Goal: Task Accomplishment & Management: Use online tool/utility

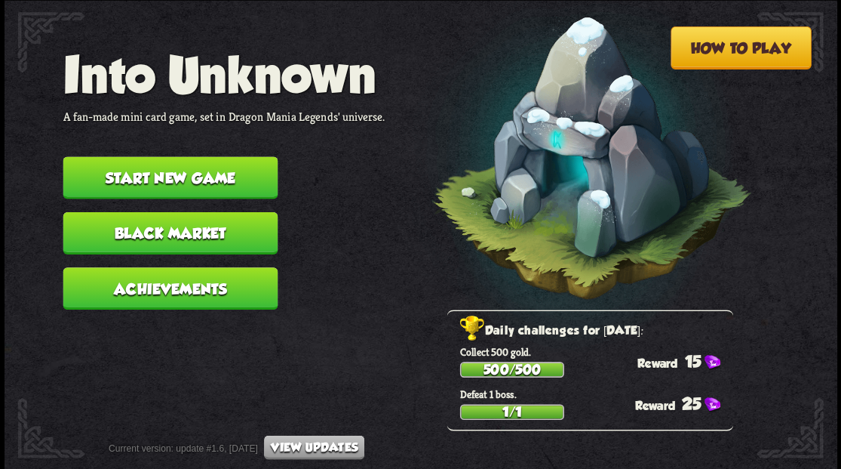
click at [196, 170] on button "Start new game" at bounding box center [170, 177] width 215 height 42
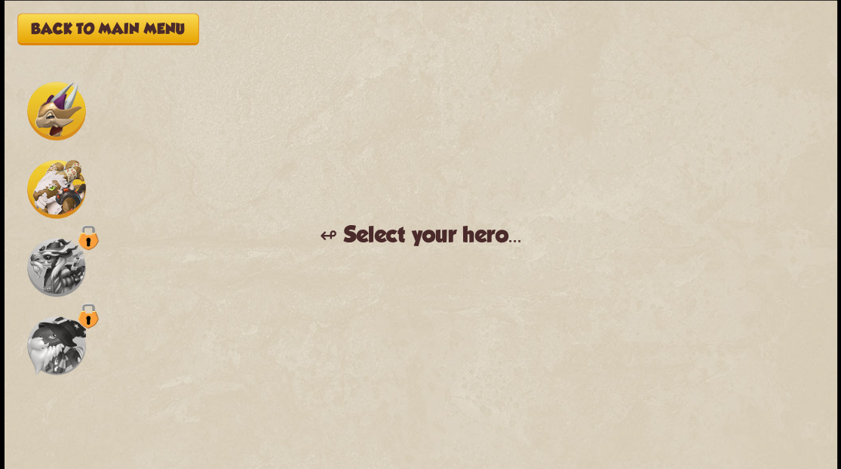
click at [50, 190] on img at bounding box center [56, 188] width 59 height 59
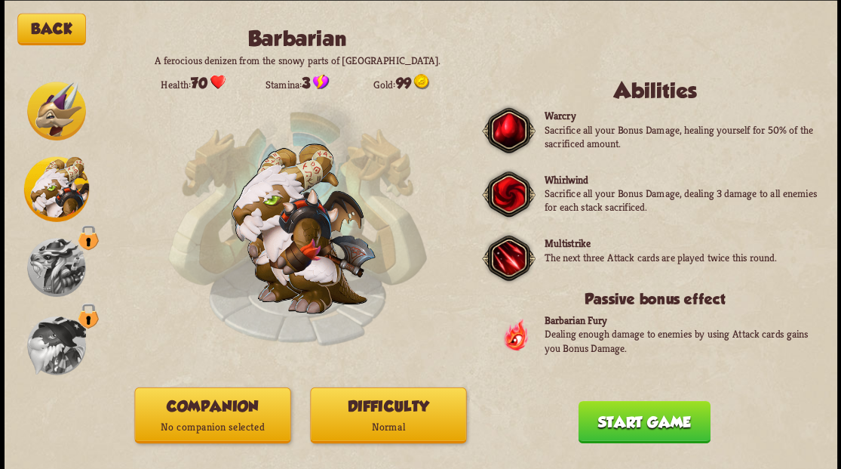
click at [217, 407] on button "Companion No companion selected" at bounding box center [212, 414] width 156 height 56
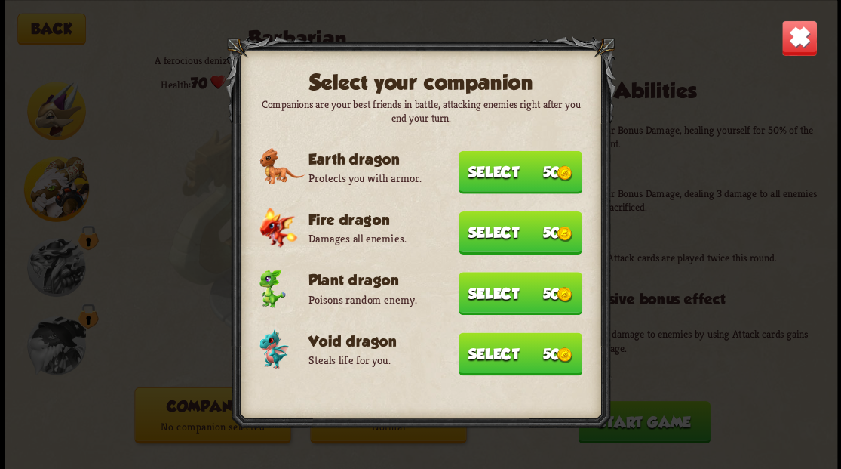
click at [507, 172] on button "Select 50" at bounding box center [521, 171] width 124 height 43
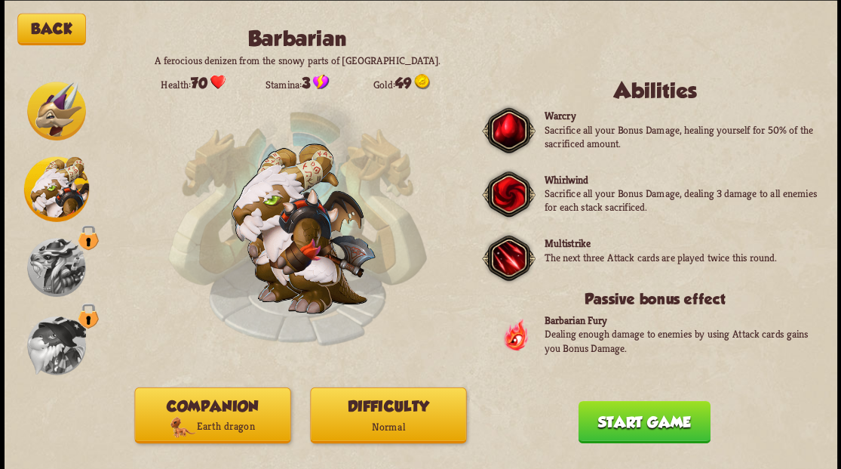
drag, startPoint x: 663, startPoint y: 429, endPoint x: 437, endPoint y: 170, distance: 344.4
click at [659, 421] on button "Start game" at bounding box center [644, 421] width 132 height 42
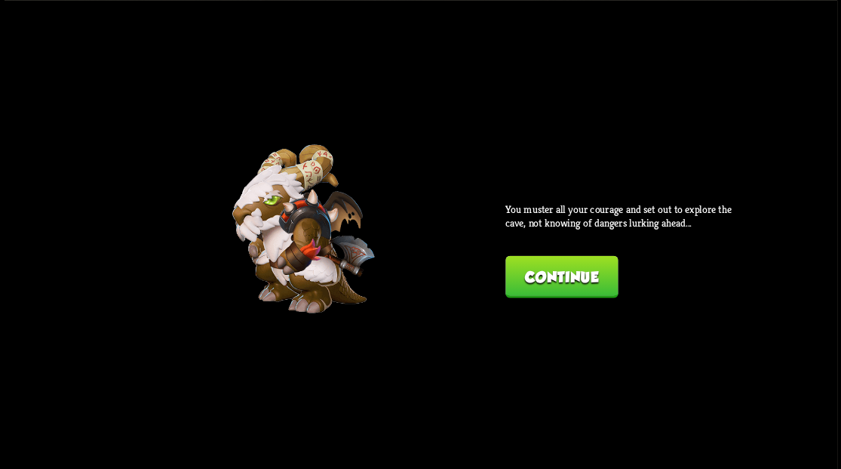
click at [528, 275] on button "Continue" at bounding box center [562, 276] width 112 height 42
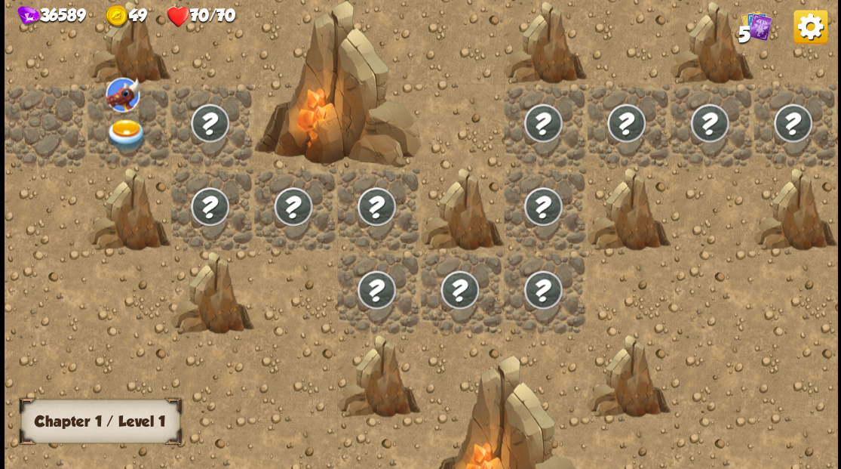
click at [115, 134] on img at bounding box center [126, 134] width 41 height 32
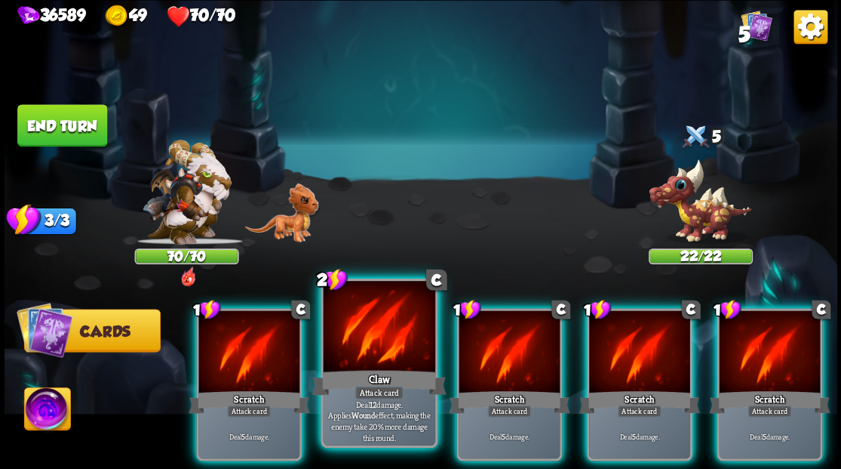
click at [409, 360] on div at bounding box center [379, 328] width 112 height 94
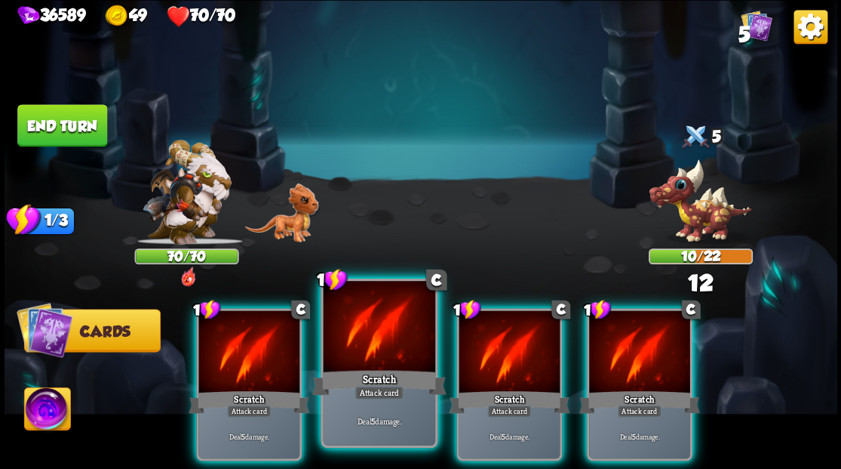
click at [403, 350] on div at bounding box center [379, 328] width 112 height 94
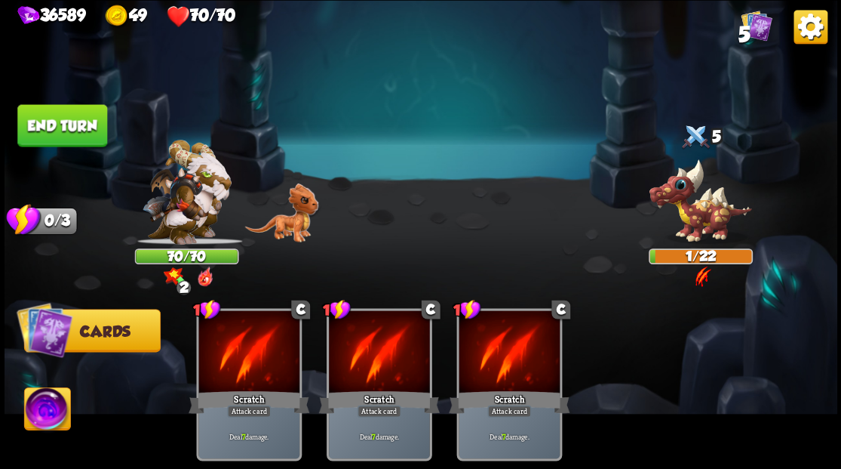
drag, startPoint x: 46, startPoint y: 409, endPoint x: 57, endPoint y: 400, distance: 14.5
click at [46, 409] on img at bounding box center [47, 410] width 46 height 47
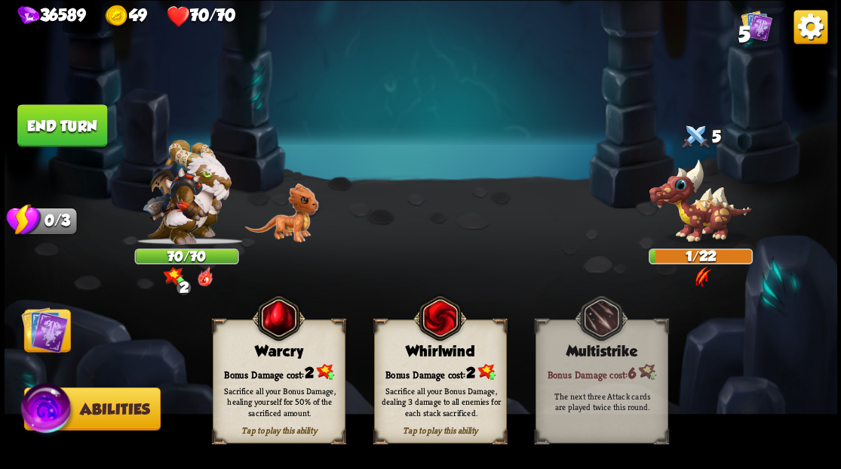
drag, startPoint x: 448, startPoint y: 353, endPoint x: 460, endPoint y: 309, distance: 45.2
click at [449, 345] on div "Whirlwind" at bounding box center [439, 351] width 131 height 17
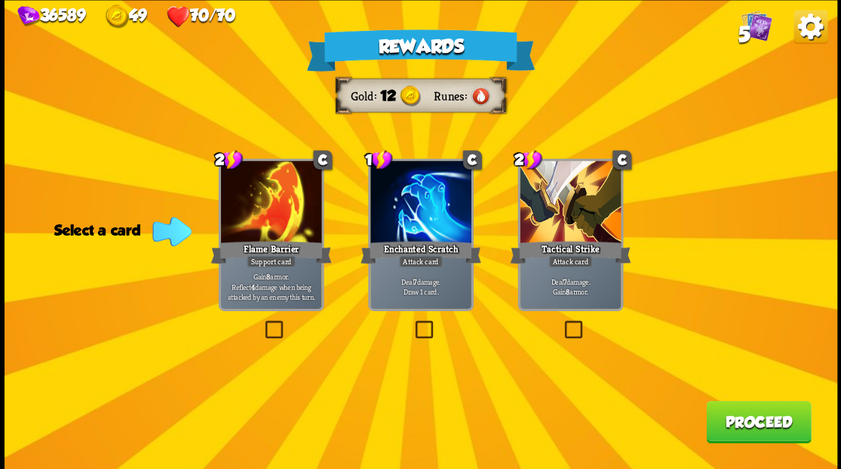
click at [753, 25] on img at bounding box center [756, 25] width 31 height 31
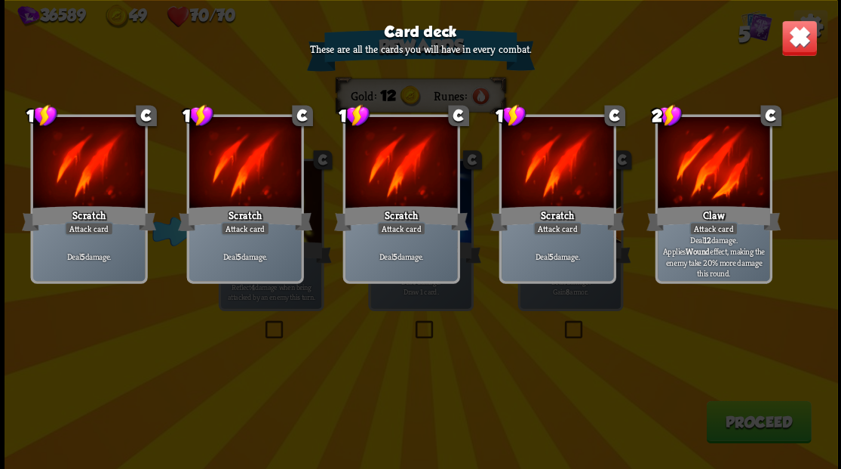
click at [813, 48] on img at bounding box center [799, 38] width 36 height 36
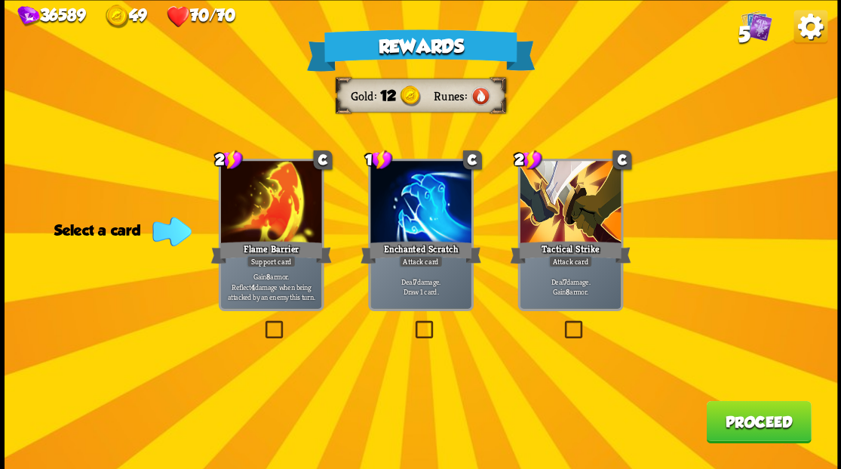
drag, startPoint x: 420, startPoint y: 325, endPoint x: 448, endPoint y: 340, distance: 31.4
click at [412, 322] on label at bounding box center [412, 322] width 0 height 0
click at [0, 0] on input "checkbox" at bounding box center [0, 0] width 0 height 0
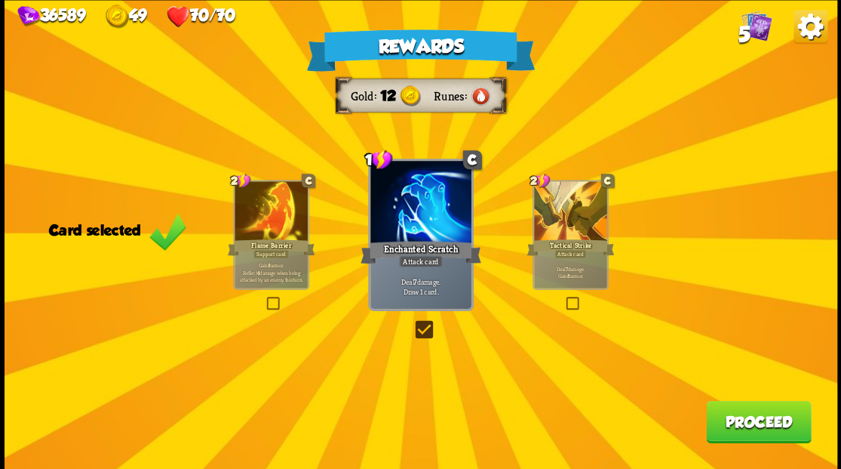
click at [749, 432] on button "Proceed" at bounding box center [758, 421] width 105 height 42
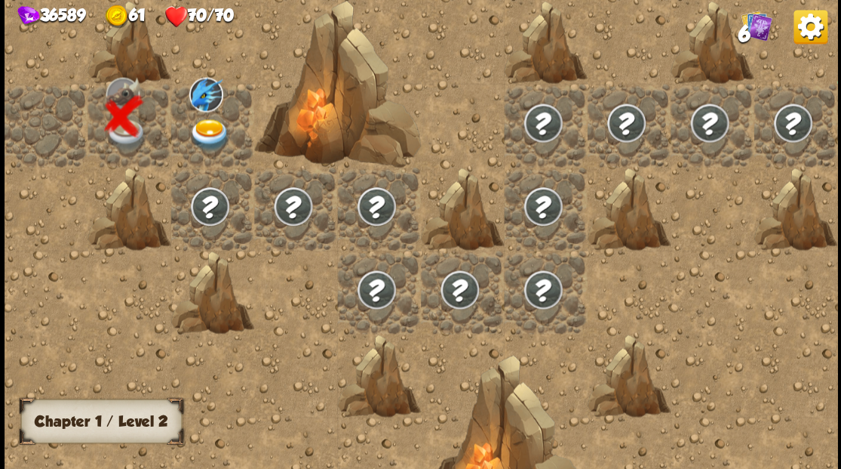
click at [202, 131] on img at bounding box center [209, 134] width 41 height 32
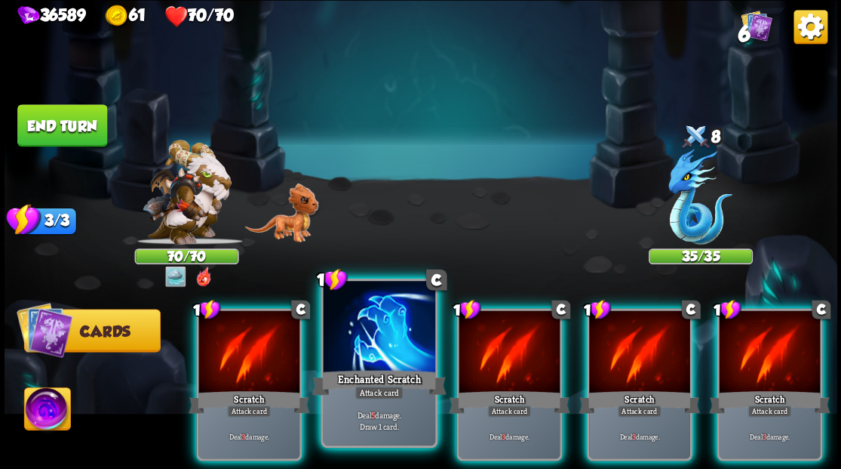
click at [368, 333] on div at bounding box center [379, 328] width 112 height 94
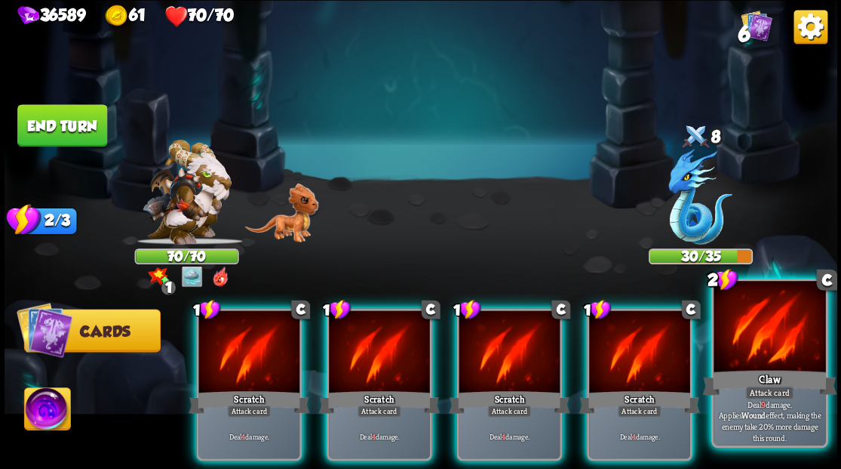
click at [776, 368] on div "Claw" at bounding box center [769, 382] width 134 height 30
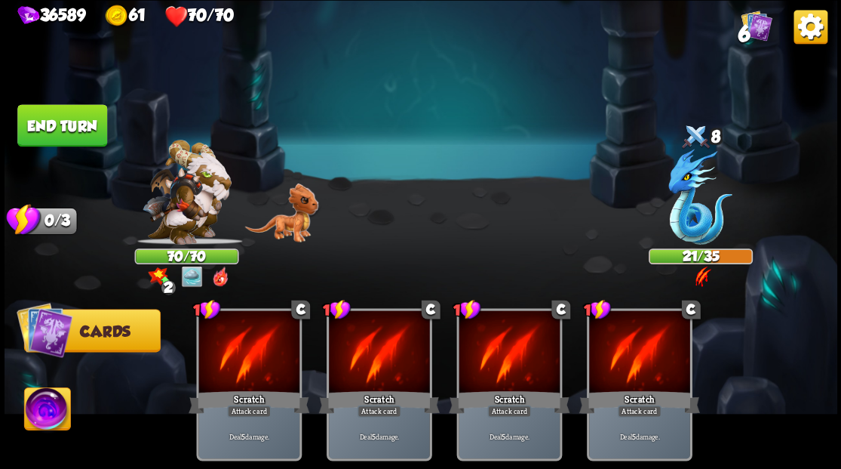
drag, startPoint x: 59, startPoint y: 127, endPoint x: 369, endPoint y: 186, distance: 315.7
click at [60, 127] on button "End turn" at bounding box center [62, 125] width 90 height 42
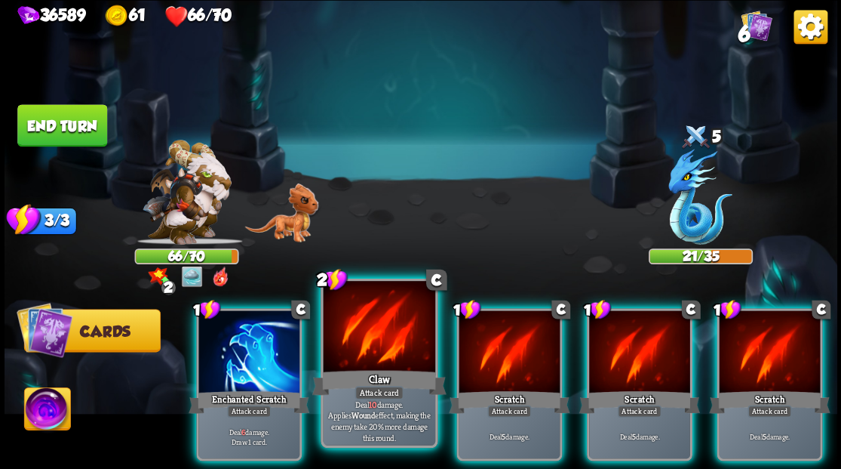
click at [345, 340] on div at bounding box center [379, 328] width 112 height 94
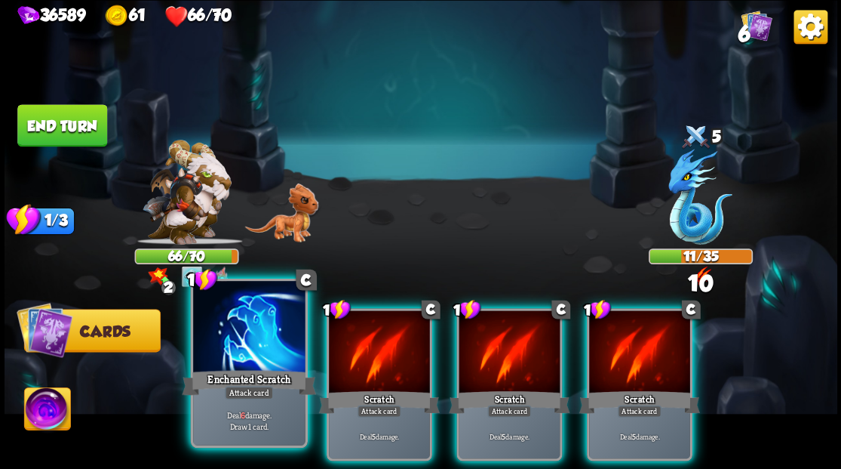
click at [252, 358] on div at bounding box center [249, 328] width 112 height 94
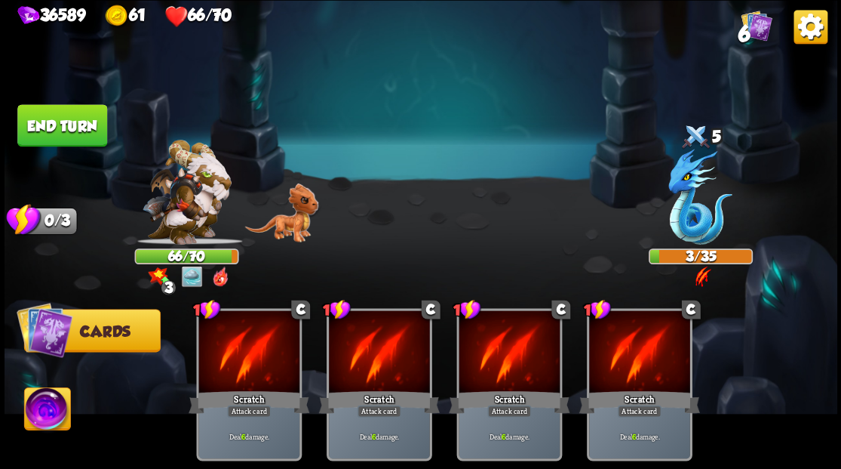
click at [41, 412] on img at bounding box center [47, 410] width 46 height 47
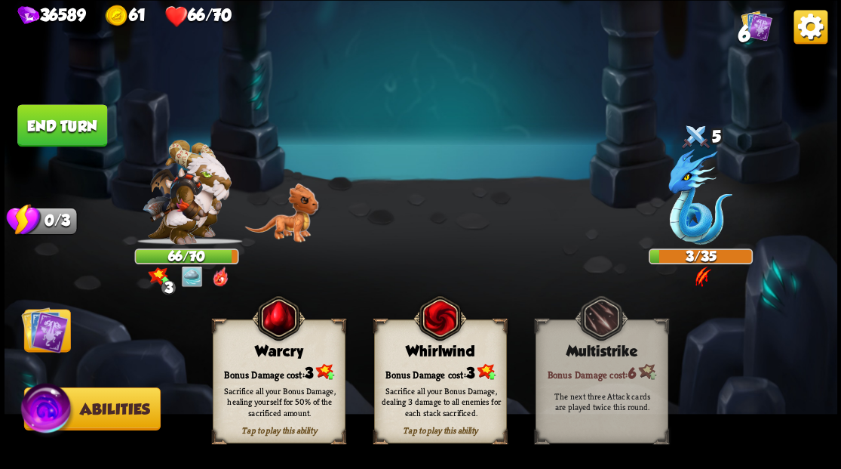
click at [251, 370] on div "Bonus Damage cost: 3" at bounding box center [278, 371] width 131 height 19
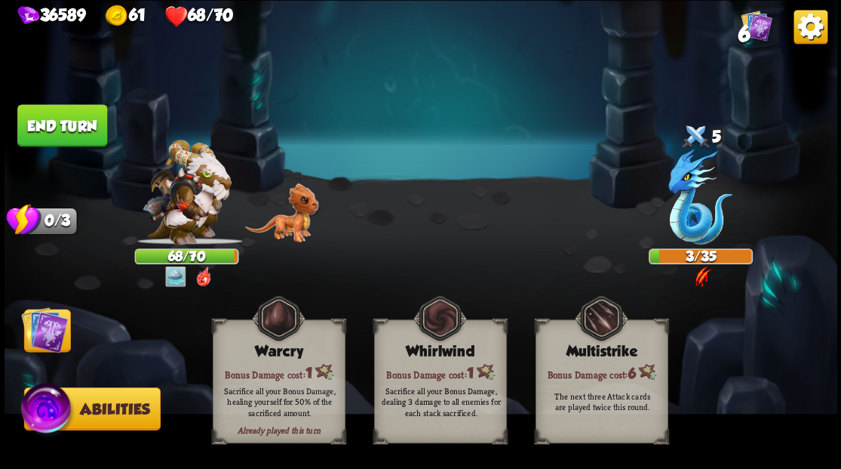
click at [48, 122] on button "End turn" at bounding box center [62, 125] width 90 height 42
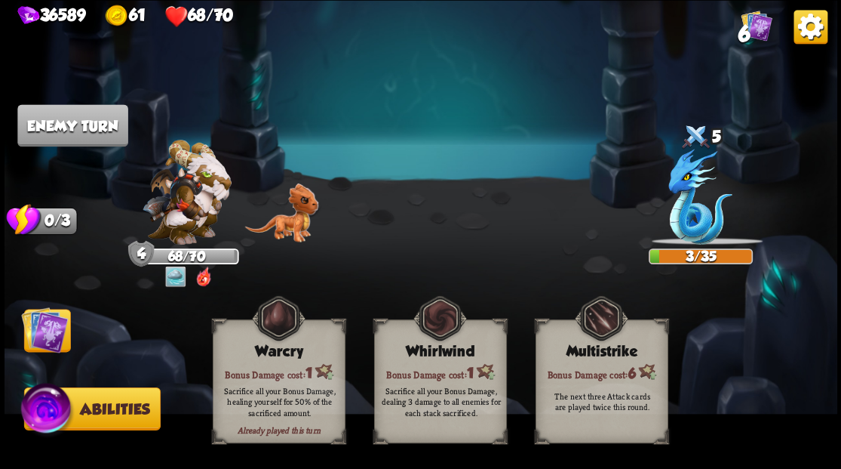
click at [50, 325] on img at bounding box center [44, 329] width 47 height 47
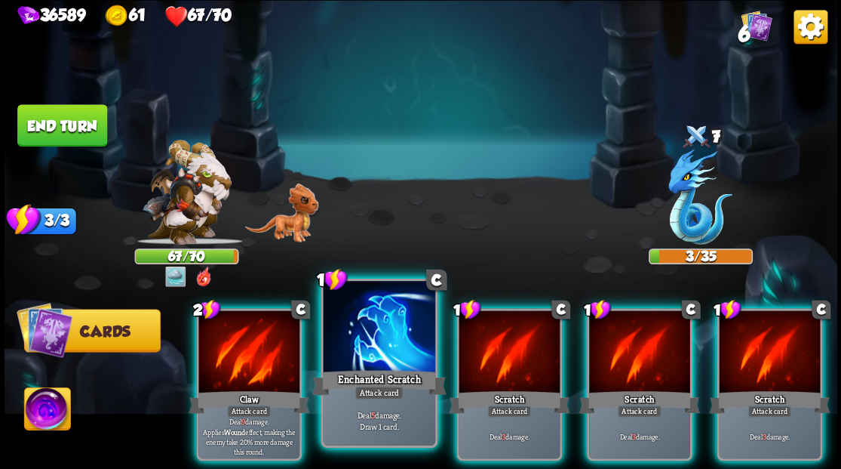
drag, startPoint x: 388, startPoint y: 349, endPoint x: 390, endPoint y: 338, distance: 10.8
click at [390, 338] on div at bounding box center [379, 328] width 112 height 94
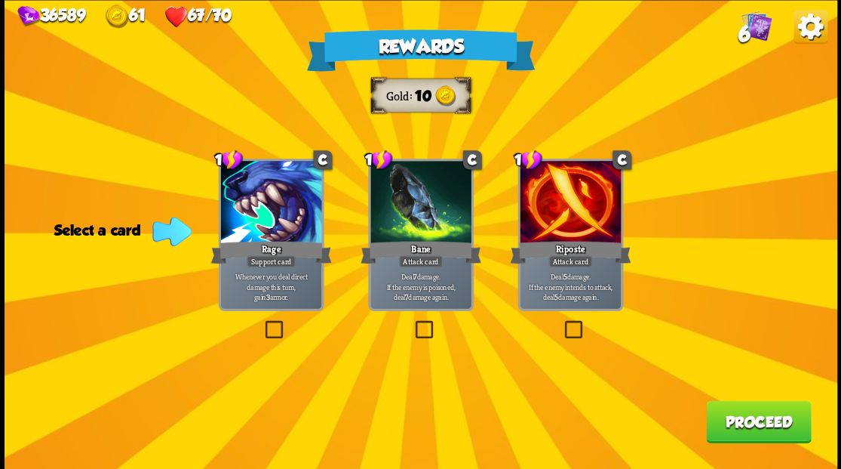
click at [561, 322] on label at bounding box center [561, 322] width 0 height 0
click at [0, 0] on input "checkbox" at bounding box center [0, 0] width 0 height 0
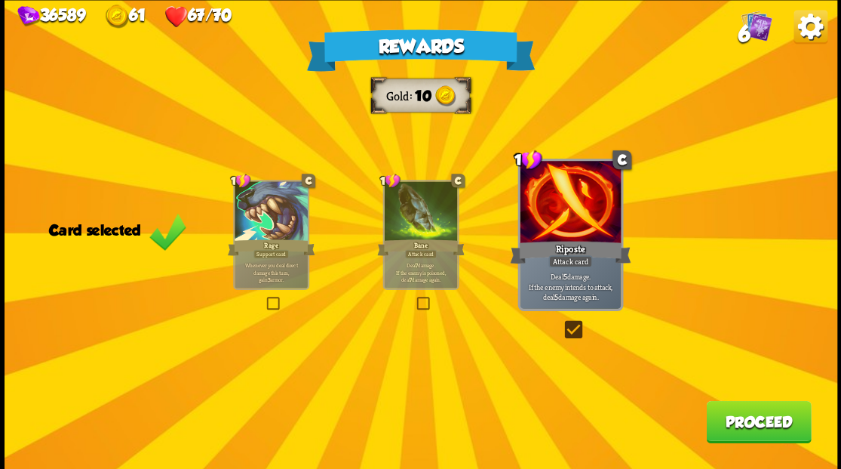
click at [743, 427] on button "Proceed" at bounding box center [758, 421] width 105 height 42
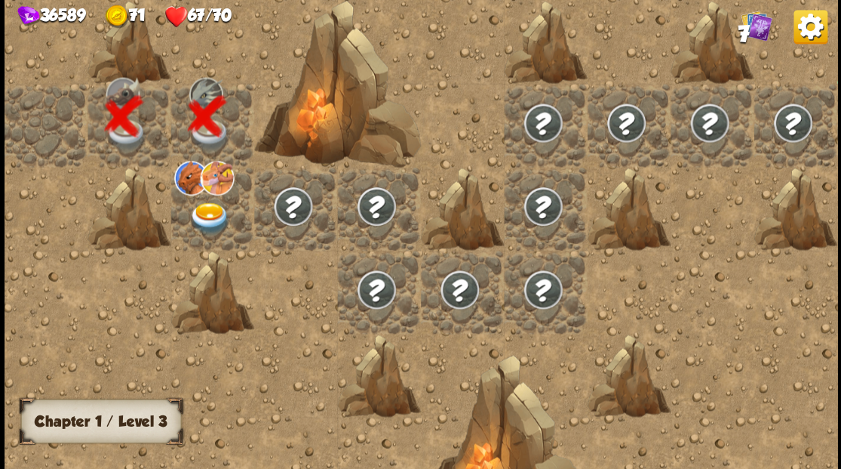
click at [206, 215] on img at bounding box center [209, 217] width 41 height 32
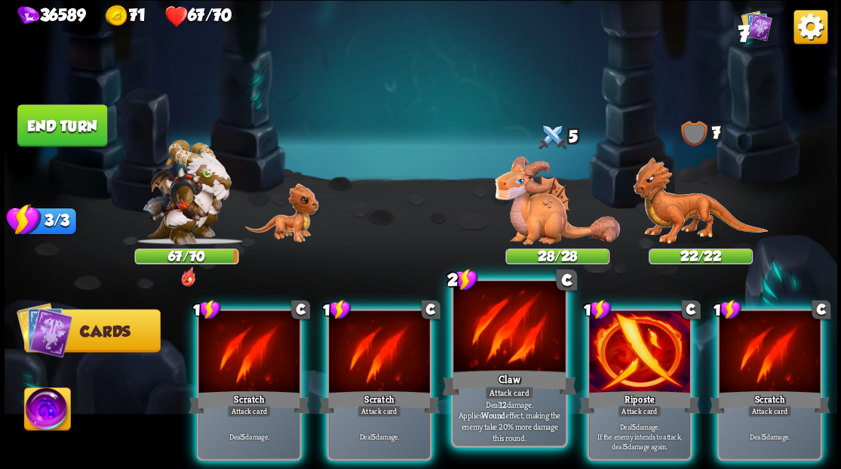
click at [505, 352] on div at bounding box center [509, 328] width 112 height 94
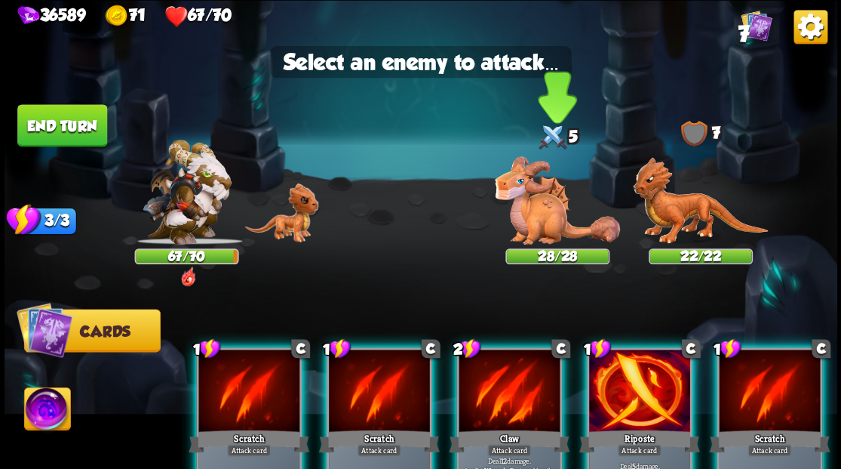
click at [552, 208] on img at bounding box center [557, 200] width 125 height 88
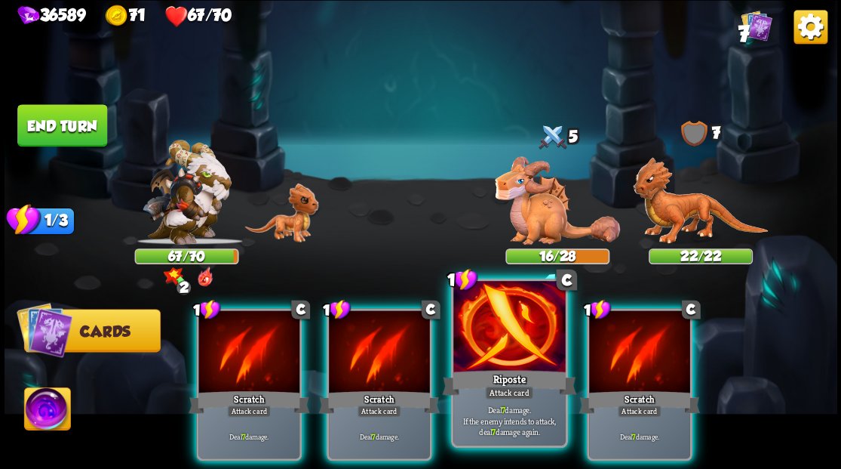
click at [503, 359] on div at bounding box center [509, 328] width 112 height 94
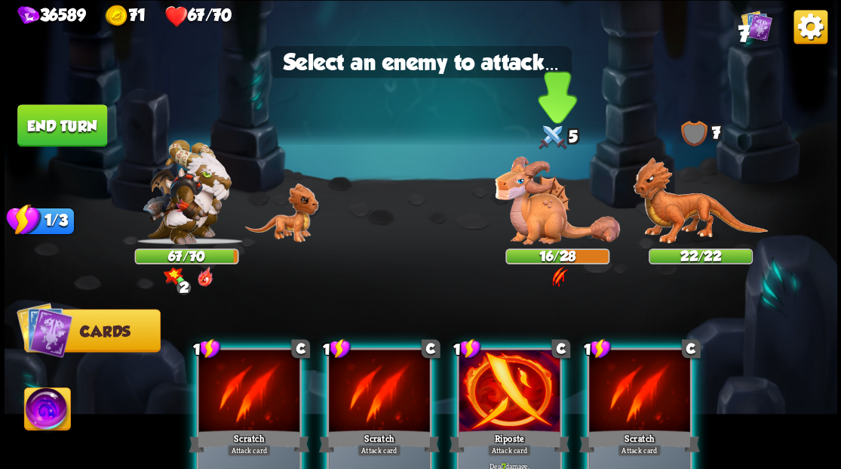
click at [546, 219] on img at bounding box center [557, 200] width 125 height 88
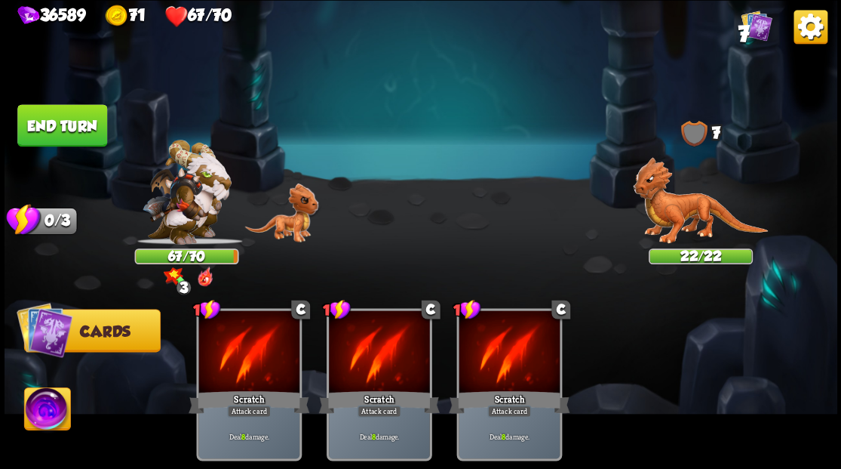
click at [47, 413] on img at bounding box center [47, 410] width 46 height 47
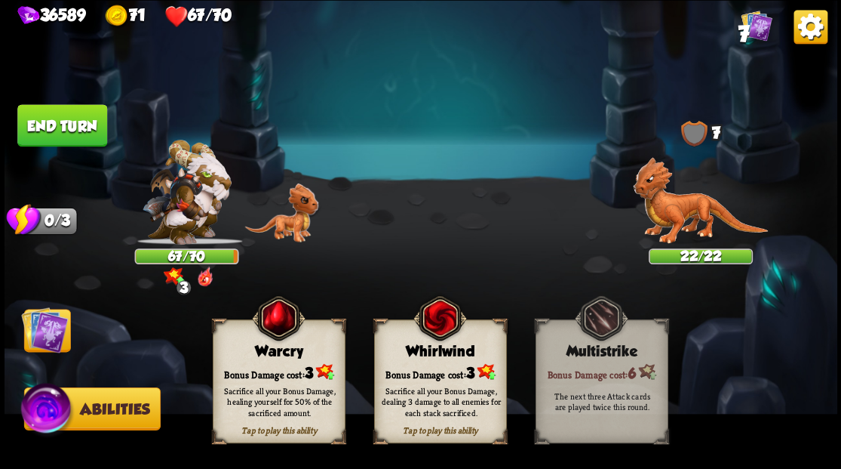
click at [276, 364] on div "Bonus Damage cost: 3" at bounding box center [278, 371] width 131 height 19
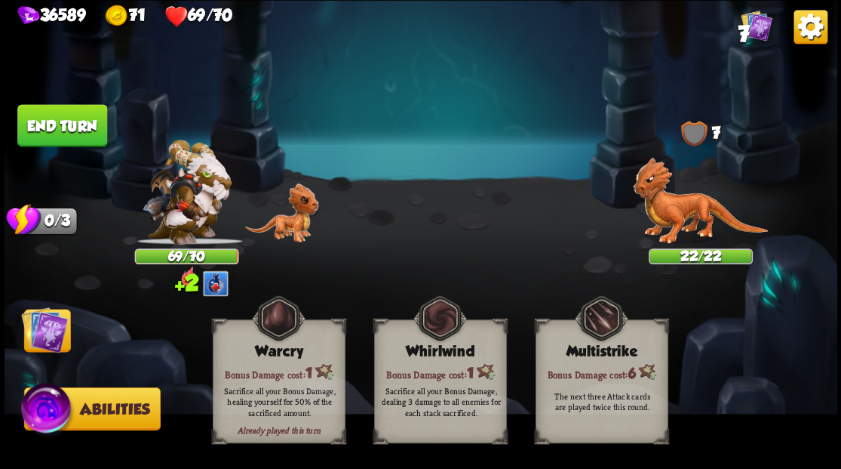
click at [55, 334] on img at bounding box center [44, 329] width 47 height 47
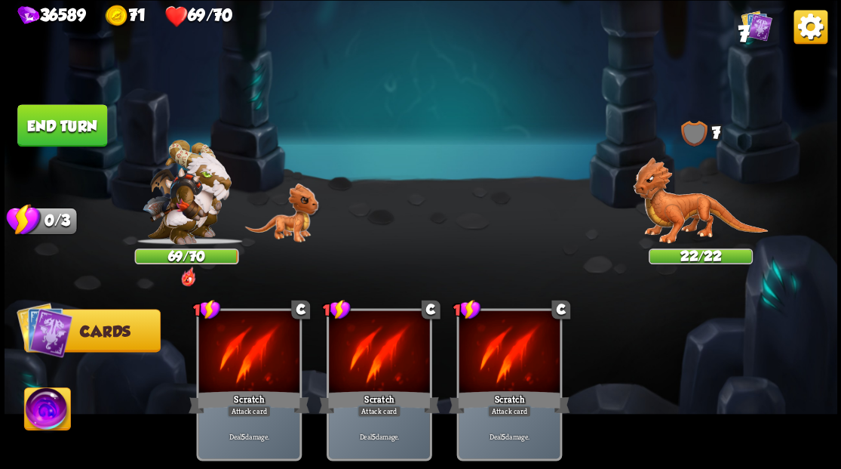
drag, startPoint x: 88, startPoint y: 128, endPoint x: 352, endPoint y: 219, distance: 280.1
click at [85, 128] on button "End turn" at bounding box center [62, 125] width 90 height 42
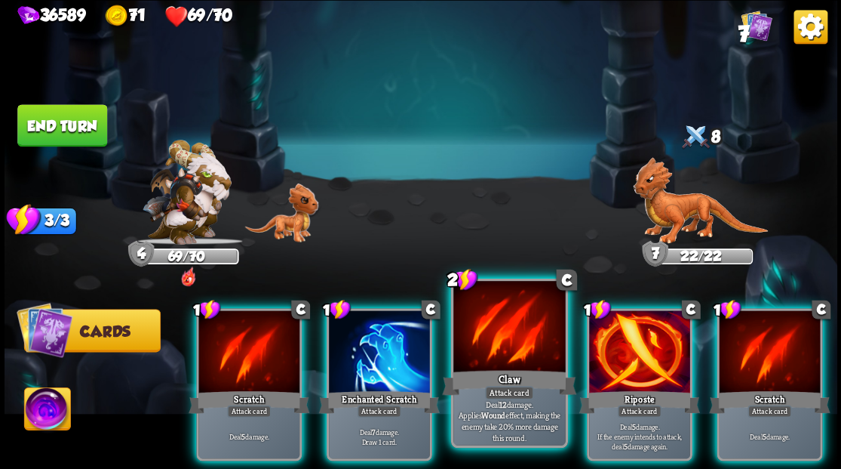
click at [475, 359] on div at bounding box center [509, 328] width 112 height 94
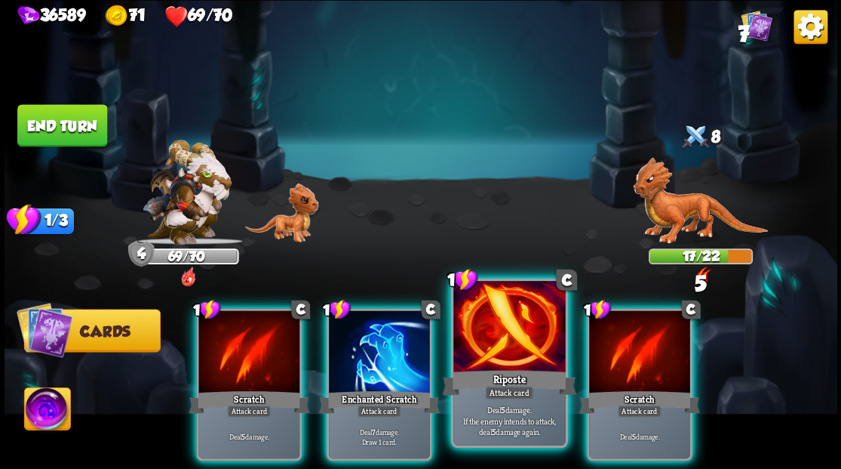
click at [490, 333] on div at bounding box center [509, 328] width 112 height 94
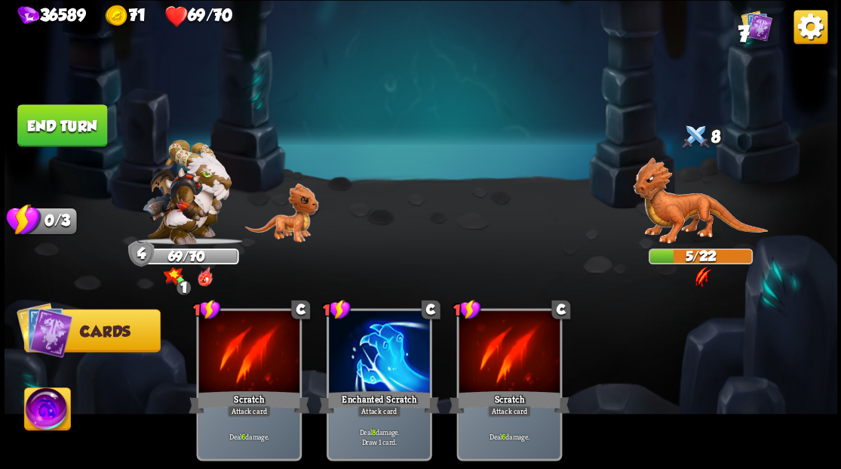
click at [68, 128] on button "End turn" at bounding box center [62, 125] width 90 height 42
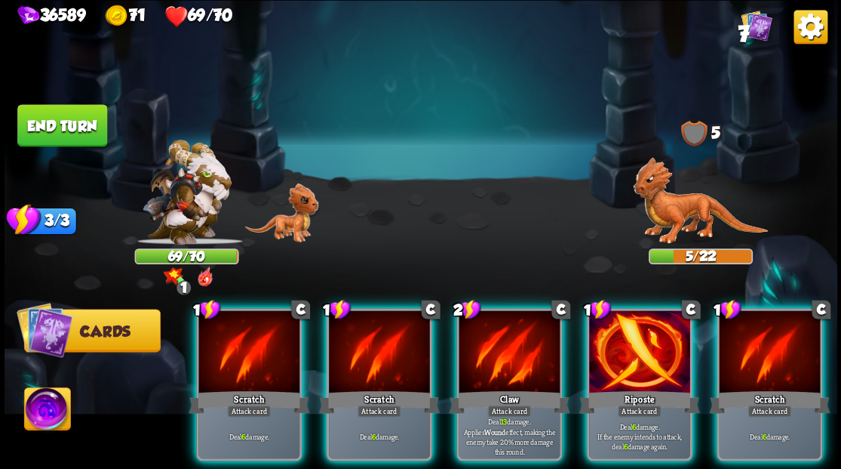
click at [42, 417] on img at bounding box center [47, 410] width 46 height 47
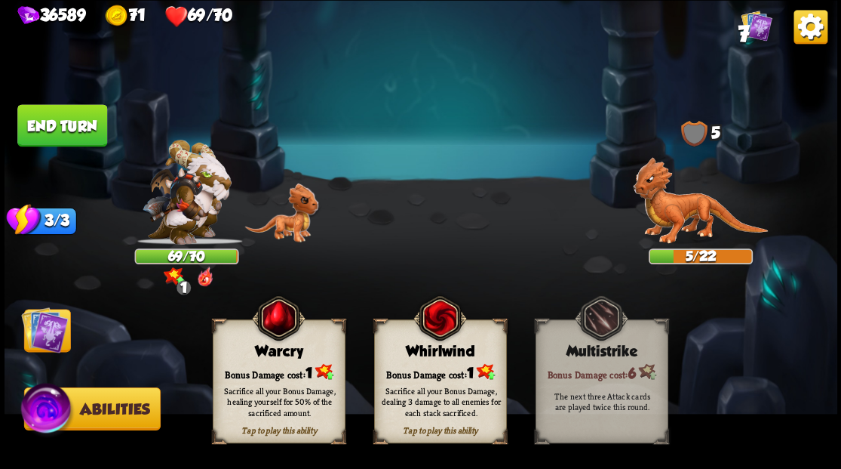
click at [338, 368] on div "Bonus Damage cost: 1" at bounding box center [278, 371] width 131 height 19
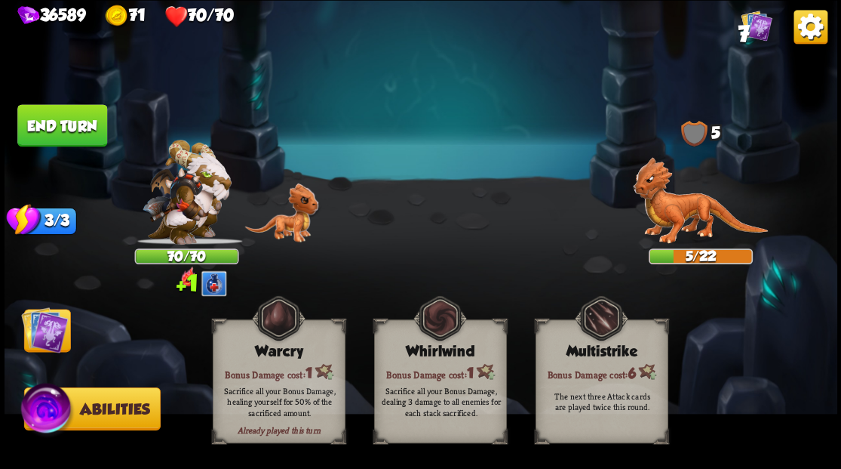
click at [48, 311] on img at bounding box center [44, 329] width 47 height 47
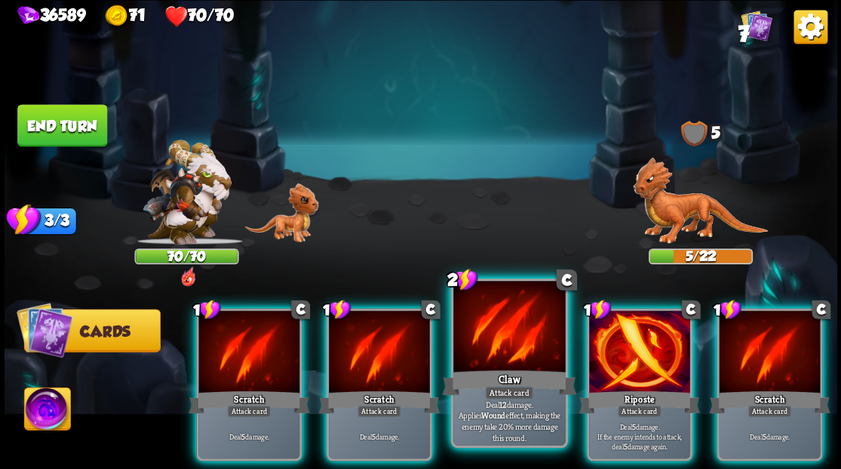
click at [512, 367] on div "Claw" at bounding box center [509, 382] width 134 height 30
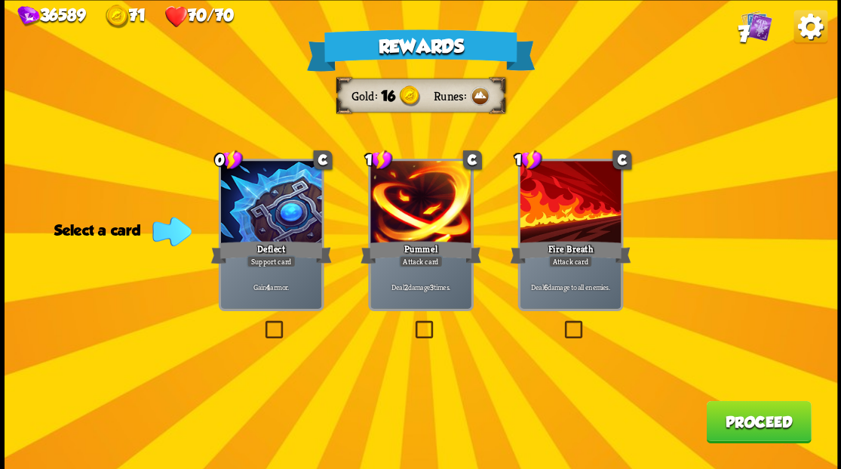
click at [561, 322] on label at bounding box center [561, 322] width 0 height 0
click at [0, 0] on input "checkbox" at bounding box center [0, 0] width 0 height 0
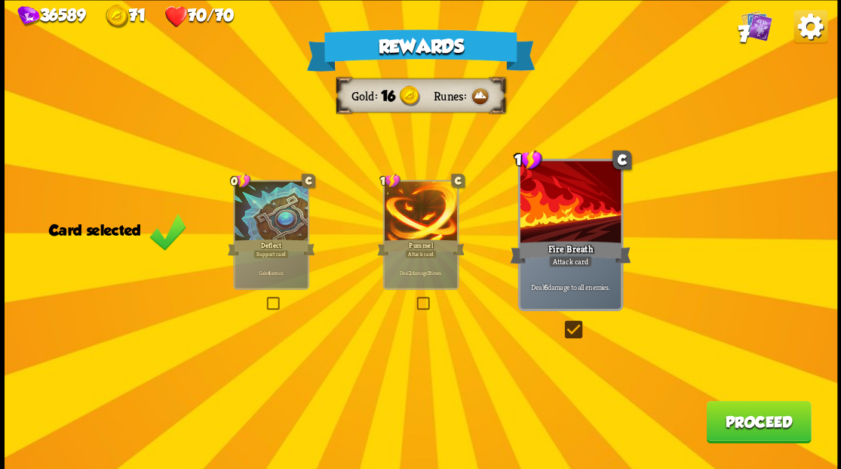
drag, startPoint x: 739, startPoint y: 430, endPoint x: 720, endPoint y: 418, distance: 22.4
click at [720, 418] on button "Proceed" at bounding box center [758, 421] width 105 height 42
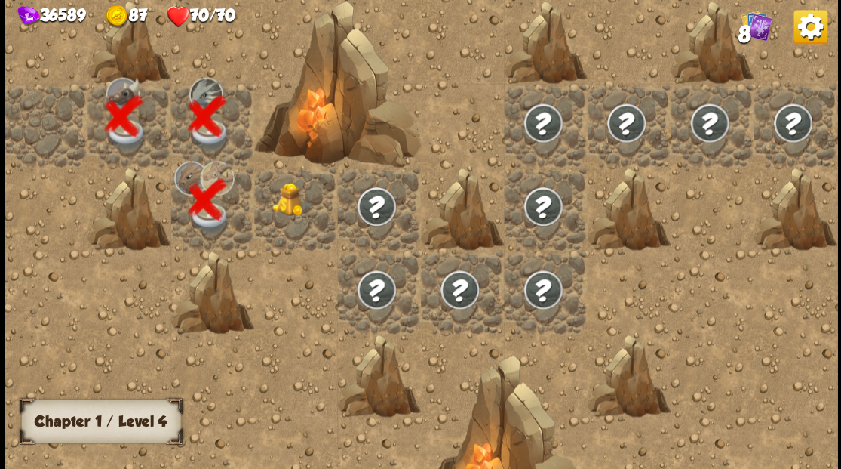
click at [297, 201] on img at bounding box center [292, 200] width 41 height 34
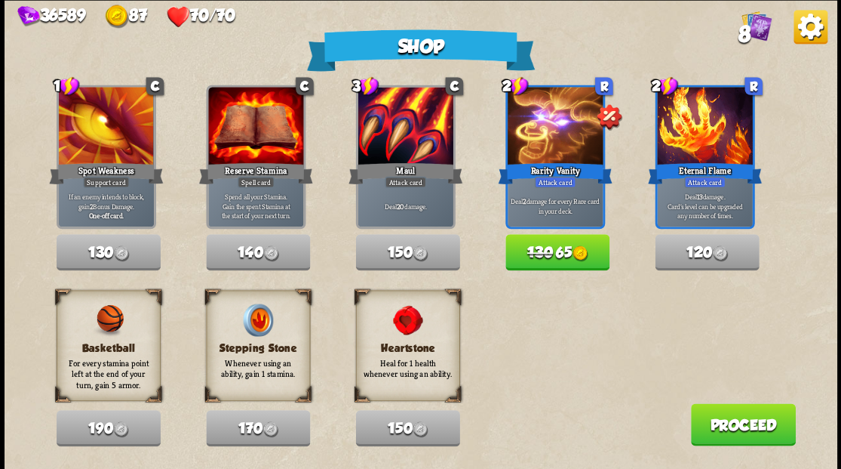
click at [732, 424] on button "Proceed" at bounding box center [742, 424] width 105 height 42
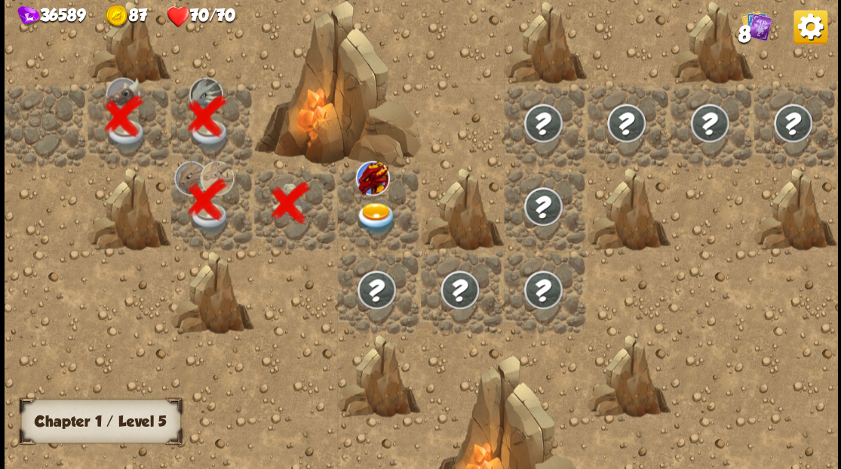
click at [370, 214] on img at bounding box center [375, 217] width 41 height 32
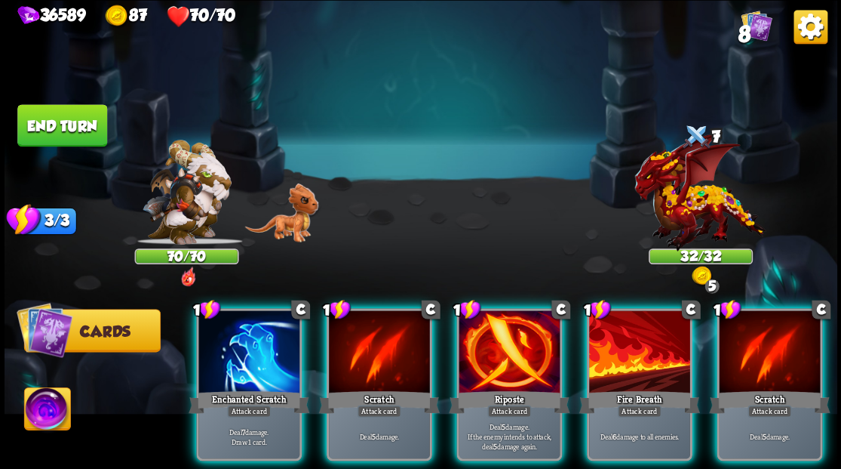
click at [684, 182] on div at bounding box center [700, 198] width 104 height 91
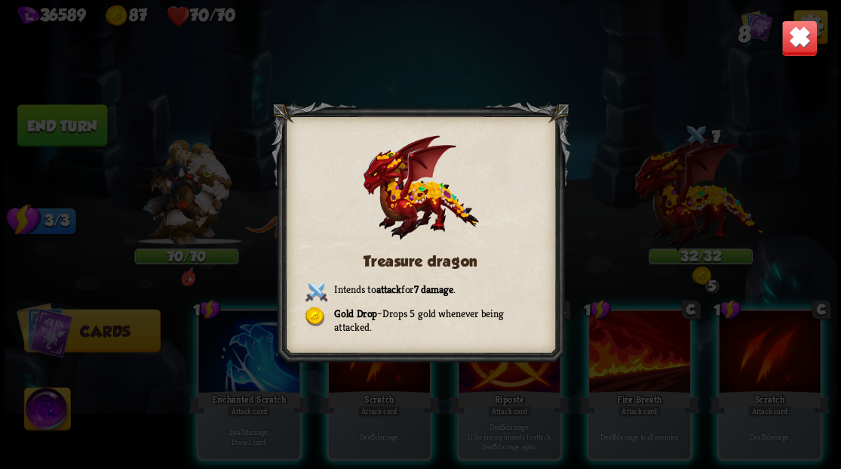
click at [805, 36] on img at bounding box center [799, 38] width 36 height 36
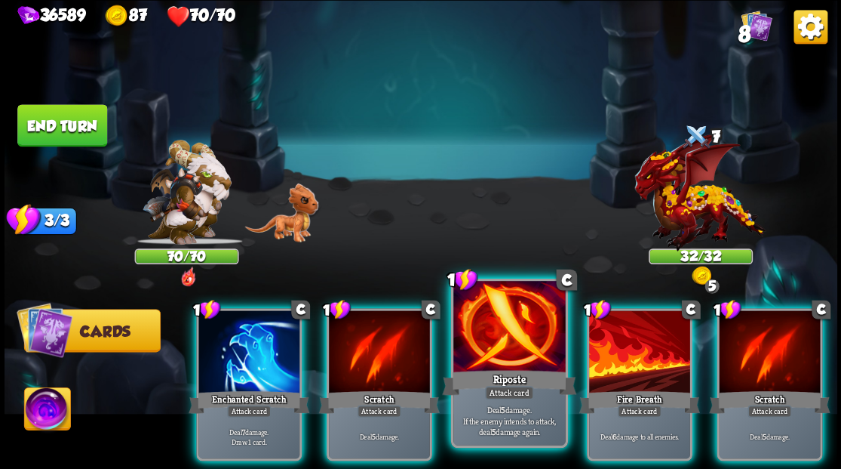
click at [509, 350] on div at bounding box center [509, 328] width 112 height 94
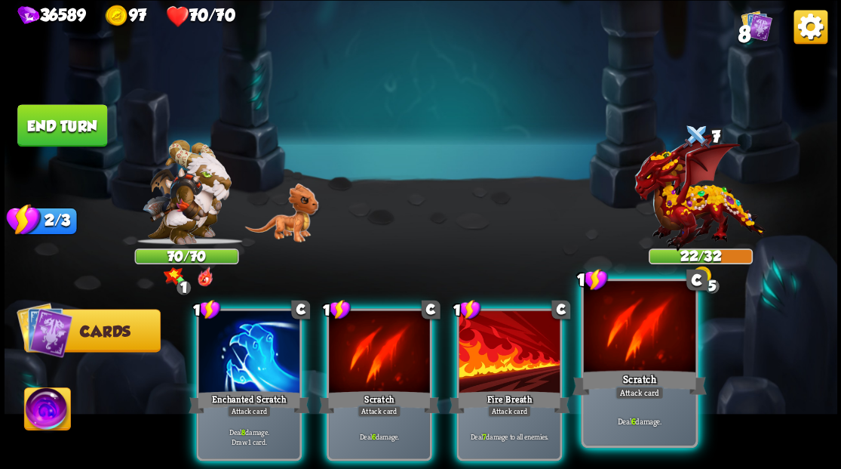
click at [612, 338] on div at bounding box center [639, 328] width 112 height 94
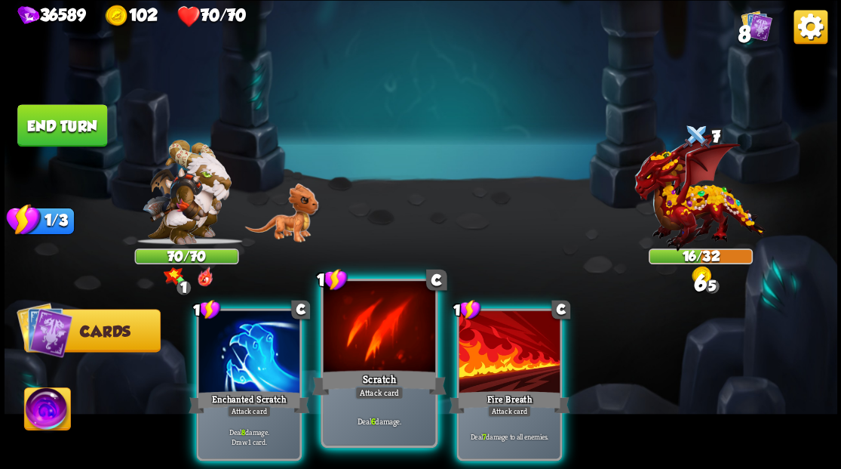
click at [393, 339] on div at bounding box center [379, 328] width 112 height 94
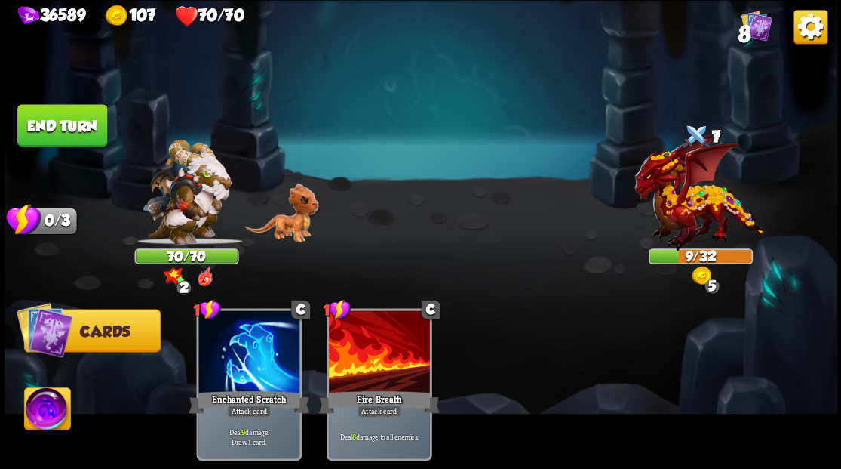
click at [53, 115] on button "End turn" at bounding box center [62, 125] width 90 height 42
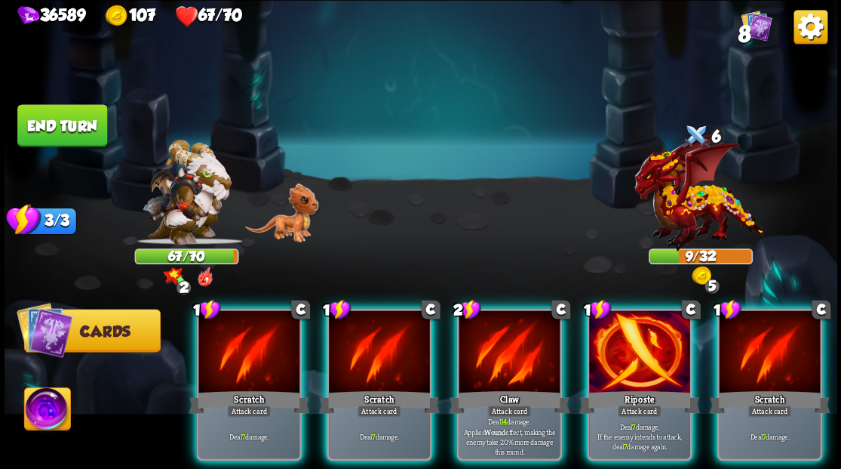
click at [44, 408] on img at bounding box center [47, 410] width 46 height 47
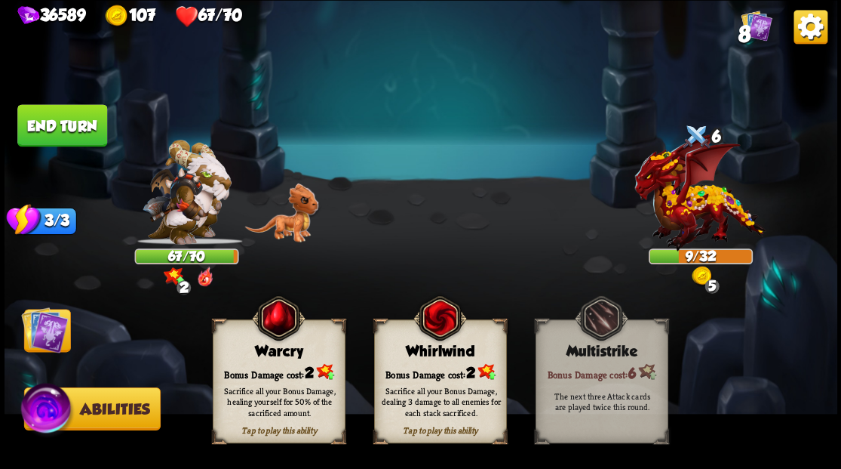
drag, startPoint x: 48, startPoint y: 339, endPoint x: 68, endPoint y: 347, distance: 22.0
click at [48, 340] on img at bounding box center [44, 329] width 47 height 47
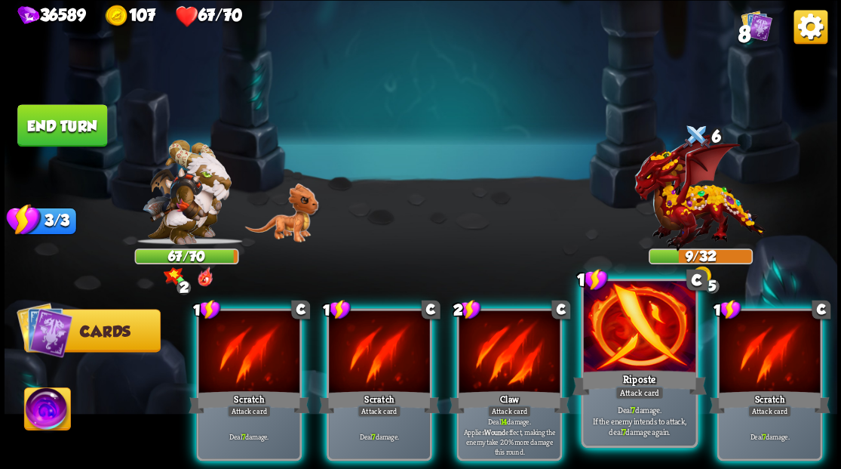
click at [645, 341] on div at bounding box center [639, 328] width 112 height 94
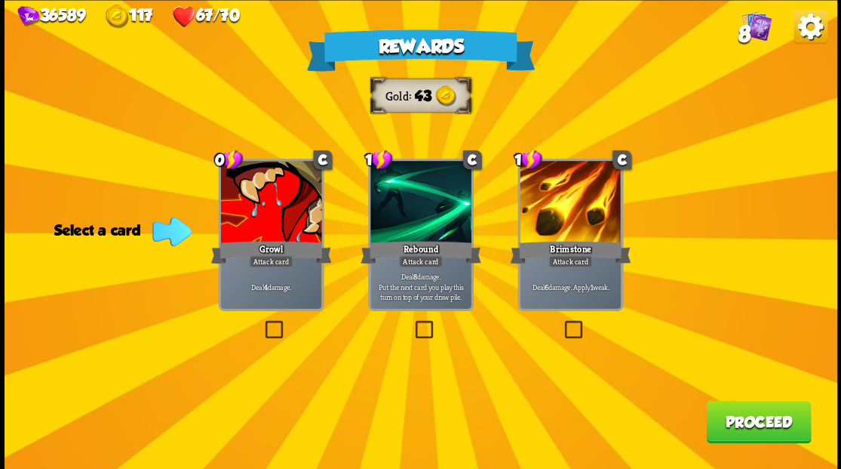
drag, startPoint x: 570, startPoint y: 328, endPoint x: 604, endPoint y: 321, distance: 34.6
click at [561, 322] on label at bounding box center [561, 322] width 0 height 0
click at [0, 0] on input "checkbox" at bounding box center [0, 0] width 0 height 0
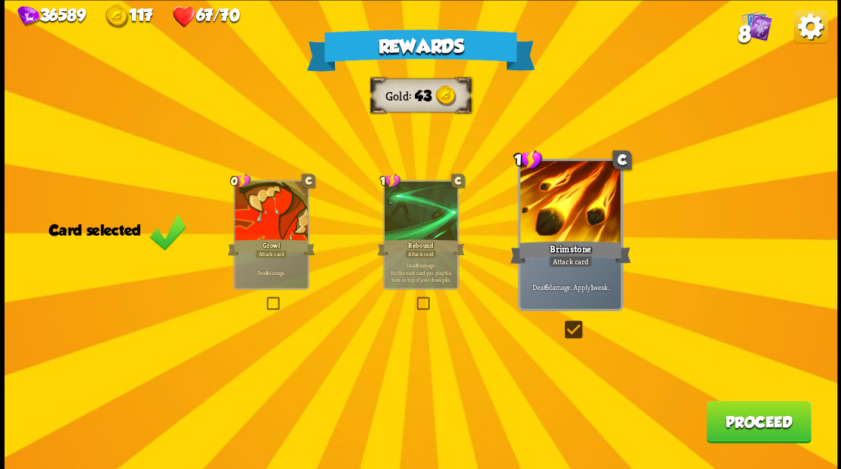
click at [770, 426] on button "Proceed" at bounding box center [758, 421] width 105 height 42
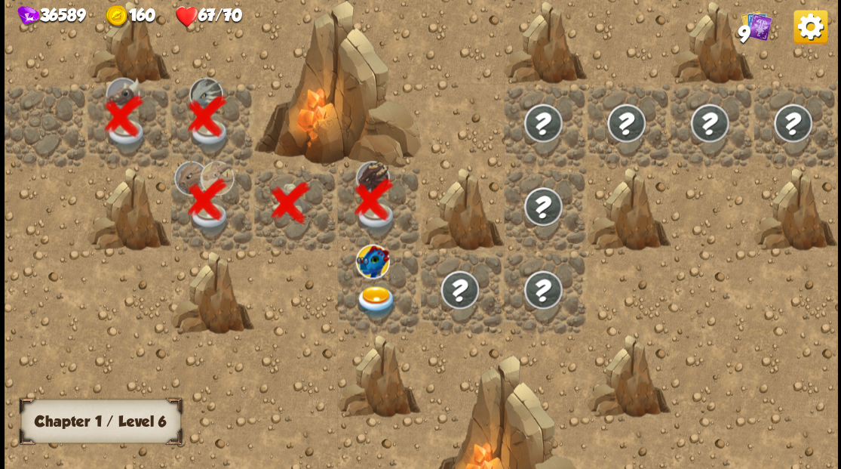
click at [380, 288] on img at bounding box center [375, 301] width 41 height 32
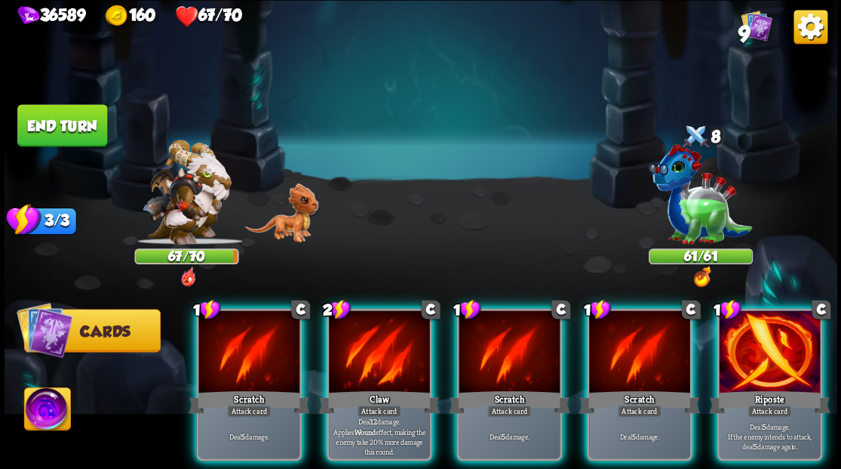
click at [702, 192] on div at bounding box center [700, 198] width 104 height 91
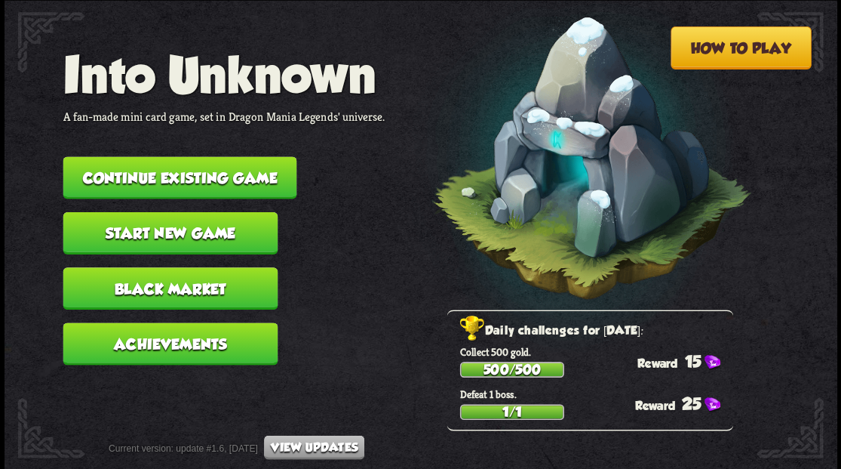
click at [258, 180] on button "Continue existing game" at bounding box center [180, 177] width 234 height 42
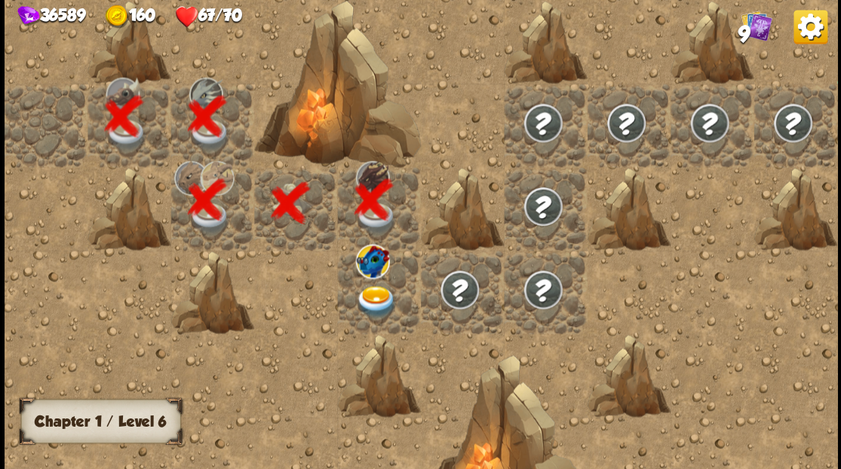
click at [373, 288] on img at bounding box center [375, 301] width 41 height 32
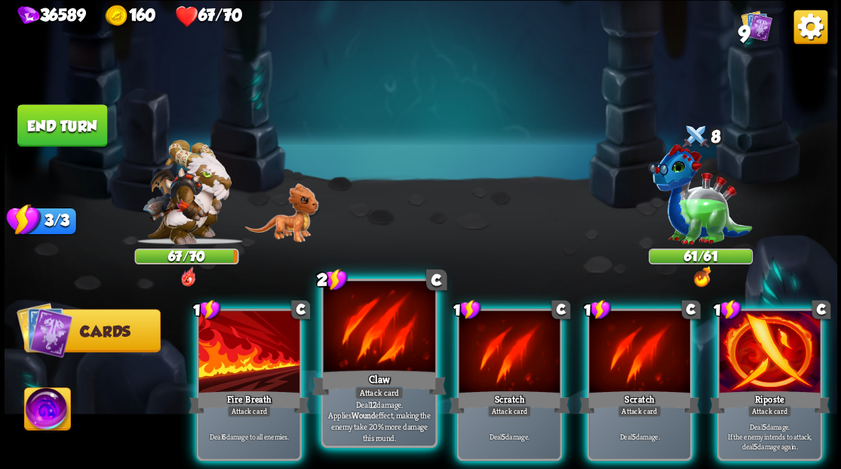
click at [375, 310] on div at bounding box center [379, 328] width 112 height 94
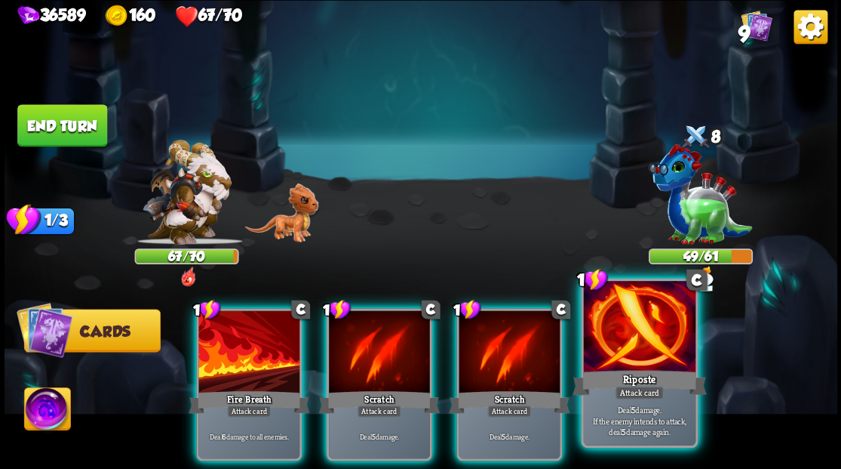
click at [641, 352] on div at bounding box center [639, 328] width 112 height 94
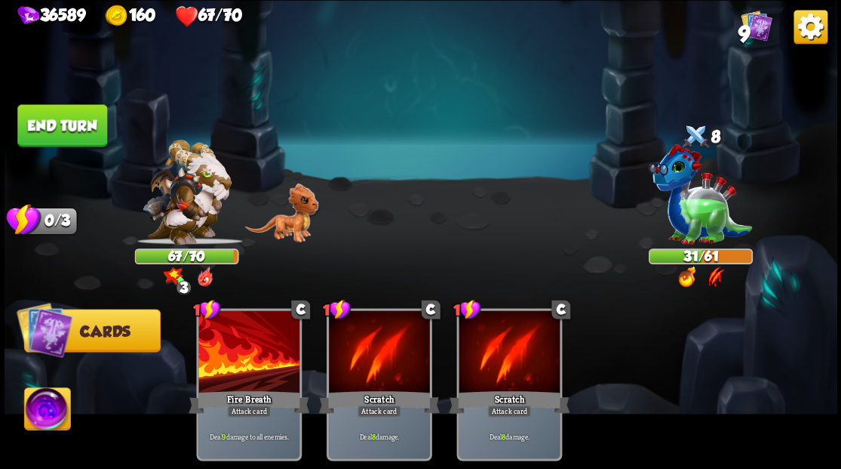
click at [48, 407] on img at bounding box center [47, 410] width 46 height 47
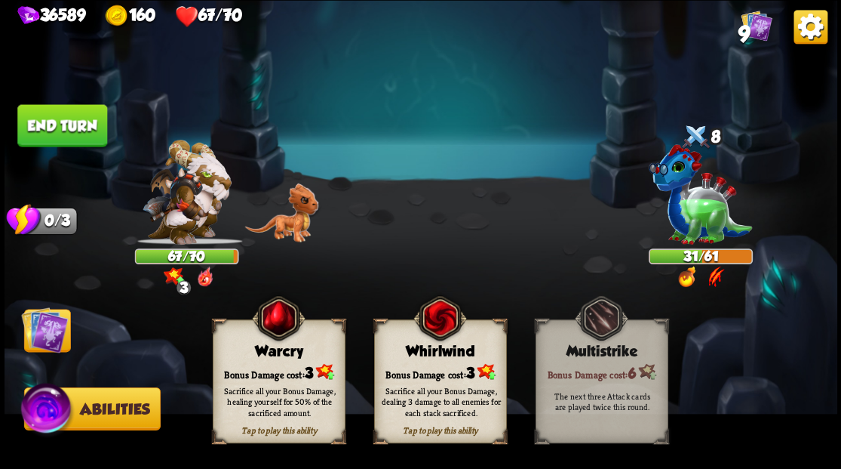
drag, startPoint x: 264, startPoint y: 361, endPoint x: 239, endPoint y: 358, distance: 25.2
click at [262, 361] on div "Tap to play this ability Warcry Bonus Damage cost: 3 Sacrifice all your Bonus D…" at bounding box center [279, 381] width 133 height 124
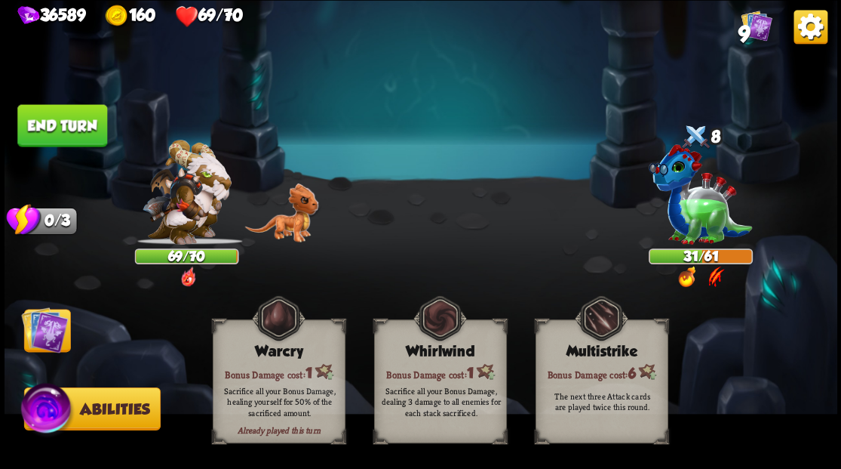
click at [41, 343] on img at bounding box center [44, 329] width 47 height 47
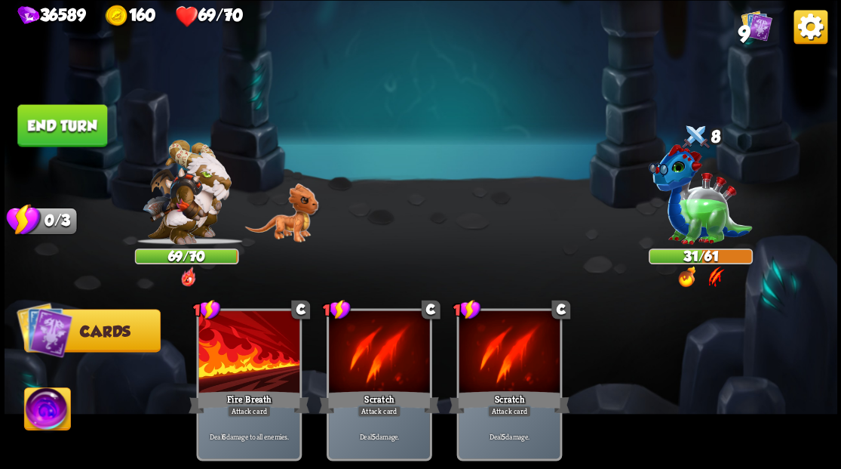
drag, startPoint x: 81, startPoint y: 124, endPoint x: 584, endPoint y: 295, distance: 530.9
click at [82, 123] on button "End turn" at bounding box center [62, 125] width 90 height 42
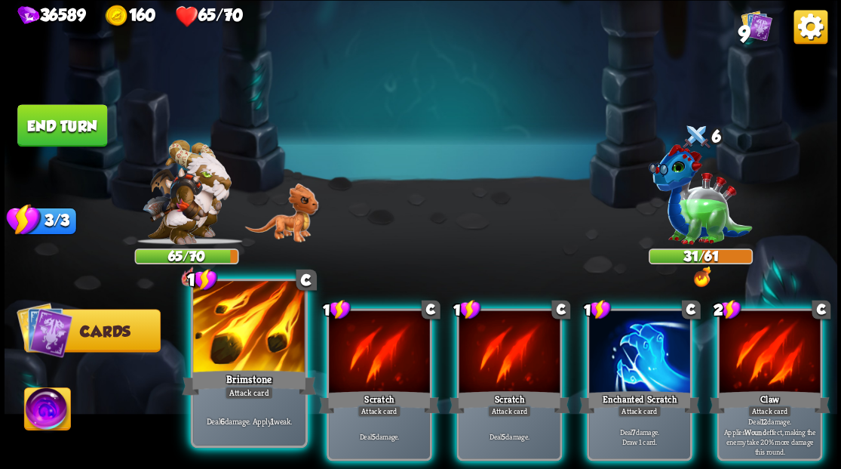
click at [255, 337] on div at bounding box center [249, 328] width 112 height 94
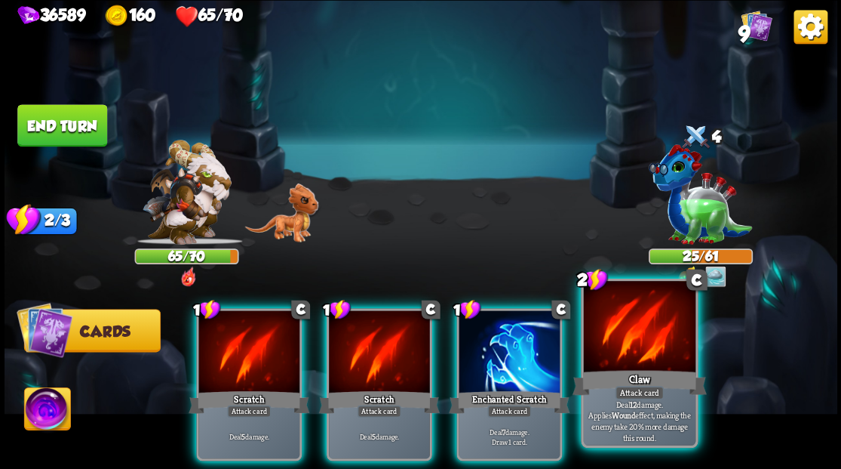
click at [623, 330] on div at bounding box center [639, 328] width 112 height 94
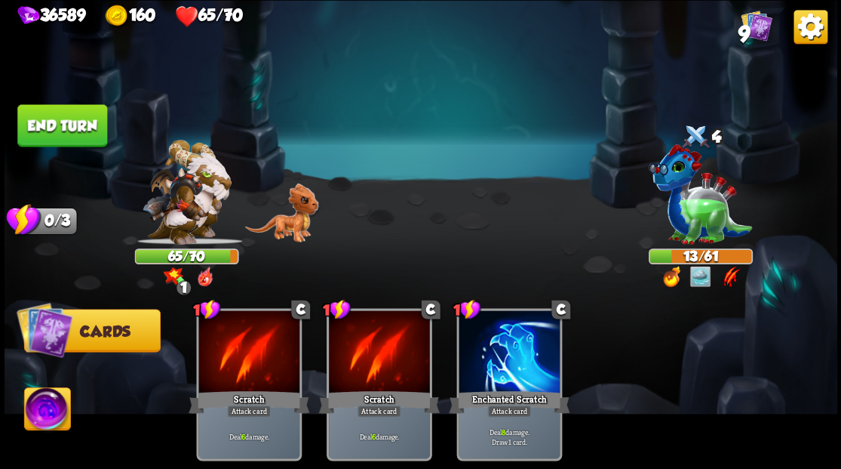
click at [33, 430] on img at bounding box center [47, 410] width 46 height 47
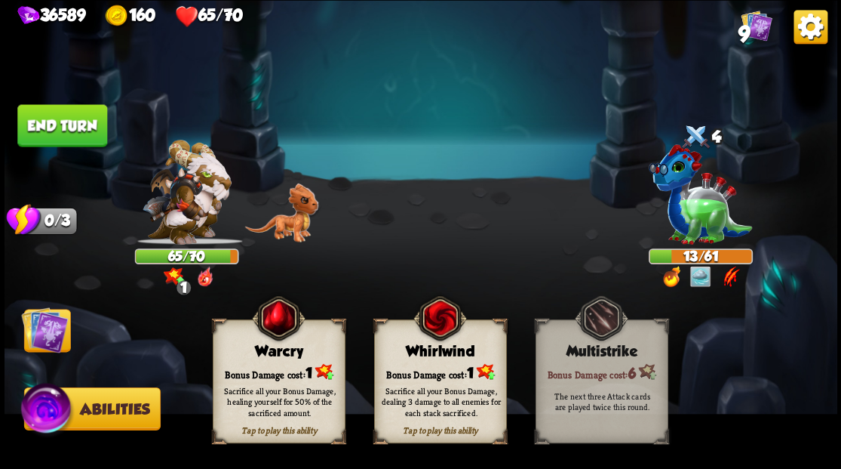
drag, startPoint x: 255, startPoint y: 375, endPoint x: 219, endPoint y: 367, distance: 37.2
click at [256, 376] on div "Sacrifice all your Bonus Damage, healing yourself for 50% of the sacrificed amo…" at bounding box center [279, 401] width 133 height 52
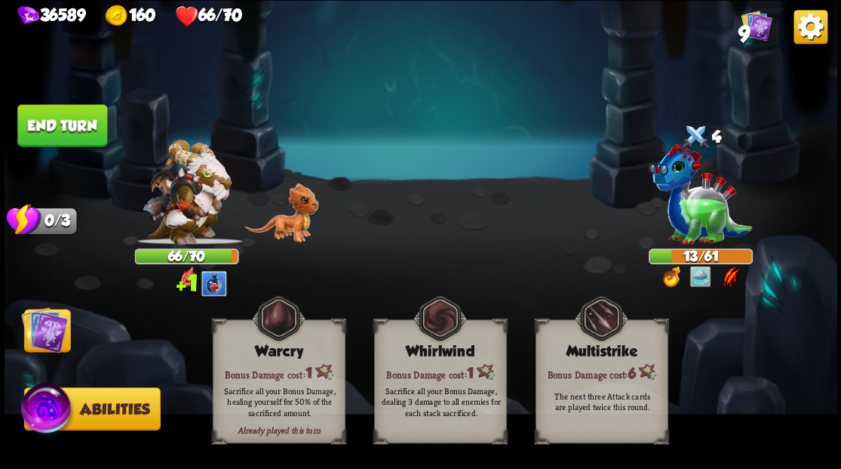
drag, startPoint x: 43, startPoint y: 324, endPoint x: 116, endPoint y: 318, distance: 73.4
click at [44, 324] on img at bounding box center [44, 329] width 47 height 47
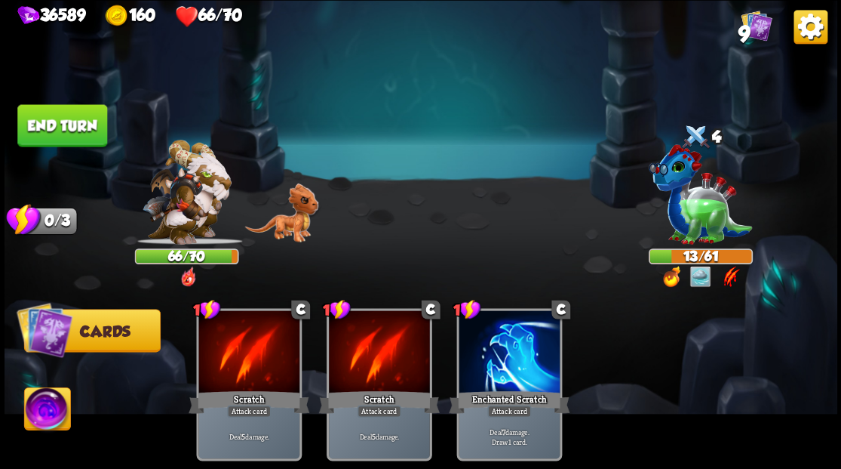
drag, startPoint x: 81, startPoint y: 119, endPoint x: 496, endPoint y: 282, distance: 446.6
click at [84, 120] on button "End turn" at bounding box center [62, 125] width 90 height 42
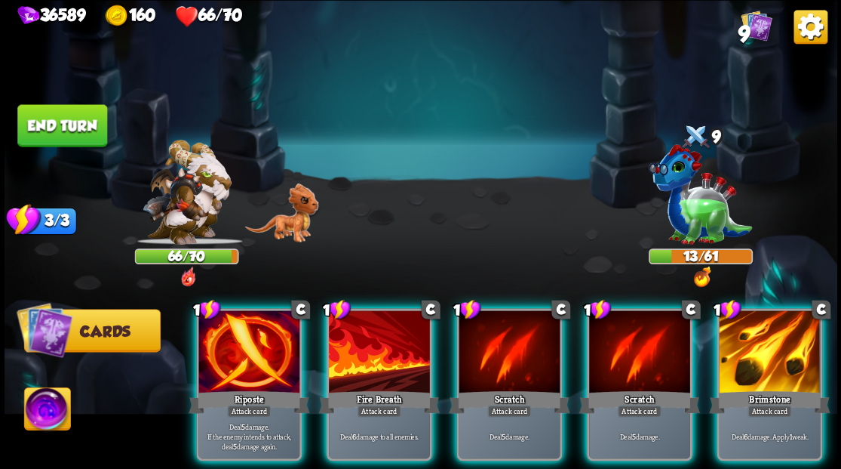
click at [752, 329] on div at bounding box center [769, 352] width 101 height 85
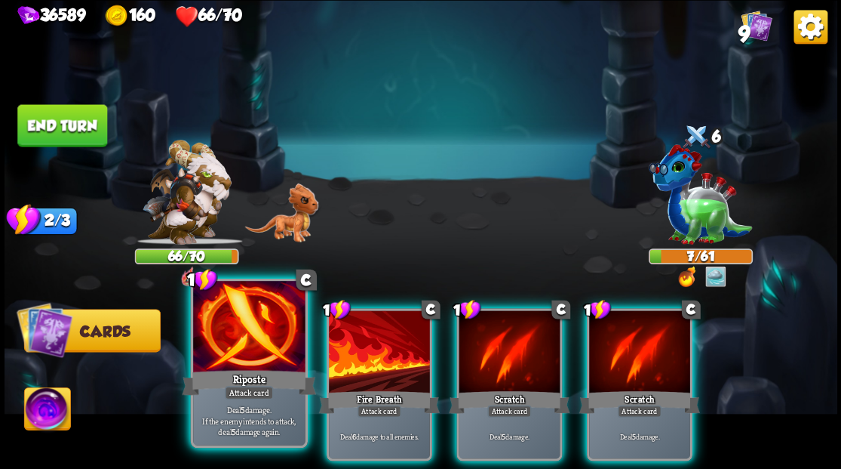
click at [247, 307] on div at bounding box center [249, 328] width 112 height 94
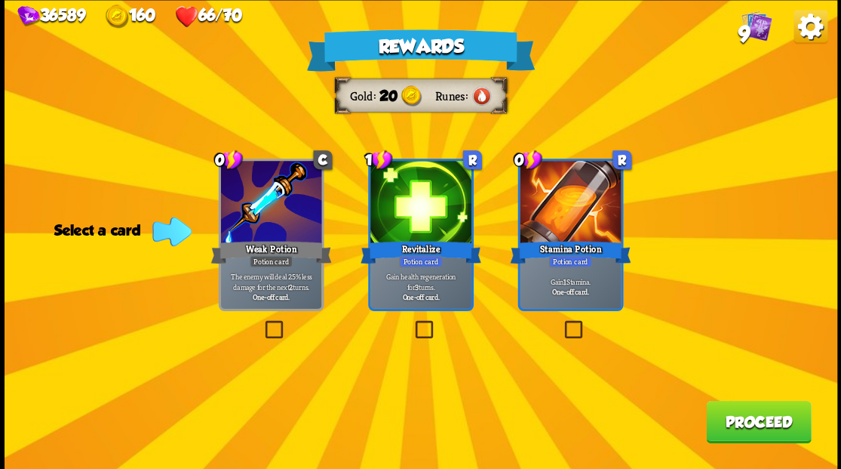
click at [412, 322] on label at bounding box center [412, 322] width 0 height 0
click at [0, 0] on input "checkbox" at bounding box center [0, 0] width 0 height 0
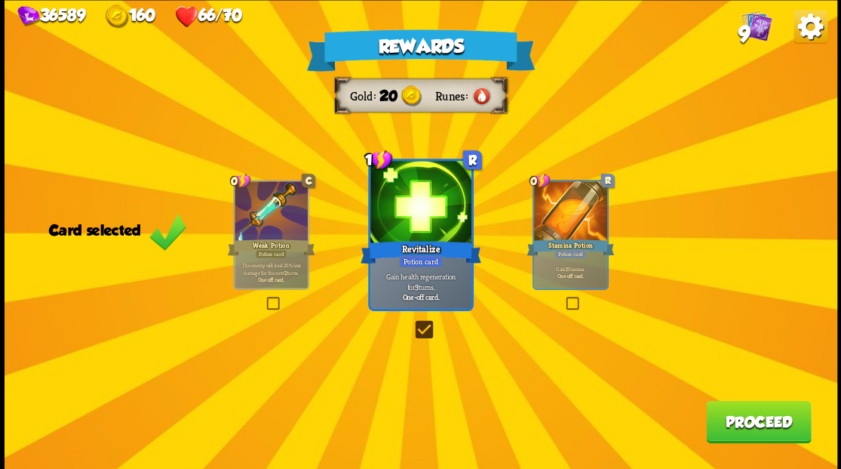
click at [750, 431] on button "Proceed" at bounding box center [758, 421] width 105 height 42
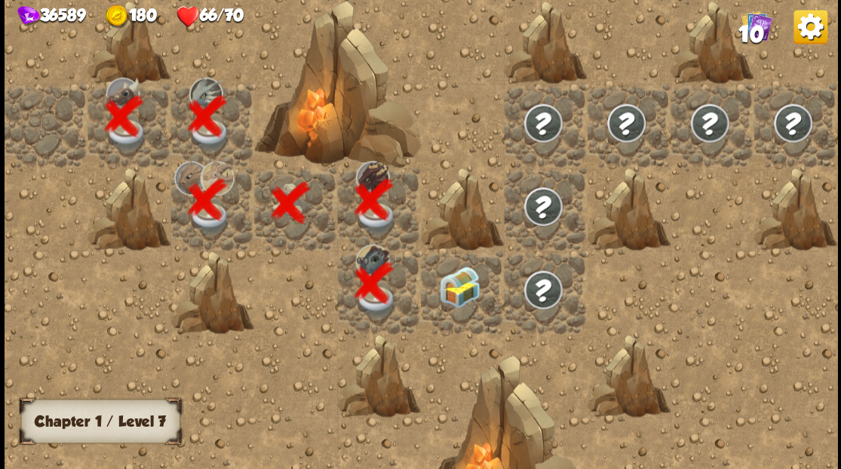
click at [457, 299] on div at bounding box center [462, 291] width 83 height 83
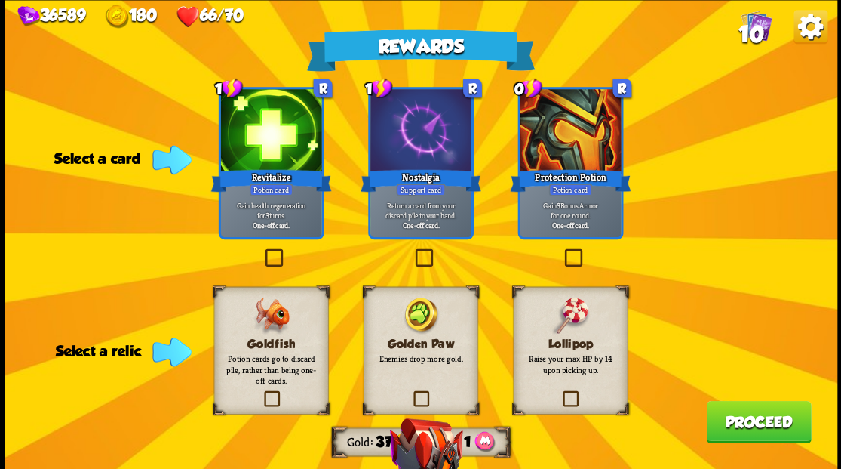
click at [261, 392] on label at bounding box center [261, 392] width 0 height 0
click at [0, 0] on input "checkbox" at bounding box center [0, 0] width 0 height 0
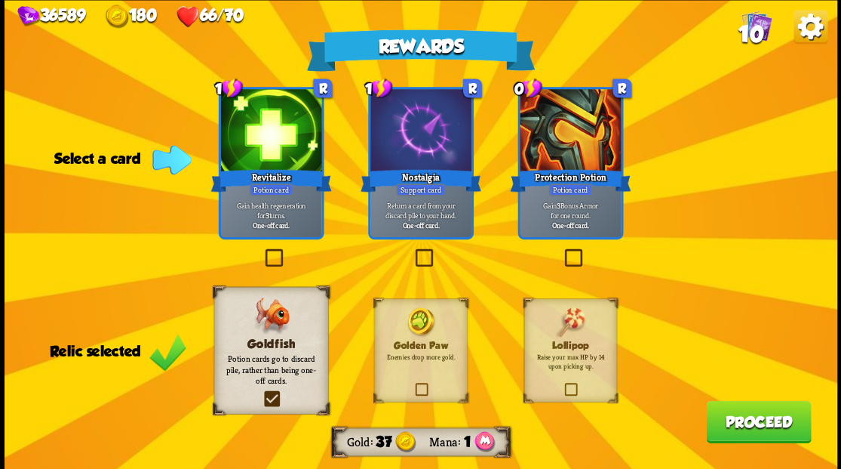
click at [561, 251] on label at bounding box center [561, 251] width 0 height 0
click at [0, 0] on input "checkbox" at bounding box center [0, 0] width 0 height 0
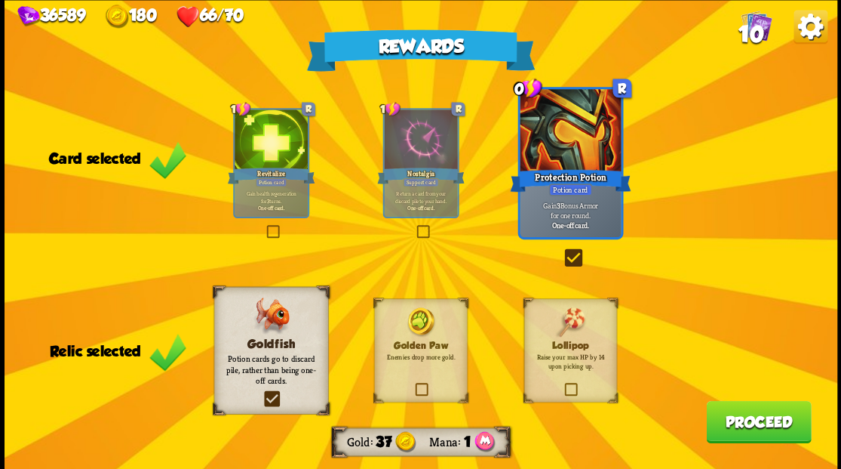
click at [747, 421] on button "Proceed" at bounding box center [758, 421] width 105 height 42
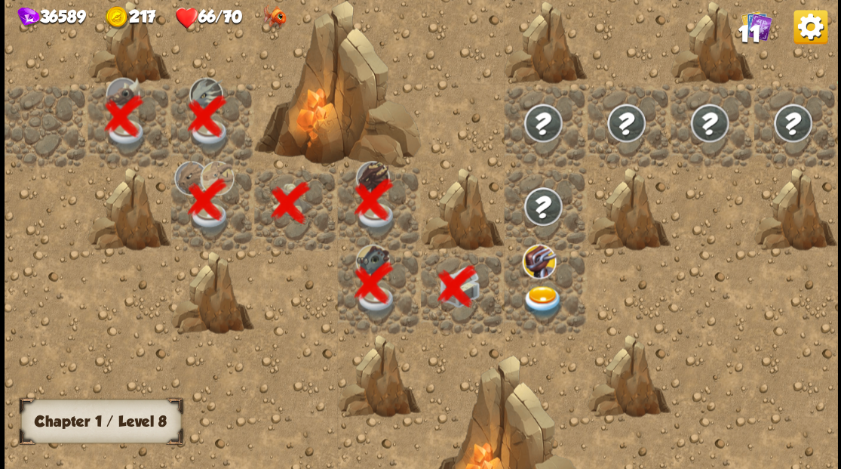
click at [549, 299] on img at bounding box center [542, 301] width 41 height 32
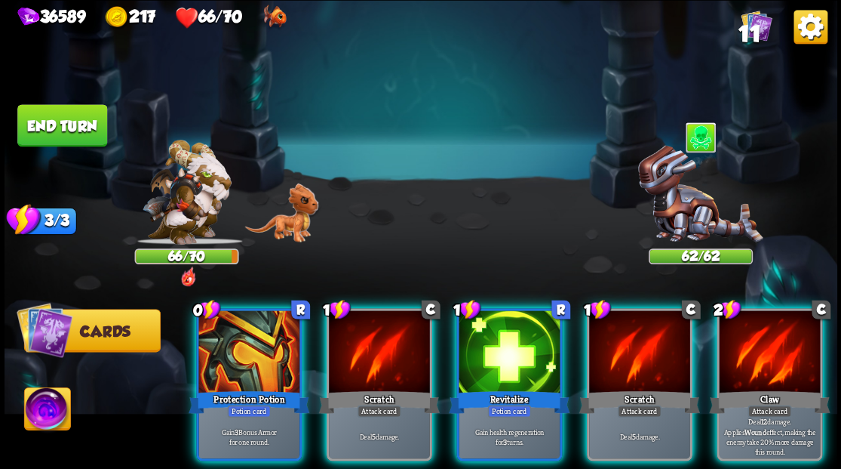
click at [697, 164] on div at bounding box center [700, 198] width 104 height 91
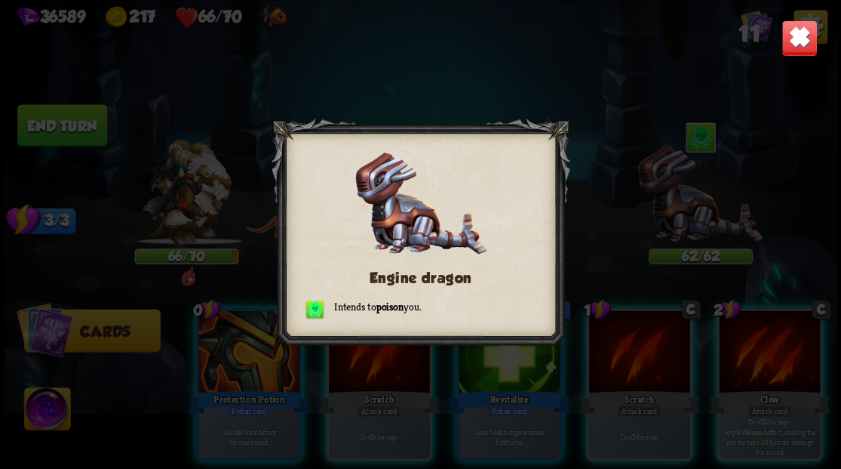
click at [800, 41] on img at bounding box center [799, 38] width 36 height 36
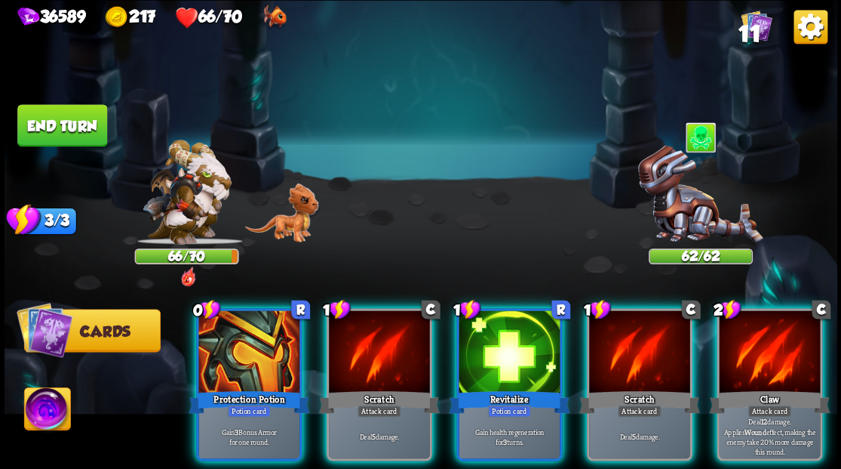
click at [687, 226] on div at bounding box center [700, 198] width 104 height 91
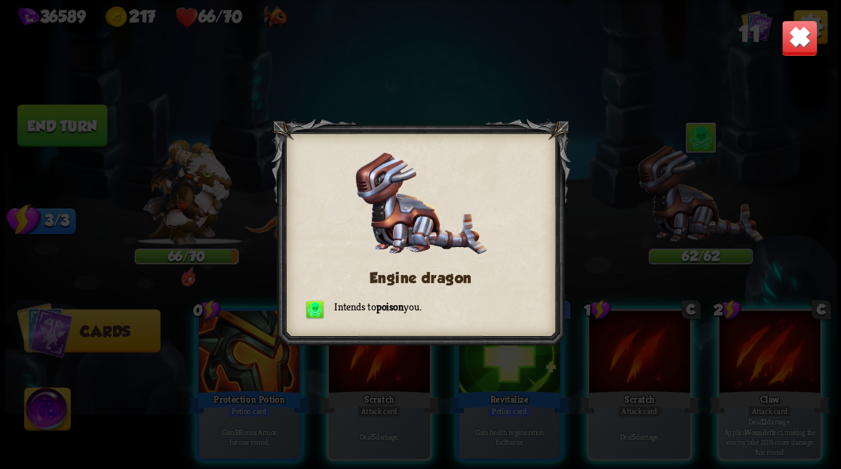
click at [802, 45] on img at bounding box center [799, 38] width 36 height 36
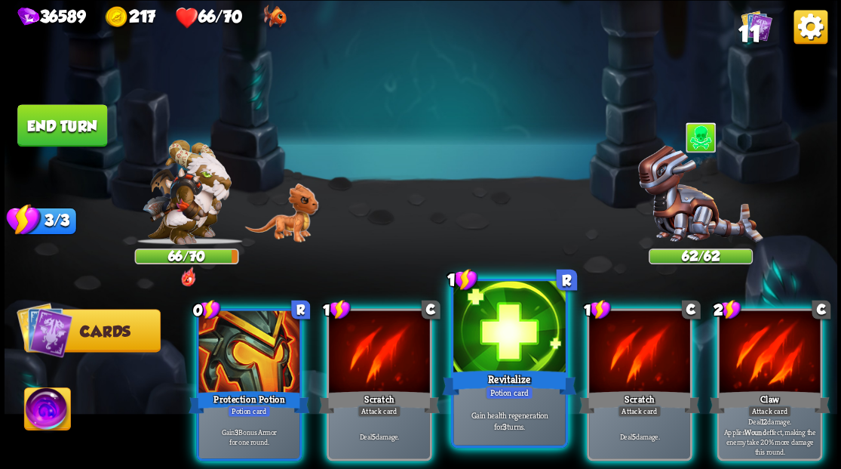
click at [503, 329] on div at bounding box center [509, 328] width 112 height 94
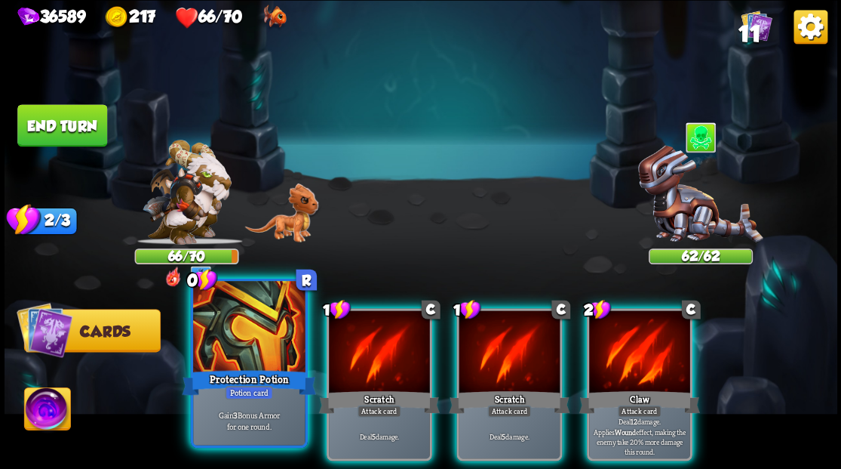
click at [225, 352] on div at bounding box center [249, 328] width 112 height 94
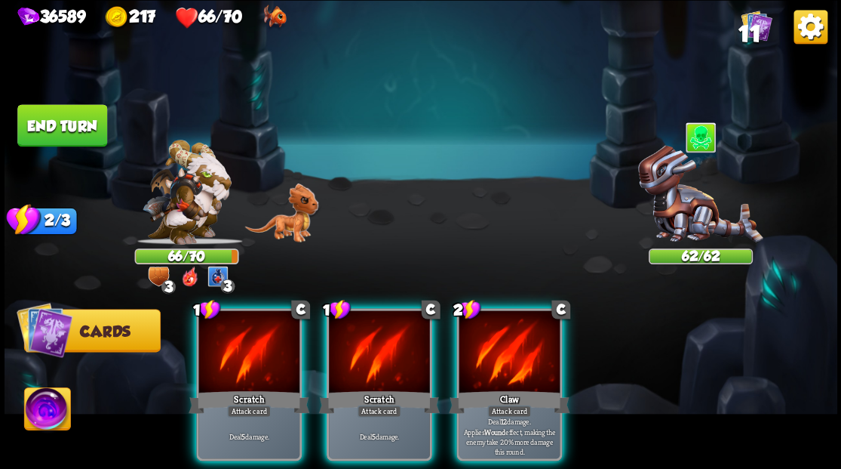
drag, startPoint x: 530, startPoint y: 318, endPoint x: 451, endPoint y: 321, distance: 78.5
click at [527, 318] on div at bounding box center [509, 352] width 101 height 85
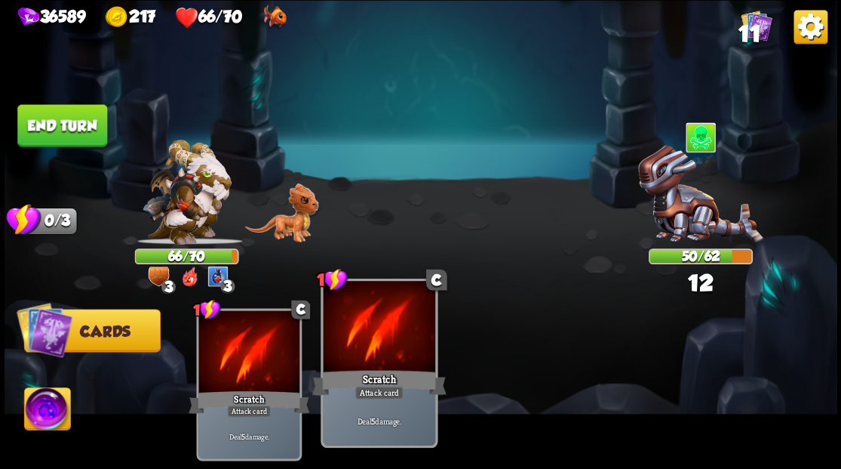
drag, startPoint x: 394, startPoint y: 343, endPoint x: 395, endPoint y: 293, distance: 49.8
click at [393, 340] on div at bounding box center [379, 328] width 112 height 94
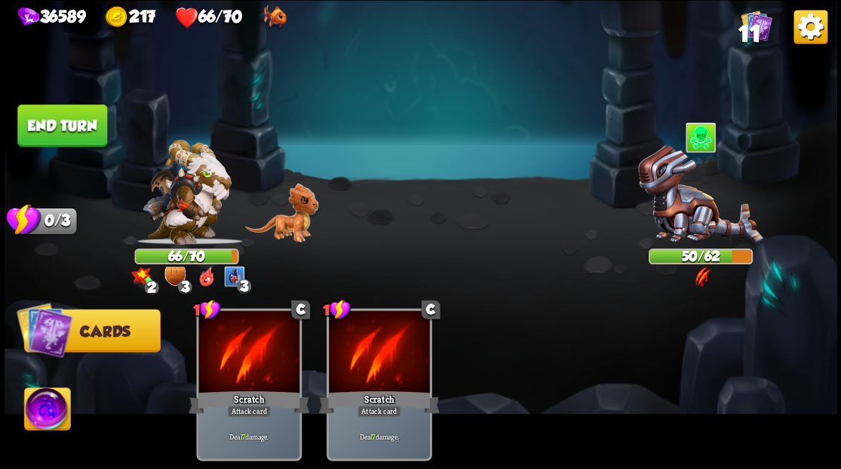
click at [45, 418] on img at bounding box center [47, 410] width 46 height 47
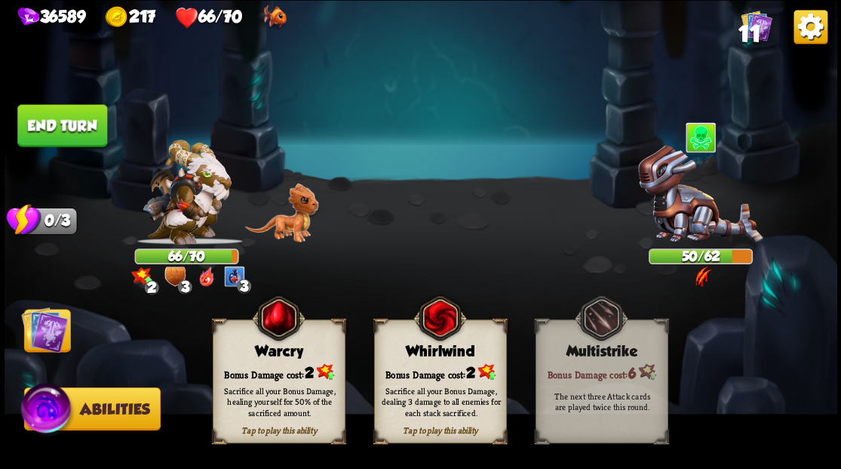
click at [260, 372] on div "Bonus Damage cost: 2" at bounding box center [278, 371] width 131 height 19
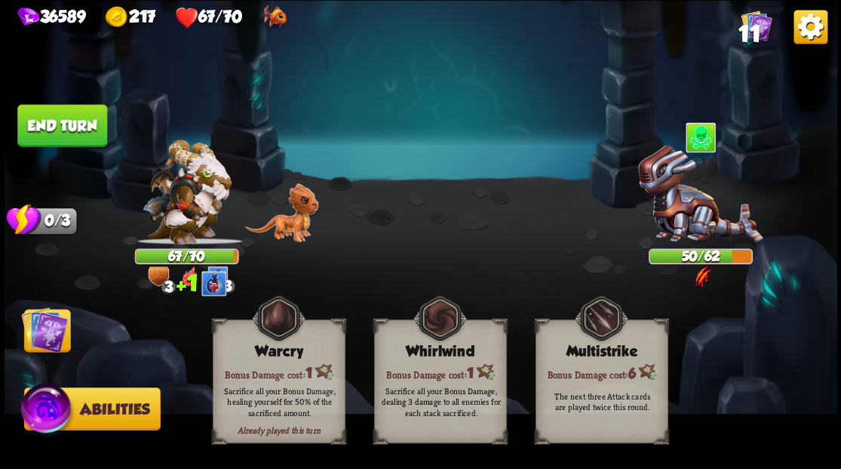
click at [53, 318] on img at bounding box center [44, 329] width 47 height 47
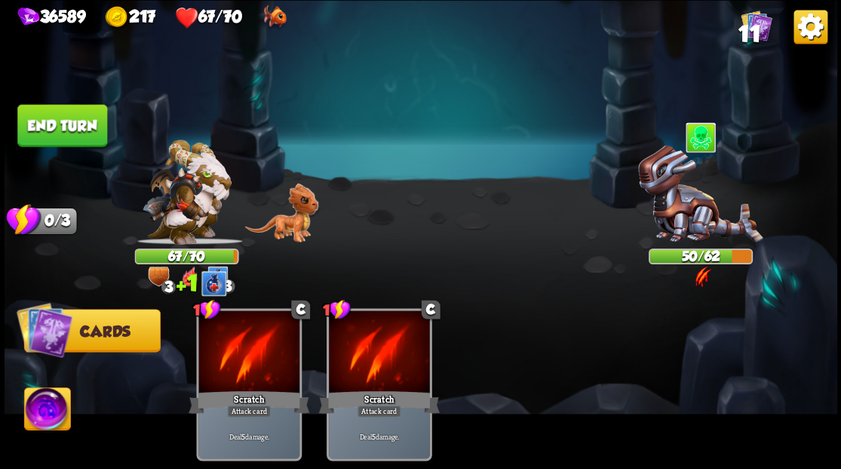
click at [81, 118] on button "End turn" at bounding box center [62, 125] width 90 height 42
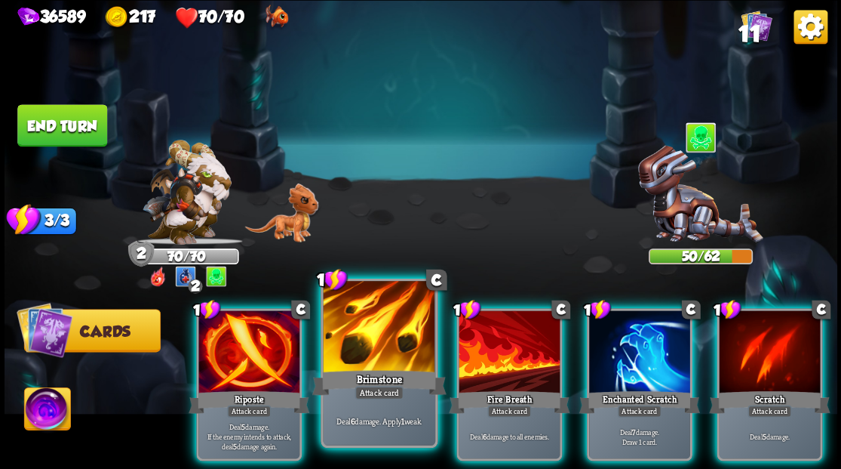
click at [368, 334] on div at bounding box center [379, 328] width 112 height 94
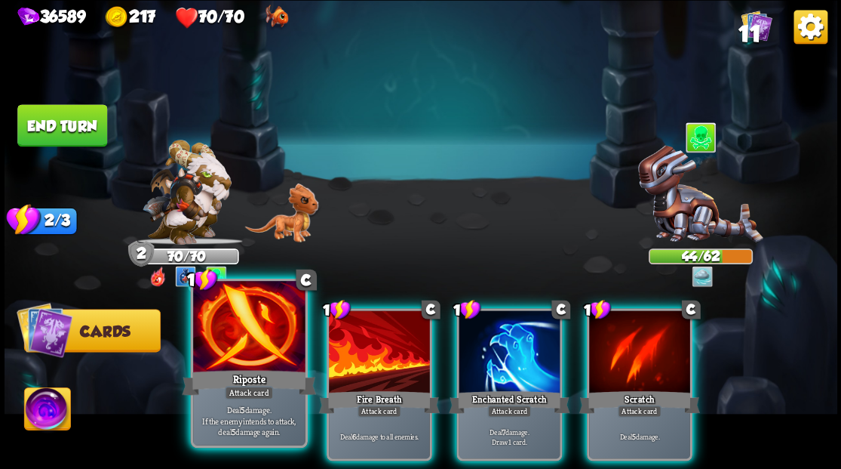
click at [243, 345] on div at bounding box center [249, 328] width 112 height 94
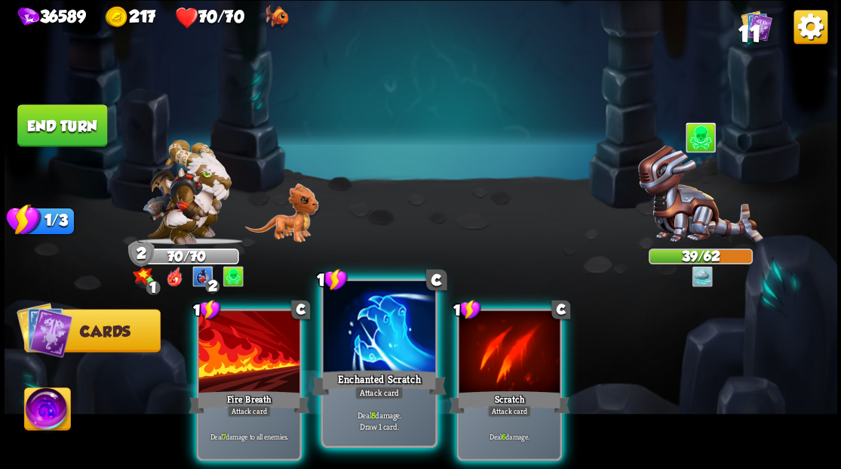
click at [386, 345] on div at bounding box center [379, 328] width 112 height 94
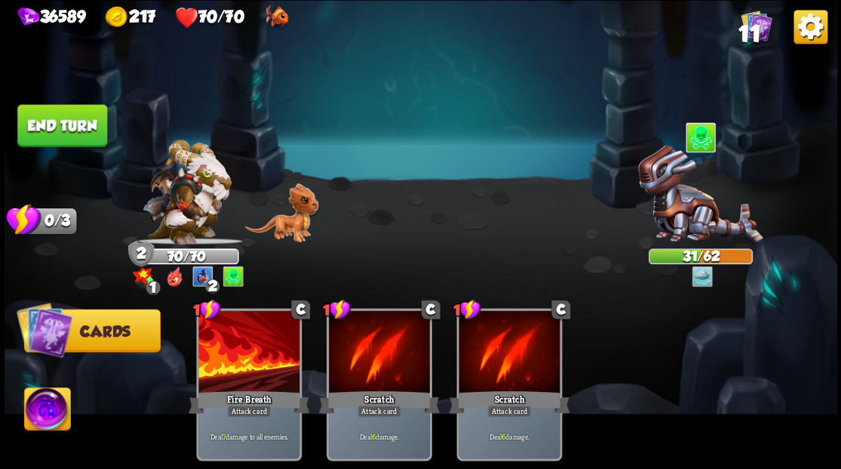
click at [71, 122] on button "End turn" at bounding box center [62, 125] width 90 height 42
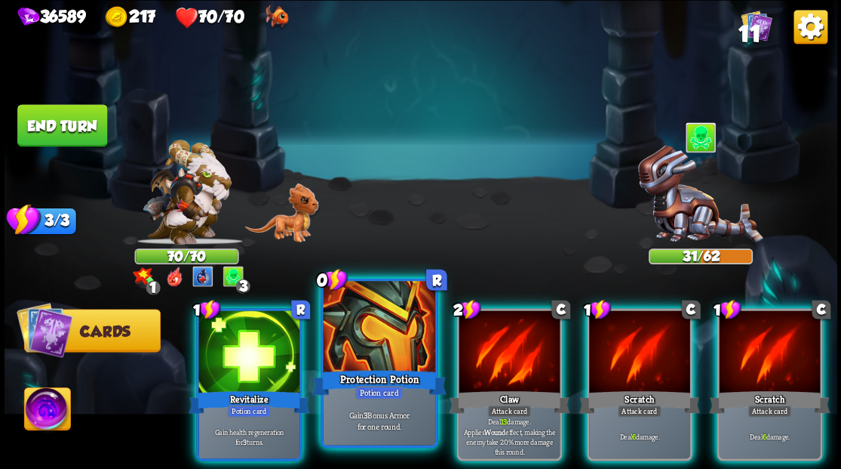
click at [360, 355] on div at bounding box center [379, 328] width 112 height 94
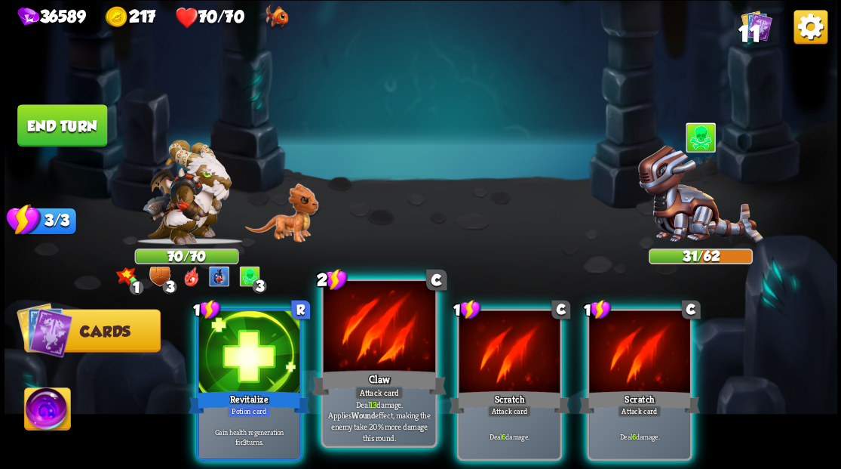
click at [370, 351] on div at bounding box center [379, 328] width 112 height 94
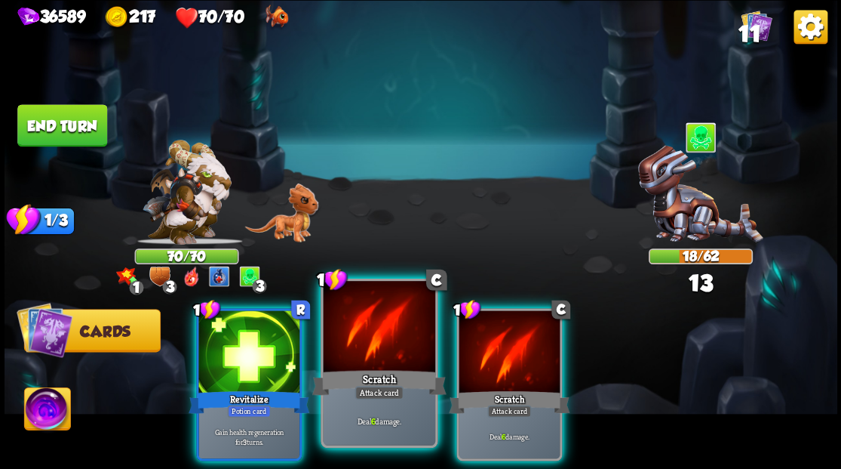
click at [370, 350] on div at bounding box center [379, 328] width 112 height 94
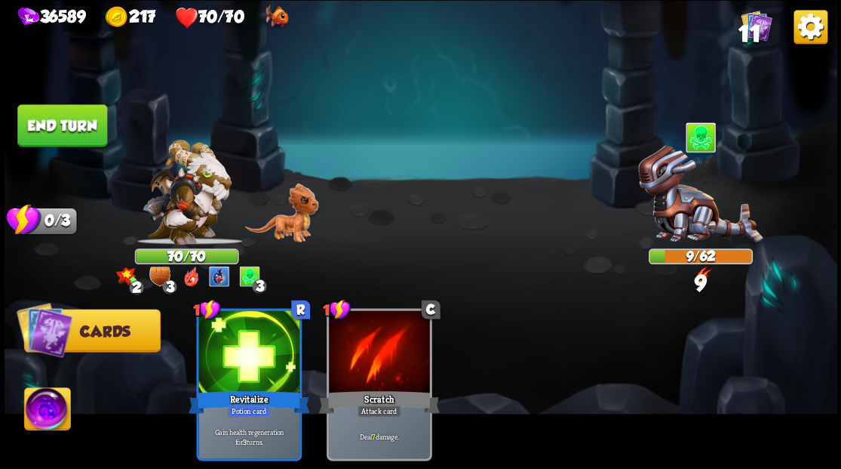
click at [44, 124] on button "End turn" at bounding box center [62, 125] width 90 height 42
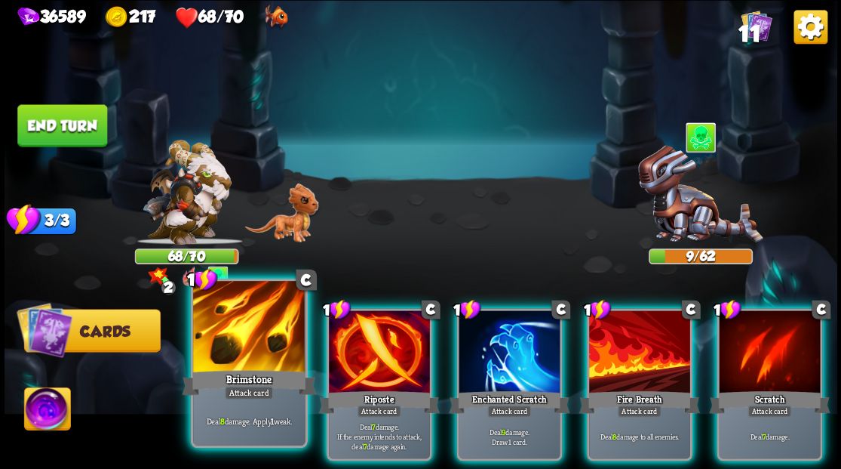
click at [247, 345] on div at bounding box center [249, 328] width 112 height 94
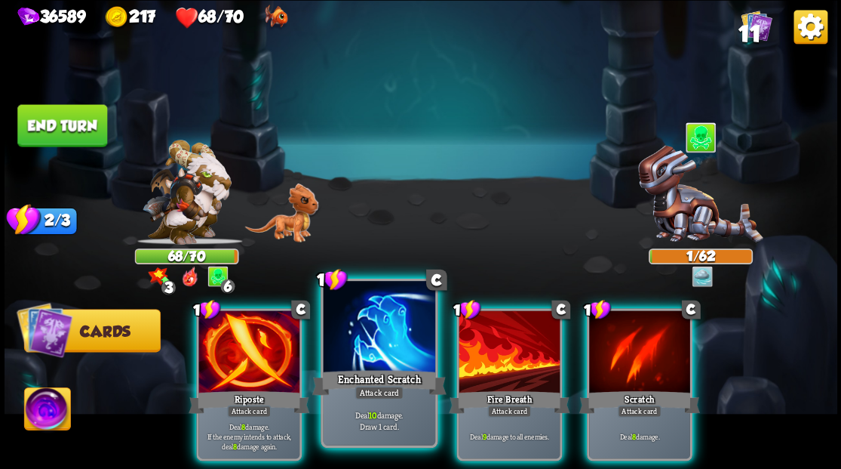
click at [362, 356] on div at bounding box center [379, 328] width 112 height 94
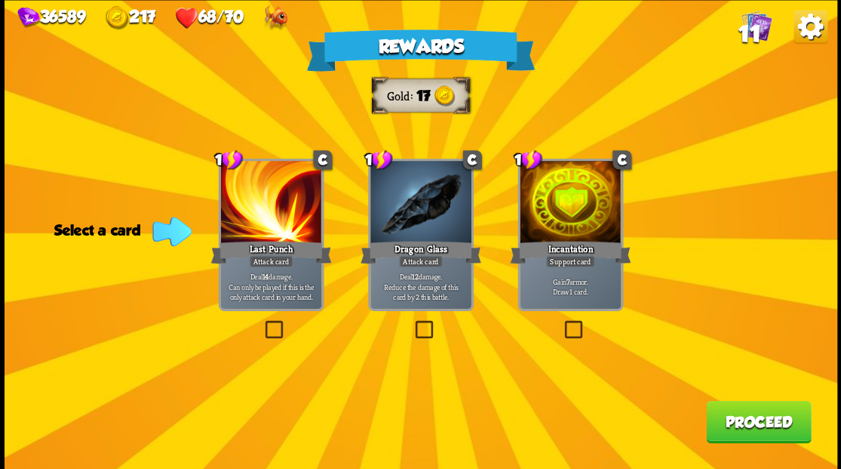
click at [561, 322] on label at bounding box center [561, 322] width 0 height 0
click at [0, 0] on input "checkbox" at bounding box center [0, 0] width 0 height 0
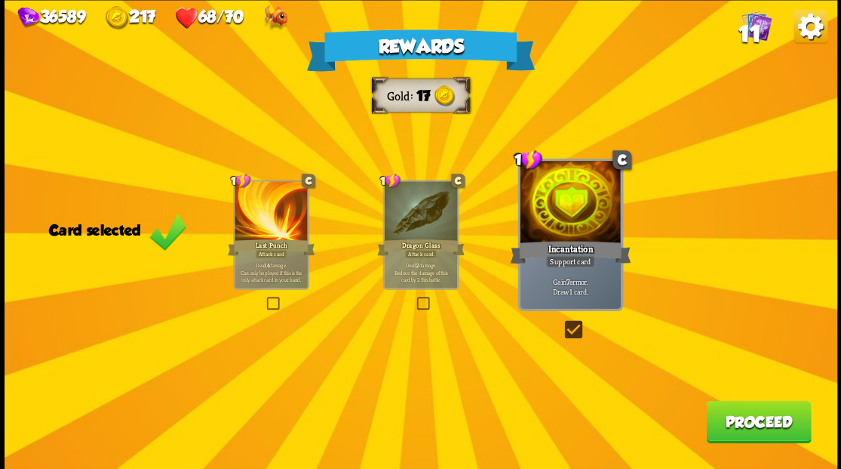
click at [750, 430] on button "Proceed" at bounding box center [758, 421] width 105 height 42
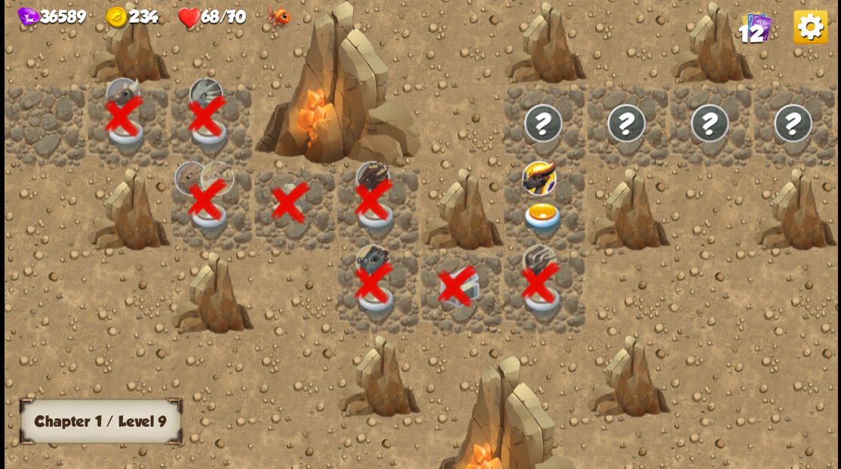
click at [546, 214] on img at bounding box center [542, 217] width 41 height 32
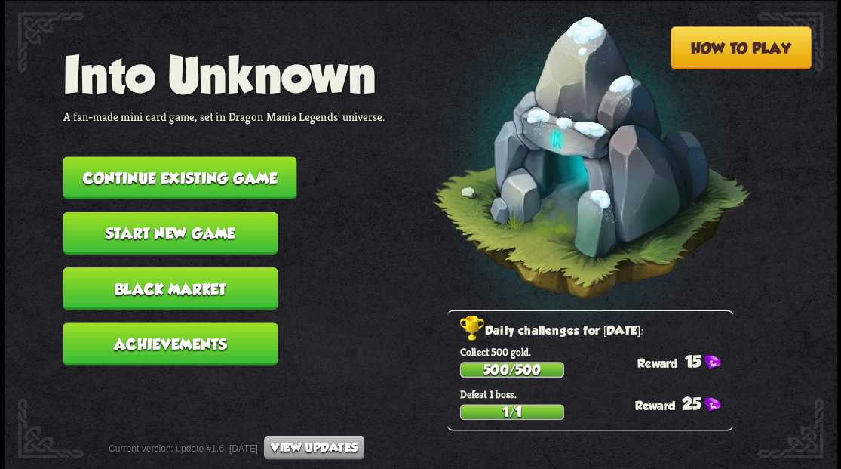
click at [246, 178] on button "Continue existing game" at bounding box center [180, 177] width 234 height 42
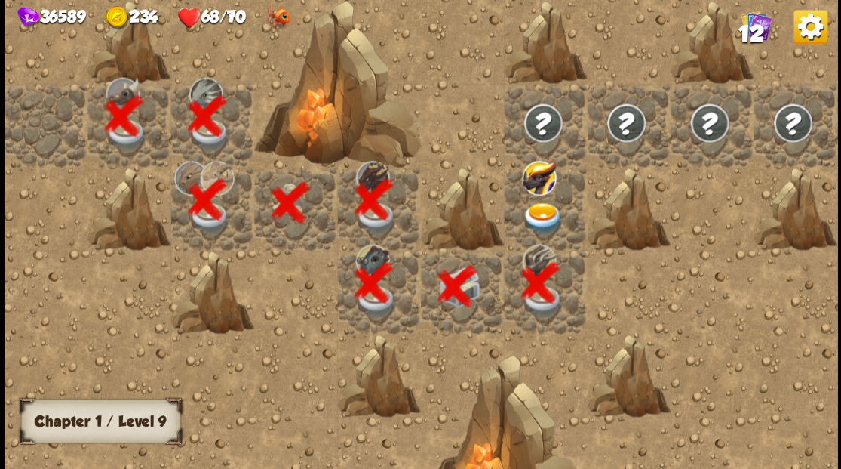
click at [536, 216] on img at bounding box center [542, 217] width 41 height 32
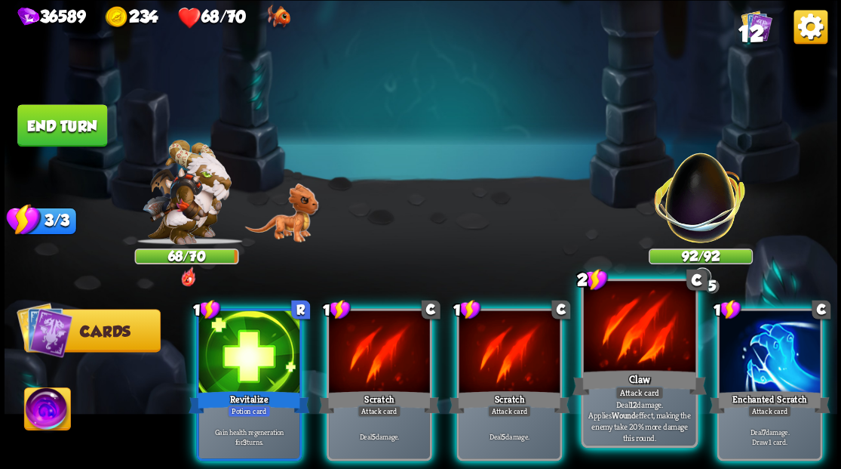
click at [632, 344] on div at bounding box center [639, 328] width 112 height 94
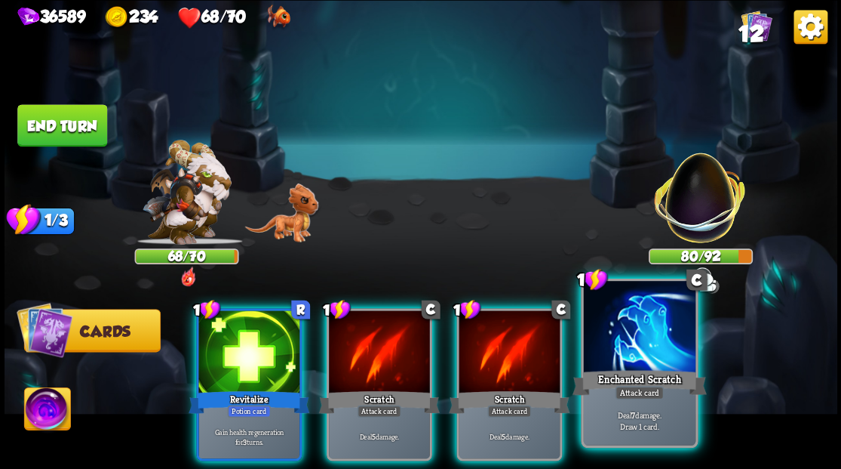
click at [630, 345] on div at bounding box center [639, 328] width 112 height 94
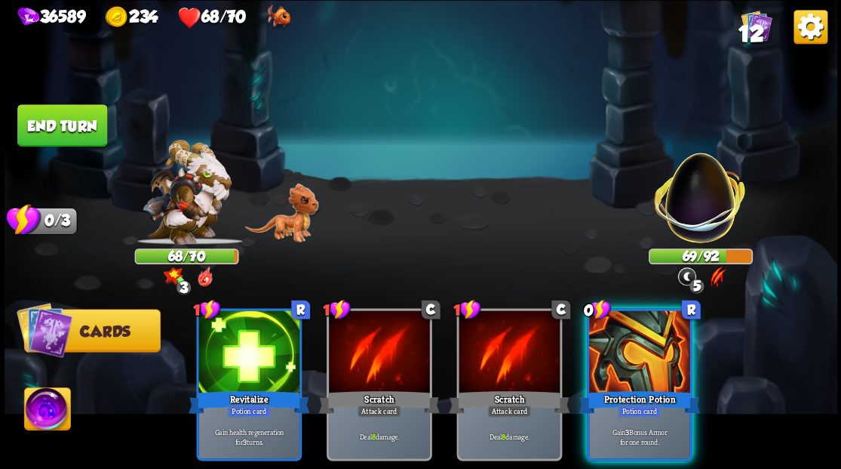
drag, startPoint x: 655, startPoint y: 374, endPoint x: 610, endPoint y: 306, distance: 81.6
click at [655, 388] on div "Protection Potion" at bounding box center [639, 401] width 121 height 27
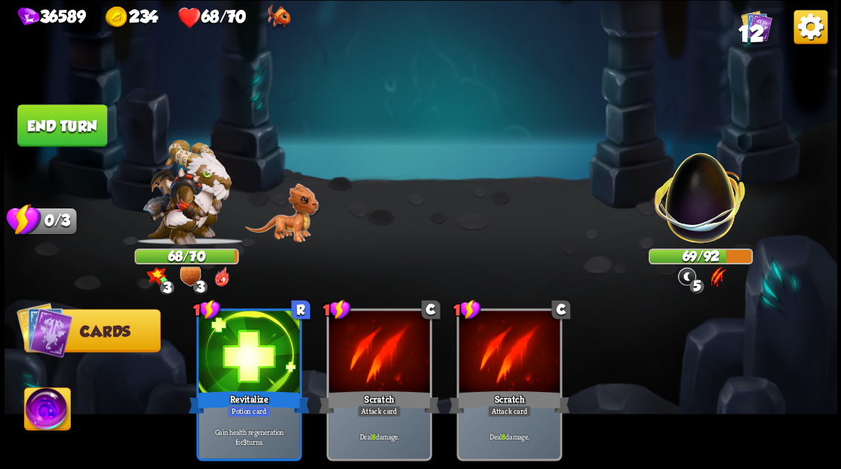
click at [38, 436] on img at bounding box center [421, 234] width 833 height 469
click at [62, 128] on button "End turn" at bounding box center [62, 125] width 90 height 42
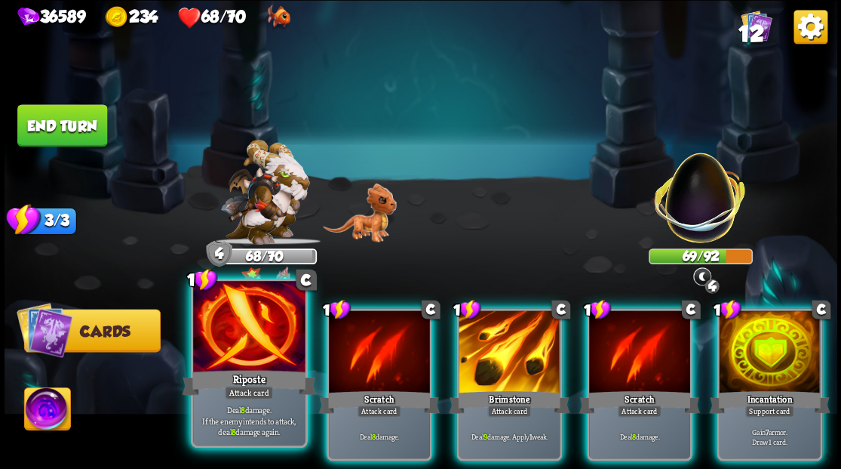
click at [254, 341] on div at bounding box center [249, 328] width 112 height 94
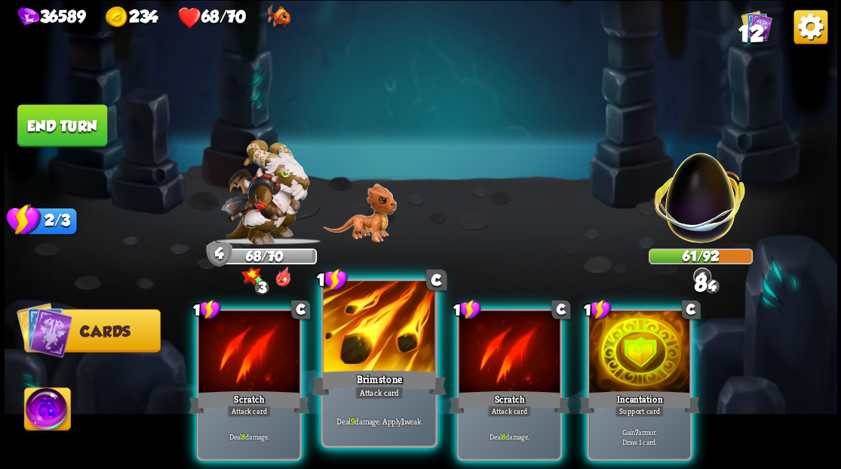
click at [377, 359] on div at bounding box center [379, 328] width 112 height 94
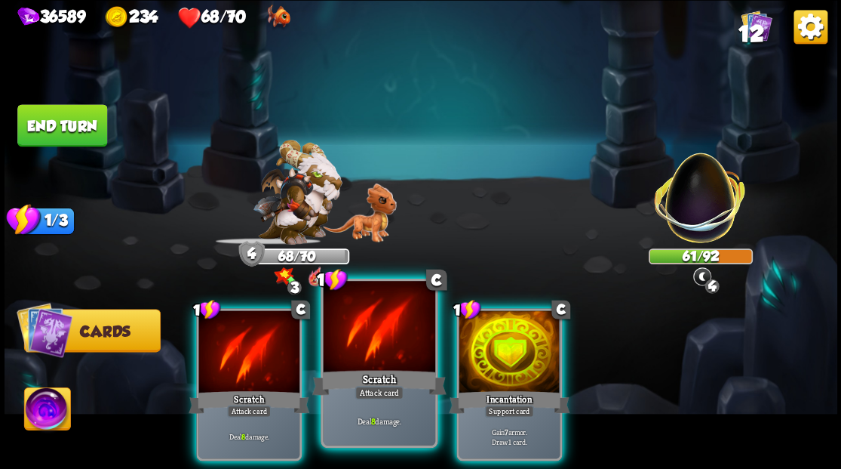
click at [372, 358] on div at bounding box center [379, 328] width 112 height 94
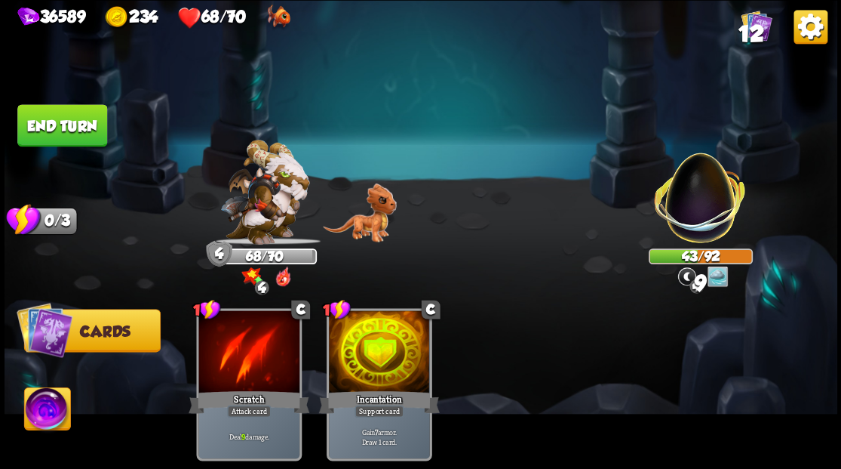
click at [63, 127] on button "End turn" at bounding box center [62, 125] width 90 height 42
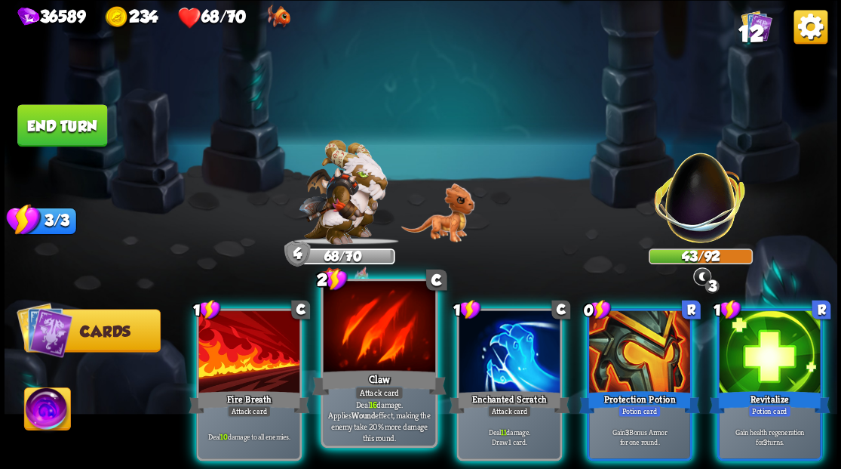
click at [360, 358] on div at bounding box center [379, 328] width 112 height 94
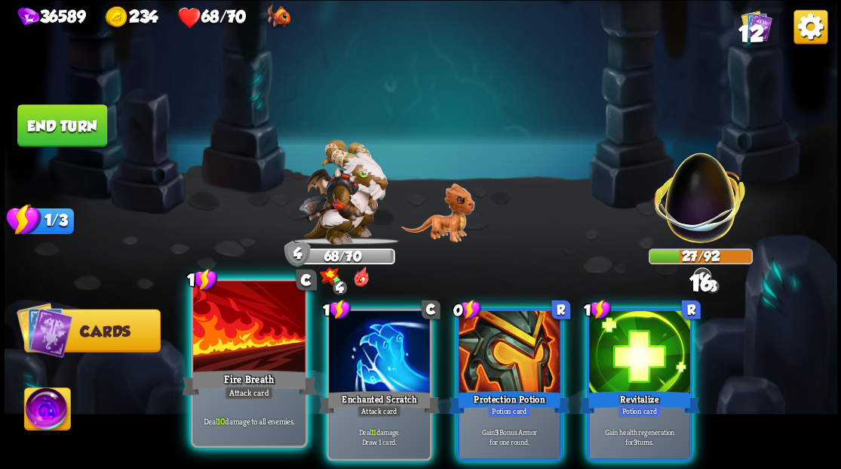
click at [213, 349] on div at bounding box center [249, 328] width 112 height 94
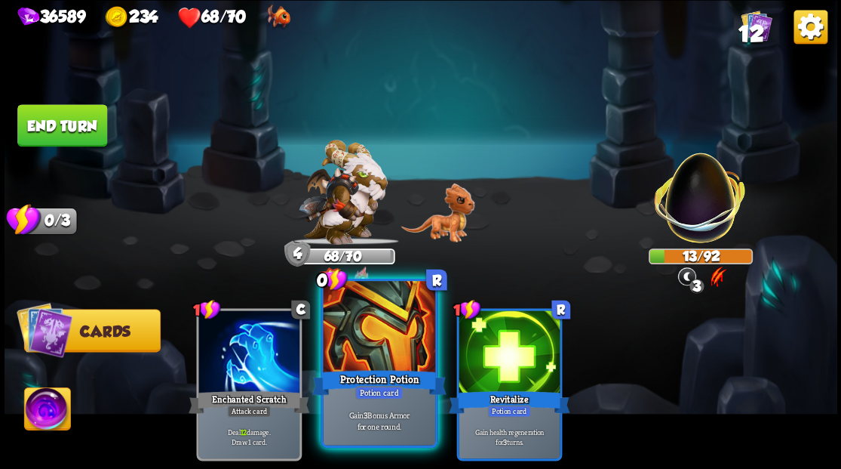
click at [371, 365] on div at bounding box center [379, 328] width 112 height 94
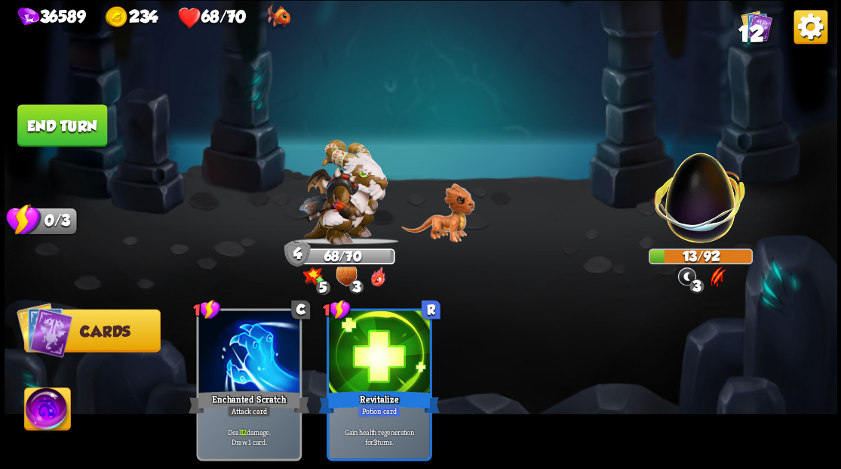
click at [60, 134] on button "End turn" at bounding box center [62, 125] width 90 height 42
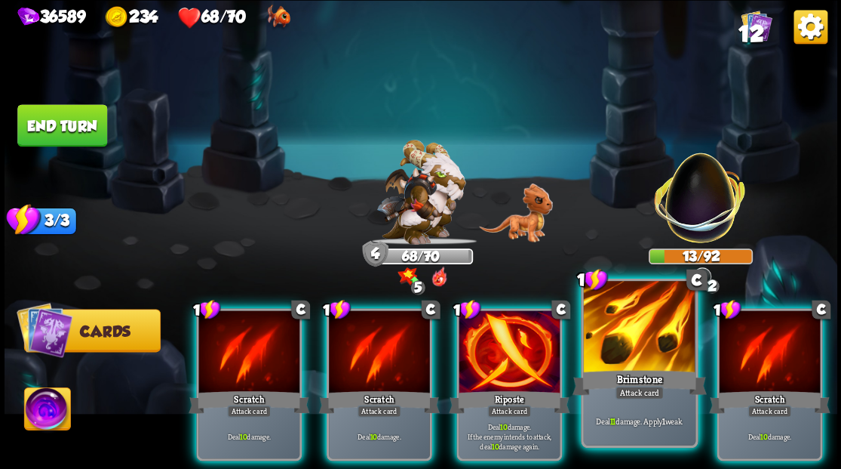
click at [600, 340] on div at bounding box center [639, 328] width 112 height 94
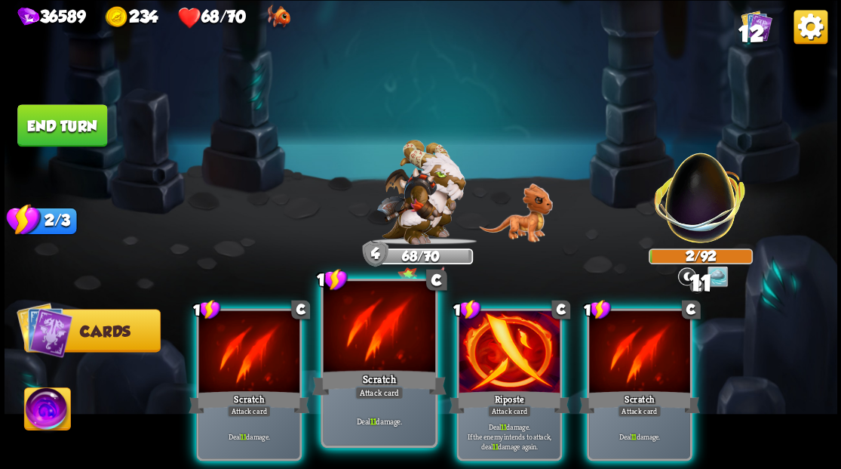
click at [378, 351] on div at bounding box center [379, 328] width 112 height 94
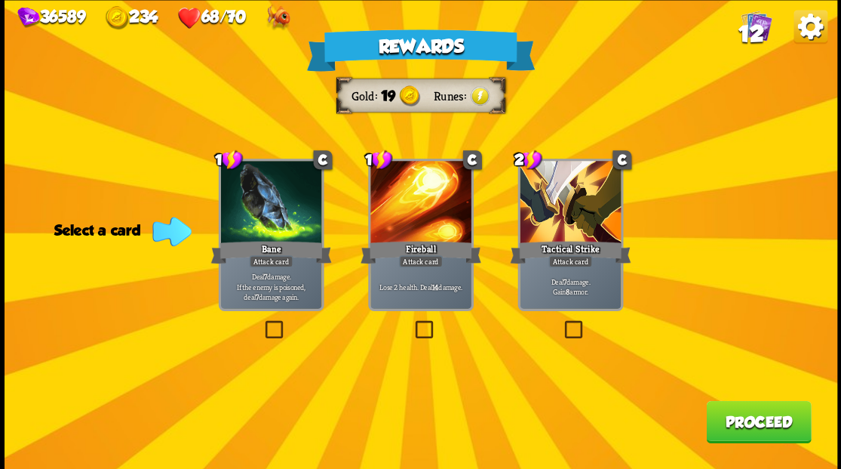
click at [262, 322] on label at bounding box center [262, 322] width 0 height 0
click at [0, 0] on input "checkbox" at bounding box center [0, 0] width 0 height 0
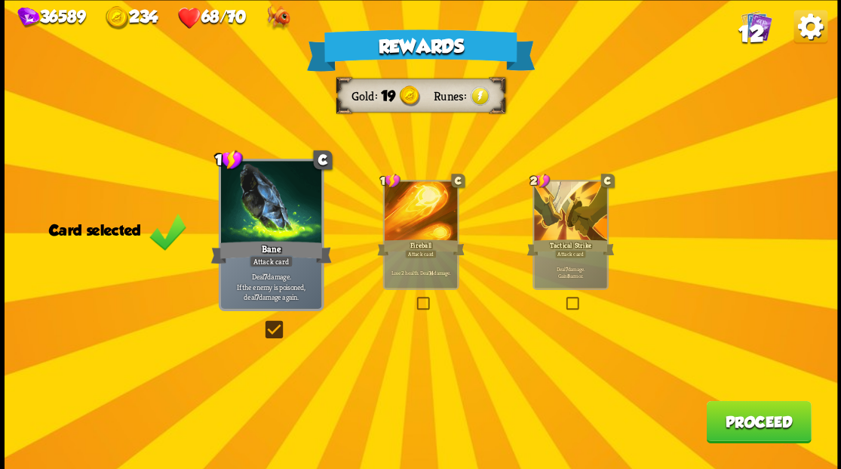
click at [779, 430] on button "Proceed" at bounding box center [758, 421] width 105 height 42
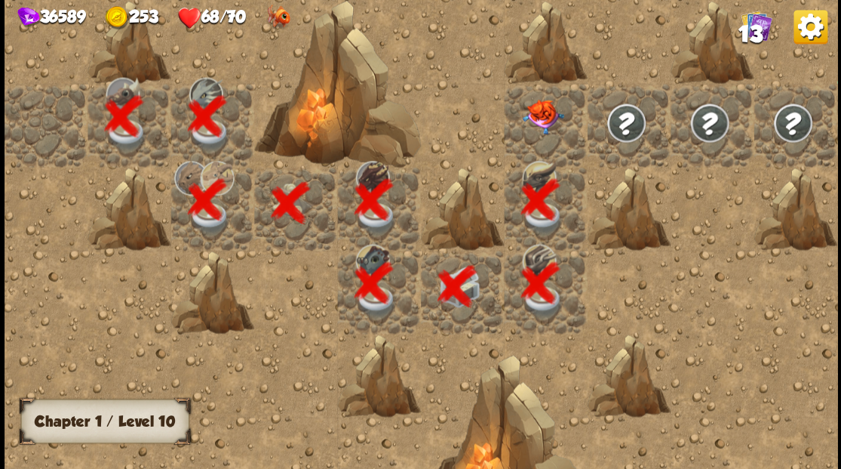
click at [543, 120] on div at bounding box center [545, 124] width 83 height 83
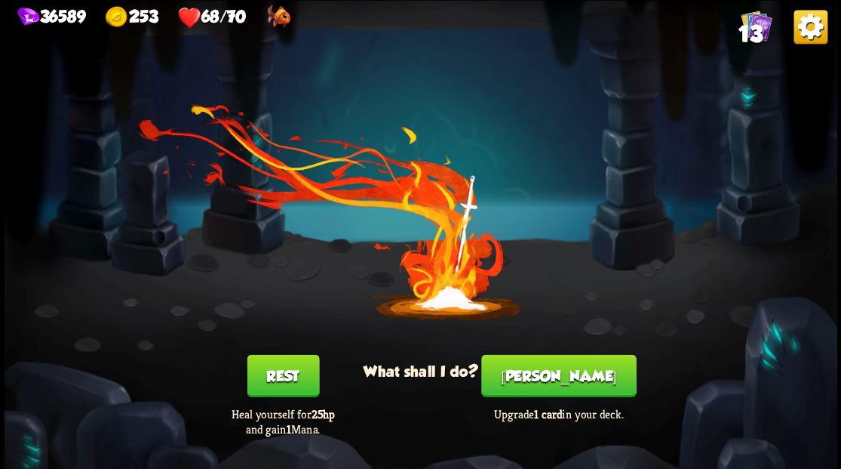
click at [559, 377] on button "[PERSON_NAME]" at bounding box center [558, 375] width 155 height 42
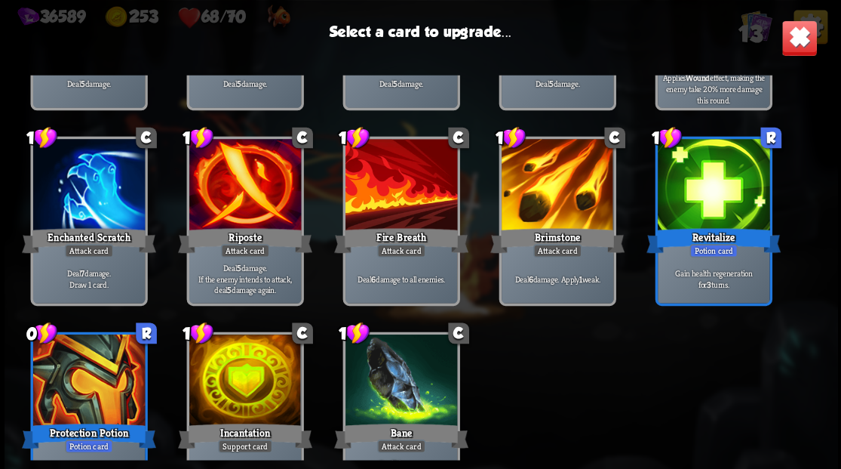
scroll to position [248, 0]
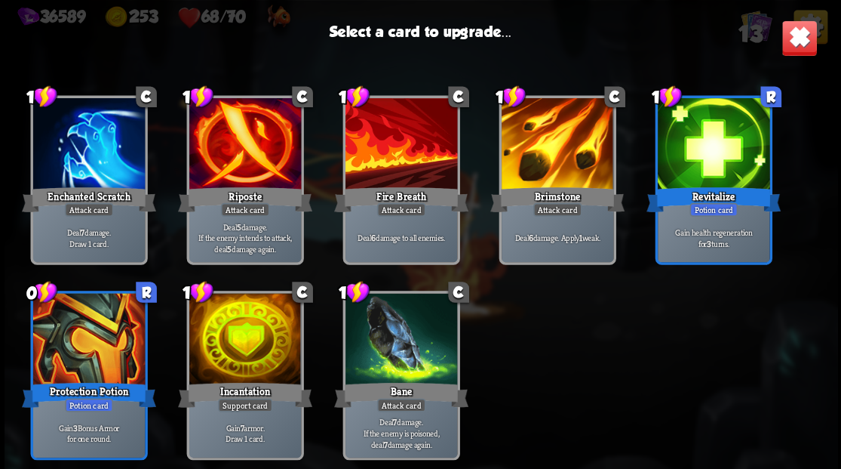
click at [242, 370] on div at bounding box center [245, 340] width 112 height 94
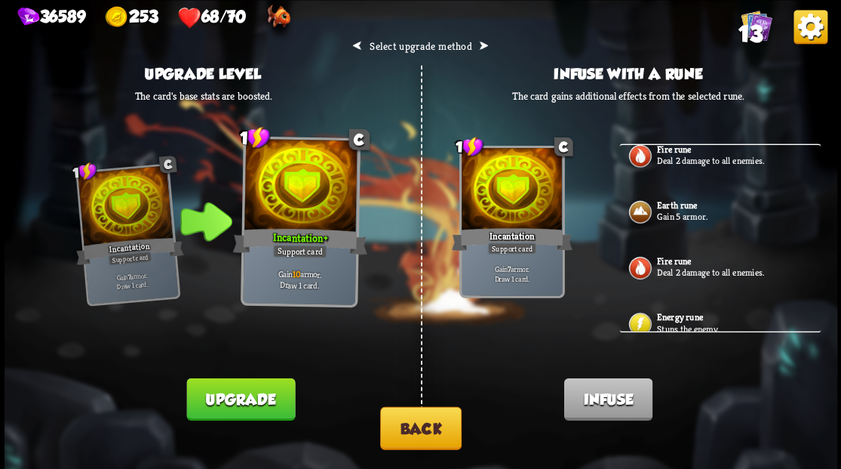
scroll to position [0, 0]
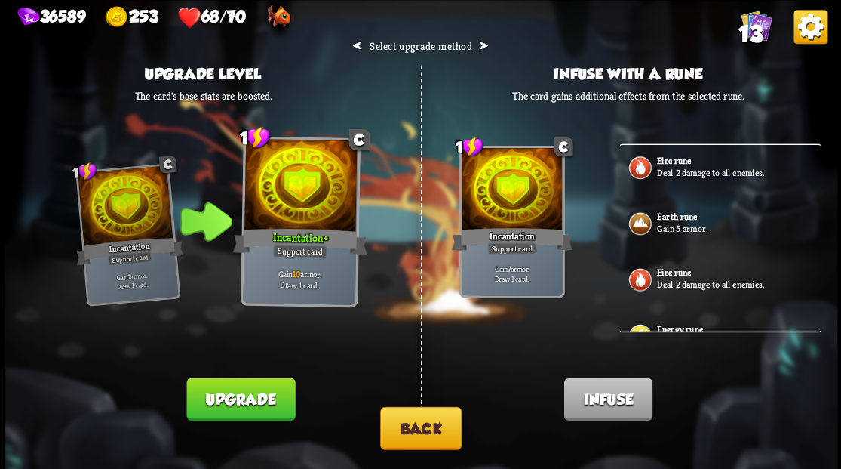
click at [423, 423] on button "Back" at bounding box center [420, 427] width 81 height 43
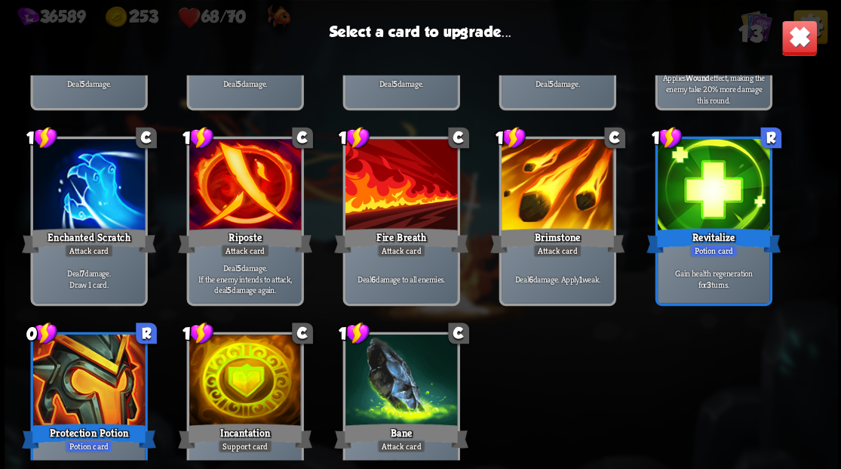
scroll to position [248, 0]
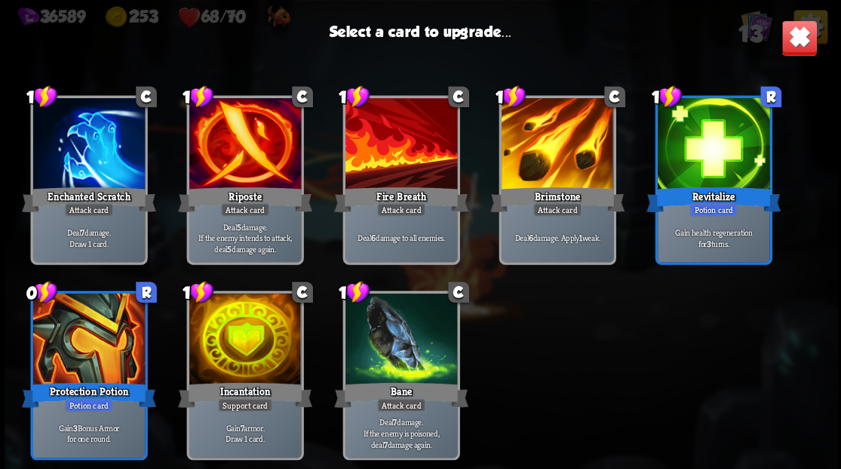
click at [82, 324] on div at bounding box center [88, 340] width 112 height 94
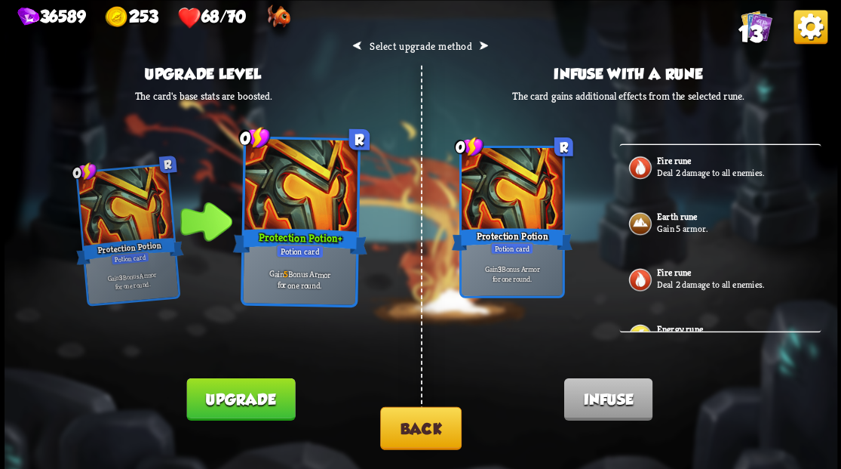
click at [691, 223] on p "Gain 5 armor." at bounding box center [737, 228] width 161 height 12
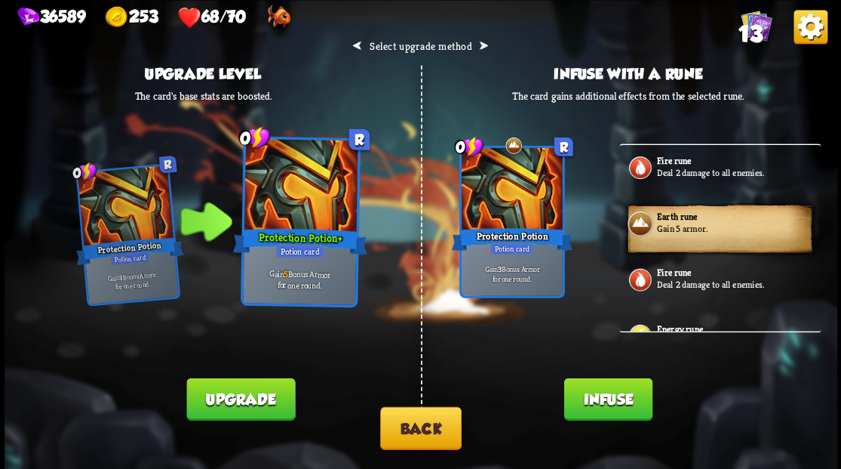
click at [595, 395] on button "Infuse" at bounding box center [608, 398] width 88 height 42
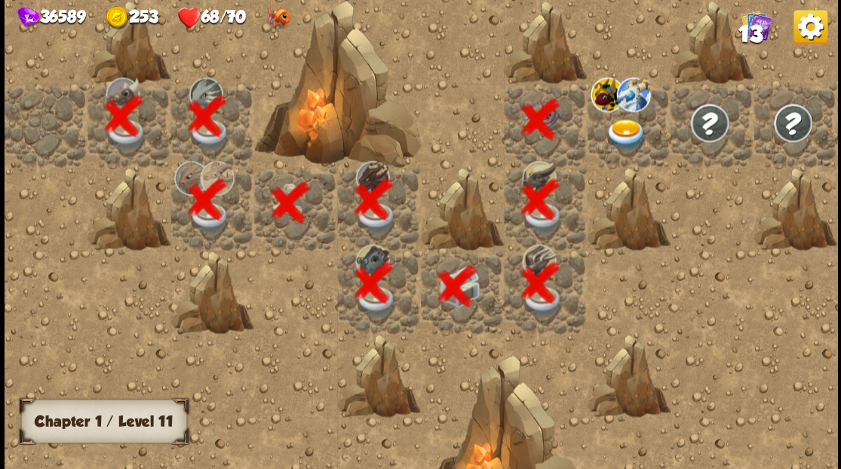
scroll to position [0, 290]
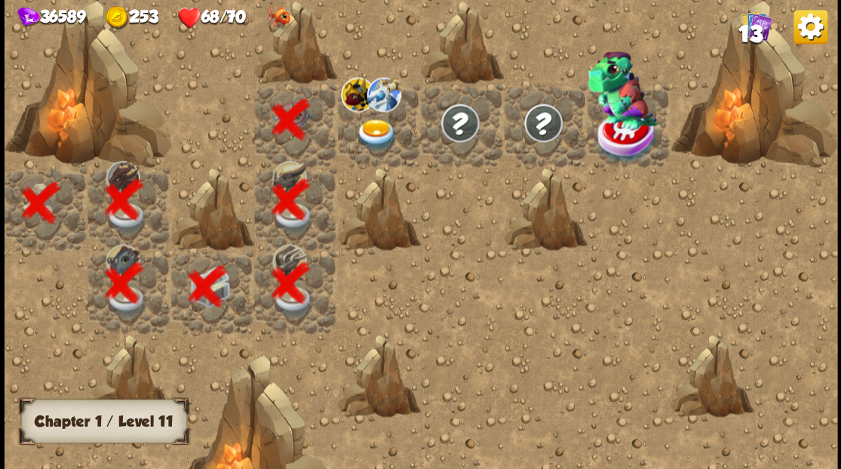
click at [367, 130] on img at bounding box center [375, 134] width 41 height 32
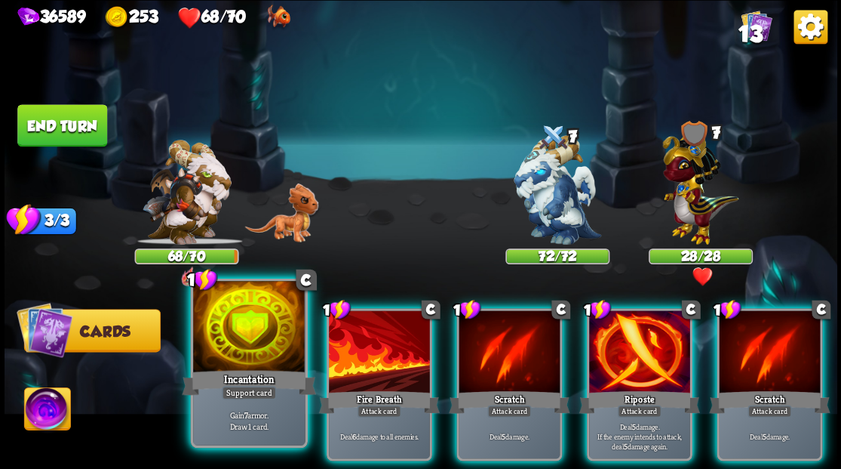
click at [239, 343] on div at bounding box center [249, 328] width 112 height 94
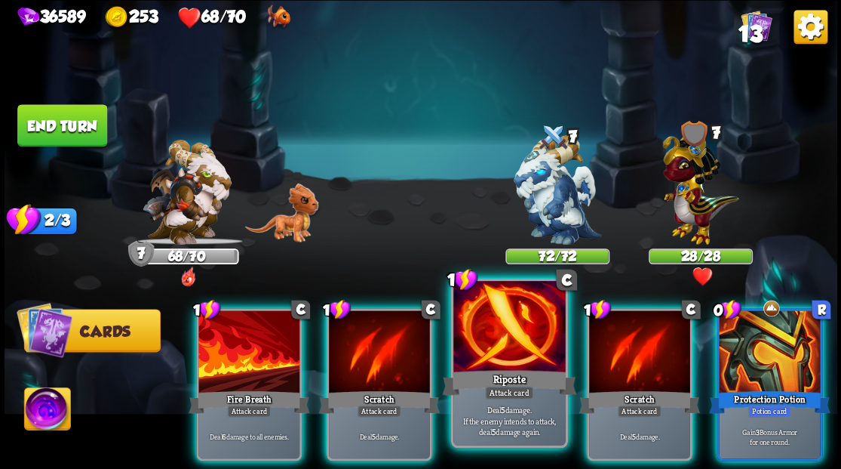
click at [490, 356] on div at bounding box center [509, 328] width 112 height 94
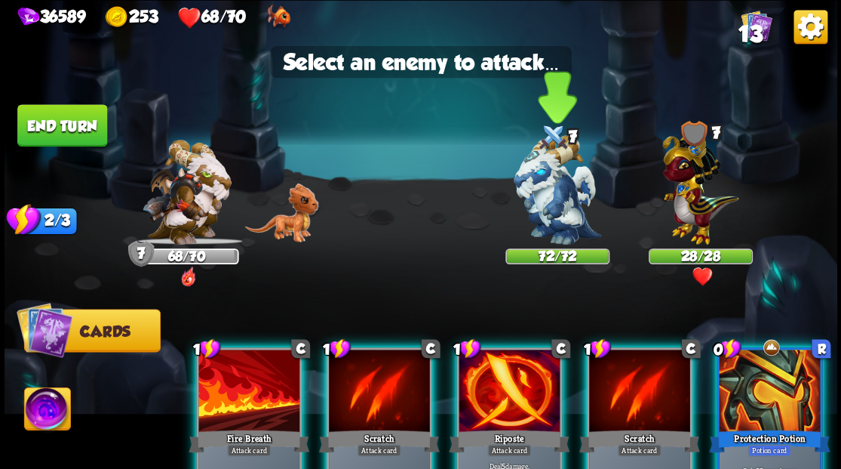
click at [545, 204] on img at bounding box center [558, 189] width 88 height 109
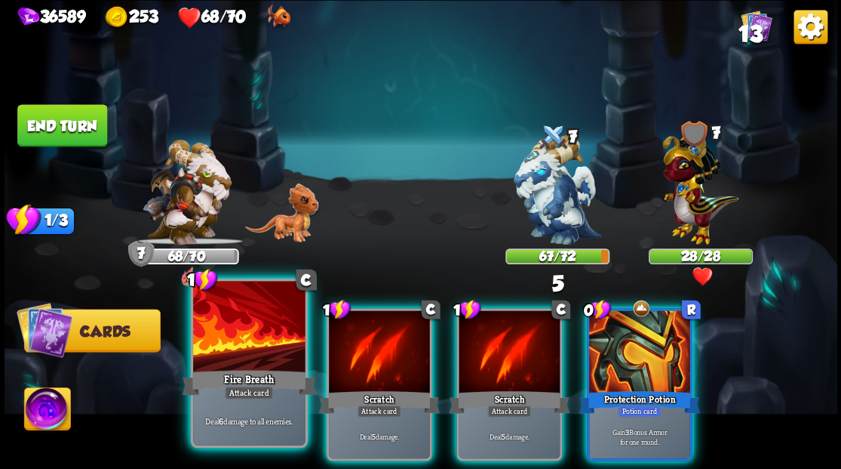
click at [247, 338] on div at bounding box center [249, 328] width 112 height 94
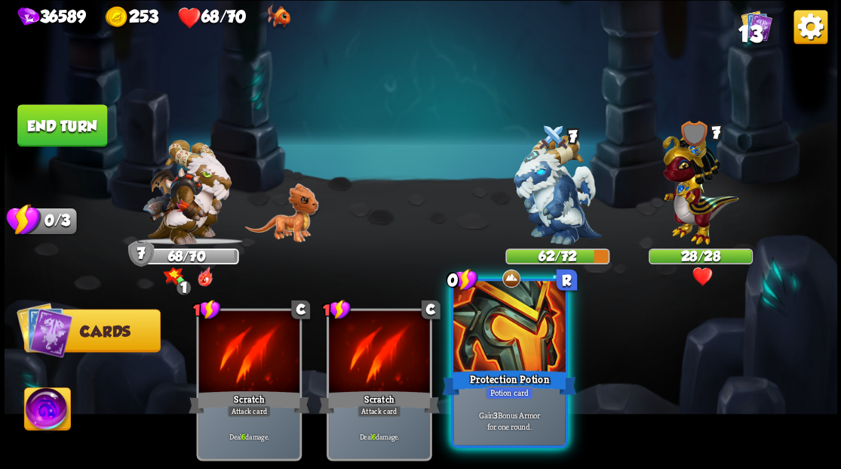
click at [500, 364] on div at bounding box center [509, 328] width 112 height 94
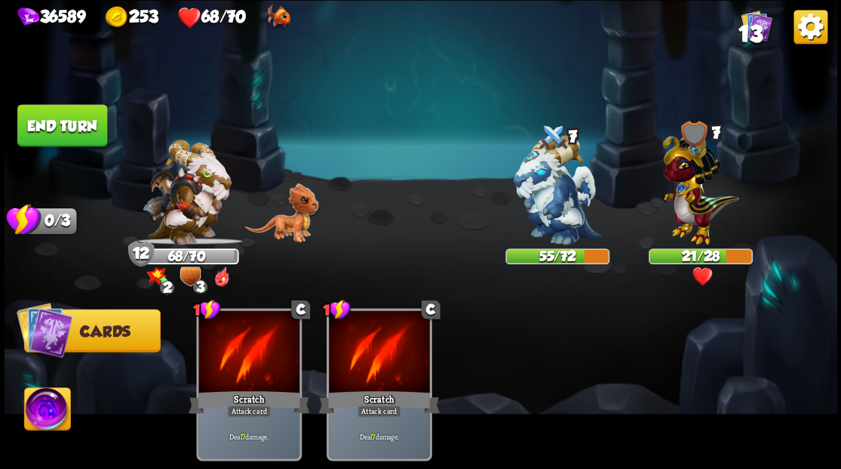
drag, startPoint x: 40, startPoint y: 410, endPoint x: 54, endPoint y: 394, distance: 21.9
click at [40, 410] on img at bounding box center [47, 410] width 46 height 47
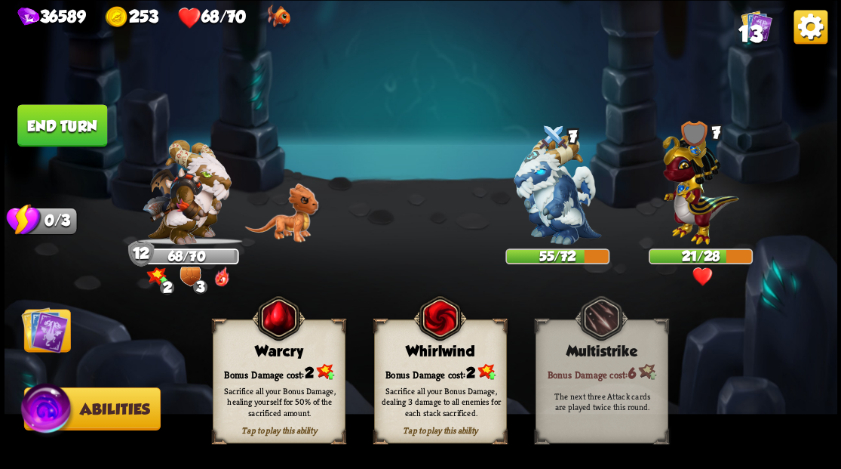
click at [284, 361] on div "Tap to play this ability Warcry Bonus Damage cost: 2 Sacrifice all your Bonus D…" at bounding box center [279, 381] width 133 height 124
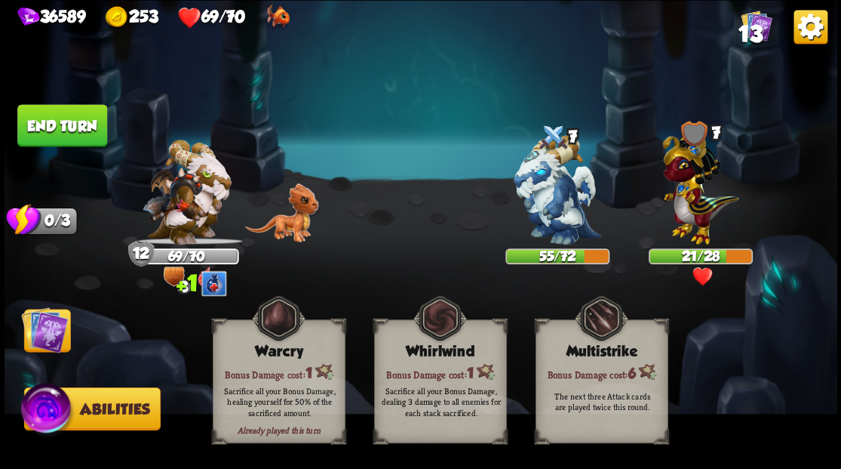
click at [51, 133] on button "End turn" at bounding box center [62, 125] width 90 height 42
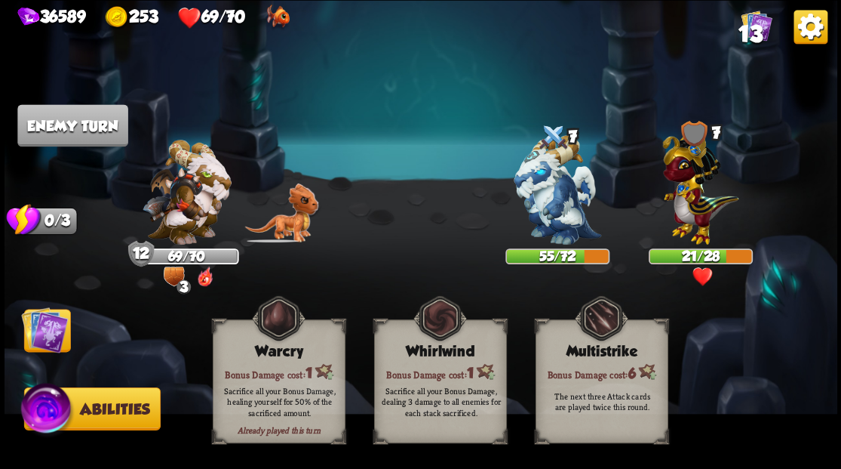
click at [47, 343] on img at bounding box center [44, 329] width 47 height 47
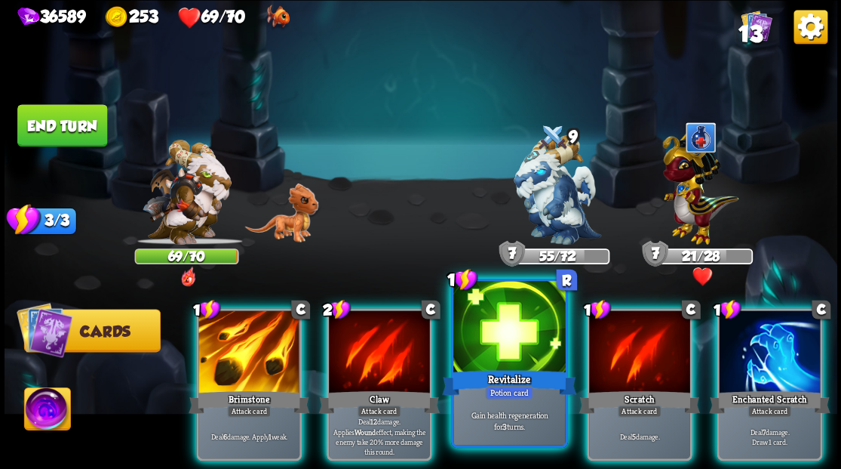
click at [512, 329] on div at bounding box center [509, 328] width 112 height 94
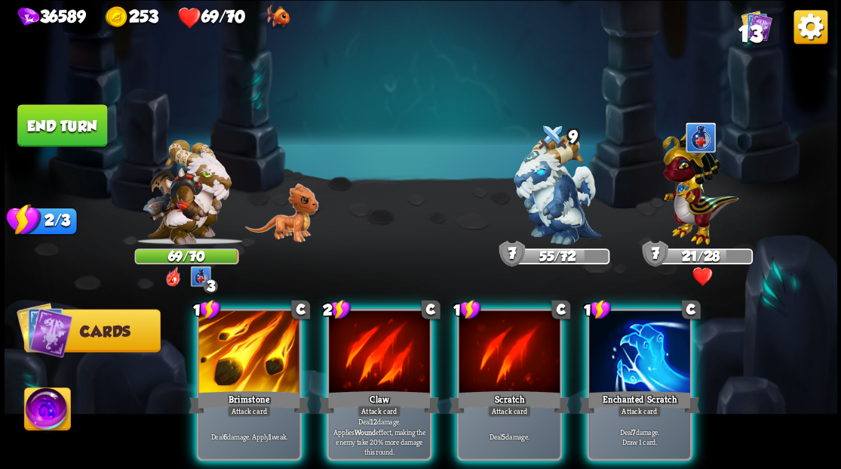
drag, startPoint x: 246, startPoint y: 356, endPoint x: 451, endPoint y: 269, distance: 222.8
click at [247, 358] on div at bounding box center [248, 352] width 101 height 85
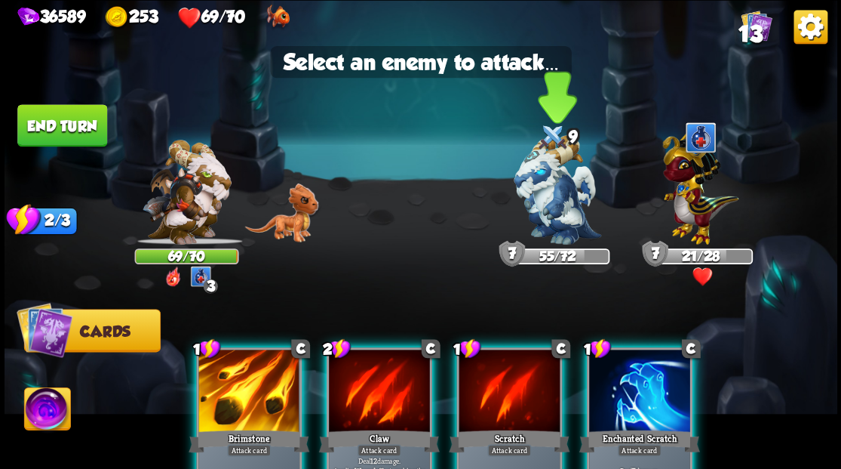
click at [554, 204] on img at bounding box center [558, 189] width 88 height 109
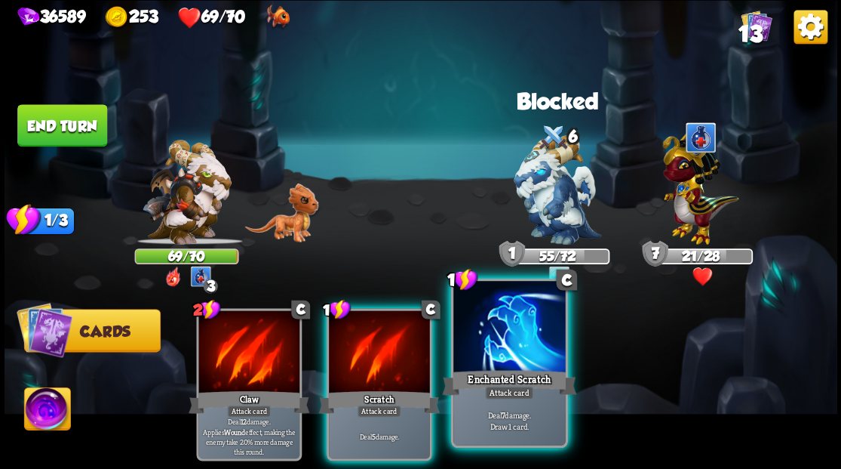
click at [498, 355] on div at bounding box center [509, 328] width 112 height 94
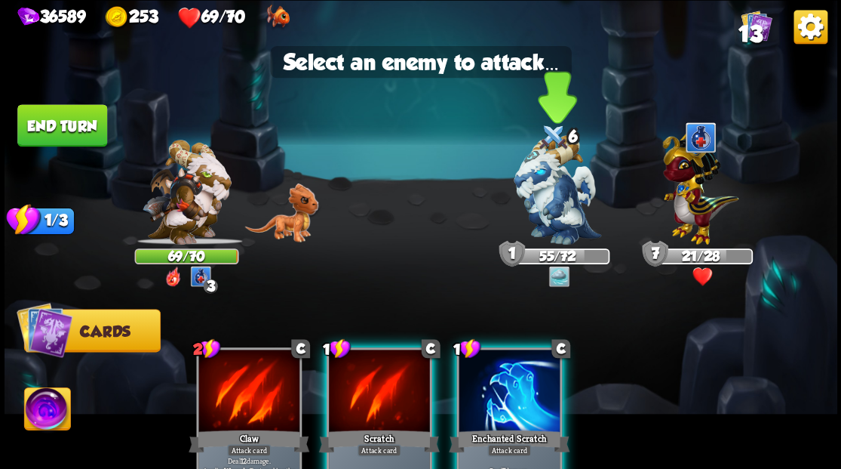
click at [543, 198] on img at bounding box center [558, 189] width 88 height 109
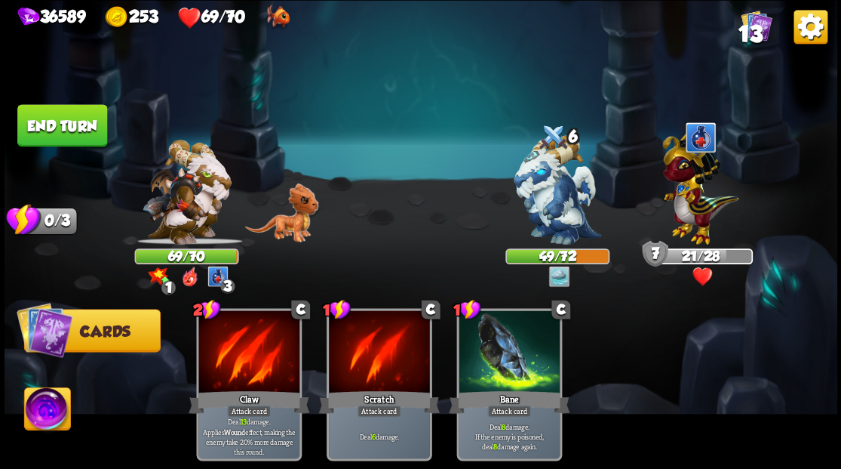
click at [57, 134] on button "End turn" at bounding box center [62, 125] width 90 height 42
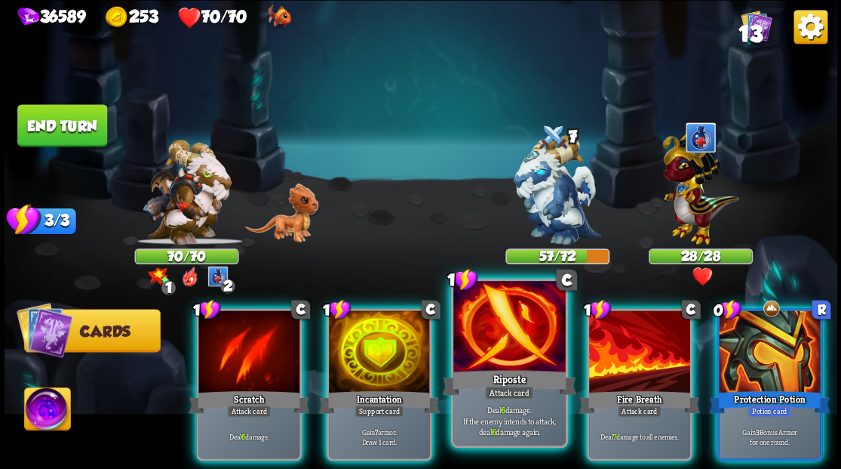
click at [492, 380] on div "Riposte" at bounding box center [509, 382] width 134 height 30
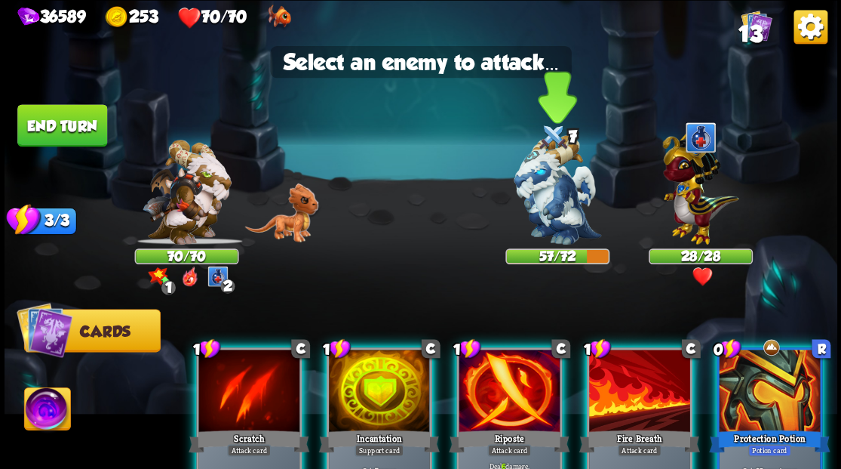
click at [545, 194] on img at bounding box center [558, 189] width 88 height 109
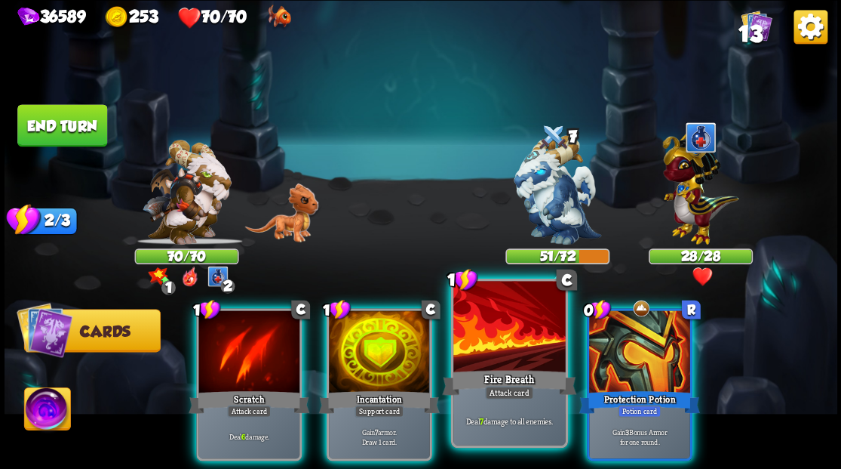
click at [494, 340] on div at bounding box center [509, 328] width 112 height 94
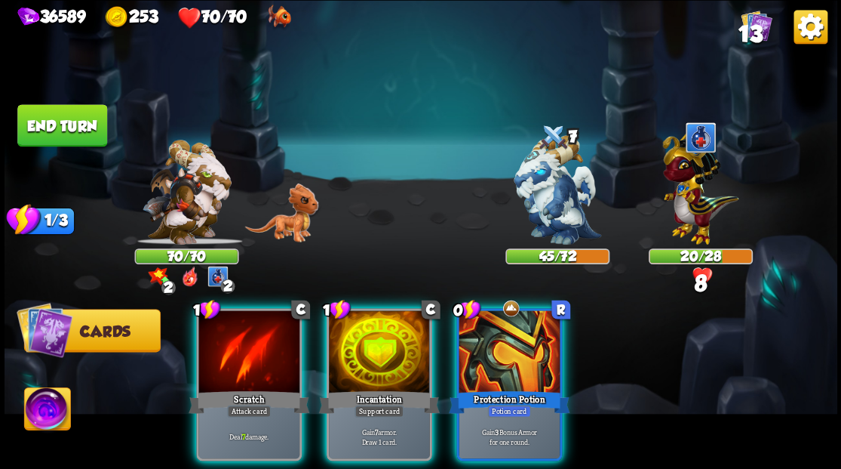
drag, startPoint x: 503, startPoint y: 335, endPoint x: 444, endPoint y: 355, distance: 61.3
click at [461, 349] on div at bounding box center [509, 352] width 101 height 85
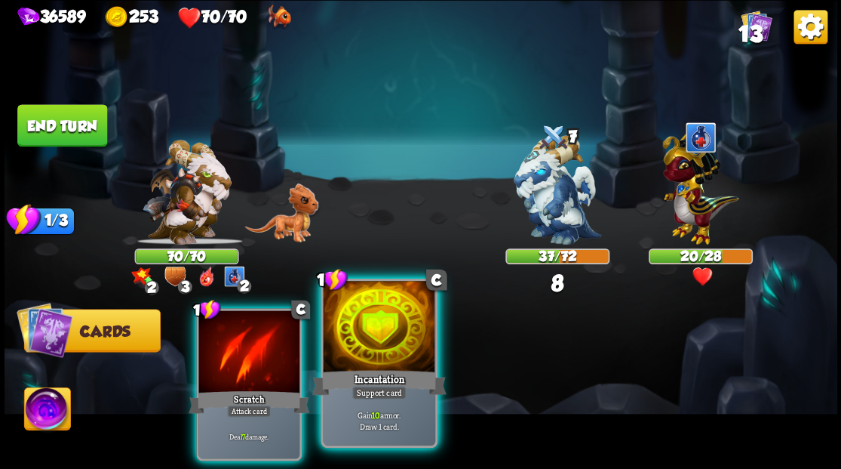
click at [370, 352] on div at bounding box center [379, 328] width 112 height 94
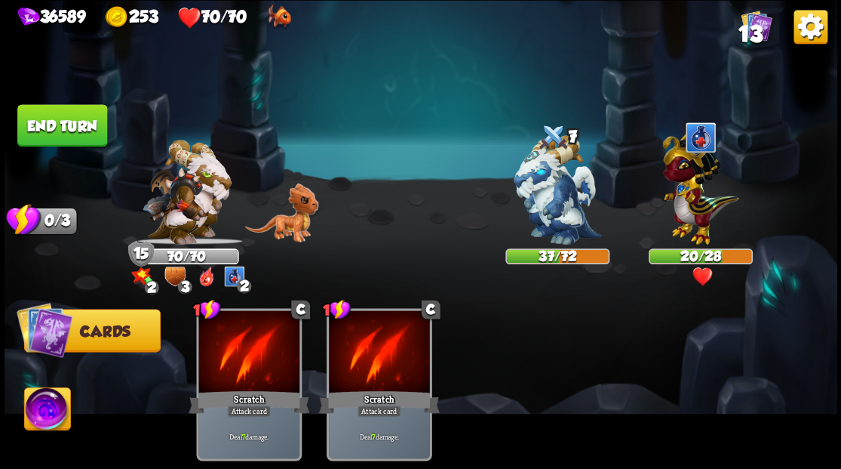
click at [45, 125] on button "End turn" at bounding box center [62, 125] width 90 height 42
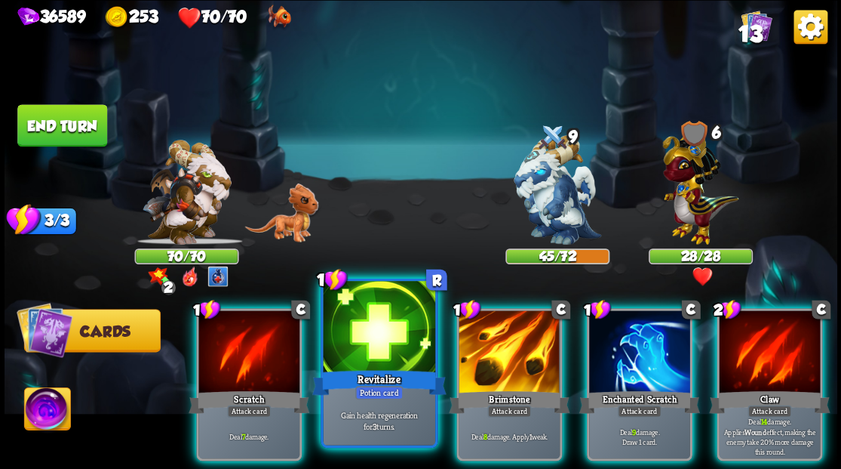
click at [368, 337] on div at bounding box center [379, 328] width 112 height 94
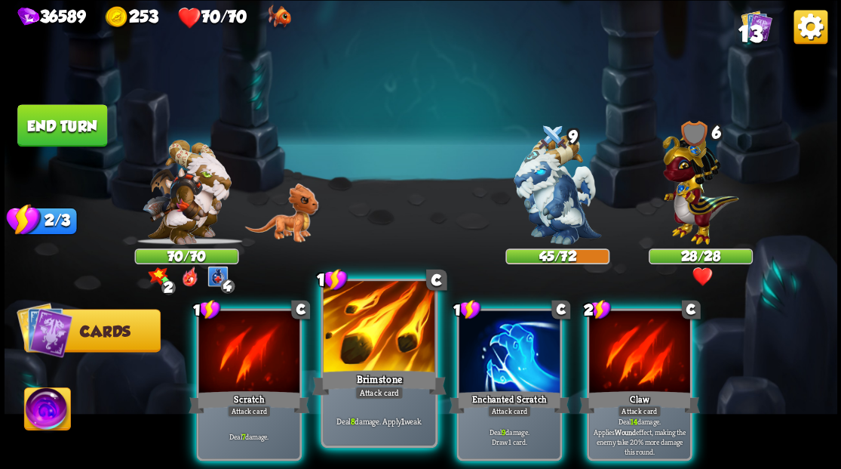
click at [380, 325] on div at bounding box center [379, 328] width 112 height 94
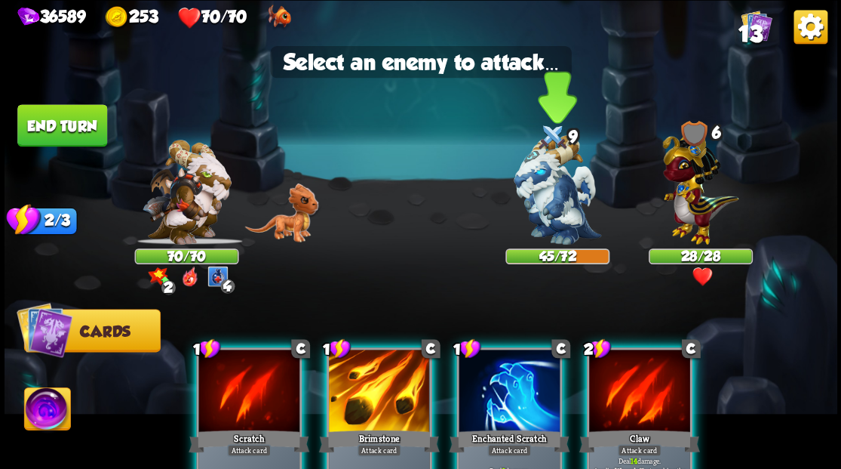
drag, startPoint x: 560, startPoint y: 193, endPoint x: 549, endPoint y: 199, distance: 12.2
click at [558, 193] on img at bounding box center [558, 189] width 88 height 109
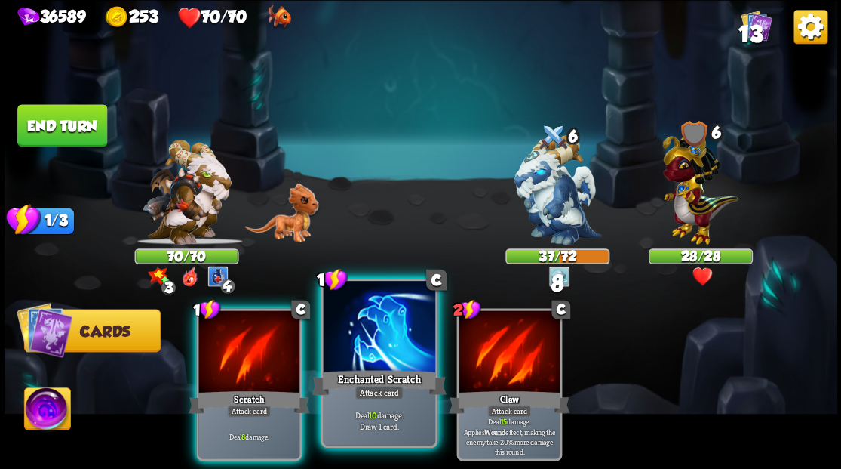
click at [377, 343] on div at bounding box center [379, 328] width 112 height 94
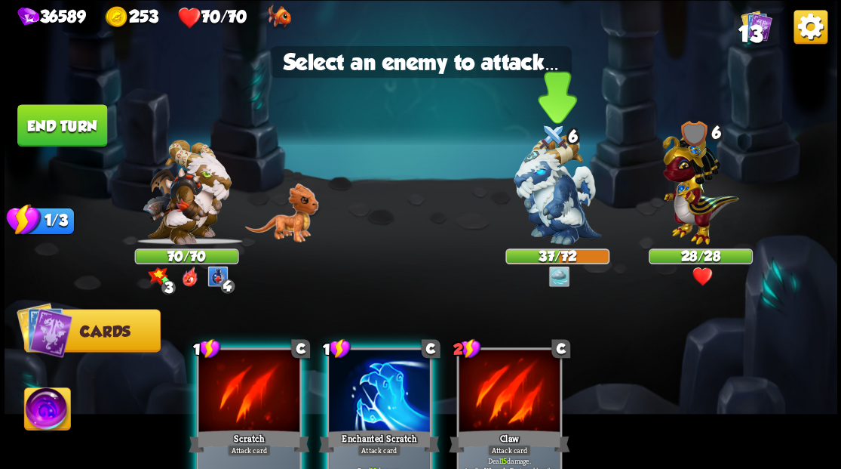
click at [548, 194] on img at bounding box center [558, 189] width 88 height 109
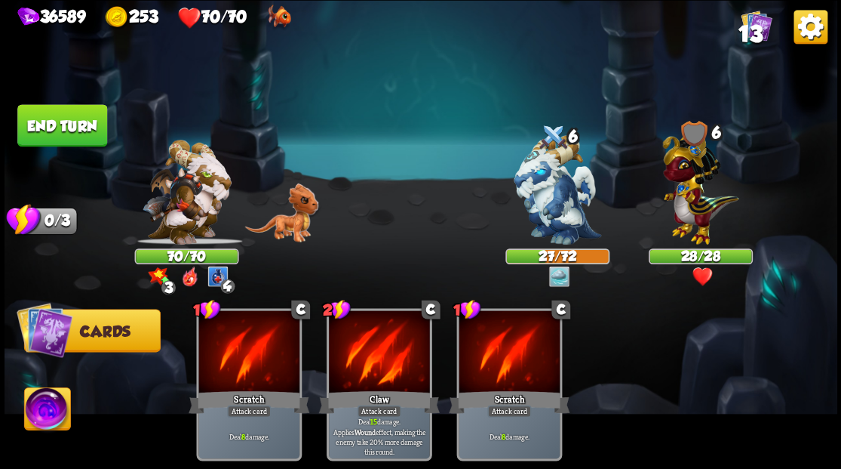
drag, startPoint x: 51, startPoint y: 124, endPoint x: 404, endPoint y: 168, distance: 355.8
click at [51, 124] on button "End turn" at bounding box center [62, 125] width 90 height 42
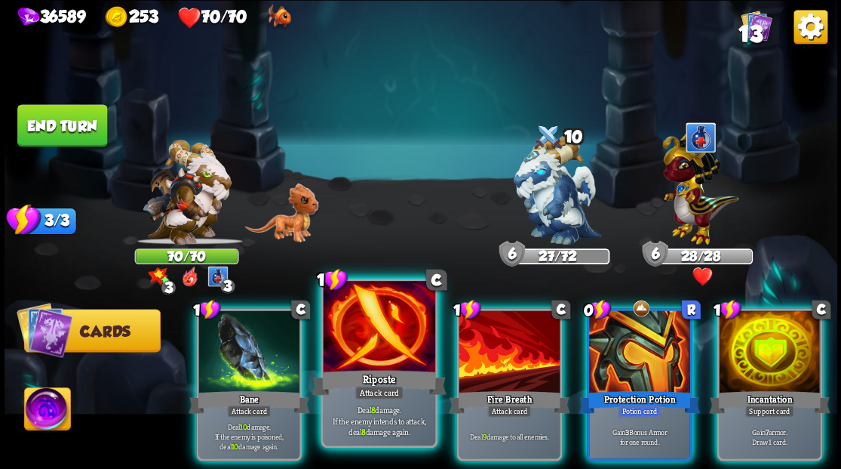
drag, startPoint x: 368, startPoint y: 349, endPoint x: 413, endPoint y: 305, distance: 63.0
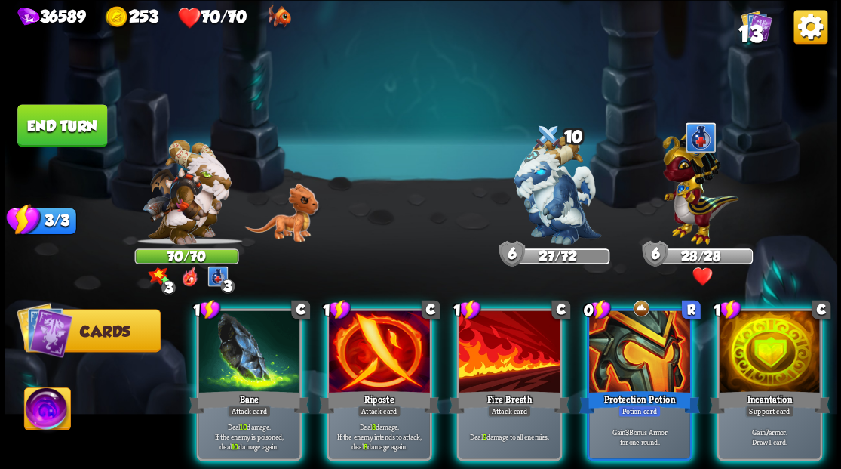
click at [367, 348] on div at bounding box center [379, 352] width 101 height 85
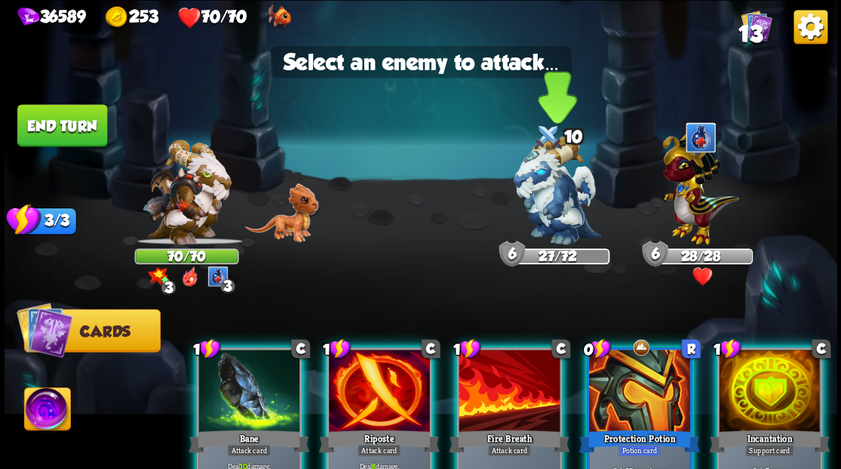
click at [550, 169] on img at bounding box center [558, 189] width 88 height 109
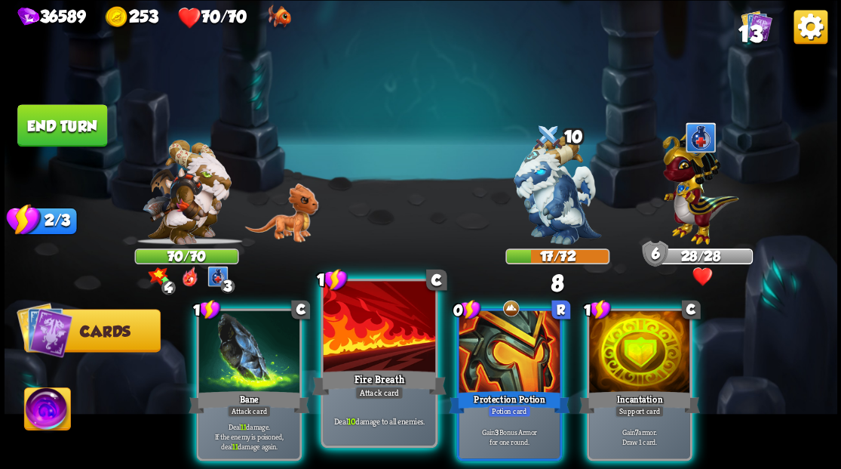
click at [359, 353] on div at bounding box center [379, 328] width 112 height 94
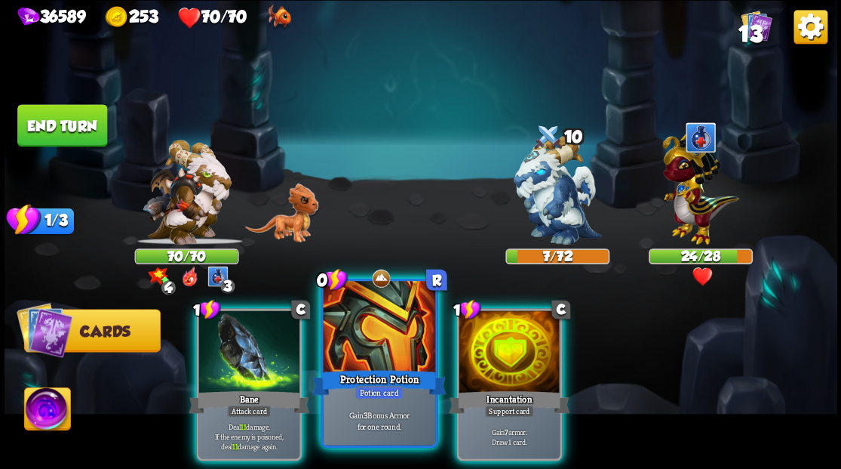
click at [350, 327] on div at bounding box center [379, 328] width 112 height 94
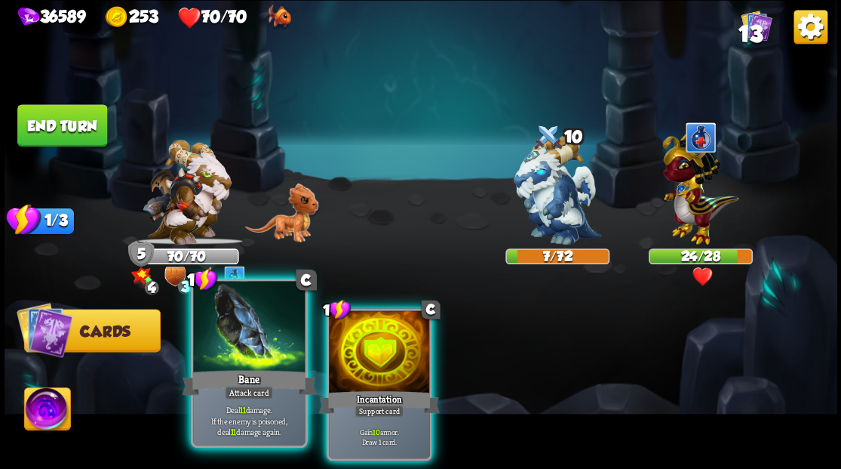
click at [246, 337] on div at bounding box center [249, 328] width 112 height 94
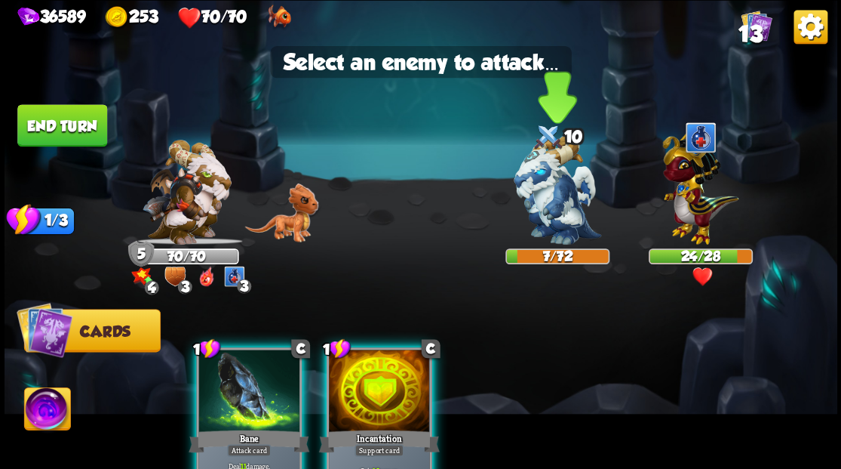
click at [566, 206] on img at bounding box center [558, 189] width 88 height 109
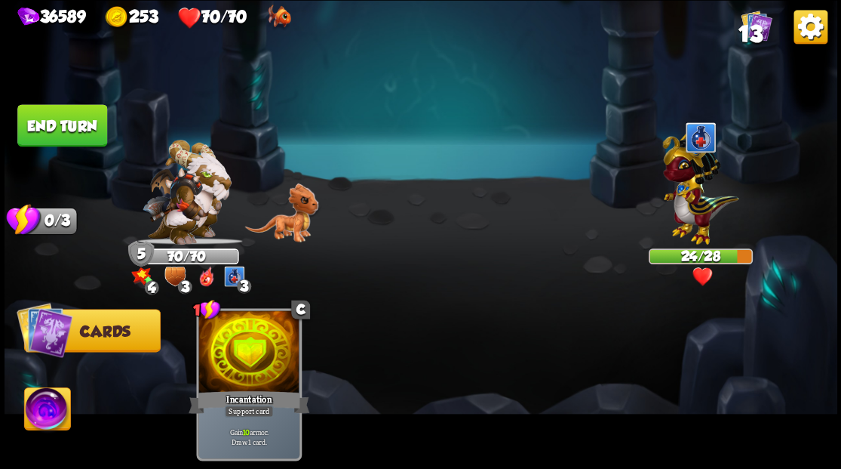
click at [63, 127] on button "End turn" at bounding box center [62, 125] width 90 height 42
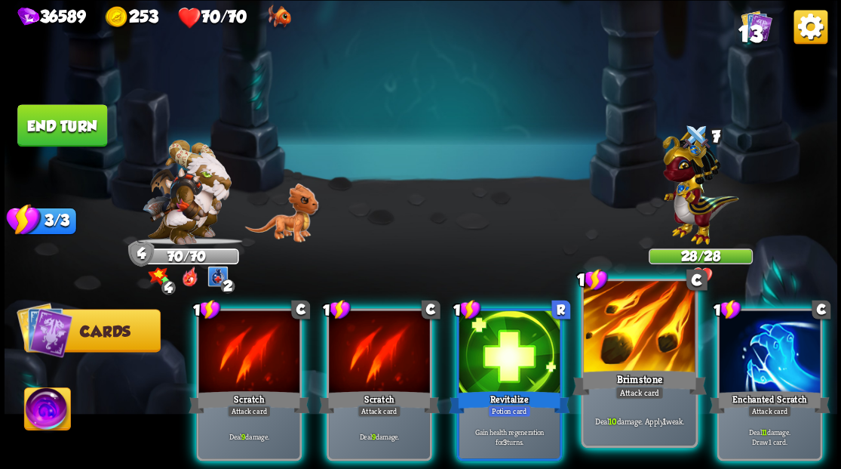
click at [634, 344] on div at bounding box center [639, 328] width 112 height 94
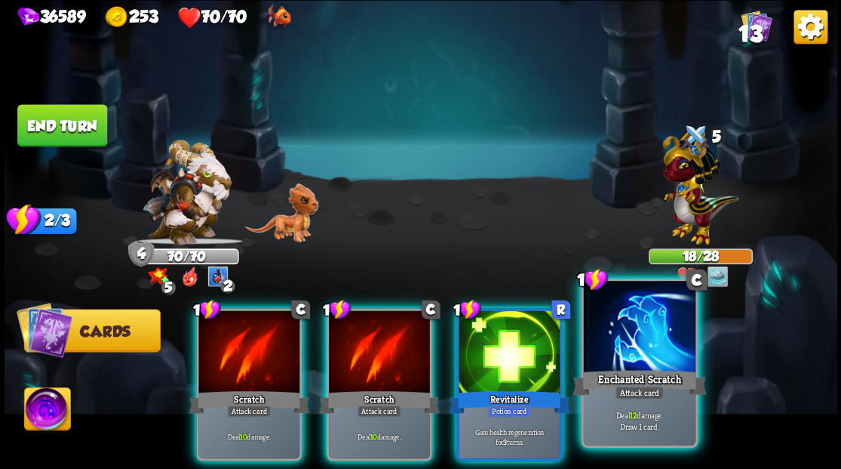
click at [605, 346] on div at bounding box center [639, 328] width 112 height 94
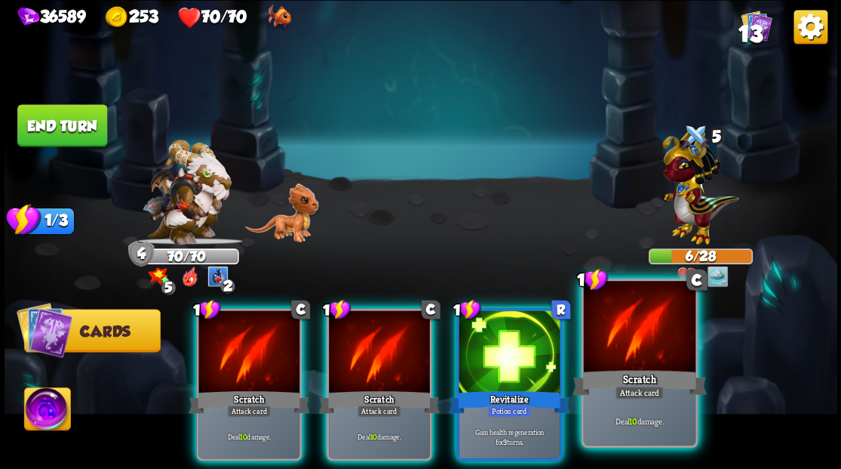
click at [628, 339] on div at bounding box center [639, 328] width 112 height 94
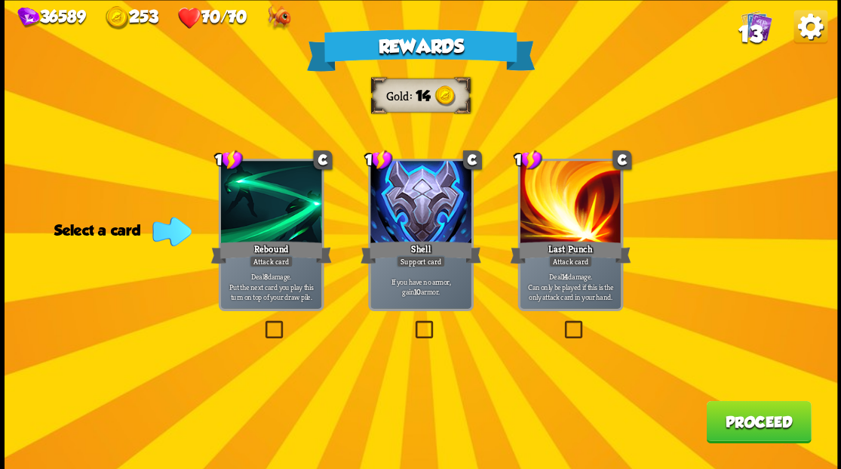
click at [724, 412] on button "Proceed" at bounding box center [758, 421] width 105 height 42
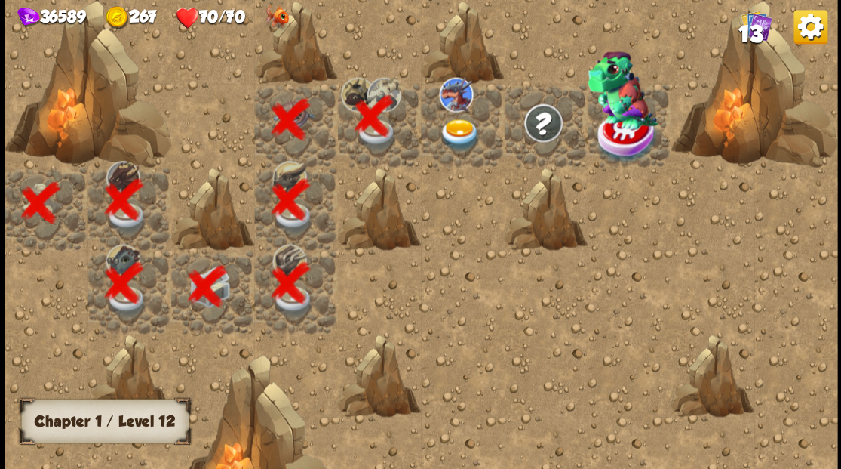
click at [466, 134] on img at bounding box center [459, 134] width 41 height 32
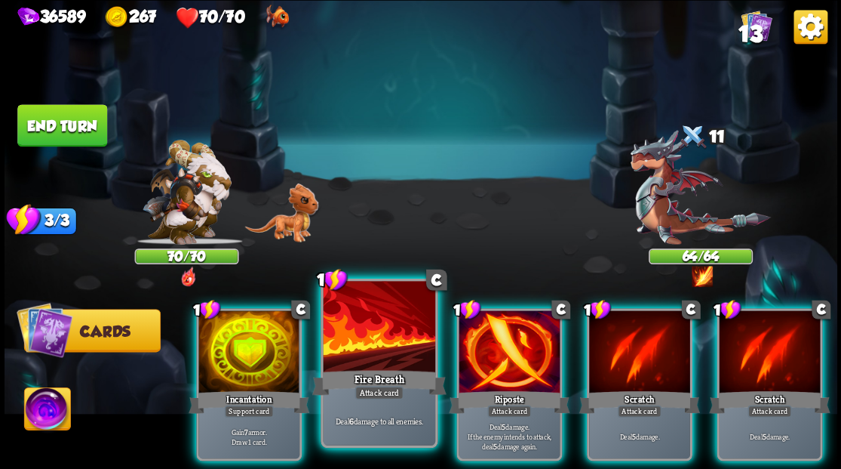
click at [341, 324] on div at bounding box center [379, 328] width 112 height 94
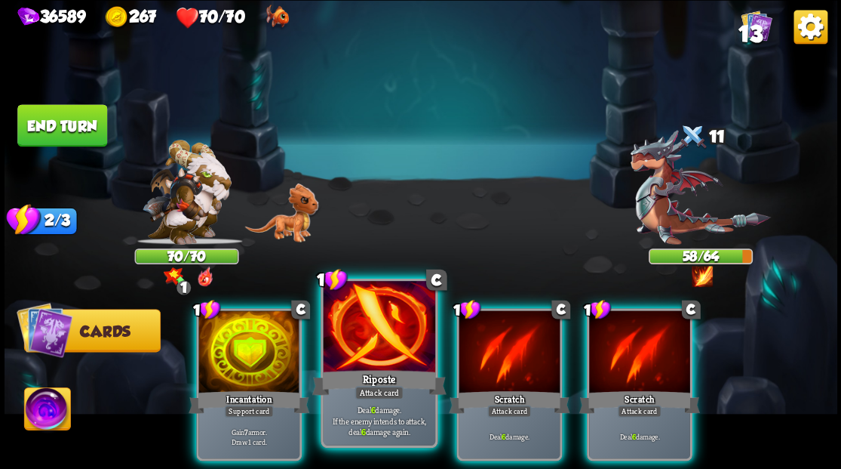
click at [361, 337] on div at bounding box center [379, 328] width 112 height 94
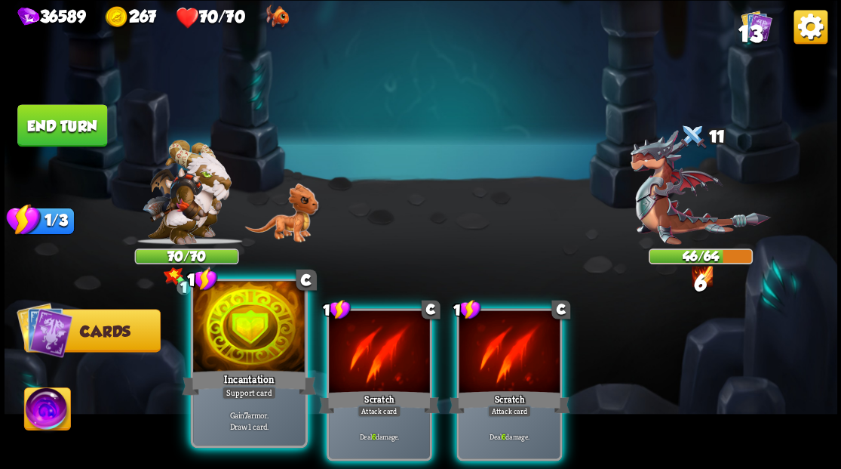
click at [261, 358] on div at bounding box center [249, 328] width 112 height 94
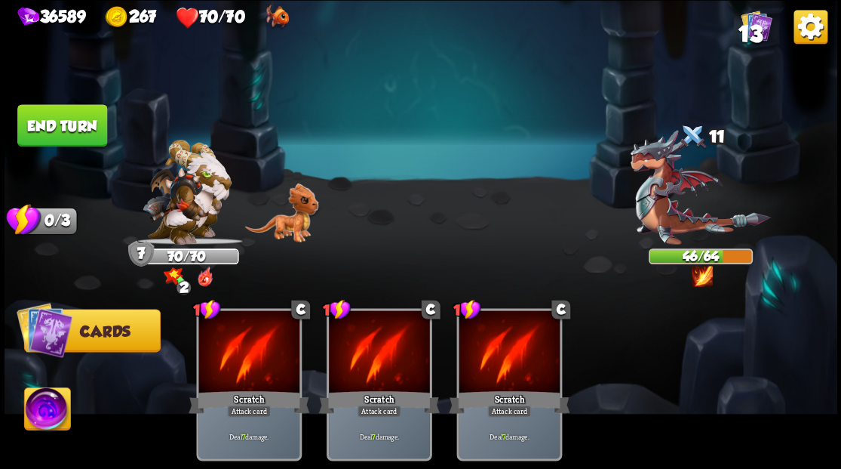
click at [66, 128] on button "End turn" at bounding box center [62, 125] width 90 height 42
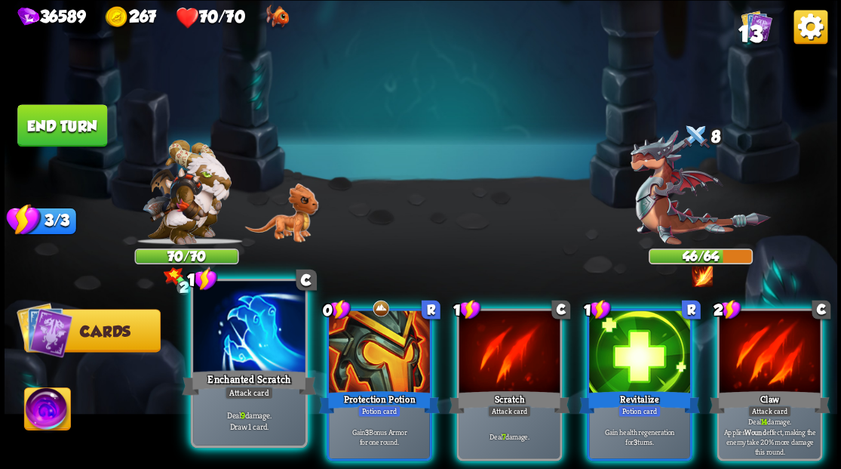
click at [240, 358] on div at bounding box center [249, 328] width 112 height 94
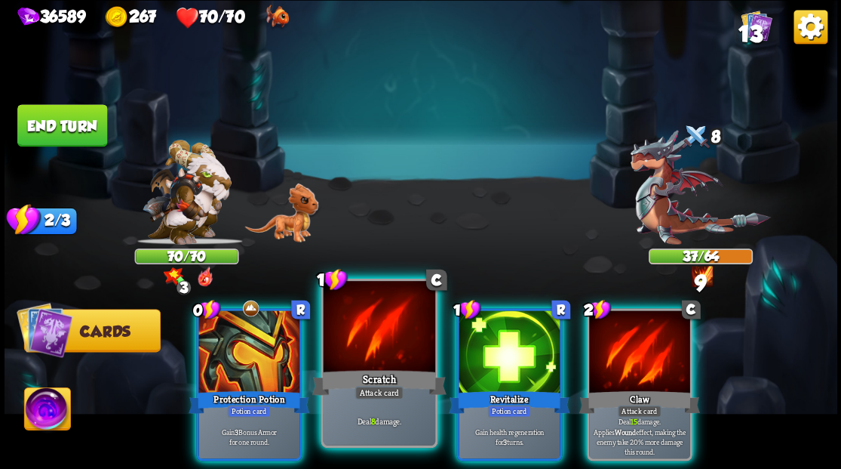
click at [366, 338] on div at bounding box center [379, 328] width 112 height 94
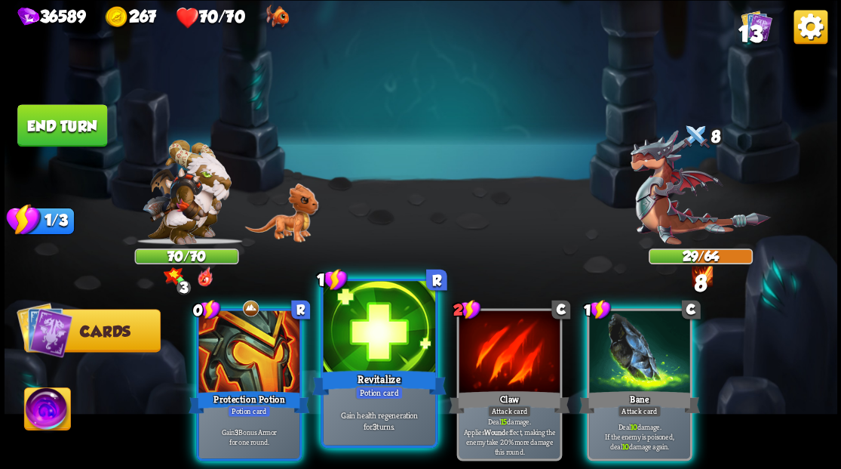
click at [357, 334] on div at bounding box center [379, 328] width 112 height 94
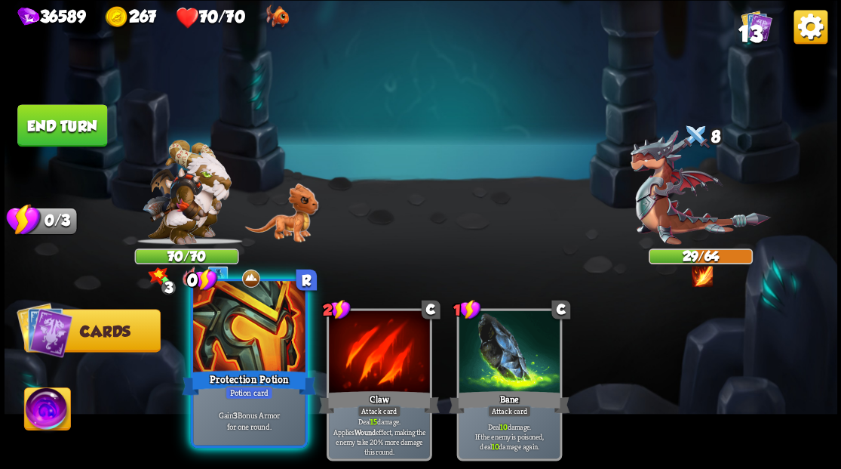
click at [226, 344] on div at bounding box center [249, 328] width 112 height 94
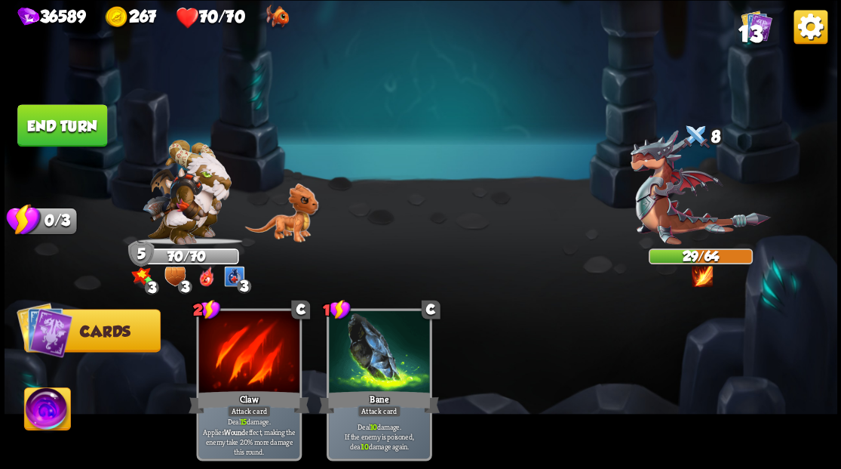
click at [65, 124] on button "End turn" at bounding box center [62, 125] width 90 height 42
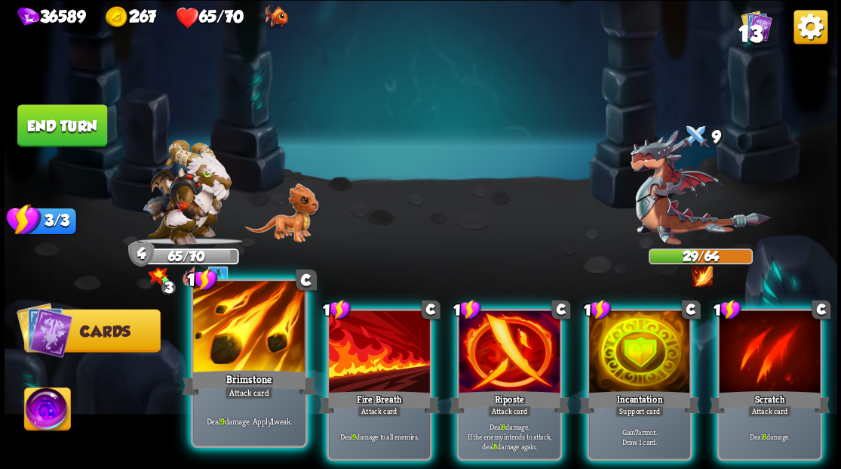
click at [249, 349] on div at bounding box center [249, 328] width 112 height 94
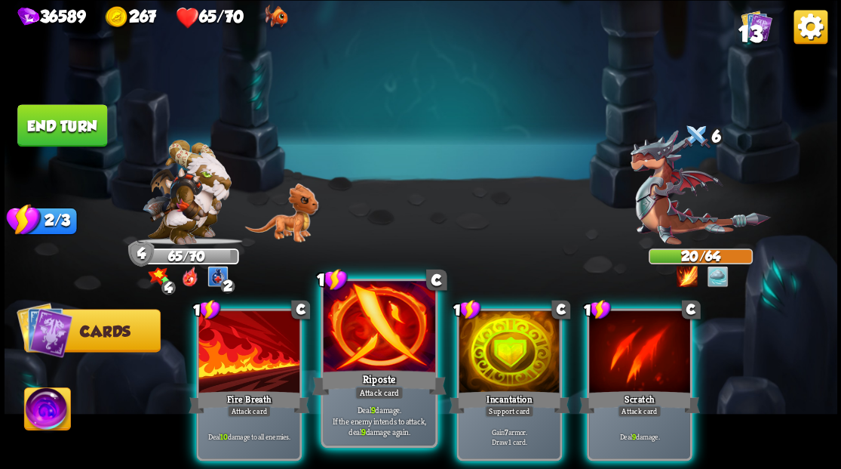
click at [358, 347] on div at bounding box center [379, 328] width 112 height 94
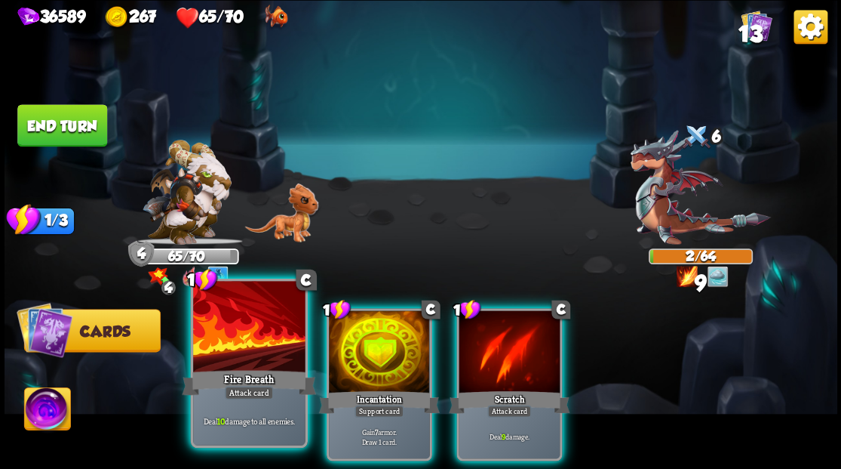
click at [217, 334] on div at bounding box center [249, 328] width 112 height 94
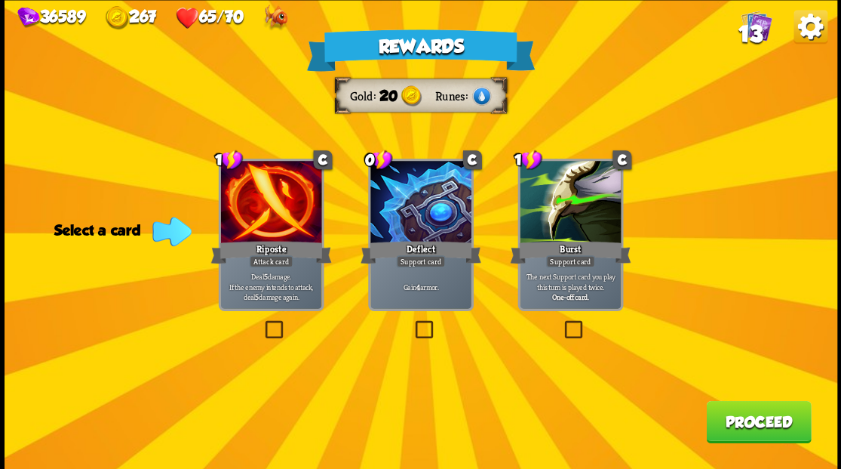
click at [762, 421] on button "Proceed" at bounding box center [758, 421] width 105 height 42
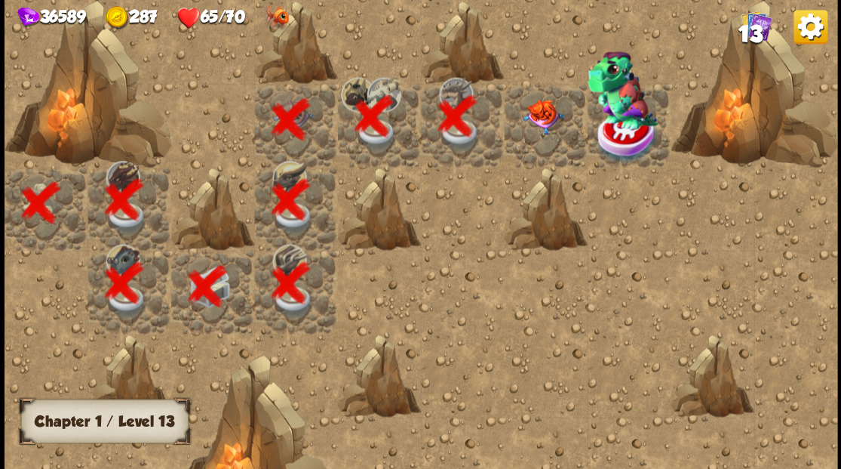
click at [535, 120] on img at bounding box center [542, 116] width 41 height 35
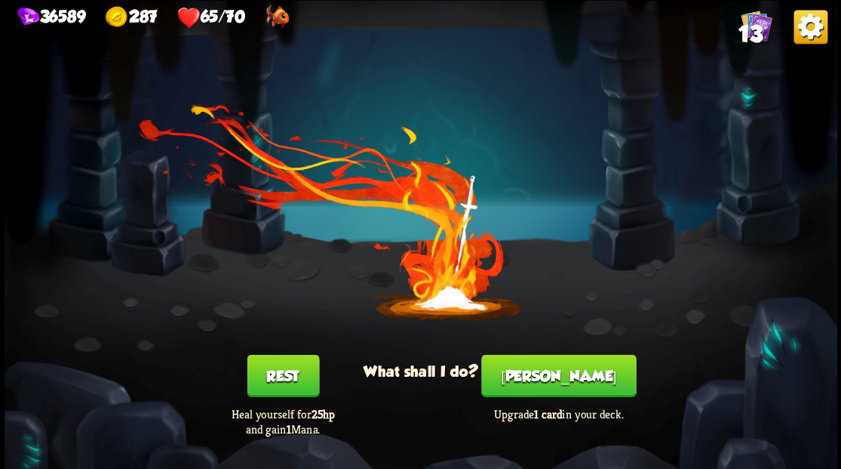
click at [552, 373] on button "Smith" at bounding box center [558, 375] width 155 height 42
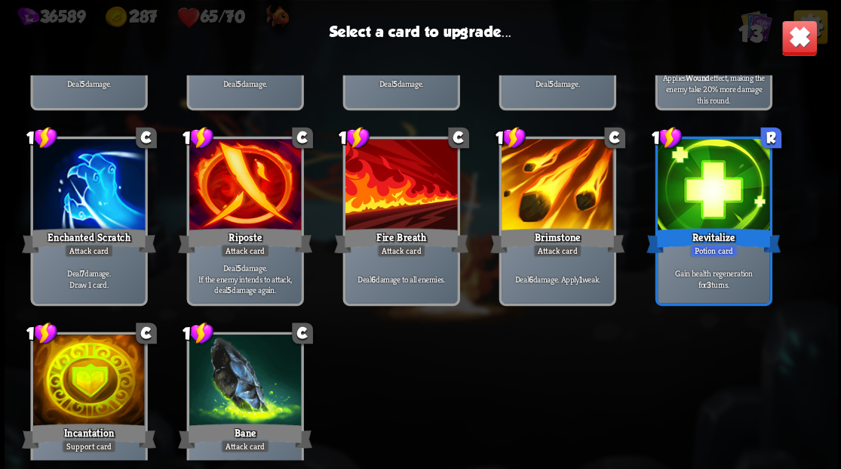
scroll to position [248, 0]
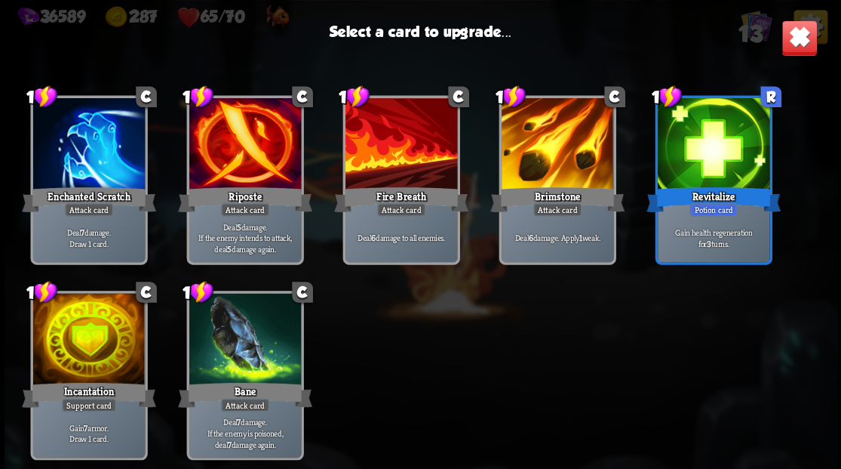
click at [80, 352] on div at bounding box center [88, 340] width 112 height 94
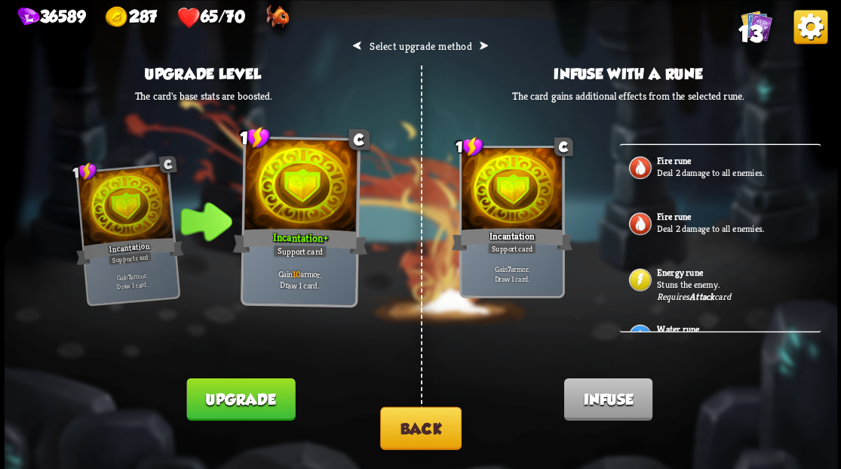
scroll to position [39, 0]
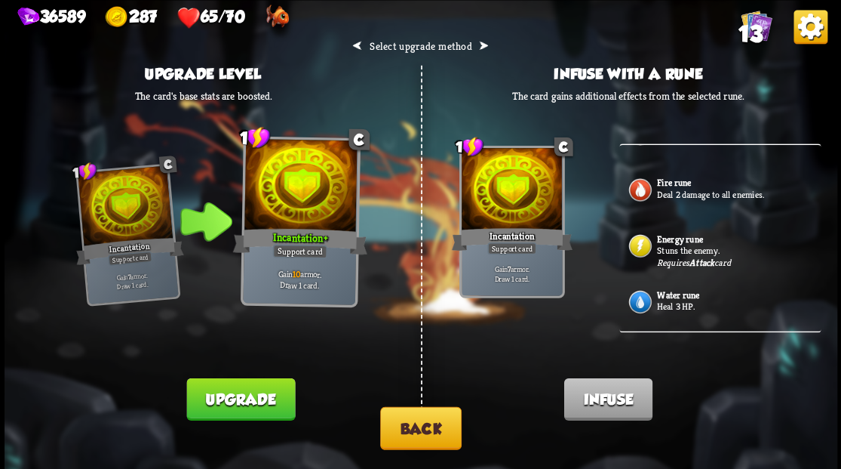
click at [674, 300] on p "Heal 3 HP." at bounding box center [737, 306] width 161 height 12
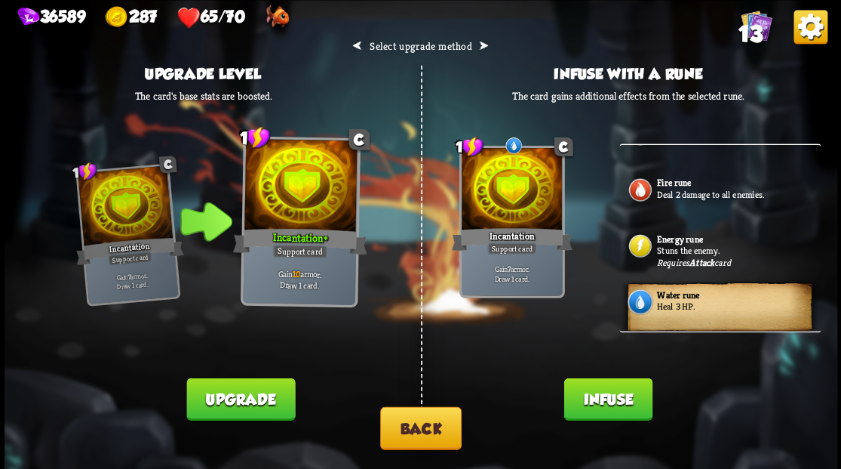
click at [609, 406] on button "Infuse" at bounding box center [608, 398] width 88 height 42
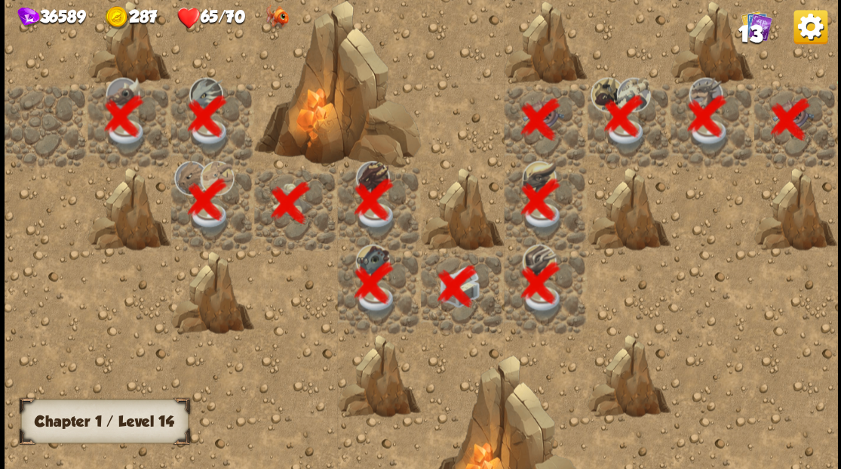
scroll to position [0, 290]
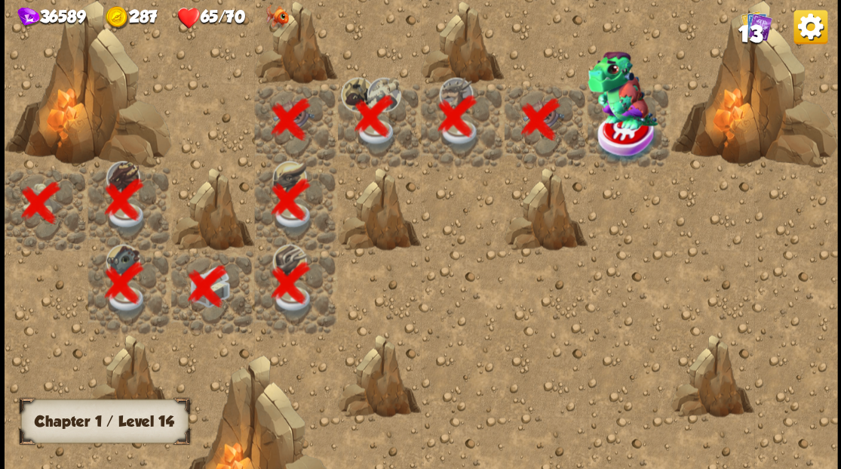
click at [623, 127] on div at bounding box center [628, 124] width 83 height 83
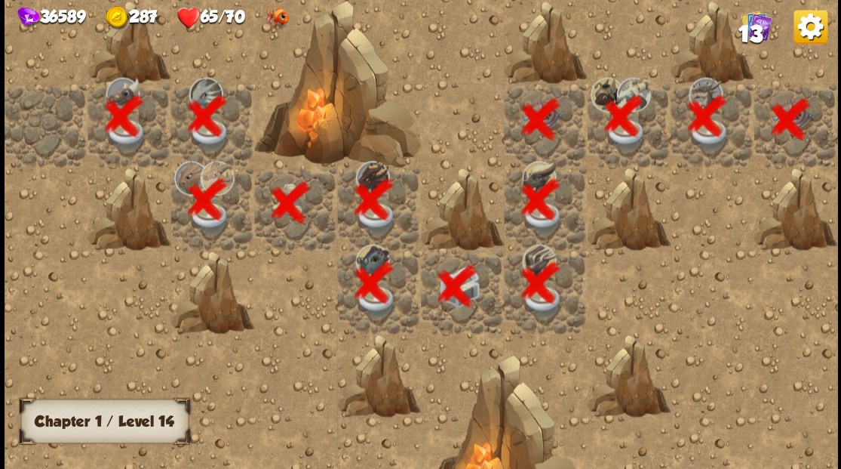
scroll to position [0, 290]
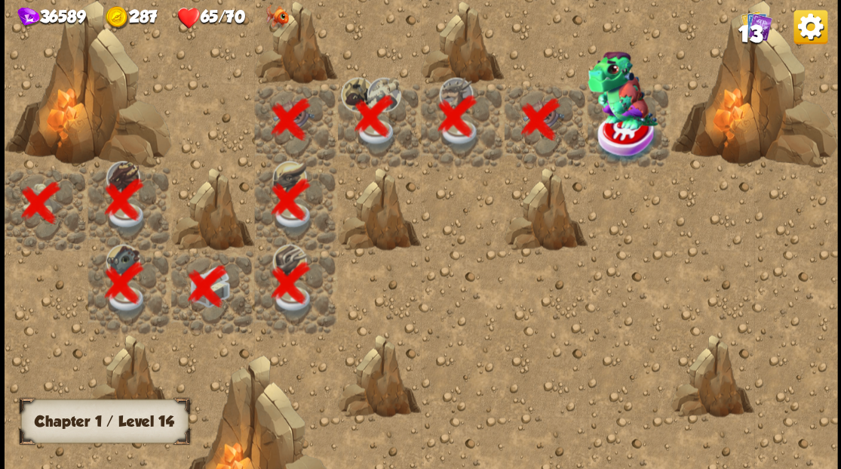
click at [625, 133] on img at bounding box center [627, 136] width 63 height 54
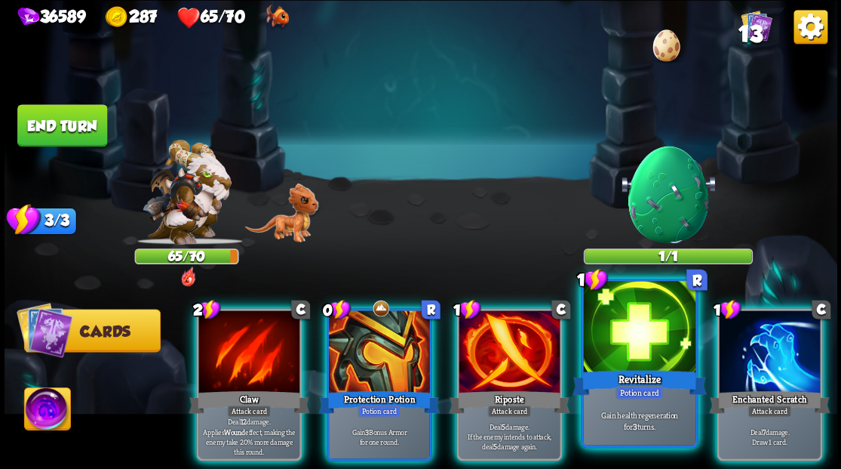
click at [625, 338] on div at bounding box center [639, 328] width 112 height 94
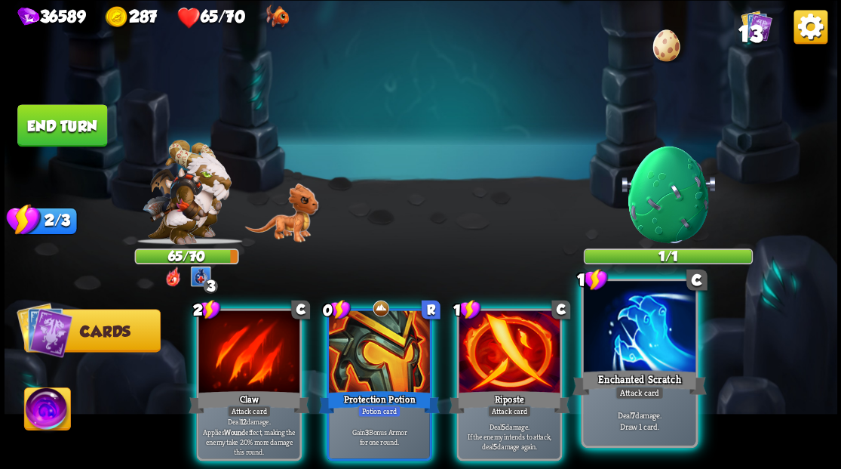
click at [649, 347] on div at bounding box center [639, 328] width 112 height 94
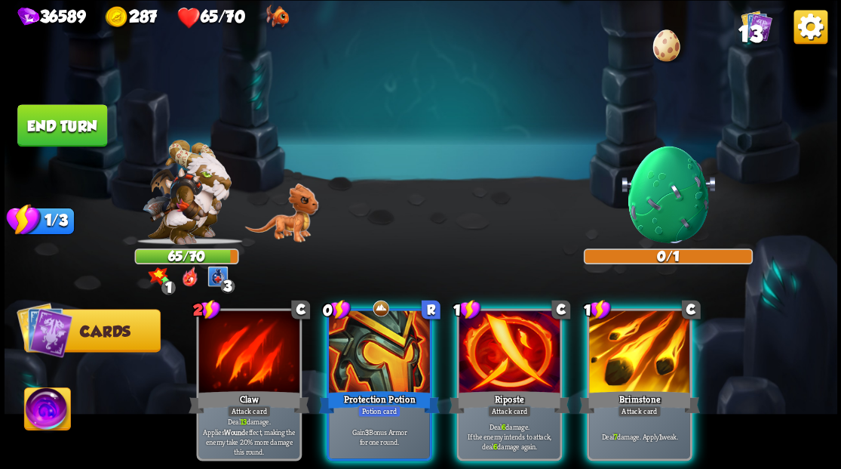
drag, startPoint x: 638, startPoint y: 334, endPoint x: 626, endPoint y: 332, distance: 11.4
click at [634, 333] on div at bounding box center [639, 352] width 101 height 85
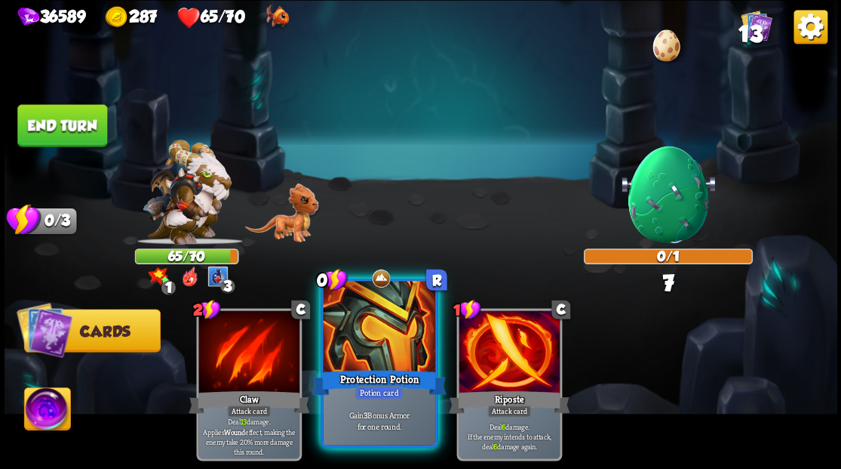
click at [376, 335] on div at bounding box center [379, 328] width 112 height 94
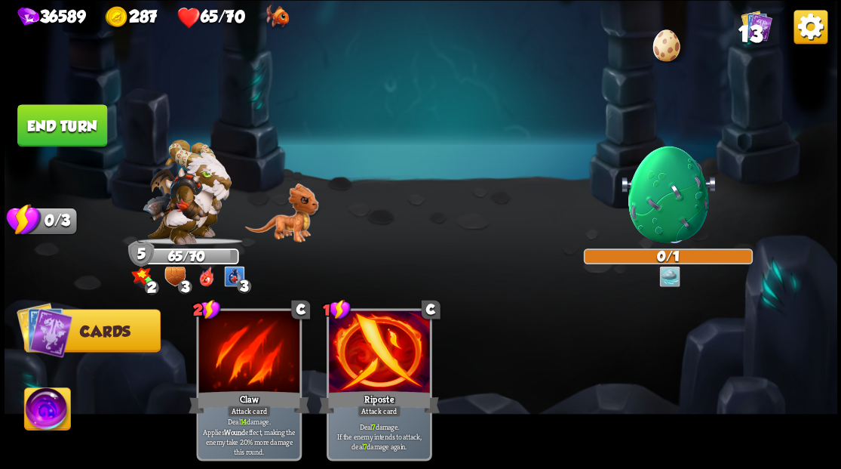
click at [32, 422] on img at bounding box center [47, 410] width 46 height 47
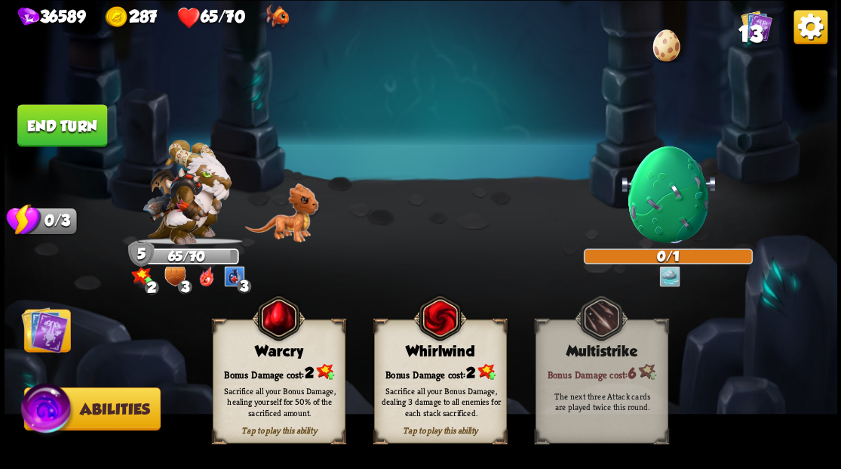
click at [263, 350] on div "Warcry" at bounding box center [278, 351] width 131 height 17
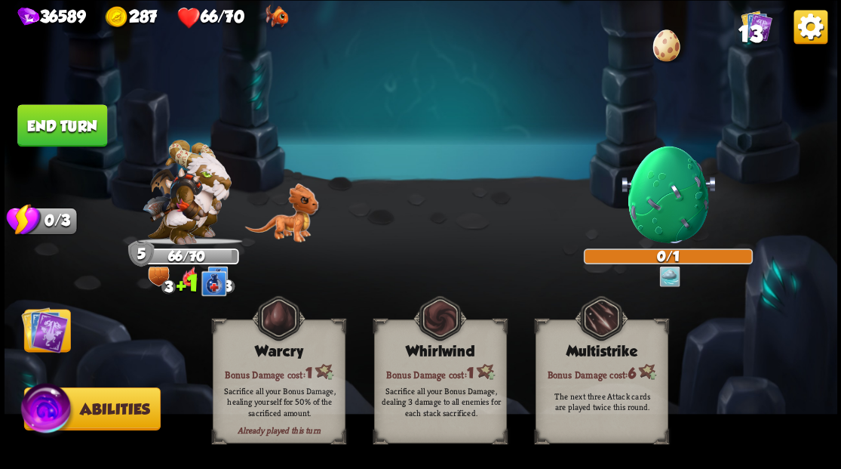
click at [48, 337] on img at bounding box center [44, 329] width 47 height 47
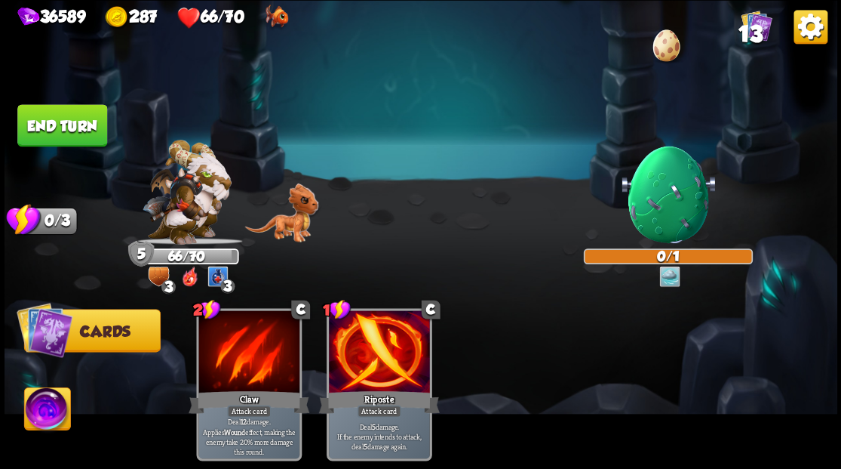
click at [74, 118] on button "End turn" at bounding box center [62, 125] width 90 height 42
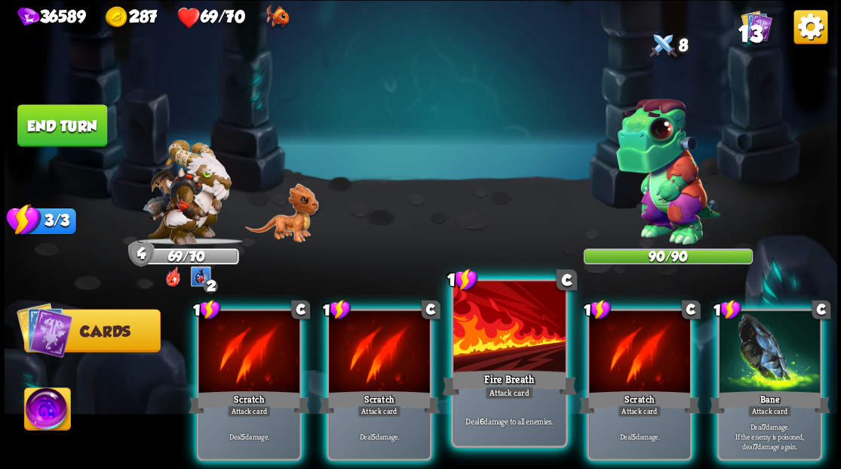
click at [501, 343] on div at bounding box center [509, 328] width 112 height 94
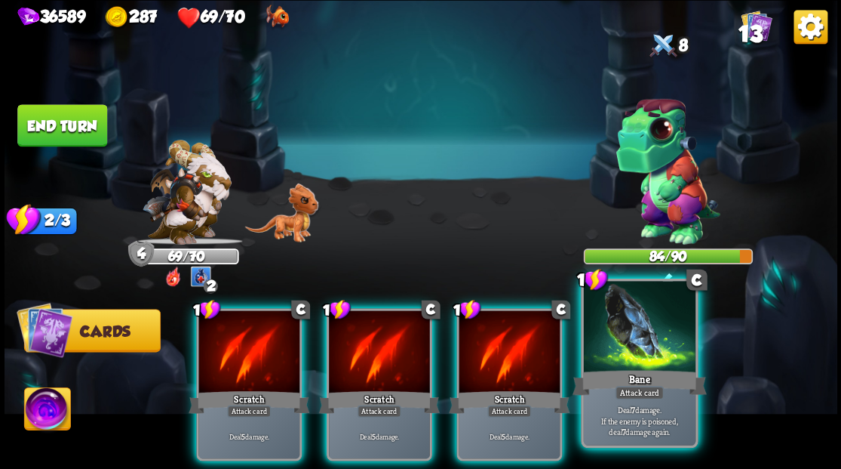
drag, startPoint x: 638, startPoint y: 352, endPoint x: 590, endPoint y: 350, distance: 48.3
click at [638, 352] on div at bounding box center [639, 328] width 112 height 94
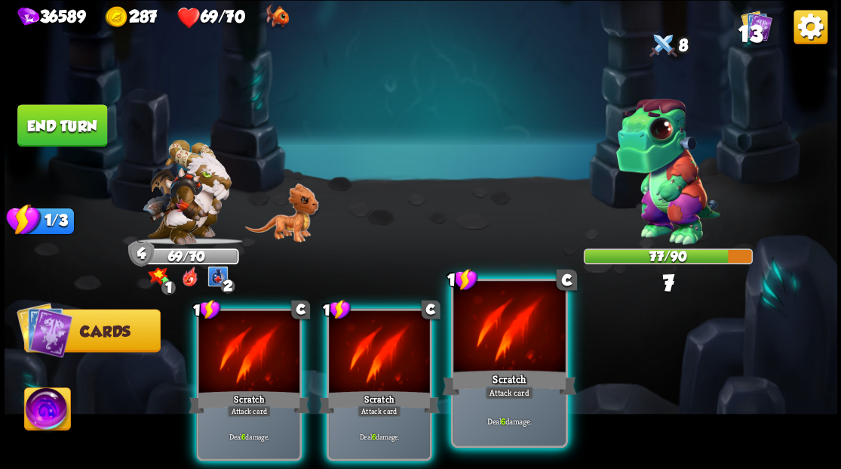
click at [509, 334] on div at bounding box center [509, 328] width 112 height 94
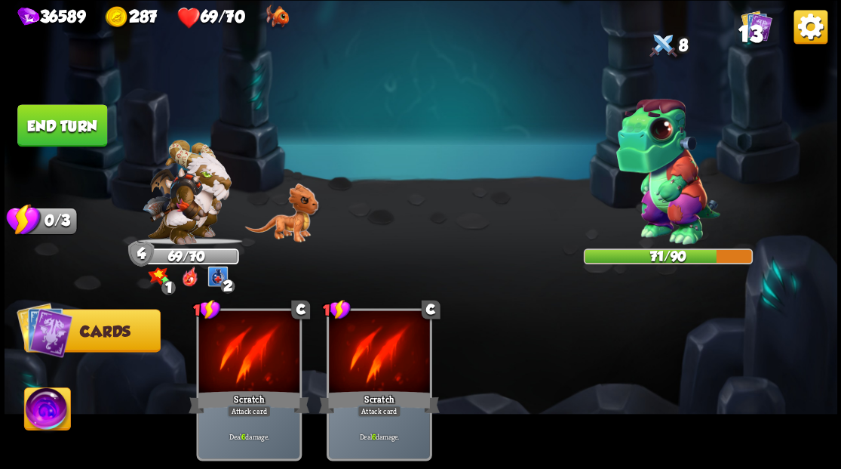
click at [62, 134] on button "End turn" at bounding box center [62, 125] width 90 height 42
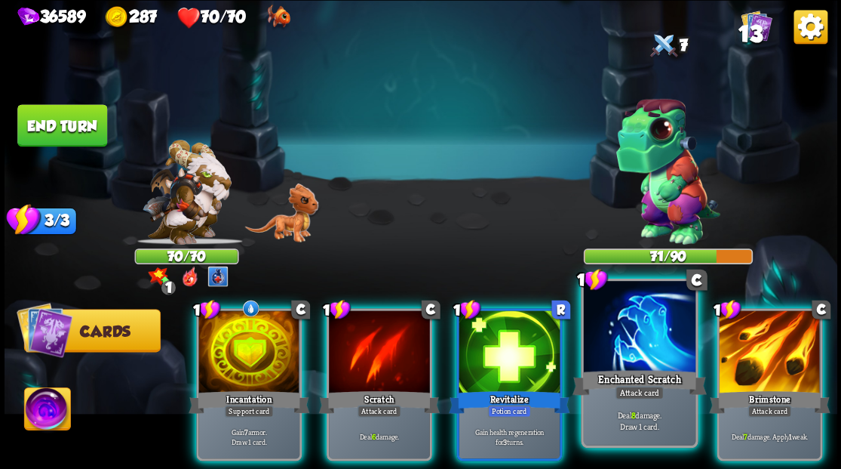
drag, startPoint x: 749, startPoint y: 340, endPoint x: 677, endPoint y: 334, distance: 71.9
click at [749, 340] on div at bounding box center [769, 352] width 101 height 85
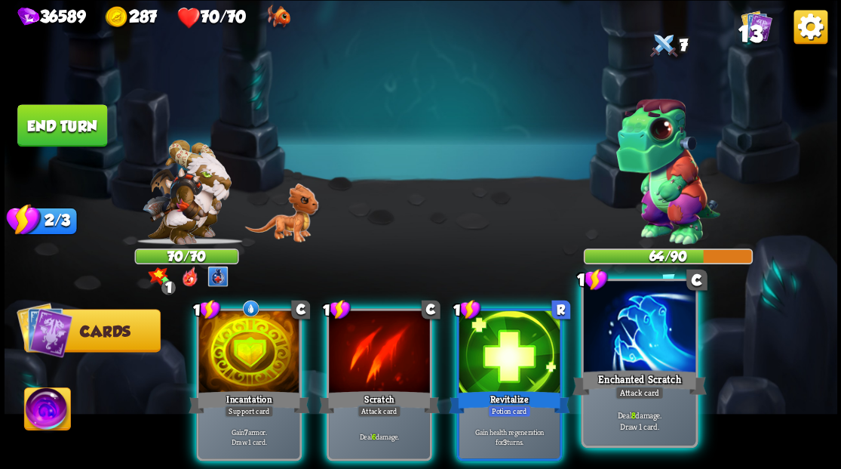
click at [637, 346] on div at bounding box center [639, 328] width 112 height 94
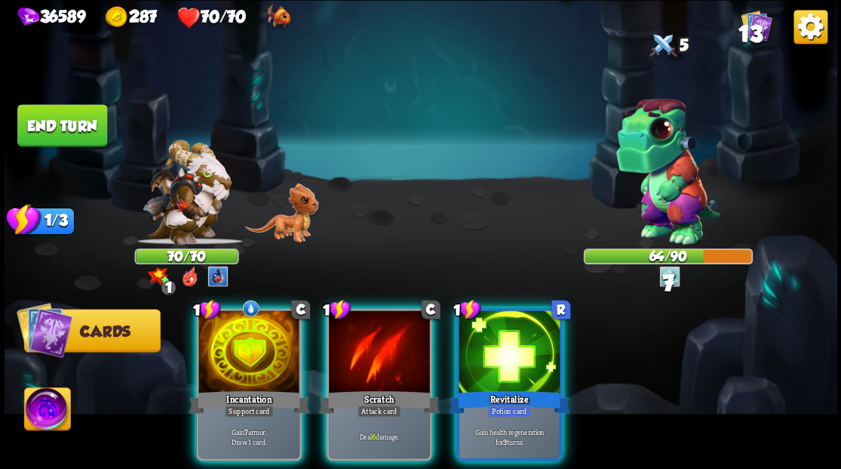
drag, startPoint x: 241, startPoint y: 352, endPoint x: 423, endPoint y: 20, distance: 379.2
click at [251, 324] on div at bounding box center [248, 352] width 101 height 85
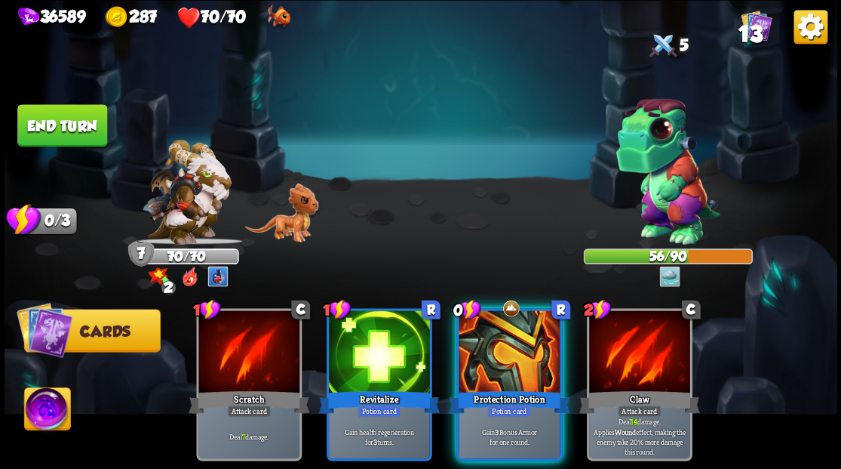
drag, startPoint x: 489, startPoint y: 319, endPoint x: 420, endPoint y: 291, distance: 74.8
click at [489, 317] on div at bounding box center [509, 352] width 101 height 85
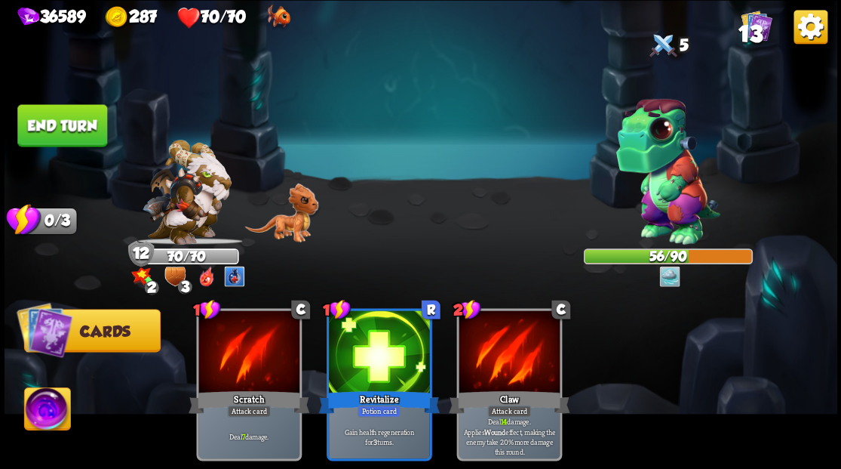
click at [72, 128] on button "End turn" at bounding box center [62, 125] width 90 height 42
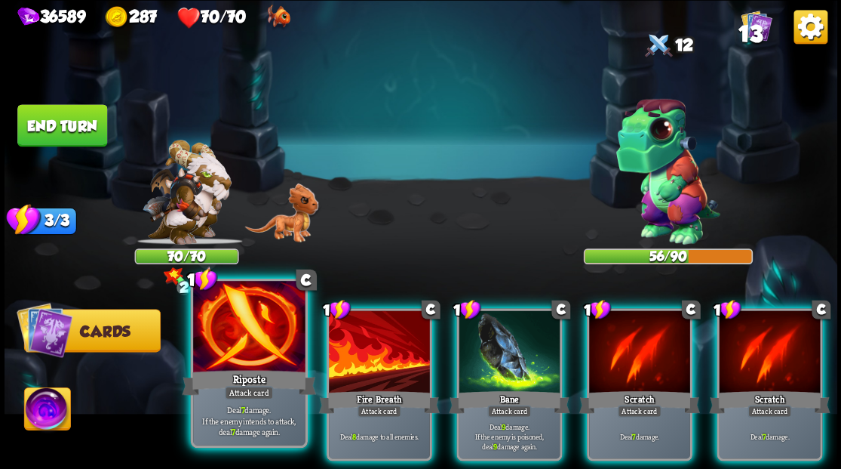
click at [229, 364] on div at bounding box center [249, 328] width 112 height 94
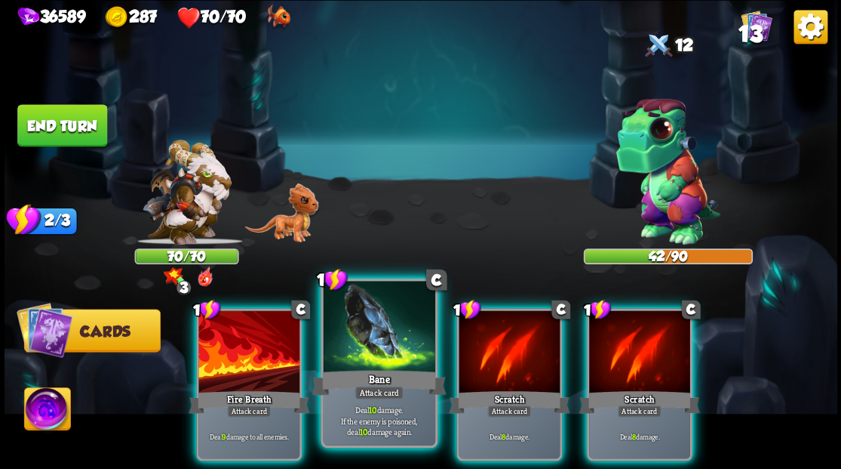
click at [365, 336] on div at bounding box center [379, 328] width 112 height 94
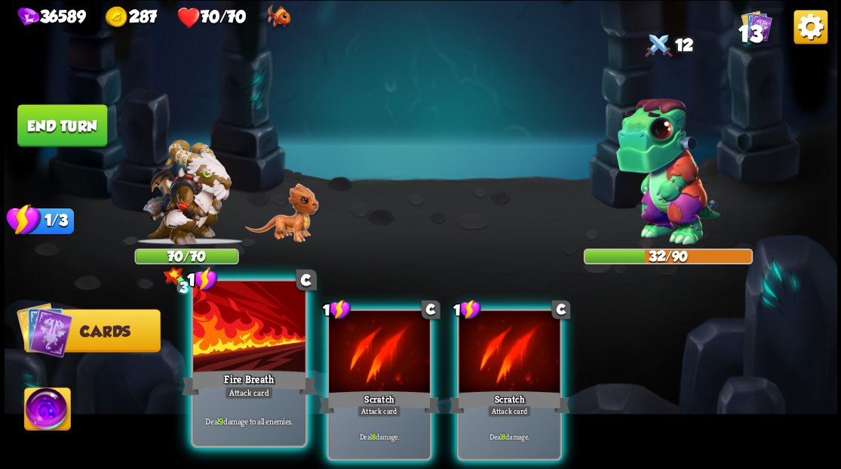
click at [259, 358] on div at bounding box center [249, 328] width 112 height 94
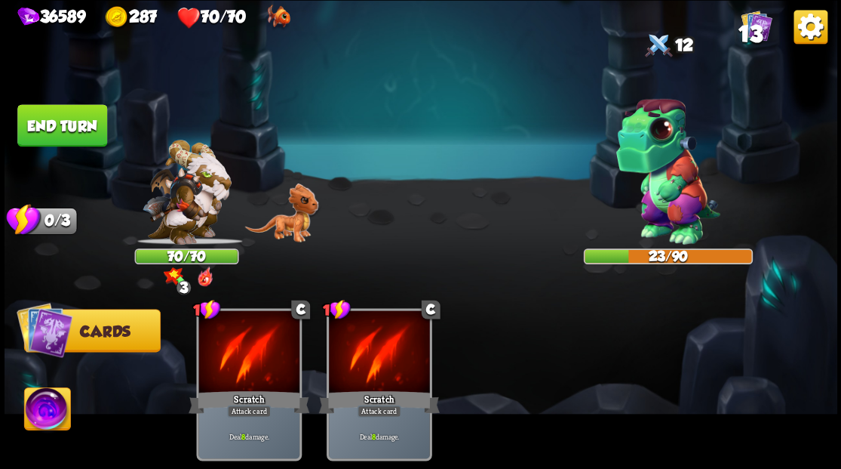
click at [75, 128] on button "End turn" at bounding box center [62, 125] width 90 height 42
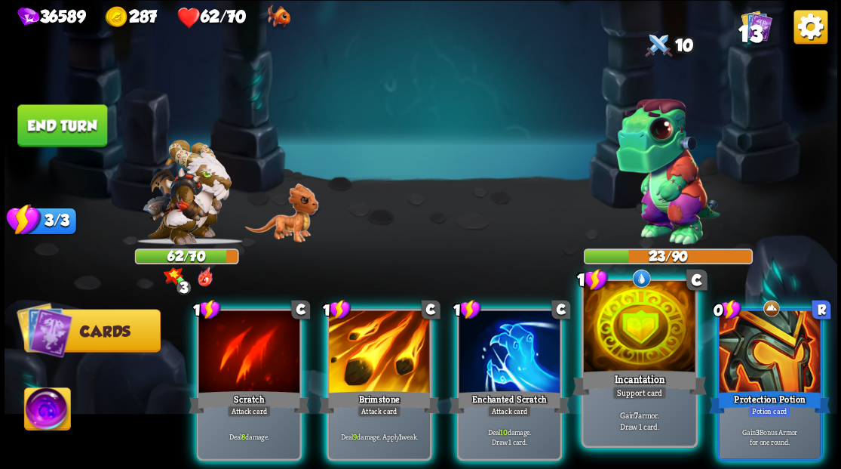
click at [617, 333] on div at bounding box center [639, 328] width 112 height 94
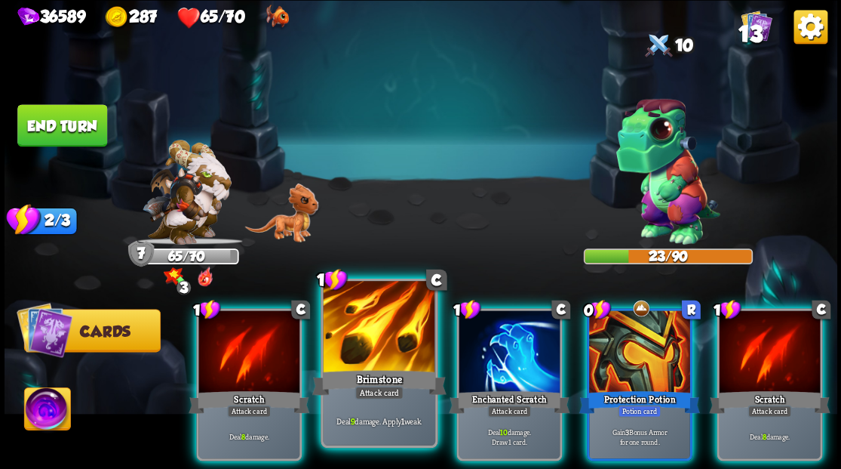
click at [382, 349] on div at bounding box center [379, 328] width 112 height 94
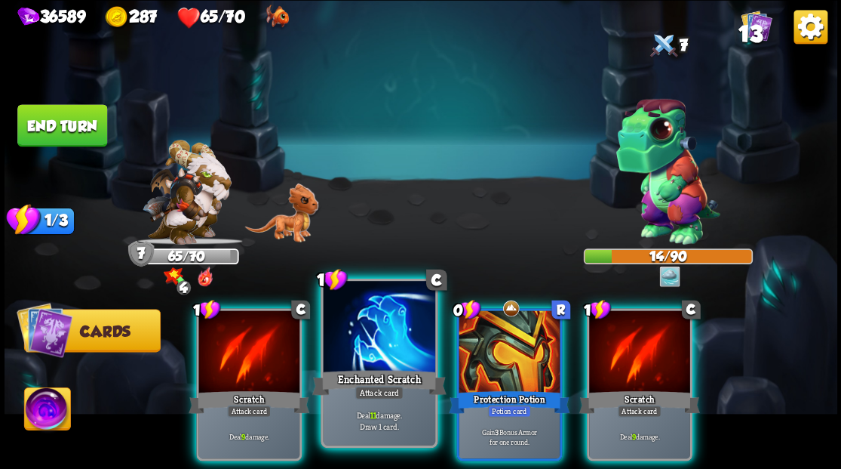
click at [361, 327] on div at bounding box center [379, 328] width 112 height 94
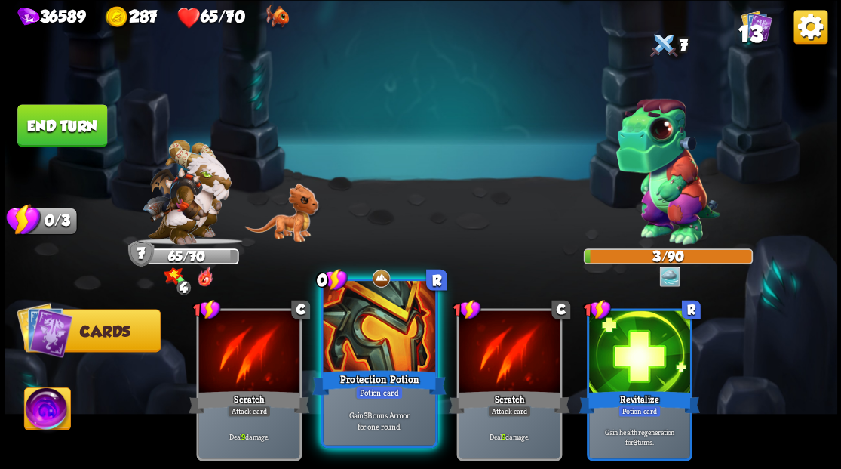
click at [365, 321] on div at bounding box center [379, 328] width 112 height 94
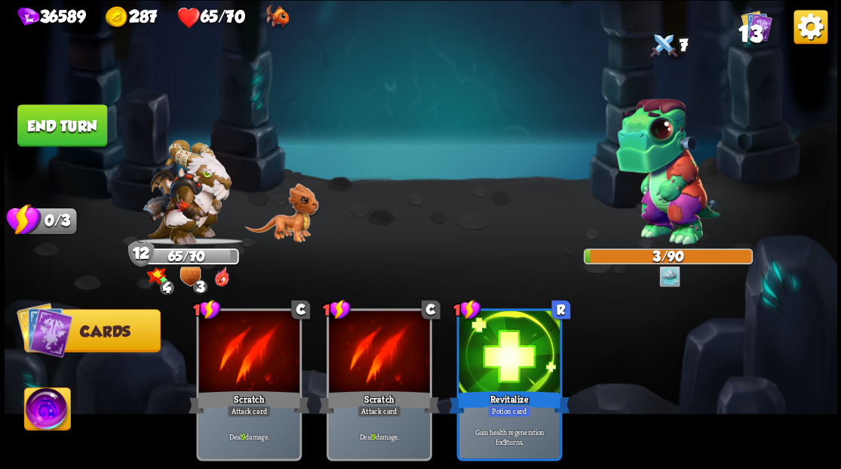
click at [40, 417] on img at bounding box center [47, 410] width 46 height 47
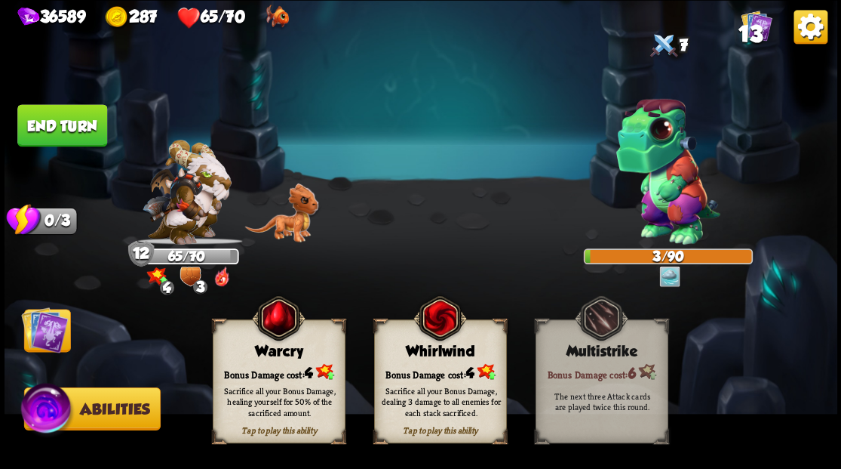
click at [273, 375] on div "Sacrifice all your Bonus Damage, healing yourself for 50% of the sacrificed amo…" at bounding box center [279, 401] width 133 height 52
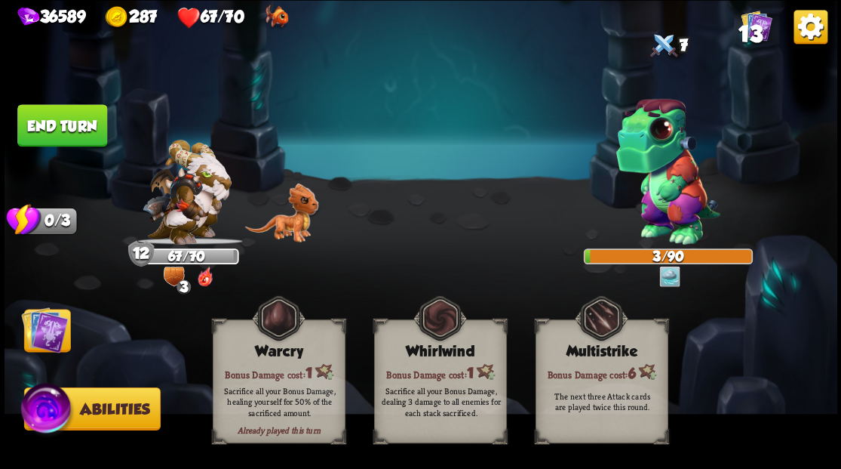
click at [43, 125] on button "End turn" at bounding box center [62, 125] width 90 height 42
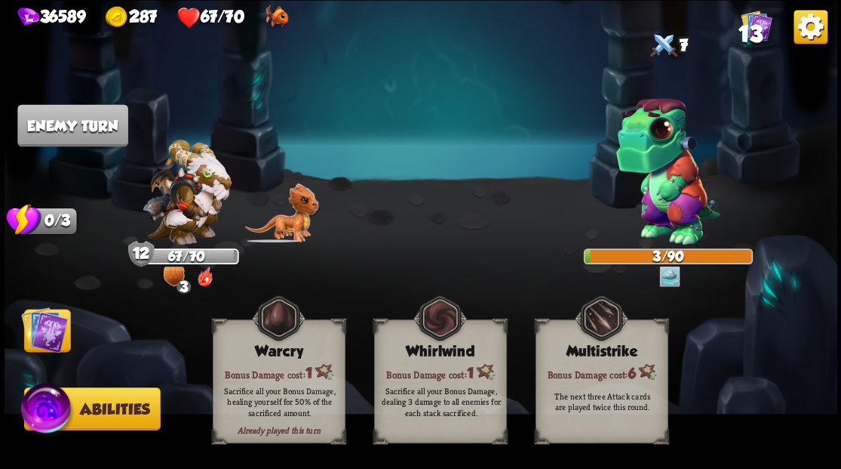
click at [43, 344] on img at bounding box center [44, 329] width 47 height 47
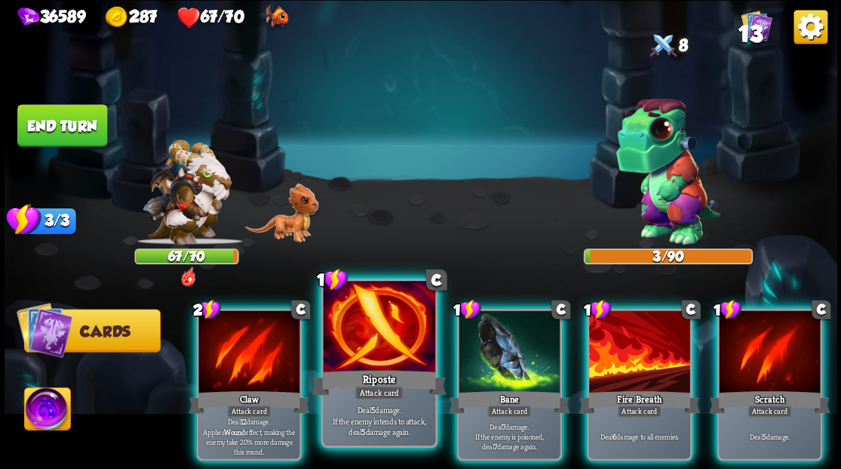
click at [387, 329] on div at bounding box center [379, 328] width 112 height 94
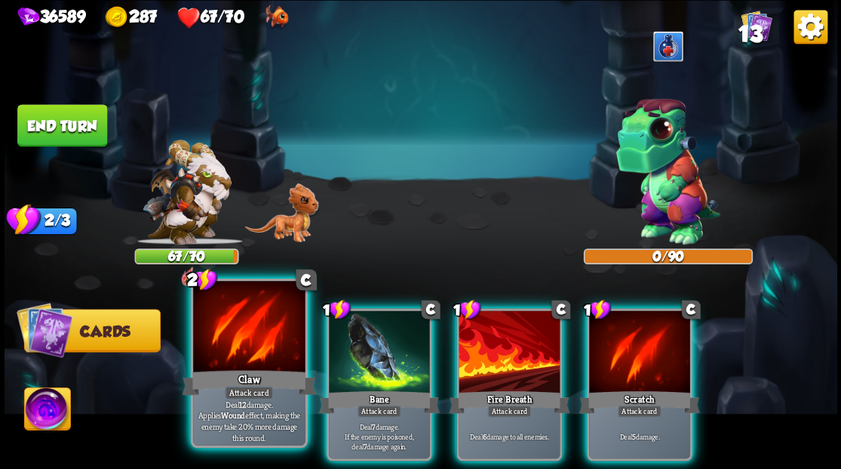
click at [210, 353] on div at bounding box center [249, 328] width 112 height 94
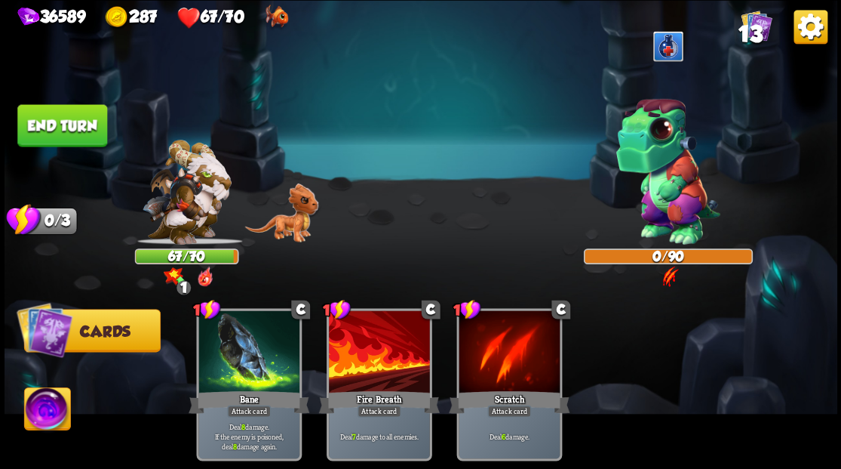
click at [42, 121] on button "End turn" at bounding box center [62, 125] width 90 height 42
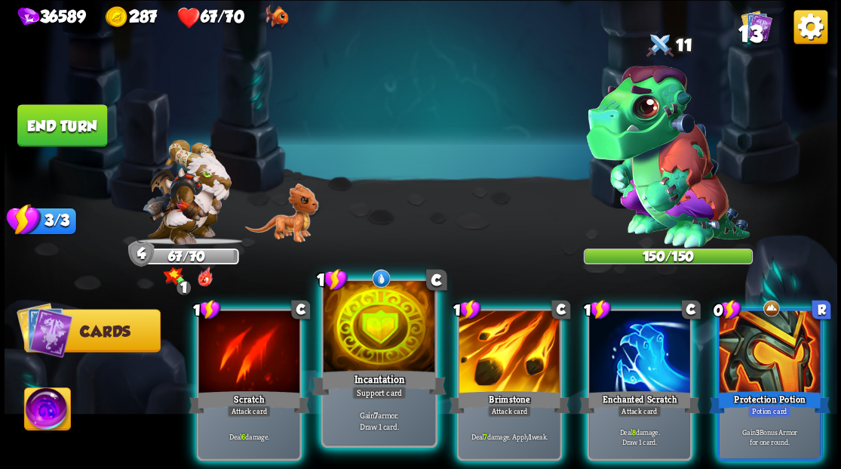
click at [377, 334] on div at bounding box center [379, 328] width 112 height 94
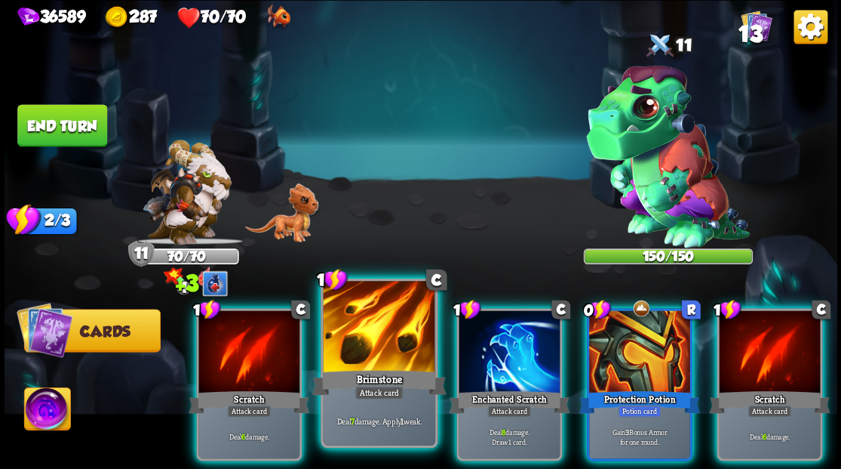
click at [380, 343] on div at bounding box center [379, 328] width 112 height 94
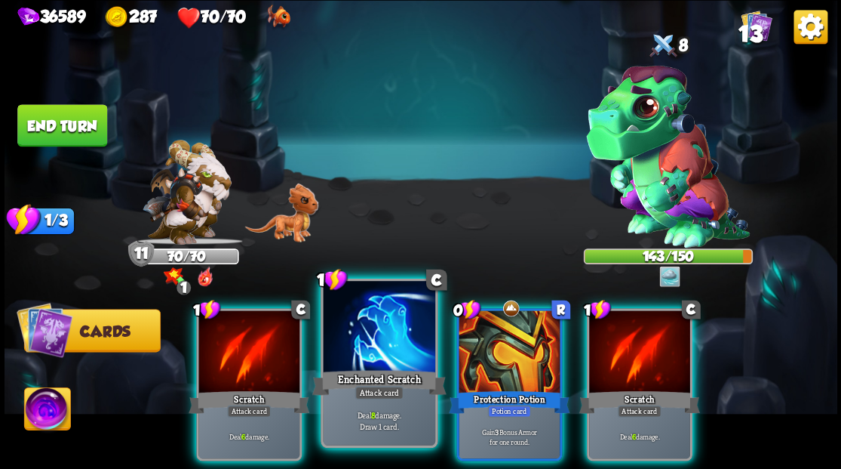
click at [370, 309] on div at bounding box center [379, 328] width 112 height 94
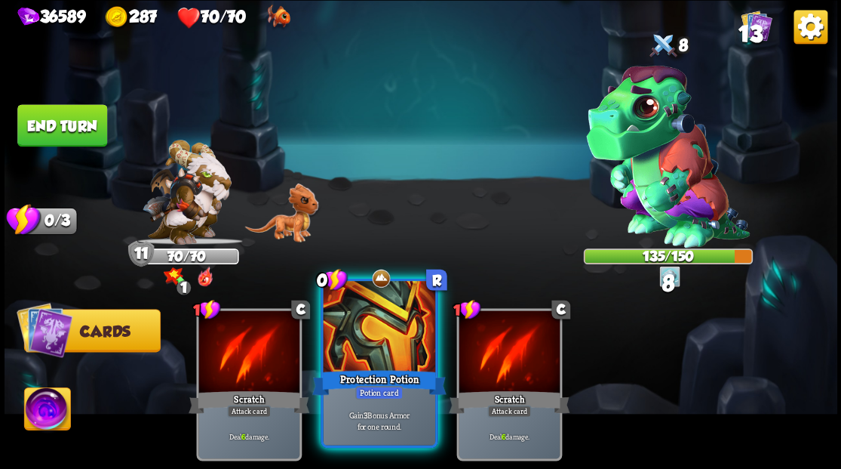
click at [369, 347] on div at bounding box center [379, 328] width 112 height 94
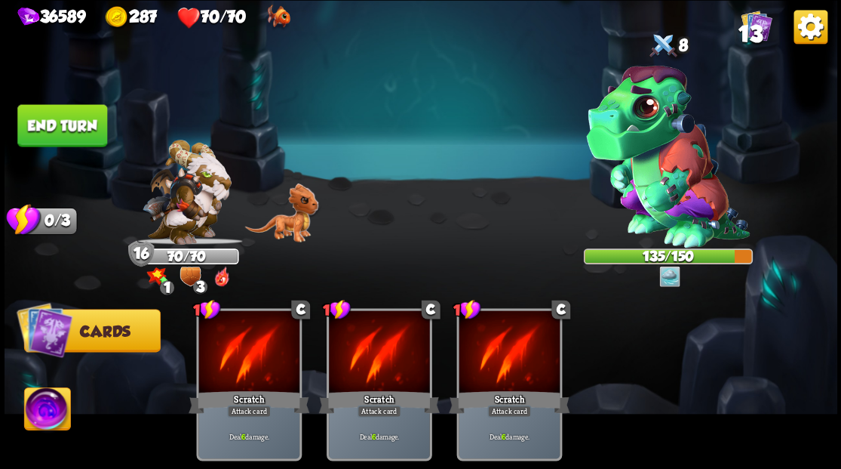
click at [75, 112] on button "End turn" at bounding box center [62, 125] width 90 height 42
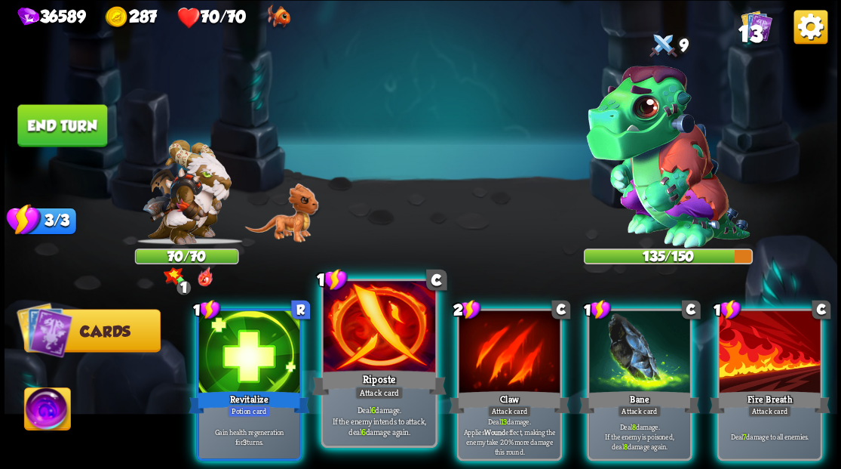
click at [395, 347] on div at bounding box center [379, 328] width 112 height 94
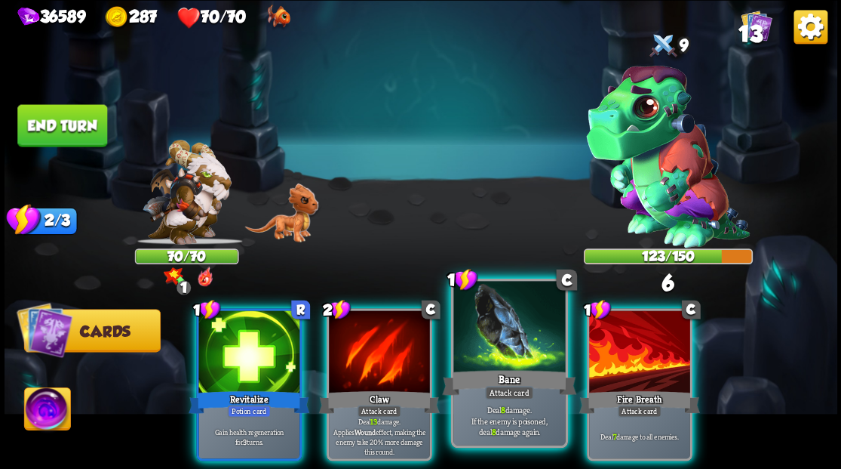
click at [512, 334] on div at bounding box center [509, 328] width 112 height 94
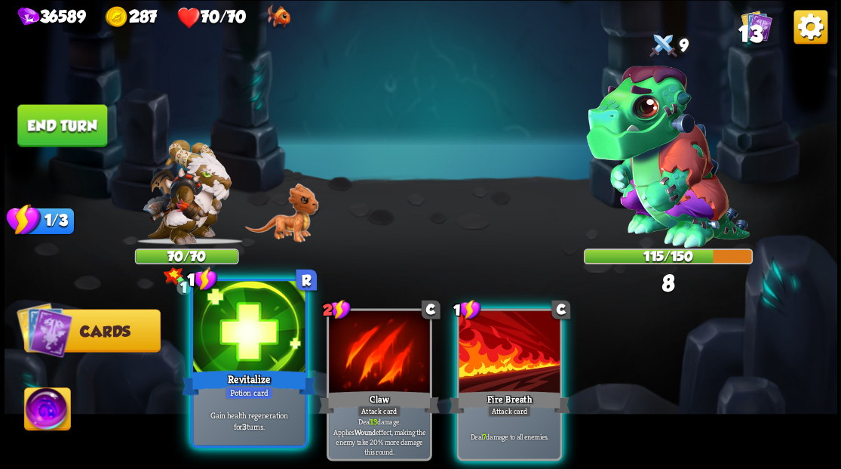
click at [272, 352] on div at bounding box center [249, 328] width 112 height 94
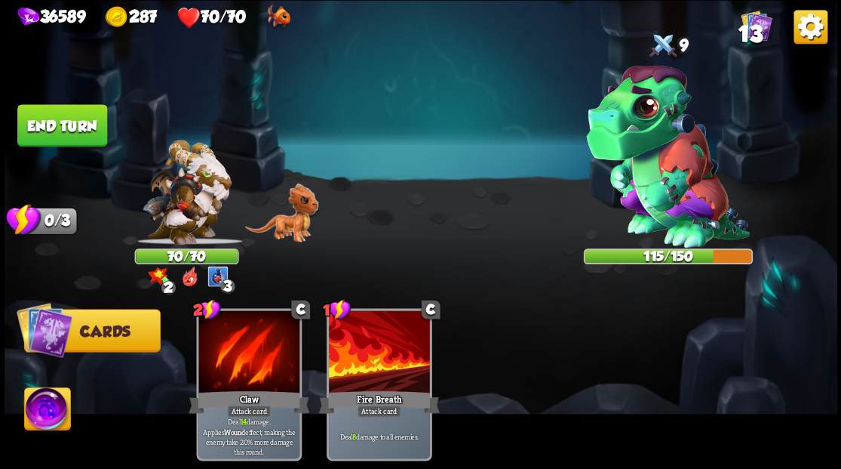
click at [65, 124] on button "End turn" at bounding box center [62, 125] width 90 height 42
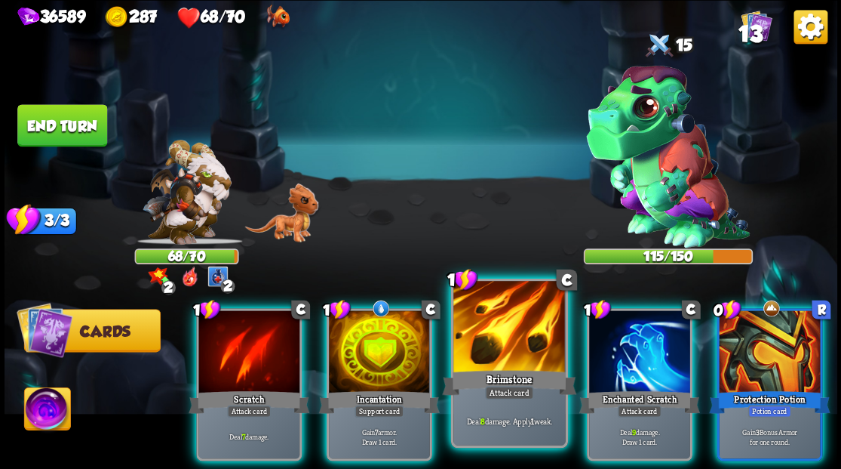
click at [505, 343] on div at bounding box center [509, 328] width 112 height 94
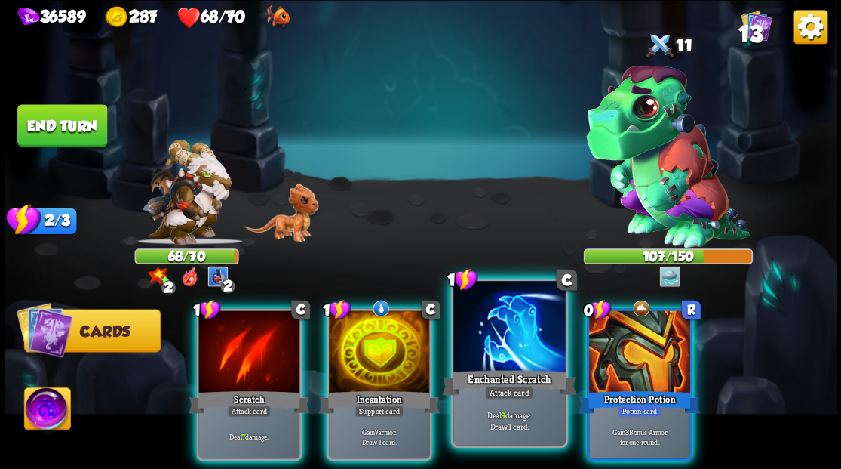
click at [496, 335] on div at bounding box center [509, 328] width 112 height 94
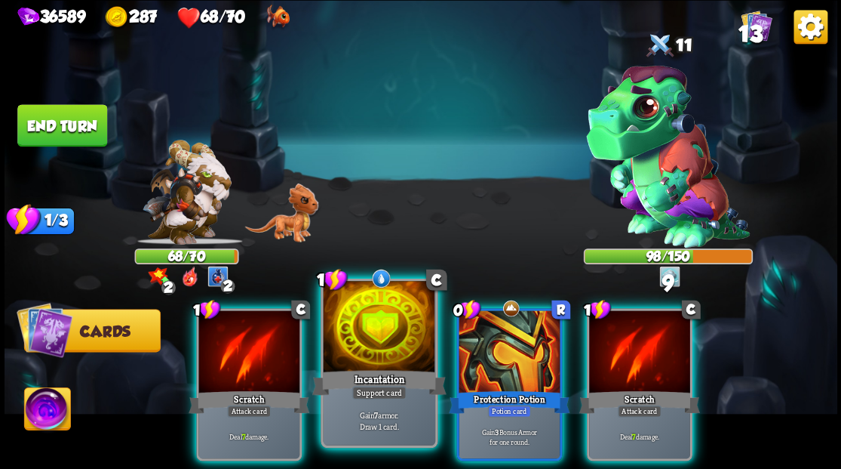
click at [372, 344] on div at bounding box center [379, 328] width 112 height 94
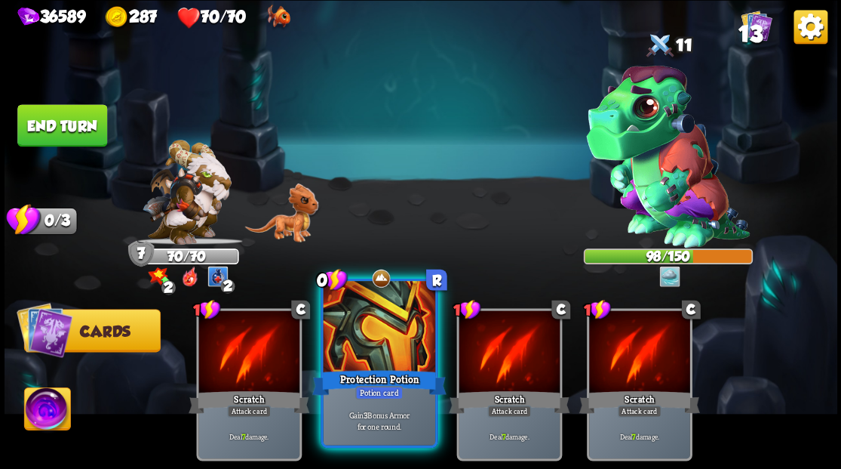
click at [399, 346] on div at bounding box center [379, 328] width 112 height 94
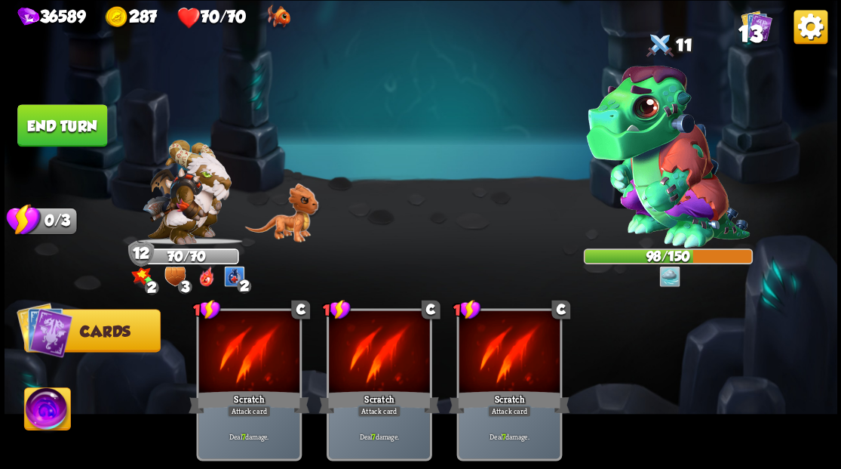
click at [48, 115] on button "End turn" at bounding box center [62, 125] width 90 height 42
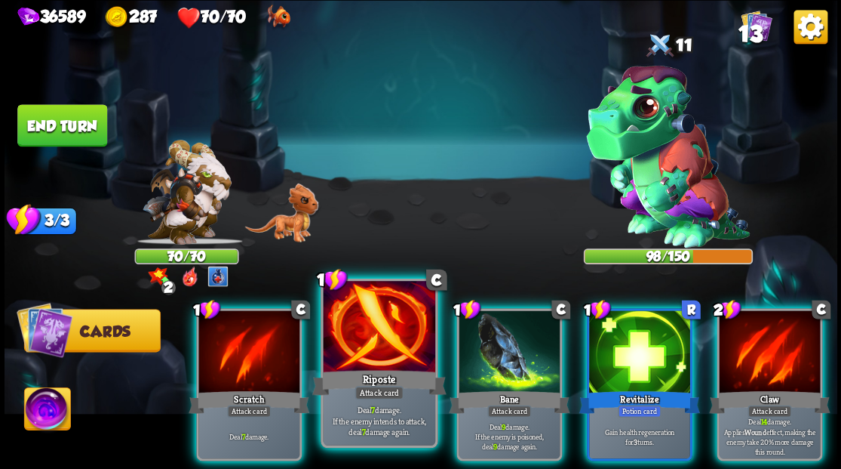
click at [363, 349] on div at bounding box center [379, 328] width 112 height 94
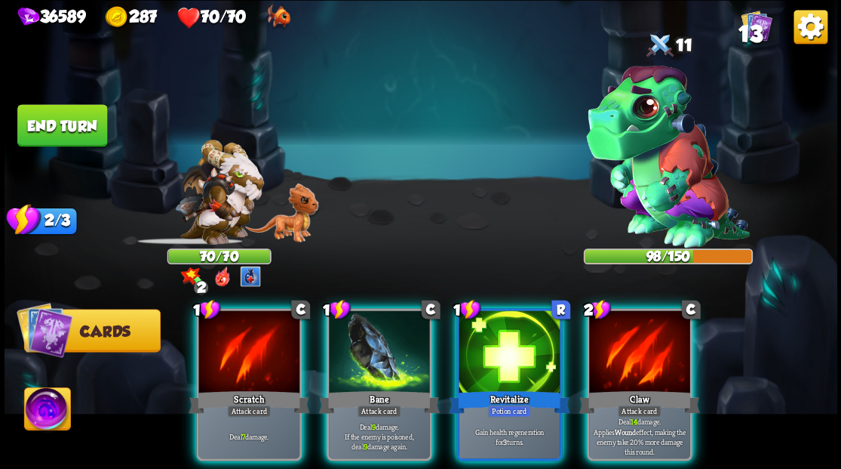
click at [363, 349] on div at bounding box center [379, 352] width 101 height 85
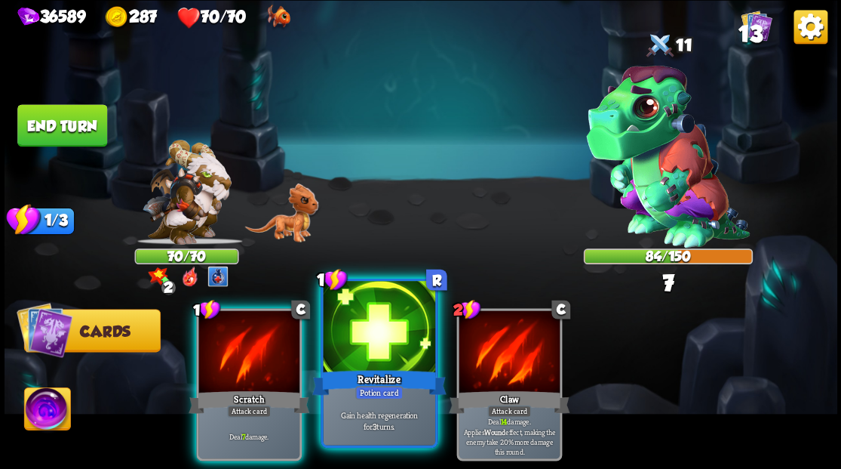
click at [389, 321] on div at bounding box center [379, 328] width 112 height 94
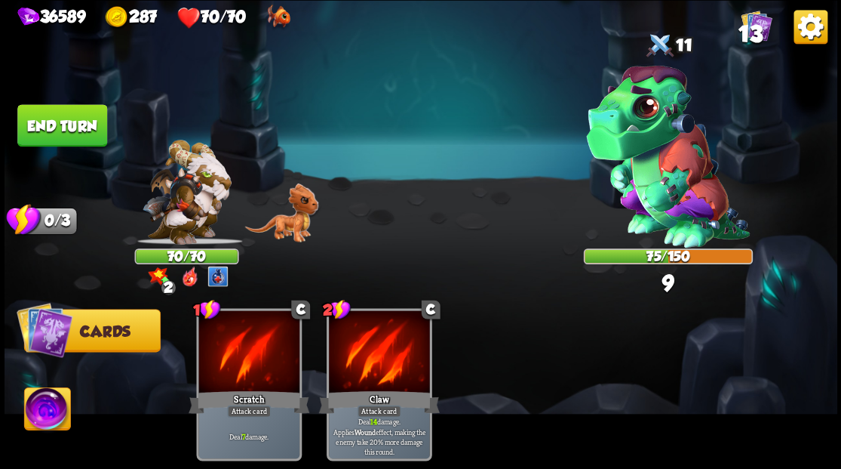
click at [53, 131] on button "End turn" at bounding box center [62, 125] width 90 height 42
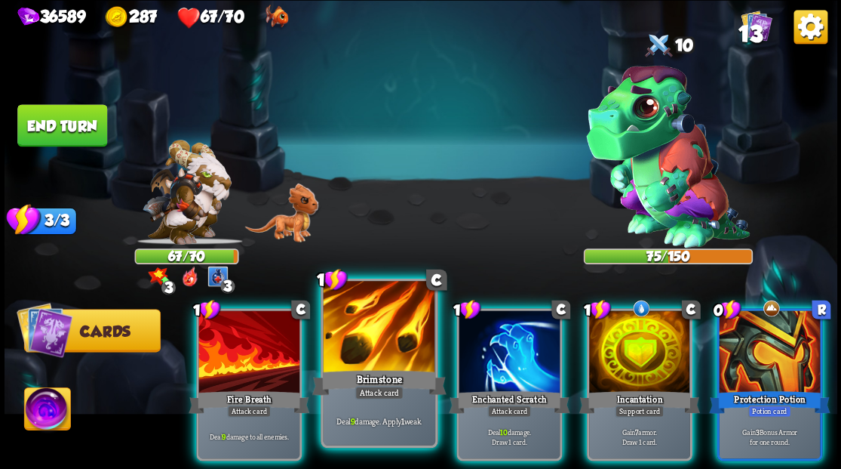
click at [380, 340] on div at bounding box center [379, 328] width 112 height 94
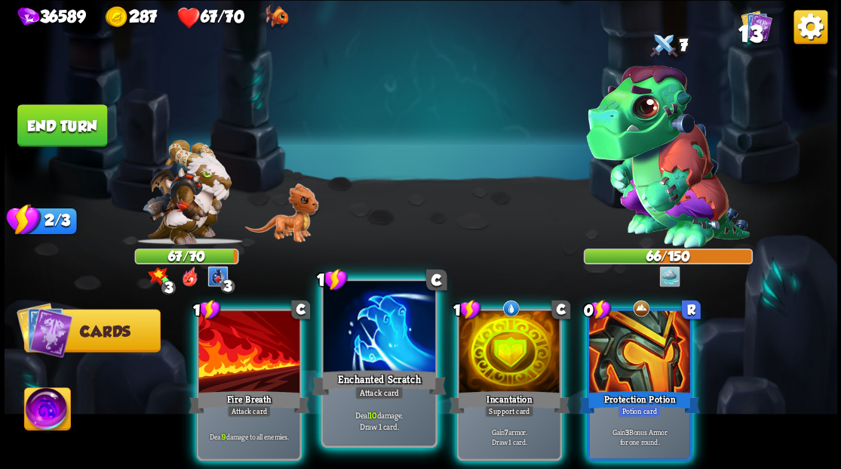
click at [362, 335] on div at bounding box center [379, 328] width 112 height 94
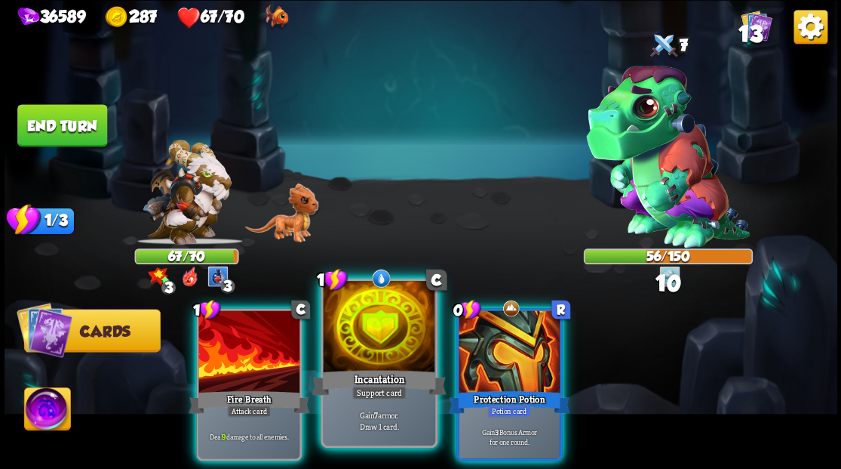
click at [366, 326] on div at bounding box center [379, 328] width 112 height 94
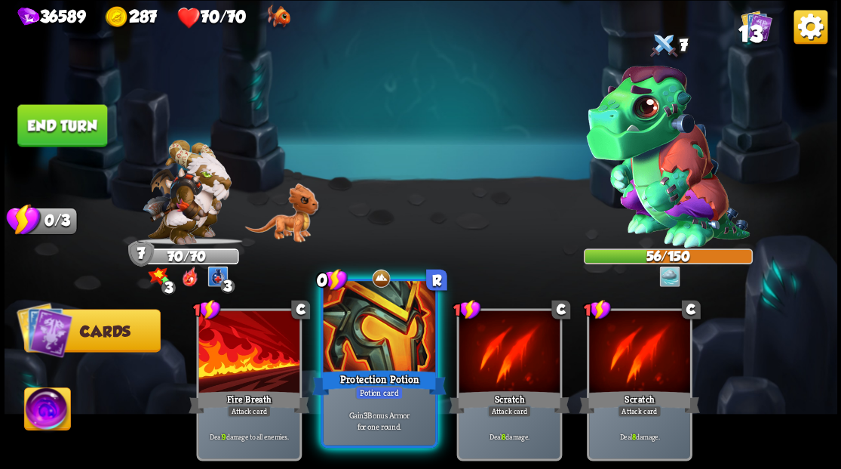
click at [359, 319] on div at bounding box center [379, 328] width 112 height 94
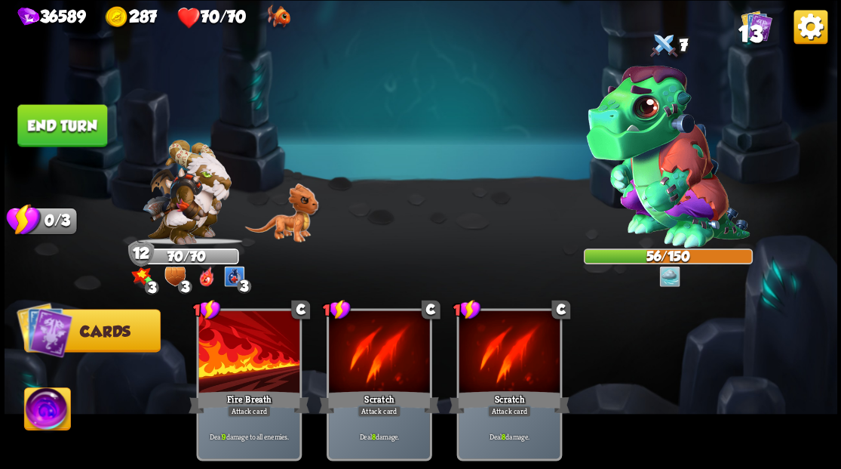
drag, startPoint x: 53, startPoint y: 113, endPoint x: 131, endPoint y: 131, distance: 80.5
click at [51, 111] on button "End turn" at bounding box center [62, 125] width 90 height 42
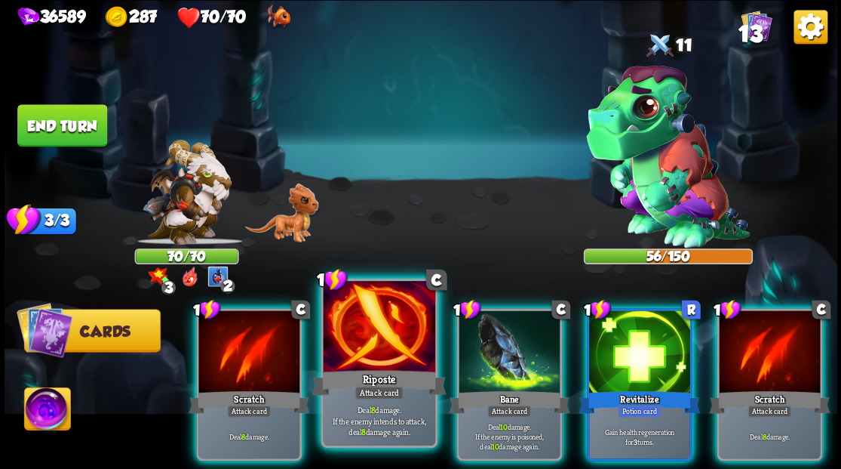
click at [379, 343] on div at bounding box center [379, 328] width 112 height 94
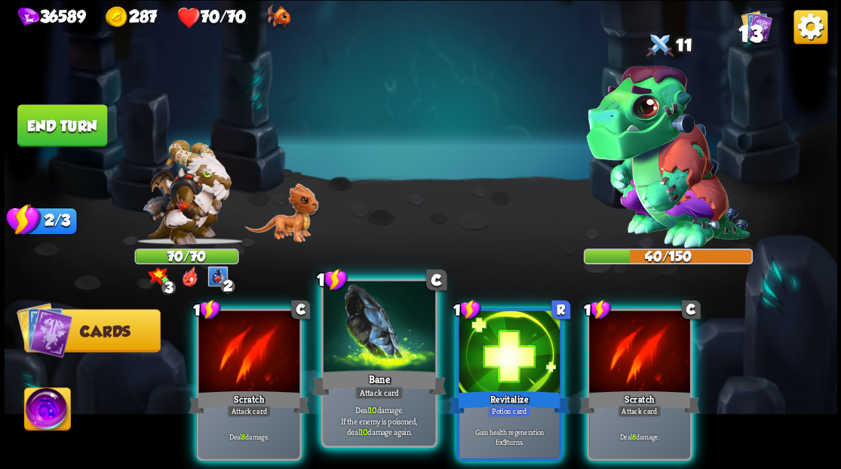
click at [386, 338] on div at bounding box center [379, 328] width 112 height 94
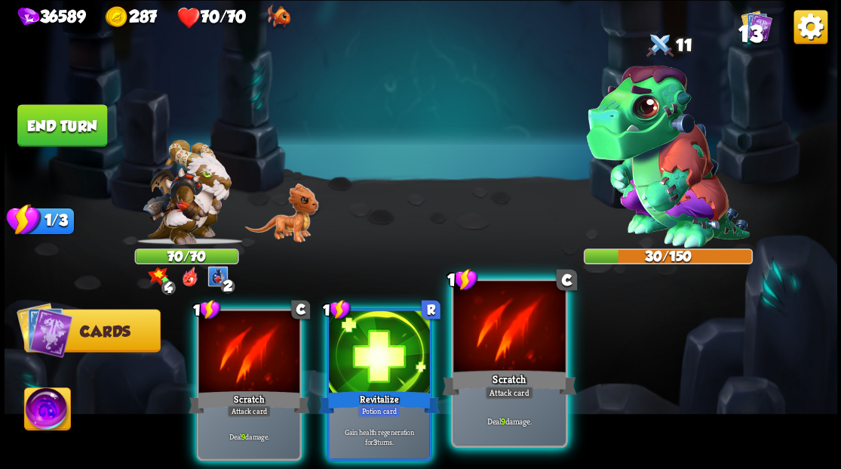
click at [511, 341] on div at bounding box center [509, 328] width 112 height 94
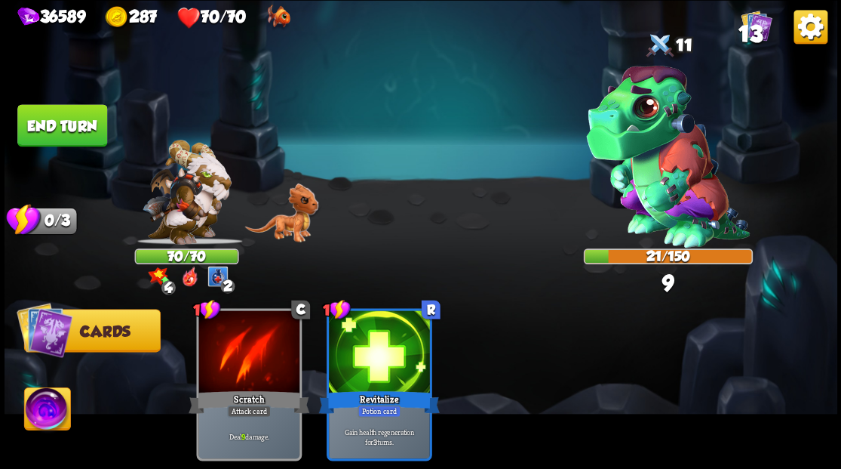
click at [69, 117] on button "End turn" at bounding box center [62, 125] width 90 height 42
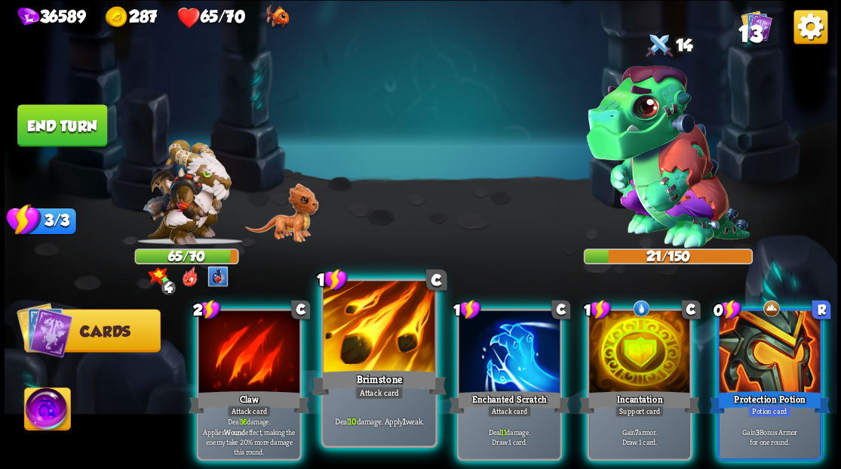
click at [370, 344] on div at bounding box center [379, 328] width 112 height 94
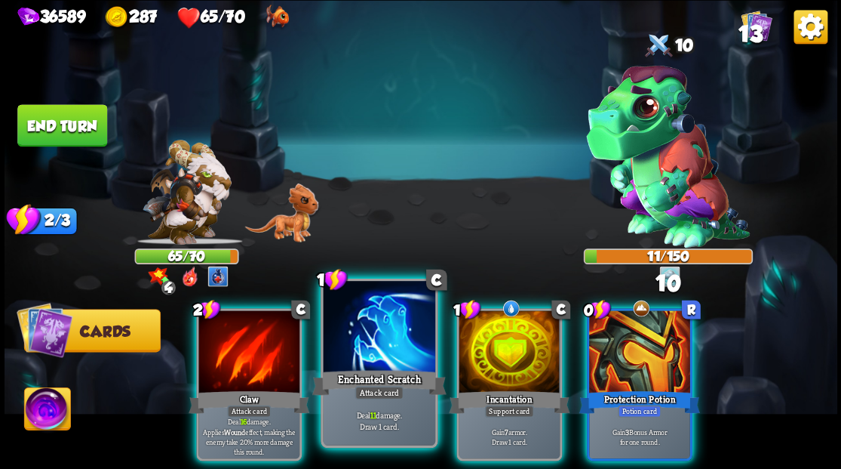
click at [398, 358] on div at bounding box center [379, 328] width 112 height 94
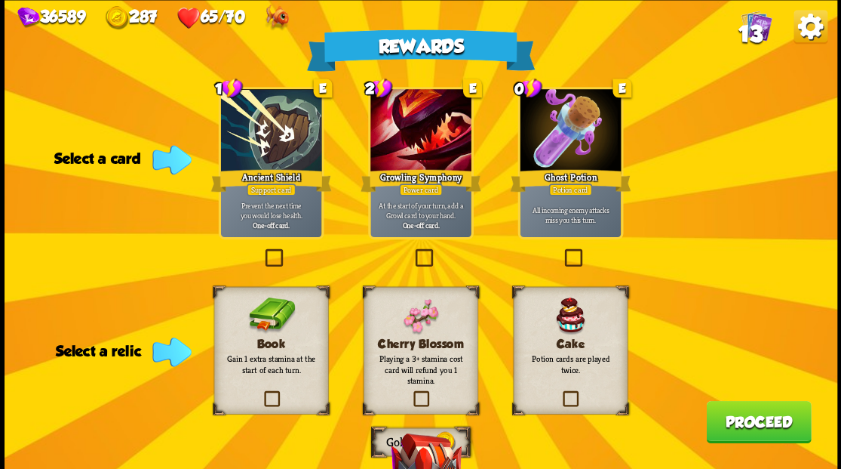
click at [561, 251] on label at bounding box center [561, 251] width 0 height 0
click at [0, 0] on input "checkbox" at bounding box center [0, 0] width 0 height 0
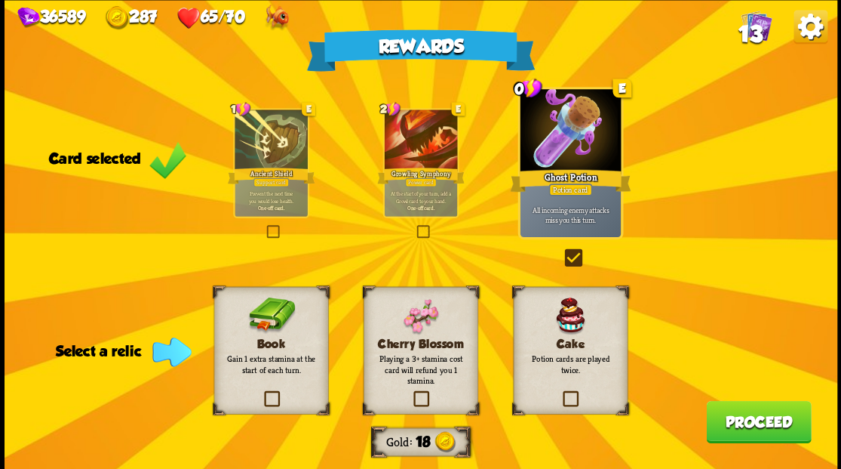
click at [561, 392] on label at bounding box center [561, 392] width 0 height 0
click at [0, 0] on input "checkbox" at bounding box center [0, 0] width 0 height 0
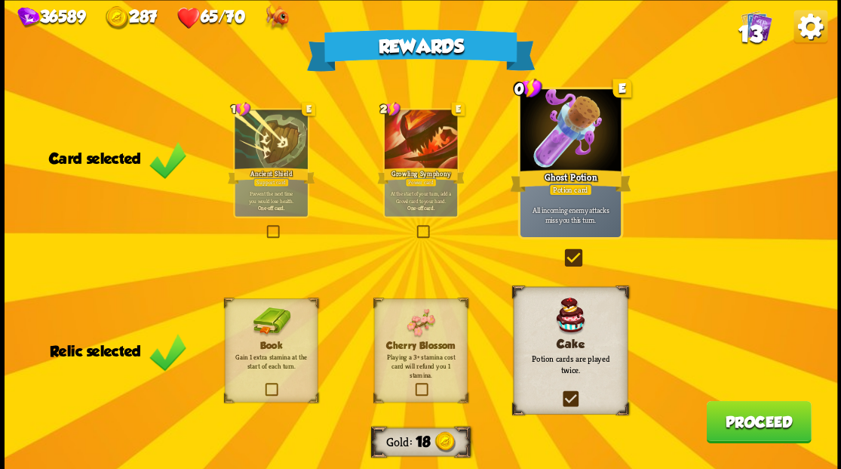
click at [744, 421] on button "Proceed" at bounding box center [758, 421] width 105 height 42
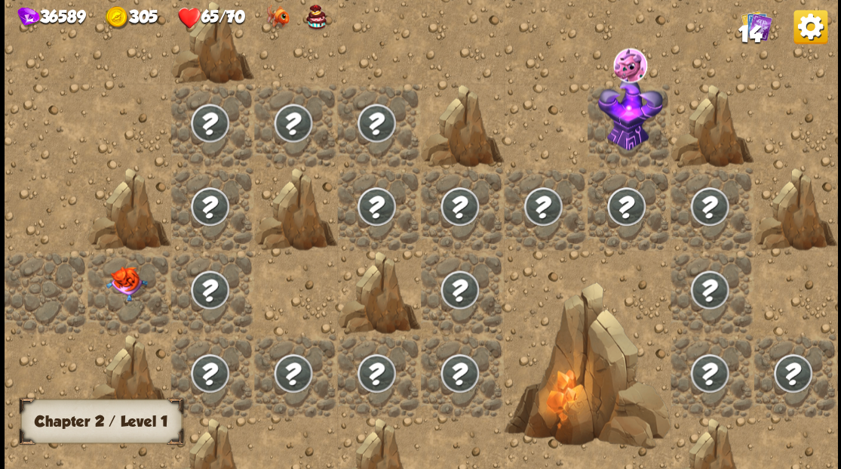
click at [137, 303] on div at bounding box center [129, 291] width 83 height 83
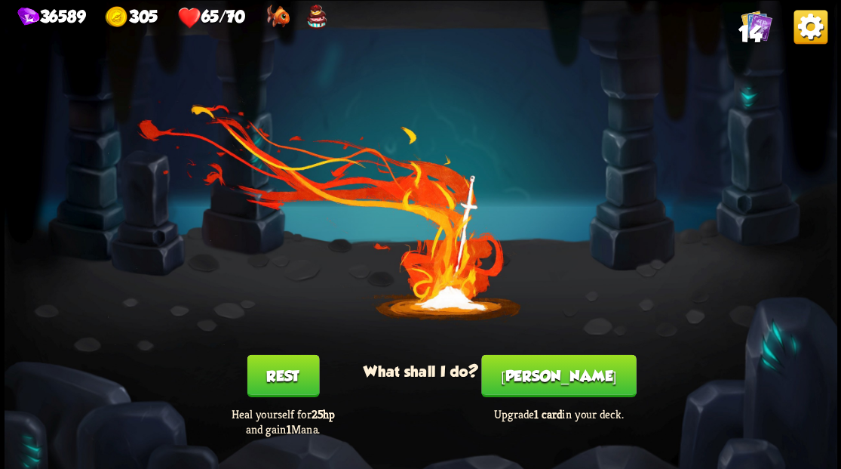
click at [561, 388] on button "[PERSON_NAME]" at bounding box center [558, 375] width 155 height 42
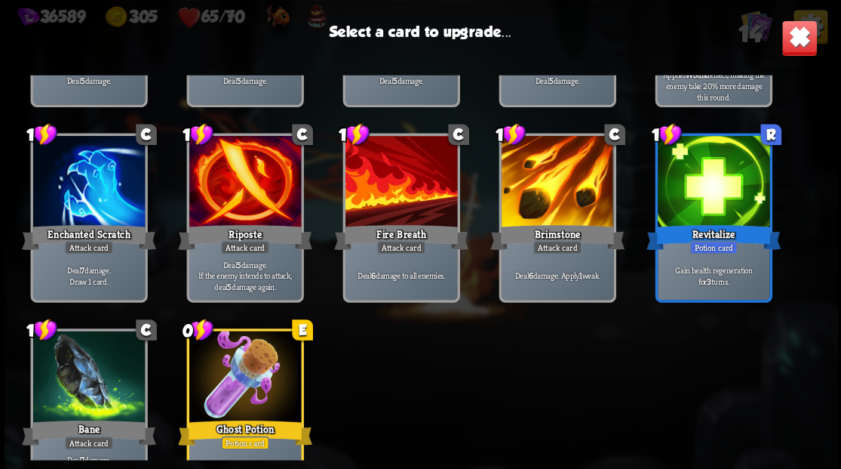
scroll to position [198, 0]
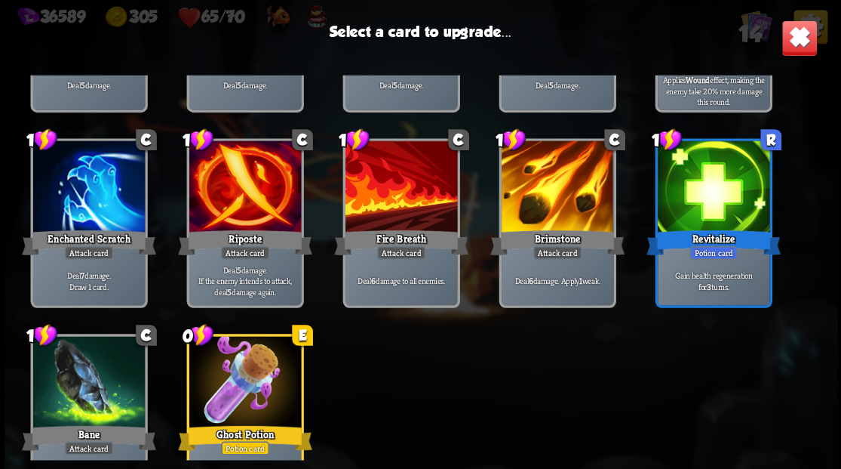
click at [554, 204] on div at bounding box center [557, 187] width 112 height 94
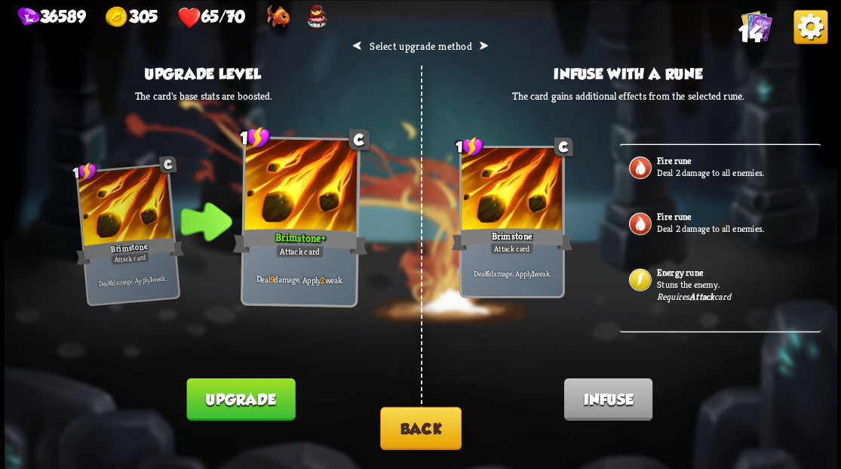
click at [438, 427] on button "Back" at bounding box center [420, 427] width 81 height 43
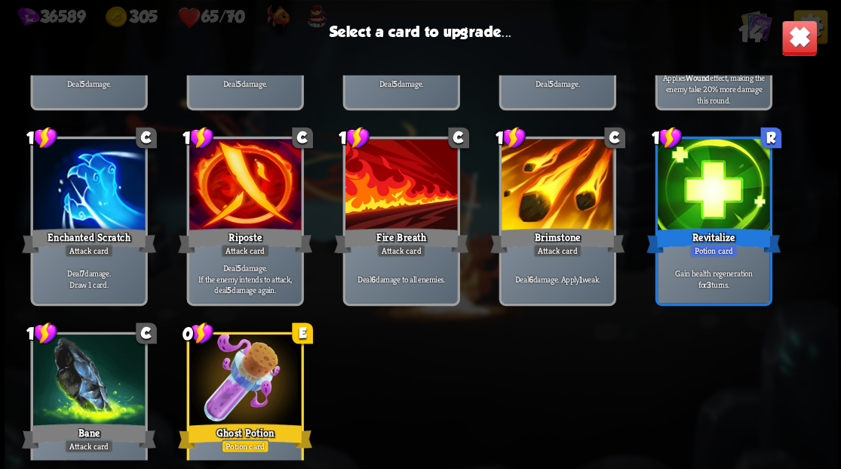
scroll to position [248, 0]
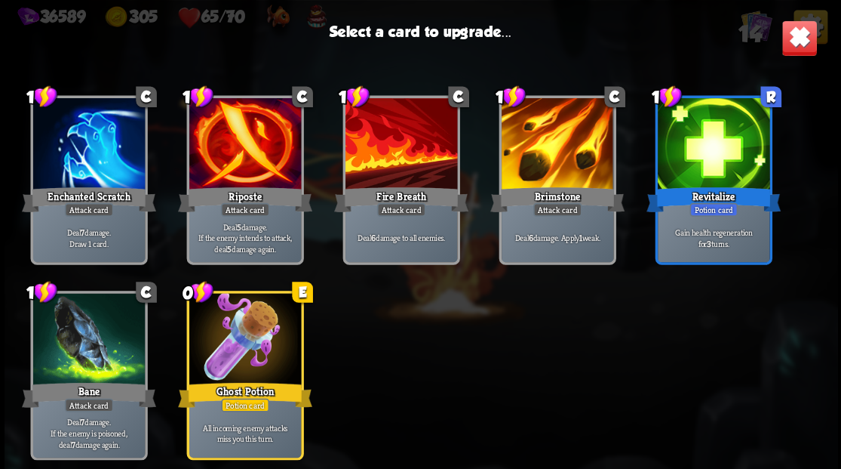
click at [551, 145] on div at bounding box center [557, 145] width 112 height 94
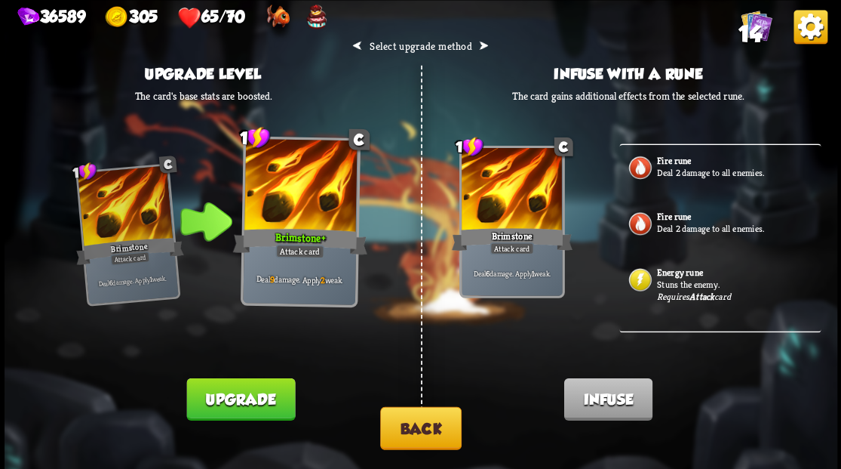
click at [681, 172] on p "Deal 2 damage to all enemies." at bounding box center [737, 172] width 161 height 12
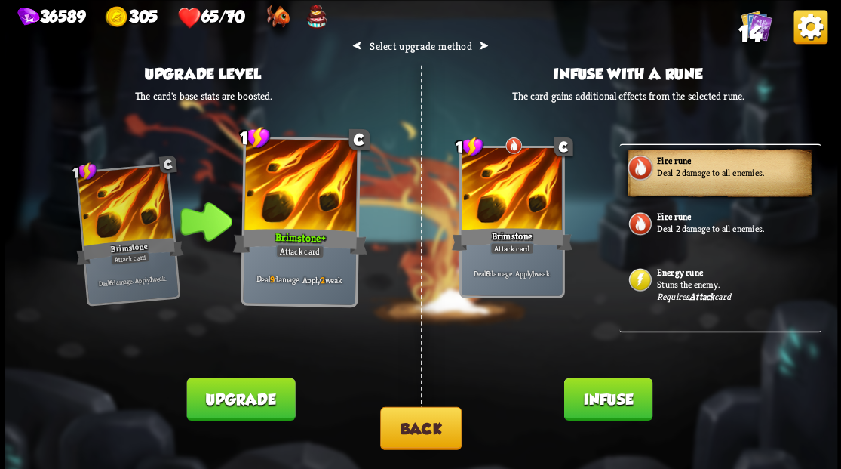
drag, startPoint x: 587, startPoint y: 407, endPoint x: 587, endPoint y: 397, distance: 10.6
click at [587, 402] on button "Infuse" at bounding box center [608, 398] width 88 height 42
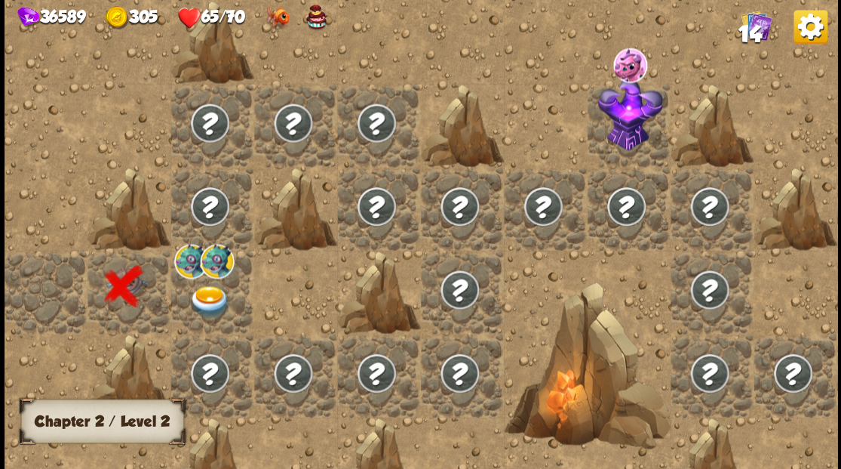
click at [192, 286] on div at bounding box center [212, 291] width 83 height 83
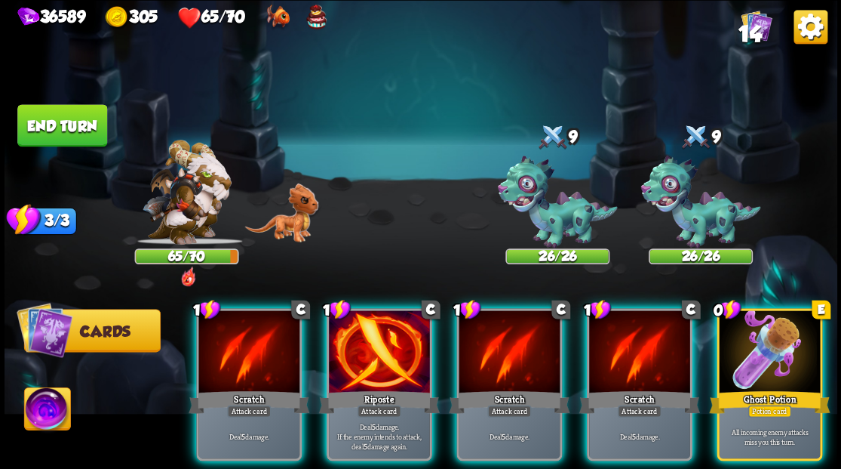
click at [783, 356] on div at bounding box center [769, 352] width 101 height 85
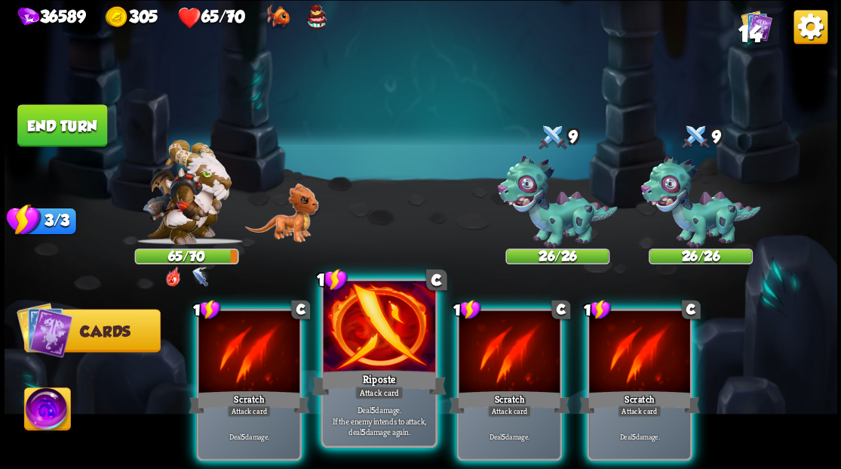
click at [365, 338] on div at bounding box center [379, 328] width 112 height 94
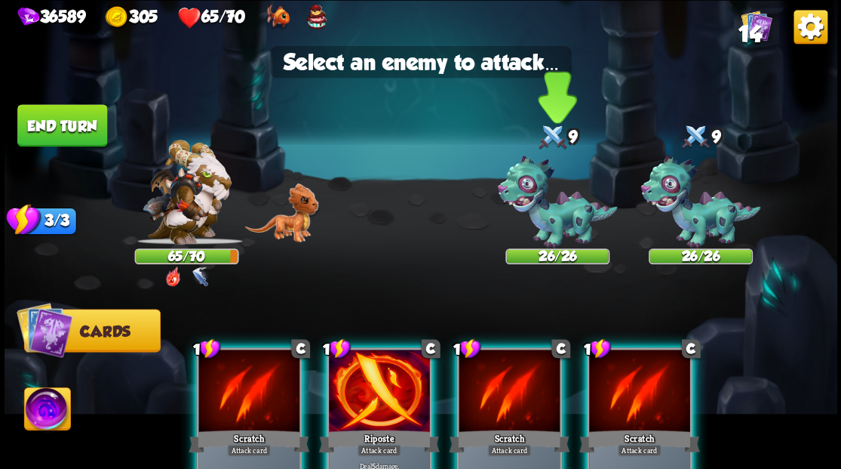
click at [540, 210] on img at bounding box center [557, 201] width 120 height 93
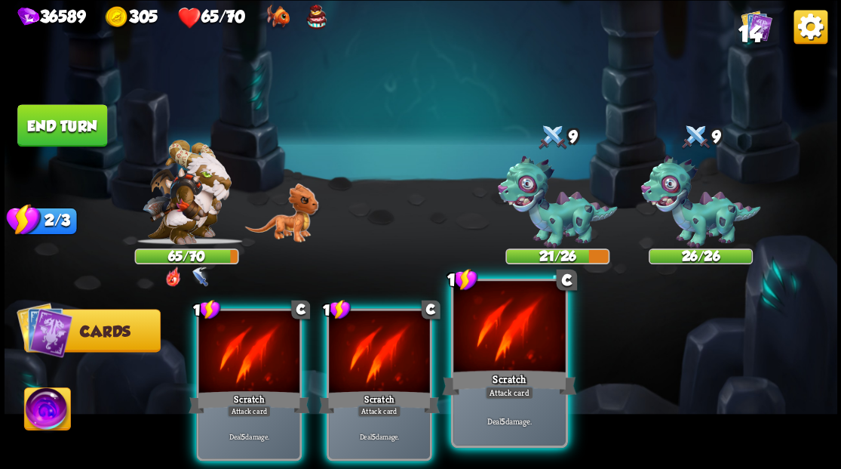
drag, startPoint x: 484, startPoint y: 338, endPoint x: 488, endPoint y: 324, distance: 14.1
click at [486, 332] on div at bounding box center [509, 328] width 112 height 94
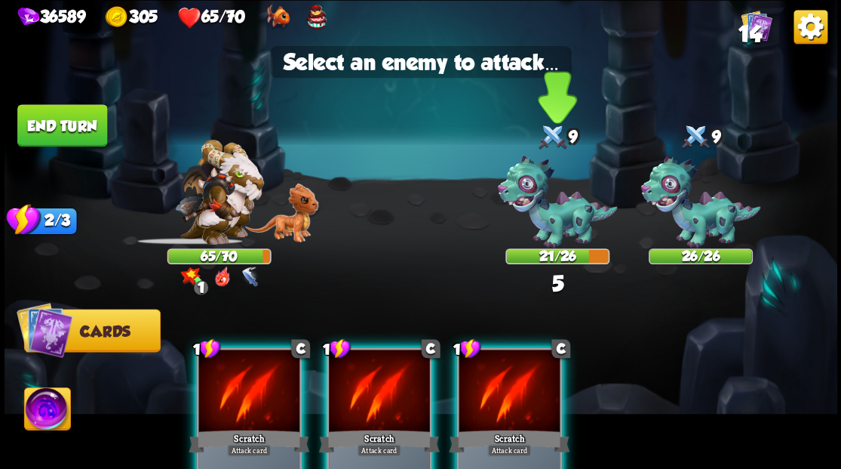
click at [569, 210] on img at bounding box center [557, 201] width 120 height 93
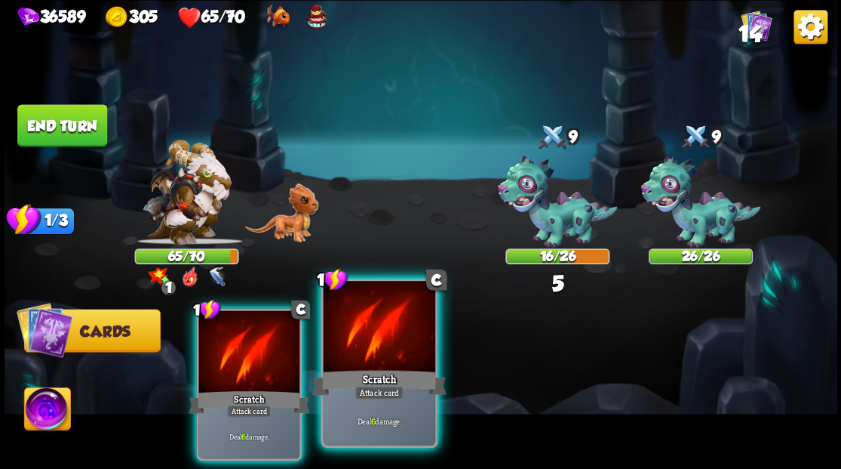
drag, startPoint x: 374, startPoint y: 335, endPoint x: 427, endPoint y: 305, distance: 60.8
click at [376, 334] on div at bounding box center [379, 328] width 112 height 94
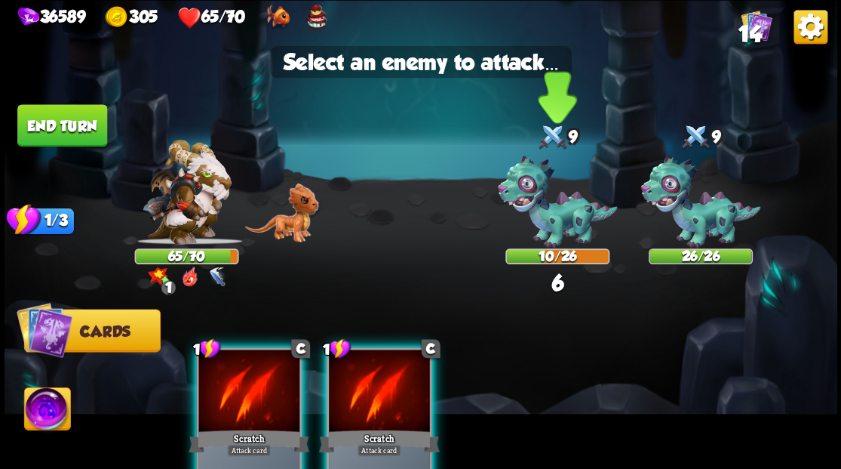
click at [555, 201] on img at bounding box center [557, 201] width 120 height 93
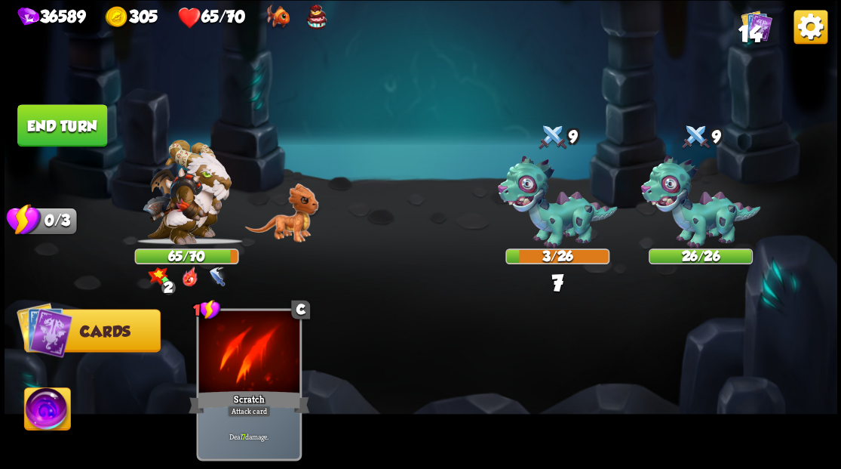
click at [42, 122] on button "End turn" at bounding box center [62, 125] width 90 height 42
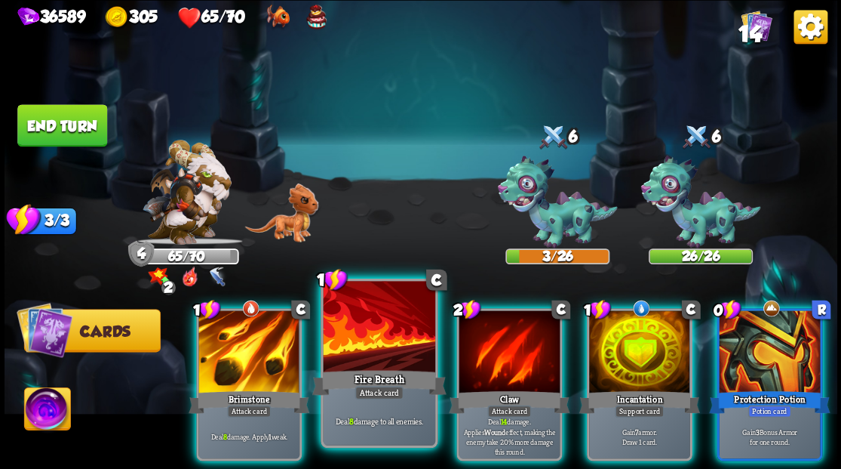
click at [376, 346] on div at bounding box center [379, 328] width 112 height 94
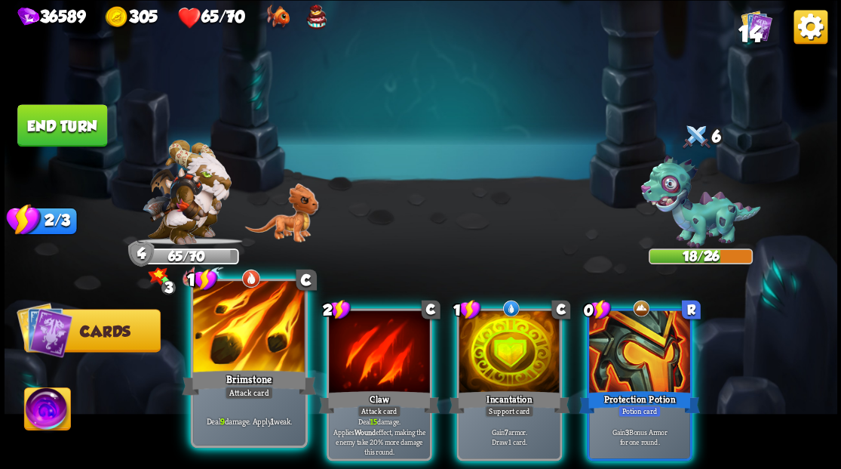
click at [248, 305] on div at bounding box center [249, 328] width 112 height 94
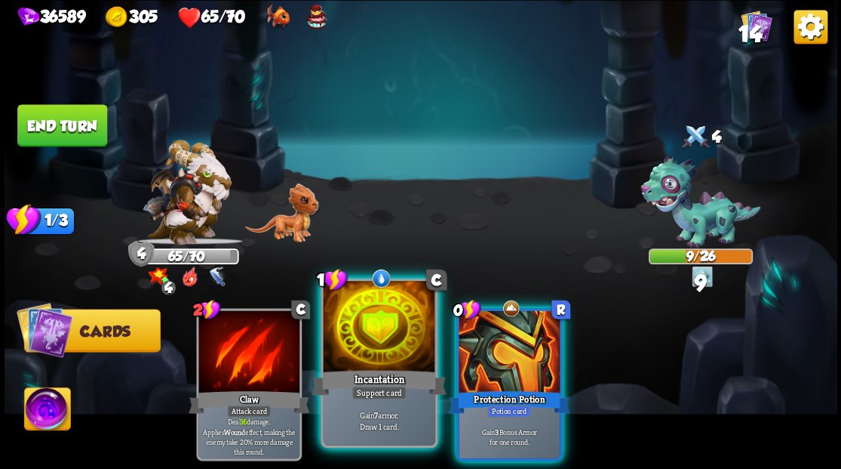
click at [359, 334] on div at bounding box center [379, 328] width 112 height 94
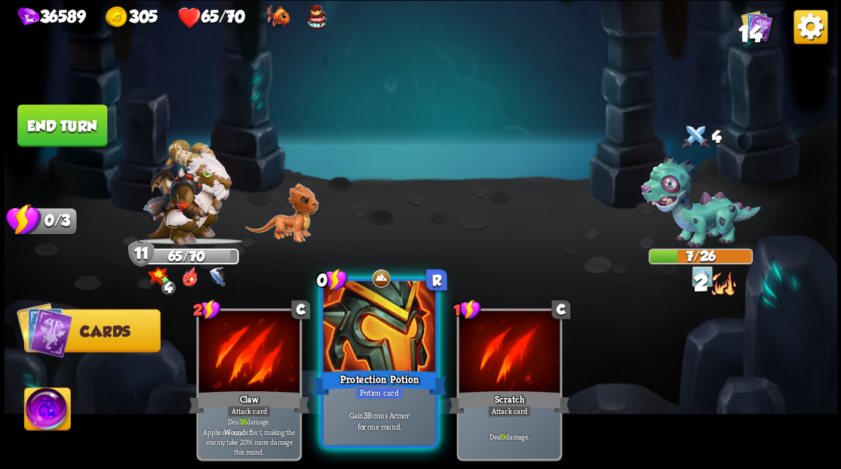
click at [358, 329] on div at bounding box center [379, 328] width 112 height 94
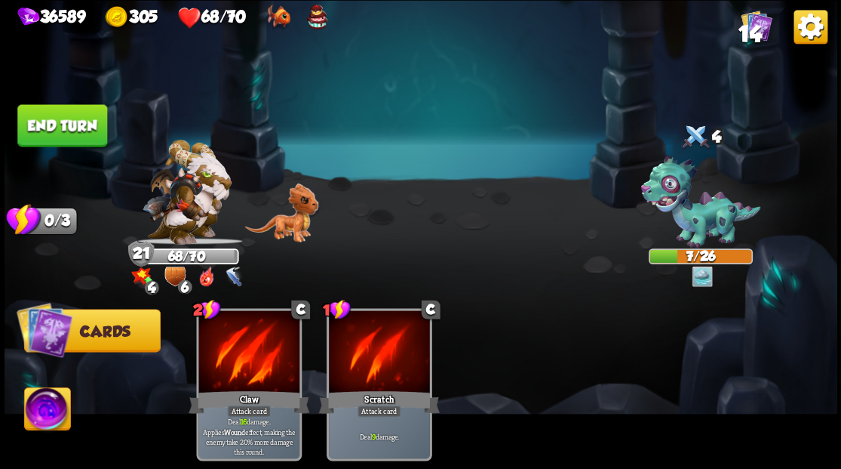
drag, startPoint x: 71, startPoint y: 124, endPoint x: 496, endPoint y: 238, distance: 440.7
click at [71, 124] on button "End turn" at bounding box center [62, 125] width 90 height 42
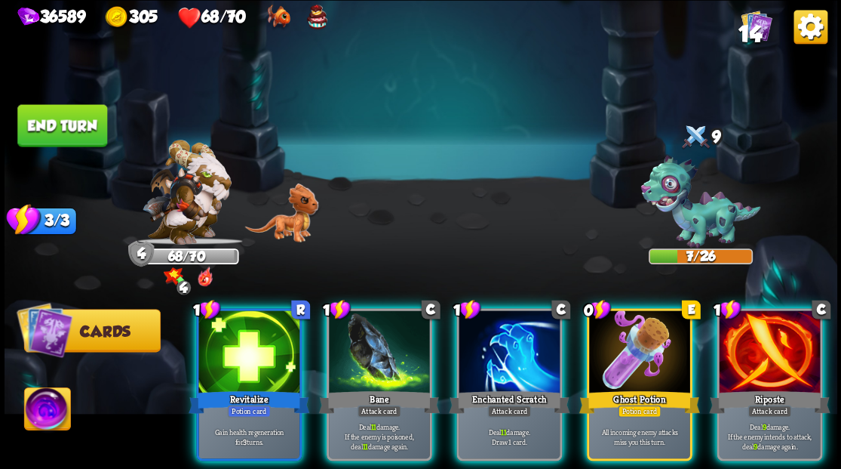
click at [32, 415] on img at bounding box center [47, 410] width 46 height 47
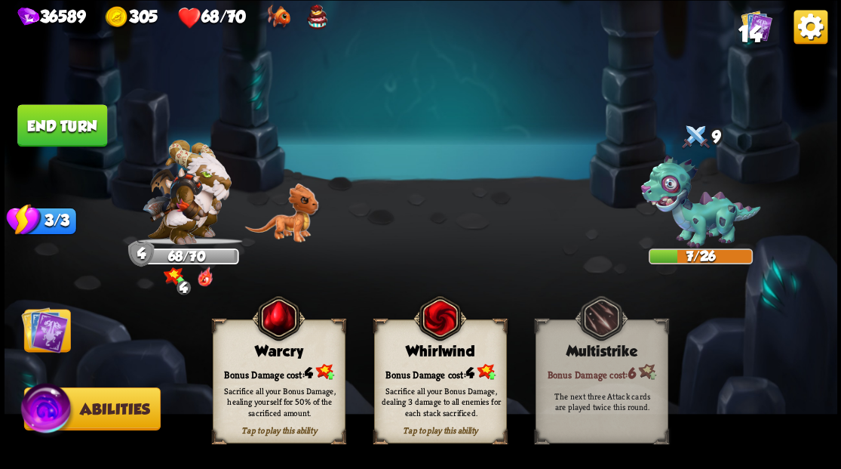
click at [268, 361] on div "Tap to play this ability Warcry Bonus Damage cost: 4 Sacrifice all your Bonus D…" at bounding box center [279, 381] width 133 height 124
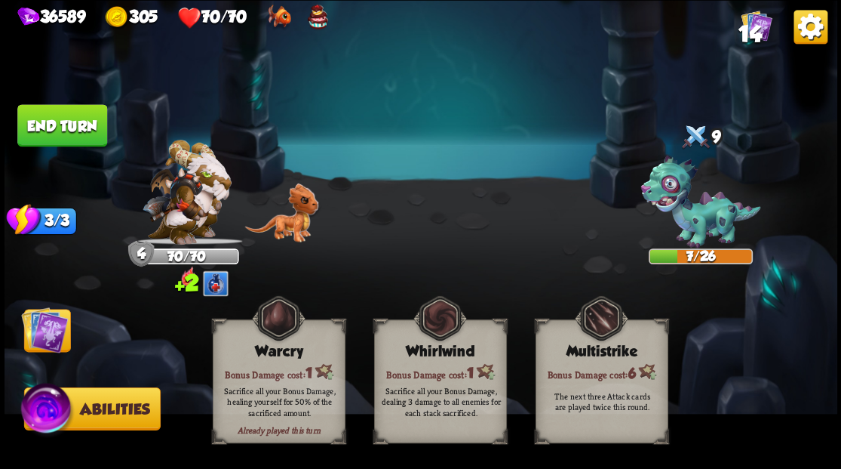
click at [41, 332] on img at bounding box center [44, 329] width 47 height 47
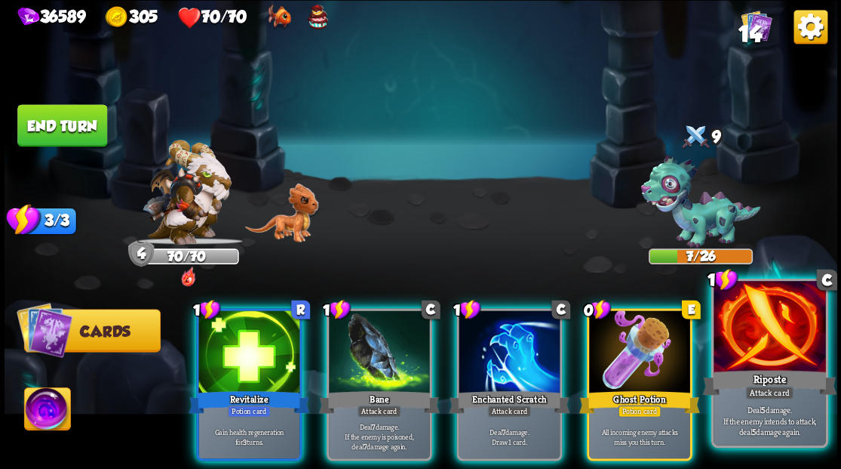
click at [778, 355] on div at bounding box center [770, 328] width 112 height 94
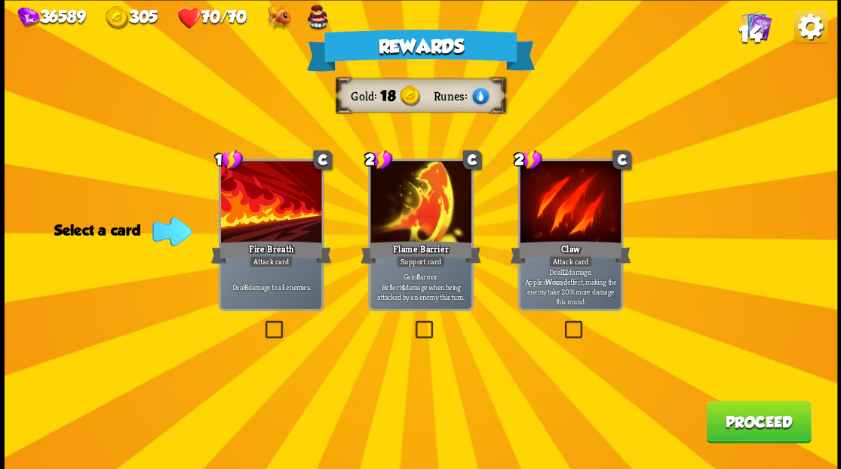
click at [755, 29] on span "14" at bounding box center [749, 34] width 23 height 26
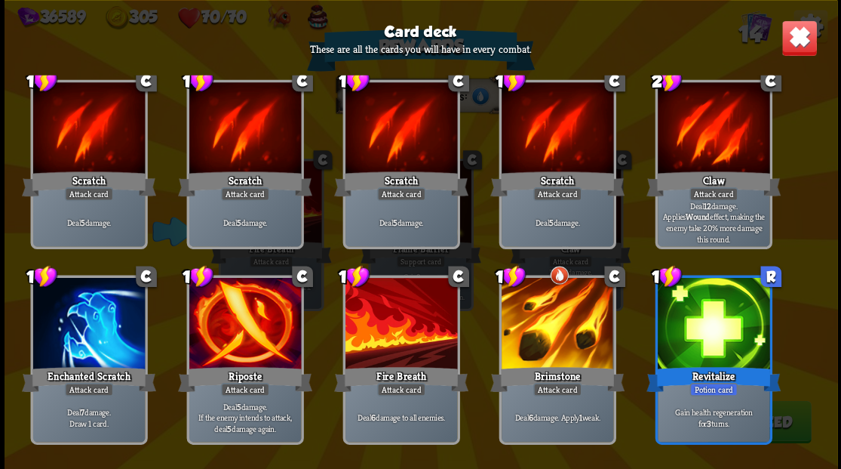
scroll to position [50, 0]
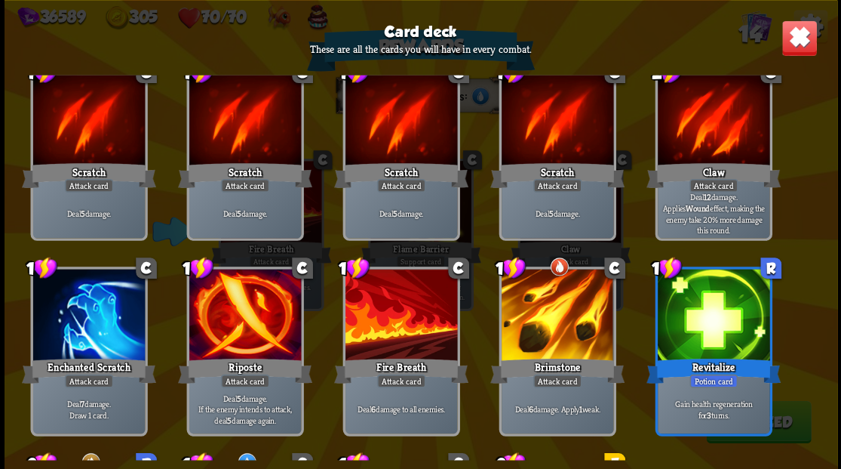
click at [796, 50] on img at bounding box center [799, 38] width 36 height 36
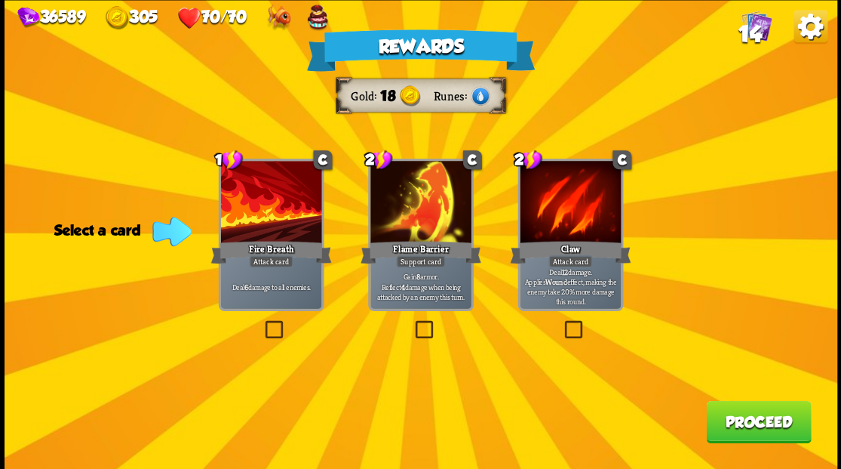
click at [760, 429] on button "Proceed" at bounding box center [758, 421] width 105 height 42
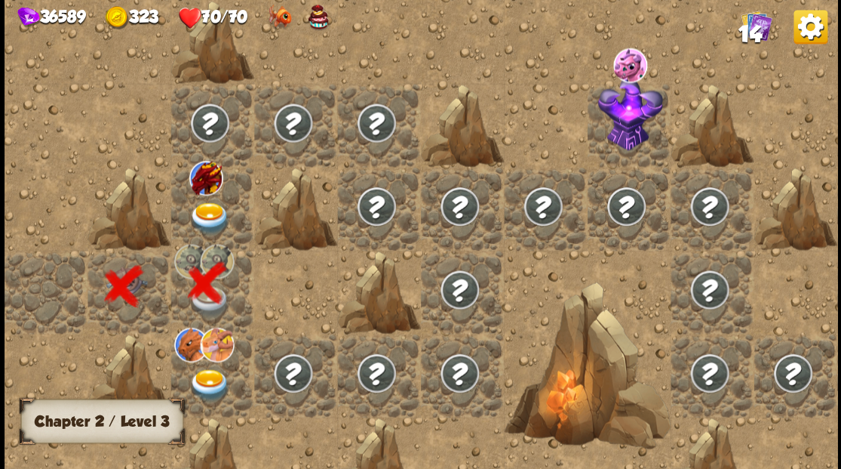
click at [201, 211] on img at bounding box center [209, 217] width 41 height 32
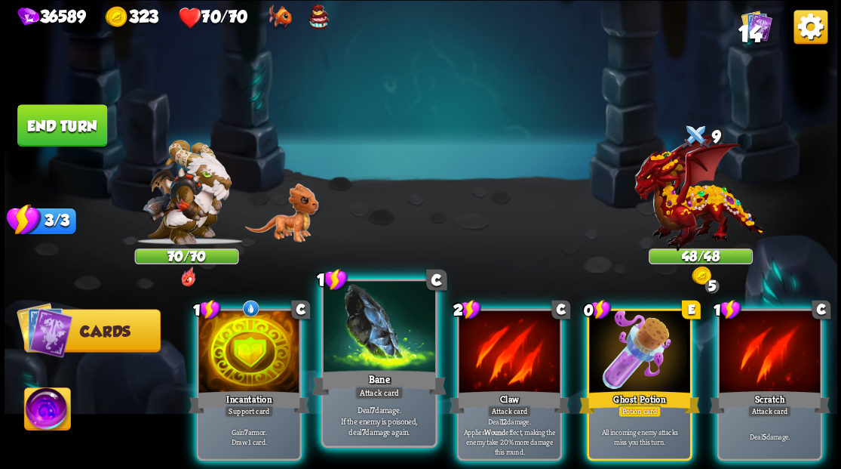
click at [378, 326] on div at bounding box center [379, 328] width 112 height 94
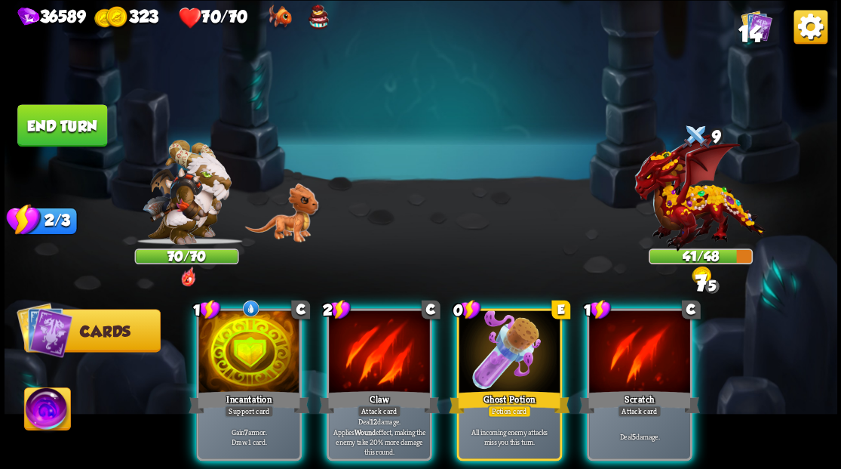
click at [652, 346] on div at bounding box center [639, 352] width 101 height 85
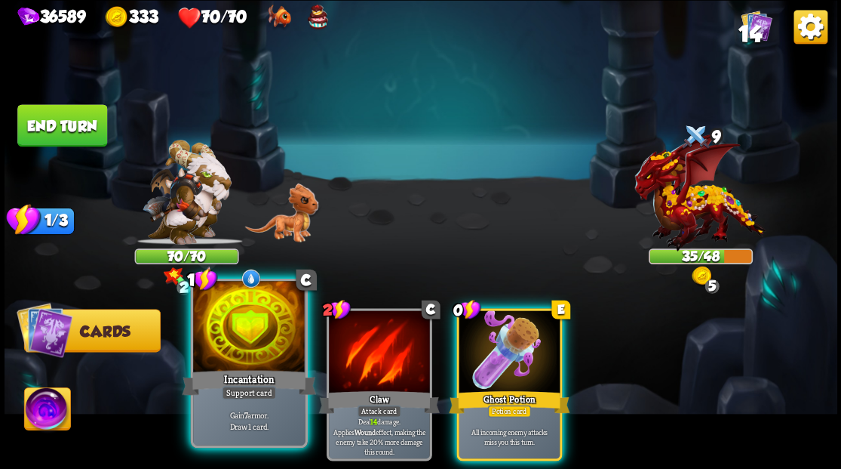
click at [265, 352] on div at bounding box center [249, 328] width 112 height 94
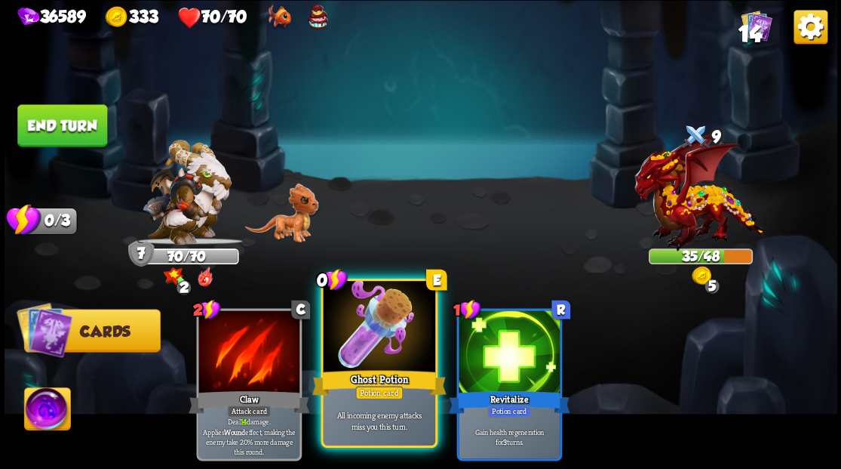
click at [405, 338] on div at bounding box center [379, 328] width 112 height 94
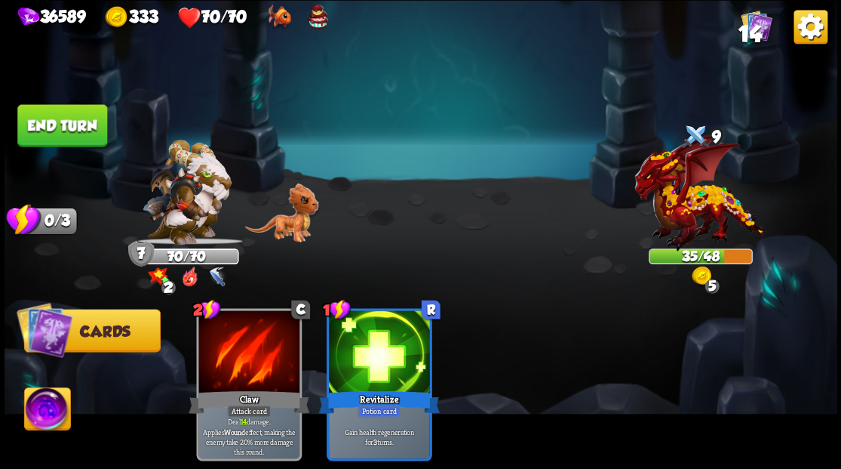
drag, startPoint x: 71, startPoint y: 124, endPoint x: 571, endPoint y: 238, distance: 513.1
click at [72, 124] on button "End turn" at bounding box center [62, 125] width 90 height 42
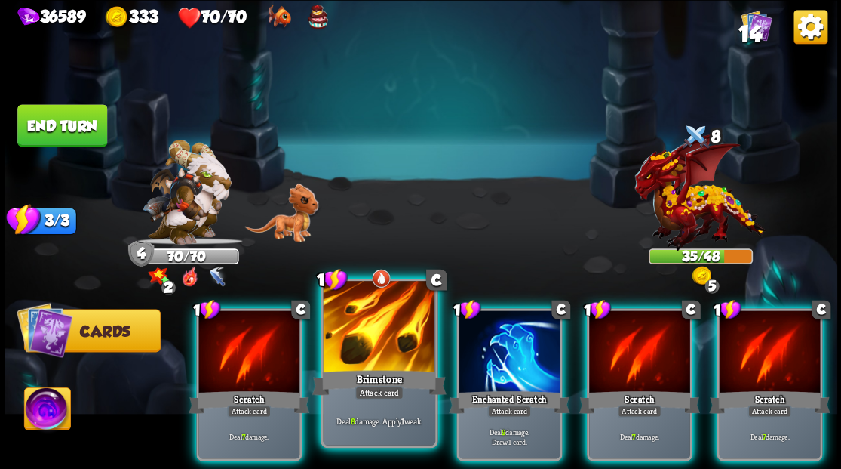
click at [344, 334] on div at bounding box center [379, 328] width 112 height 94
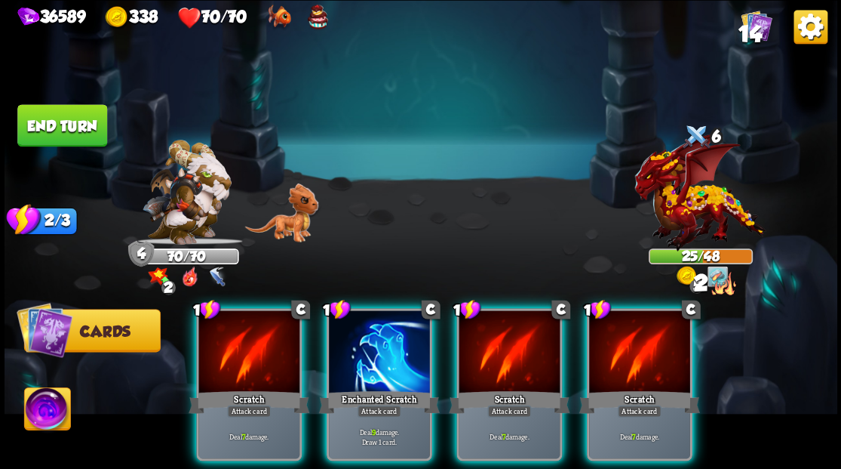
click at [344, 334] on div at bounding box center [379, 352] width 101 height 85
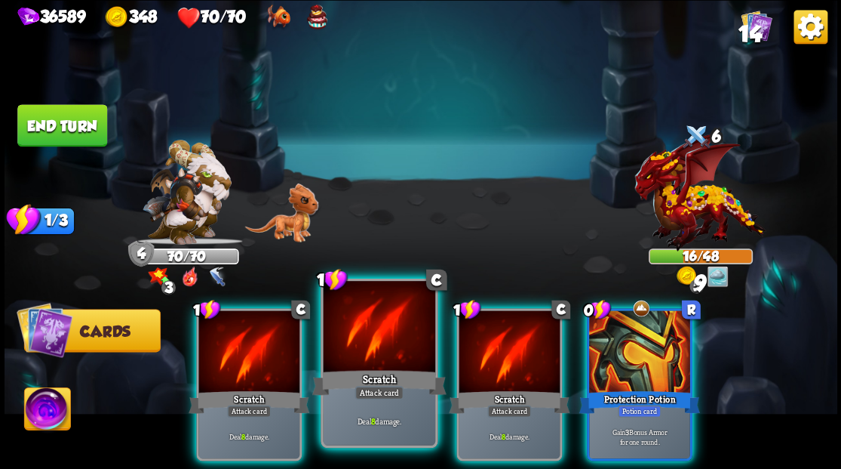
click at [351, 335] on div at bounding box center [379, 328] width 112 height 94
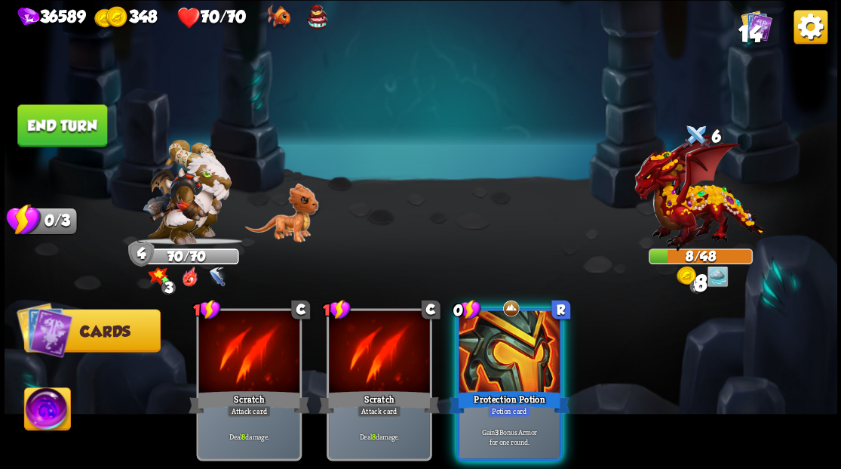
drag, startPoint x: 516, startPoint y: 346, endPoint x: 510, endPoint y: 338, distance: 9.7
click at [515, 344] on div at bounding box center [509, 352] width 101 height 85
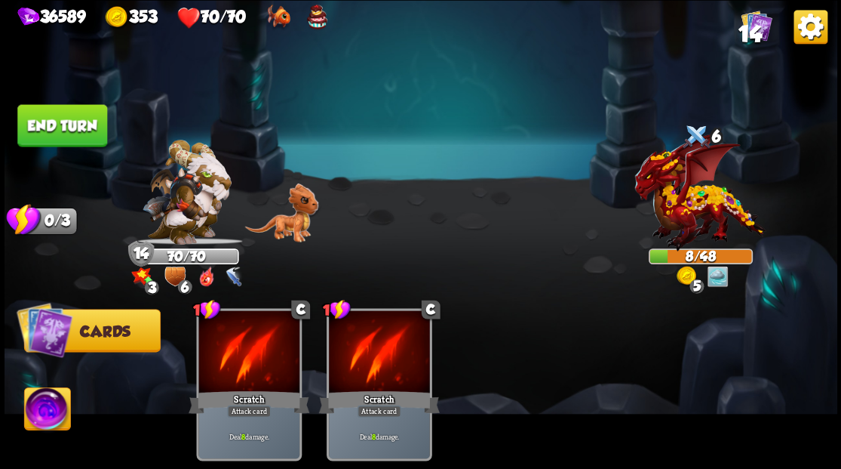
click at [85, 124] on button "End turn" at bounding box center [62, 125] width 90 height 42
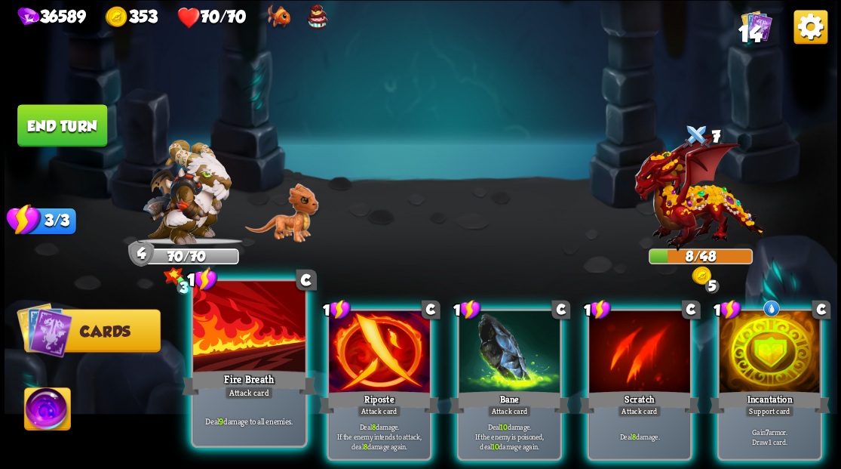
click at [247, 336] on div at bounding box center [249, 328] width 112 height 94
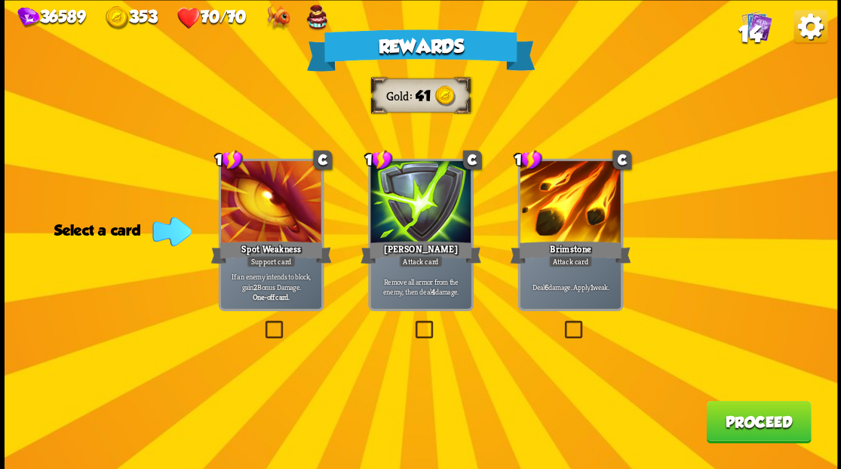
drag, startPoint x: 420, startPoint y: 328, endPoint x: 456, endPoint y: 338, distance: 38.3
click at [412, 322] on label at bounding box center [412, 322] width 0 height 0
click at [0, 0] on input "checkbox" at bounding box center [0, 0] width 0 height 0
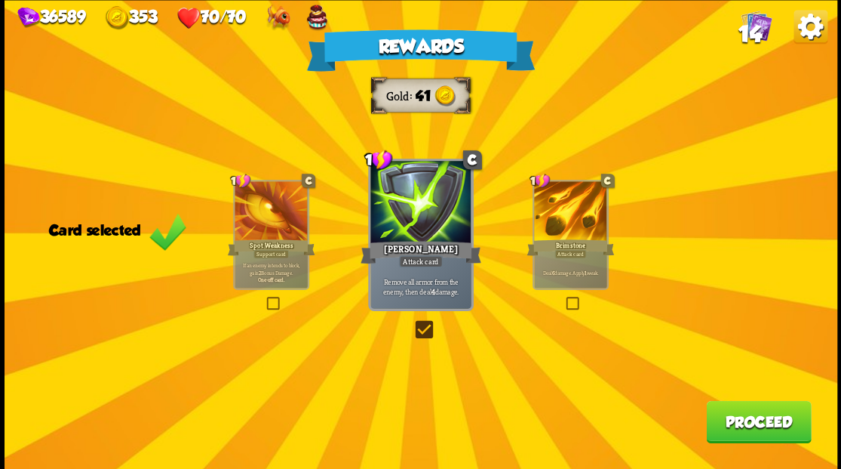
click at [763, 424] on button "Proceed" at bounding box center [758, 421] width 105 height 42
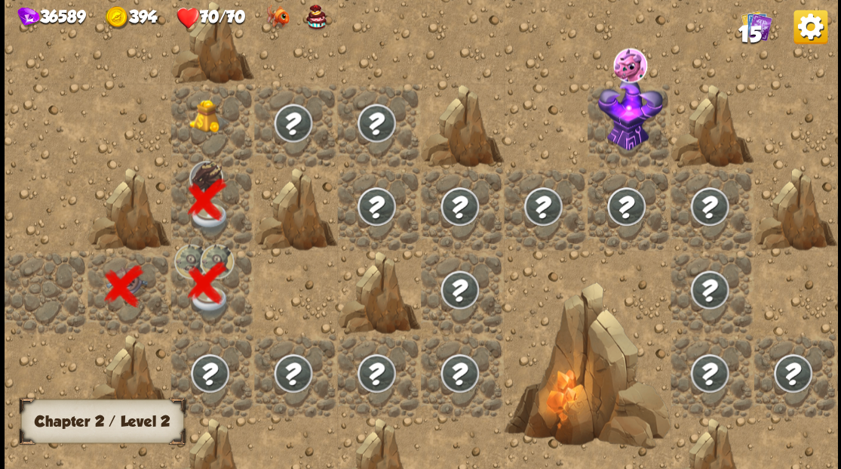
click at [209, 132] on img at bounding box center [209, 116] width 41 height 34
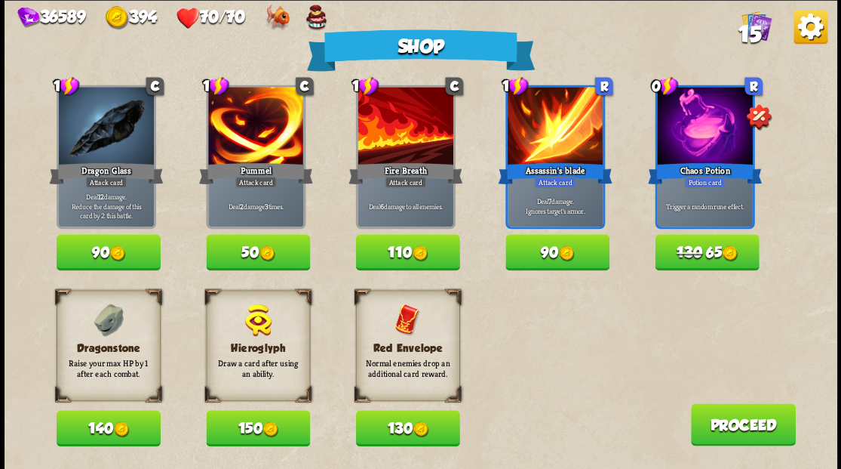
click at [549, 247] on button "90" at bounding box center [558, 252] width 104 height 36
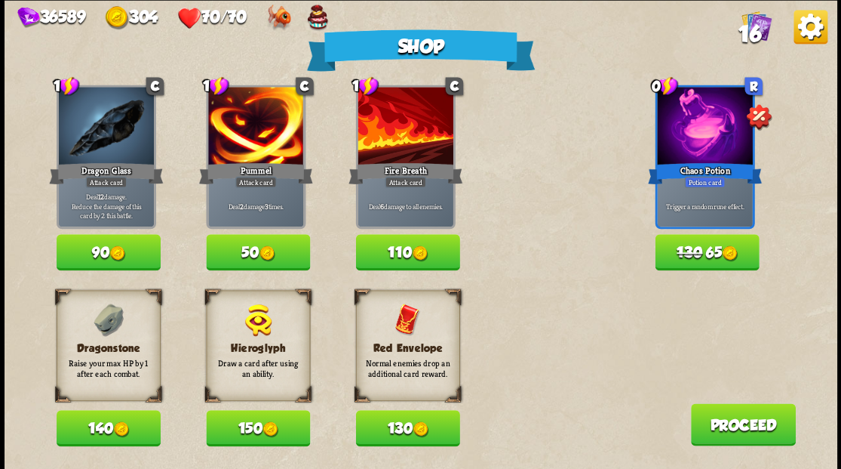
click at [94, 429] on button "140" at bounding box center [109, 428] width 104 height 36
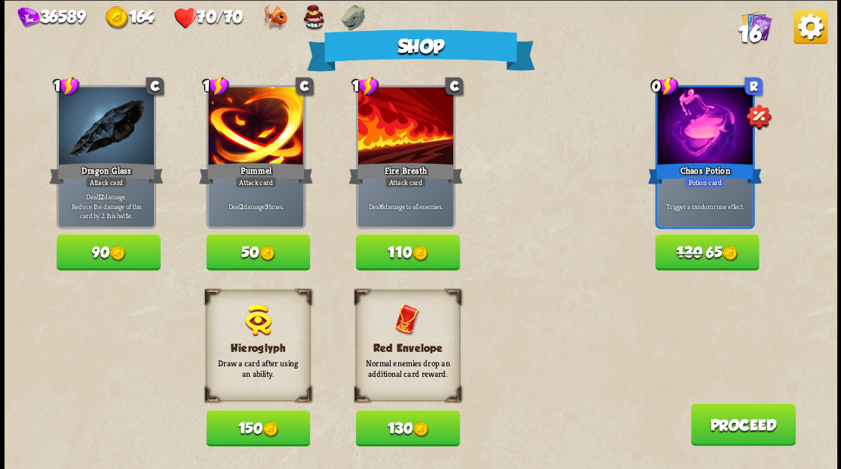
click at [757, 427] on button "Proceed" at bounding box center [742, 424] width 105 height 42
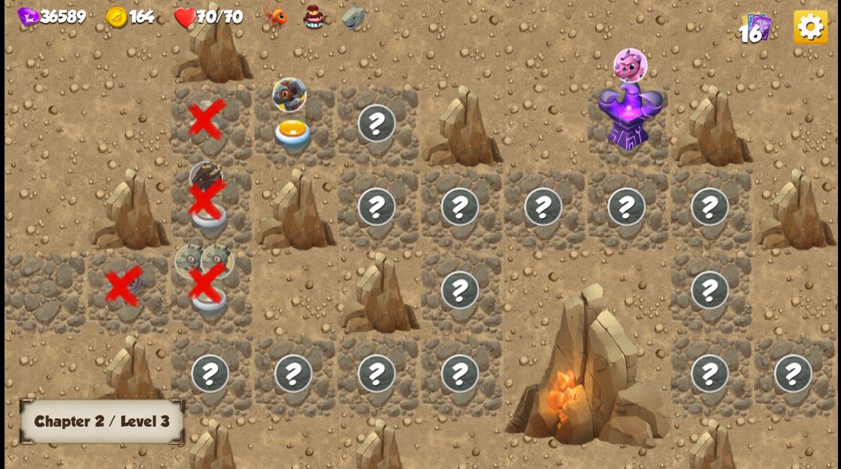
click at [284, 131] on img at bounding box center [292, 134] width 41 height 32
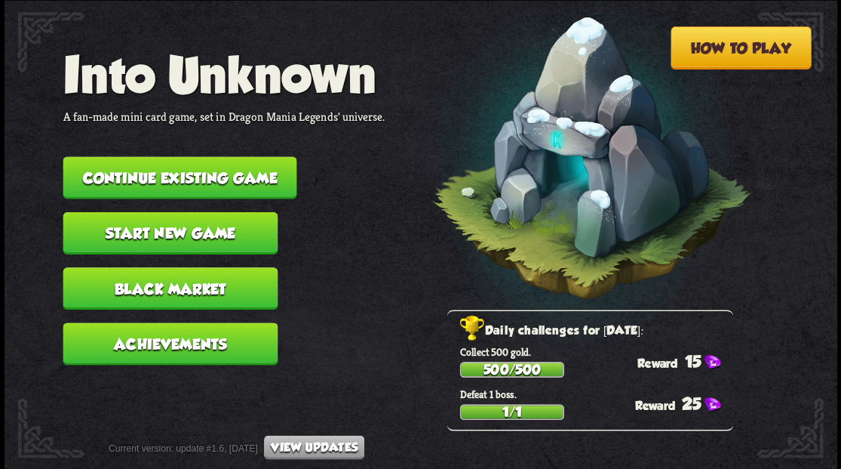
click at [168, 174] on button "Continue existing game" at bounding box center [180, 177] width 234 height 42
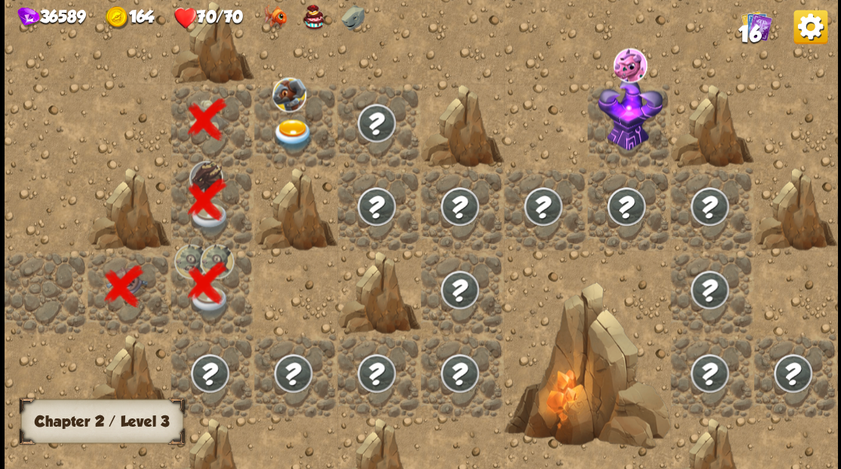
click at [281, 130] on img at bounding box center [292, 134] width 41 height 32
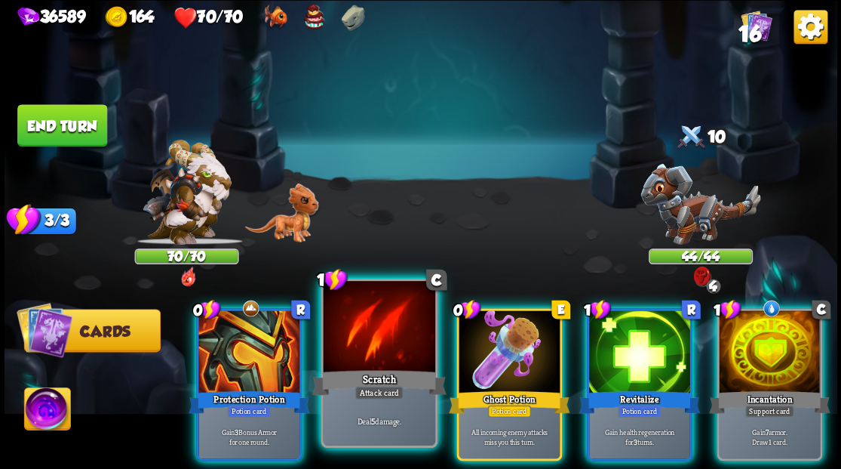
click at [380, 328] on div at bounding box center [379, 328] width 112 height 94
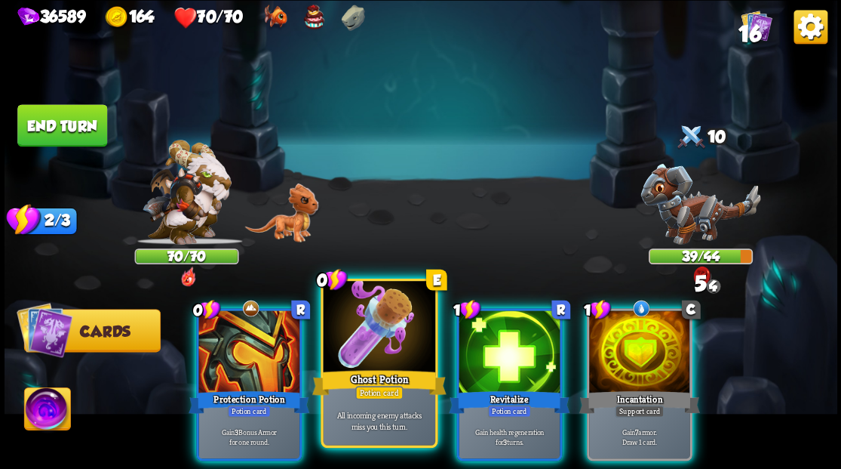
click at [359, 371] on div "Ghost Potion" at bounding box center [379, 382] width 134 height 30
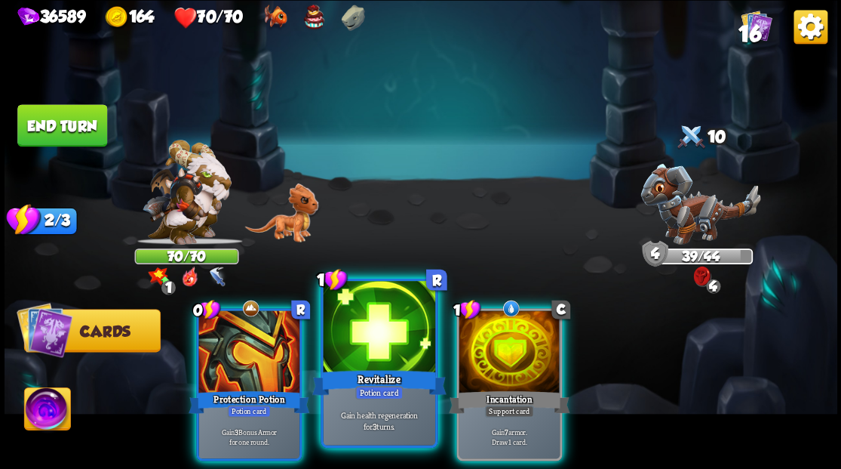
click at [367, 332] on div at bounding box center [379, 328] width 112 height 94
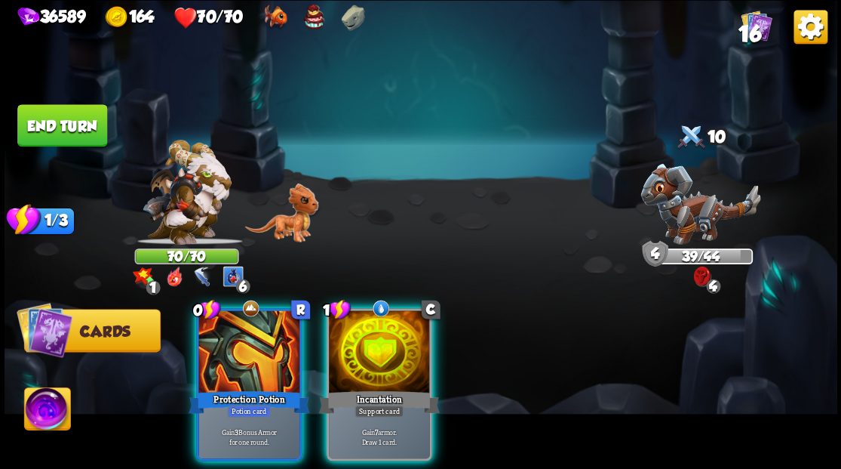
drag, startPoint x: 51, startPoint y: 125, endPoint x: 222, endPoint y: 77, distance: 177.2
click at [52, 125] on button "End turn" at bounding box center [62, 125] width 90 height 42
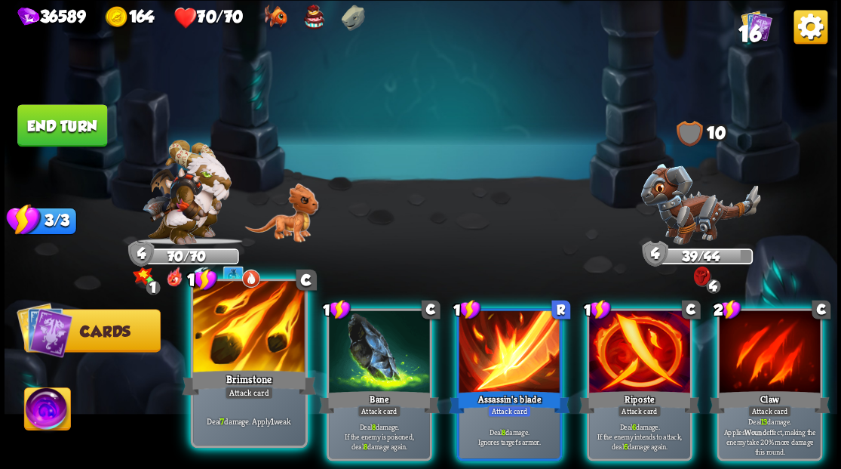
click at [229, 343] on div at bounding box center [249, 328] width 112 height 94
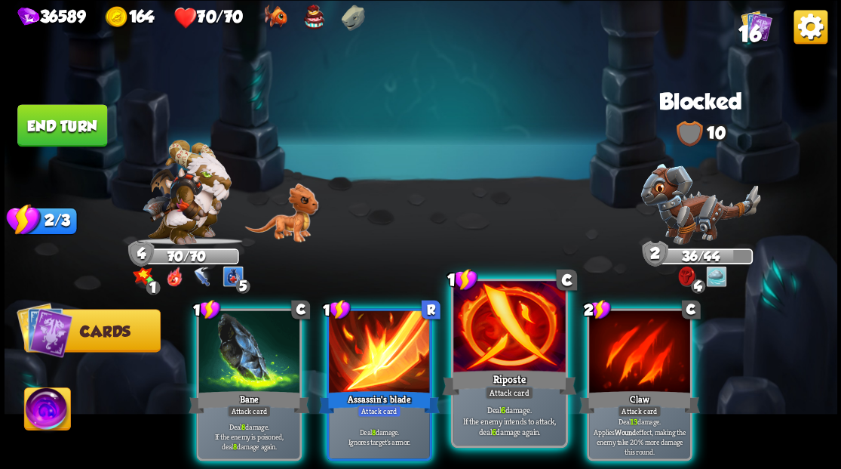
click at [515, 332] on div at bounding box center [509, 328] width 112 height 94
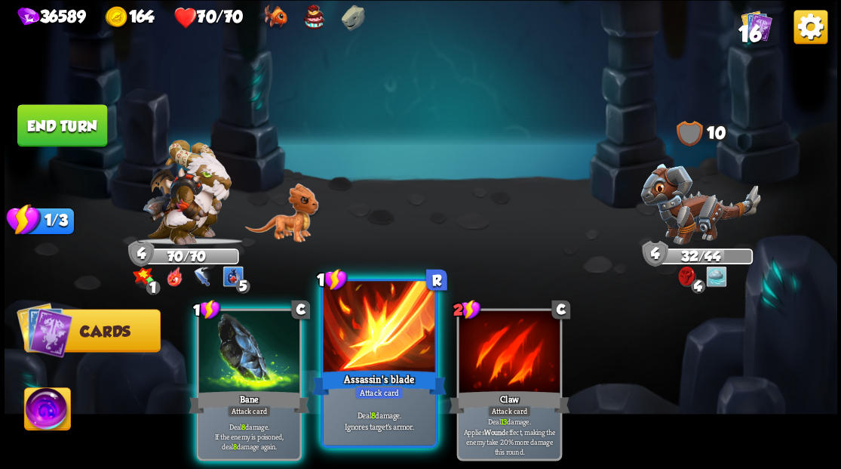
click at [355, 348] on div at bounding box center [379, 328] width 112 height 94
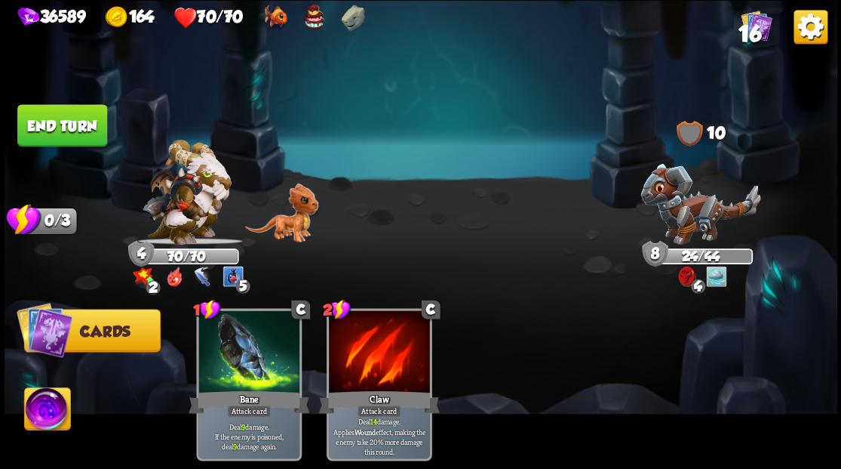
click at [57, 133] on button "End turn" at bounding box center [62, 125] width 90 height 42
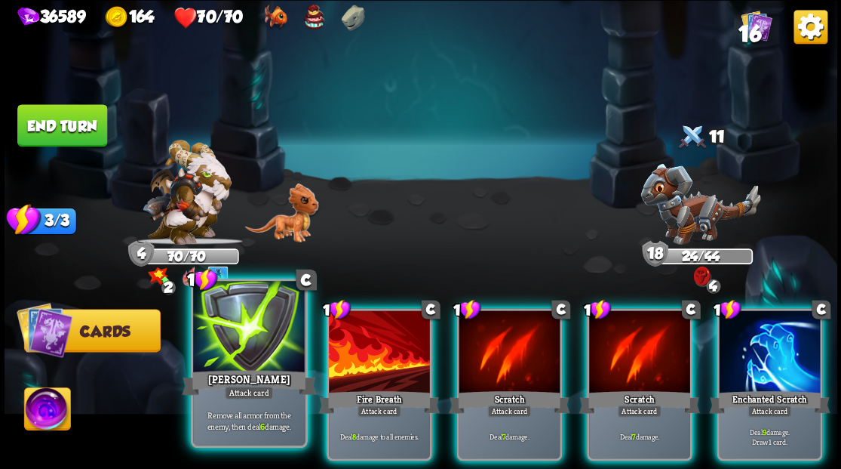
click at [254, 338] on div at bounding box center [249, 328] width 112 height 94
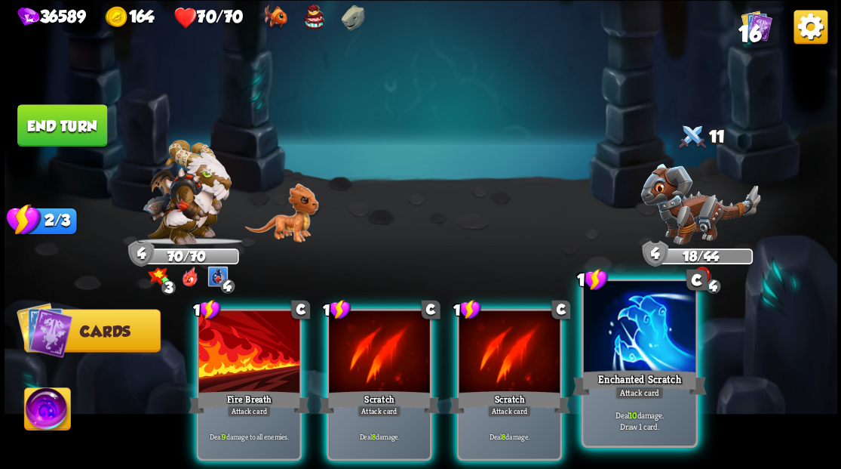
click at [619, 346] on div at bounding box center [639, 328] width 112 height 94
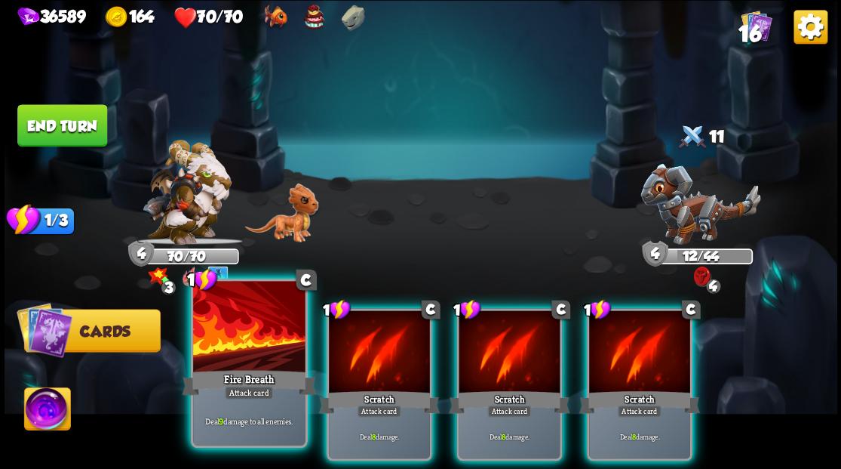
click at [226, 379] on div "Fire Breath" at bounding box center [249, 382] width 134 height 30
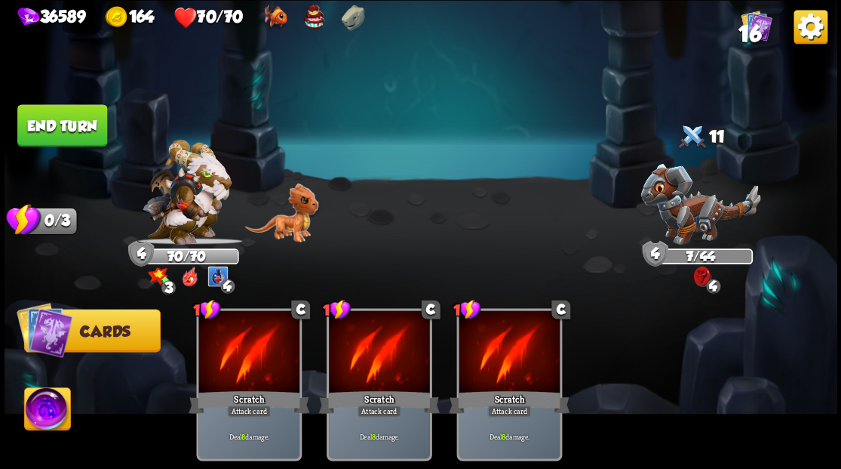
click at [35, 407] on img at bounding box center [47, 410] width 46 height 47
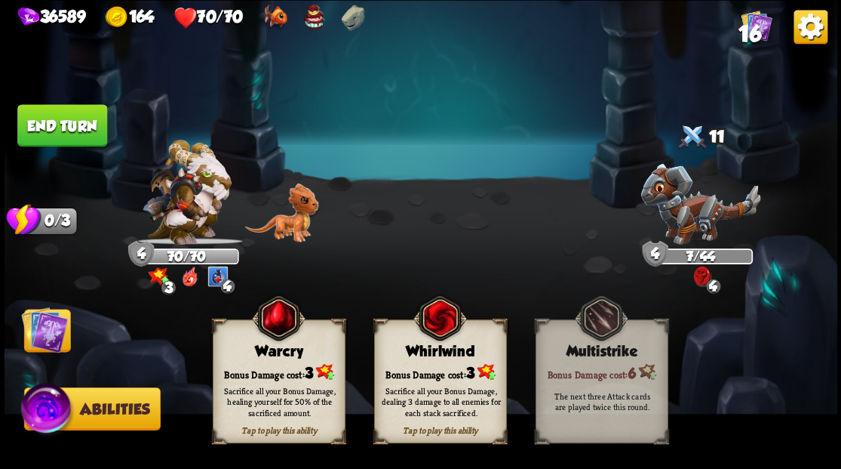
click at [41, 347] on img at bounding box center [44, 329] width 47 height 47
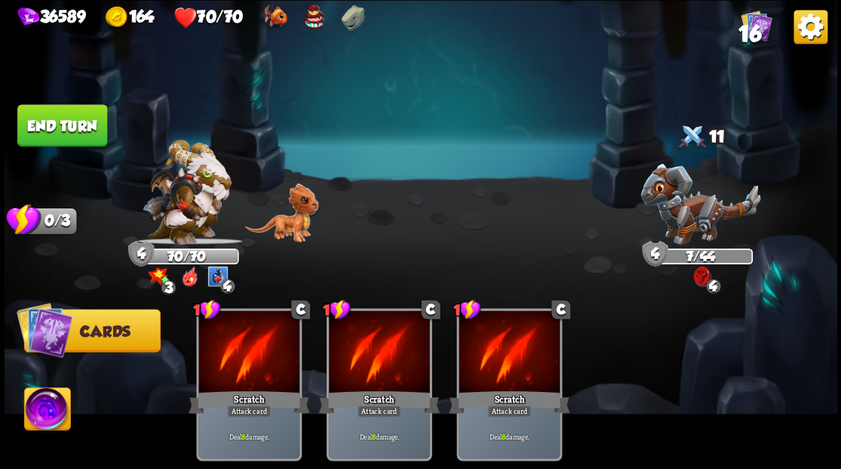
click at [69, 127] on button "End turn" at bounding box center [62, 125] width 90 height 42
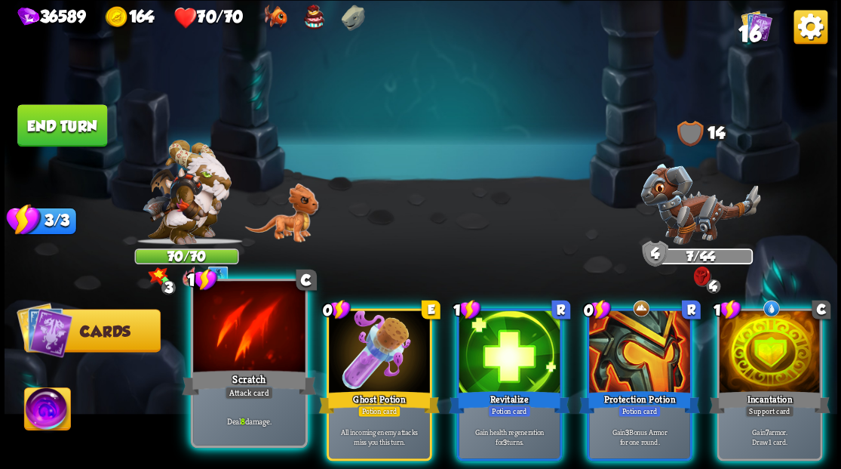
click at [250, 337] on div at bounding box center [249, 328] width 112 height 94
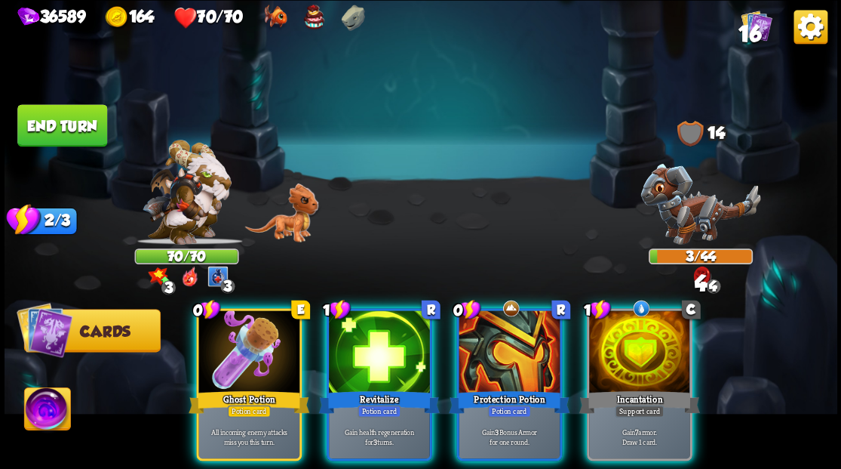
drag, startPoint x: 643, startPoint y: 340, endPoint x: 608, endPoint y: 274, distance: 74.3
click at [643, 337] on div at bounding box center [639, 352] width 101 height 85
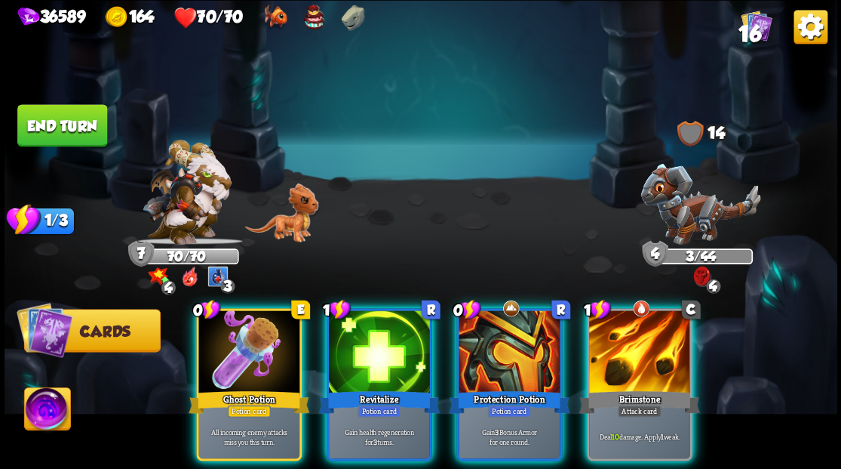
drag, startPoint x: 655, startPoint y: 343, endPoint x: 590, endPoint y: 267, distance: 99.5
click at [654, 340] on div at bounding box center [639, 352] width 101 height 85
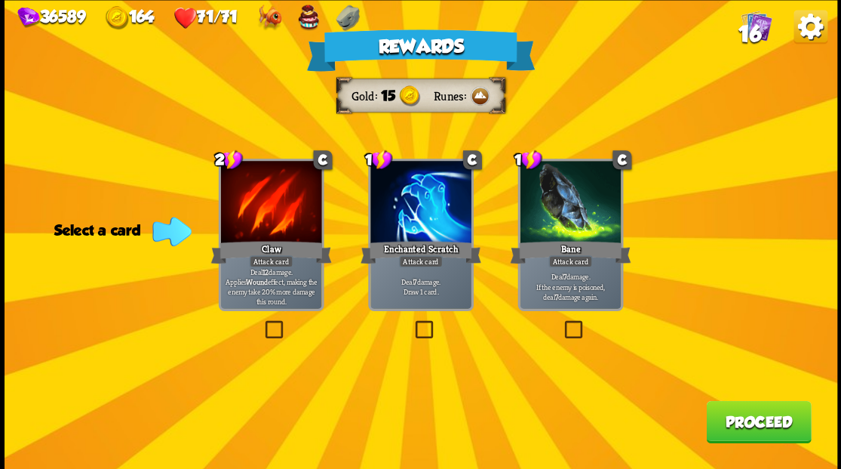
click at [752, 35] on span "16" at bounding box center [749, 34] width 23 height 26
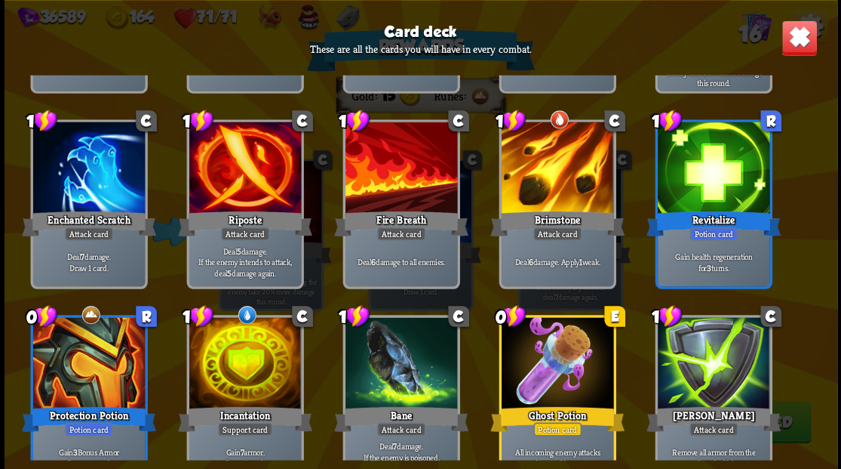
scroll to position [302, 0]
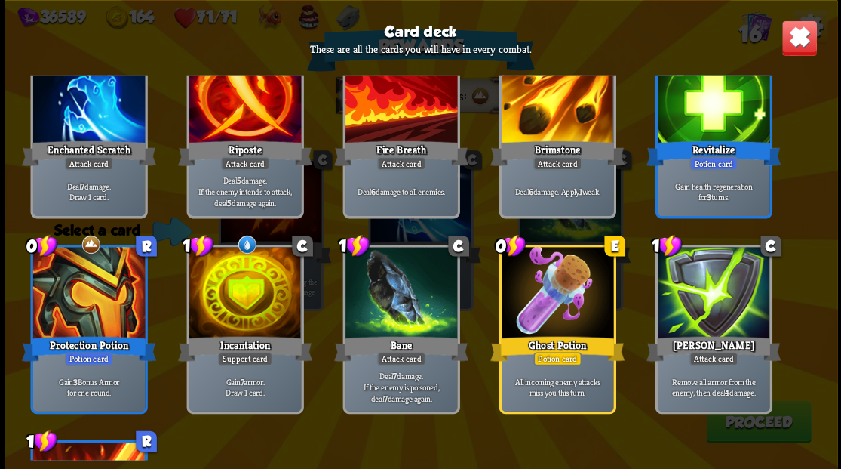
drag, startPoint x: 803, startPoint y: 38, endPoint x: 615, endPoint y: 178, distance: 234.1
click at [803, 38] on img at bounding box center [799, 38] width 36 height 36
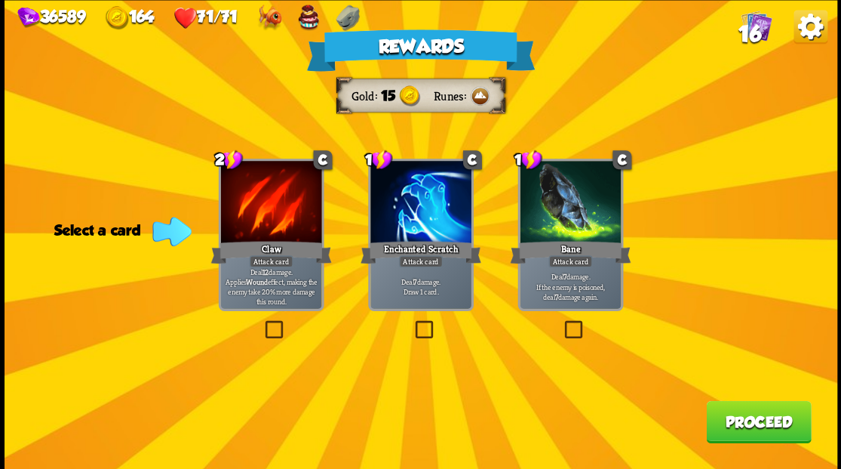
click at [748, 37] on span "16" at bounding box center [749, 34] width 23 height 26
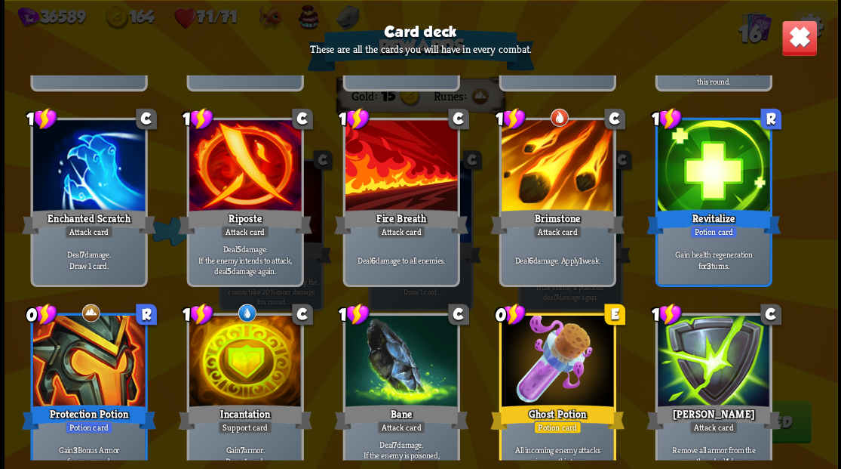
scroll to position [251, 0]
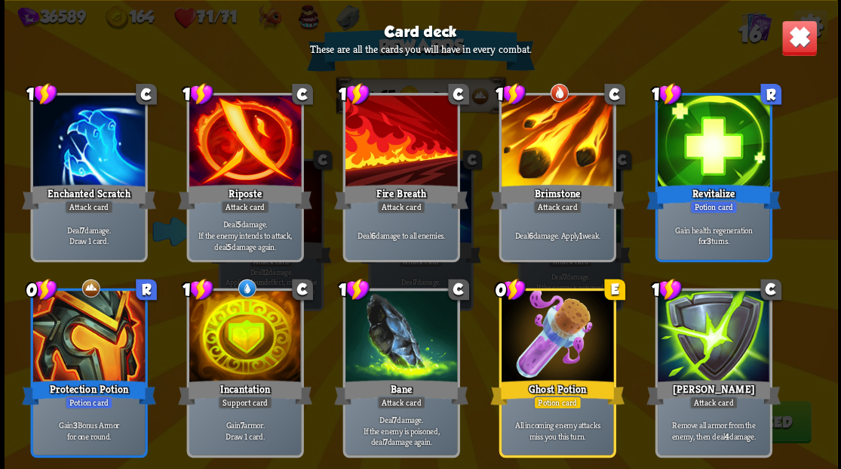
click at [787, 45] on img at bounding box center [799, 38] width 36 height 36
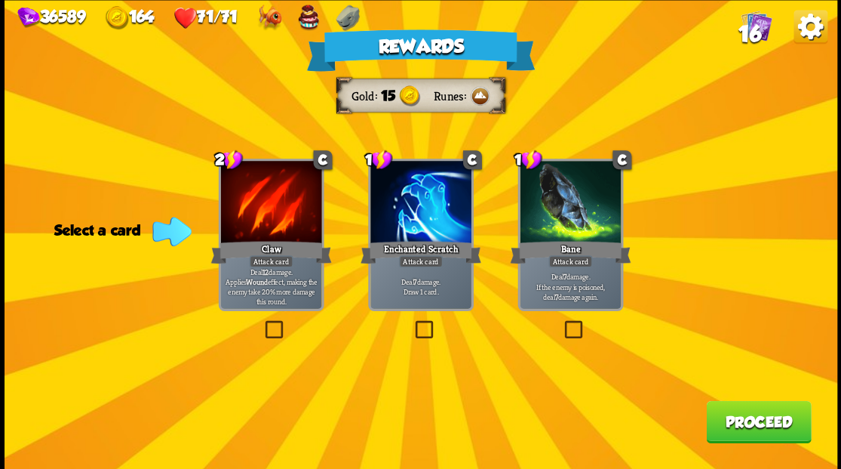
click at [742, 417] on button "Proceed" at bounding box center [758, 421] width 105 height 42
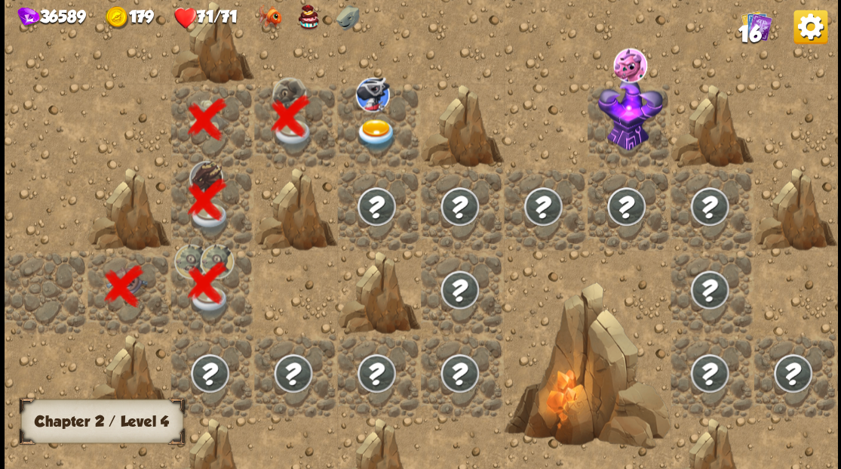
click at [374, 130] on img at bounding box center [375, 134] width 41 height 32
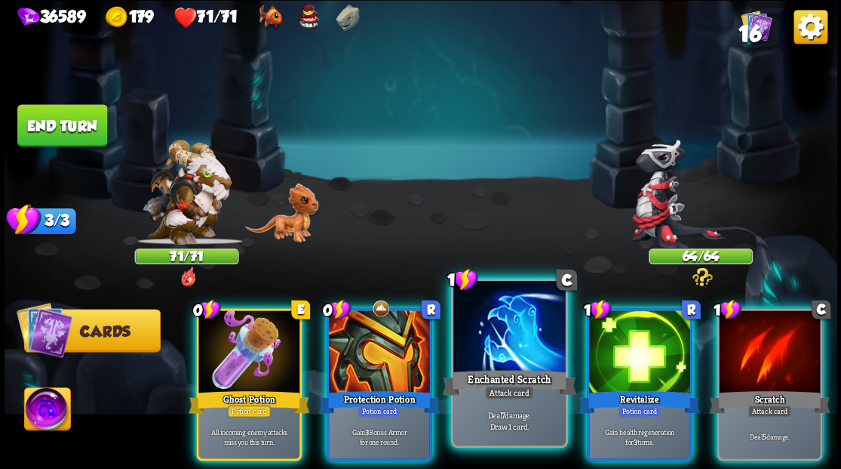
click at [503, 326] on div at bounding box center [509, 328] width 112 height 94
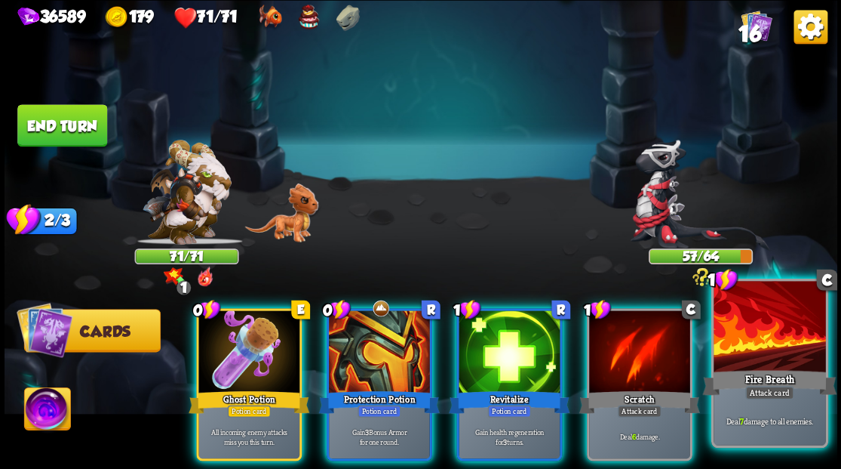
click at [761, 340] on div at bounding box center [770, 328] width 112 height 94
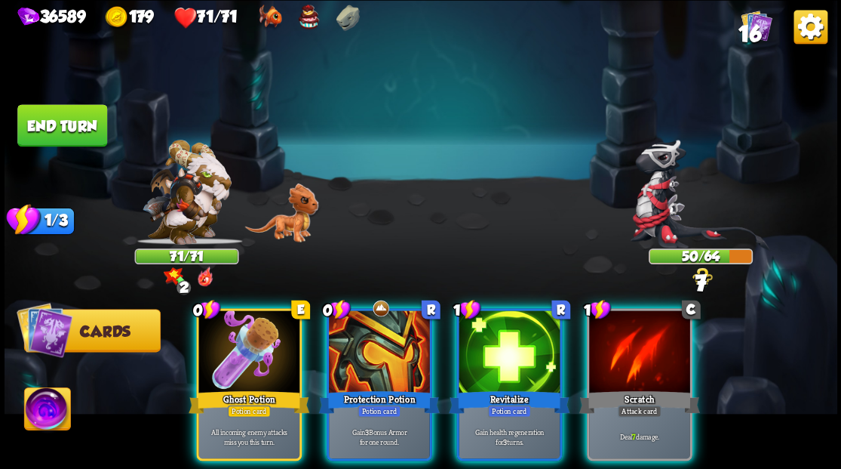
drag, startPoint x: 656, startPoint y: 348, endPoint x: 610, endPoint y: 268, distance: 91.9
click at [653, 335] on div at bounding box center [639, 352] width 101 height 85
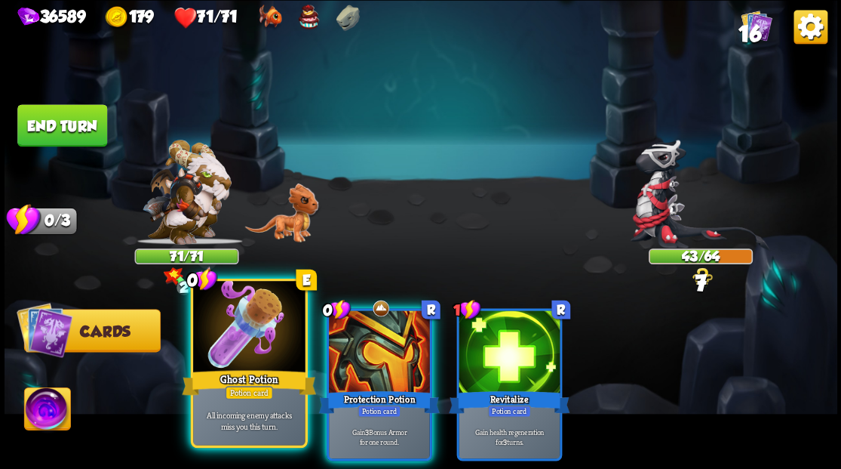
click at [242, 347] on div at bounding box center [249, 328] width 112 height 94
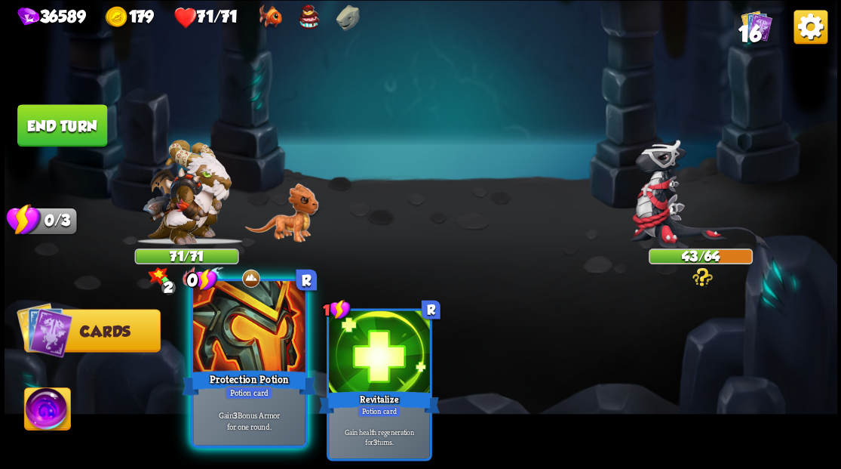
click at [243, 341] on div at bounding box center [249, 328] width 112 height 94
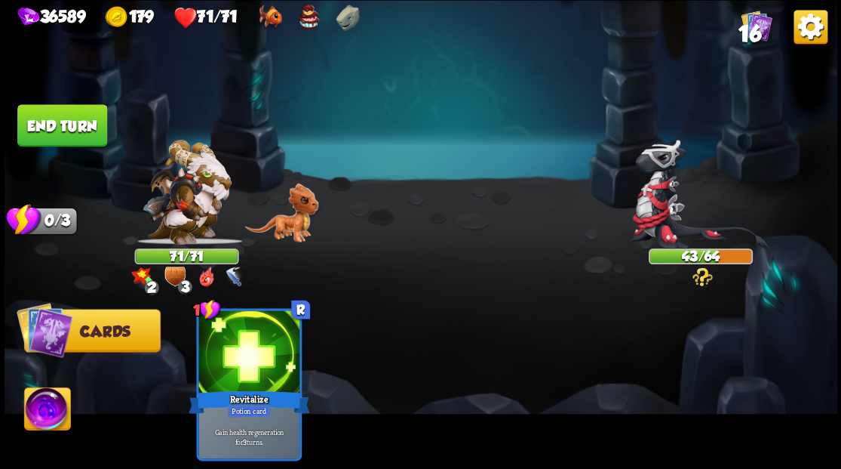
click at [32, 112] on button "End turn" at bounding box center [62, 125] width 90 height 42
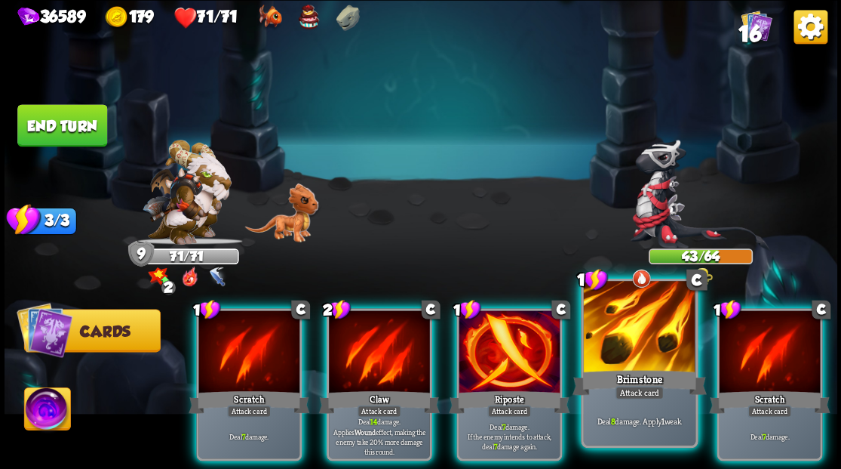
click at [646, 337] on div at bounding box center [639, 328] width 112 height 94
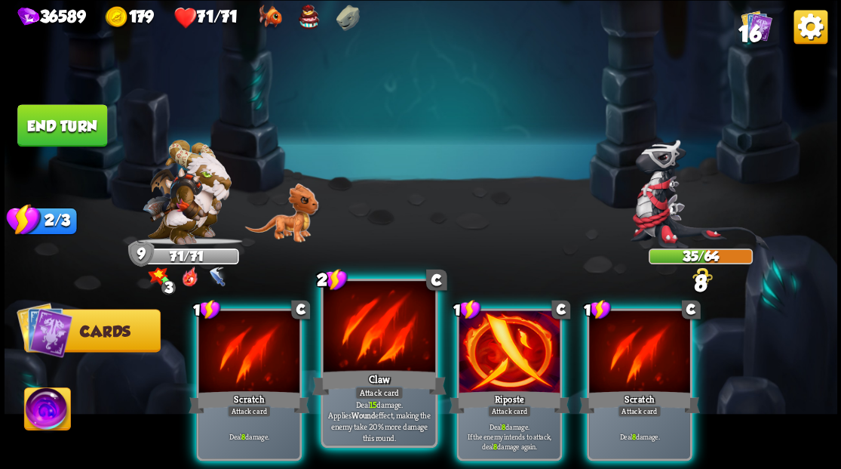
click at [367, 349] on div at bounding box center [379, 328] width 112 height 94
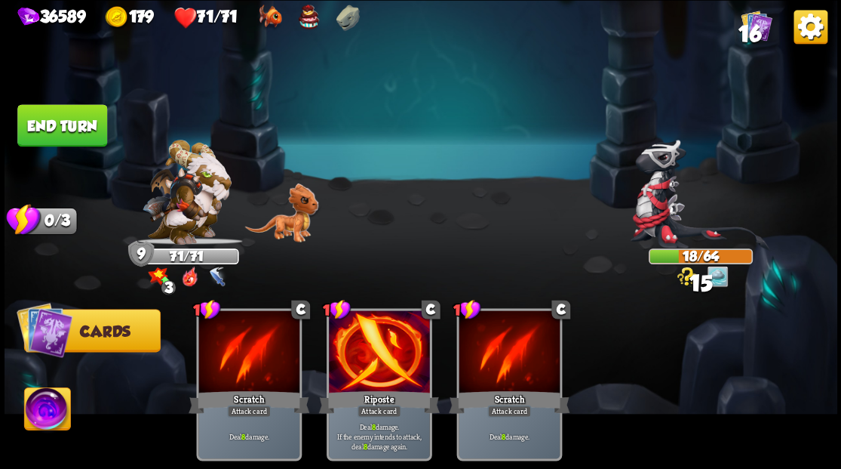
click at [59, 121] on button "End turn" at bounding box center [62, 125] width 90 height 42
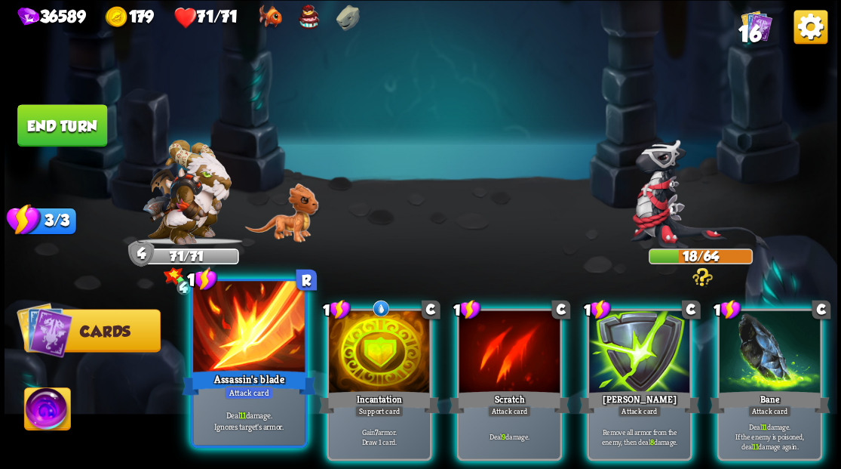
click at [246, 339] on div at bounding box center [249, 328] width 112 height 94
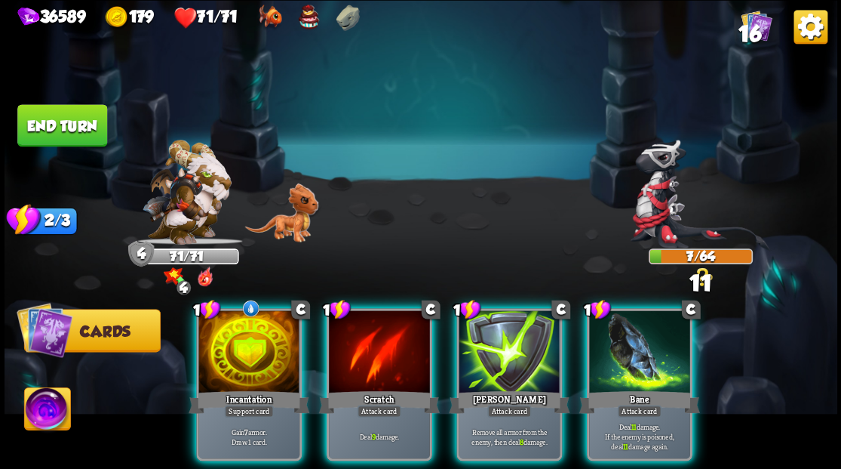
drag, startPoint x: 628, startPoint y: 324, endPoint x: 622, endPoint y: 311, distance: 14.2
click at [623, 316] on div at bounding box center [639, 352] width 101 height 85
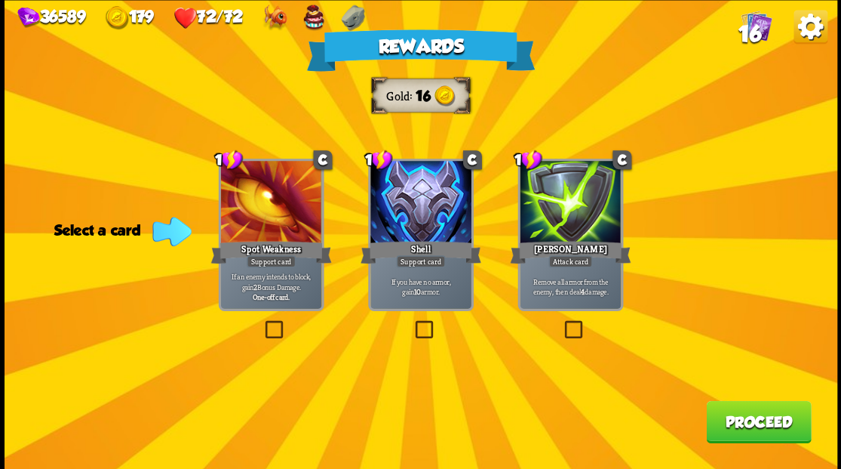
click at [561, 322] on label at bounding box center [561, 322] width 0 height 0
click at [0, 0] on input "checkbox" at bounding box center [0, 0] width 0 height 0
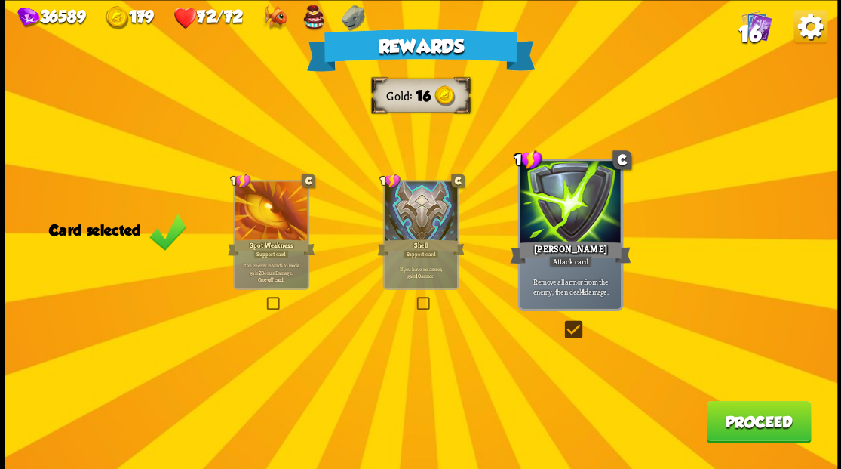
click at [739, 411] on button "Proceed" at bounding box center [758, 421] width 105 height 42
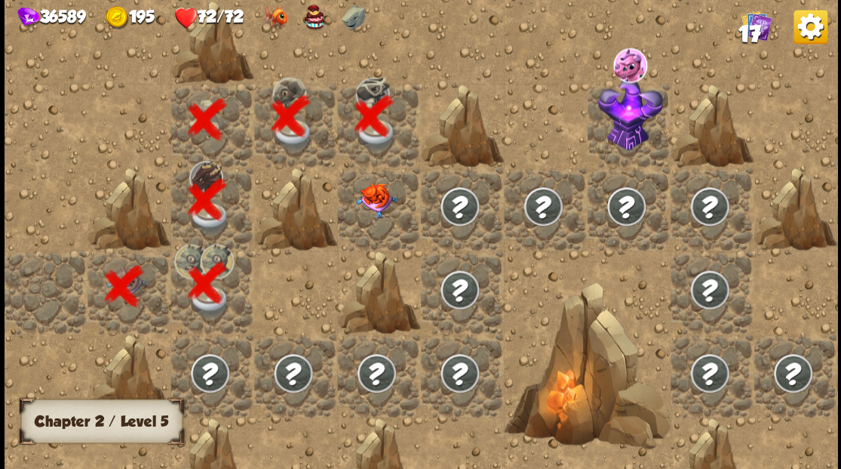
click at [359, 211] on div at bounding box center [378, 208] width 83 height 83
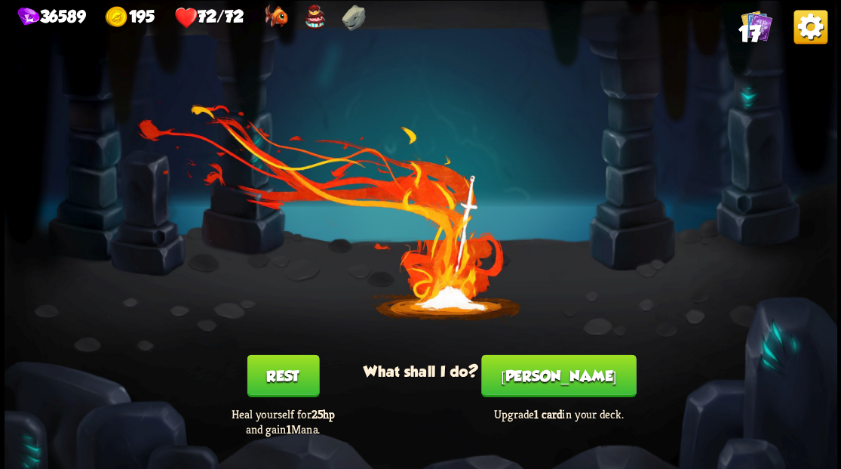
click at [558, 380] on button "Smith" at bounding box center [558, 375] width 155 height 42
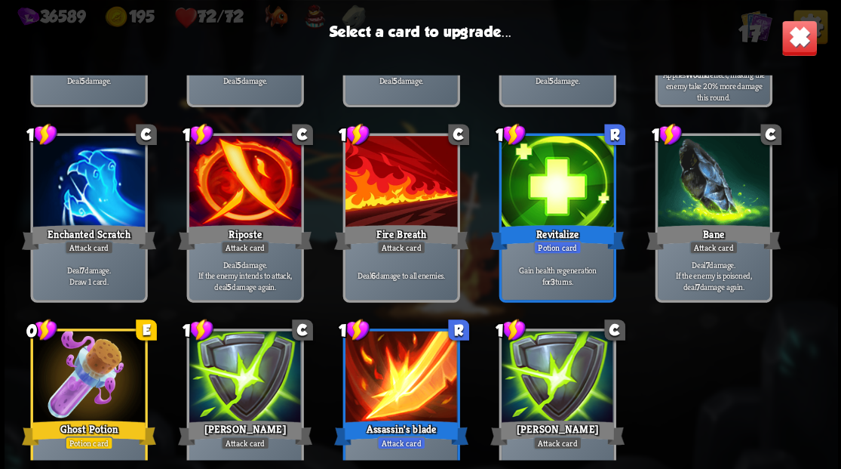
scroll to position [248, 0]
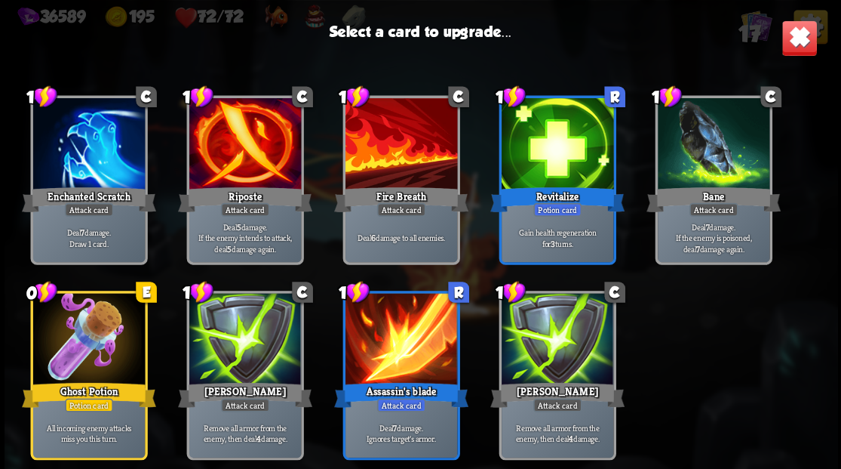
click at [101, 148] on div at bounding box center [88, 145] width 112 height 94
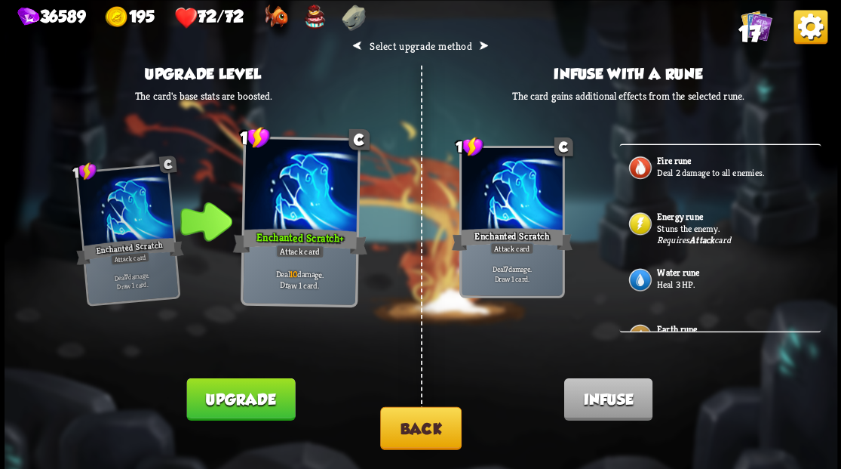
click at [409, 438] on button "Back" at bounding box center [420, 427] width 81 height 43
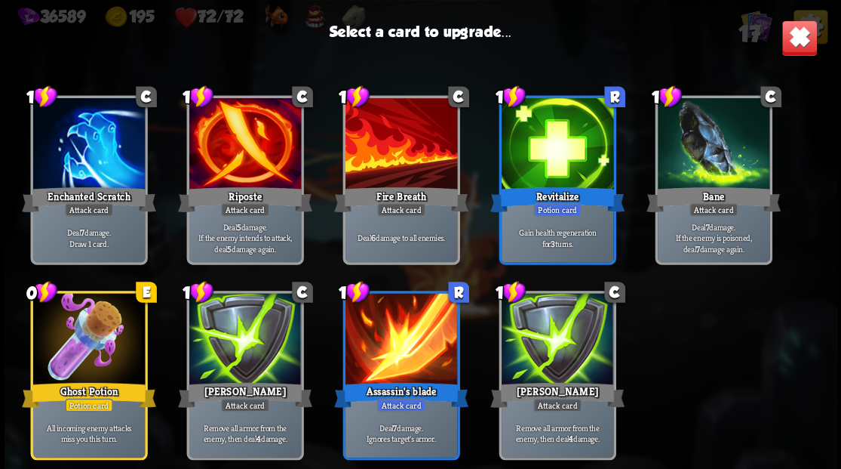
click at [63, 186] on div "Enchanted Scratch" at bounding box center [89, 199] width 134 height 30
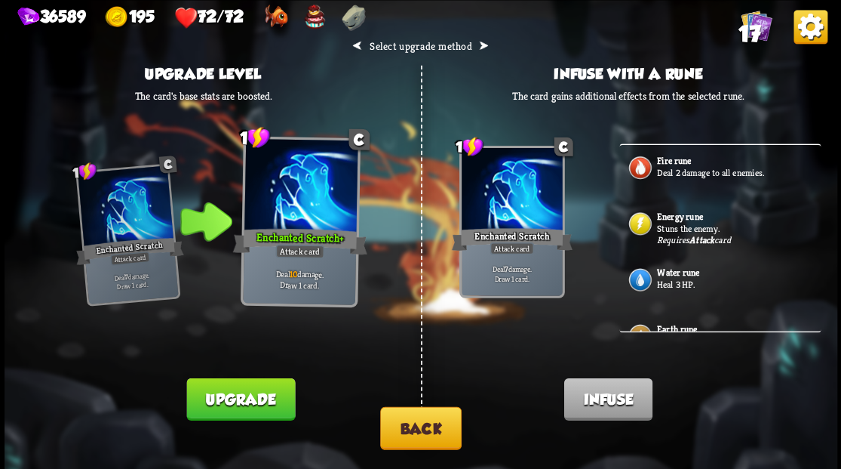
click at [703, 225] on p "Stuns the enemy." at bounding box center [737, 228] width 161 height 12
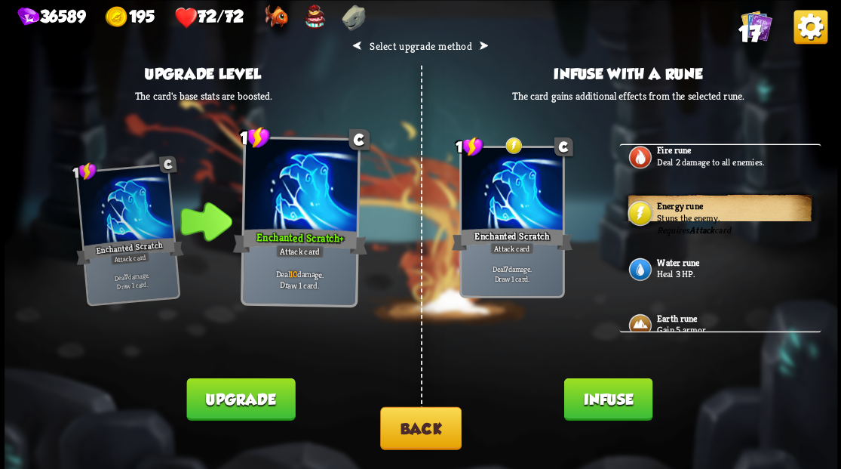
scroll to position [0, 0]
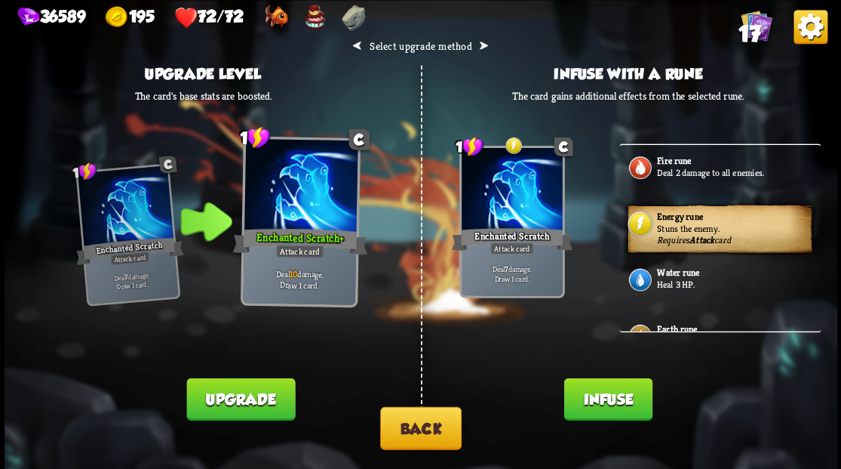
drag, startPoint x: 613, startPoint y: 401, endPoint x: 597, endPoint y: 334, distance: 69.7
click at [608, 398] on button "Infuse" at bounding box center [608, 398] width 88 height 42
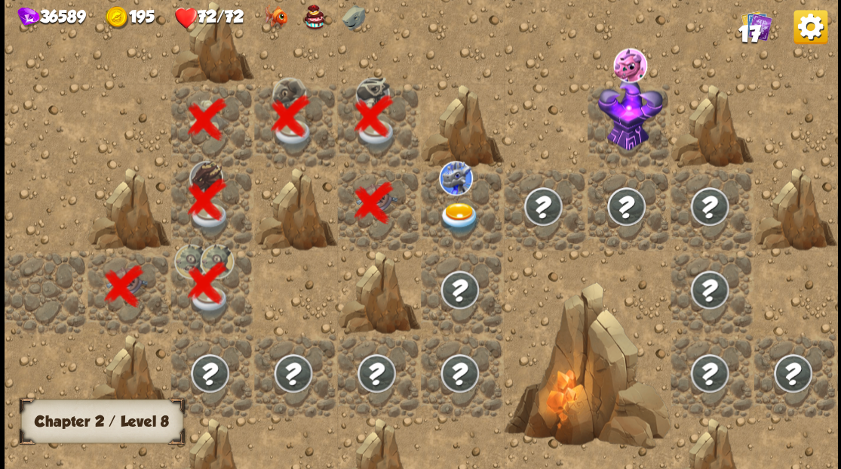
click at [447, 214] on img at bounding box center [459, 217] width 41 height 32
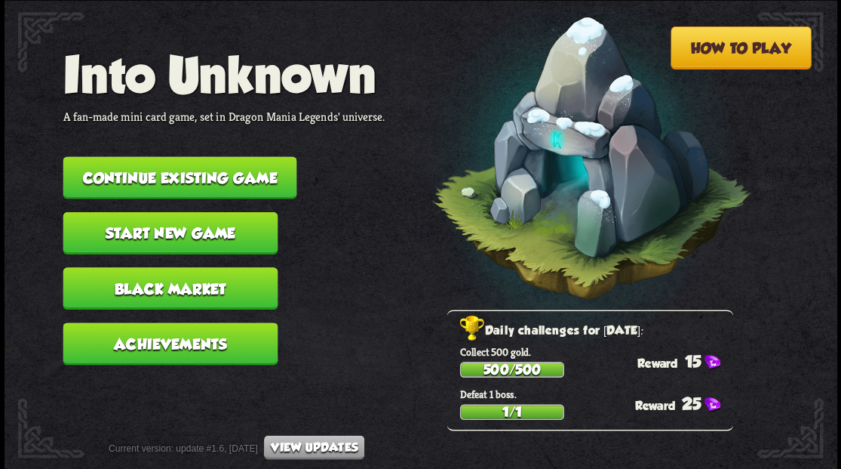
click at [143, 178] on button "Continue existing game" at bounding box center [180, 177] width 234 height 42
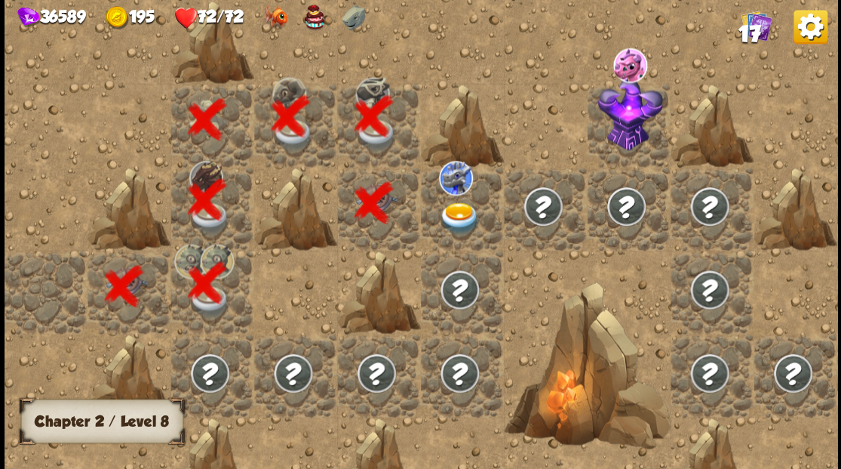
click at [455, 212] on img at bounding box center [459, 217] width 41 height 32
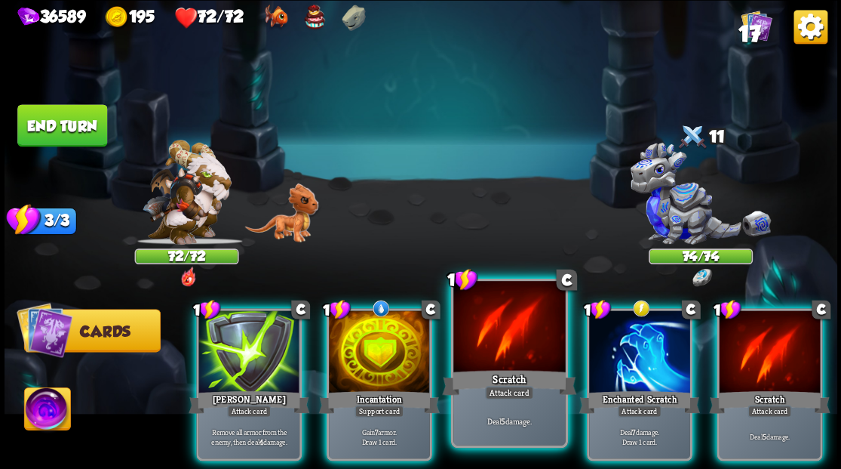
click at [492, 338] on div at bounding box center [509, 328] width 112 height 94
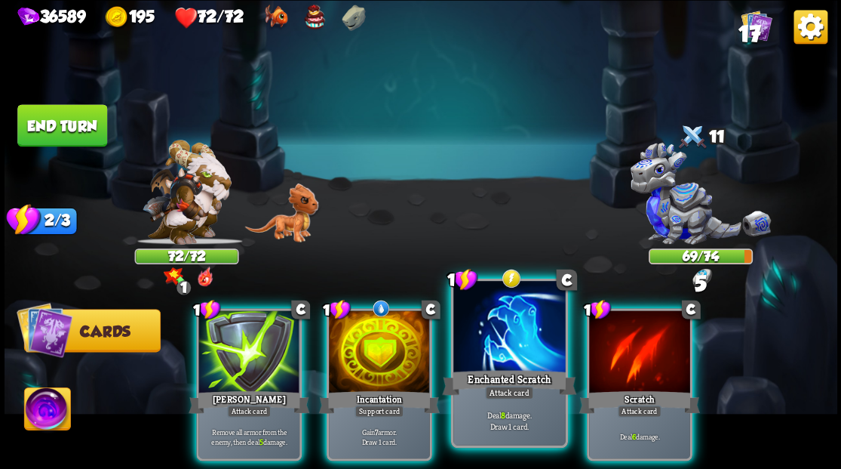
click at [490, 338] on div at bounding box center [509, 328] width 112 height 94
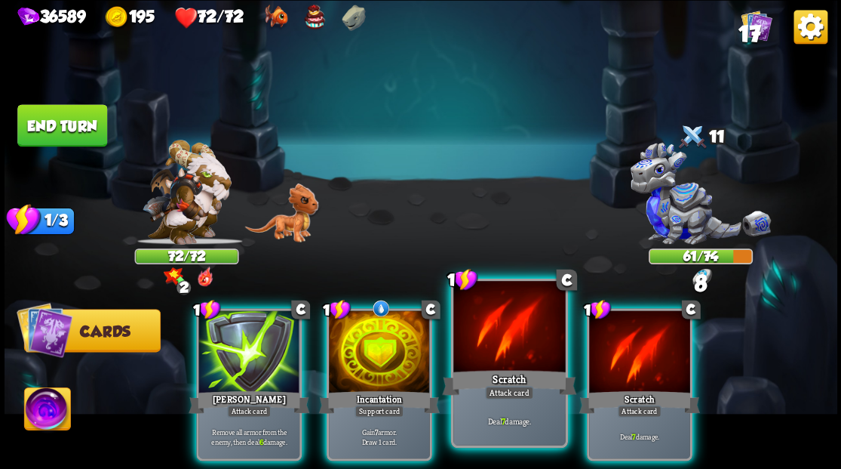
click at [489, 341] on div at bounding box center [509, 328] width 112 height 94
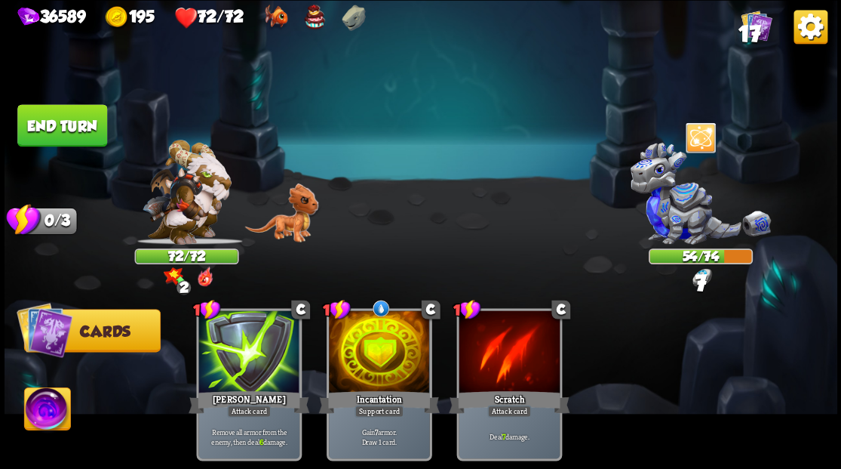
drag, startPoint x: 70, startPoint y: 124, endPoint x: 528, endPoint y: 264, distance: 479.0
click at [70, 123] on button "End turn" at bounding box center [62, 125] width 90 height 42
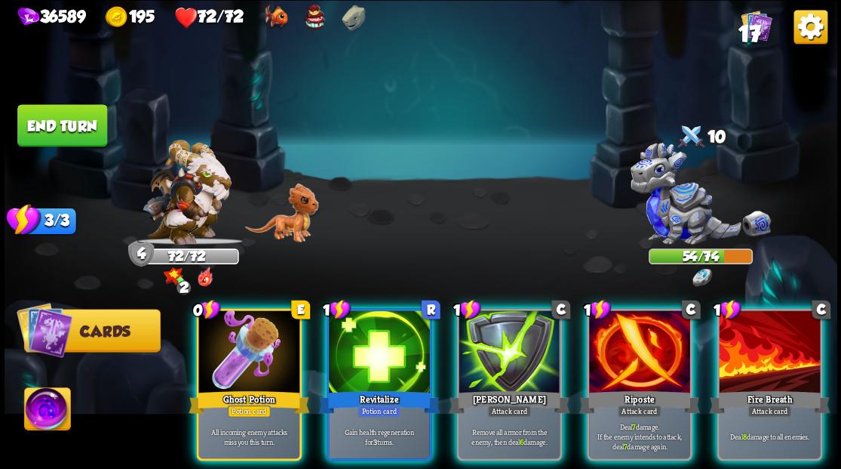
drag, startPoint x: 762, startPoint y: 352, endPoint x: 749, endPoint y: 355, distance: 13.9
click at [759, 352] on div at bounding box center [769, 352] width 101 height 85
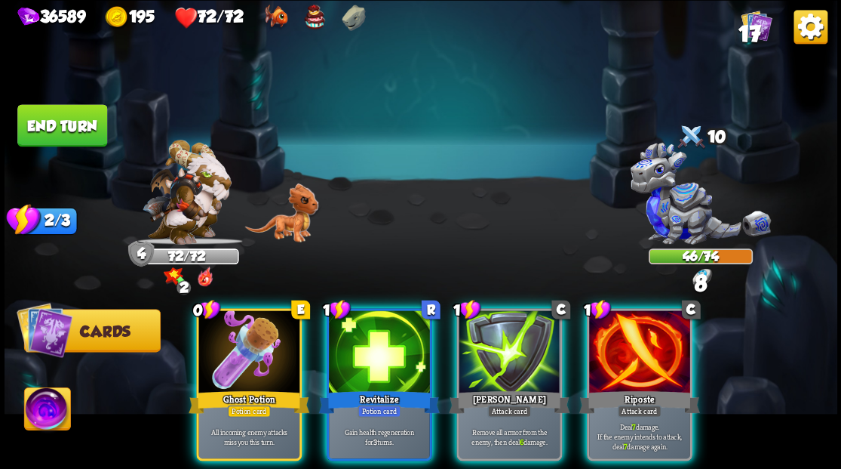
click at [661, 346] on div at bounding box center [639, 352] width 101 height 85
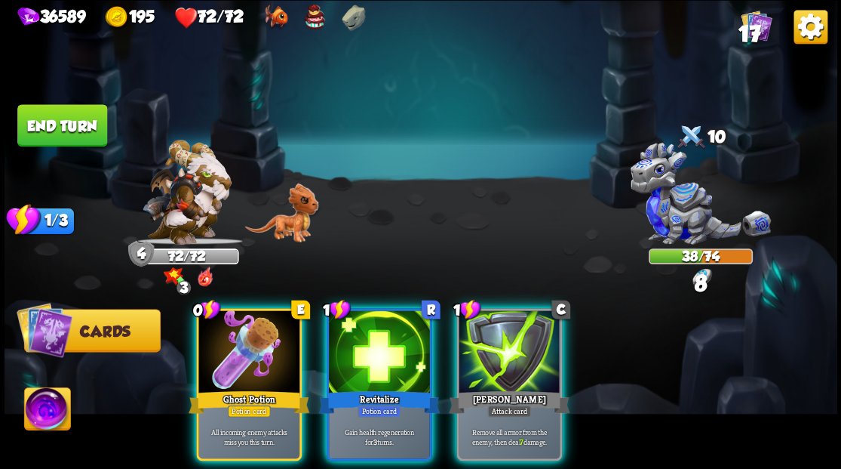
drag, startPoint x: 512, startPoint y: 352, endPoint x: 454, endPoint y: 337, distance: 59.1
click at [511, 350] on div at bounding box center [509, 352] width 101 height 85
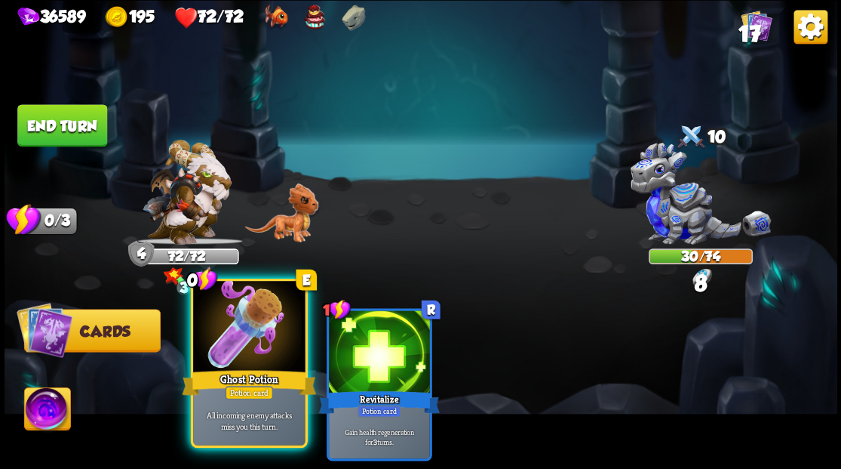
click at [249, 340] on div at bounding box center [249, 328] width 112 height 94
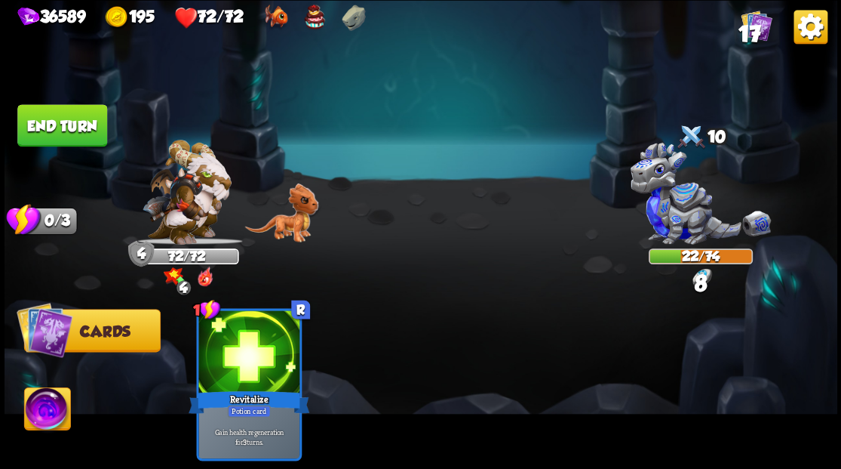
click at [53, 109] on button "End turn" at bounding box center [62, 124] width 91 height 43
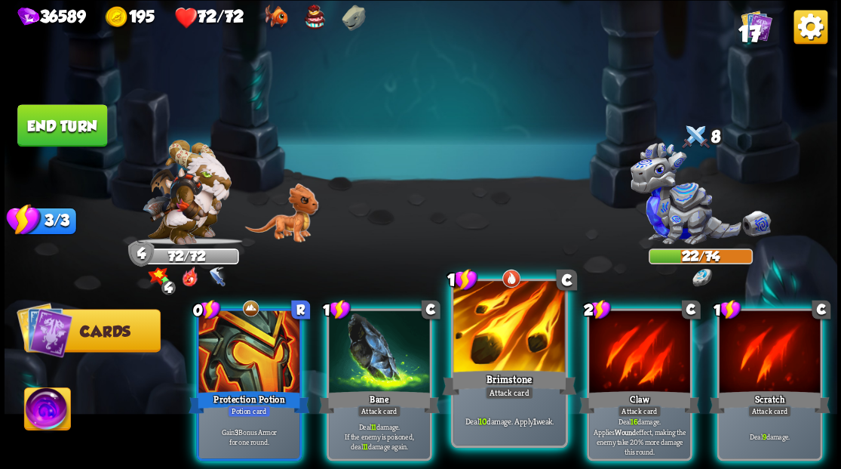
click at [507, 326] on div at bounding box center [509, 328] width 112 height 94
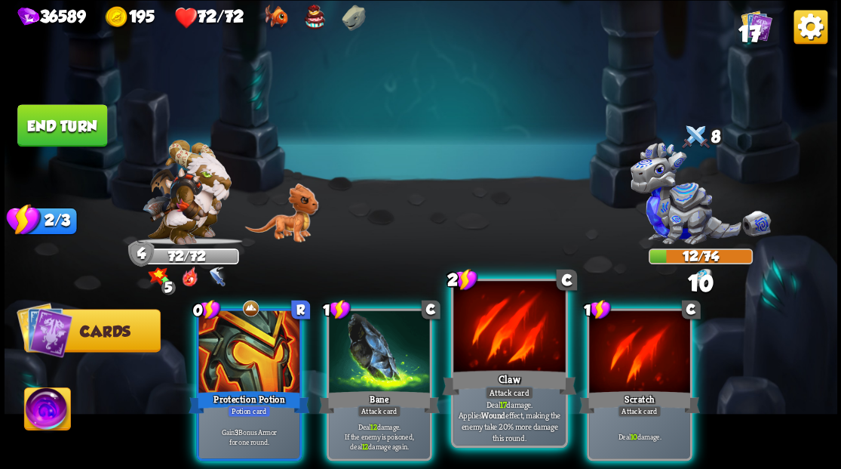
click at [493, 330] on div at bounding box center [509, 328] width 112 height 94
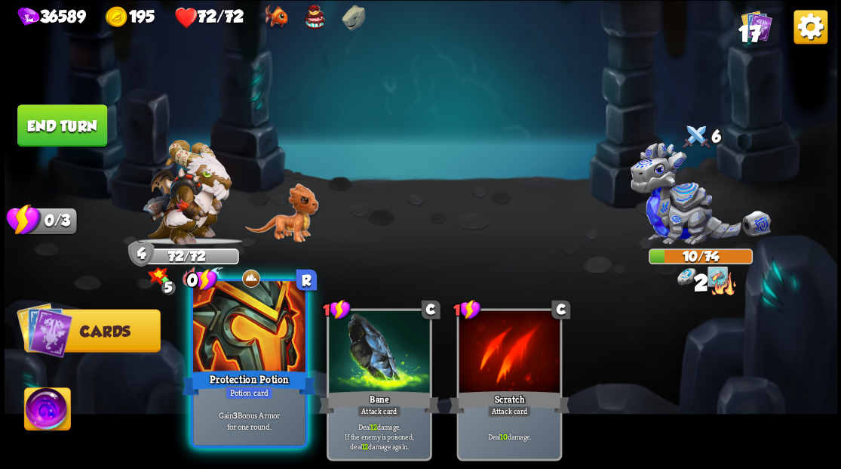
click at [241, 340] on div at bounding box center [249, 328] width 112 height 94
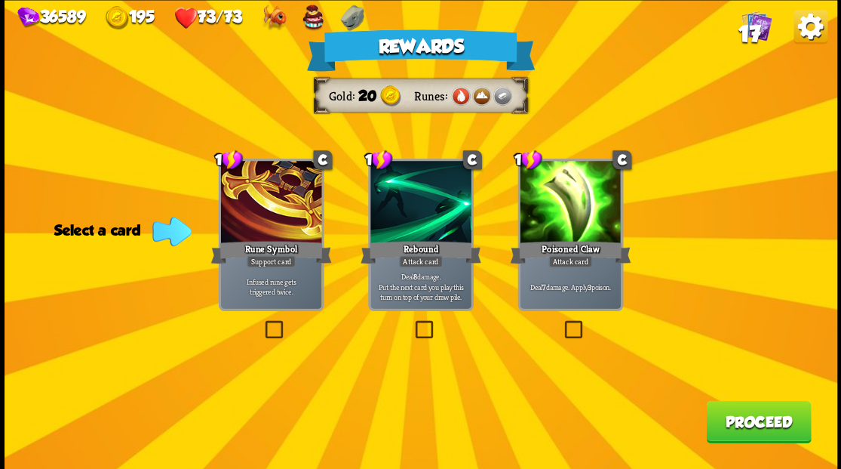
click at [739, 432] on button "Proceed" at bounding box center [758, 421] width 105 height 42
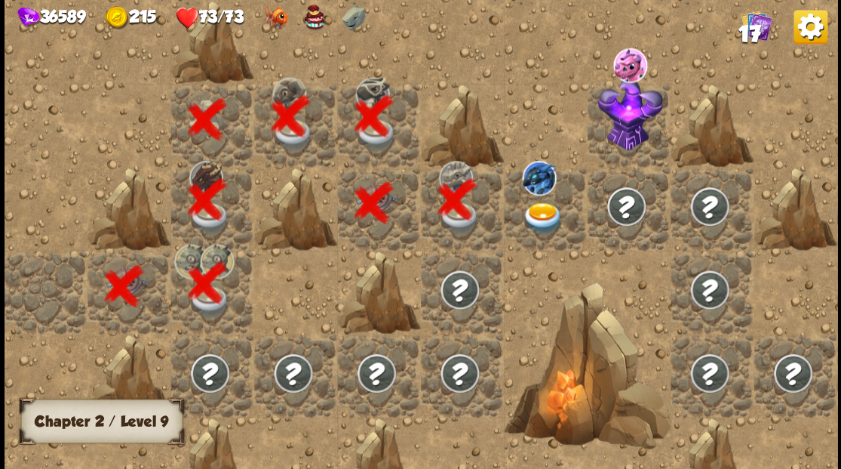
click at [537, 204] on img at bounding box center [542, 217] width 41 height 32
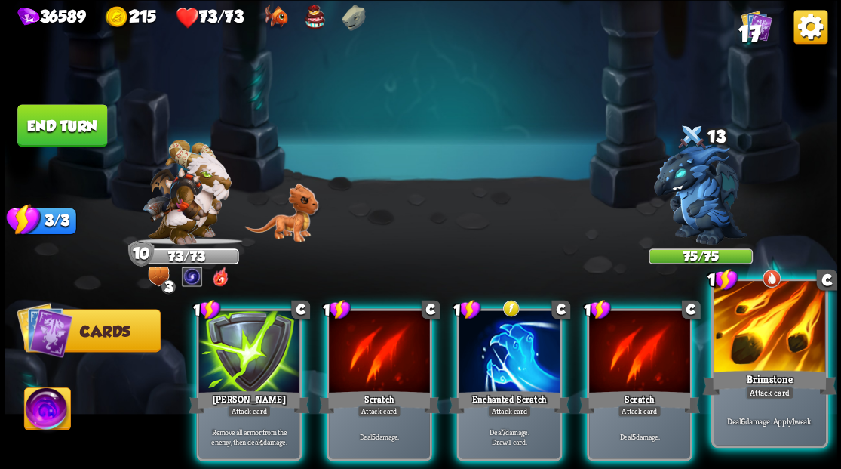
click at [779, 353] on div at bounding box center [770, 328] width 112 height 94
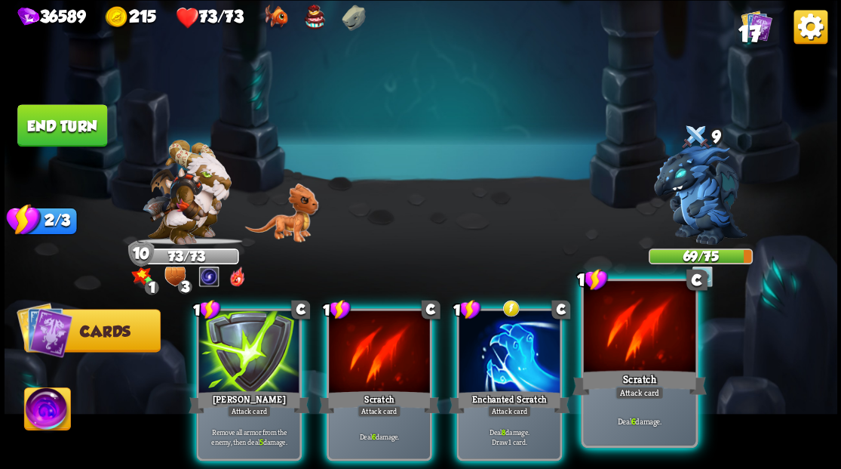
click at [629, 344] on div at bounding box center [639, 328] width 112 height 94
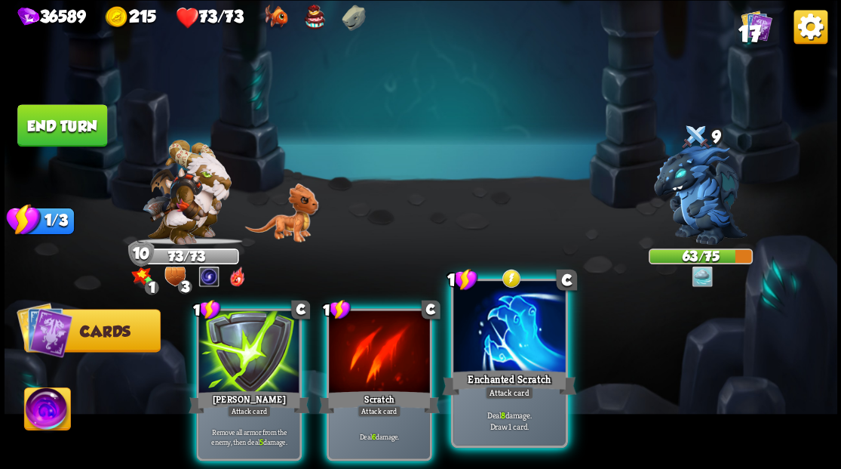
click at [500, 357] on div at bounding box center [509, 328] width 112 height 94
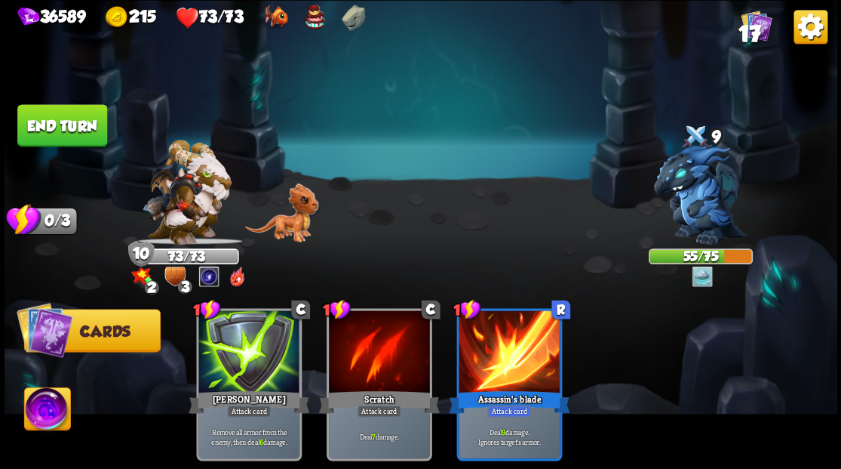
drag, startPoint x: 47, startPoint y: 133, endPoint x: 383, endPoint y: 160, distance: 337.6
click at [47, 133] on button "End turn" at bounding box center [62, 125] width 90 height 42
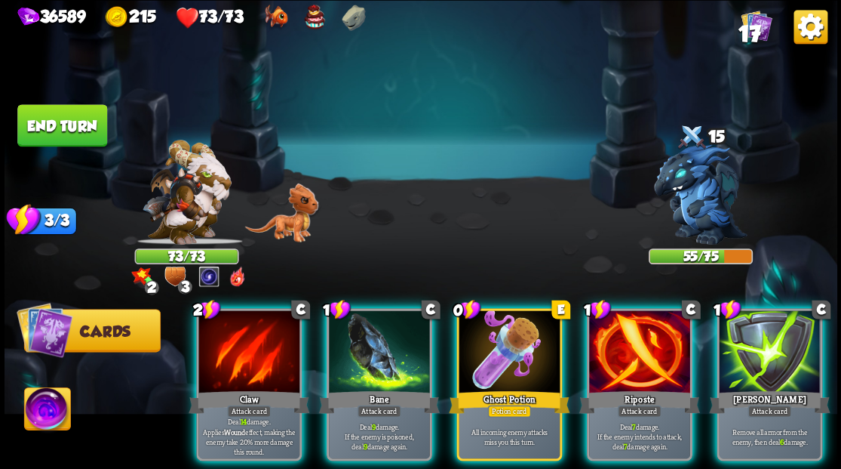
click at [666, 290] on div "2 C Claw Attack card Deal 14 damage. Applies Wound effect, making the enemy tak…" at bounding box center [504, 364] width 666 height 208
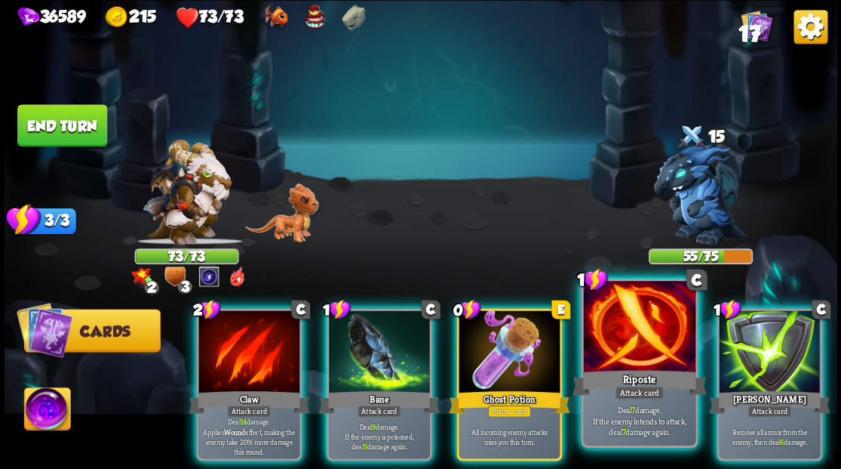
click at [613, 344] on div at bounding box center [639, 328] width 112 height 94
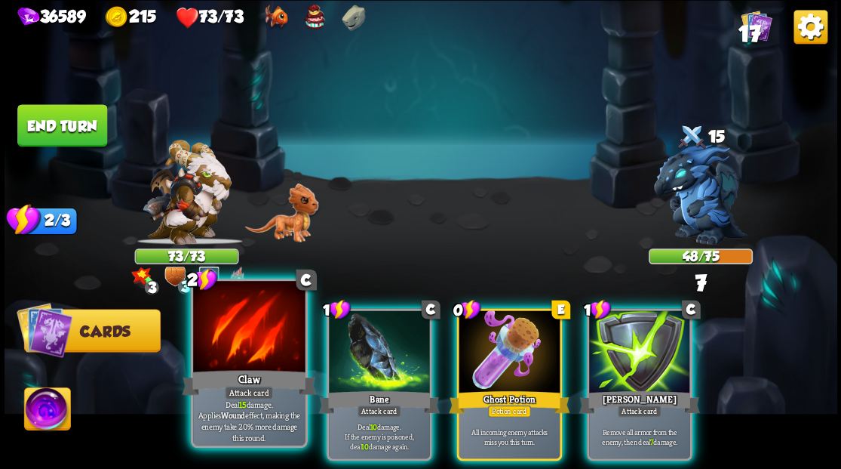
click at [235, 359] on div at bounding box center [249, 328] width 112 height 94
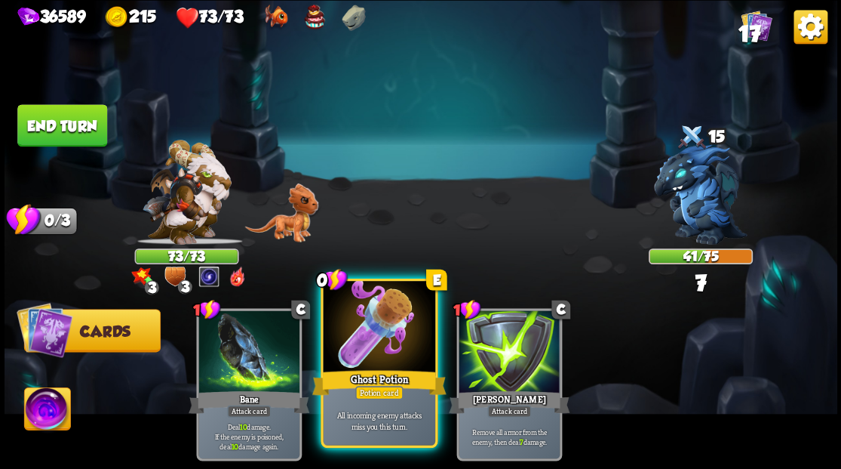
click at [361, 363] on div at bounding box center [379, 328] width 112 height 94
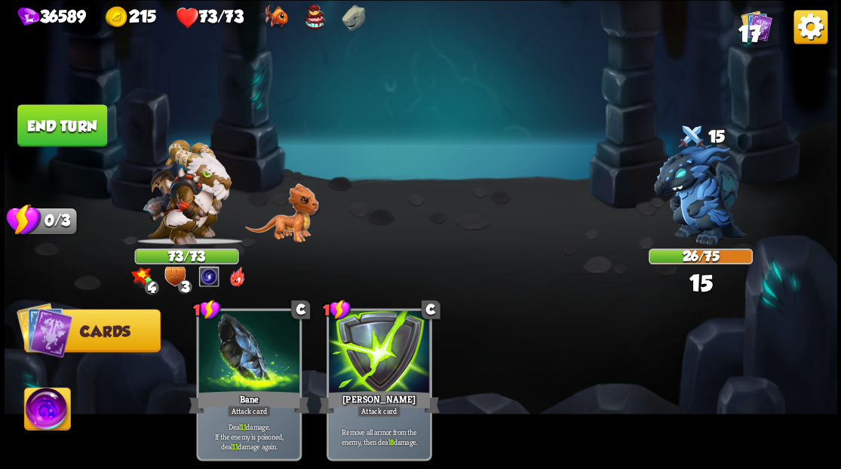
click at [57, 118] on button "End turn" at bounding box center [62, 125] width 90 height 42
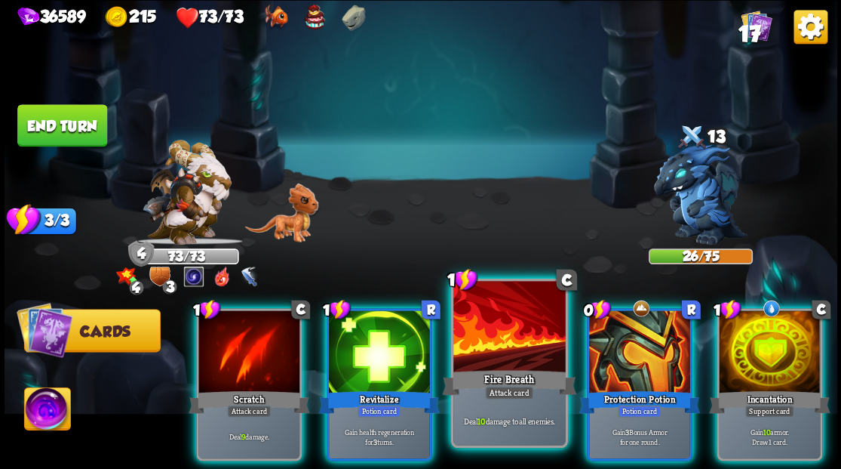
click at [508, 337] on div at bounding box center [509, 328] width 112 height 94
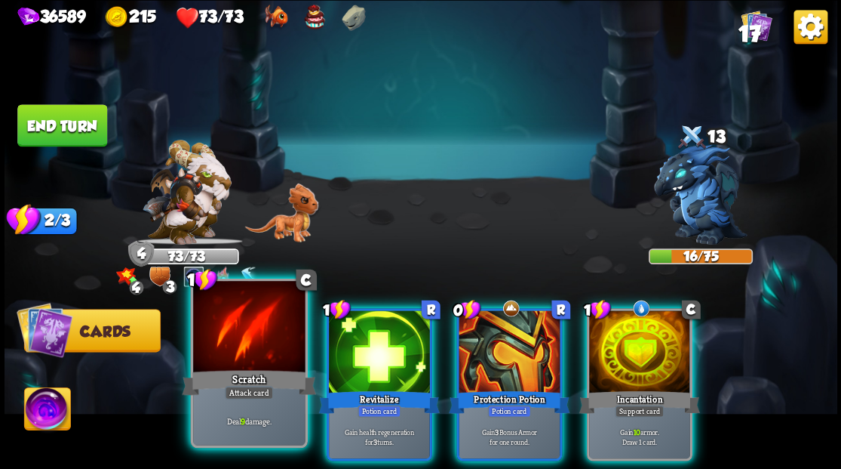
click at [264, 324] on div at bounding box center [249, 328] width 112 height 94
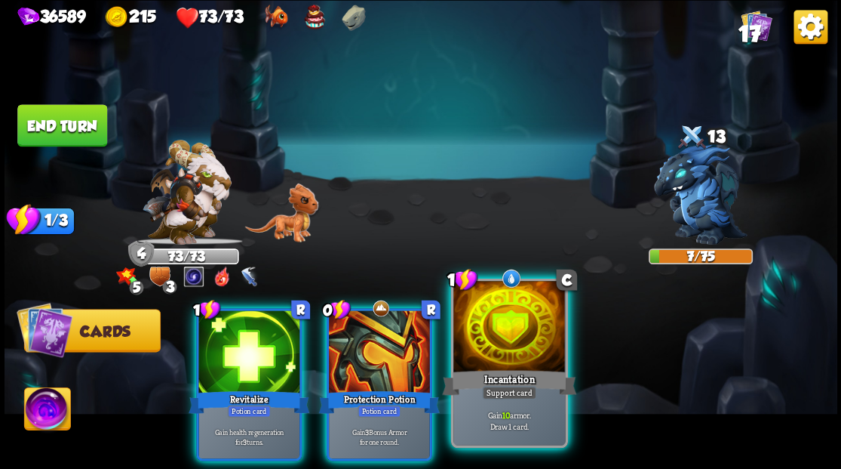
drag, startPoint x: 503, startPoint y: 341, endPoint x: 524, endPoint y: 233, distance: 109.9
click at [504, 334] on div at bounding box center [509, 328] width 112 height 94
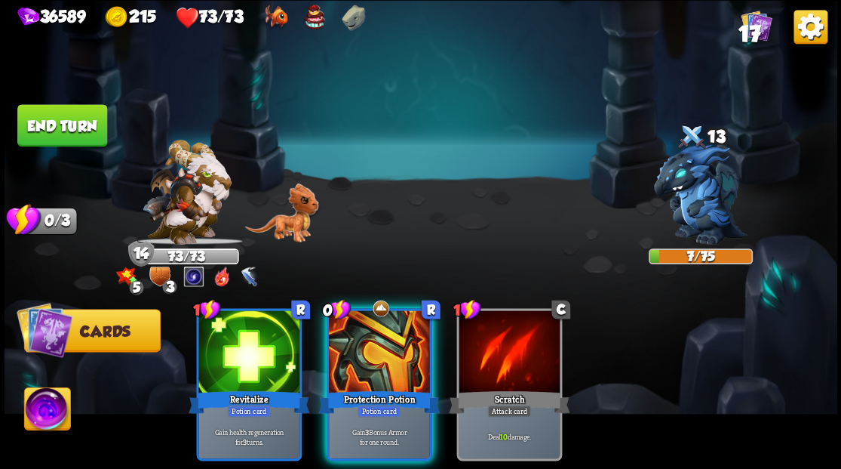
click at [76, 119] on button "End turn" at bounding box center [62, 124] width 92 height 43
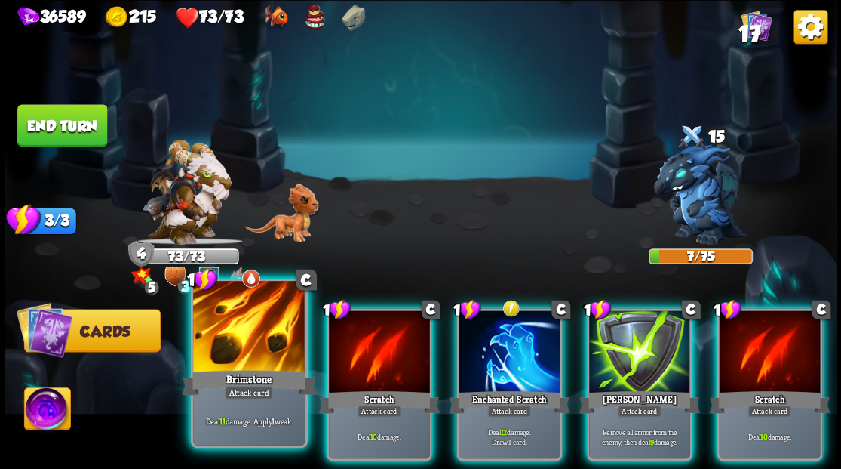
click at [246, 346] on div at bounding box center [249, 328] width 112 height 94
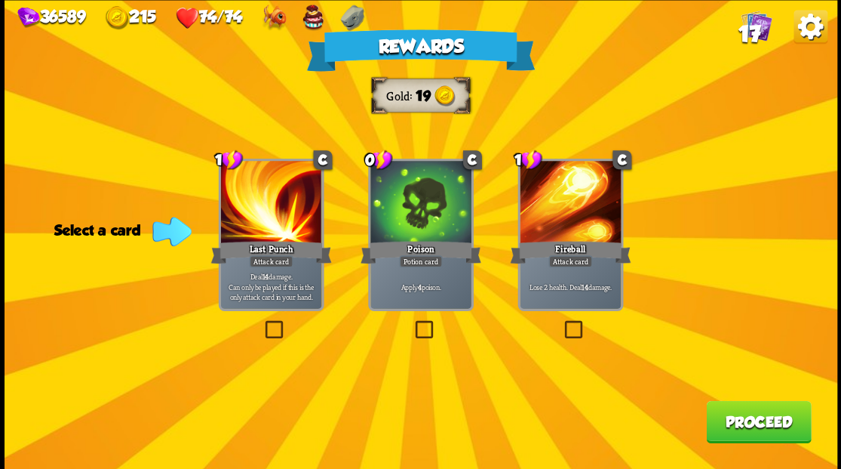
drag, startPoint x: 419, startPoint y: 329, endPoint x: 634, endPoint y: 332, distance: 215.1
click at [412, 322] on label at bounding box center [412, 322] width 0 height 0
click at [0, 0] on input "checkbox" at bounding box center [0, 0] width 0 height 0
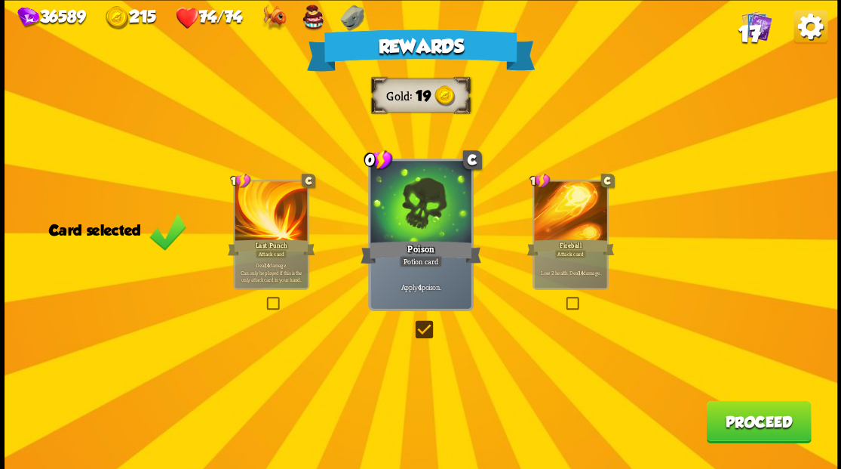
click at [779, 410] on button "Proceed" at bounding box center [758, 421] width 105 height 42
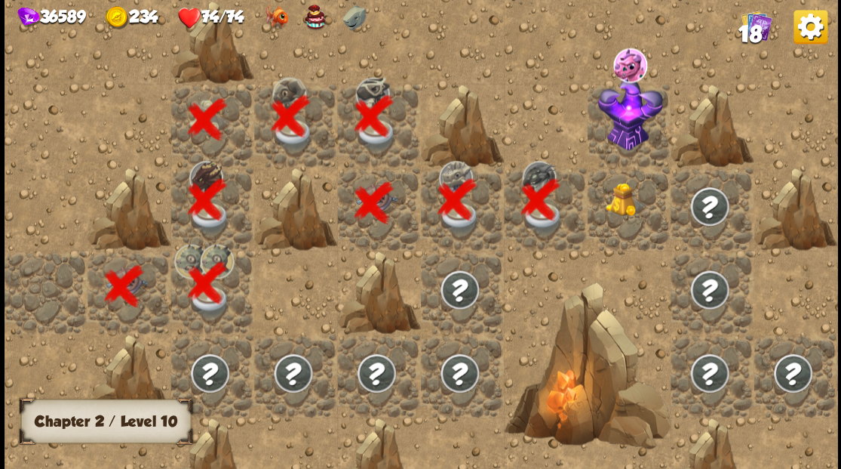
click at [621, 223] on div at bounding box center [628, 208] width 83 height 83
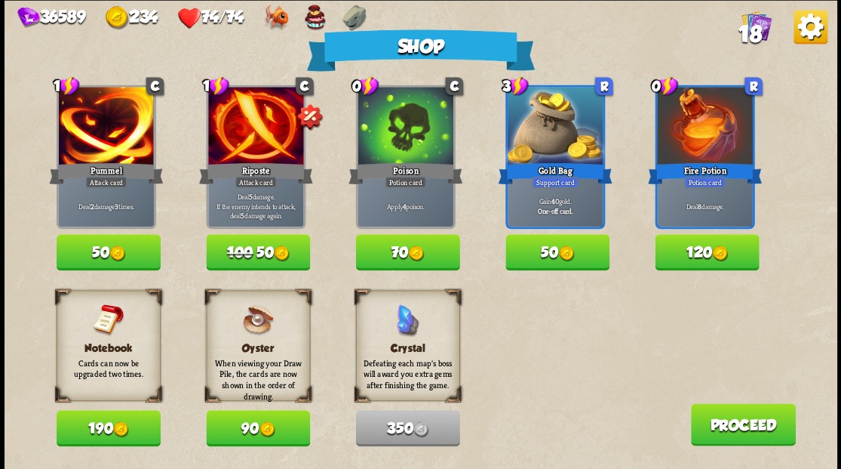
click at [730, 429] on button "Proceed" at bounding box center [742, 424] width 105 height 42
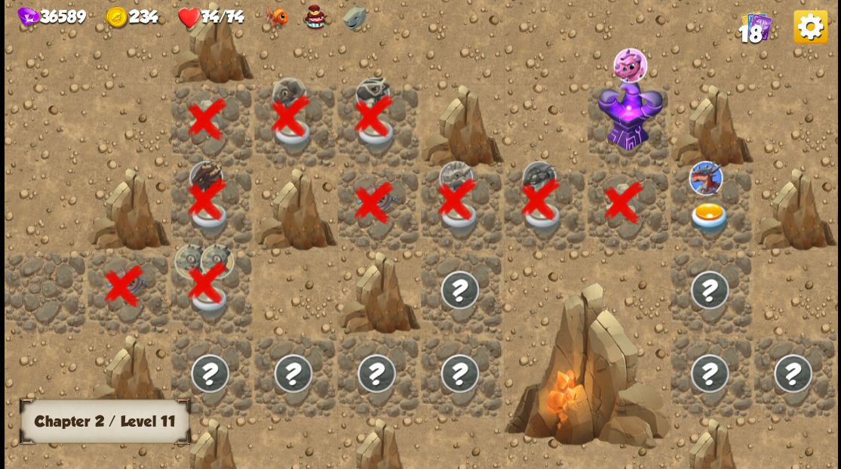
scroll to position [0, 290]
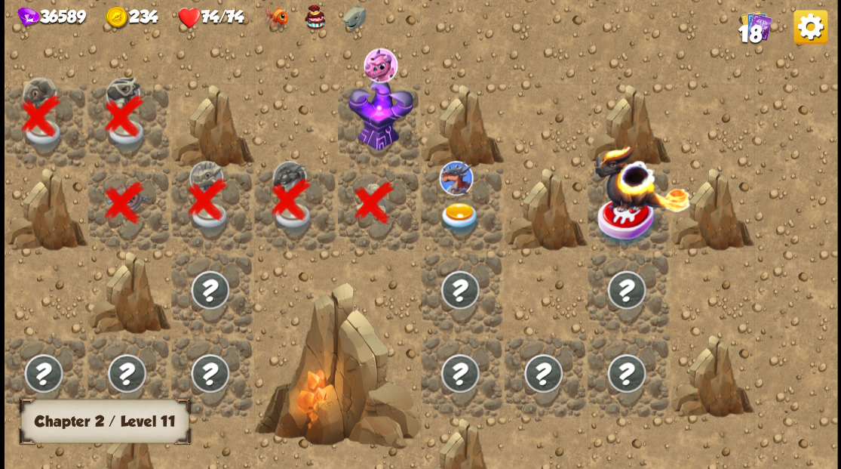
click at [377, 112] on div at bounding box center [378, 124] width 83 height 83
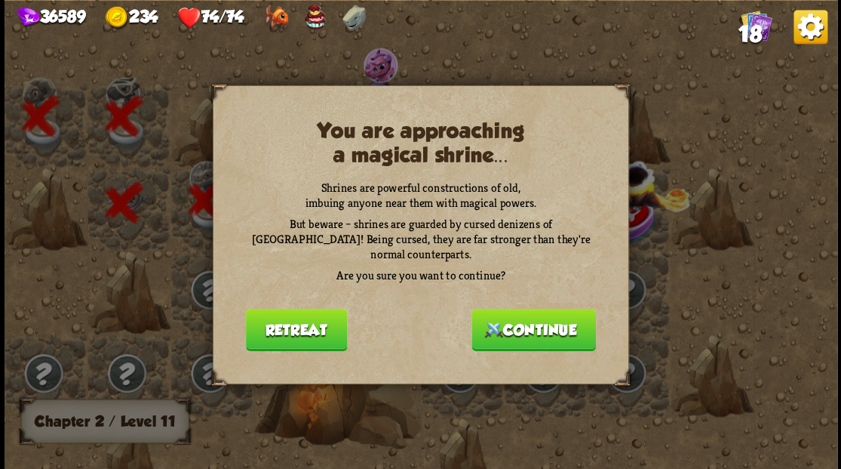
click at [549, 328] on button "Continue" at bounding box center [534, 329] width 124 height 42
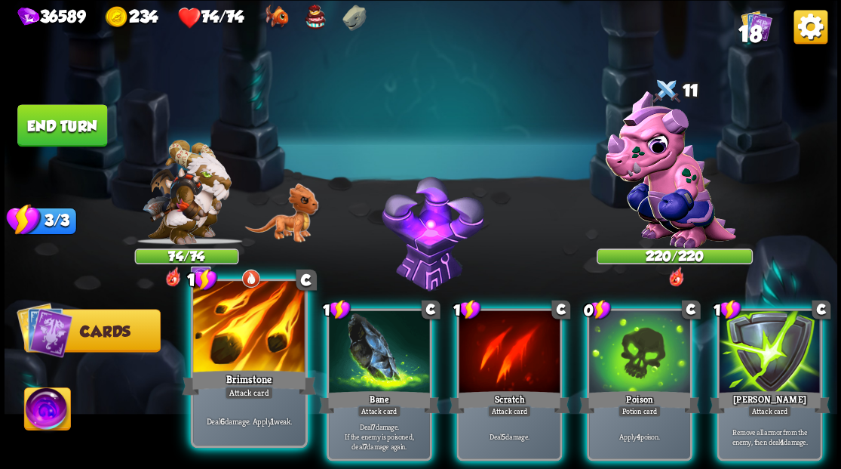
click at [243, 341] on div at bounding box center [249, 328] width 112 height 94
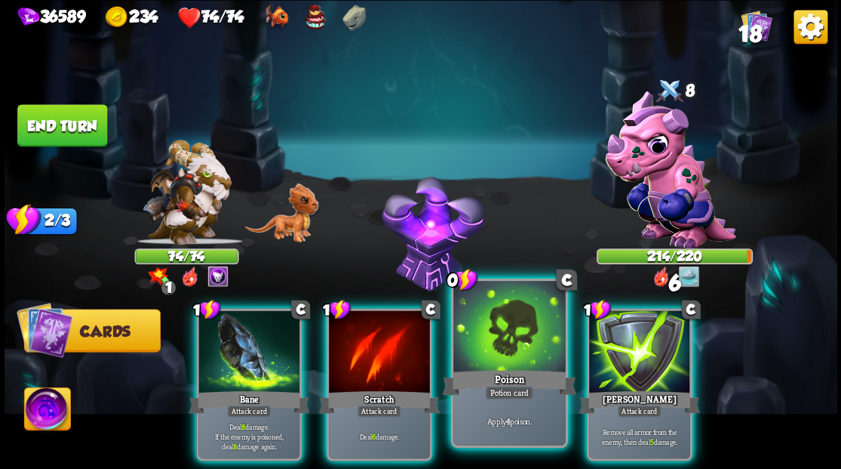
click at [492, 343] on div at bounding box center [509, 328] width 112 height 94
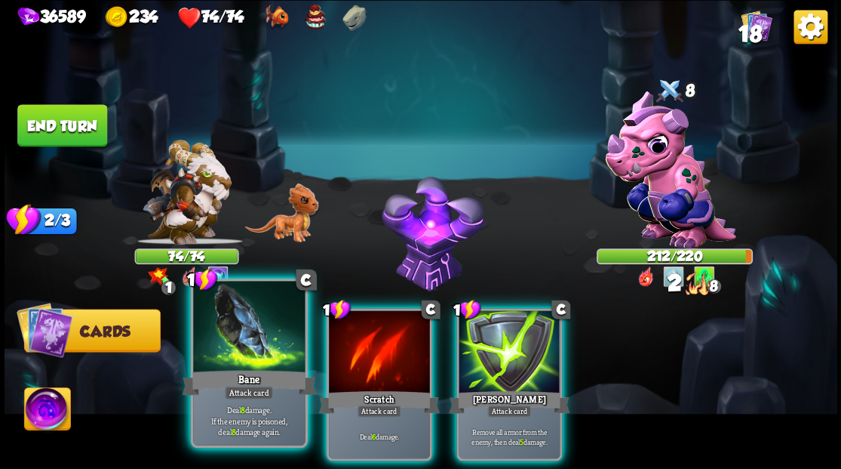
click at [263, 357] on div at bounding box center [249, 328] width 112 height 94
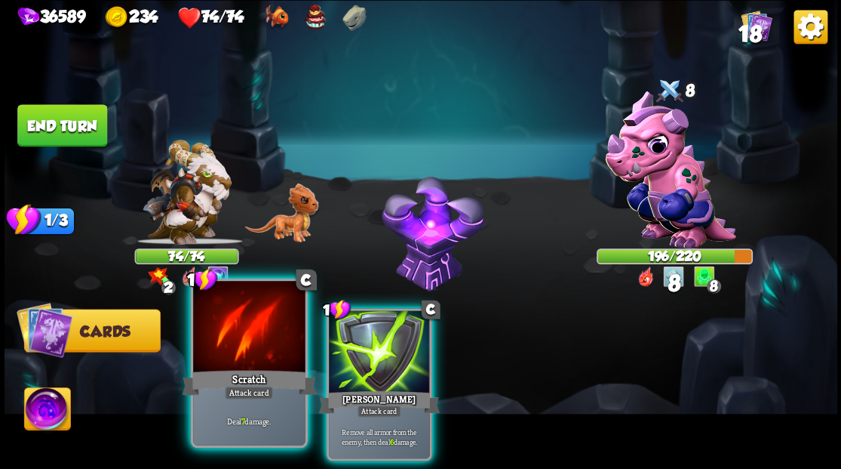
click at [226, 334] on div at bounding box center [249, 328] width 112 height 94
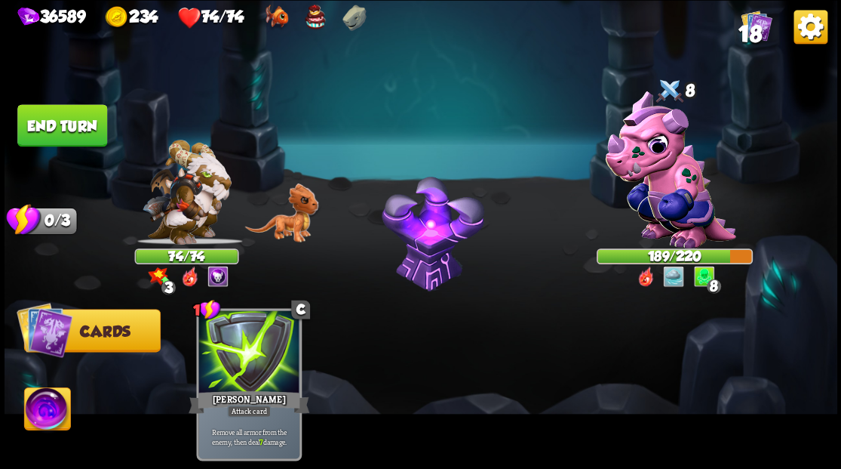
click at [41, 121] on button "End turn" at bounding box center [62, 125] width 90 height 42
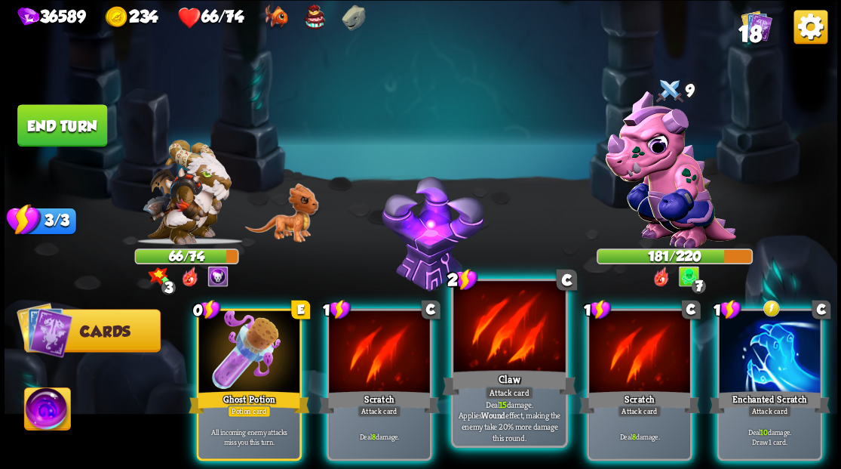
click at [536, 331] on div at bounding box center [509, 328] width 112 height 94
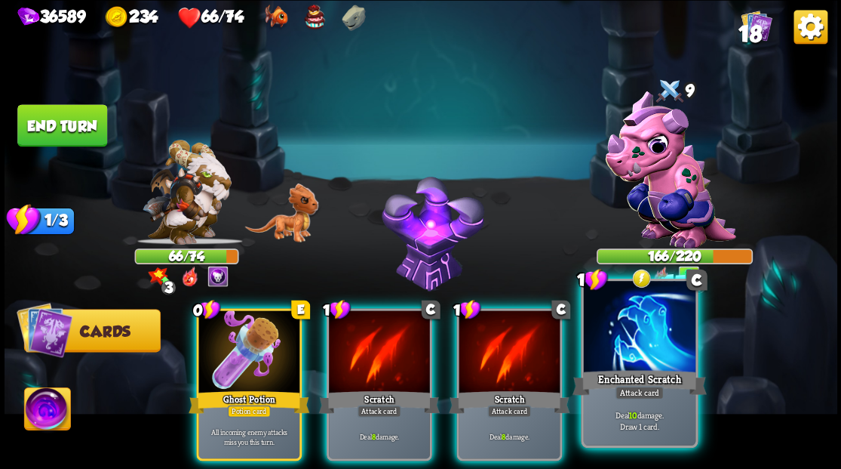
click at [650, 337] on div at bounding box center [639, 328] width 112 height 94
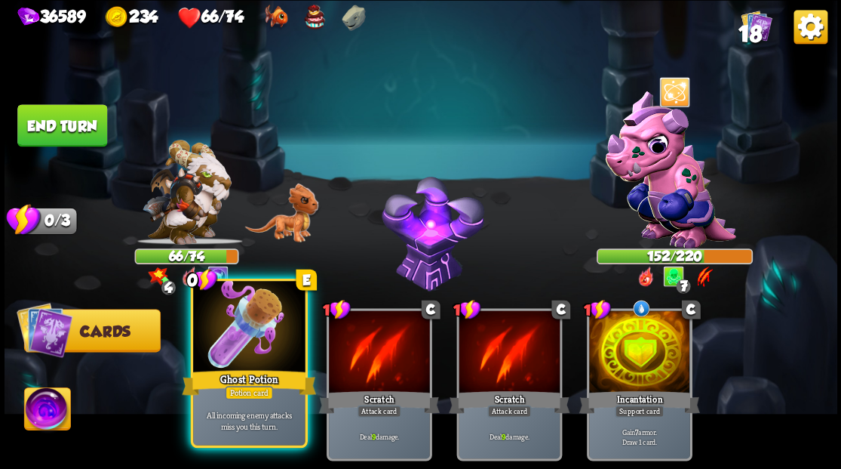
click at [224, 364] on div at bounding box center [249, 328] width 112 height 94
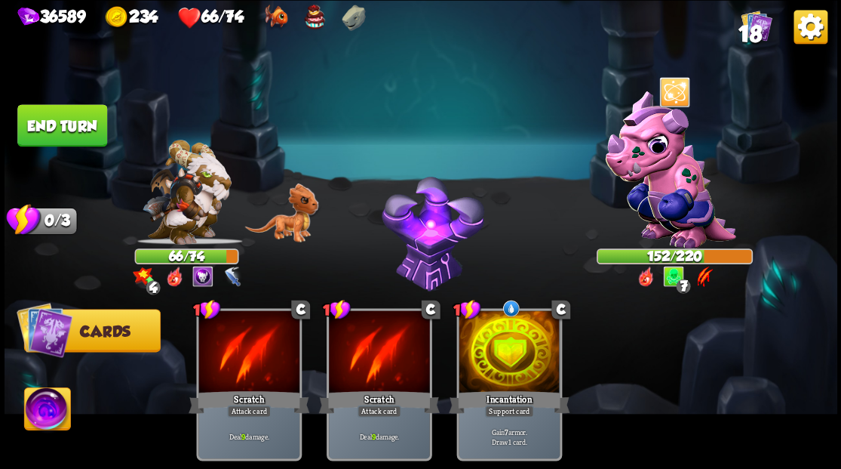
drag, startPoint x: 39, startPoint y: 410, endPoint x: 52, endPoint y: 406, distance: 13.4
click at [40, 410] on img at bounding box center [47, 410] width 46 height 47
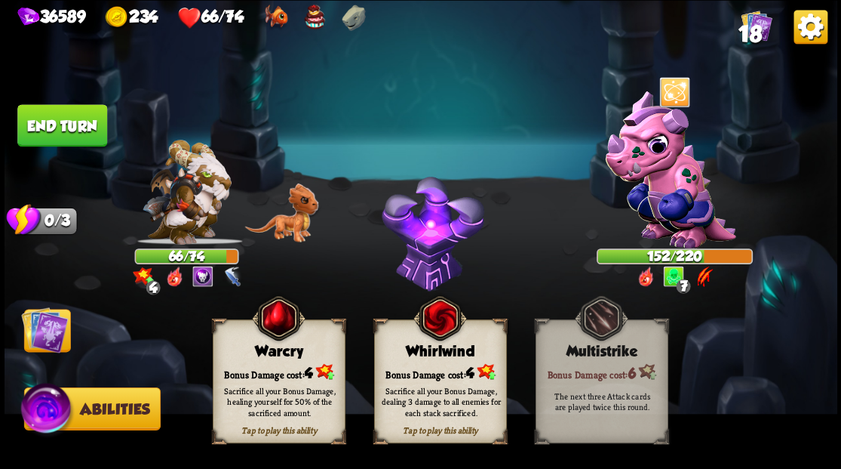
click at [284, 374] on div "Tap to play this ability Warcry Bonus Damage cost: 4 Sacrifice all your Bonus D…" at bounding box center [279, 381] width 133 height 124
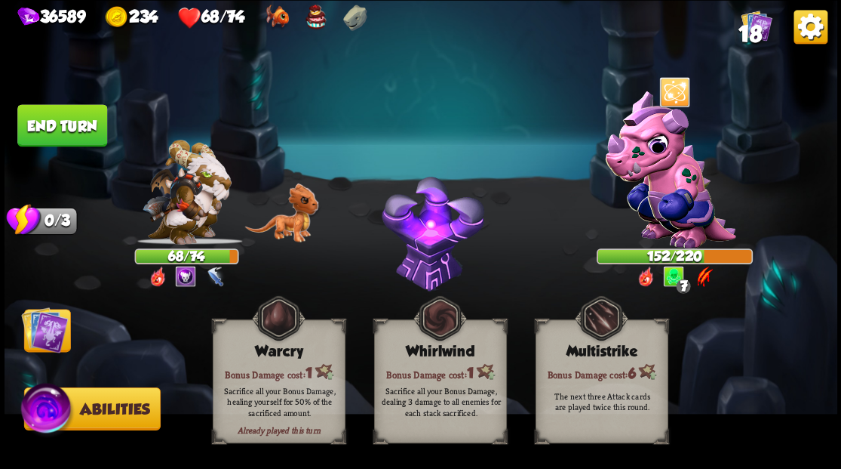
click at [48, 324] on img at bounding box center [44, 329] width 47 height 47
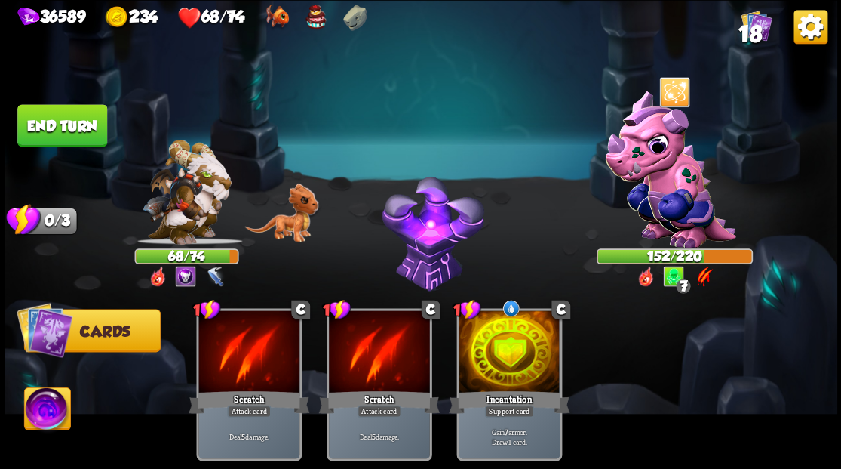
click at [57, 116] on button "End turn" at bounding box center [62, 125] width 90 height 42
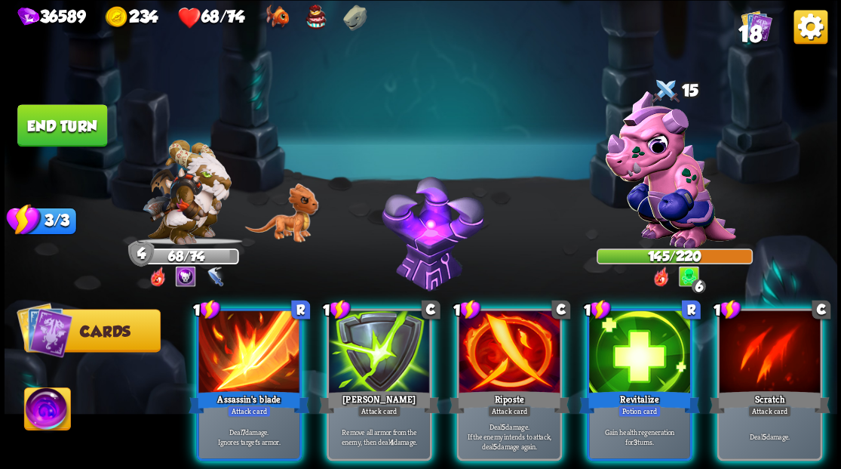
click at [656, 330] on div at bounding box center [639, 352] width 101 height 85
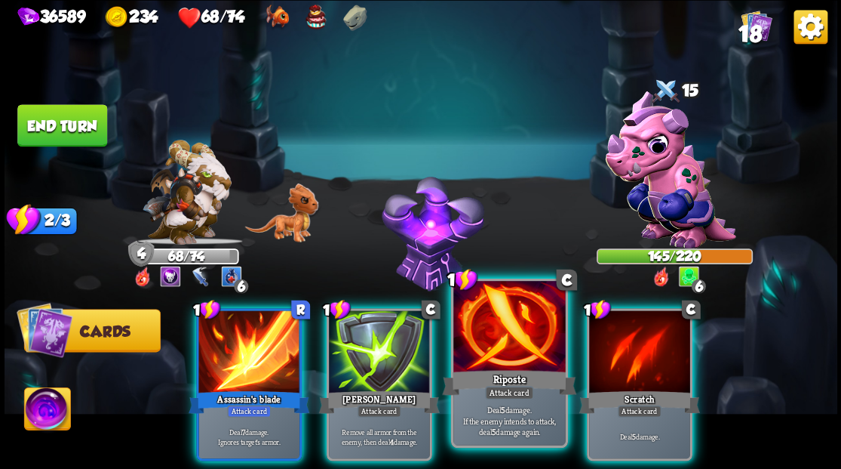
click at [512, 345] on div at bounding box center [509, 328] width 112 height 94
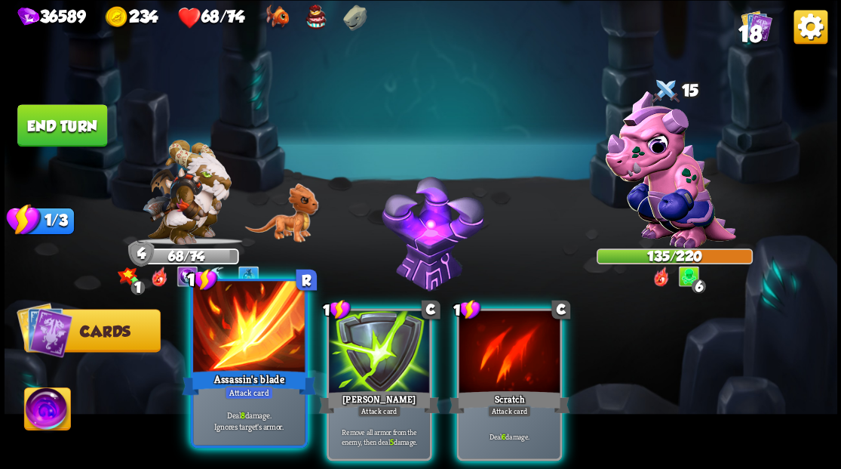
click at [242, 335] on div at bounding box center [249, 328] width 112 height 94
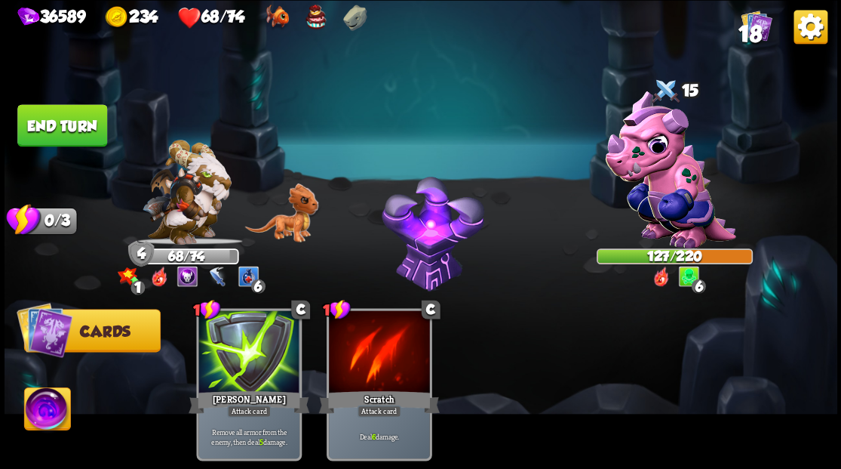
click at [57, 131] on button "End turn" at bounding box center [62, 125] width 90 height 42
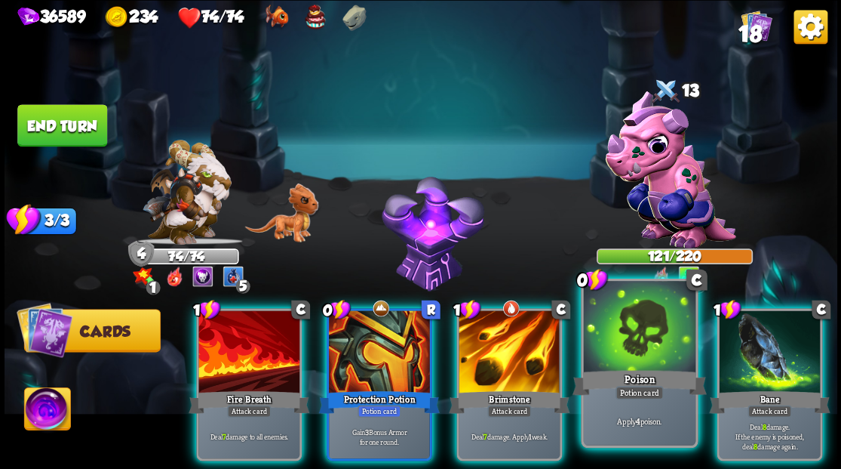
click at [616, 338] on div at bounding box center [639, 328] width 112 height 94
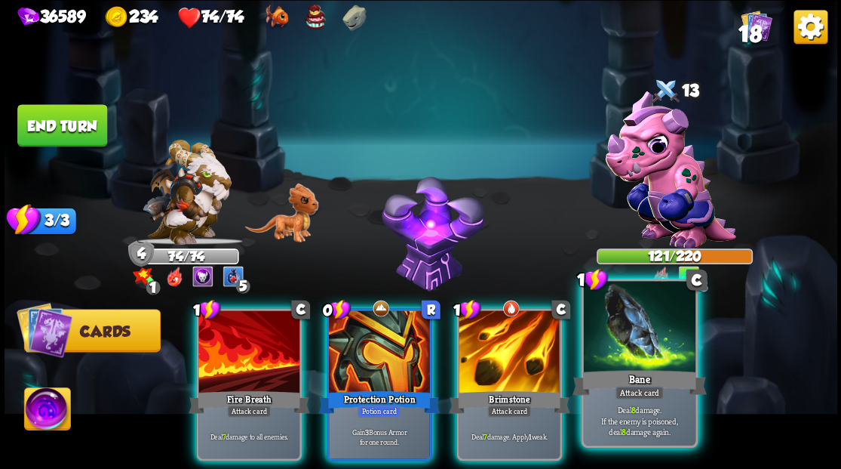
click at [622, 341] on div at bounding box center [639, 328] width 112 height 94
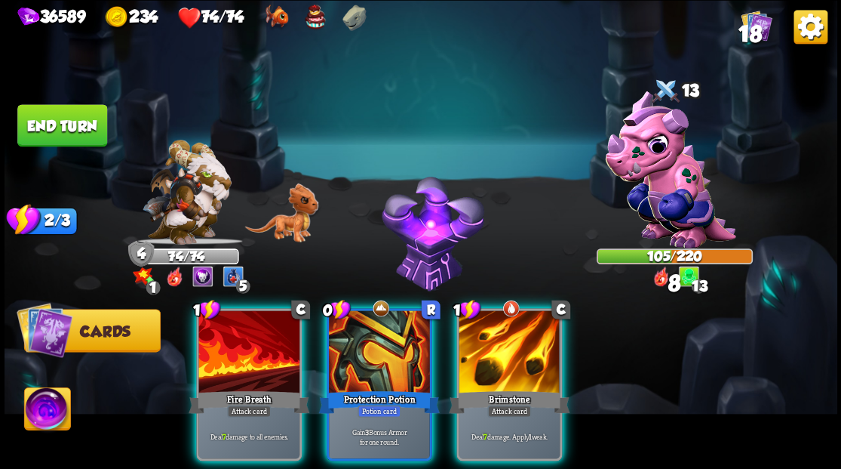
click at [492, 350] on div at bounding box center [509, 352] width 101 height 85
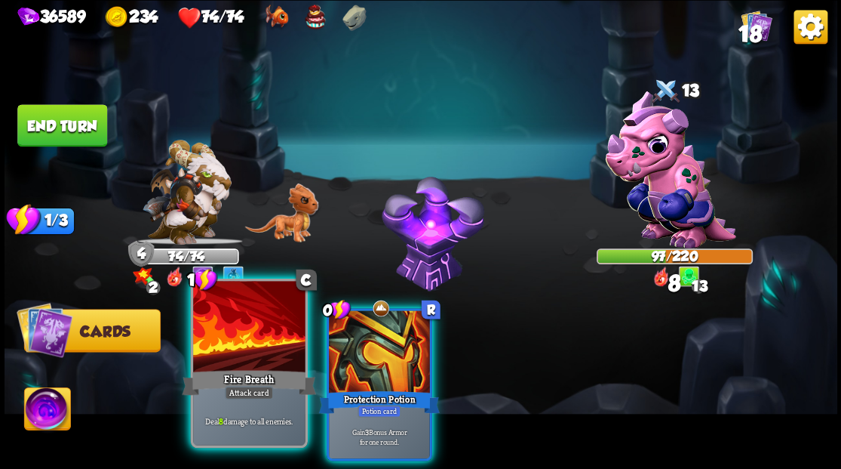
click at [257, 334] on div at bounding box center [249, 328] width 112 height 94
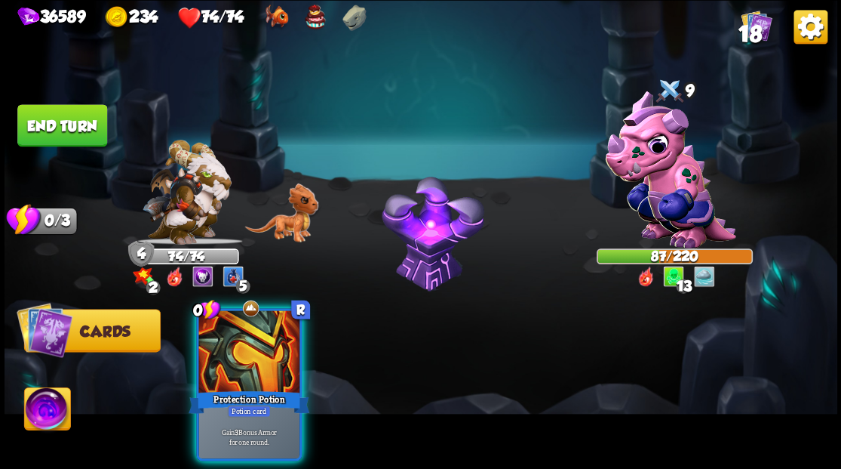
drag, startPoint x: 223, startPoint y: 315, endPoint x: 196, endPoint y: 269, distance: 54.1
click at [222, 310] on div at bounding box center [248, 352] width 101 height 85
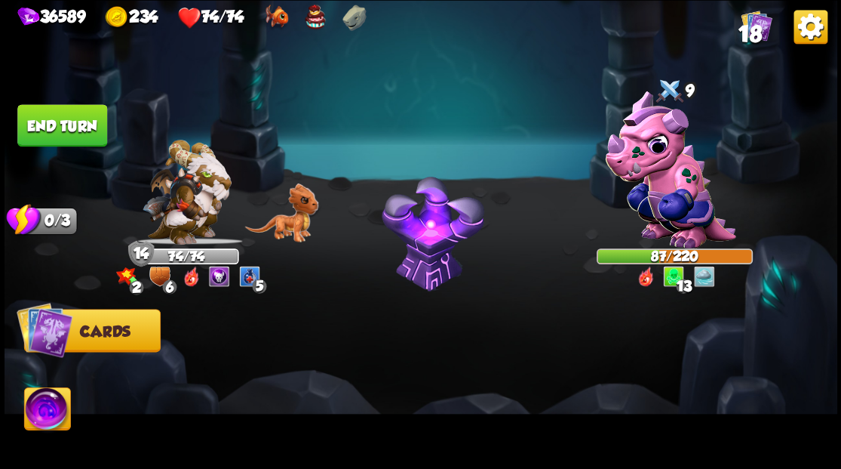
click at [45, 128] on button "End turn" at bounding box center [62, 125] width 90 height 42
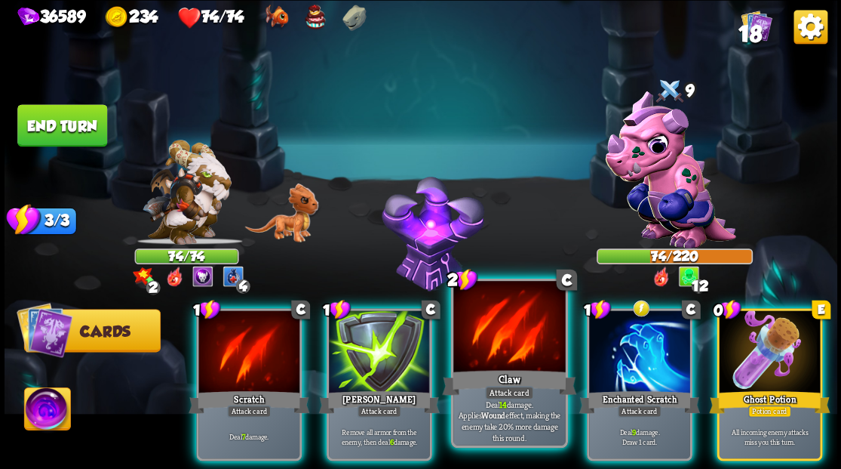
click at [493, 361] on div at bounding box center [509, 328] width 112 height 94
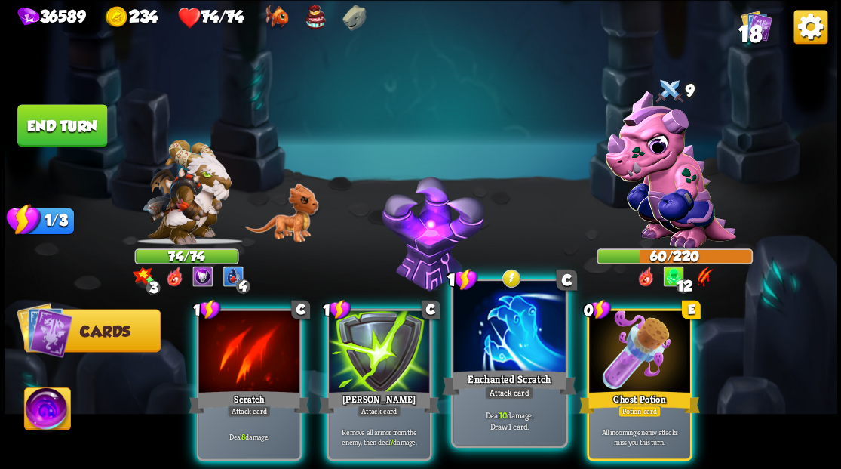
click at [481, 350] on div at bounding box center [509, 328] width 112 height 94
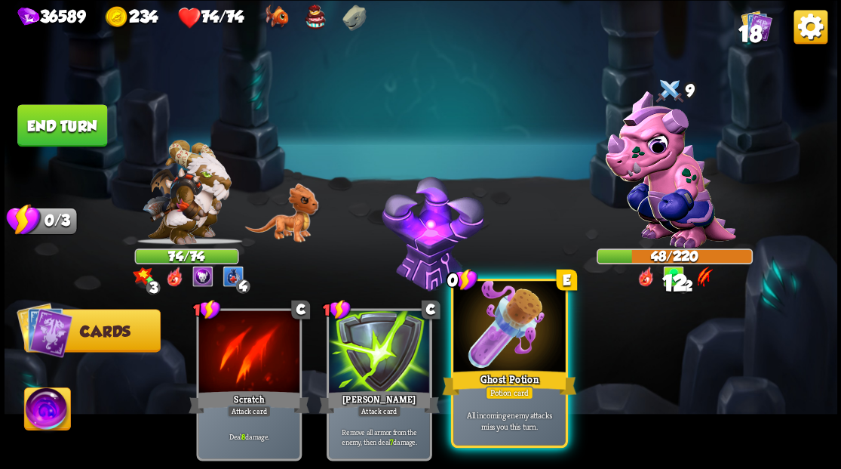
click at [480, 338] on div at bounding box center [509, 328] width 112 height 94
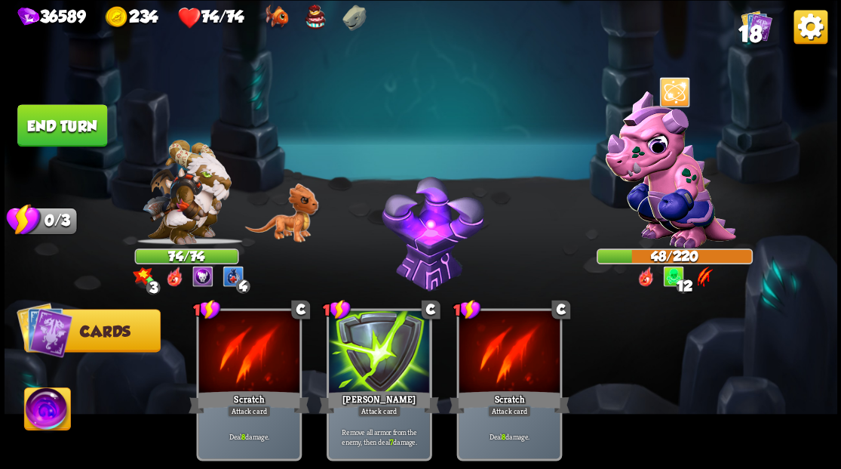
click at [65, 126] on button "End turn" at bounding box center [62, 125] width 90 height 42
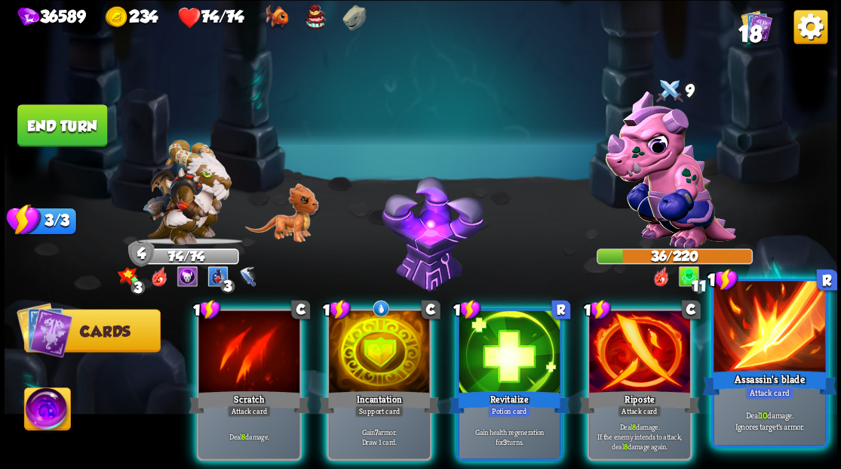
click at [748, 349] on div at bounding box center [770, 328] width 112 height 94
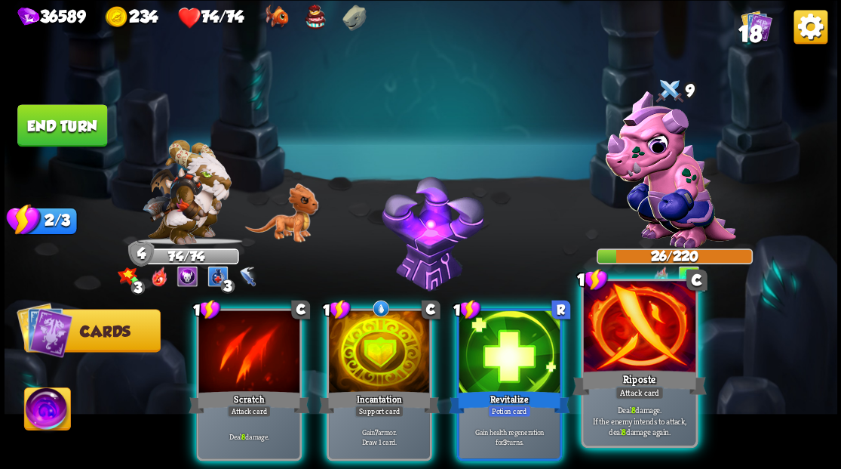
click at [626, 370] on div "Riposte" at bounding box center [639, 382] width 134 height 30
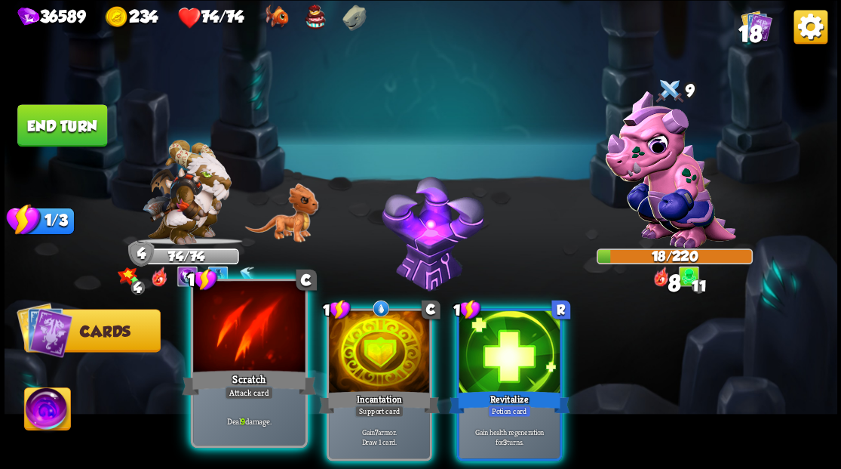
click at [228, 312] on div at bounding box center [249, 328] width 112 height 94
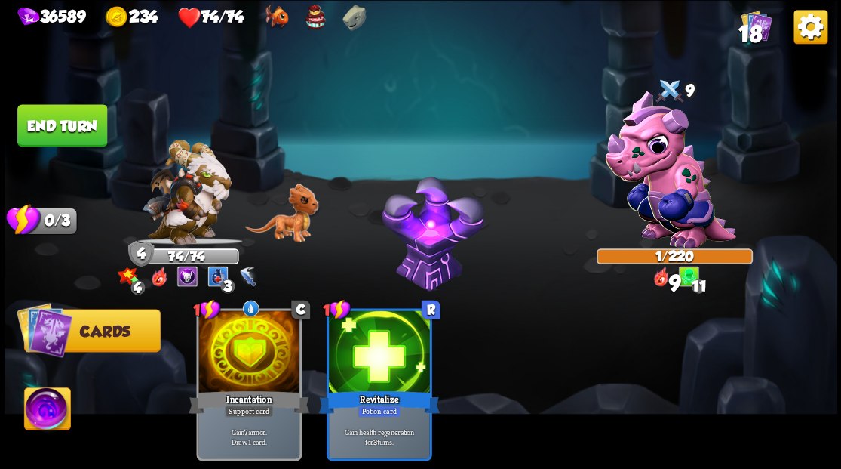
click at [63, 122] on button "End turn" at bounding box center [62, 125] width 90 height 42
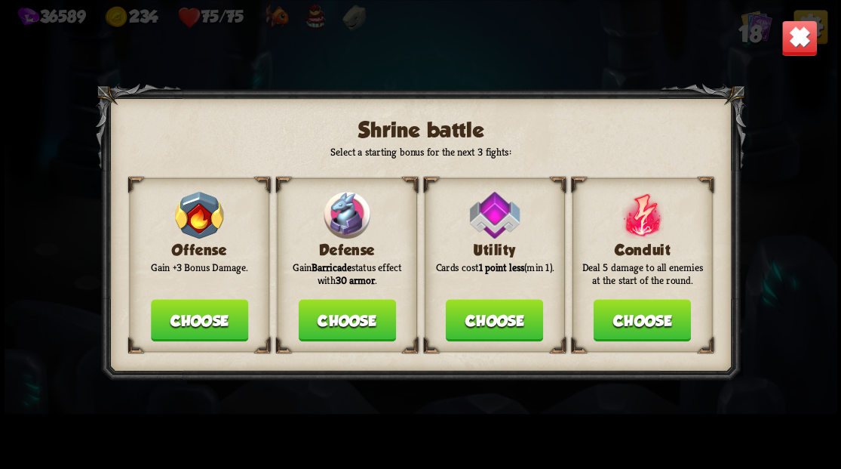
click at [325, 321] on button "Choose" at bounding box center [346, 320] width 97 height 42
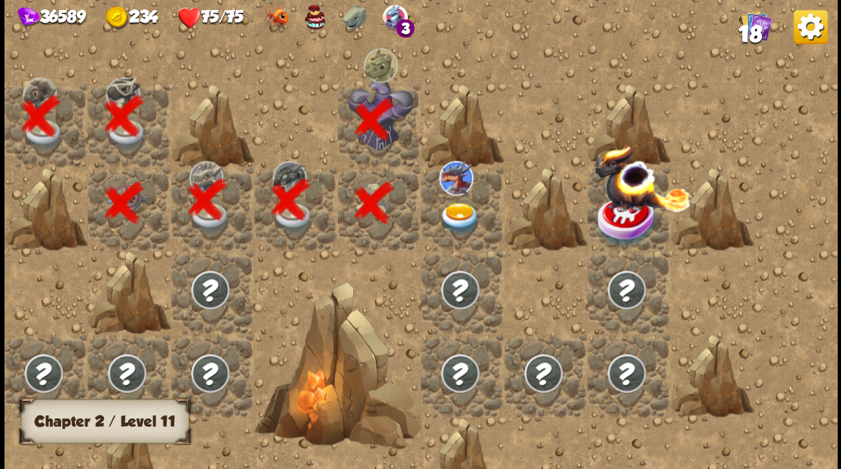
click at [457, 210] on img at bounding box center [459, 217] width 41 height 32
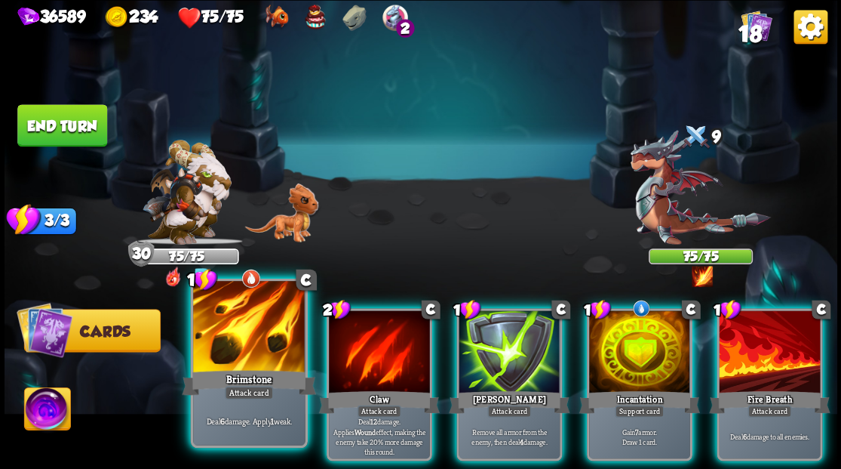
click at [238, 323] on div at bounding box center [249, 328] width 112 height 94
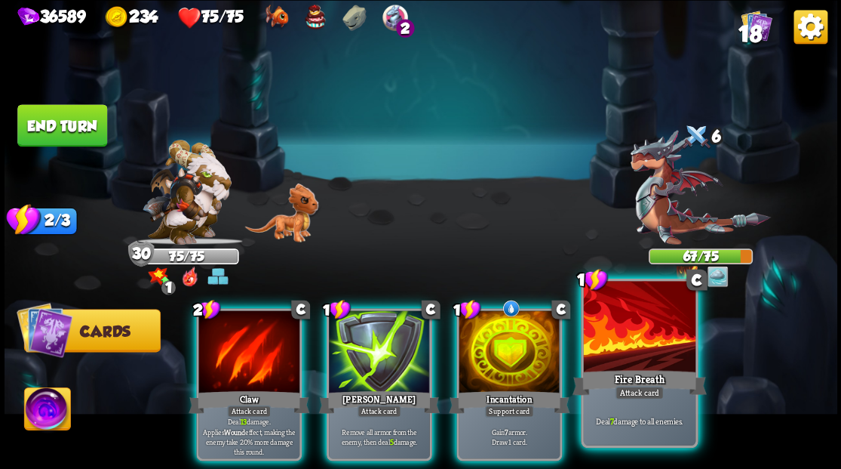
click at [637, 356] on div at bounding box center [639, 328] width 112 height 94
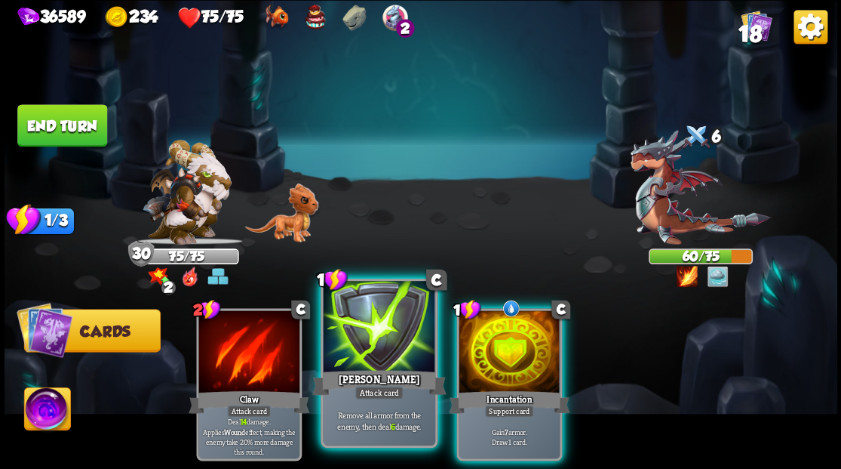
click at [381, 337] on div at bounding box center [379, 328] width 112 height 94
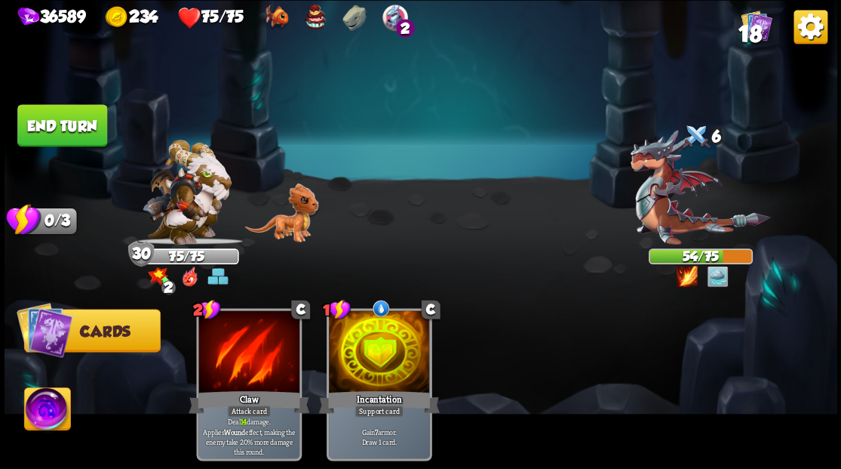
click at [69, 132] on button "End turn" at bounding box center [62, 125] width 90 height 42
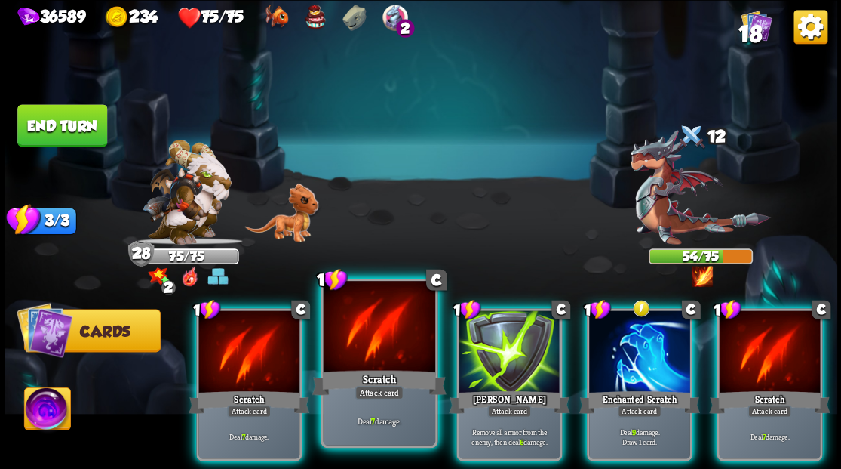
click at [377, 353] on div at bounding box center [379, 328] width 112 height 94
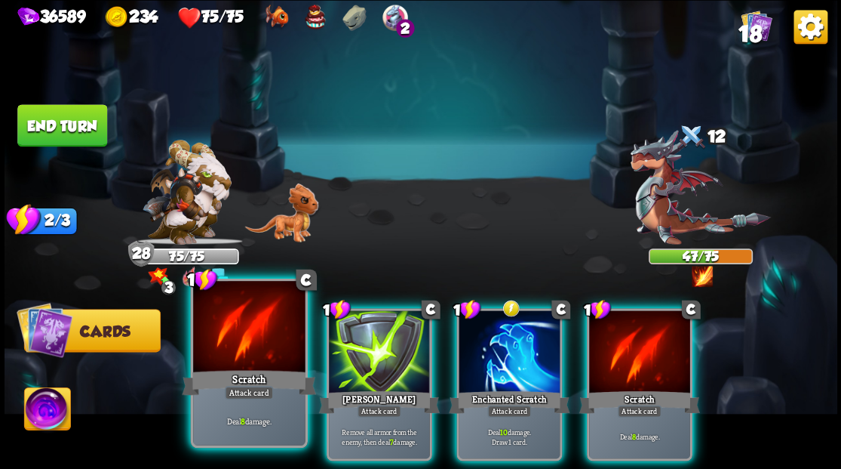
click at [254, 345] on div at bounding box center [249, 328] width 112 height 94
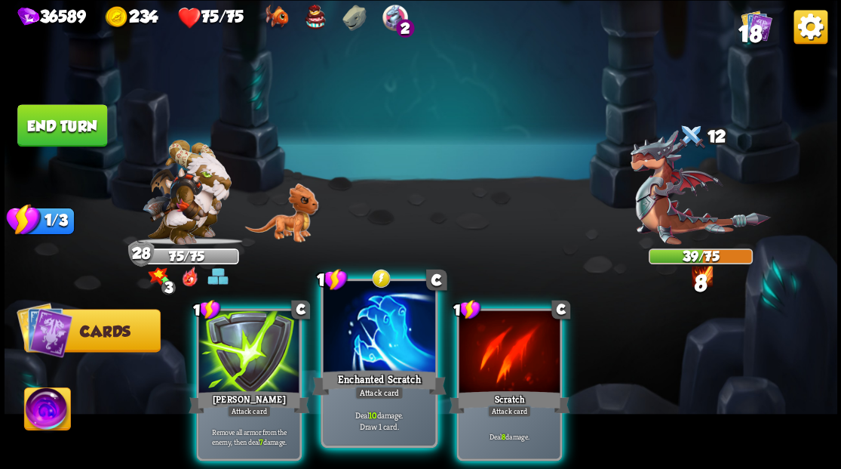
click at [398, 353] on div at bounding box center [379, 328] width 112 height 94
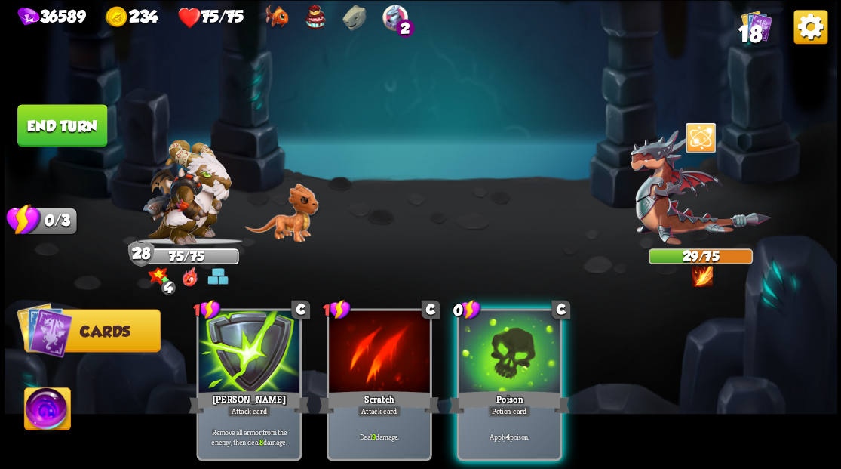
drag, startPoint x: 510, startPoint y: 344, endPoint x: 474, endPoint y: 299, distance: 58.0
click at [493, 315] on div at bounding box center [509, 352] width 101 height 85
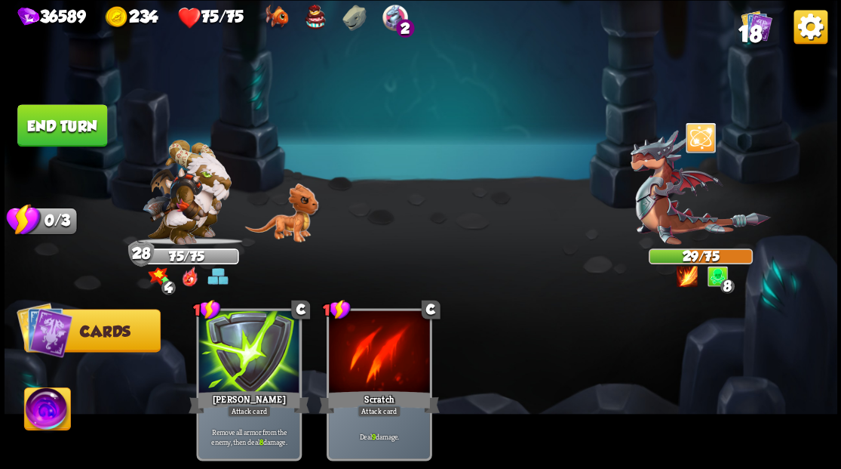
drag, startPoint x: 80, startPoint y: 119, endPoint x: 471, endPoint y: 4, distance: 407.5
click at [86, 118] on button "End turn" at bounding box center [62, 125] width 90 height 42
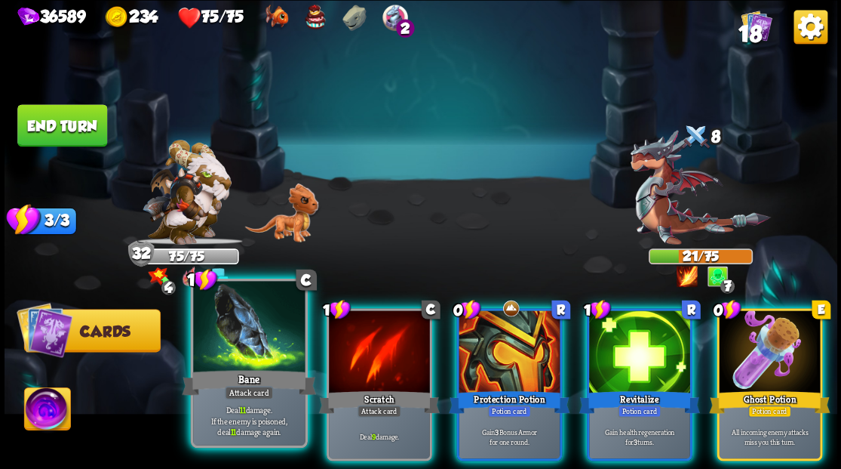
click at [220, 356] on div at bounding box center [249, 328] width 112 height 94
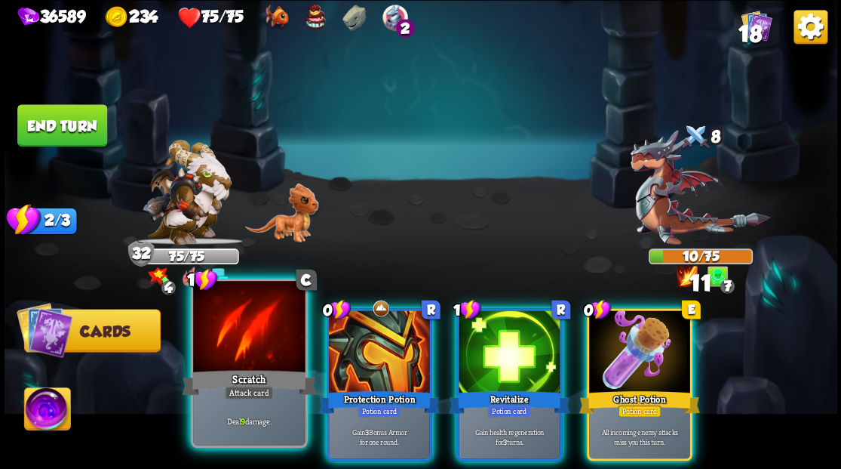
click at [220, 354] on div at bounding box center [249, 328] width 112 height 94
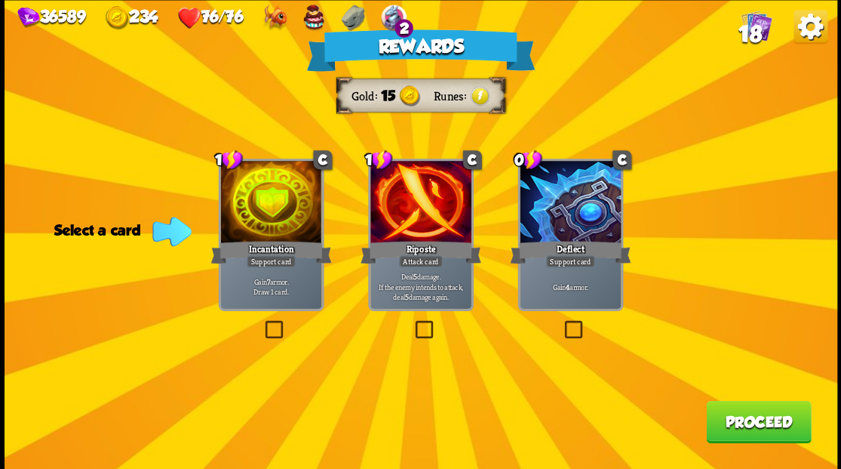
click at [736, 410] on button "Proceed" at bounding box center [758, 421] width 105 height 42
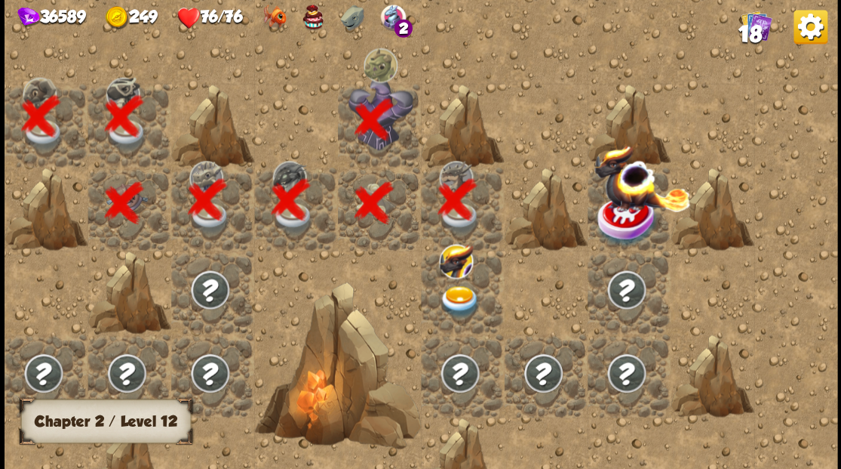
click at [453, 306] on img at bounding box center [459, 301] width 41 height 32
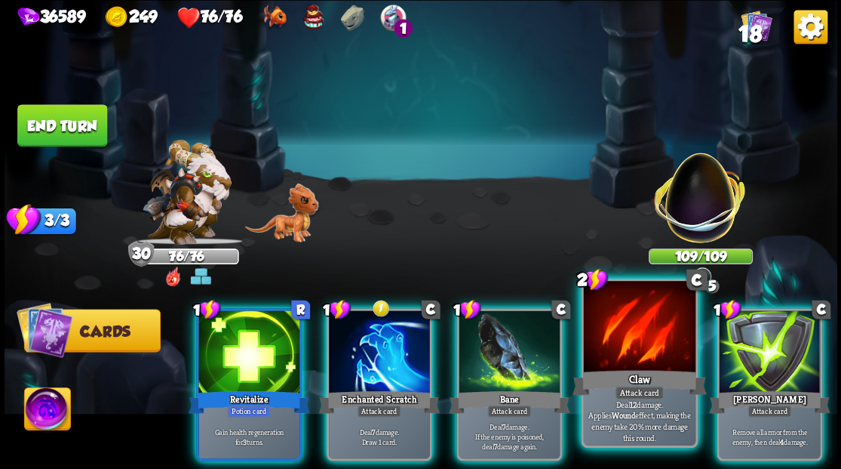
click at [592, 344] on div at bounding box center [639, 328] width 112 height 94
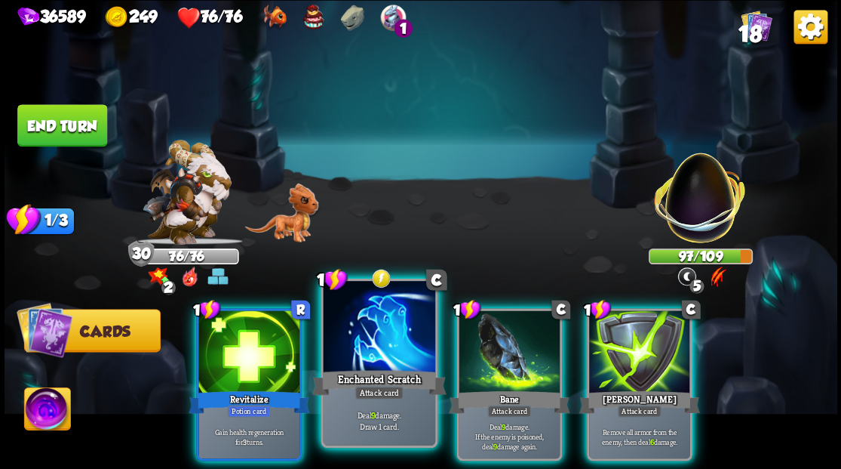
click at [361, 325] on div at bounding box center [379, 328] width 112 height 94
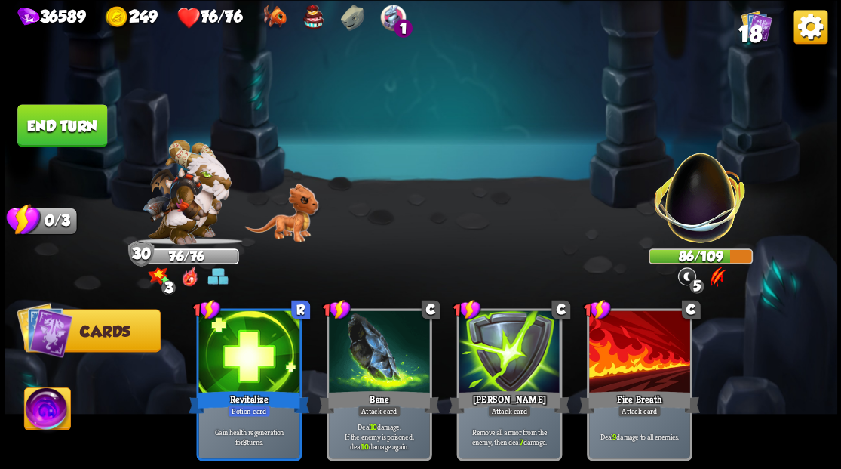
click at [60, 121] on button "End turn" at bounding box center [62, 125] width 90 height 42
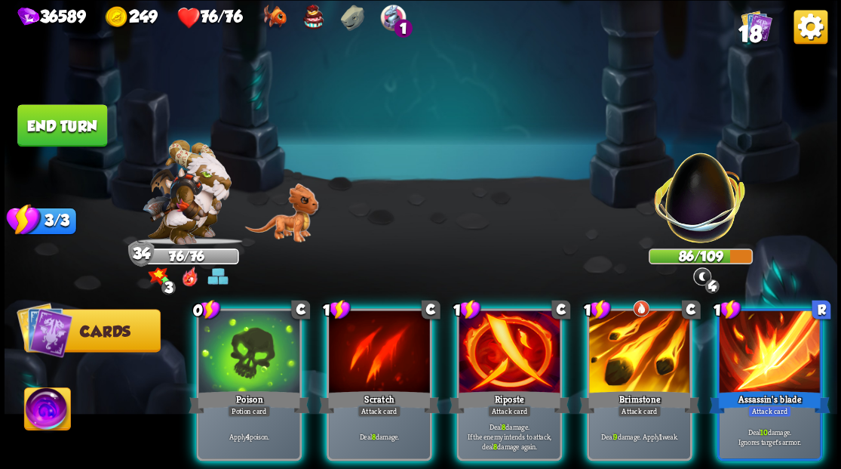
drag, startPoint x: 782, startPoint y: 344, endPoint x: 742, endPoint y: 334, distance: 41.9
click at [766, 338] on div at bounding box center [769, 352] width 101 height 85
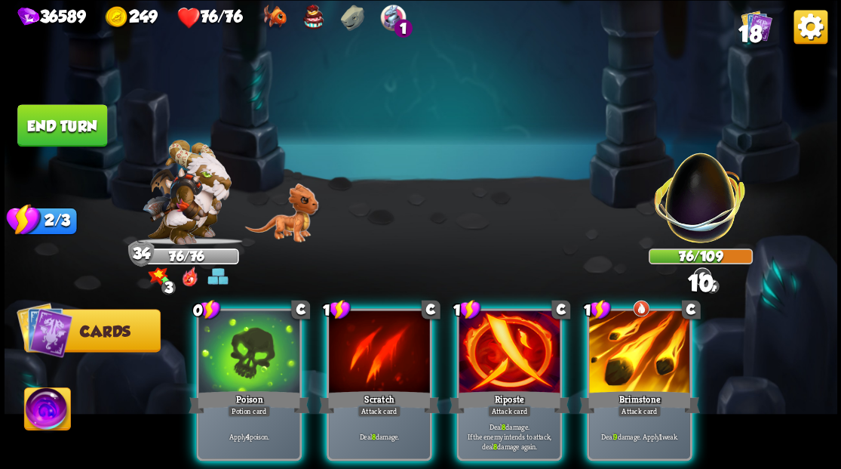
drag, startPoint x: 649, startPoint y: 325, endPoint x: 602, endPoint y: 332, distance: 47.3
click at [647, 325] on div at bounding box center [639, 352] width 101 height 85
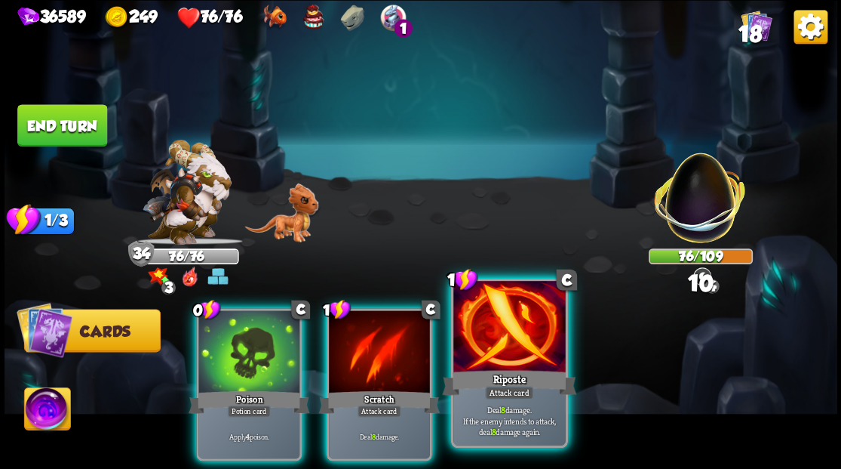
click at [456, 343] on div at bounding box center [509, 328] width 112 height 94
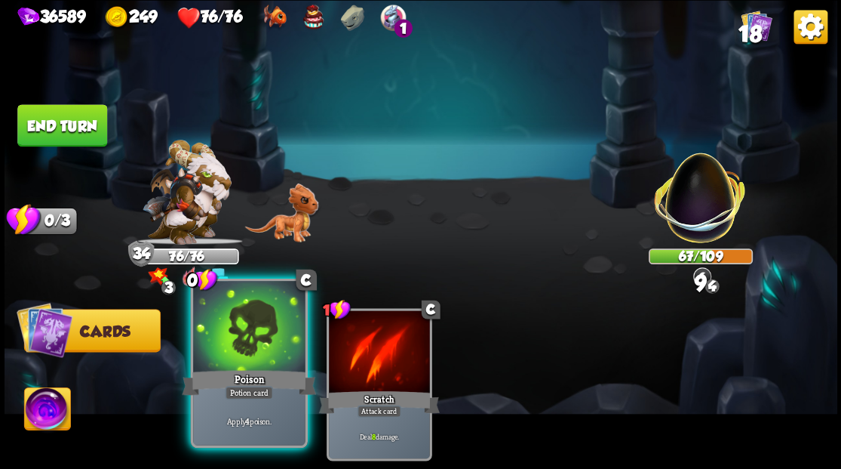
click at [232, 372] on div "Poison" at bounding box center [249, 382] width 134 height 30
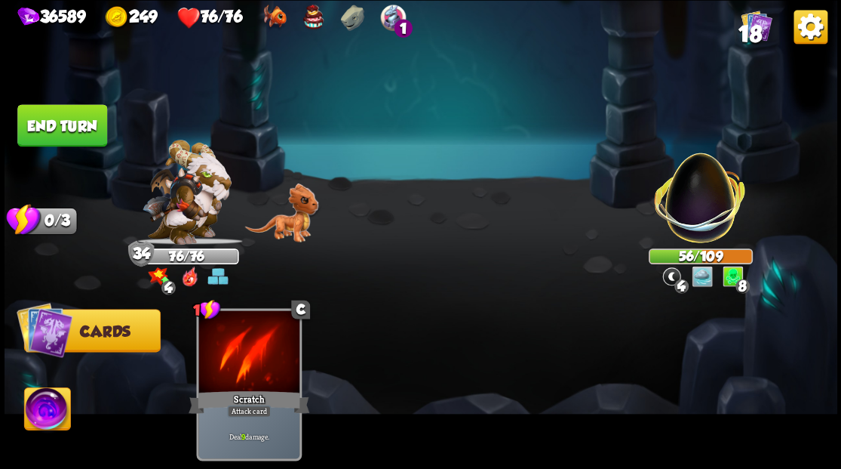
drag, startPoint x: 64, startPoint y: 116, endPoint x: 597, endPoint y: 237, distance: 546.2
click at [67, 118] on button "End turn" at bounding box center [62, 125] width 90 height 42
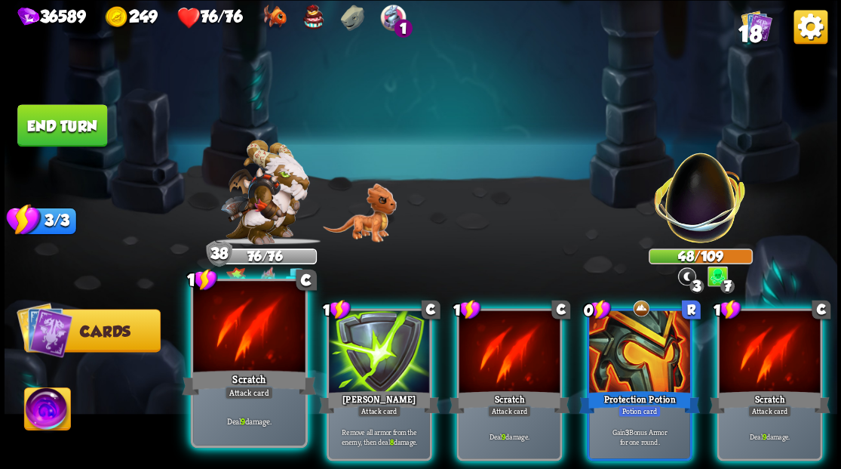
click at [228, 335] on div at bounding box center [249, 328] width 112 height 94
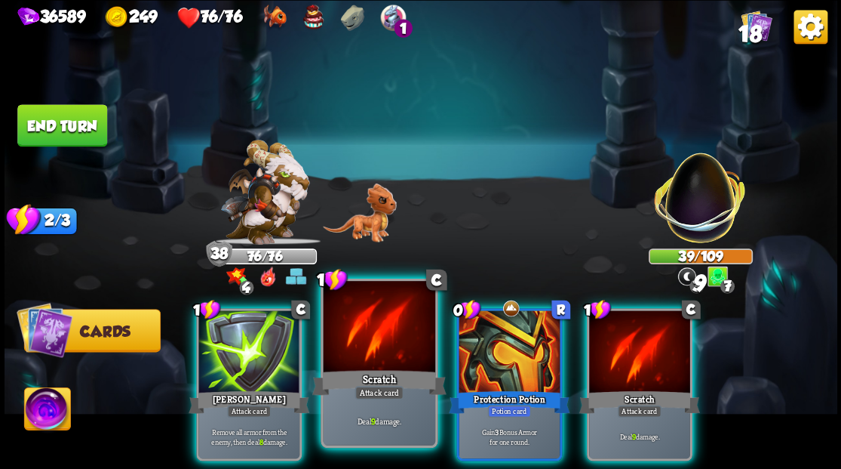
click at [367, 325] on div at bounding box center [379, 328] width 112 height 94
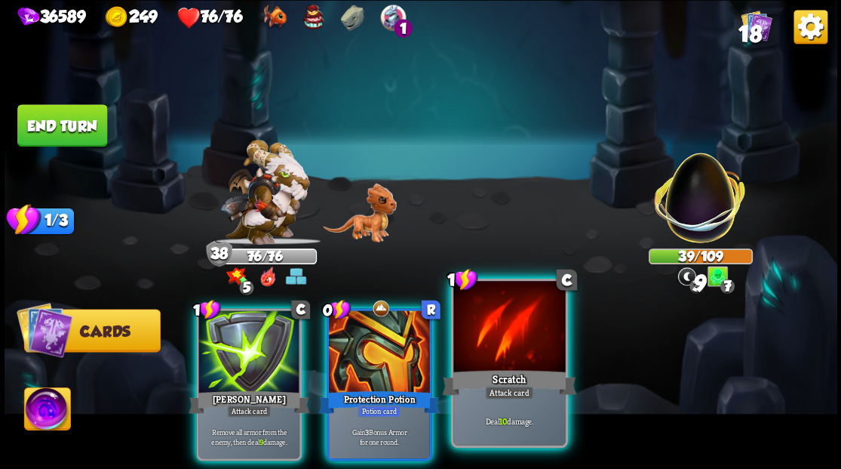
click at [490, 365] on div at bounding box center [509, 328] width 112 height 94
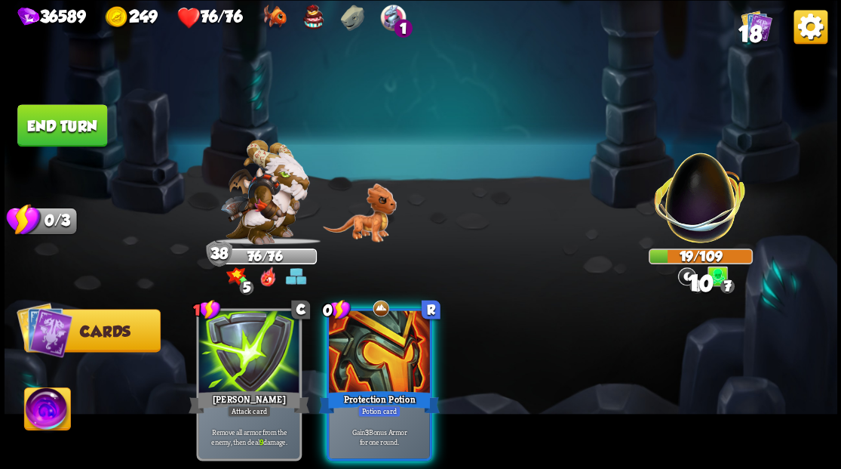
click at [367, 340] on div at bounding box center [379, 352] width 101 height 85
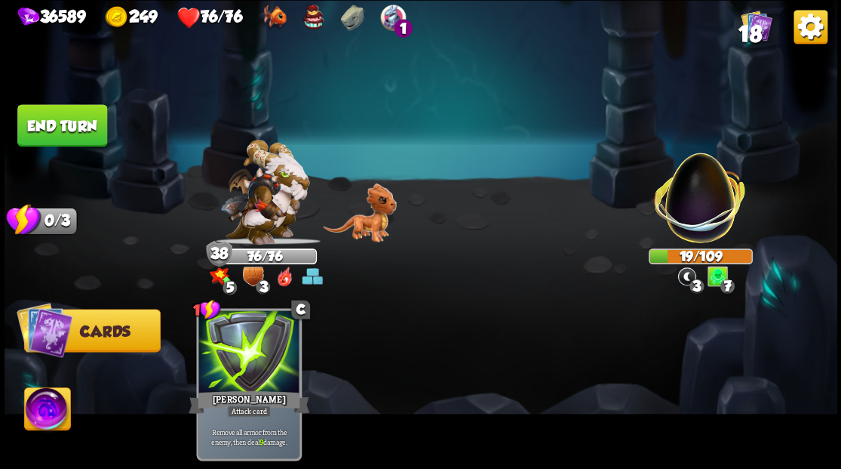
drag, startPoint x: 66, startPoint y: 118, endPoint x: 417, endPoint y: 288, distance: 390.8
click at [77, 119] on button "End turn" at bounding box center [62, 125] width 91 height 43
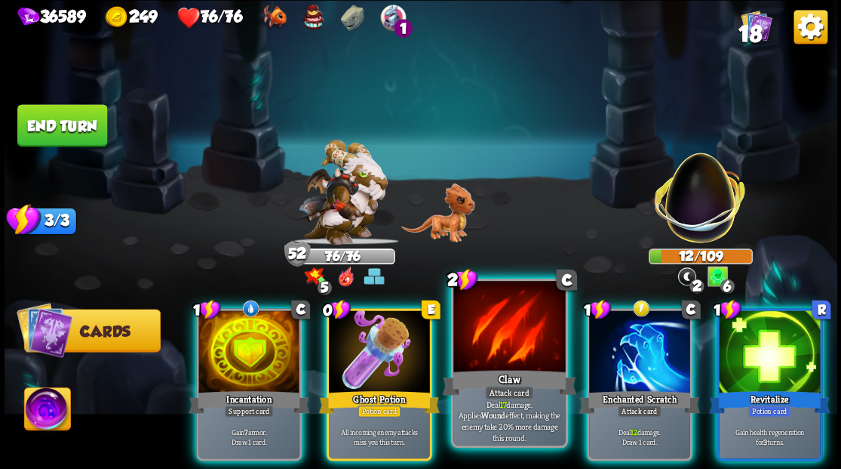
click at [484, 358] on div at bounding box center [509, 328] width 112 height 94
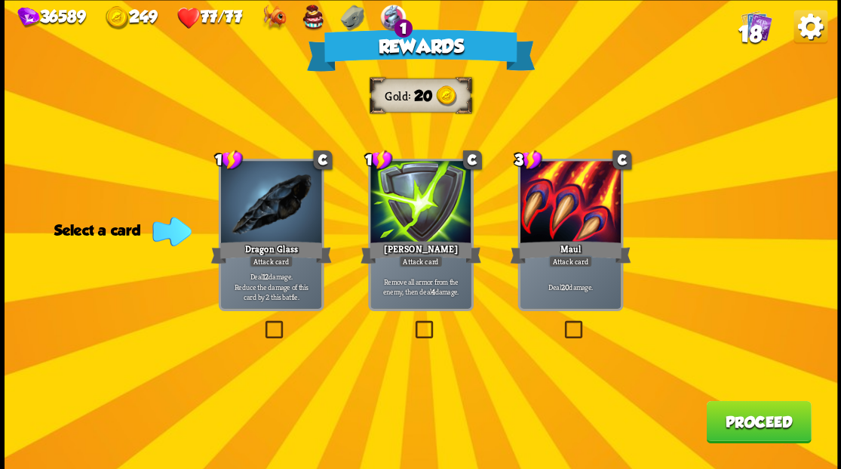
click at [758, 429] on button "Proceed" at bounding box center [758, 421] width 105 height 42
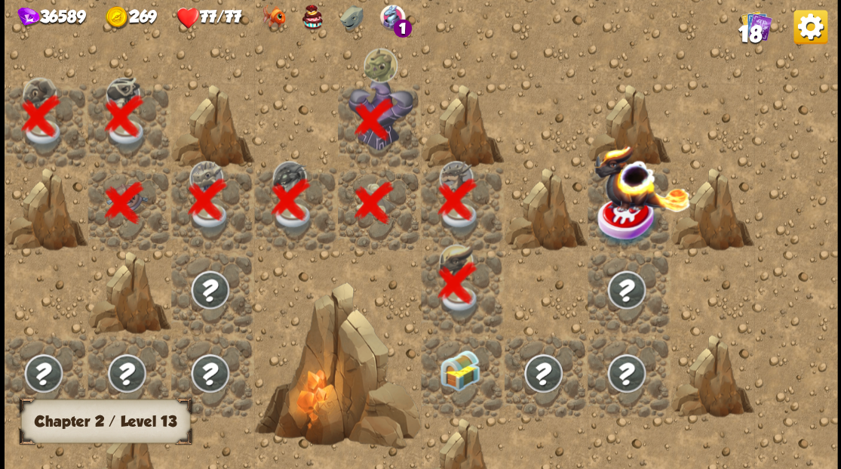
click at [463, 375] on img at bounding box center [459, 369] width 41 height 41
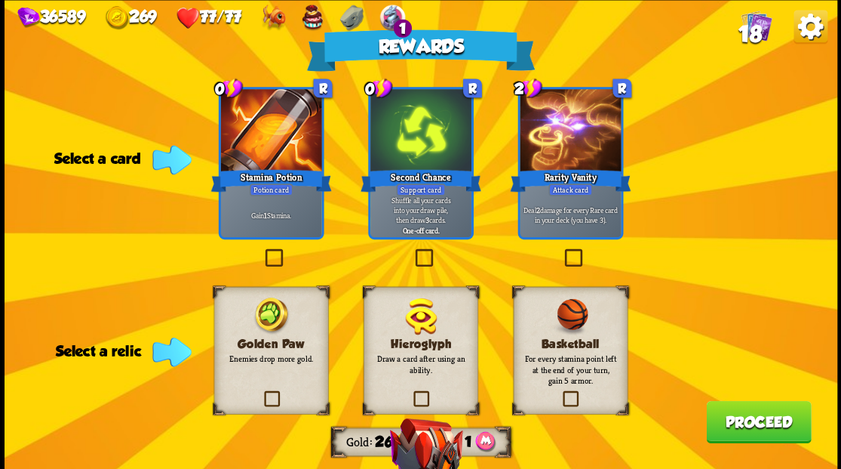
click at [262, 251] on label at bounding box center [262, 251] width 0 height 0
click at [0, 0] on input "checkbox" at bounding box center [0, 0] width 0 height 0
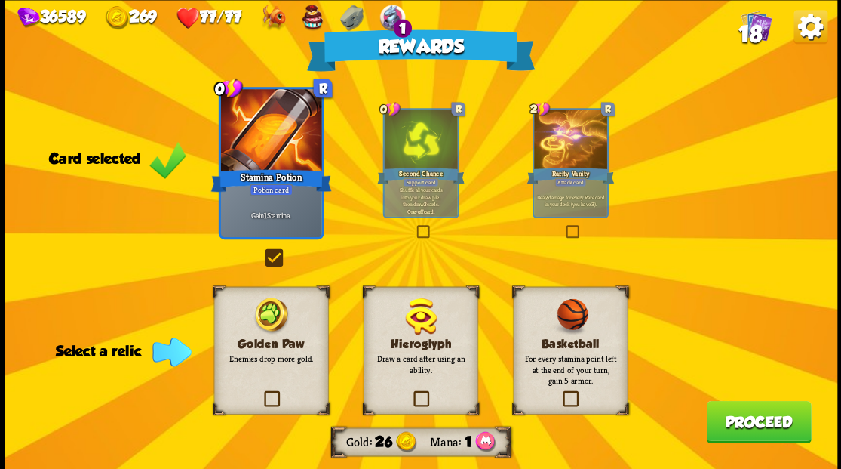
click at [261, 392] on label at bounding box center [261, 392] width 0 height 0
click at [0, 0] on input "checkbox" at bounding box center [0, 0] width 0 height 0
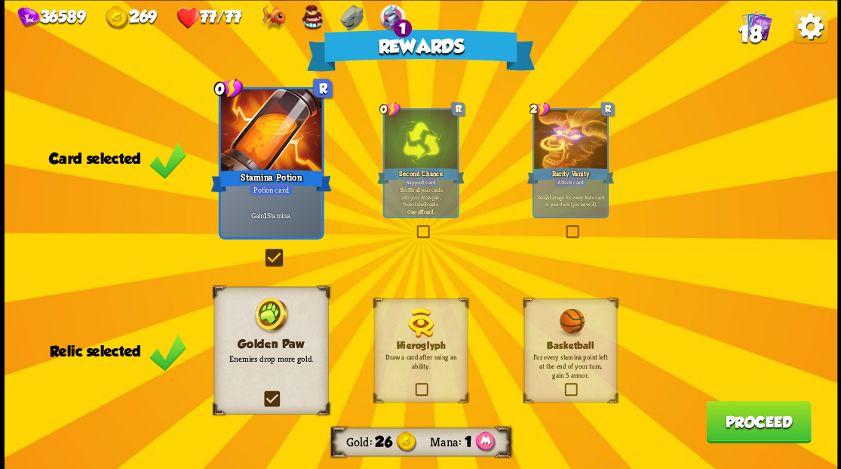
click at [414, 226] on label at bounding box center [414, 226] width 0 height 0
click at [0, 0] on input "checkbox" at bounding box center [0, 0] width 0 height 0
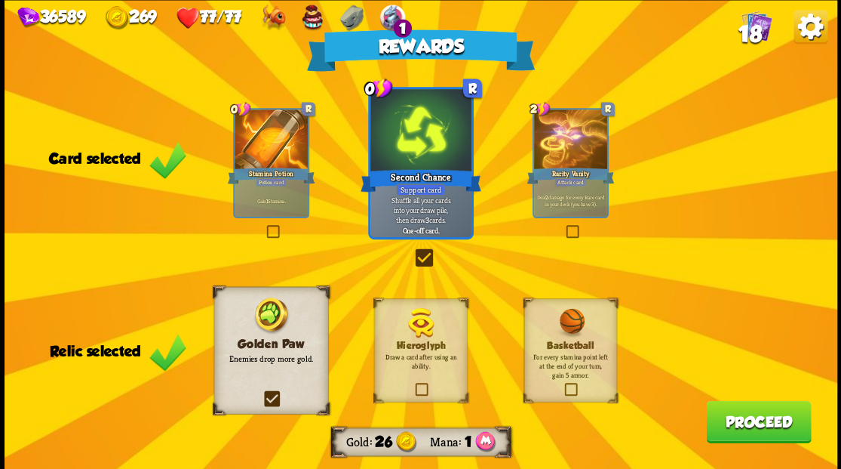
drag, startPoint x: 758, startPoint y: 426, endPoint x: 758, endPoint y: 411, distance: 14.3
click at [758, 411] on button "Proceed" at bounding box center [758, 421] width 105 height 42
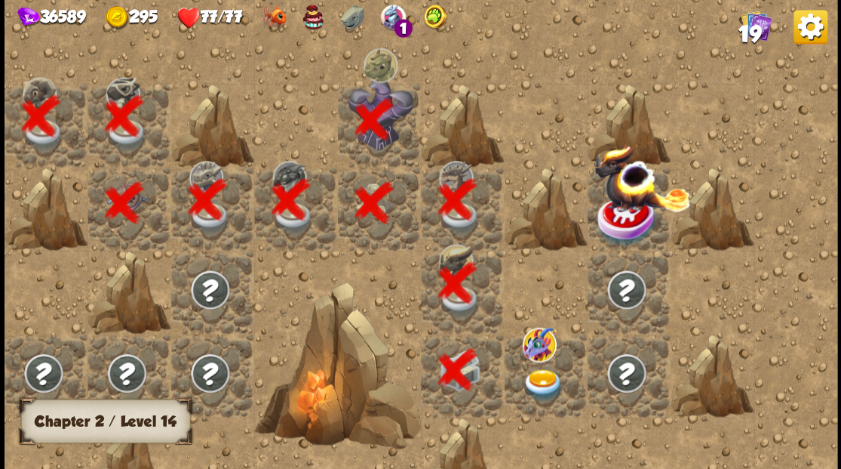
click at [545, 378] on img at bounding box center [542, 384] width 41 height 32
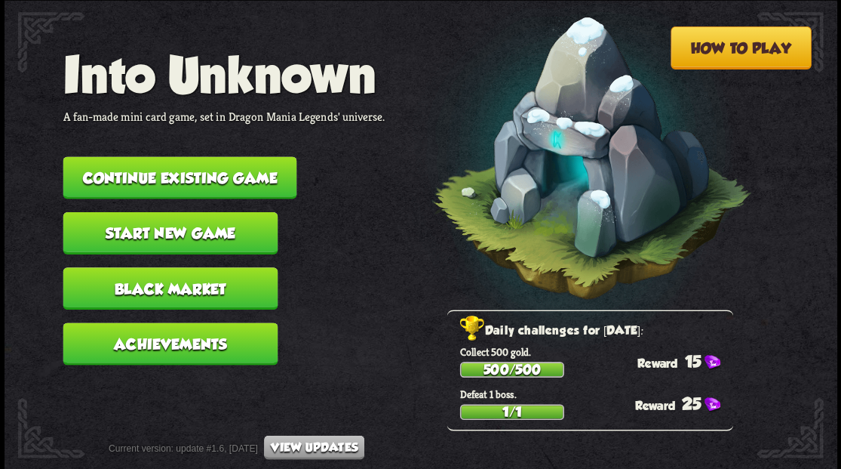
click at [194, 189] on button "Continue existing game" at bounding box center [180, 177] width 234 height 42
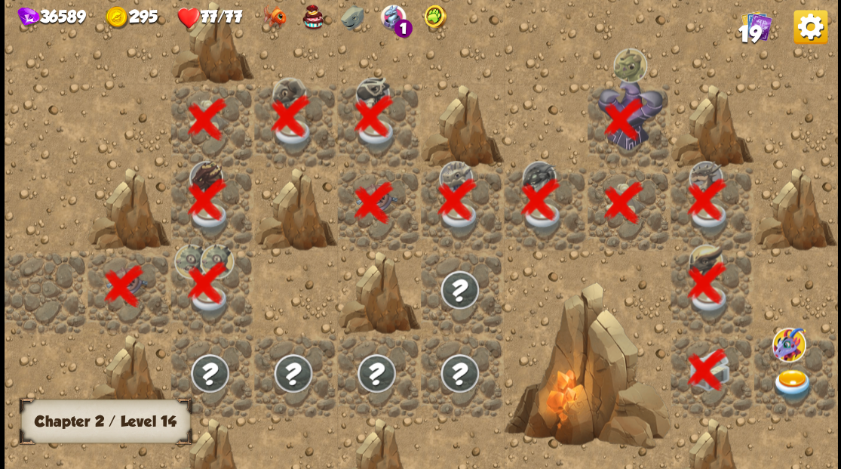
scroll to position [0, 290]
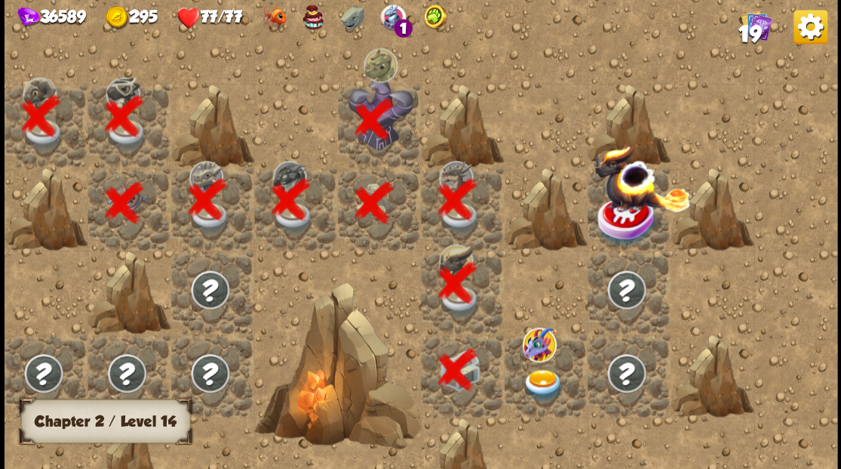
click at [546, 388] on img at bounding box center [542, 384] width 41 height 32
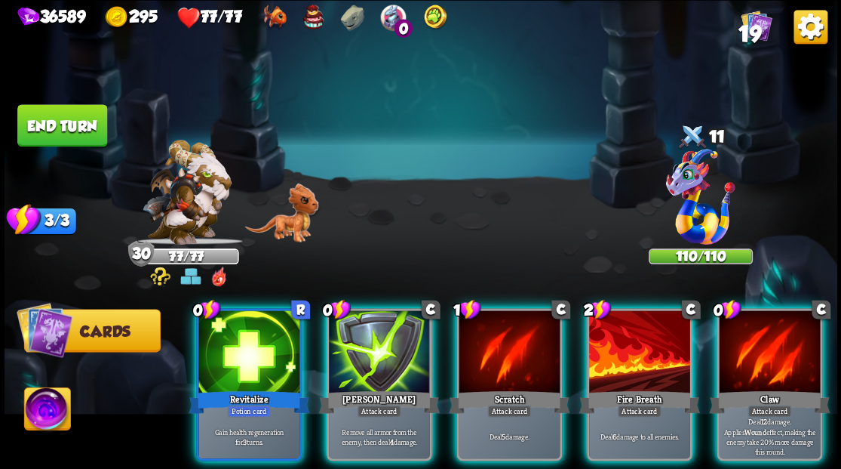
click at [782, 349] on div at bounding box center [769, 352] width 101 height 85
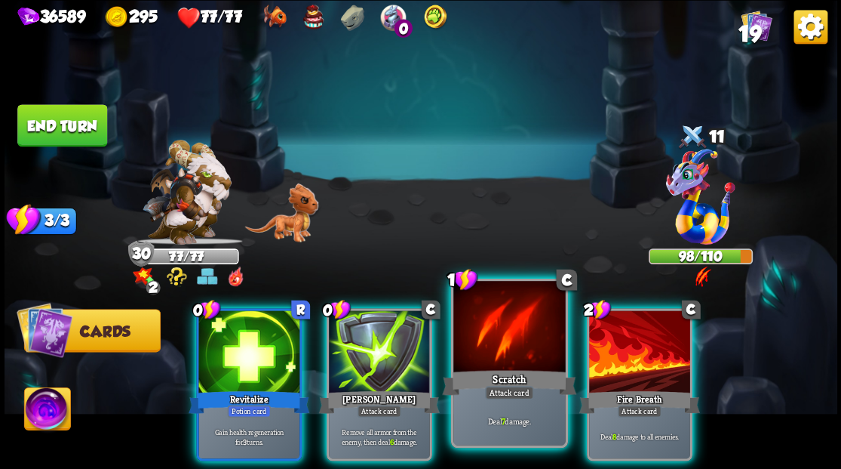
click at [501, 346] on div at bounding box center [509, 328] width 112 height 94
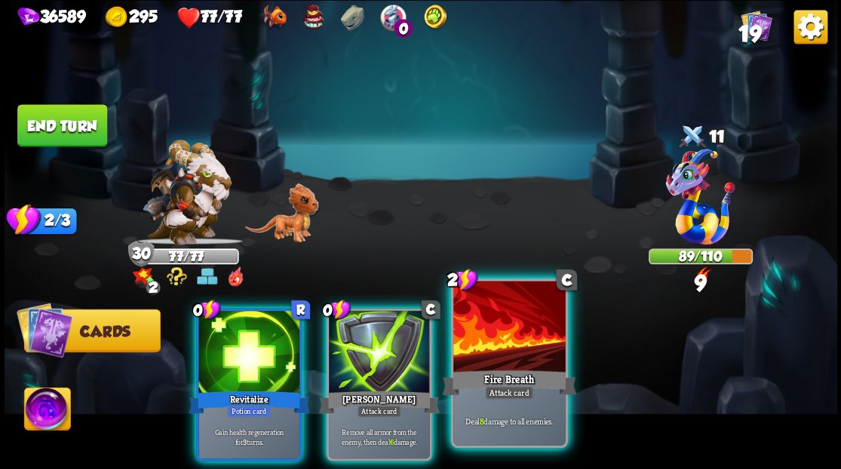
click at [498, 347] on div at bounding box center [509, 328] width 112 height 94
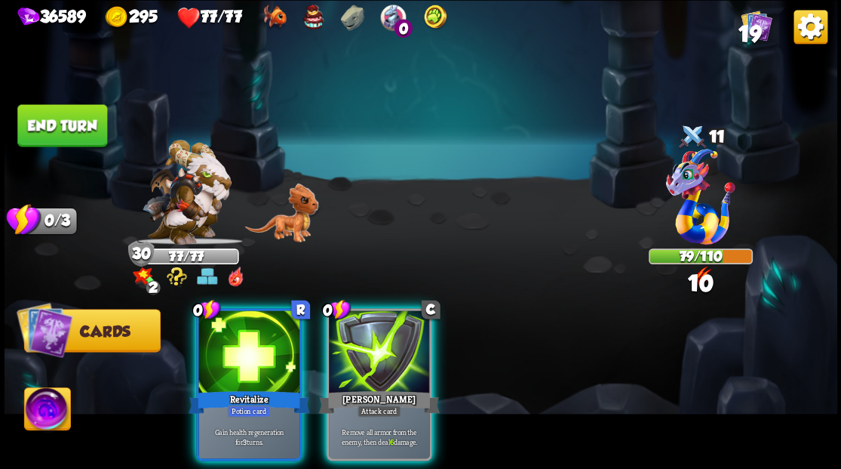
drag, startPoint x: 358, startPoint y: 344, endPoint x: 307, endPoint y: 340, distance: 50.7
click at [356, 343] on div at bounding box center [379, 352] width 101 height 85
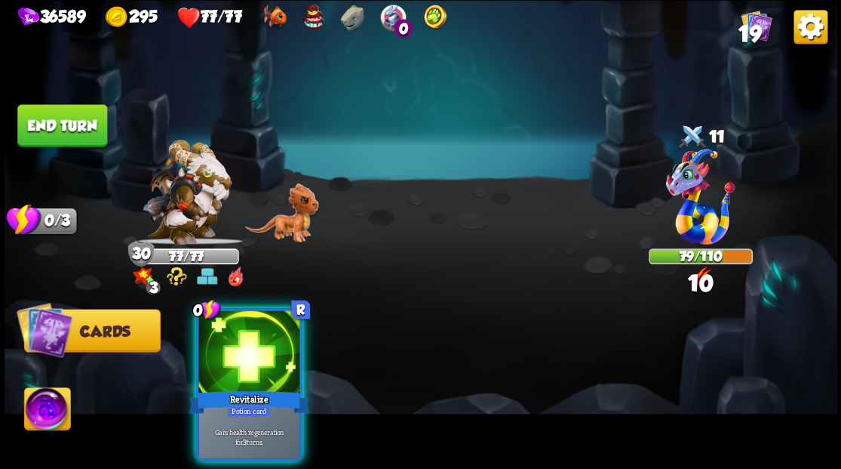
click at [252, 335] on div at bounding box center [248, 352] width 101 height 85
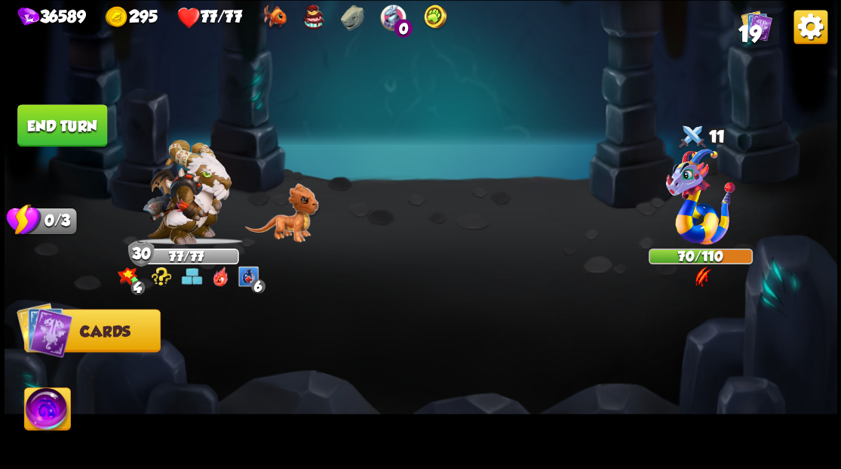
drag, startPoint x: 66, startPoint y: 134, endPoint x: 351, endPoint y: 186, distance: 289.1
click at [68, 134] on button "End turn" at bounding box center [62, 125] width 90 height 42
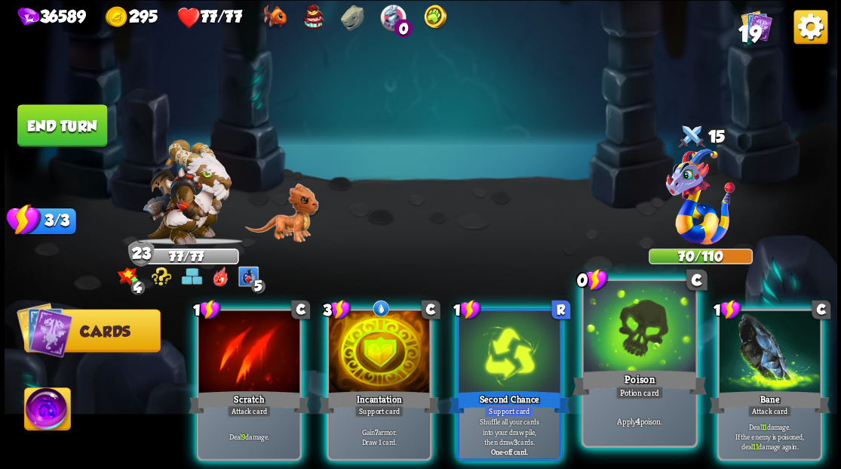
click at [613, 358] on div at bounding box center [639, 328] width 112 height 94
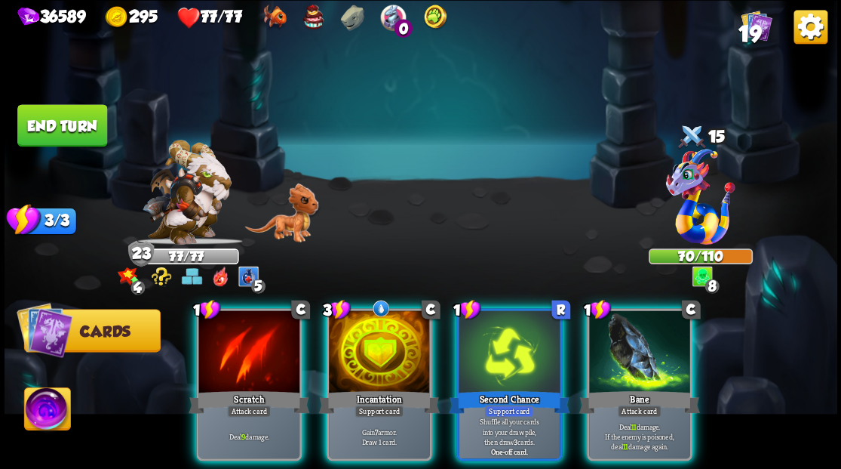
click at [628, 358] on div at bounding box center [639, 352] width 101 height 85
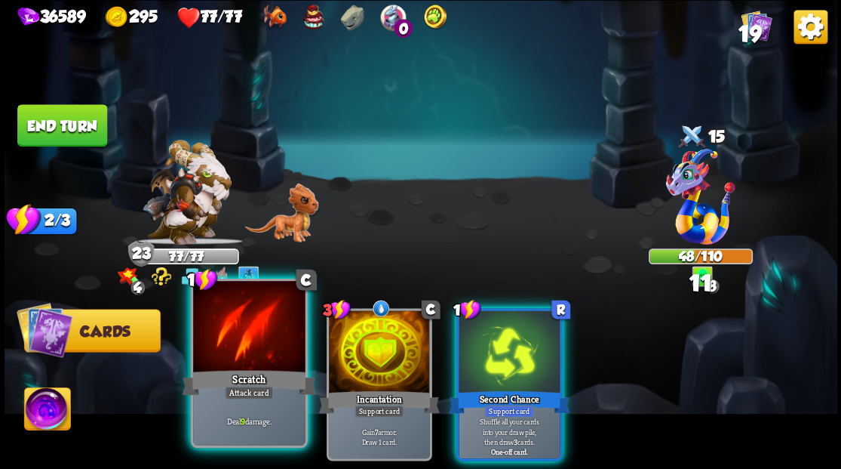
click at [244, 340] on div at bounding box center [249, 328] width 112 height 94
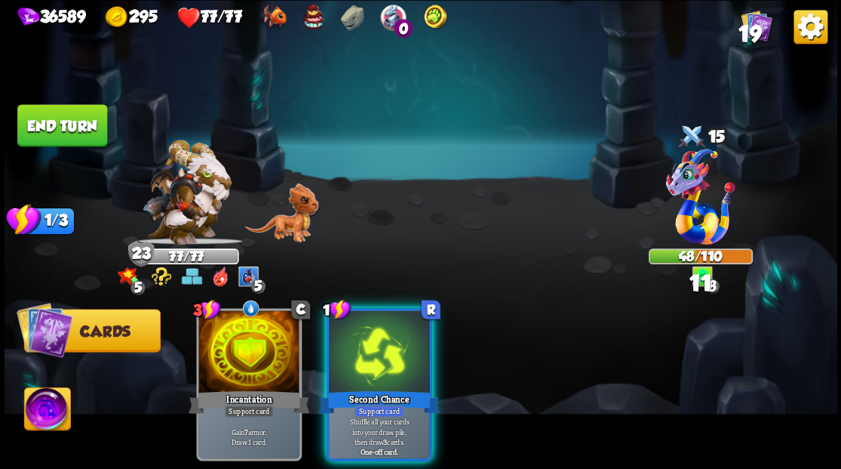
drag, startPoint x: 389, startPoint y: 341, endPoint x: 398, endPoint y: 315, distance: 27.0
click at [389, 337] on div at bounding box center [379, 352] width 101 height 85
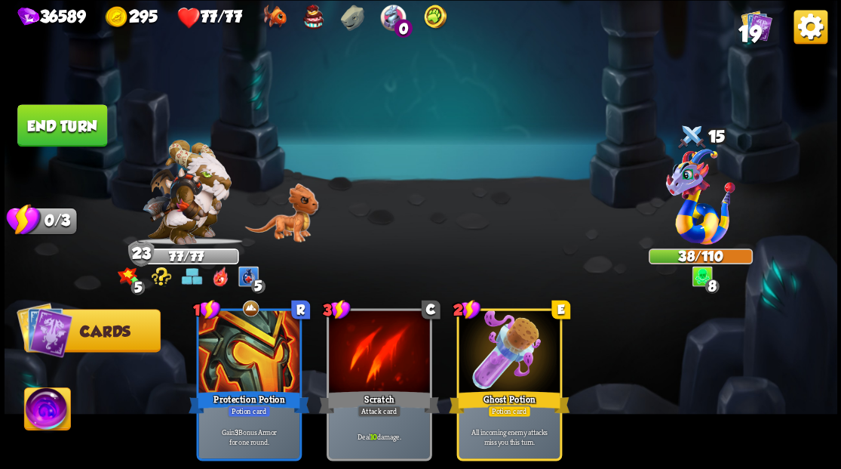
drag, startPoint x: 40, startPoint y: 130, endPoint x: 371, endPoint y: 174, distance: 334.2
click at [40, 129] on button "End turn" at bounding box center [62, 125] width 90 height 42
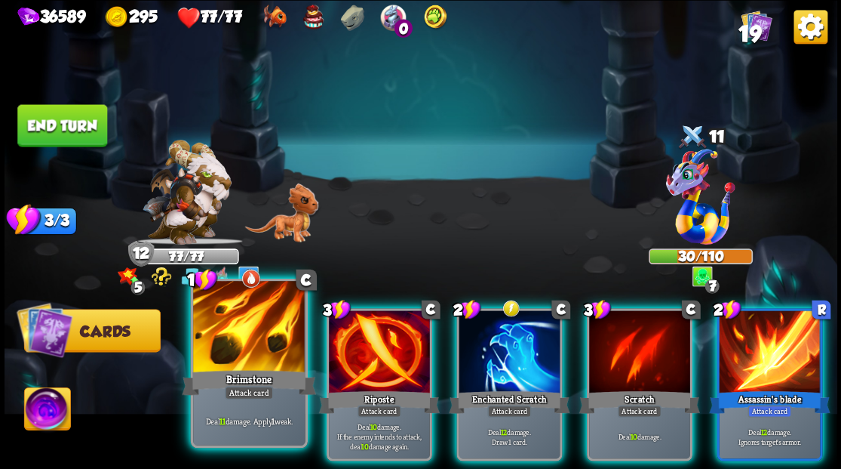
click at [234, 359] on div at bounding box center [249, 328] width 112 height 94
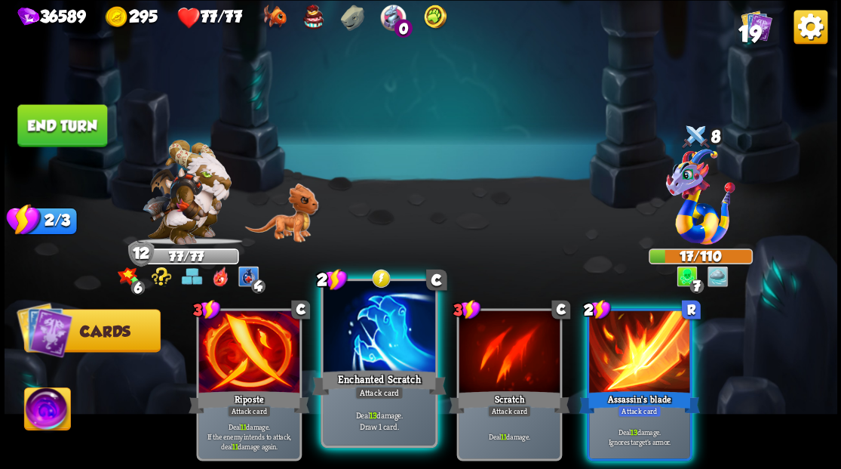
click at [340, 343] on div at bounding box center [379, 328] width 112 height 94
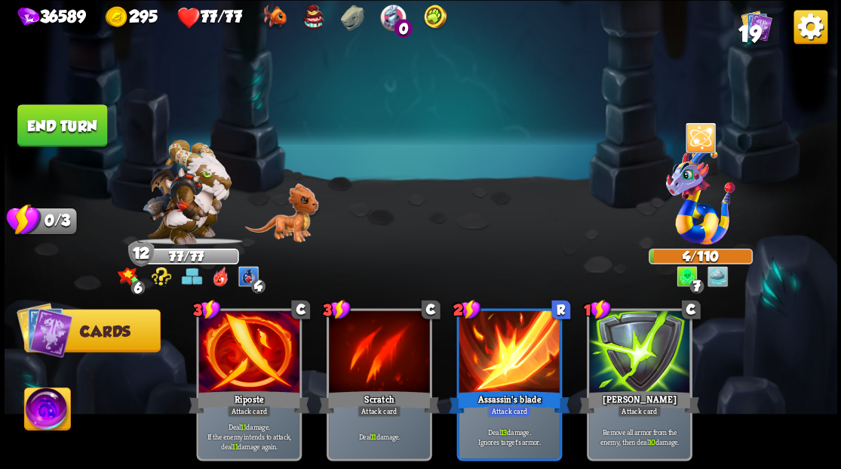
drag, startPoint x: 47, startPoint y: 128, endPoint x: 45, endPoint y: 145, distance: 16.8
click at [46, 128] on button "End turn" at bounding box center [62, 125] width 90 height 42
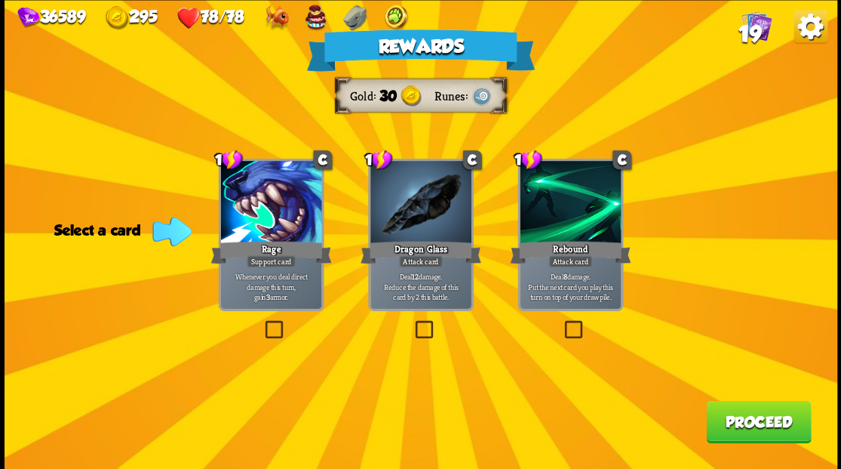
click at [754, 426] on button "Proceed" at bounding box center [758, 421] width 105 height 42
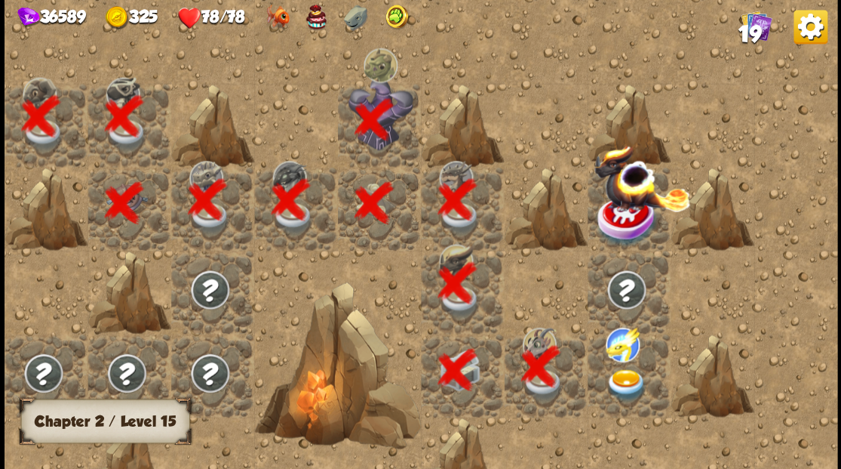
click at [658, 363] on div at bounding box center [628, 375] width 83 height 83
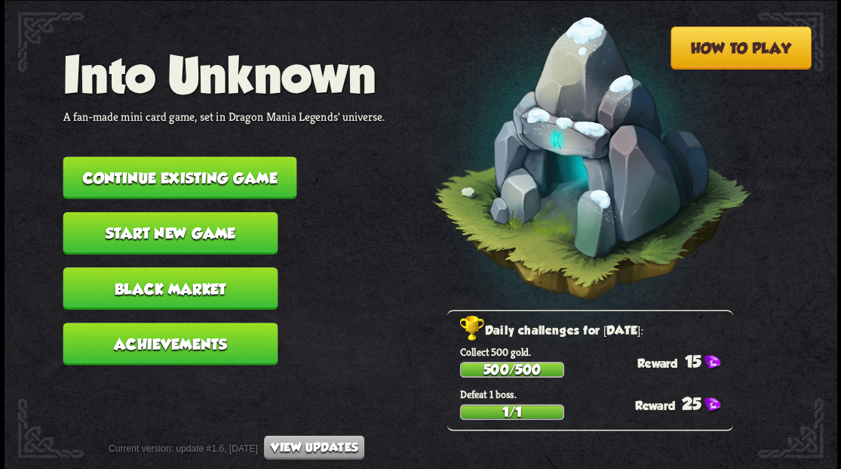
click at [146, 183] on button "Continue existing game" at bounding box center [180, 177] width 234 height 42
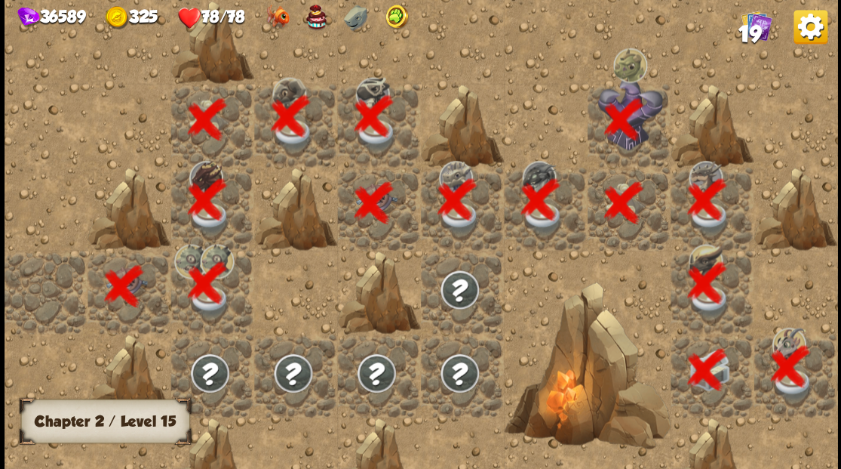
scroll to position [0, 290]
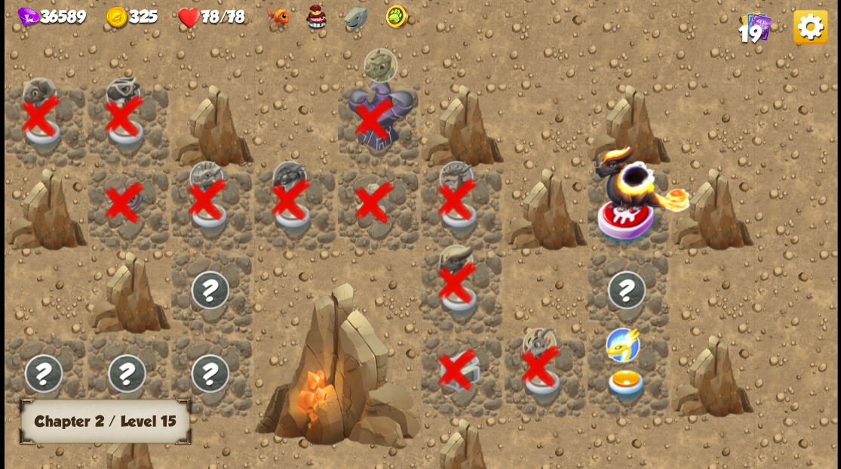
click at [614, 383] on img at bounding box center [625, 384] width 41 height 32
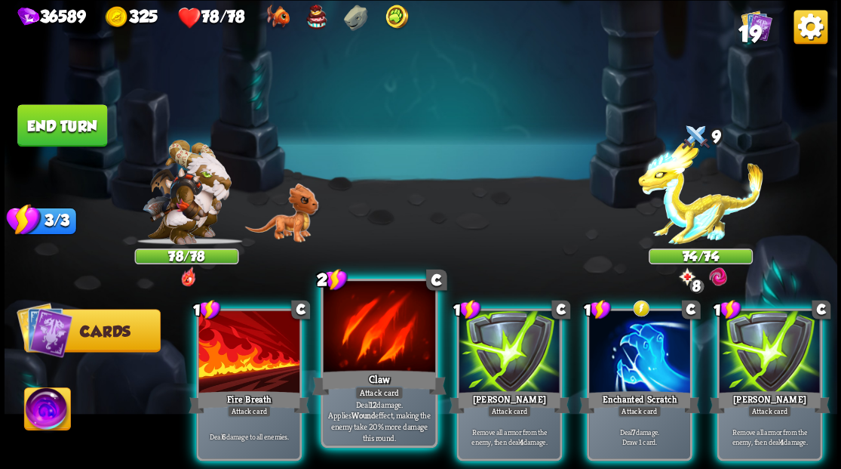
click at [366, 358] on div at bounding box center [379, 328] width 112 height 94
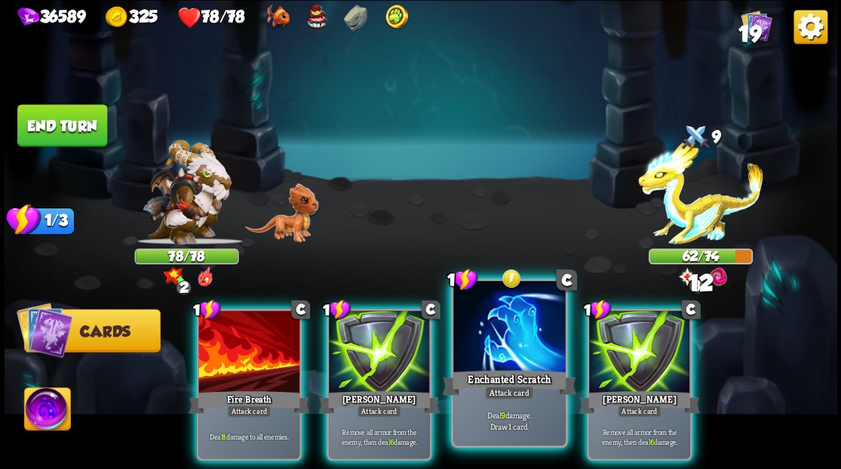
click at [477, 343] on div at bounding box center [509, 328] width 112 height 94
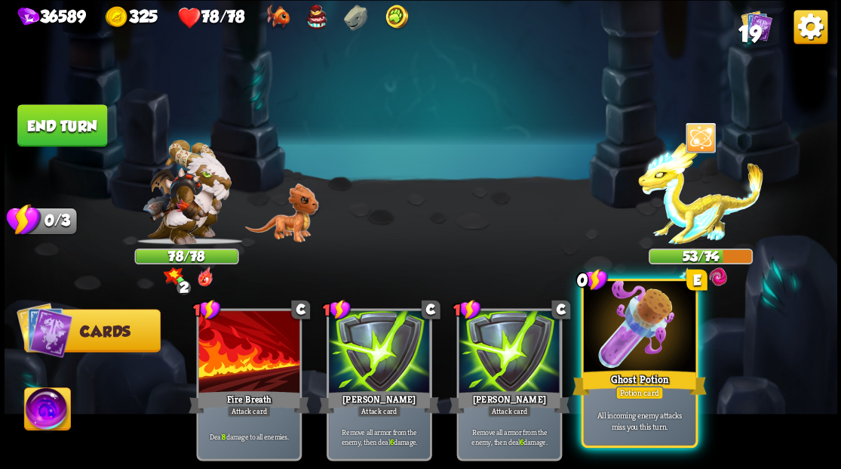
click at [638, 355] on div at bounding box center [639, 328] width 112 height 94
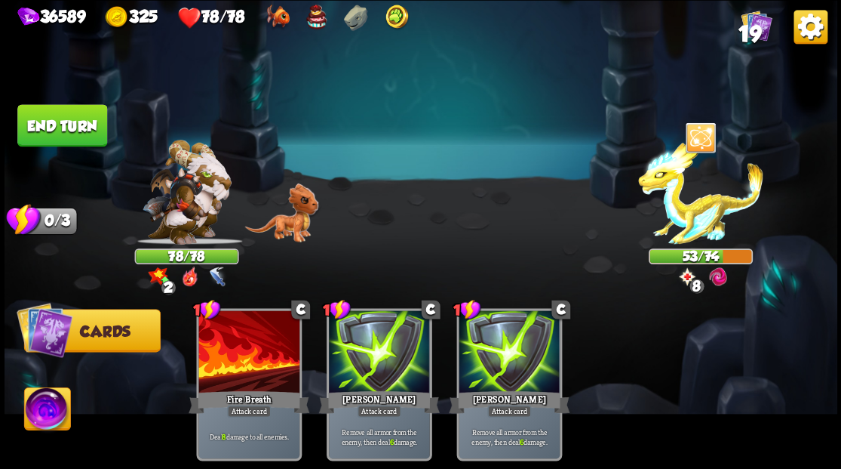
click at [77, 116] on button "End turn" at bounding box center [62, 125] width 91 height 42
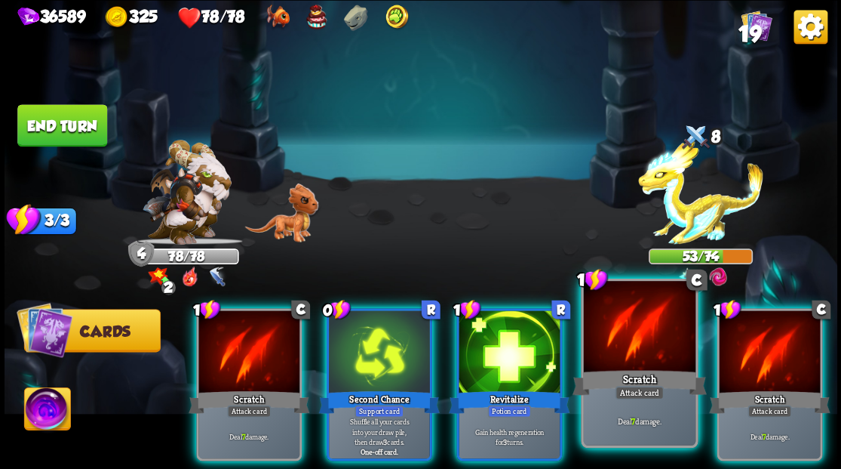
click at [637, 360] on div at bounding box center [639, 328] width 112 height 94
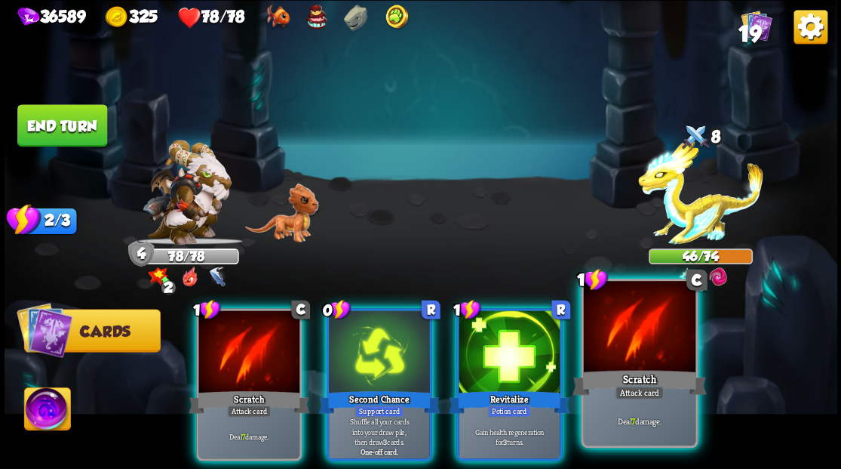
click at [635, 357] on div at bounding box center [639, 328] width 112 height 94
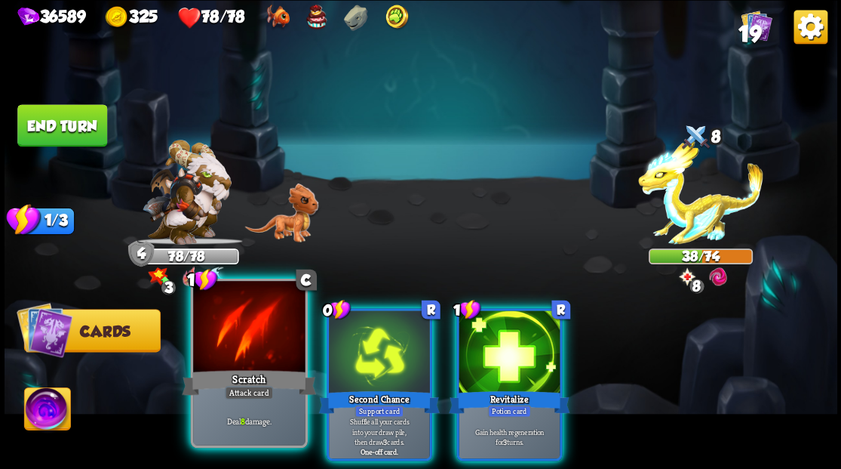
click at [258, 318] on div at bounding box center [249, 328] width 112 height 94
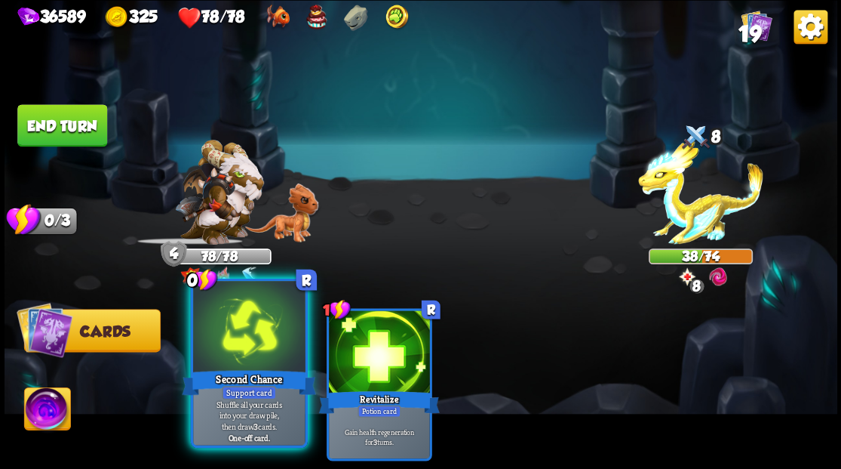
click at [257, 318] on div at bounding box center [249, 328] width 112 height 94
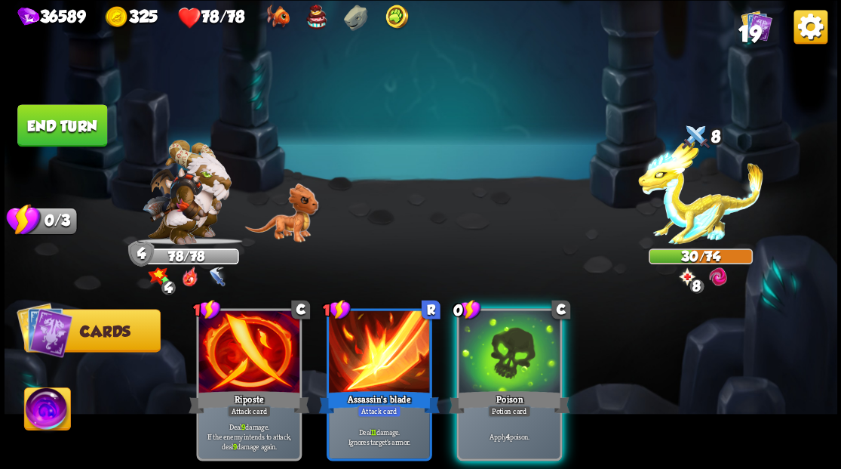
drag, startPoint x: 522, startPoint y: 363, endPoint x: 251, endPoint y: 171, distance: 332.4
click at [435, 278] on div "1 C Riposte Attack card Deal 9 damage. If the enemy intends to attack, deal 9 d…" at bounding box center [504, 364] width 666 height 208
click at [500, 358] on div at bounding box center [509, 352] width 101 height 85
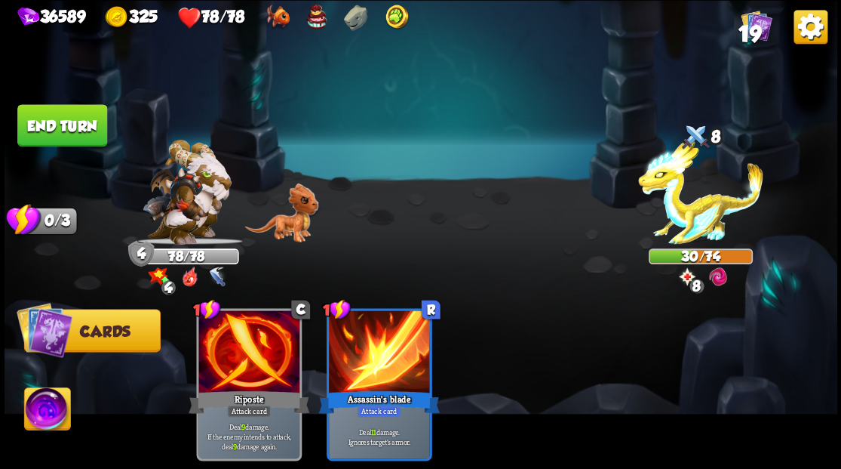
click at [39, 121] on button "End turn" at bounding box center [62, 125] width 90 height 42
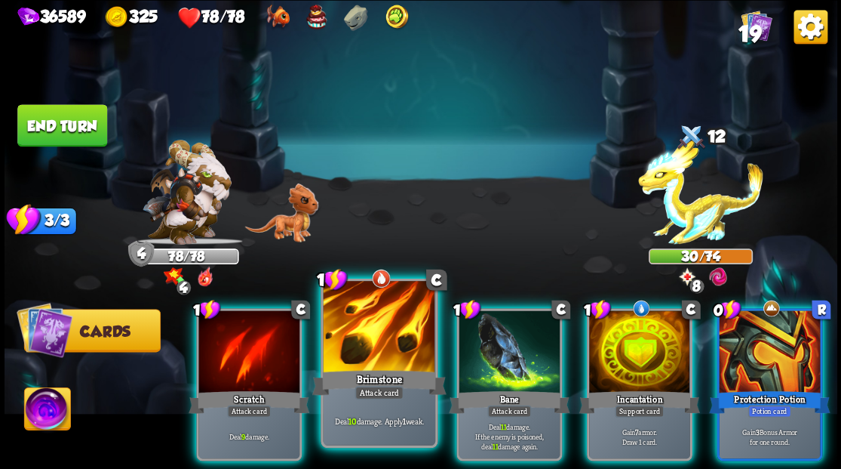
click at [389, 356] on div at bounding box center [379, 328] width 112 height 94
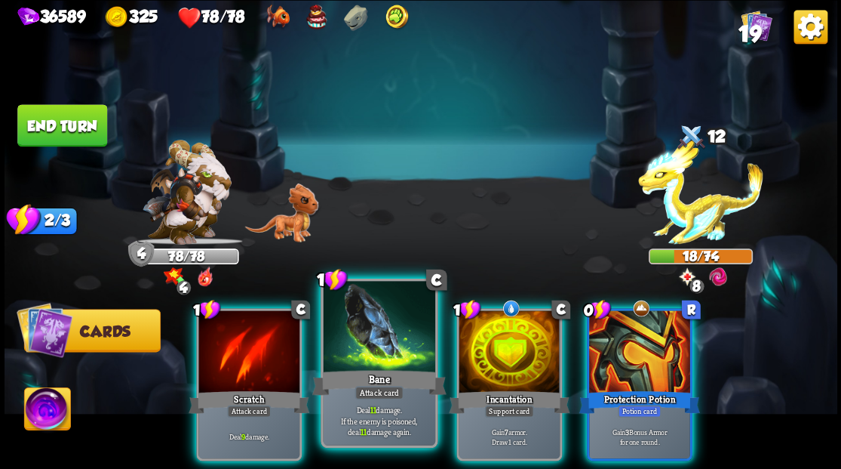
click at [364, 346] on div at bounding box center [379, 328] width 112 height 94
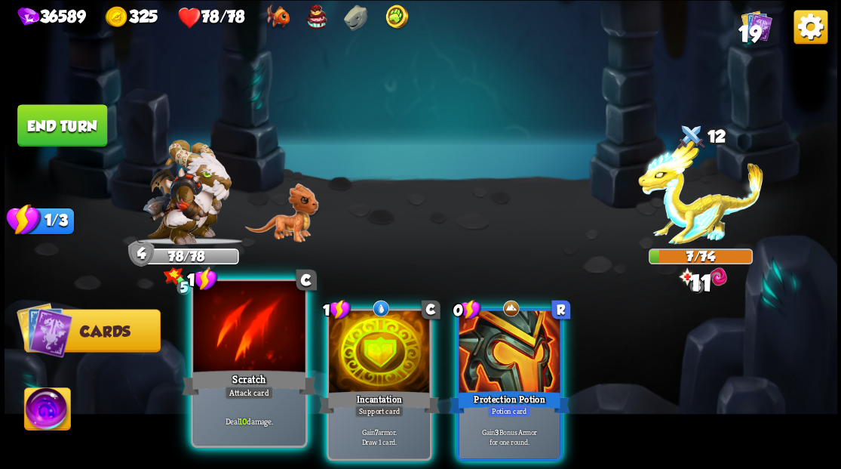
click at [258, 352] on div at bounding box center [249, 328] width 112 height 94
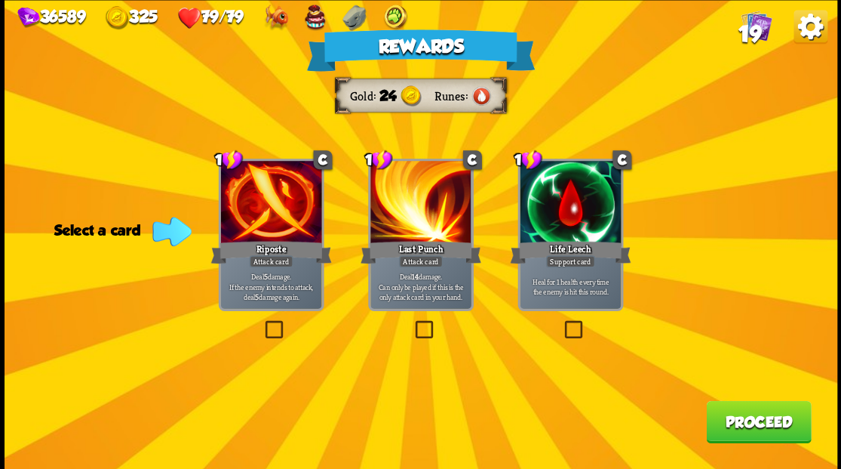
click at [727, 415] on button "Proceed" at bounding box center [758, 421] width 105 height 42
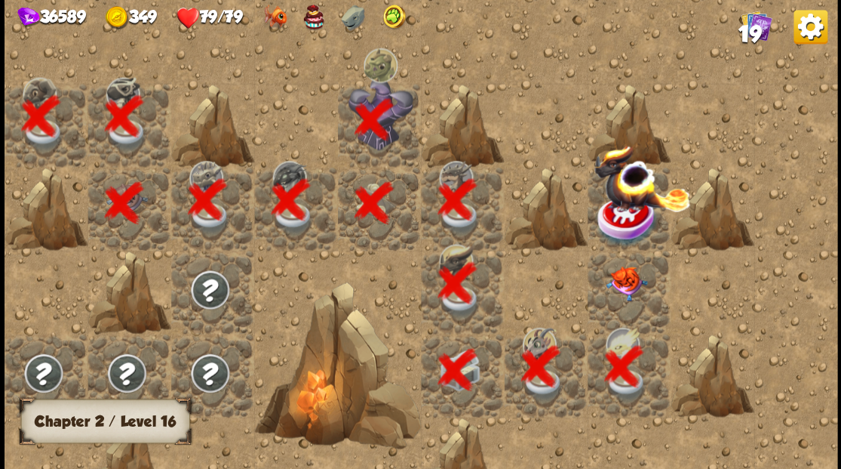
click at [624, 284] on img at bounding box center [625, 283] width 41 height 35
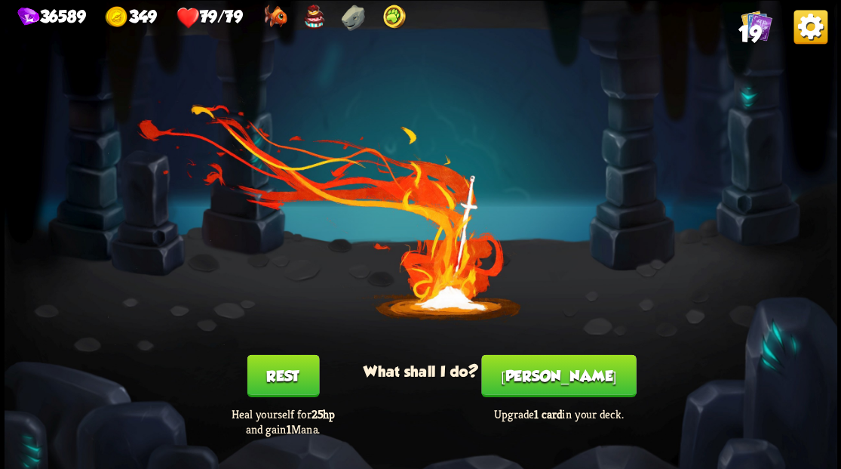
click at [560, 371] on button "[PERSON_NAME]" at bounding box center [558, 375] width 155 height 42
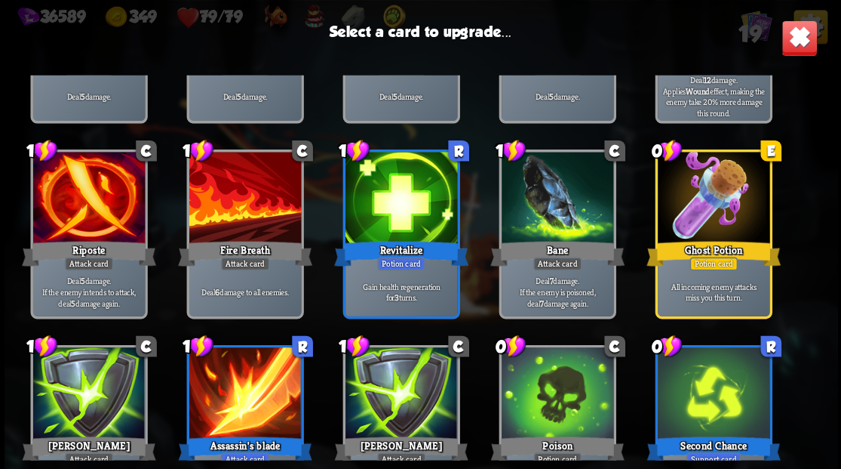
scroll to position [98, 0]
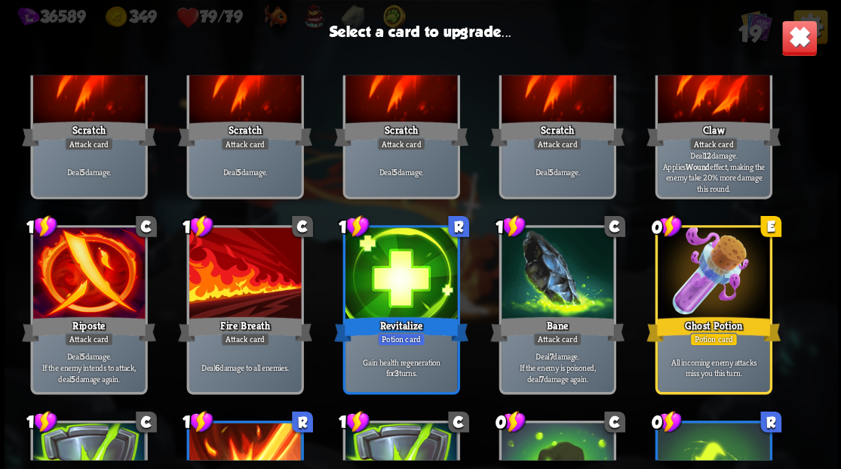
click at [704, 287] on div at bounding box center [713, 274] width 112 height 94
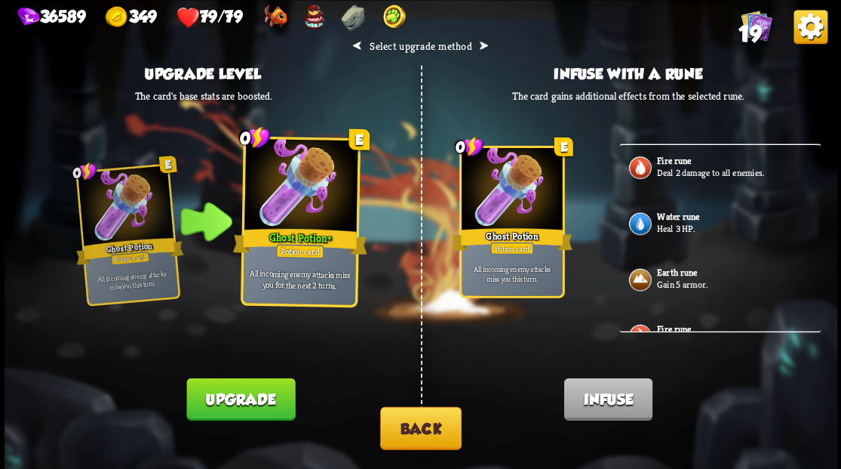
click at [257, 398] on button "Upgrade" at bounding box center [240, 398] width 109 height 42
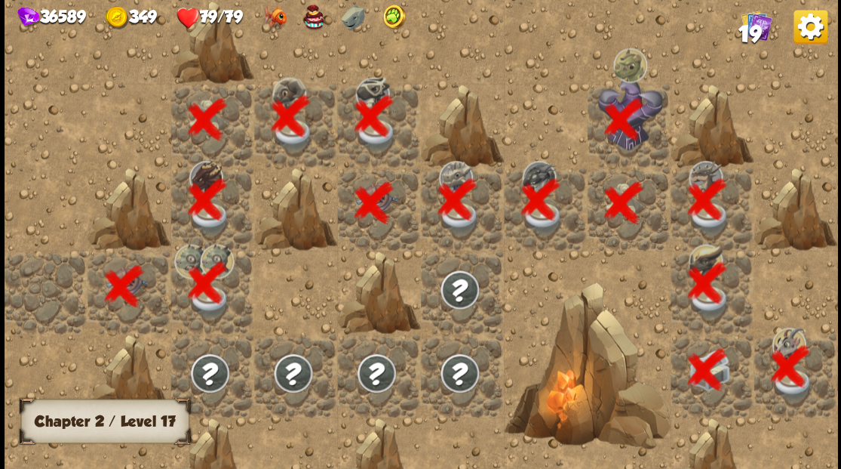
scroll to position [0, 290]
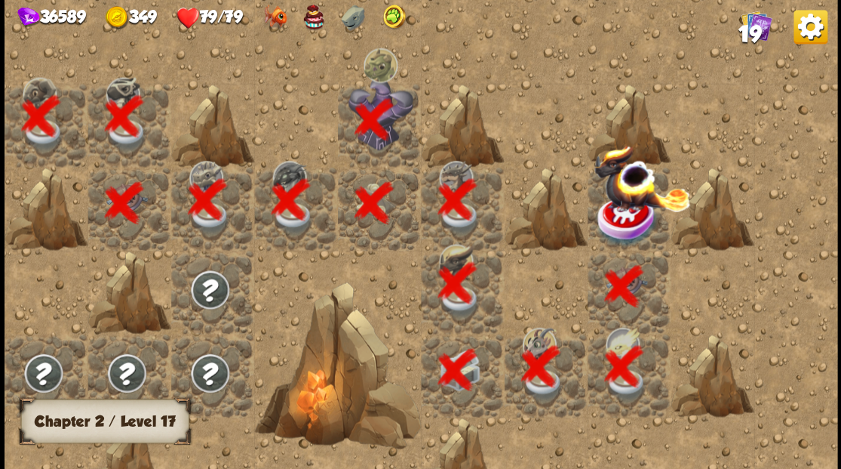
click at [638, 204] on div at bounding box center [628, 208] width 83 height 83
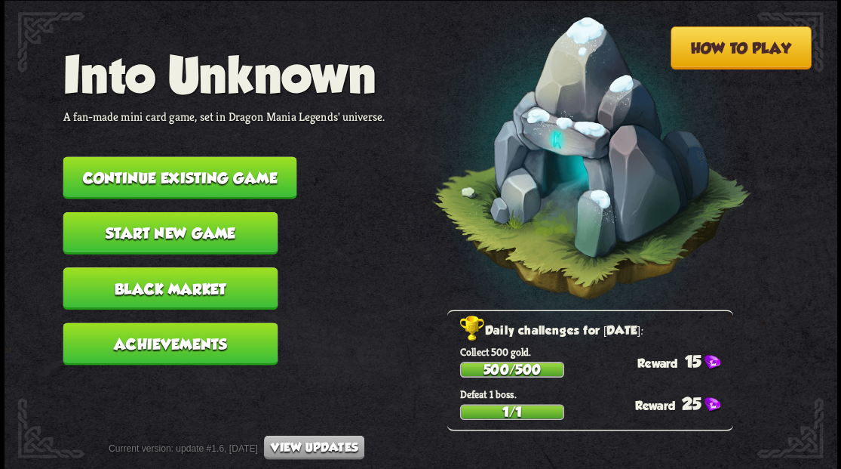
click at [205, 171] on button "Continue existing game" at bounding box center [180, 177] width 234 height 42
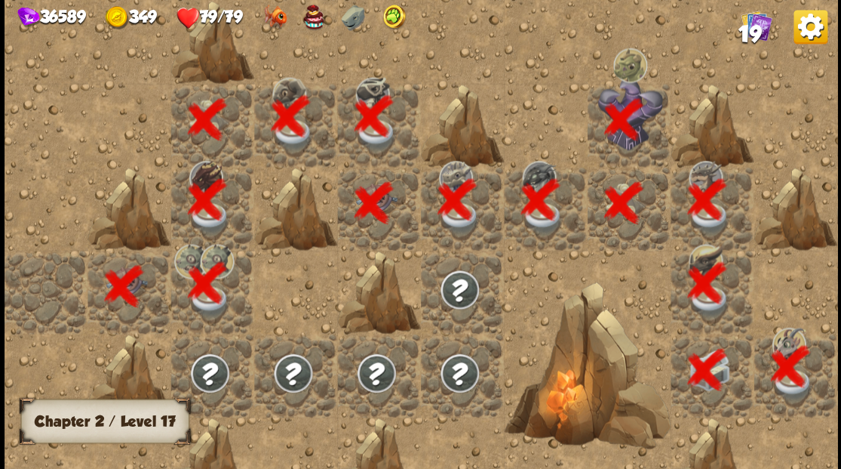
scroll to position [0, 290]
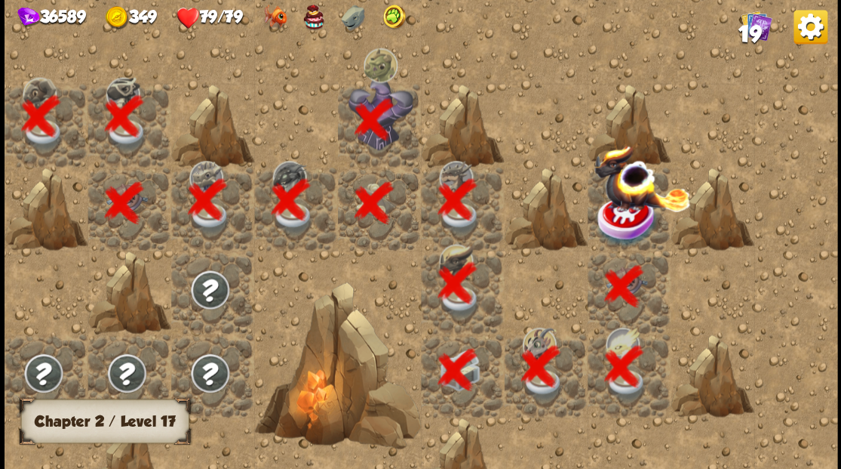
click at [625, 214] on img at bounding box center [627, 219] width 63 height 54
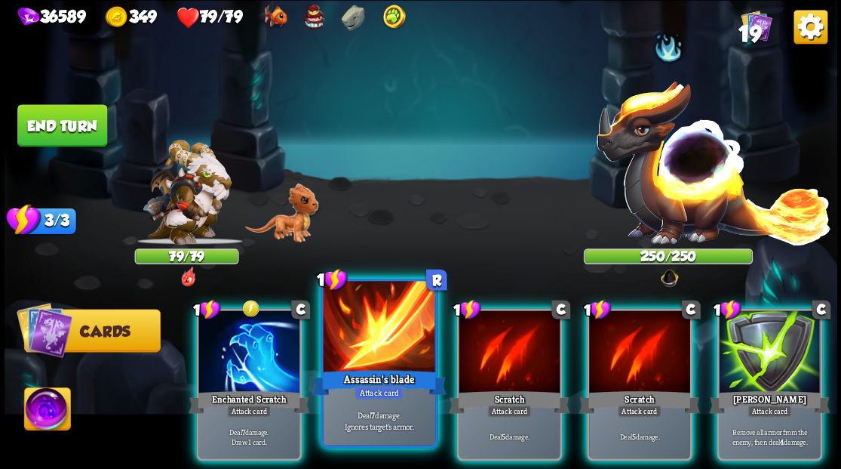
click at [367, 362] on div at bounding box center [379, 328] width 112 height 94
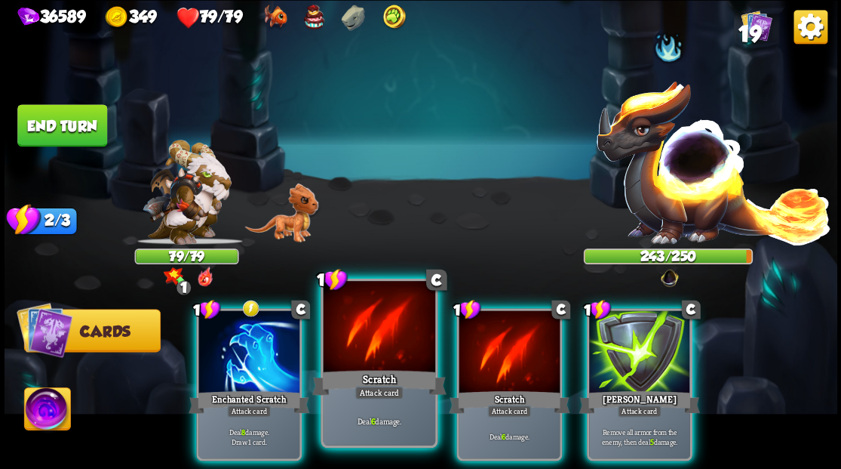
click at [337, 352] on div at bounding box center [379, 328] width 112 height 94
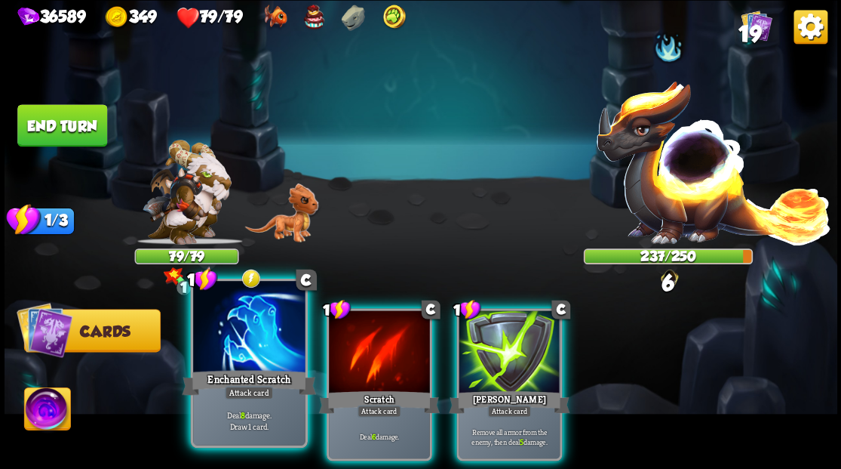
click at [240, 343] on div at bounding box center [249, 328] width 112 height 94
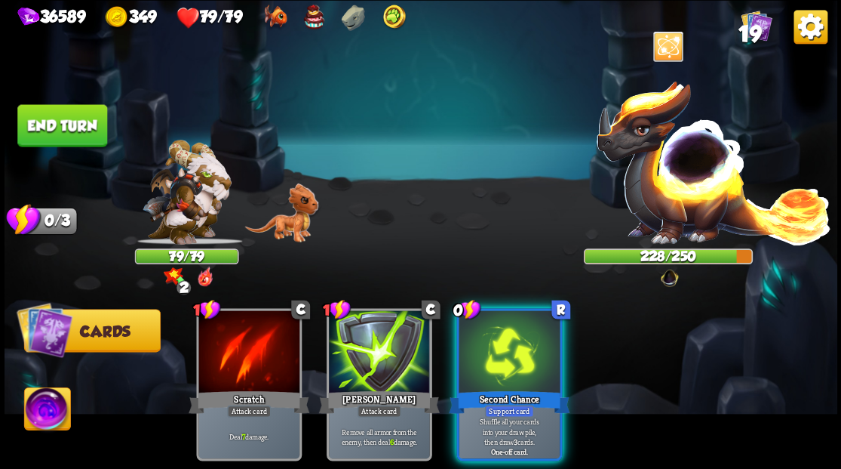
click at [487, 388] on div "Second Chance" at bounding box center [509, 401] width 121 height 27
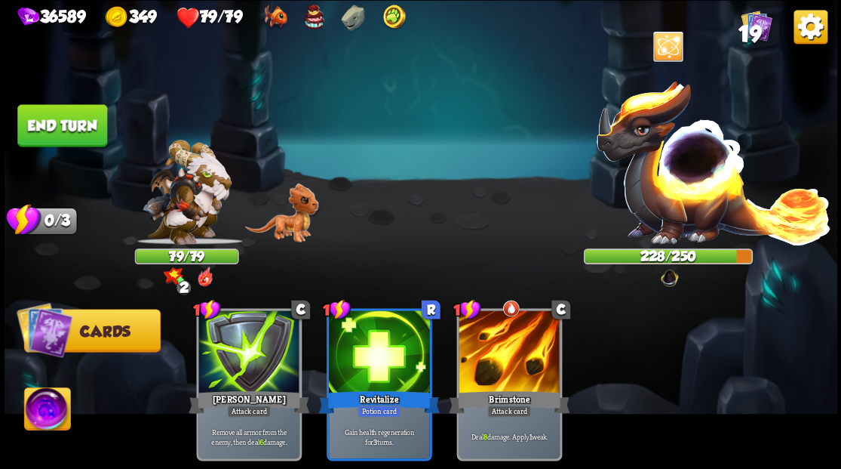
click at [66, 128] on button "End turn" at bounding box center [62, 125] width 90 height 42
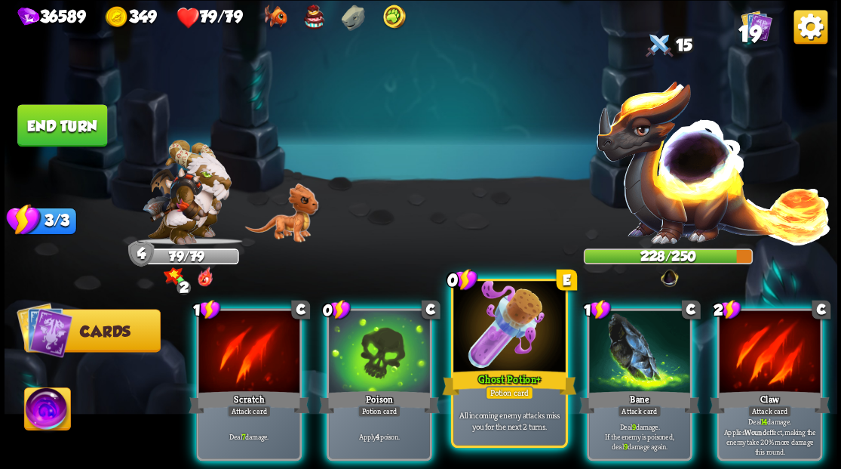
click at [476, 376] on div "Ghost Potion +" at bounding box center [509, 382] width 134 height 30
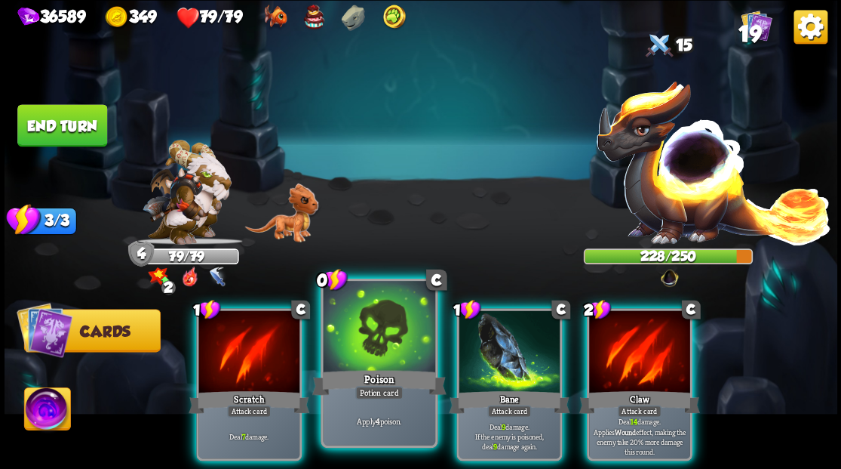
click at [369, 356] on div at bounding box center [379, 328] width 112 height 94
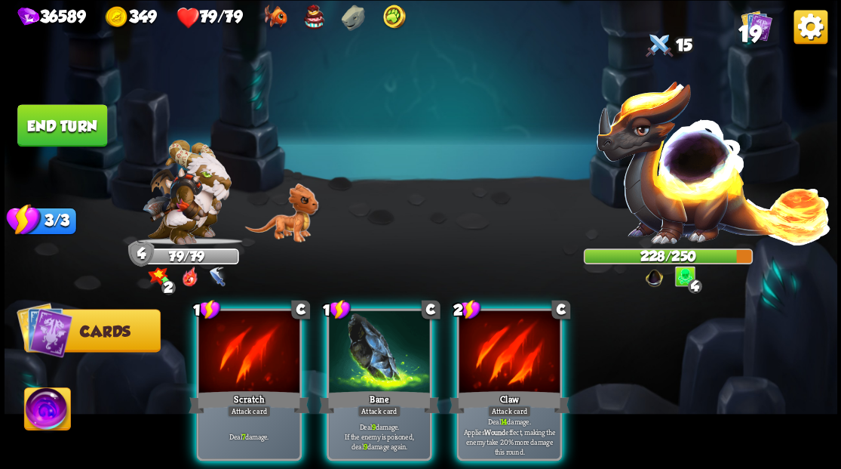
click at [369, 356] on div at bounding box center [379, 352] width 101 height 85
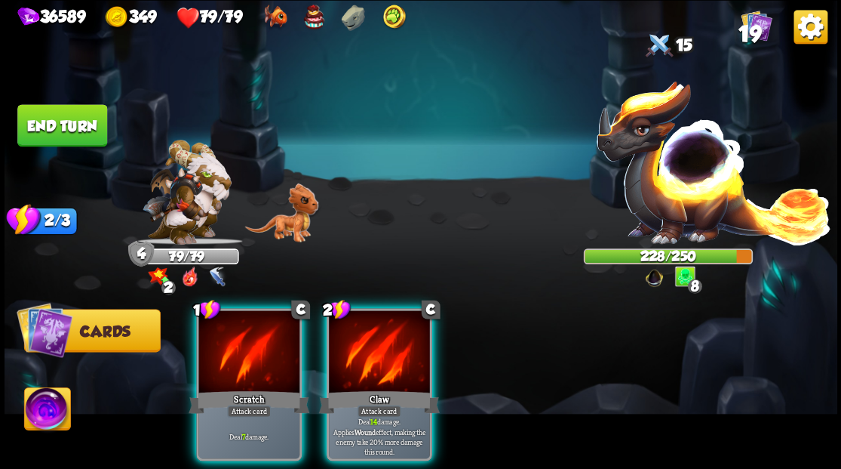
click at [369, 356] on div at bounding box center [379, 352] width 101 height 85
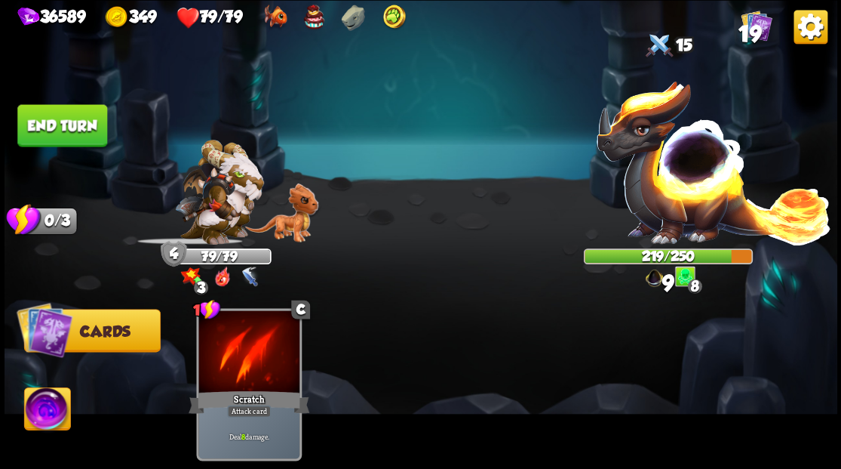
click at [30, 131] on button "End turn" at bounding box center [62, 125] width 90 height 42
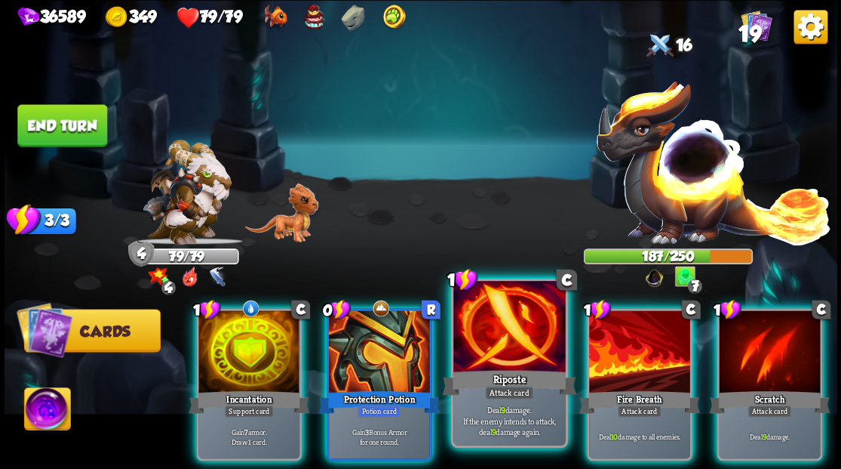
click at [512, 362] on div at bounding box center [509, 328] width 112 height 94
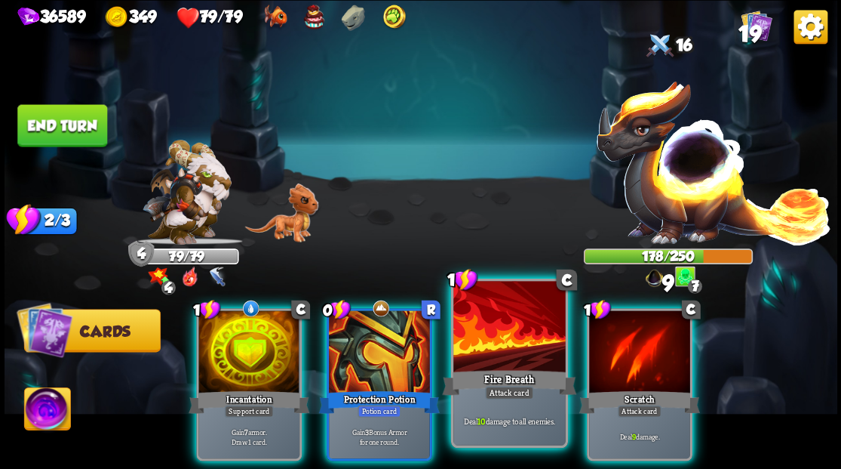
click at [469, 341] on div at bounding box center [509, 328] width 112 height 94
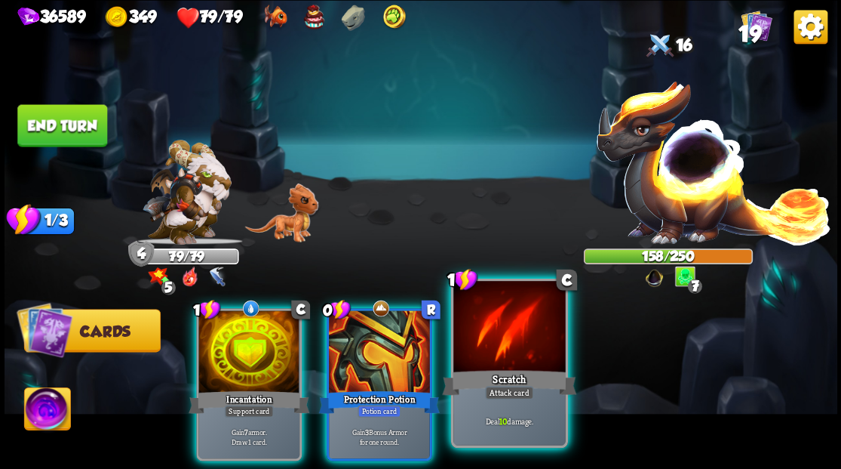
click at [503, 331] on div at bounding box center [509, 328] width 112 height 94
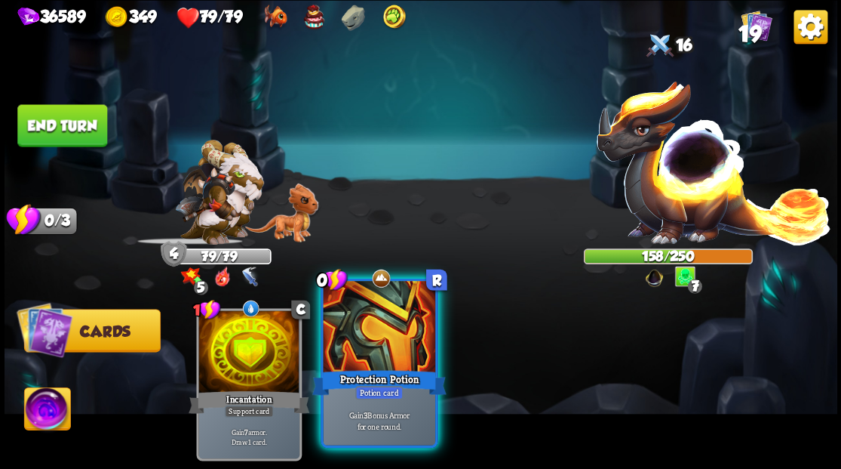
click at [380, 352] on div at bounding box center [379, 328] width 112 height 94
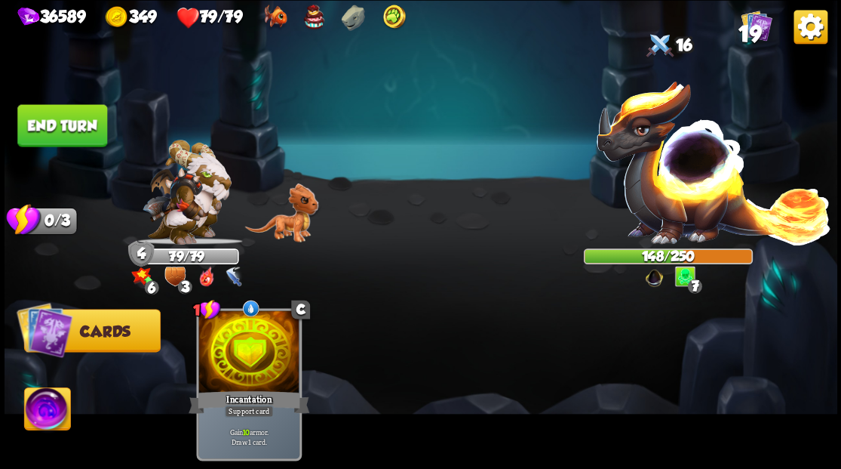
drag, startPoint x: 71, startPoint y: 119, endPoint x: 315, endPoint y: 128, distance: 244.6
click at [72, 119] on button "End turn" at bounding box center [62, 125] width 90 height 42
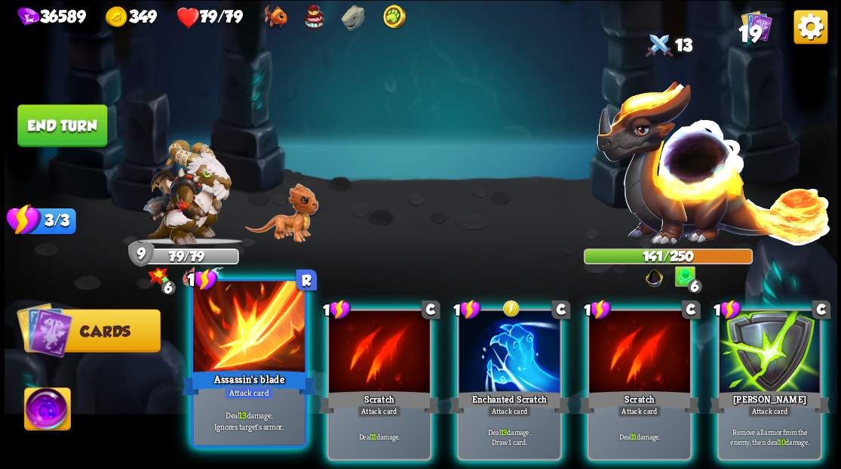
click at [226, 339] on div at bounding box center [249, 328] width 112 height 94
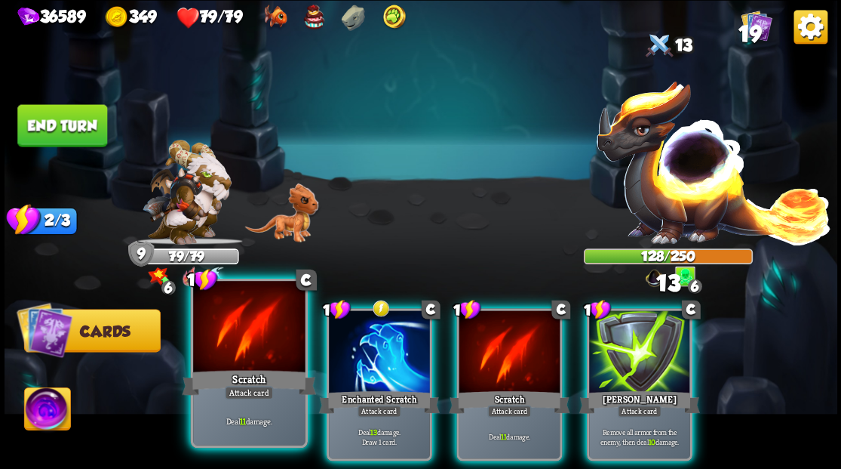
click at [226, 339] on div at bounding box center [249, 328] width 112 height 94
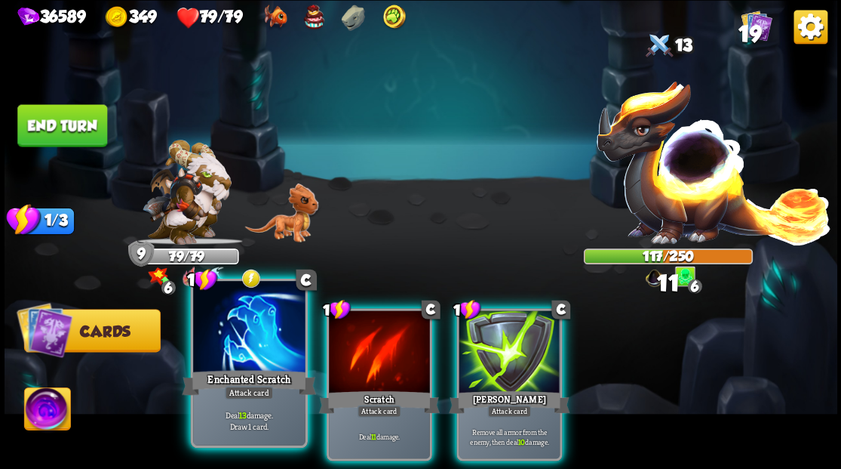
click at [225, 339] on div at bounding box center [249, 328] width 112 height 94
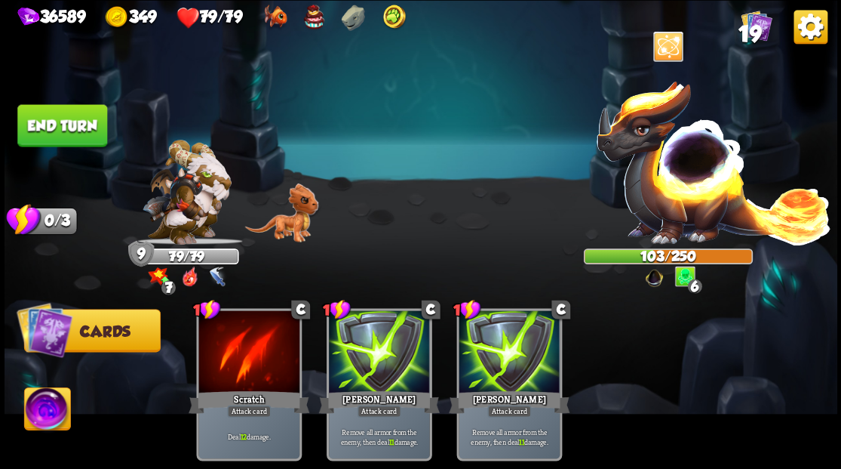
click at [57, 121] on button "End turn" at bounding box center [62, 125] width 90 height 42
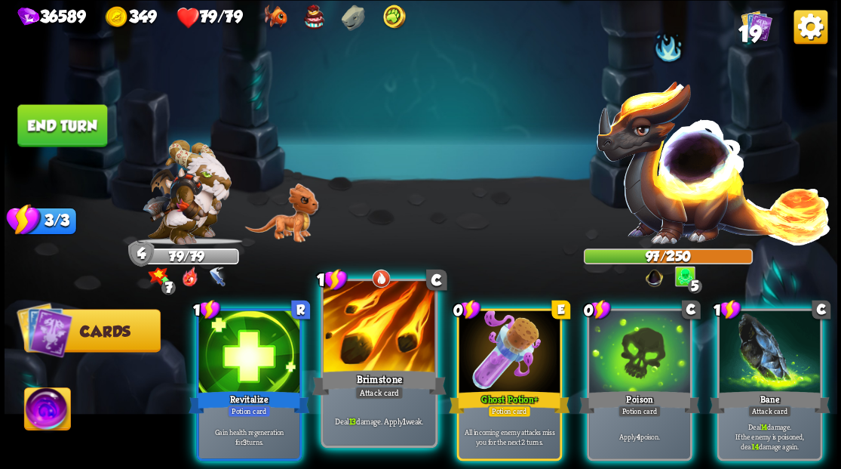
click at [378, 327] on div at bounding box center [379, 328] width 112 height 94
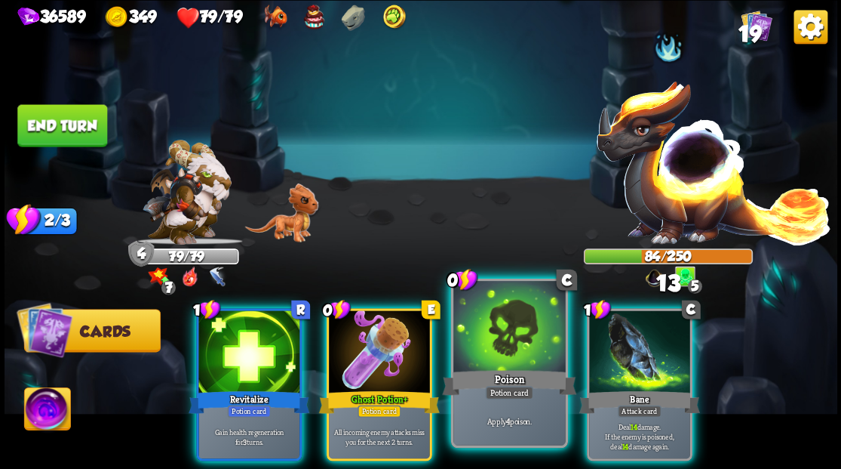
click at [503, 360] on div at bounding box center [509, 328] width 112 height 94
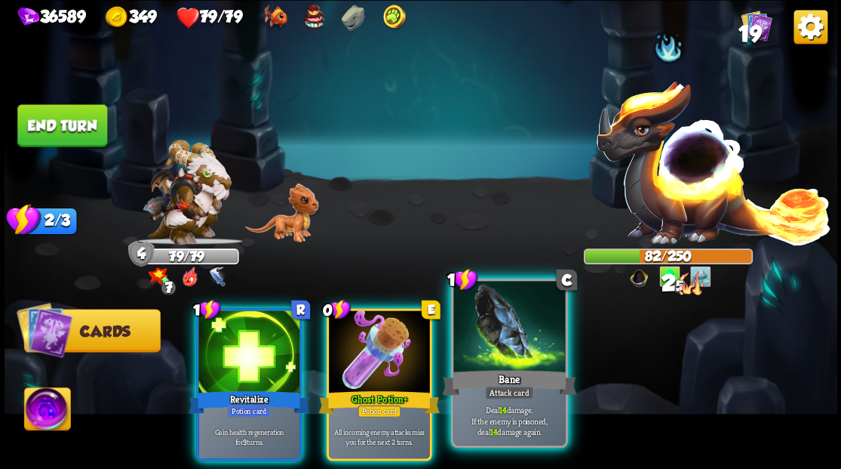
click at [520, 349] on div at bounding box center [509, 328] width 112 height 94
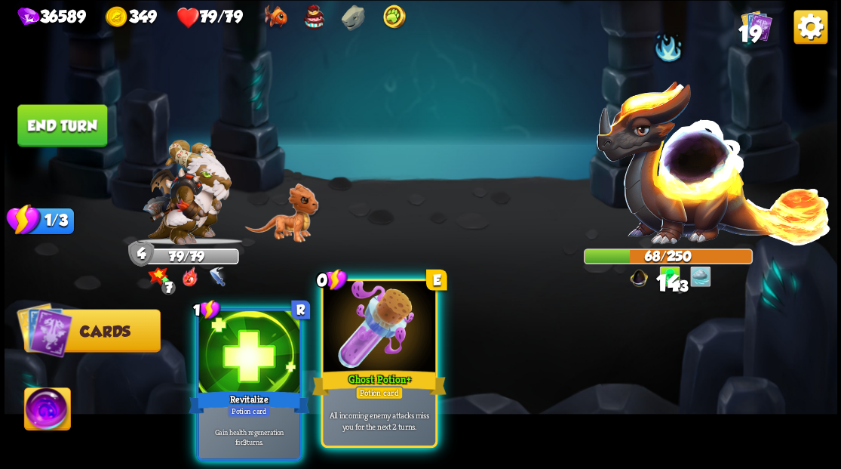
click at [347, 326] on div at bounding box center [379, 328] width 112 height 94
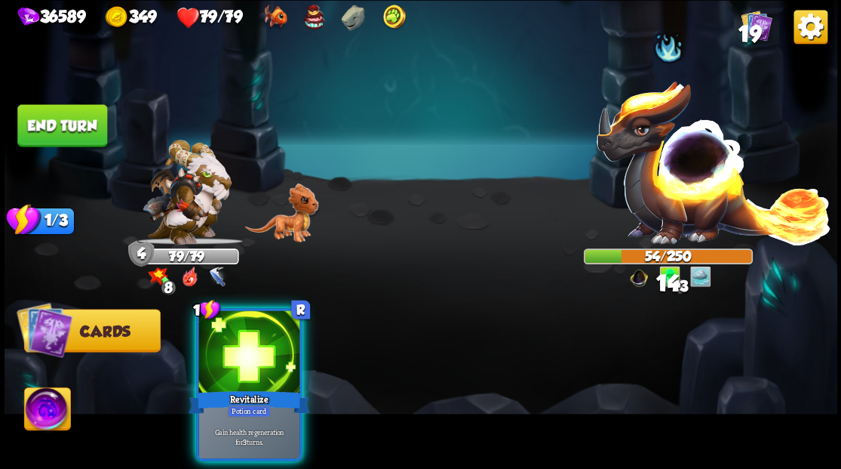
click at [237, 329] on div at bounding box center [248, 352] width 101 height 85
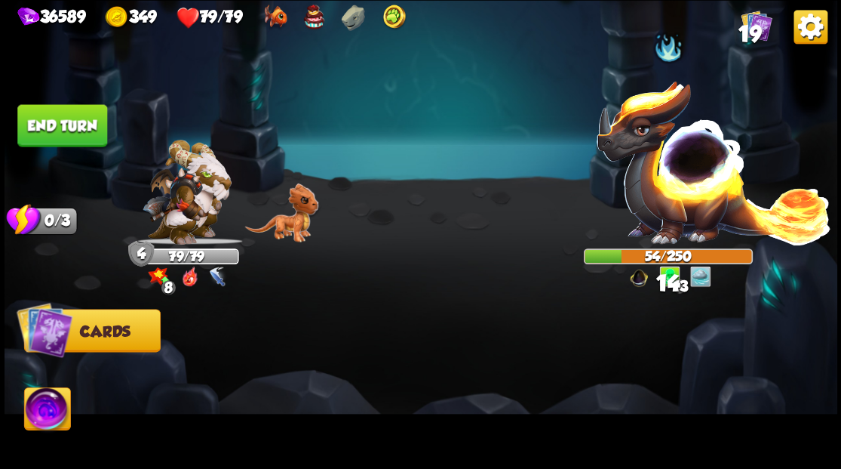
click at [51, 127] on button "End turn" at bounding box center [62, 125] width 90 height 42
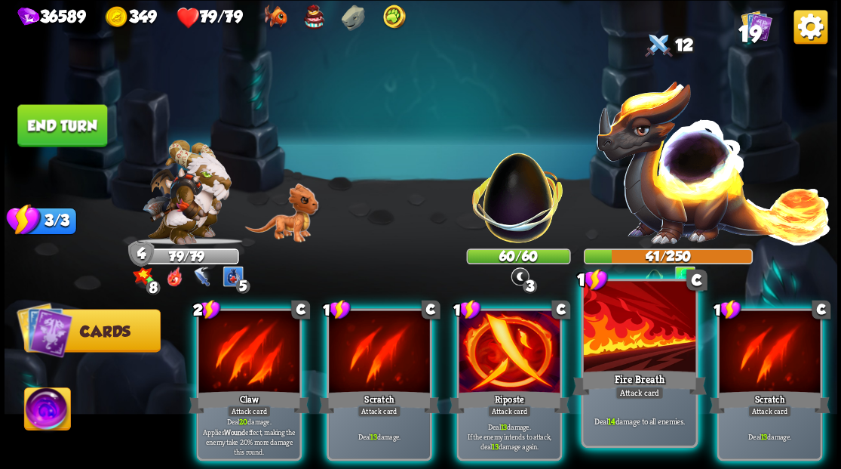
click at [620, 355] on div at bounding box center [639, 328] width 112 height 94
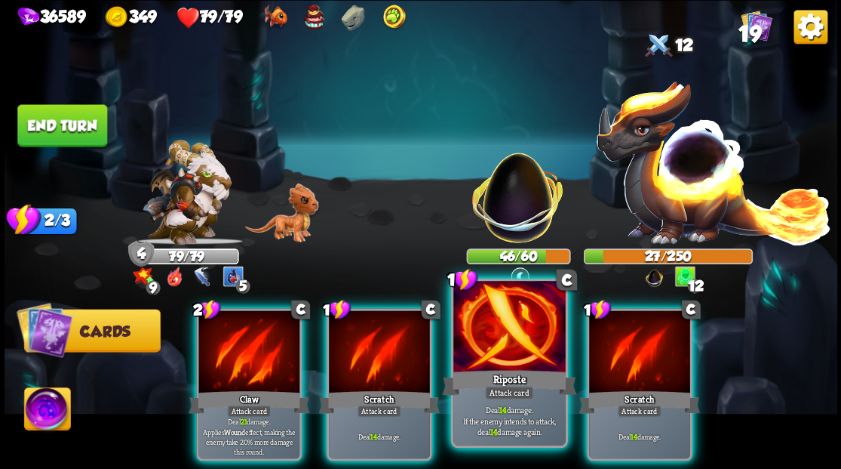
drag, startPoint x: 622, startPoint y: 337, endPoint x: 561, endPoint y: 318, distance: 63.7
click at [618, 335] on div at bounding box center [639, 352] width 101 height 85
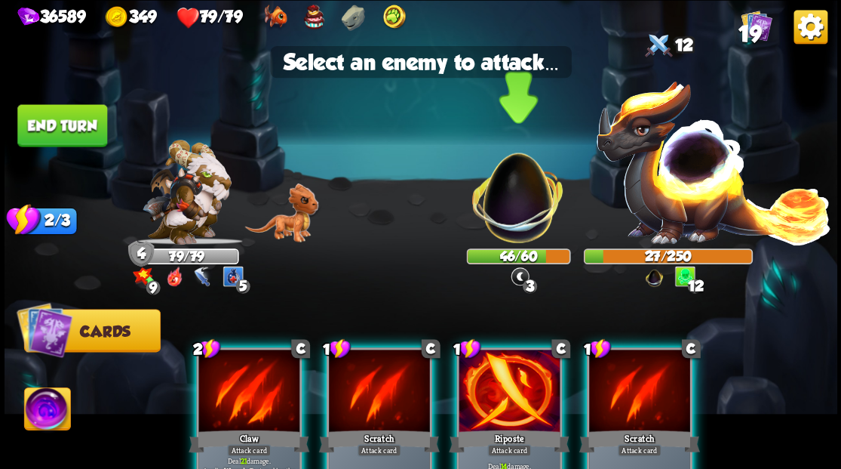
click at [513, 217] on img at bounding box center [517, 189] width 109 height 109
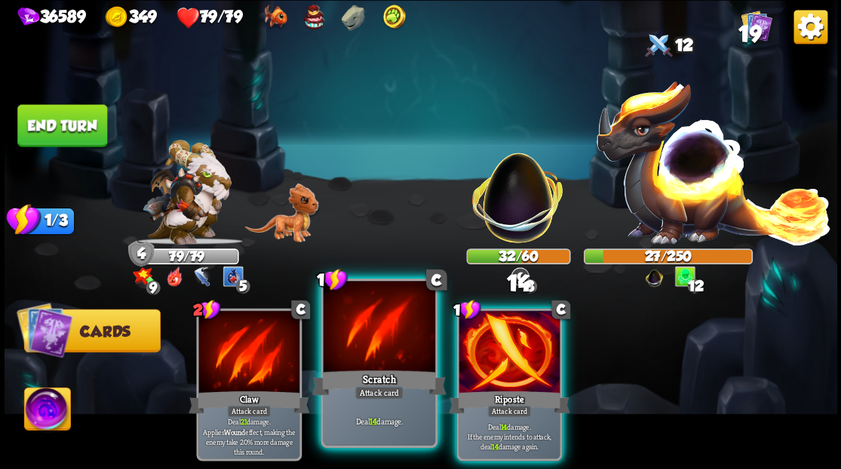
click at [392, 340] on div at bounding box center [379, 328] width 112 height 94
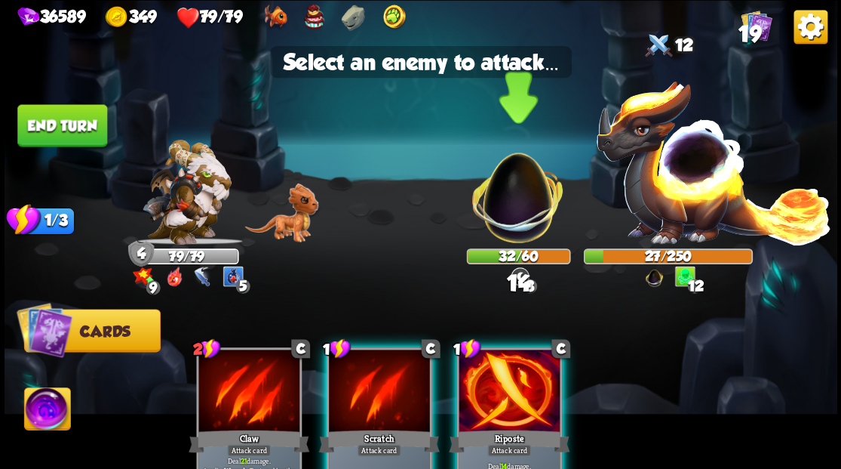
click at [491, 226] on img at bounding box center [517, 189] width 109 height 109
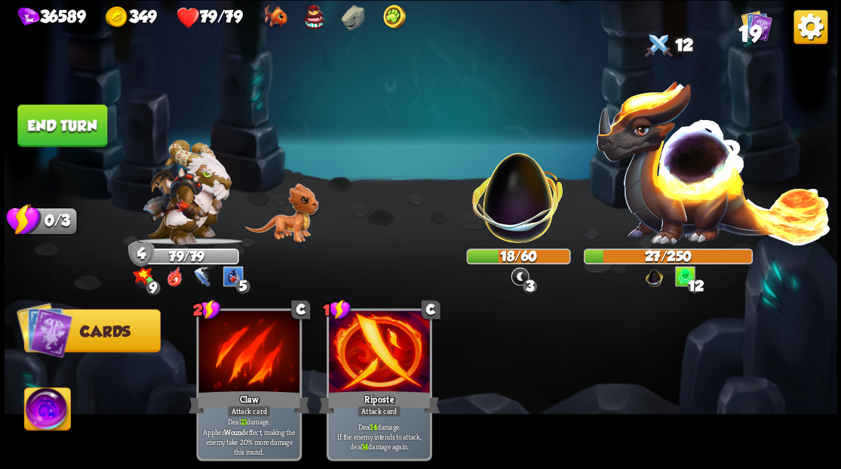
click at [78, 133] on button "End turn" at bounding box center [62, 125] width 90 height 42
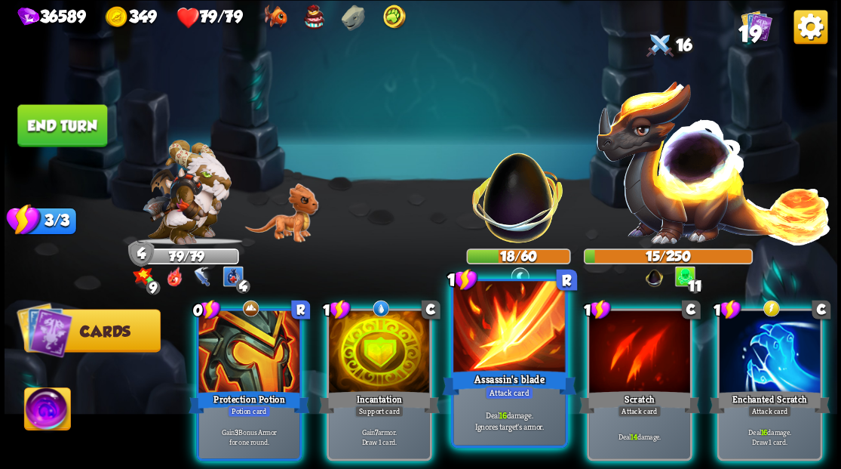
click at [486, 367] on div "Assassin's blade" at bounding box center [509, 382] width 134 height 30
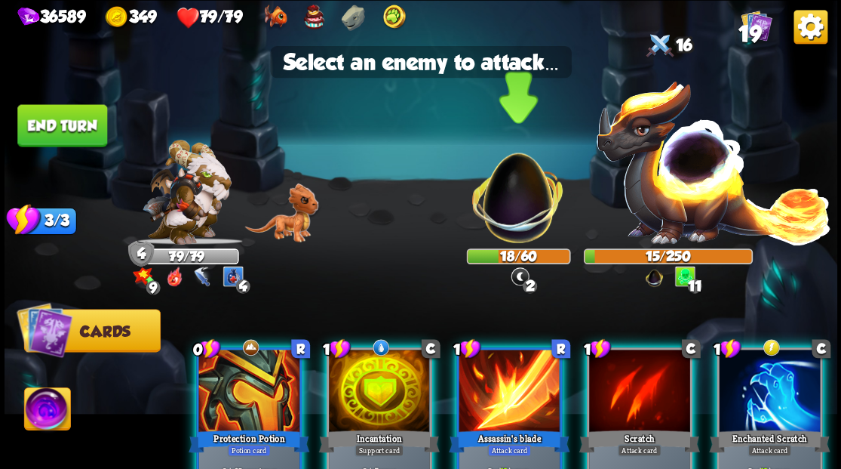
click at [513, 210] on img at bounding box center [517, 189] width 109 height 109
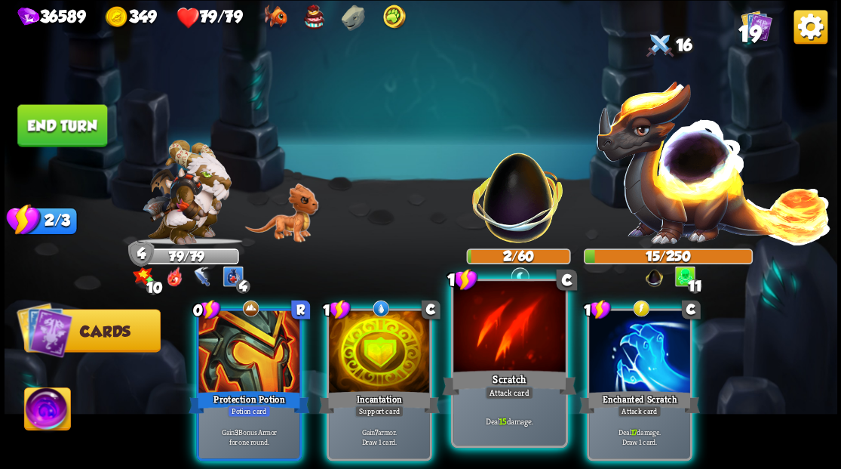
click at [492, 338] on div at bounding box center [509, 328] width 112 height 94
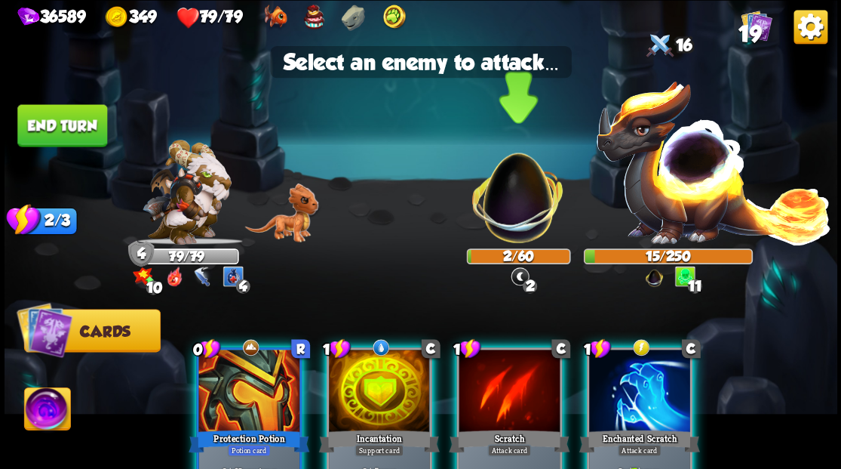
click at [507, 219] on img at bounding box center [517, 189] width 109 height 109
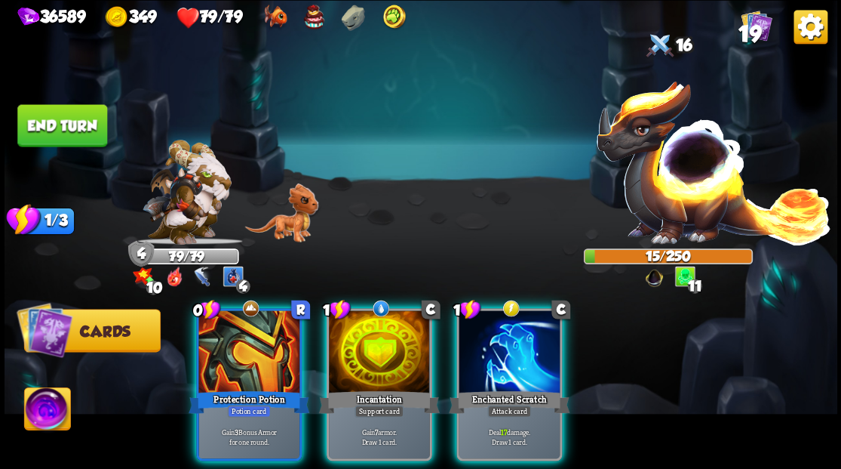
click at [516, 343] on div at bounding box center [509, 352] width 101 height 85
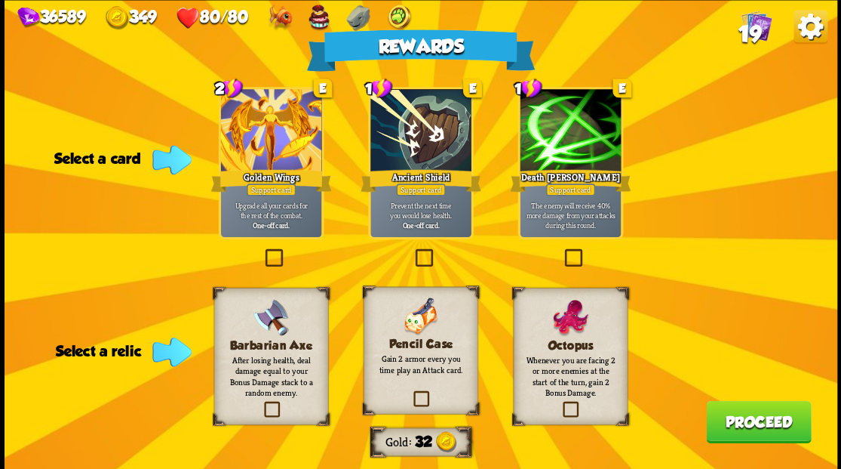
click at [561, 403] on label at bounding box center [561, 403] width 0 height 0
click at [0, 0] on input "checkbox" at bounding box center [0, 0] width 0 height 0
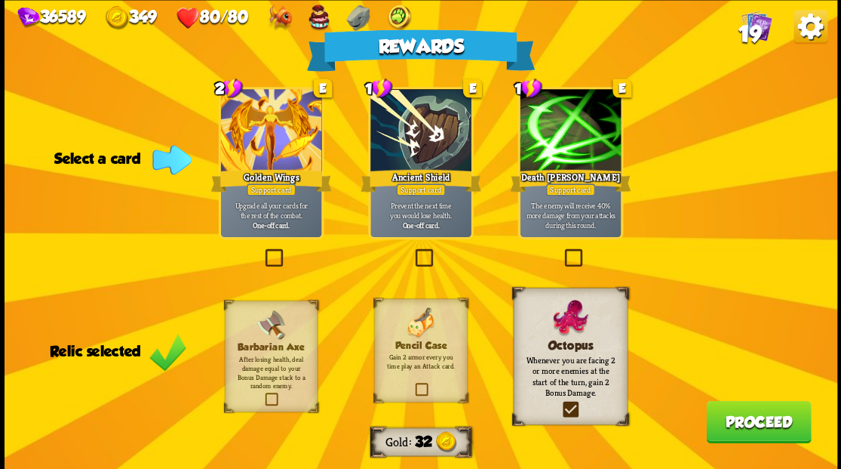
click at [749, 420] on button "Proceed" at bounding box center [758, 421] width 105 height 42
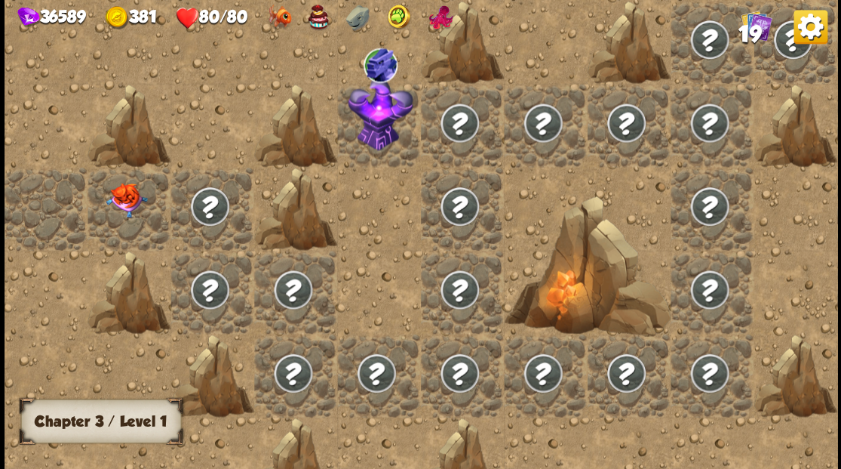
click at [123, 195] on img at bounding box center [126, 200] width 41 height 35
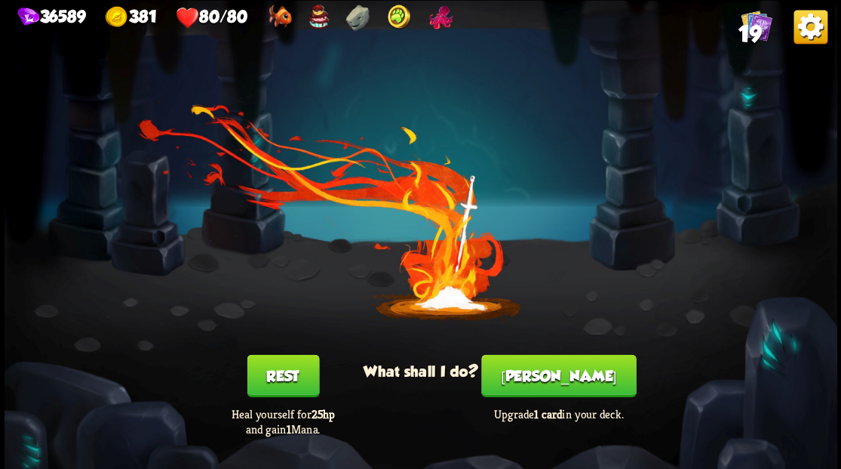
click at [563, 381] on button "[PERSON_NAME]" at bounding box center [558, 375] width 155 height 42
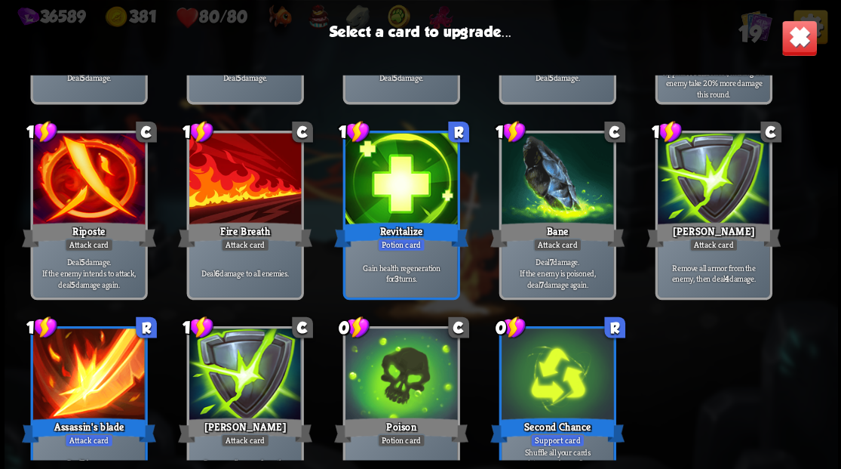
scroll to position [98, 0]
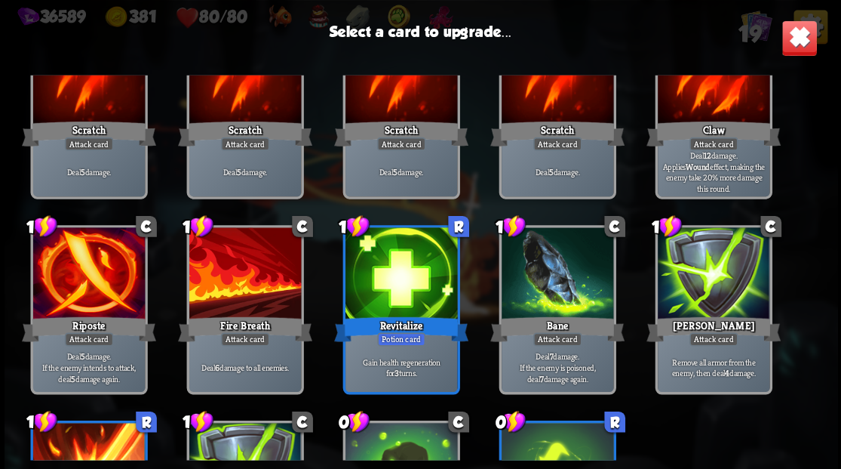
click at [231, 298] on div at bounding box center [245, 274] width 112 height 94
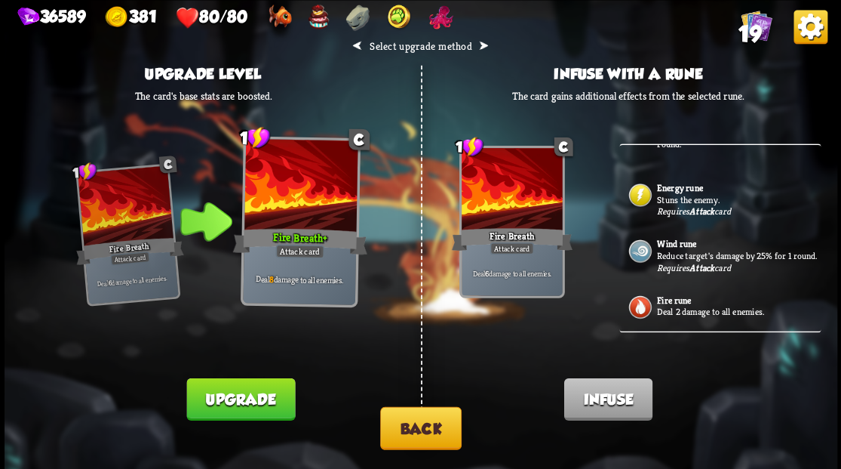
scroll to position [385, 0]
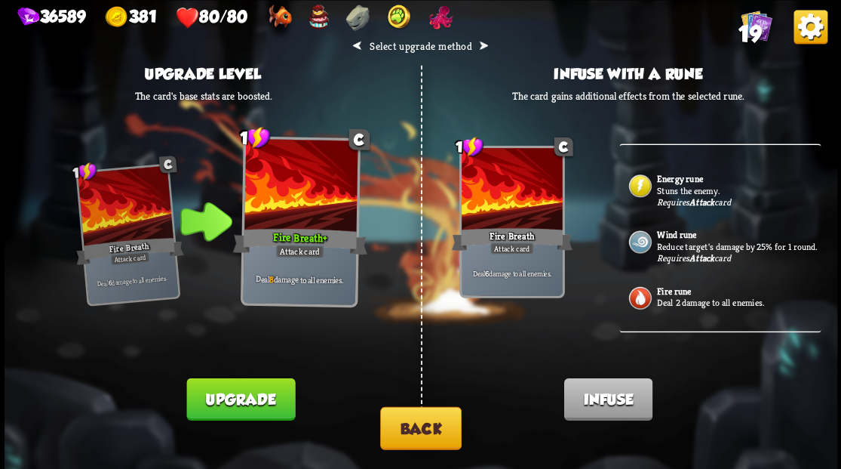
drag, startPoint x: 257, startPoint y: 394, endPoint x: 262, endPoint y: 383, distance: 12.2
click at [257, 392] on button "Upgrade" at bounding box center [240, 398] width 109 height 42
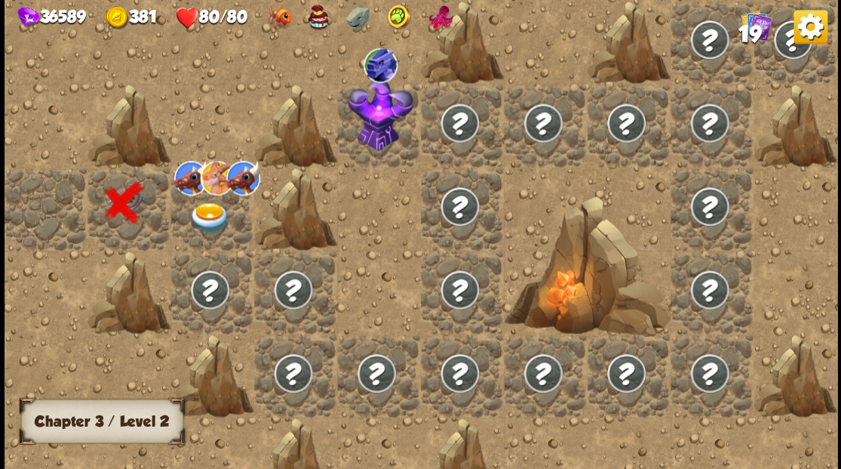
click at [210, 213] on img at bounding box center [209, 217] width 41 height 32
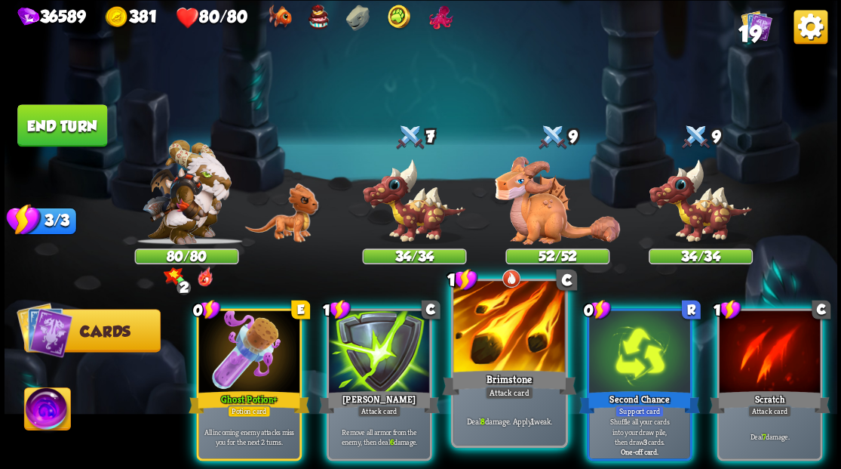
click at [501, 327] on div at bounding box center [509, 328] width 112 height 94
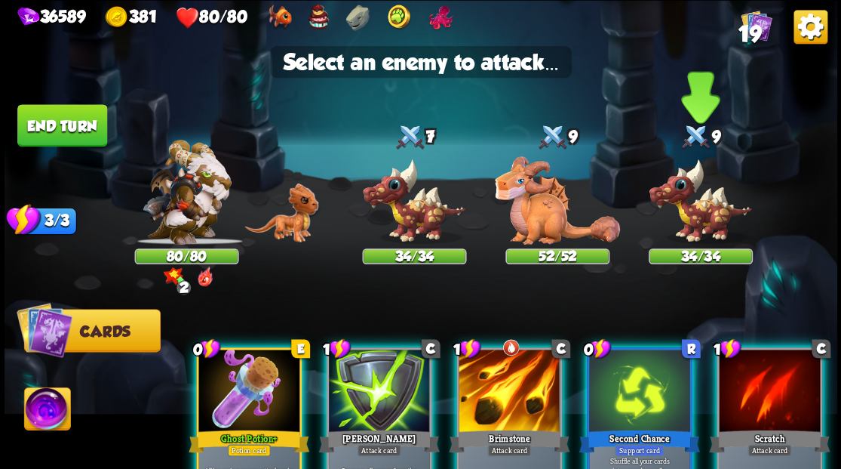
click at [693, 221] on img at bounding box center [700, 201] width 104 height 86
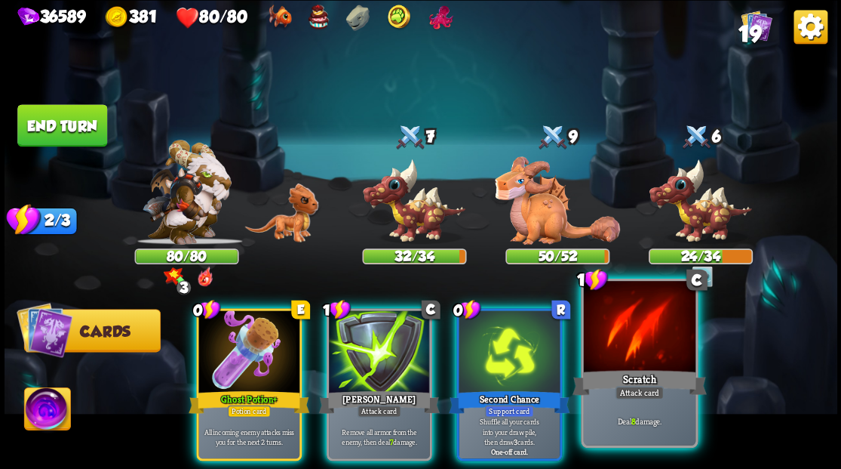
drag, startPoint x: 640, startPoint y: 352, endPoint x: 659, endPoint y: 324, distance: 33.5
click at [641, 352] on div at bounding box center [639, 328] width 112 height 94
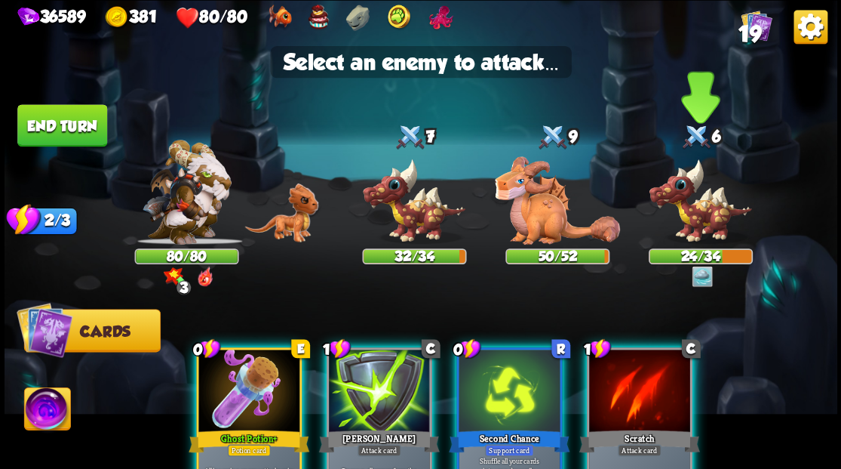
click at [693, 226] on img at bounding box center [700, 201] width 104 height 86
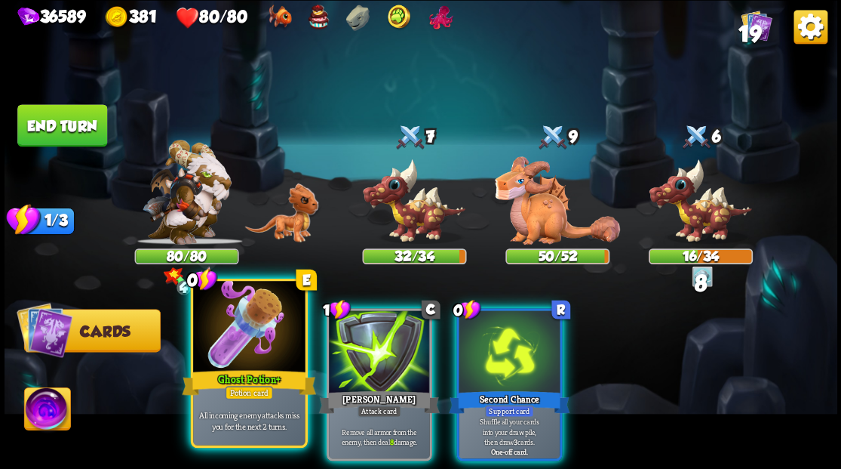
click at [241, 361] on div at bounding box center [249, 328] width 112 height 94
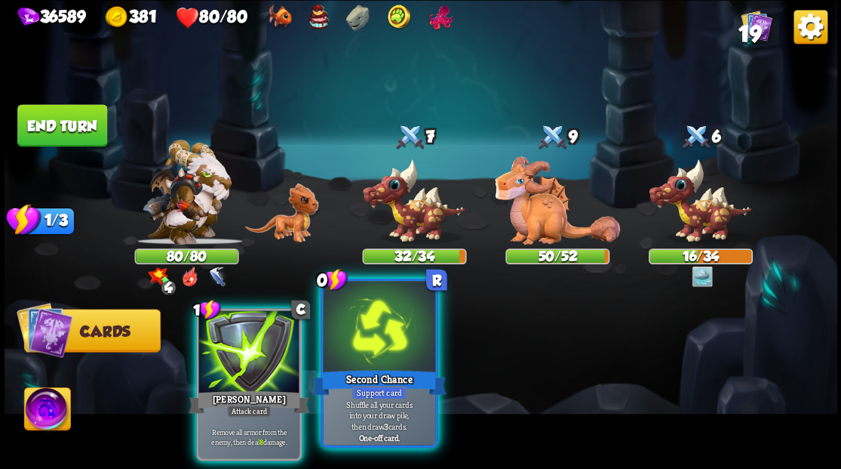
click at [374, 353] on div at bounding box center [379, 328] width 112 height 94
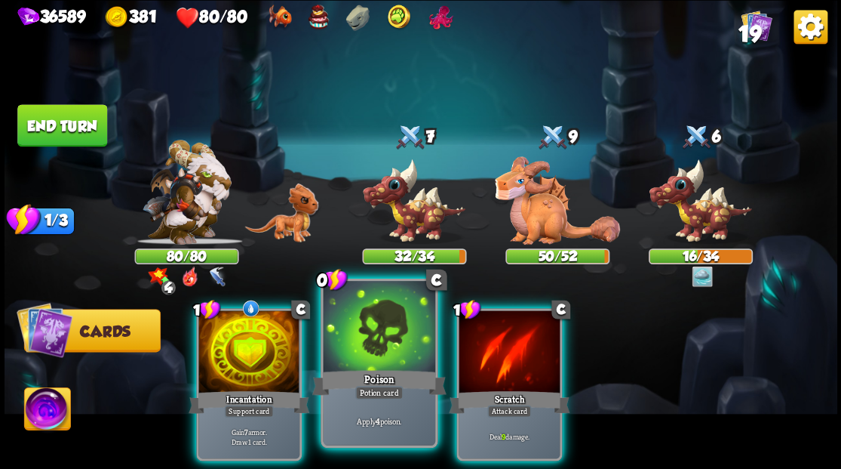
click at [359, 345] on div at bounding box center [379, 328] width 112 height 94
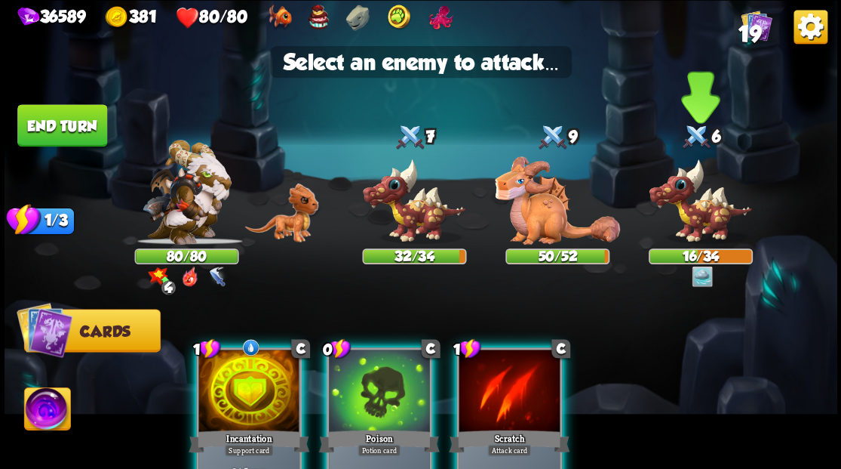
click at [707, 209] on img at bounding box center [700, 201] width 104 height 86
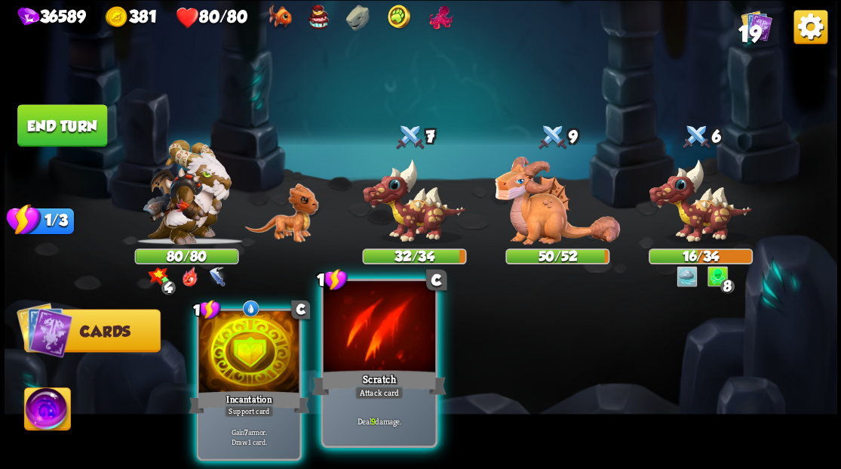
drag, startPoint x: 395, startPoint y: 340, endPoint x: 474, endPoint y: 350, distance: 79.2
click at [393, 343] on div at bounding box center [379, 328] width 112 height 94
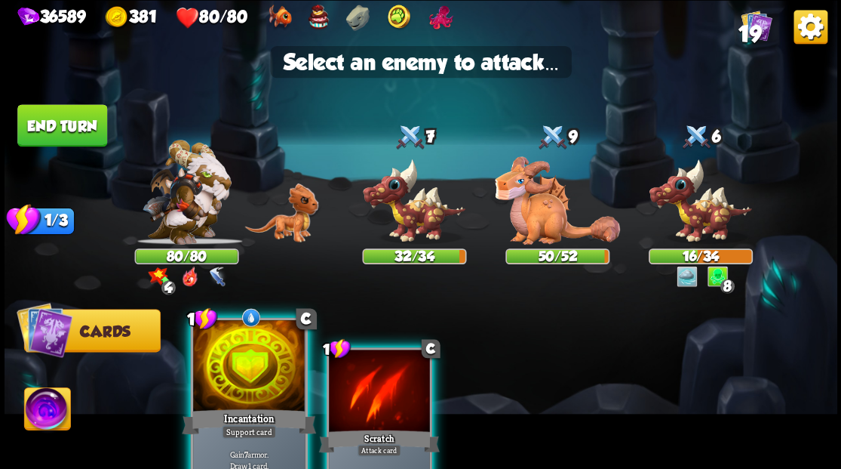
click at [237, 385] on div at bounding box center [249, 366] width 112 height 94
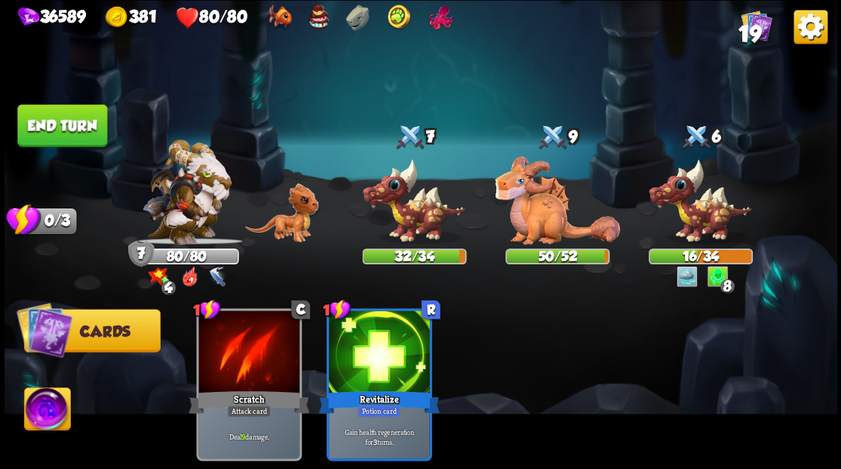
click at [94, 130] on button "End turn" at bounding box center [62, 125] width 90 height 42
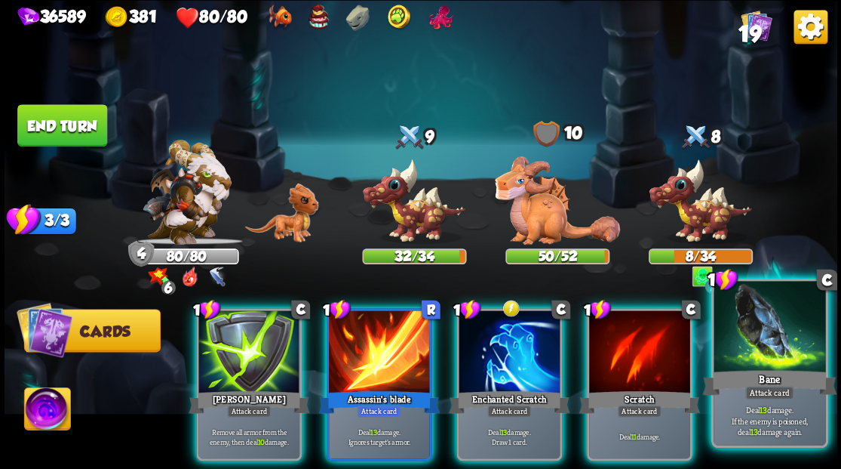
click at [780, 351] on div at bounding box center [770, 328] width 112 height 94
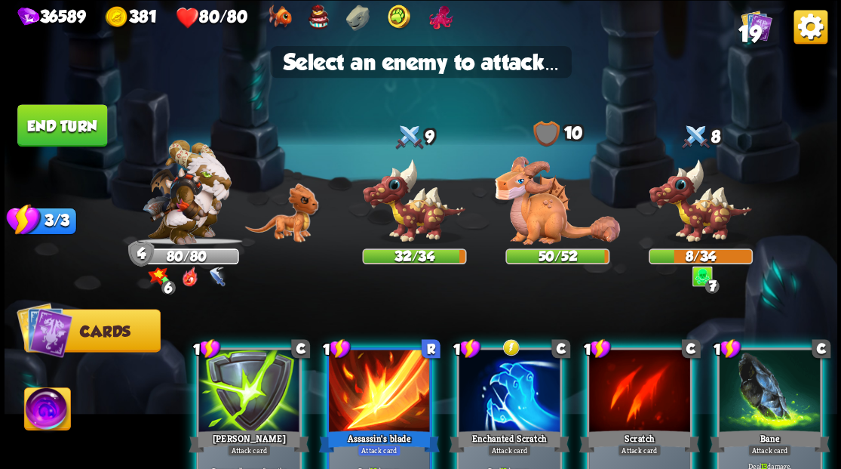
click at [765, 398] on div at bounding box center [769, 391] width 101 height 85
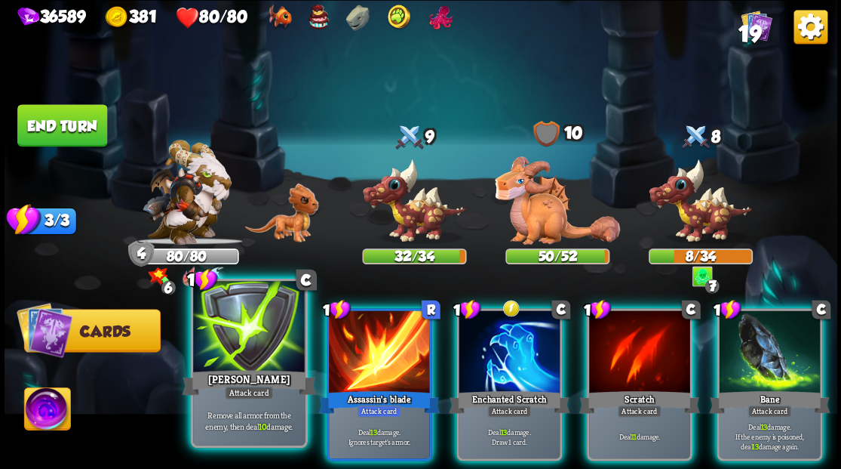
click at [243, 326] on div at bounding box center [249, 328] width 112 height 94
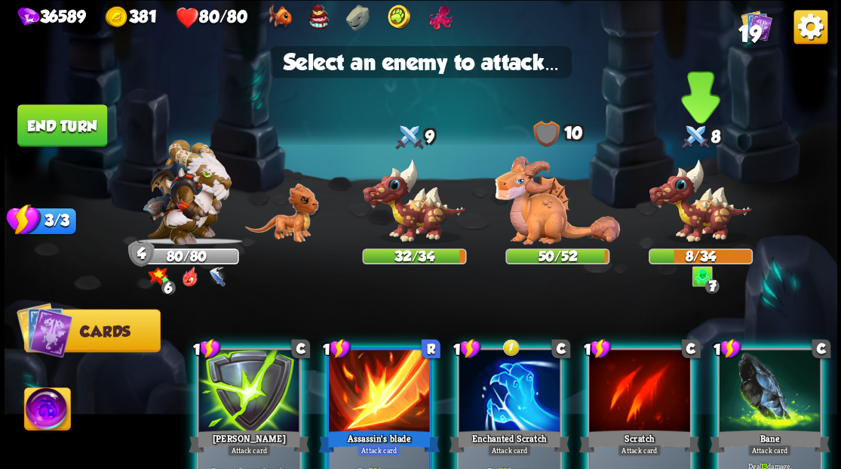
click at [685, 207] on img at bounding box center [700, 201] width 104 height 86
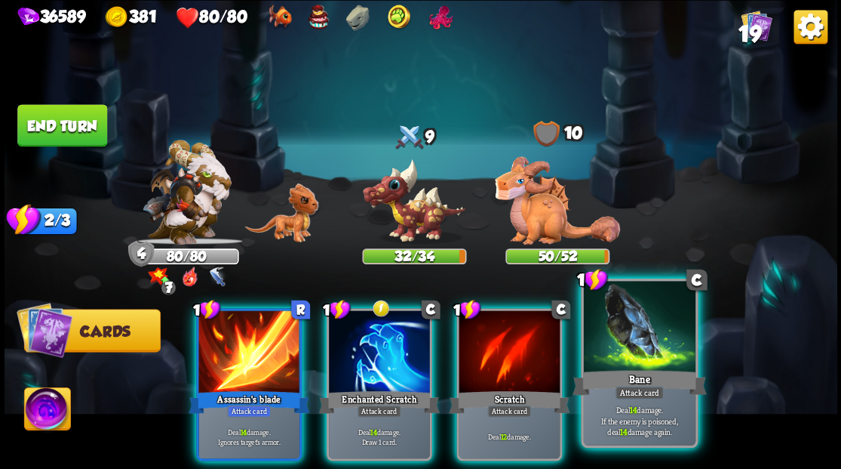
drag, startPoint x: 634, startPoint y: 337, endPoint x: 587, endPoint y: 312, distance: 52.6
click at [631, 333] on div at bounding box center [639, 328] width 112 height 94
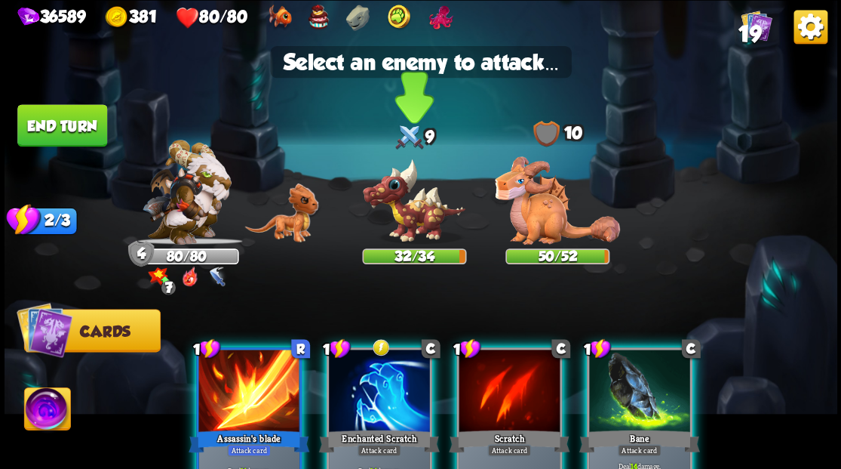
click at [389, 211] on img at bounding box center [414, 201] width 104 height 86
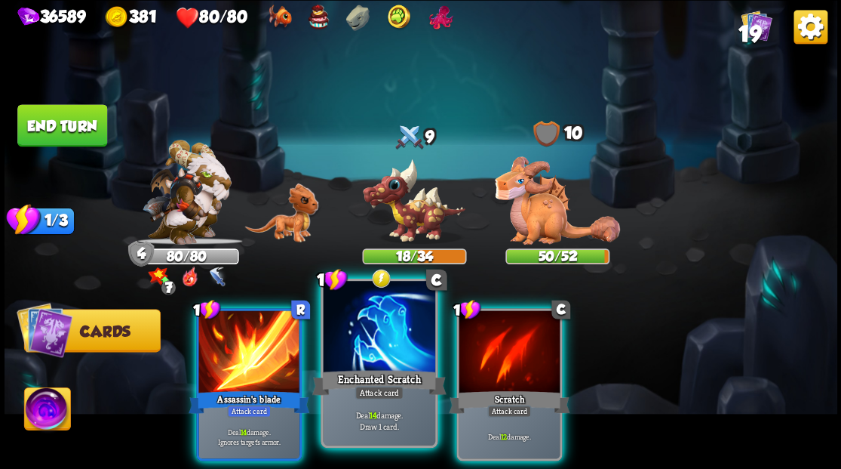
click at [351, 349] on div at bounding box center [379, 328] width 112 height 94
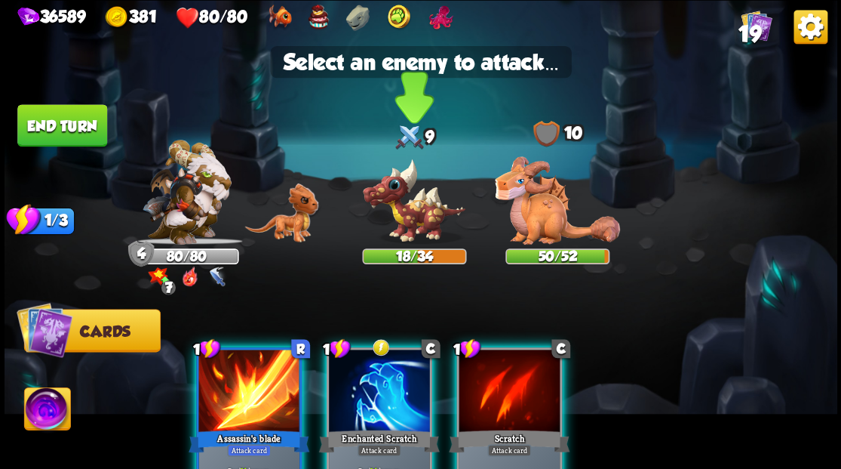
click at [386, 201] on img at bounding box center [414, 201] width 104 height 86
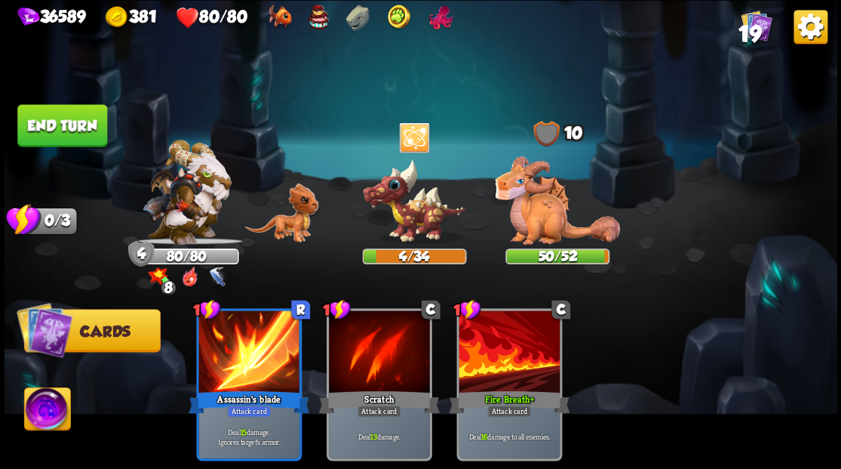
click at [50, 122] on button "End turn" at bounding box center [62, 125] width 90 height 42
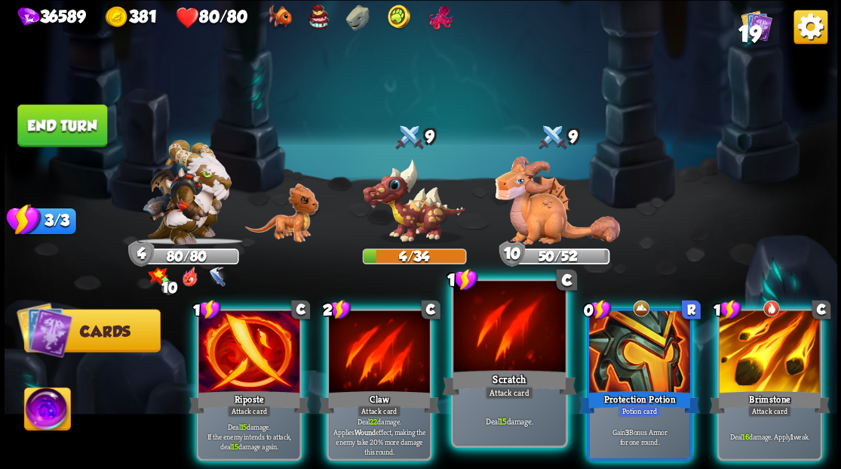
click at [500, 338] on div at bounding box center [509, 328] width 112 height 94
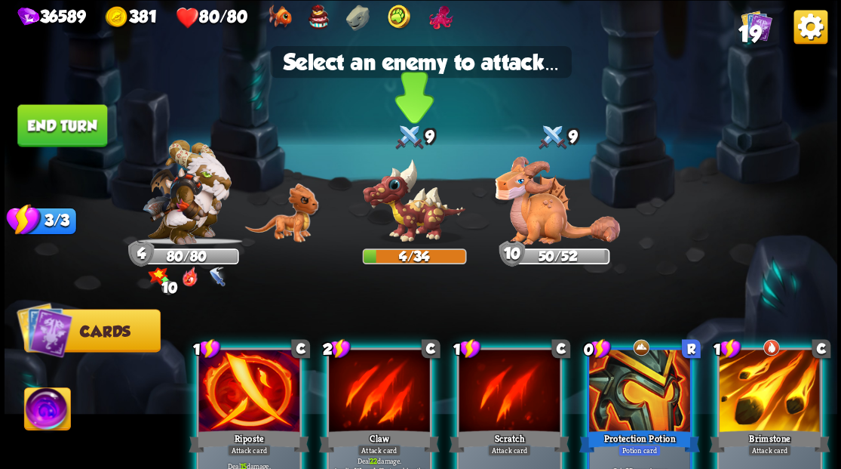
click at [416, 213] on img at bounding box center [414, 201] width 104 height 86
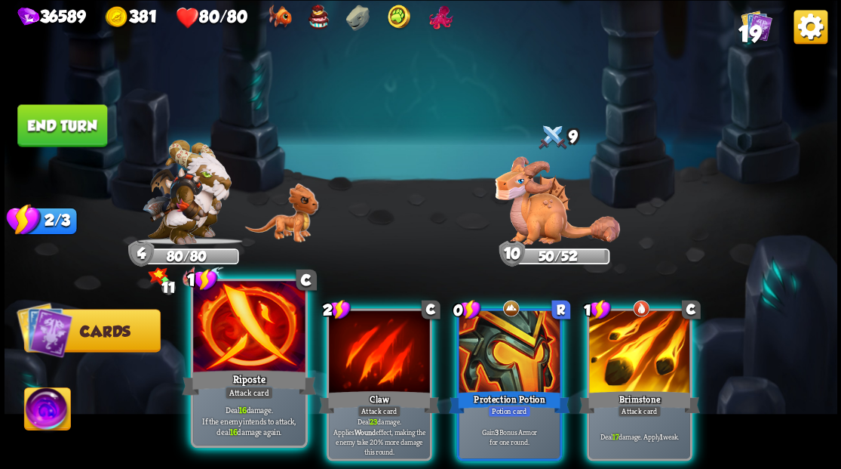
click at [239, 347] on div at bounding box center [249, 328] width 112 height 94
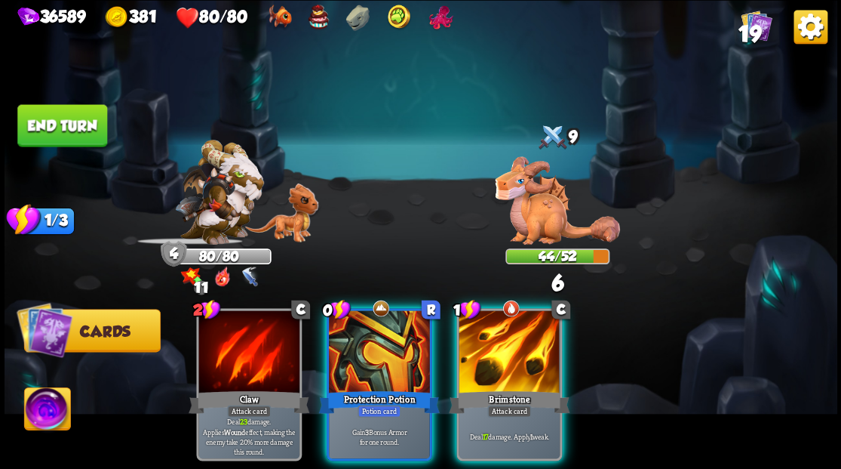
click at [500, 388] on div "Brimstone" at bounding box center [509, 401] width 121 height 27
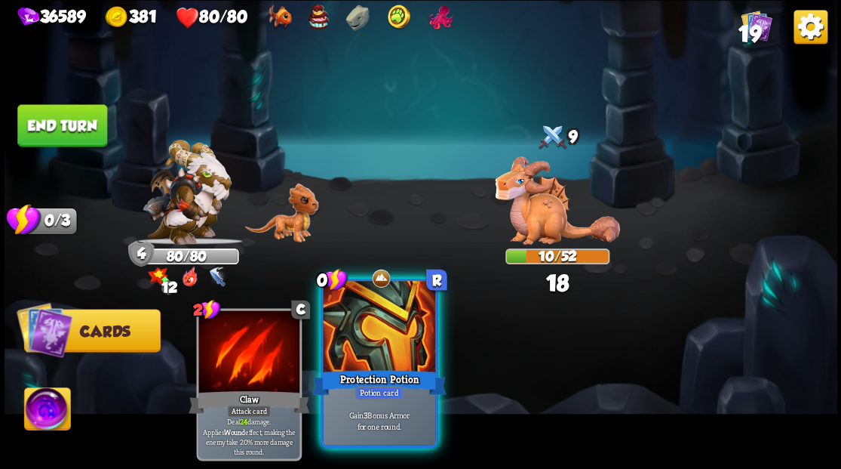
click at [363, 352] on div at bounding box center [379, 328] width 112 height 94
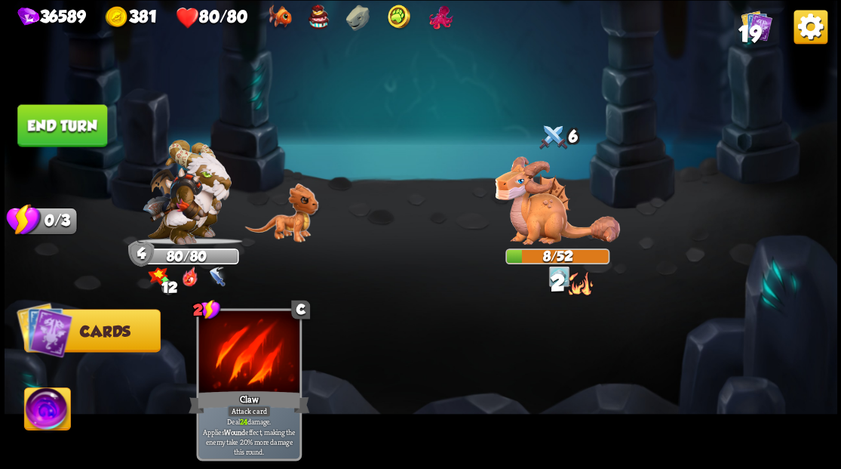
click at [85, 128] on button "End turn" at bounding box center [62, 125] width 90 height 42
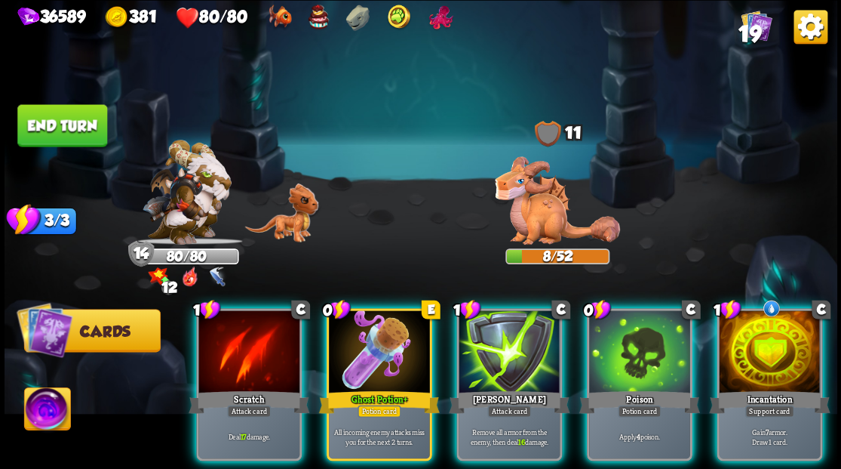
drag, startPoint x: 622, startPoint y: 346, endPoint x: 570, endPoint y: 341, distance: 51.5
click at [621, 346] on div at bounding box center [639, 352] width 101 height 85
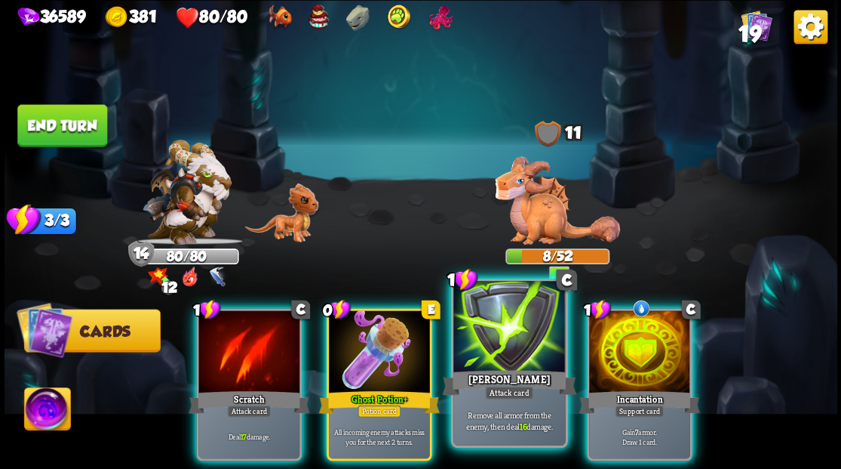
drag, startPoint x: 507, startPoint y: 341, endPoint x: 504, endPoint y: 334, distance: 8.1
click at [504, 334] on div at bounding box center [509, 328] width 112 height 94
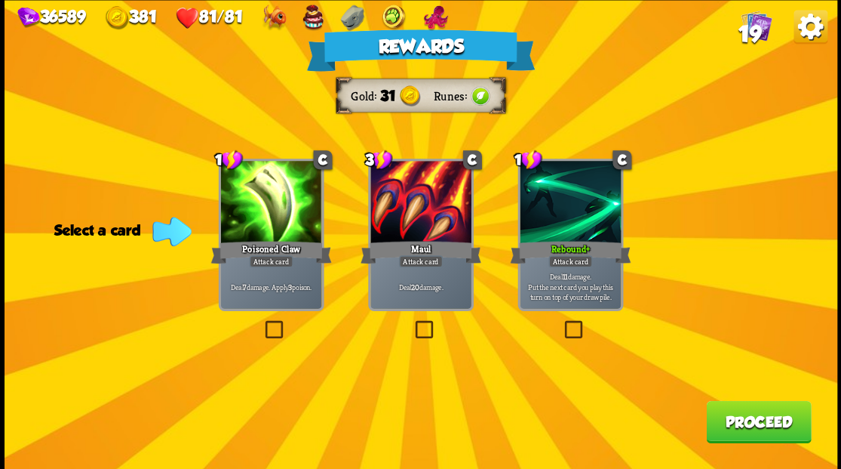
click at [755, 419] on button "Proceed" at bounding box center [758, 421] width 105 height 42
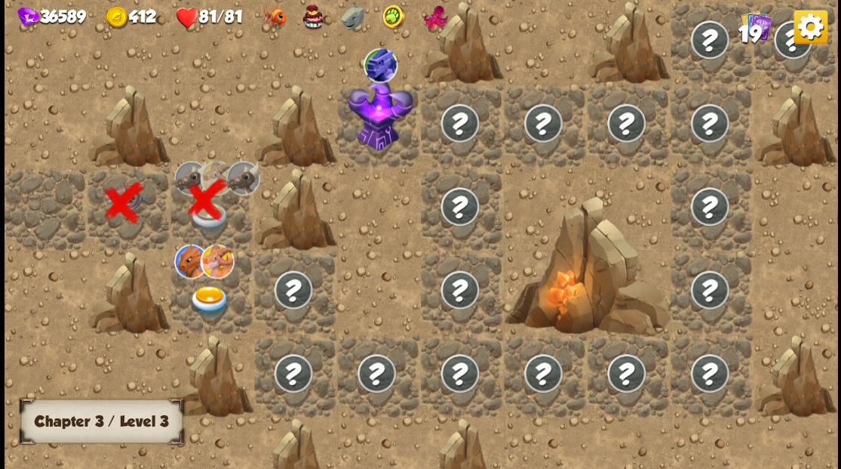
click at [205, 296] on img at bounding box center [209, 301] width 41 height 32
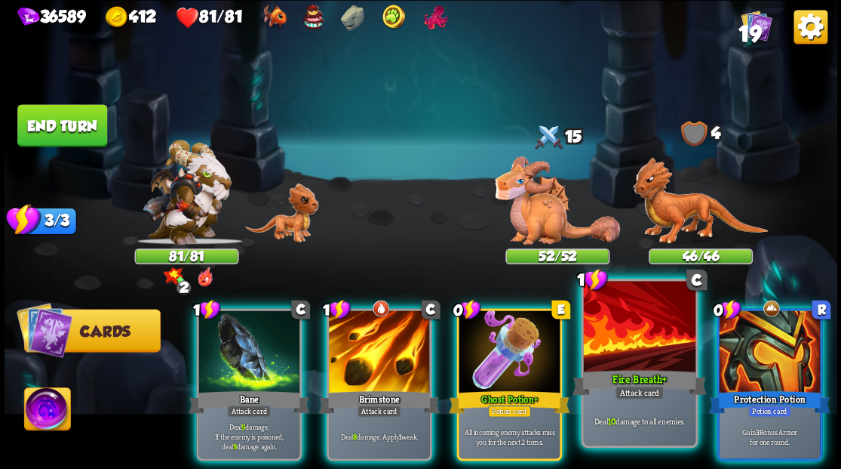
click at [644, 344] on div at bounding box center [639, 328] width 112 height 94
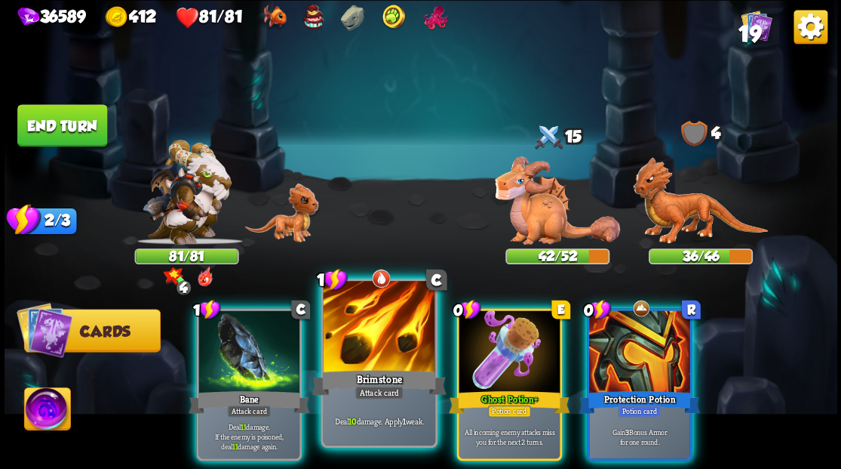
click at [359, 347] on div at bounding box center [379, 328] width 112 height 94
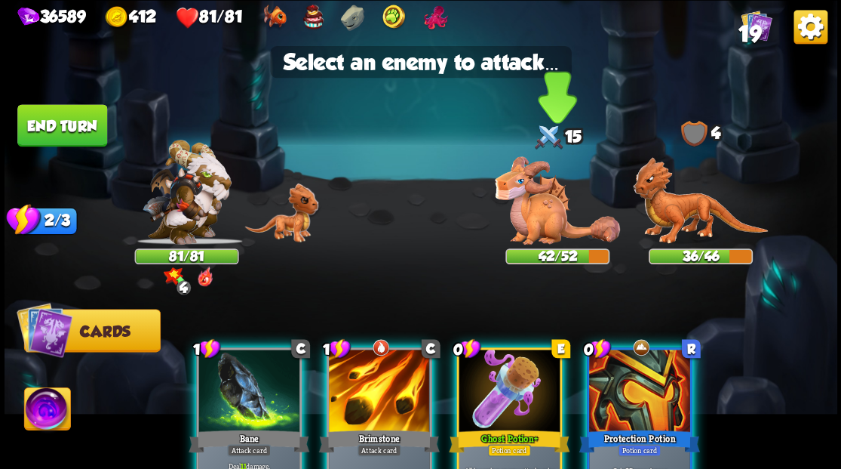
click at [547, 223] on img at bounding box center [557, 200] width 125 height 88
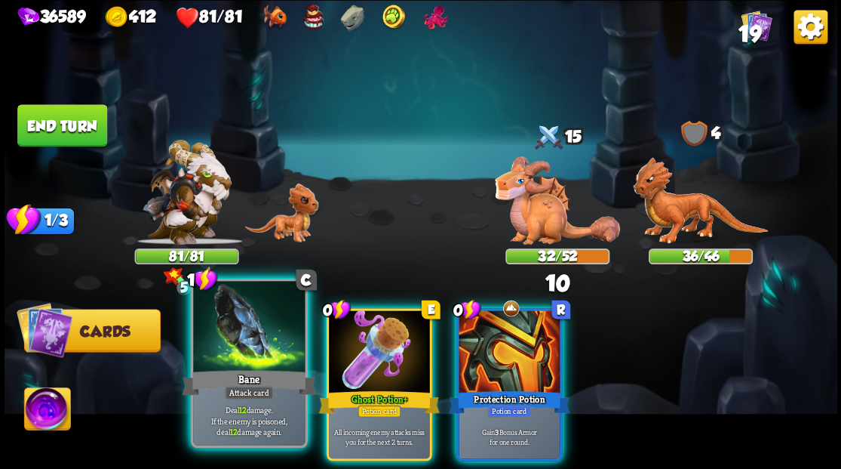
click at [224, 326] on div at bounding box center [249, 328] width 112 height 94
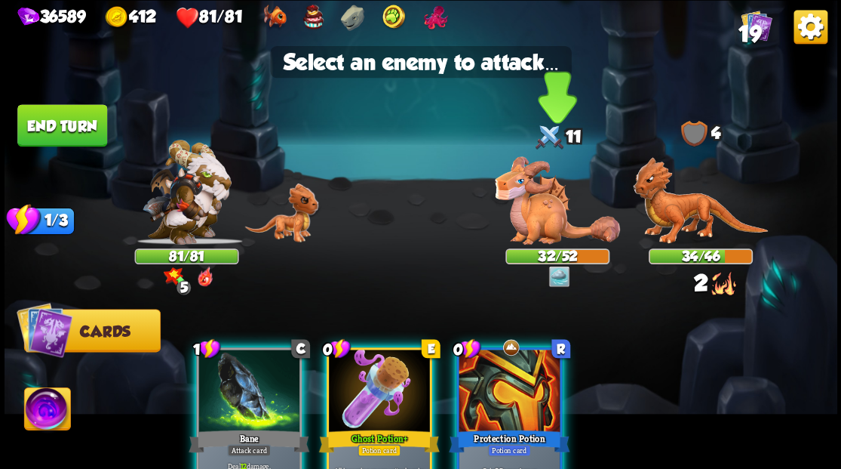
click at [537, 210] on img at bounding box center [557, 200] width 125 height 88
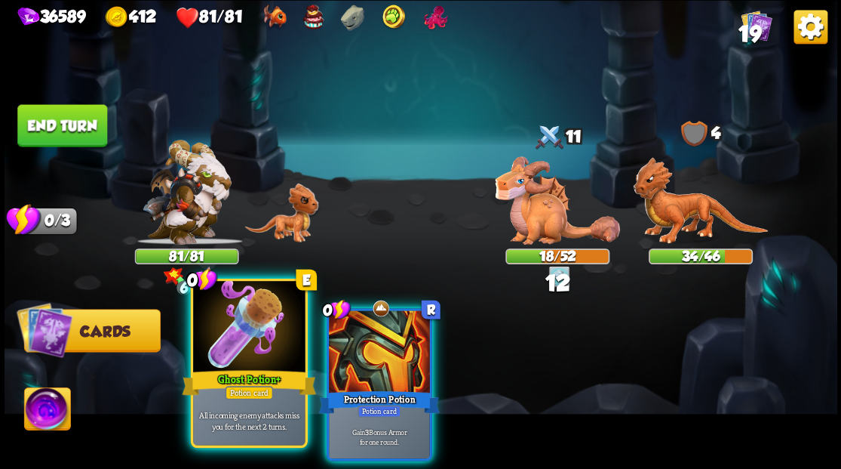
click at [238, 317] on div at bounding box center [249, 328] width 112 height 94
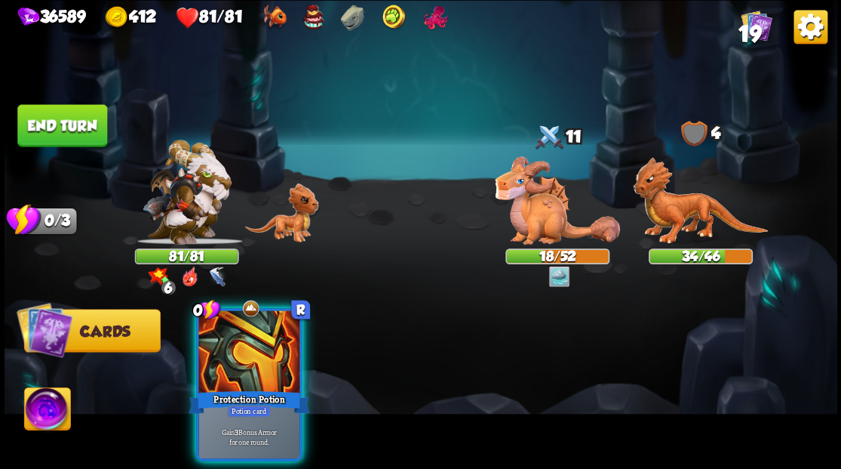
click at [238, 317] on div at bounding box center [248, 352] width 101 height 85
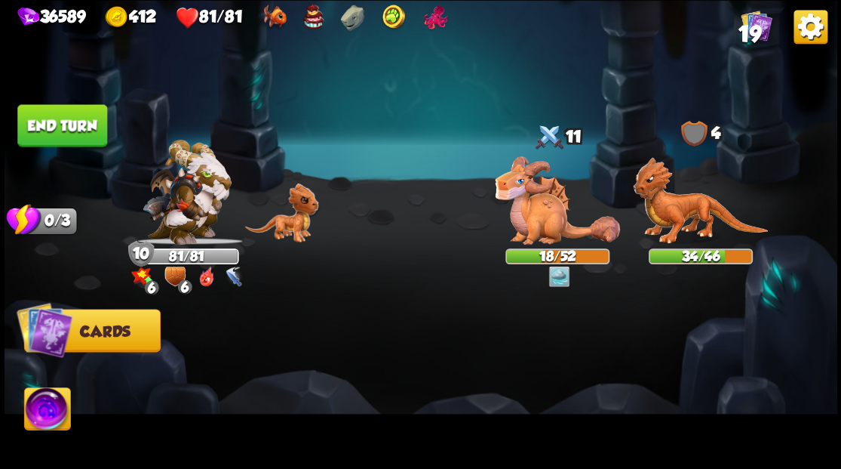
click at [52, 114] on button "End turn" at bounding box center [62, 125] width 90 height 42
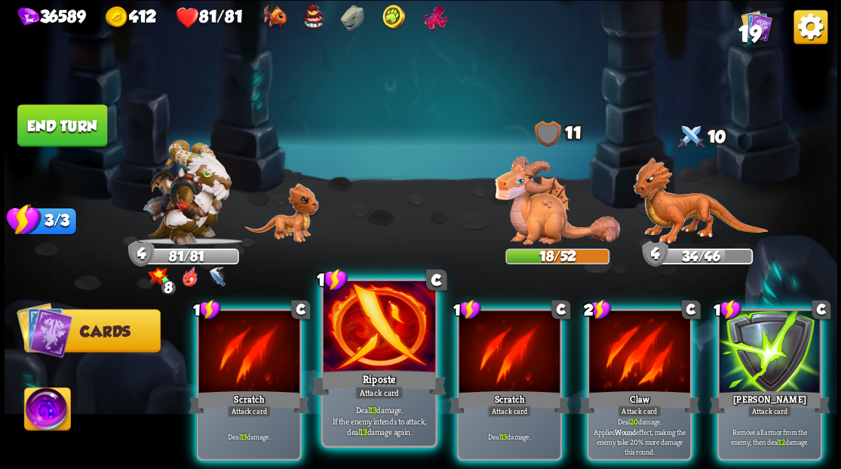
click at [373, 343] on div at bounding box center [379, 328] width 112 height 94
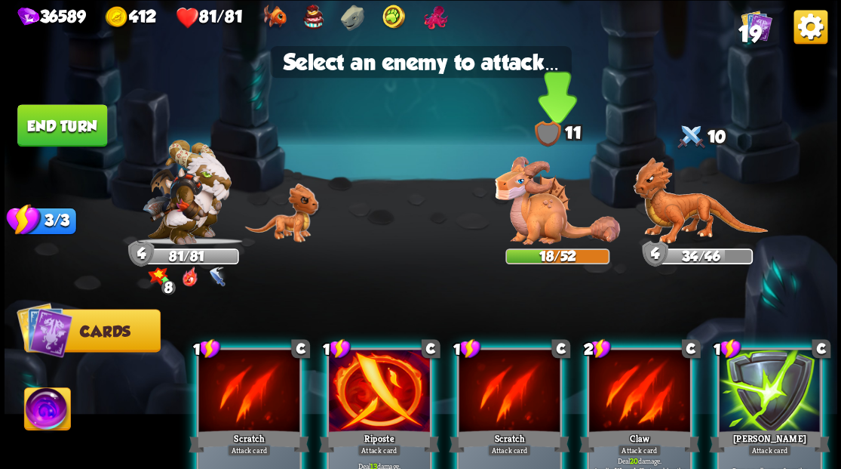
click at [539, 217] on img at bounding box center [557, 200] width 125 height 88
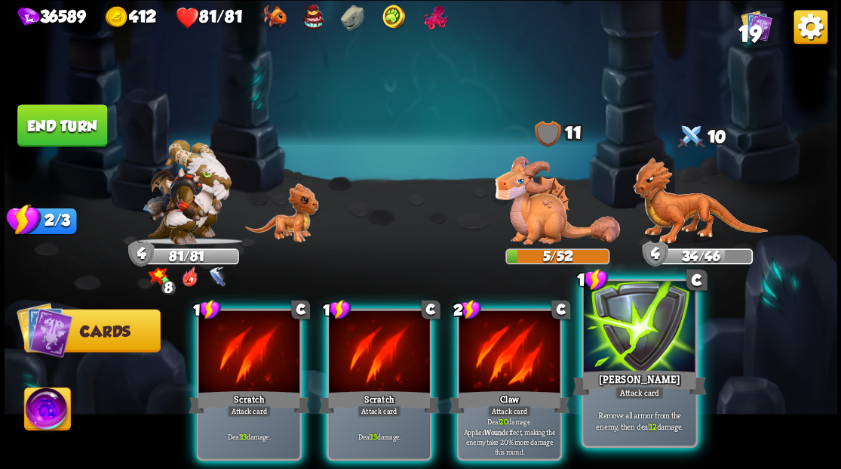
drag, startPoint x: 650, startPoint y: 354, endPoint x: 672, endPoint y: 318, distance: 42.1
click at [656, 339] on div at bounding box center [639, 328] width 112 height 94
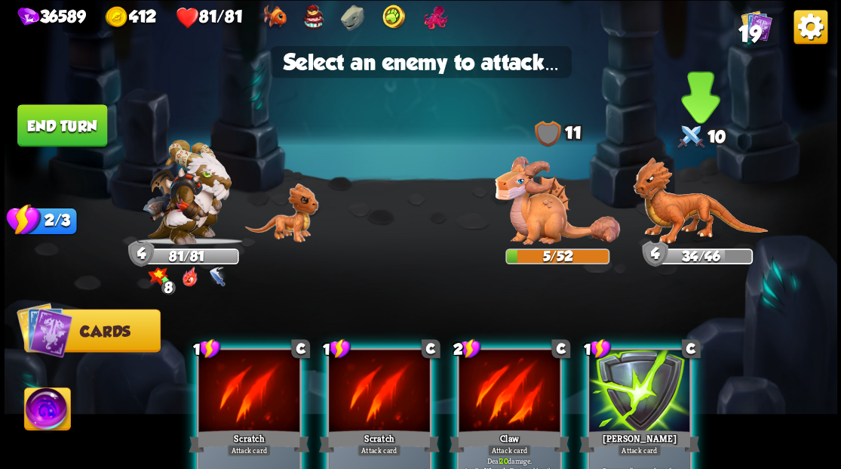
click at [681, 204] on img at bounding box center [700, 201] width 135 height 88
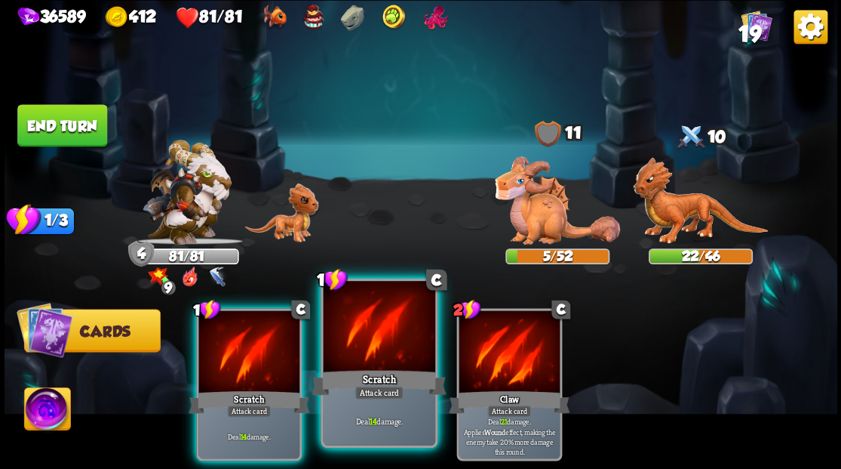
drag, startPoint x: 383, startPoint y: 336, endPoint x: 416, endPoint y: 318, distance: 36.8
click at [385, 334] on div at bounding box center [379, 328] width 112 height 94
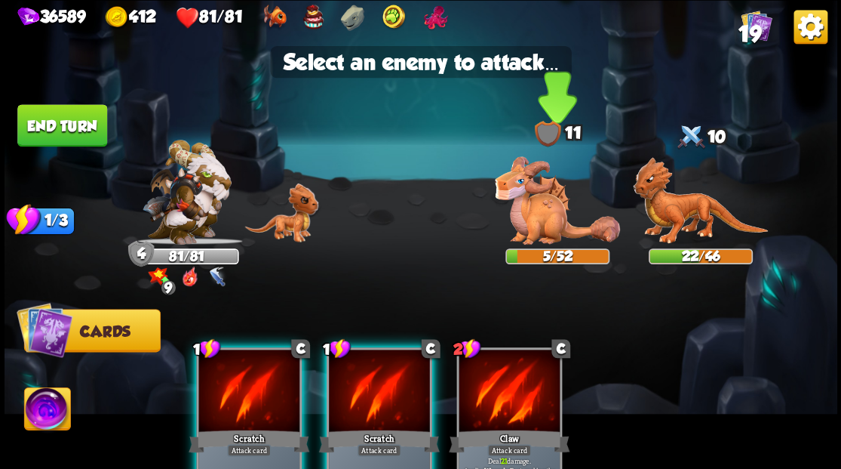
click at [549, 210] on img at bounding box center [557, 200] width 125 height 88
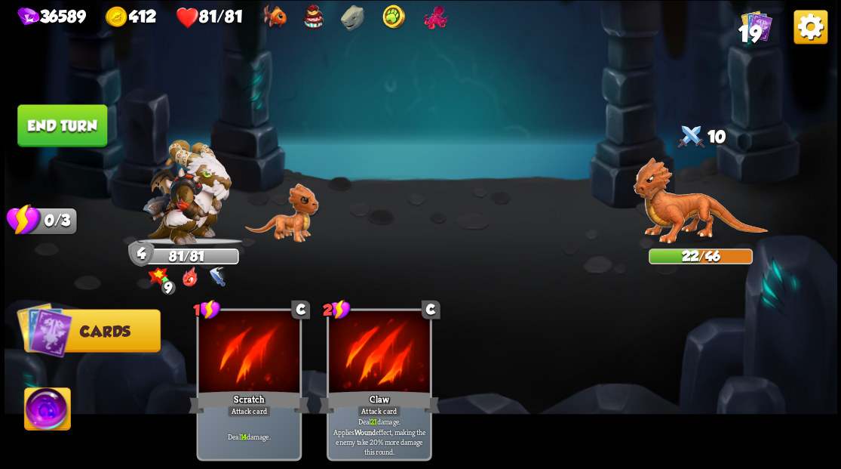
drag, startPoint x: 48, startPoint y: 125, endPoint x: 356, endPoint y: 6, distance: 330.1
click at [48, 124] on button "End turn" at bounding box center [62, 125] width 90 height 42
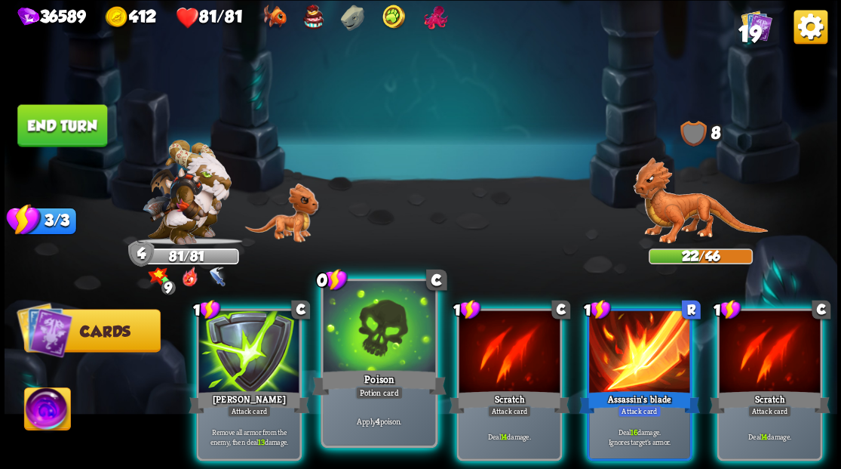
click at [373, 348] on div at bounding box center [379, 328] width 112 height 94
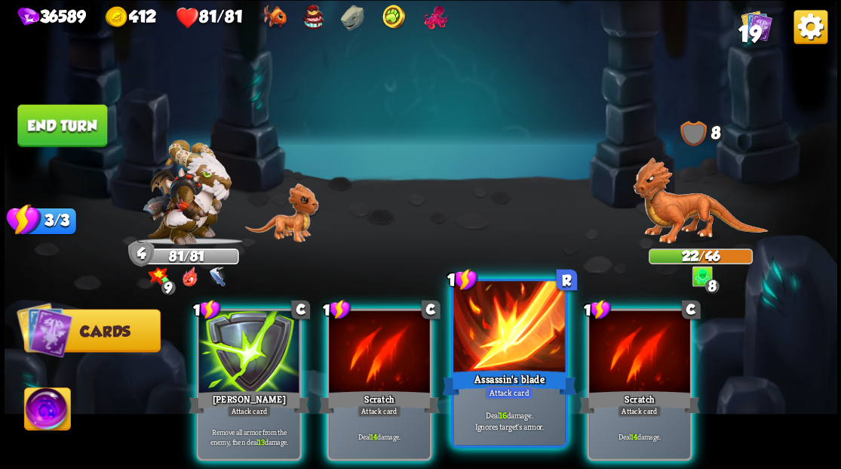
click at [490, 333] on div at bounding box center [509, 328] width 112 height 94
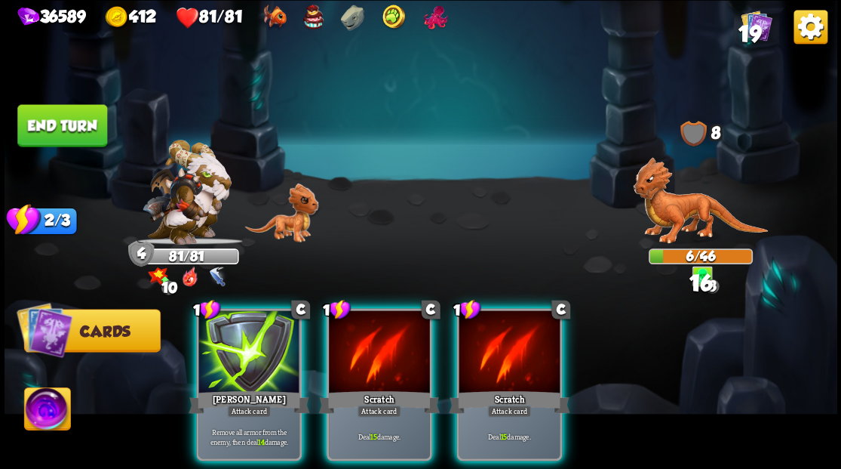
click at [490, 333] on div at bounding box center [509, 352] width 101 height 85
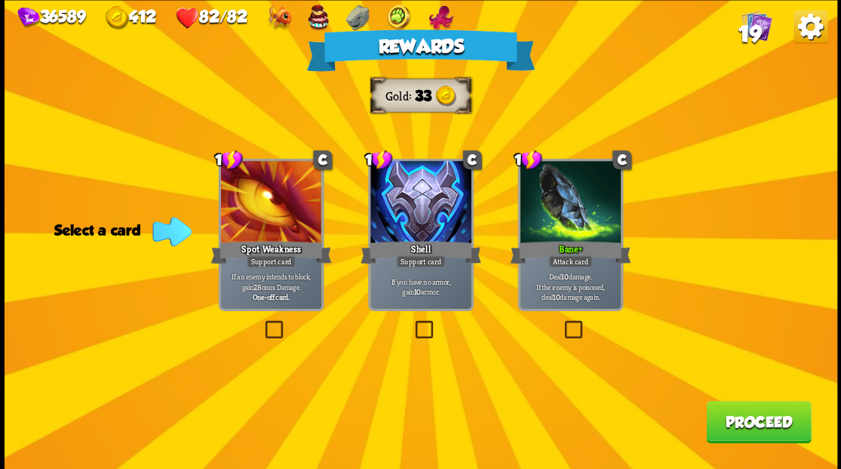
click at [765, 417] on button "Proceed" at bounding box center [758, 421] width 105 height 42
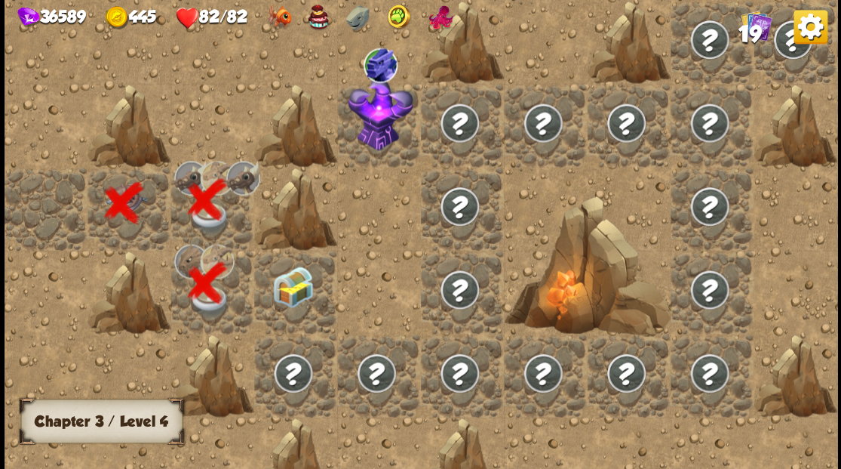
click at [292, 282] on img at bounding box center [292, 286] width 41 height 41
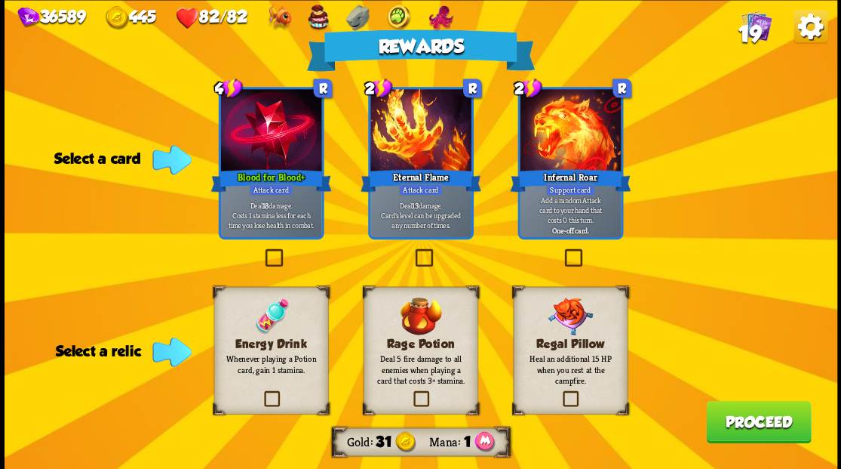
click at [261, 392] on label at bounding box center [261, 392] width 0 height 0
click at [0, 0] on input "checkbox" at bounding box center [0, 0] width 0 height 0
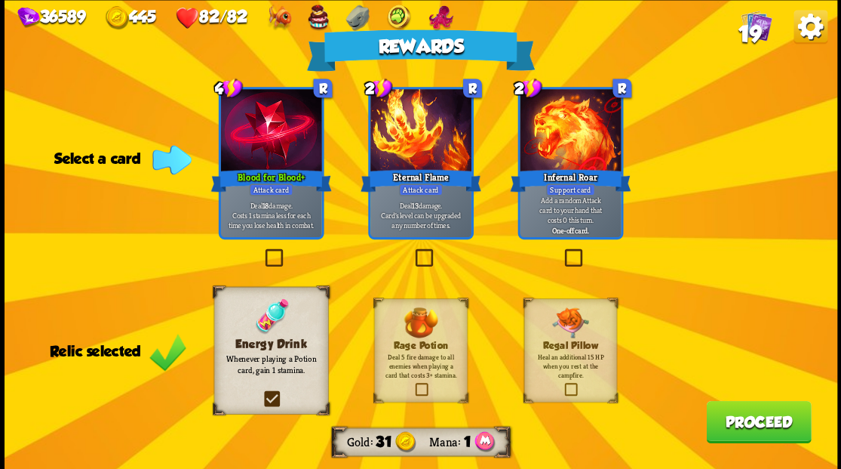
click at [762, 425] on button "Proceed" at bounding box center [758, 421] width 105 height 42
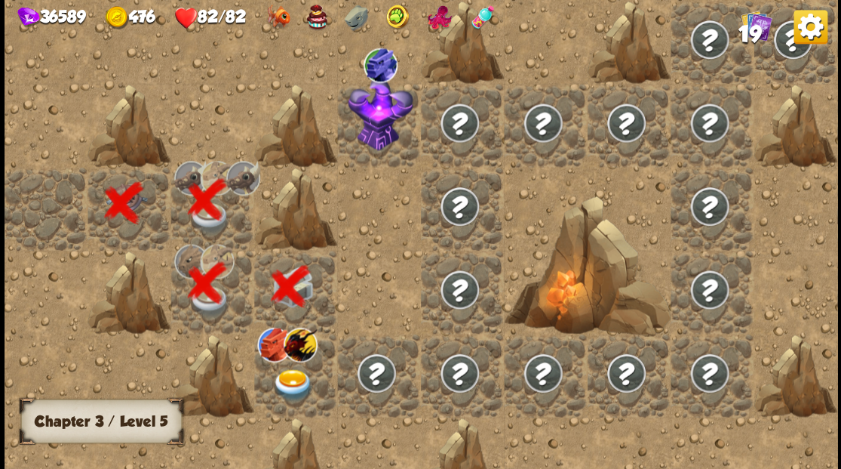
click at [279, 383] on img at bounding box center [292, 384] width 41 height 32
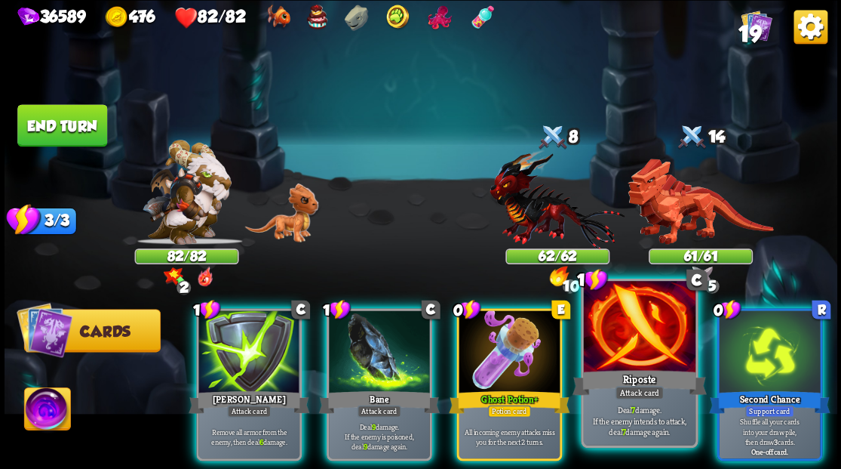
click at [622, 329] on div at bounding box center [639, 328] width 112 height 94
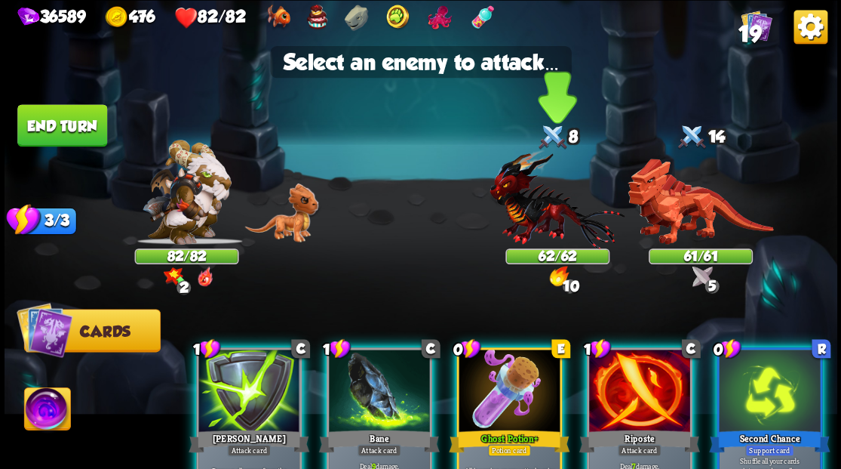
click at [526, 214] on img at bounding box center [557, 199] width 135 height 100
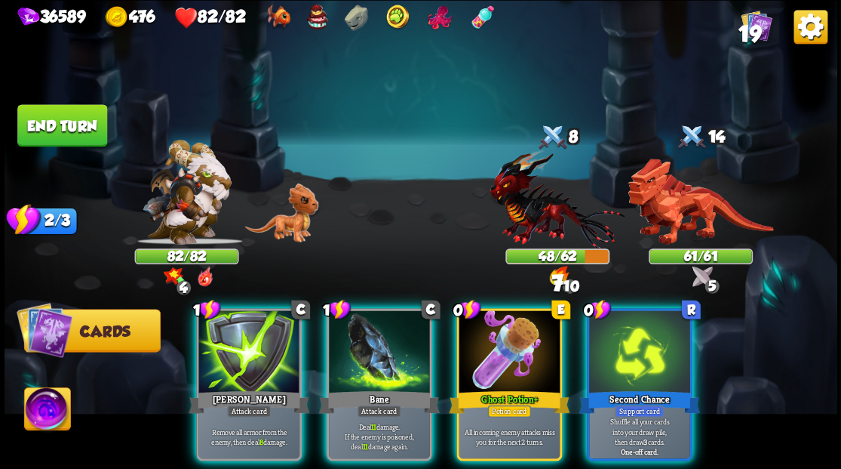
drag, startPoint x: 381, startPoint y: 327, endPoint x: 412, endPoint y: 297, distance: 43.2
click at [380, 327] on div at bounding box center [379, 352] width 101 height 85
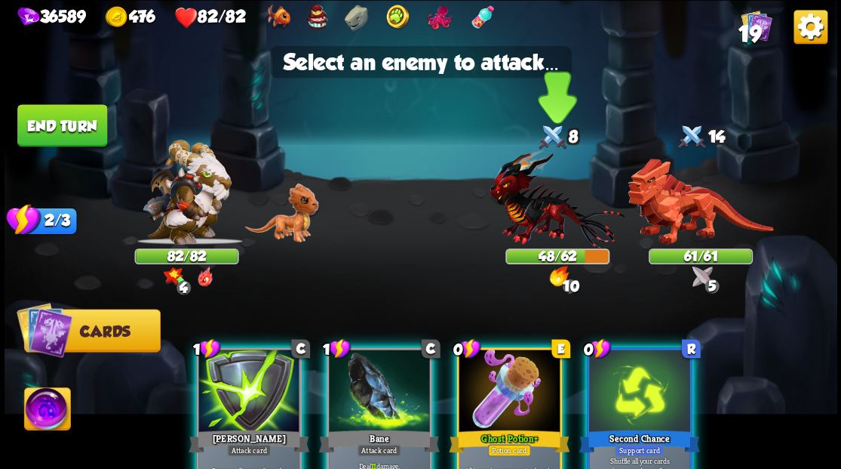
click at [530, 213] on img at bounding box center [557, 199] width 135 height 100
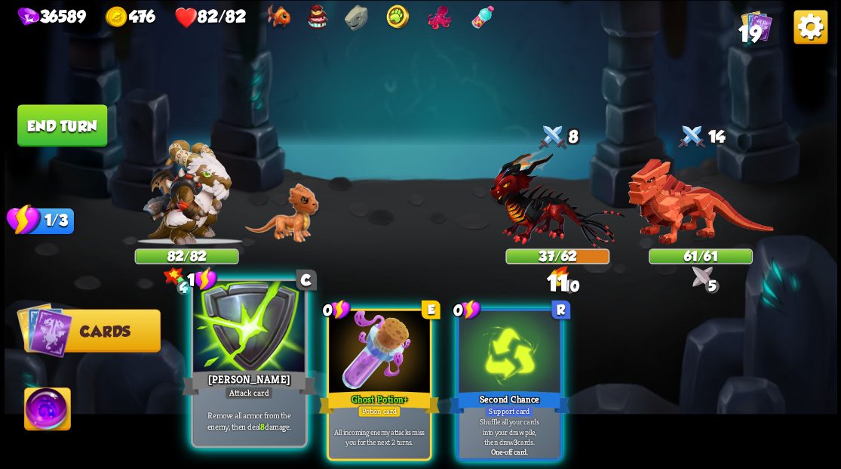
click at [273, 352] on div at bounding box center [249, 328] width 112 height 94
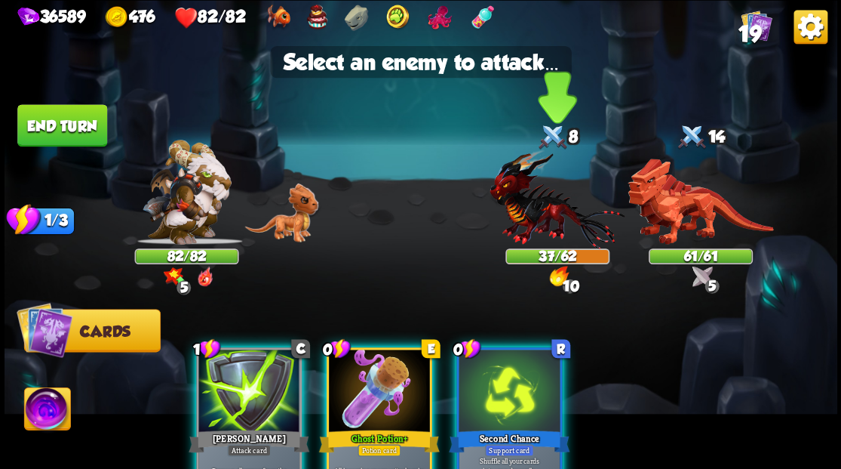
click at [526, 198] on img at bounding box center [557, 199] width 135 height 100
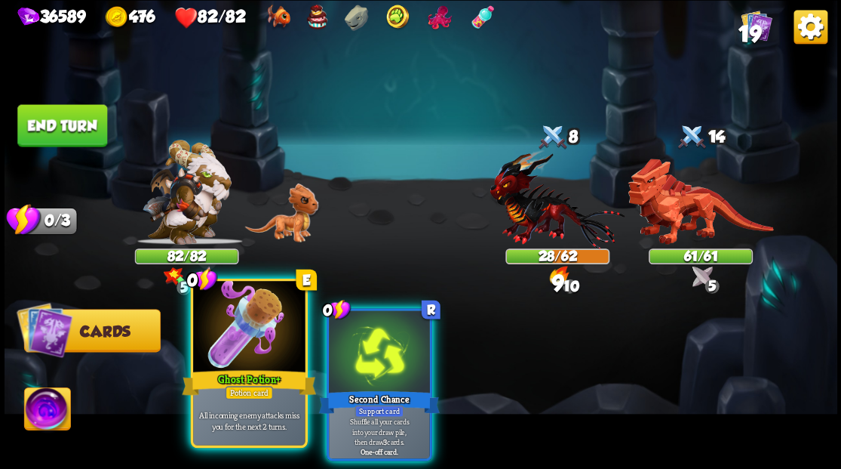
click at [240, 341] on div at bounding box center [249, 328] width 112 height 94
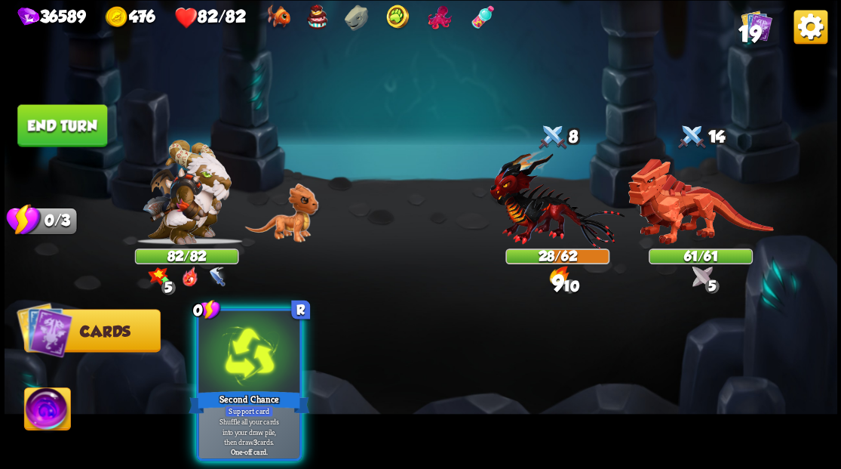
click at [240, 341] on div at bounding box center [248, 352] width 101 height 85
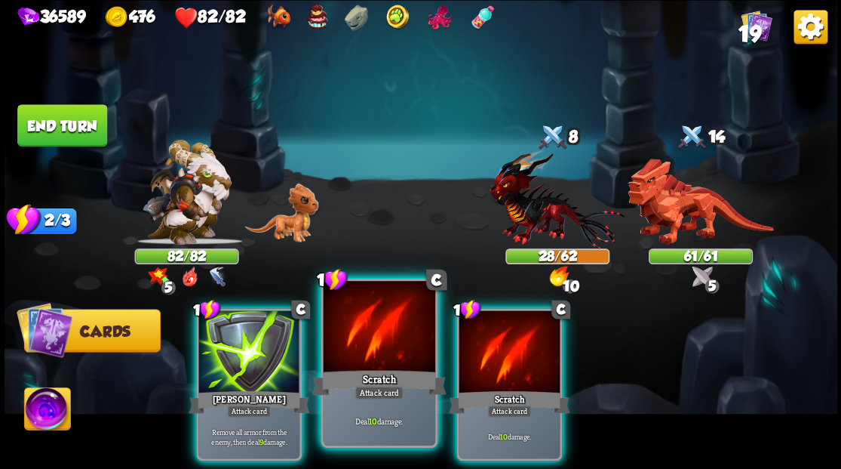
drag, startPoint x: 358, startPoint y: 347, endPoint x: 367, endPoint y: 342, distance: 10.5
click at [360, 346] on div at bounding box center [379, 328] width 112 height 94
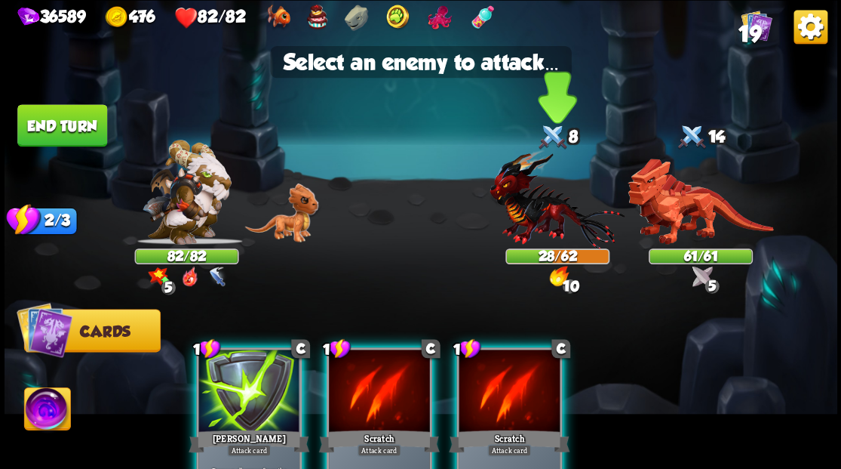
click at [524, 214] on img at bounding box center [557, 199] width 135 height 100
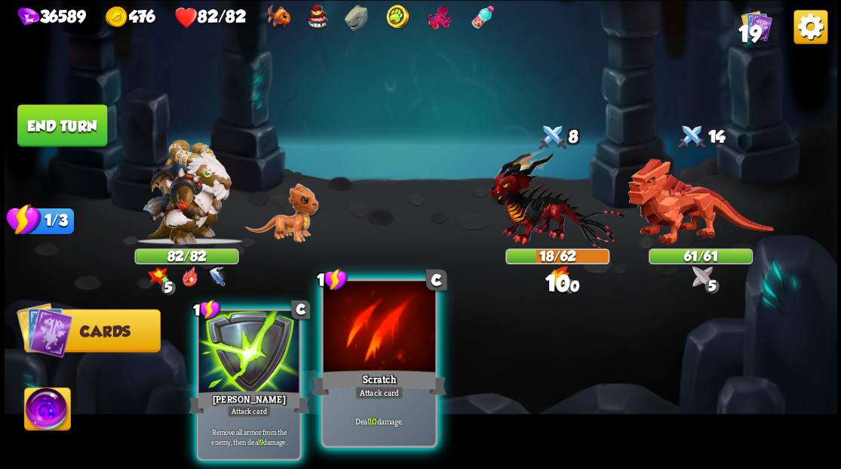
drag, startPoint x: 380, startPoint y: 372, endPoint x: 424, endPoint y: 337, distance: 56.4
click at [380, 371] on div "Scratch" at bounding box center [379, 382] width 134 height 30
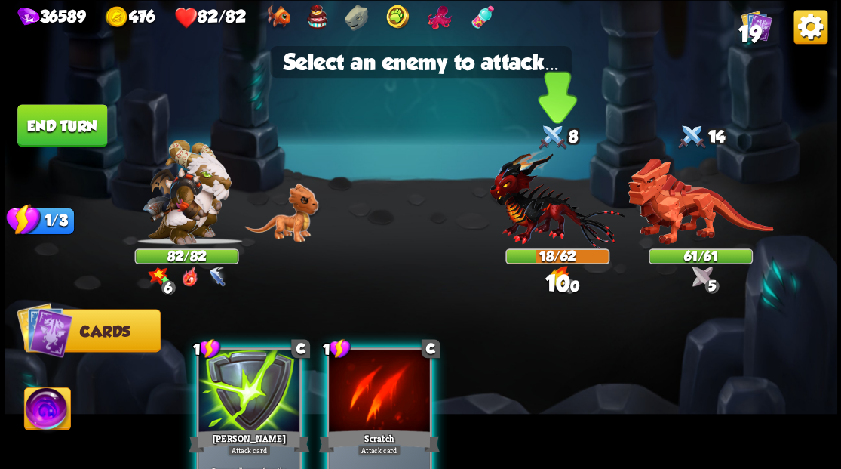
click at [542, 195] on img at bounding box center [557, 199] width 135 height 100
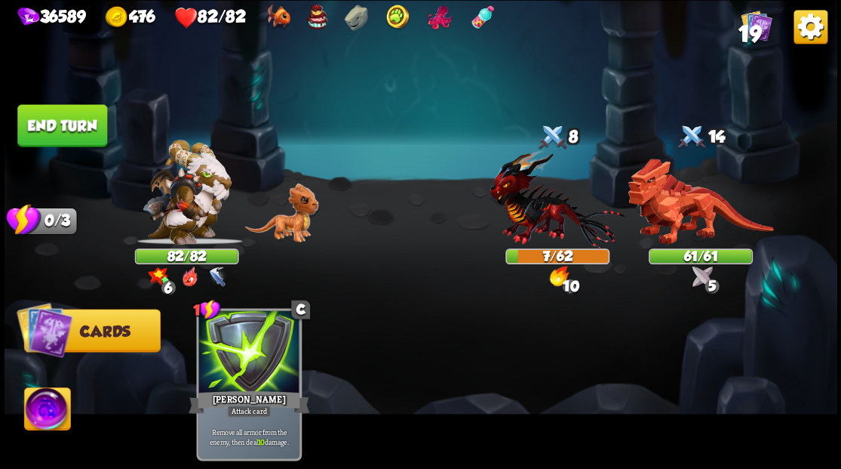
drag, startPoint x: 57, startPoint y: 134, endPoint x: 374, endPoint y: 334, distance: 374.3
click at [71, 134] on button "End turn" at bounding box center [62, 125] width 90 height 42
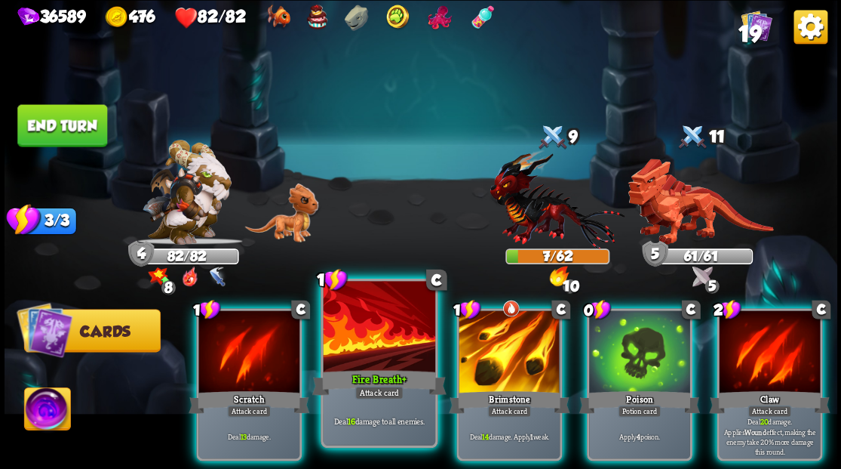
click at [380, 353] on div at bounding box center [379, 328] width 112 height 94
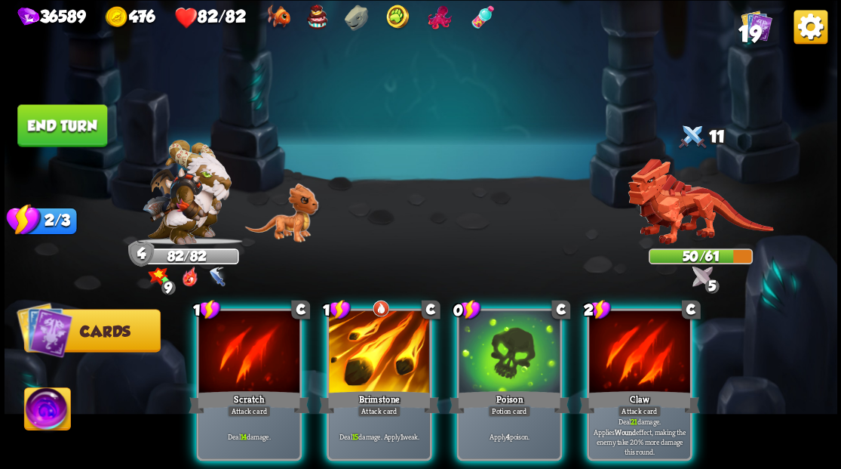
click at [379, 352] on div at bounding box center [379, 352] width 101 height 85
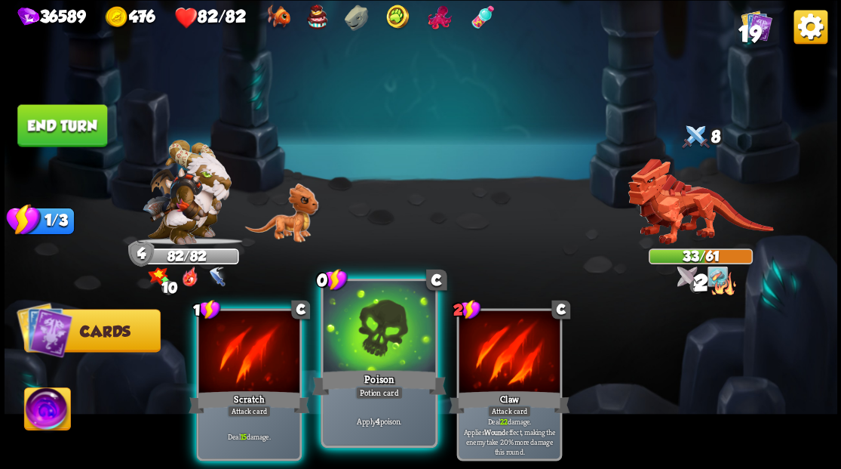
click at [355, 358] on div at bounding box center [379, 328] width 112 height 94
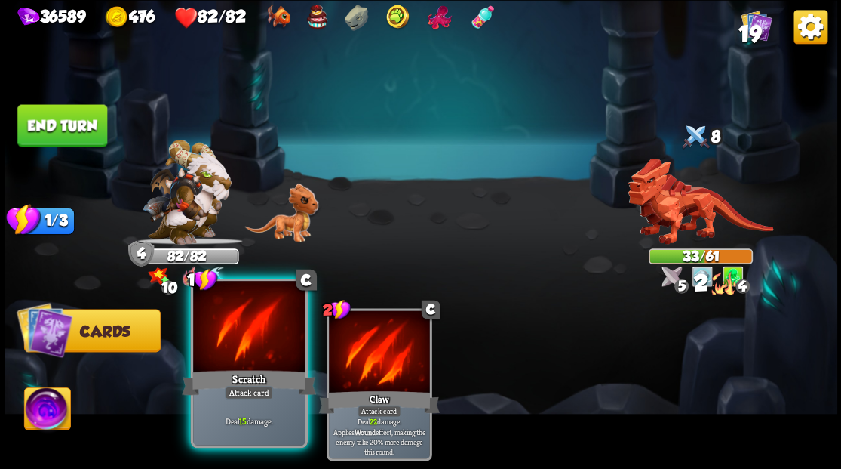
click at [259, 345] on div at bounding box center [249, 328] width 112 height 94
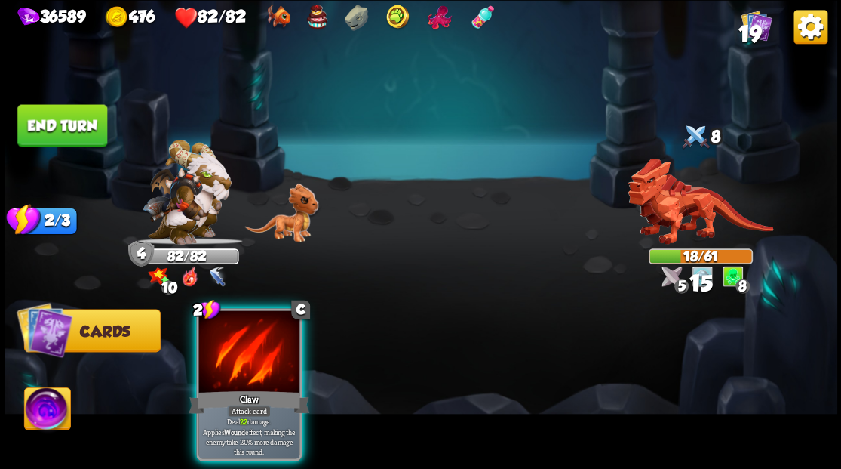
click at [91, 131] on button "End turn" at bounding box center [62, 125] width 90 height 42
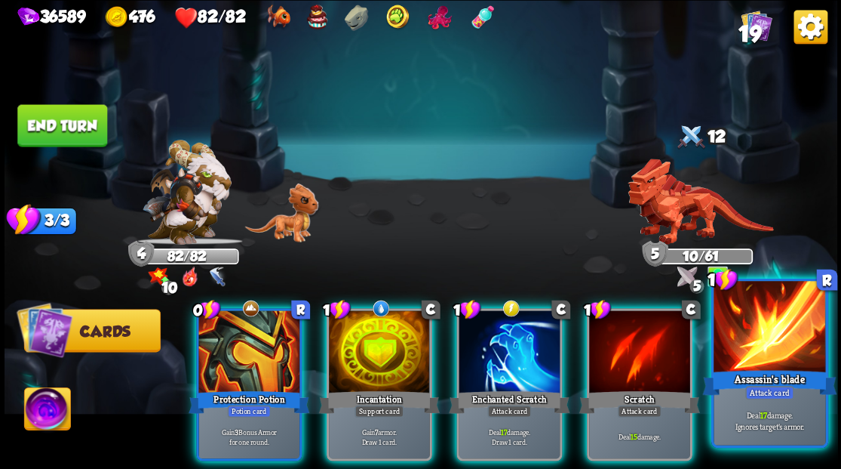
click at [747, 341] on div at bounding box center [770, 328] width 112 height 94
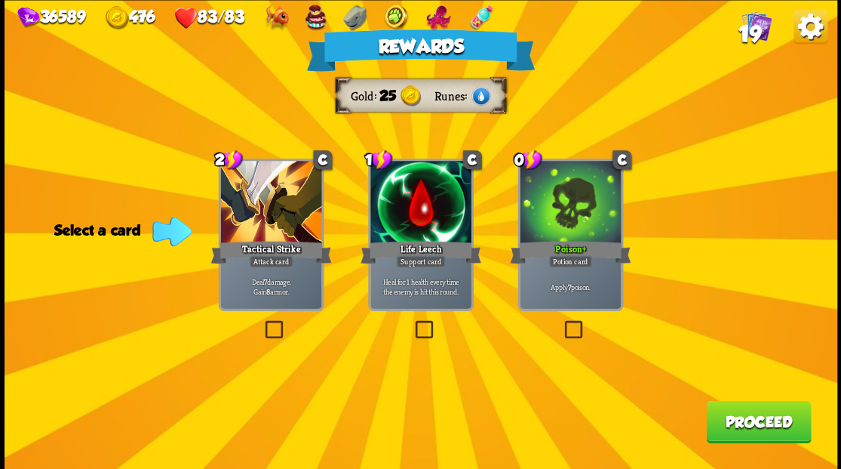
click at [747, 417] on button "Proceed" at bounding box center [758, 421] width 105 height 42
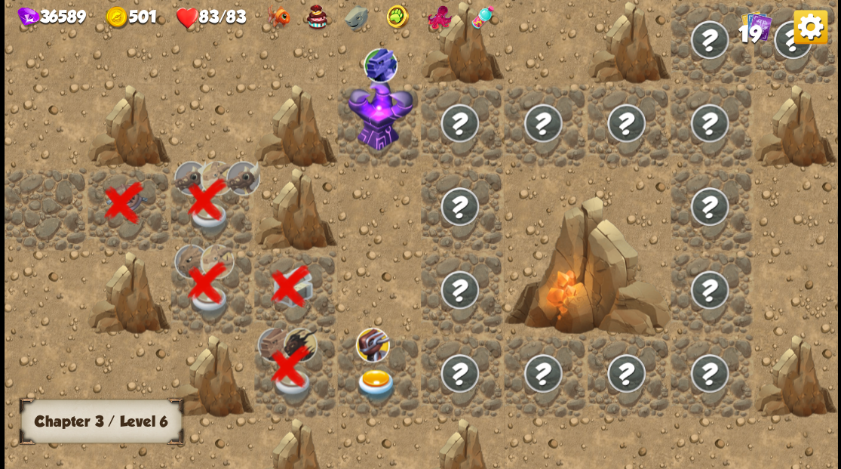
click at [389, 386] on img at bounding box center [375, 384] width 41 height 32
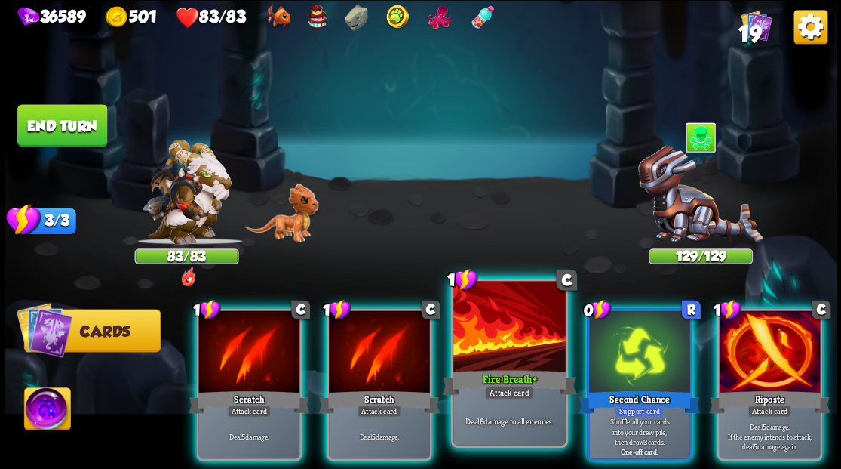
click at [498, 320] on div at bounding box center [509, 328] width 112 height 94
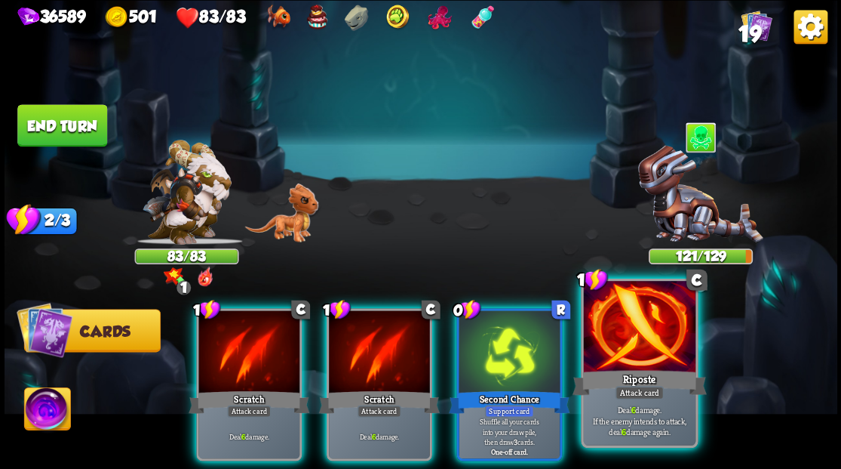
click at [669, 342] on div at bounding box center [639, 328] width 112 height 94
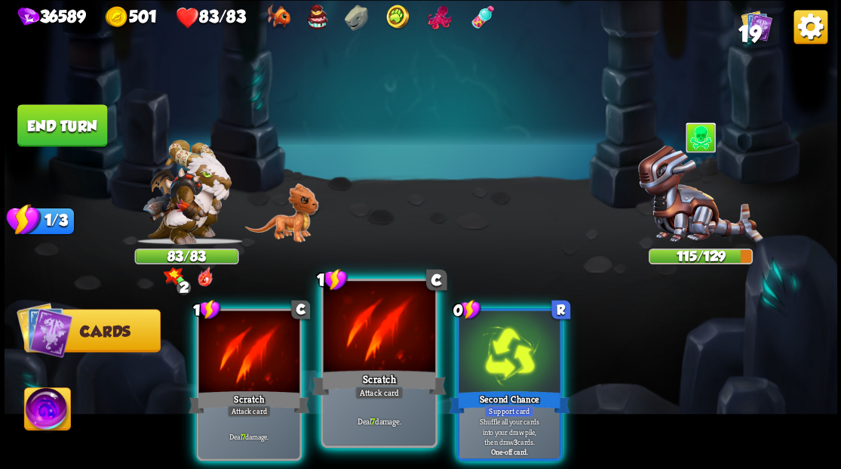
click at [361, 355] on div at bounding box center [379, 328] width 112 height 94
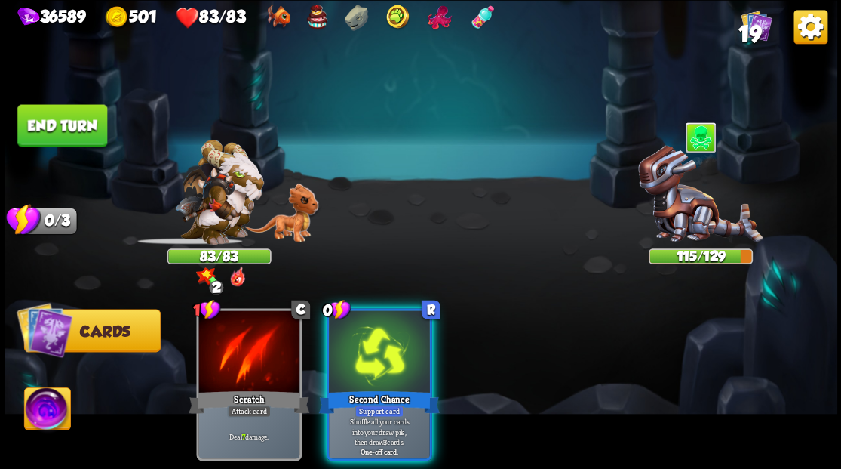
click at [361, 355] on div at bounding box center [379, 352] width 101 height 85
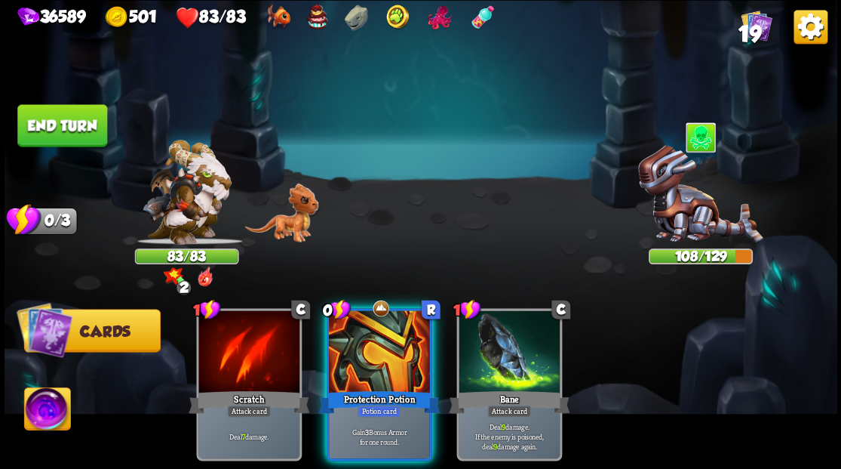
drag, startPoint x: 370, startPoint y: 344, endPoint x: 183, endPoint y: 219, distance: 225.2
click at [370, 343] on div at bounding box center [379, 352] width 101 height 85
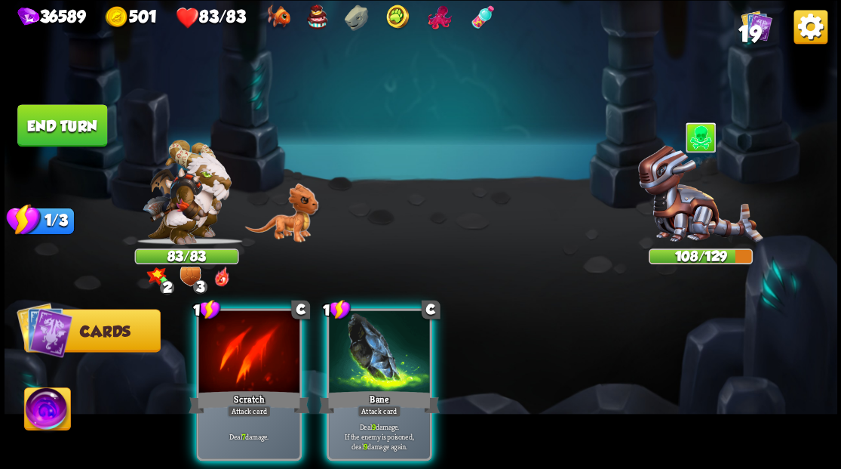
drag, startPoint x: 68, startPoint y: 138, endPoint x: 438, endPoint y: 227, distance: 380.3
click at [100, 140] on button "End turn" at bounding box center [62, 125] width 90 height 42
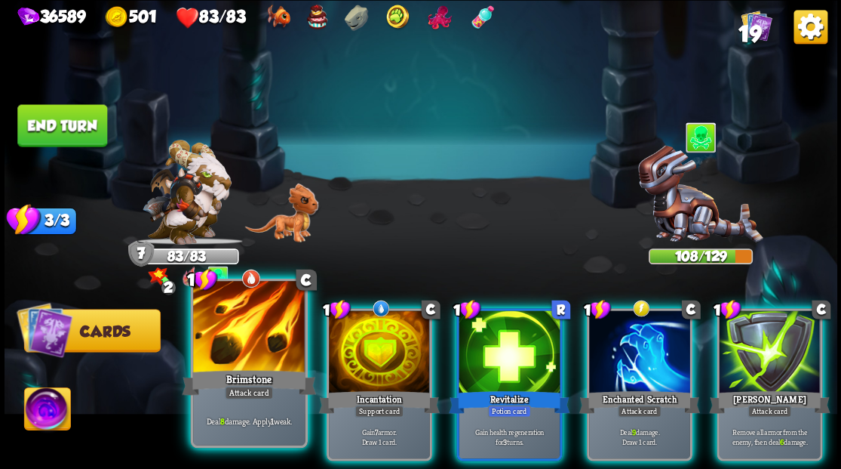
click at [217, 344] on div at bounding box center [249, 328] width 112 height 94
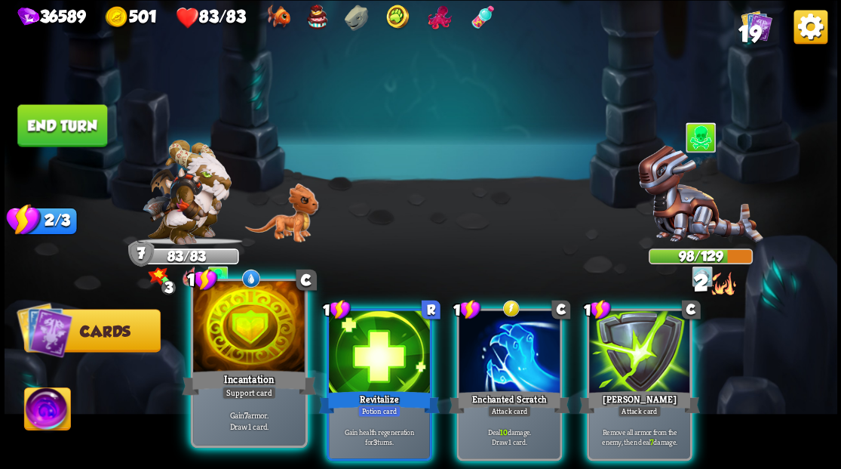
click at [234, 329] on div at bounding box center [249, 328] width 112 height 94
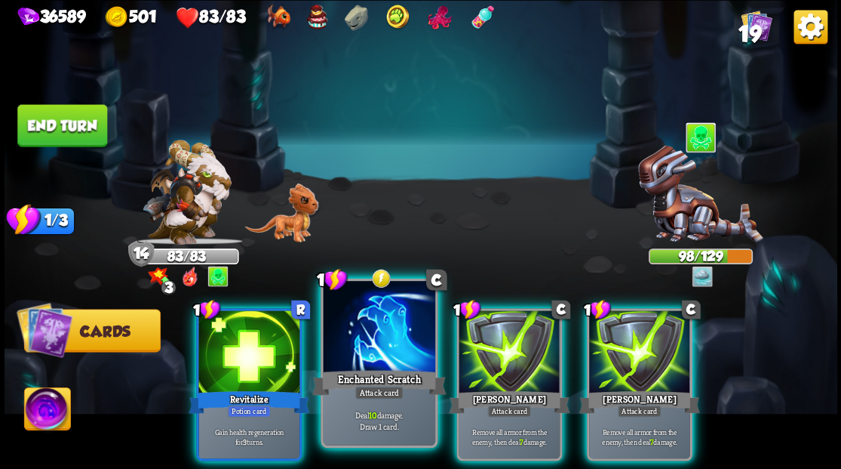
click at [376, 346] on div at bounding box center [379, 328] width 112 height 94
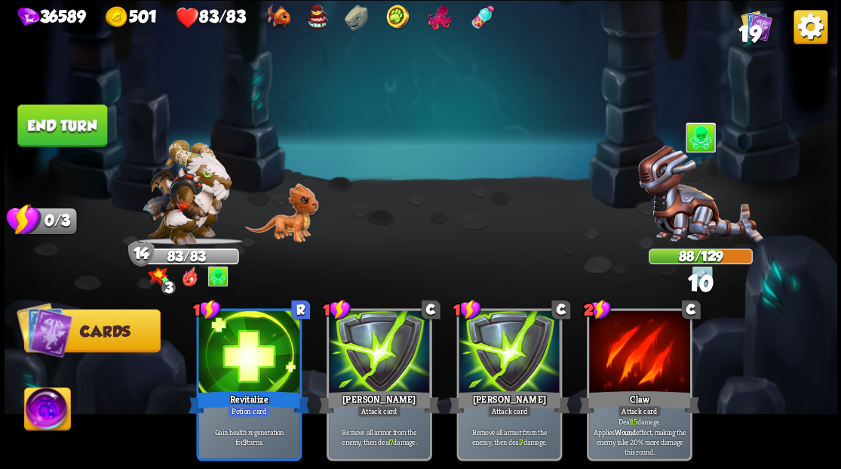
click at [63, 137] on button "End turn" at bounding box center [62, 125] width 90 height 42
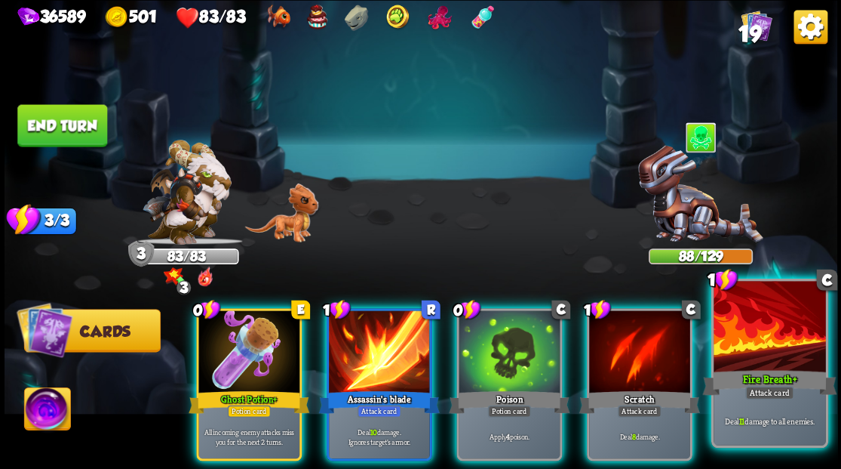
click at [777, 335] on div at bounding box center [770, 328] width 112 height 94
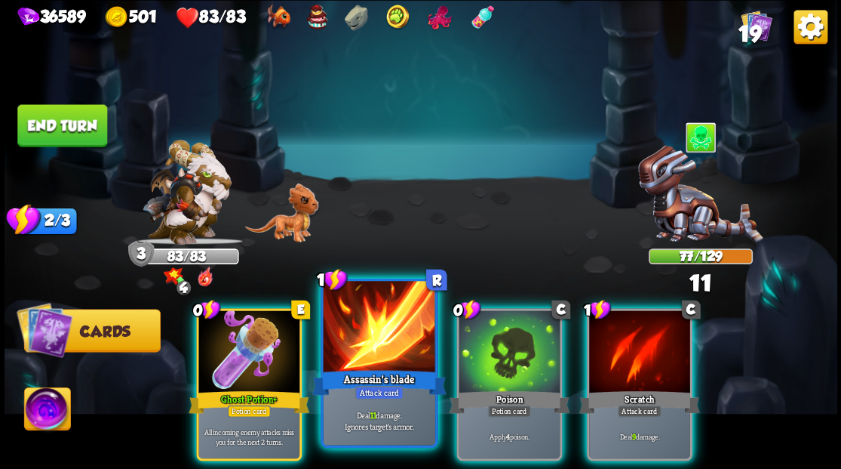
click at [385, 329] on div at bounding box center [379, 328] width 112 height 94
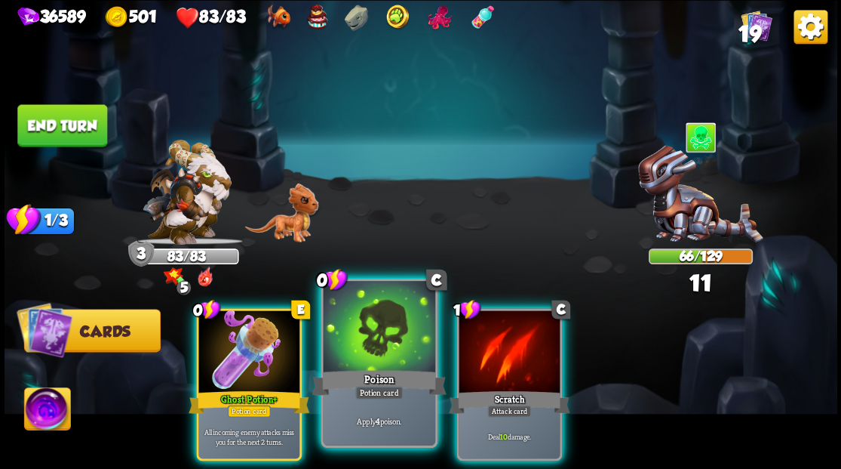
drag, startPoint x: 515, startPoint y: 352, endPoint x: 427, endPoint y: 364, distance: 88.4
click at [512, 352] on div at bounding box center [509, 352] width 101 height 85
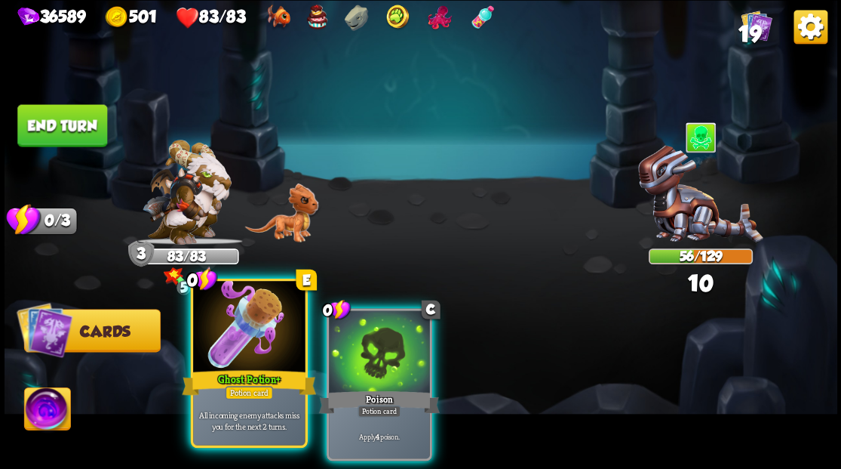
drag, startPoint x: 371, startPoint y: 347, endPoint x: 297, endPoint y: 355, distance: 74.3
click at [357, 343] on div at bounding box center [379, 352] width 101 height 85
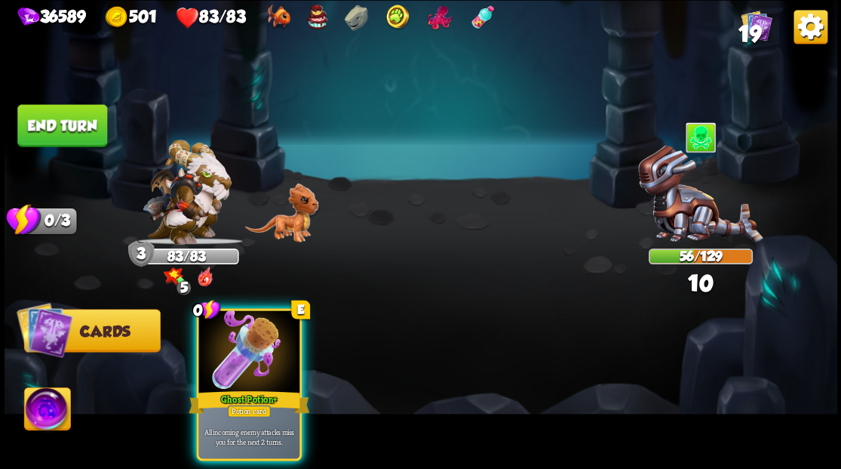
drag, startPoint x: 276, startPoint y: 347, endPoint x: 255, endPoint y: 324, distance: 31.0
click at [272, 341] on div at bounding box center [248, 352] width 101 height 85
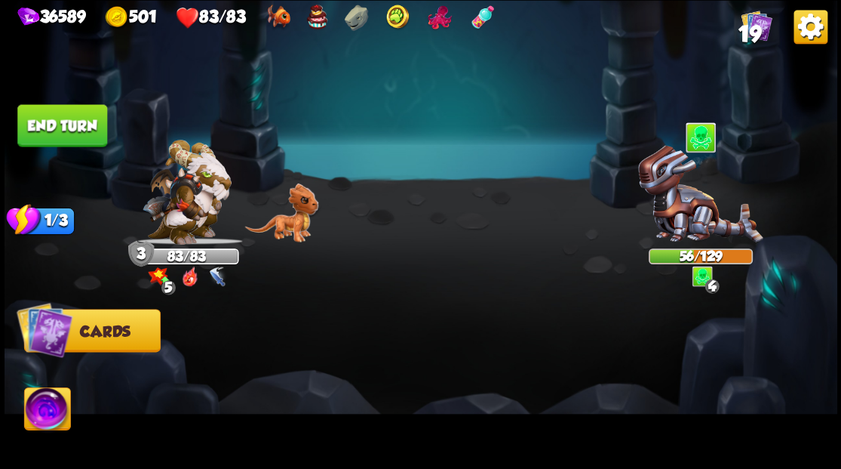
drag, startPoint x: 67, startPoint y: 113, endPoint x: 352, endPoint y: 109, distance: 285.3
click at [80, 115] on button "End turn" at bounding box center [62, 125] width 90 height 42
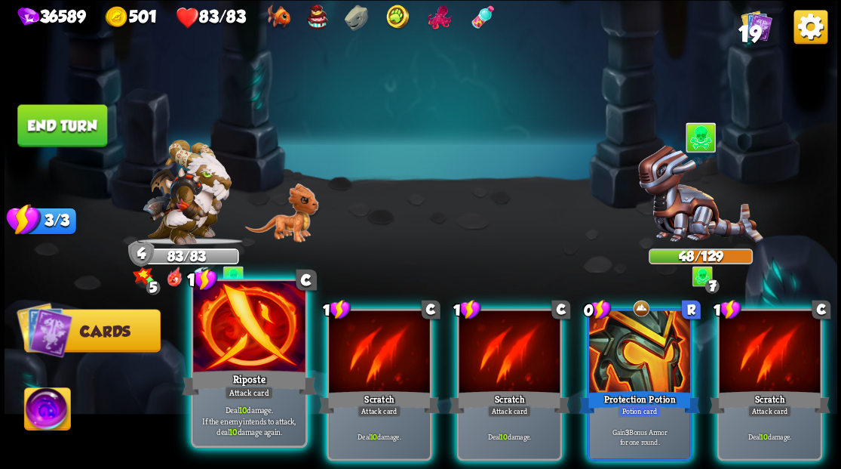
click at [238, 347] on div at bounding box center [249, 328] width 112 height 94
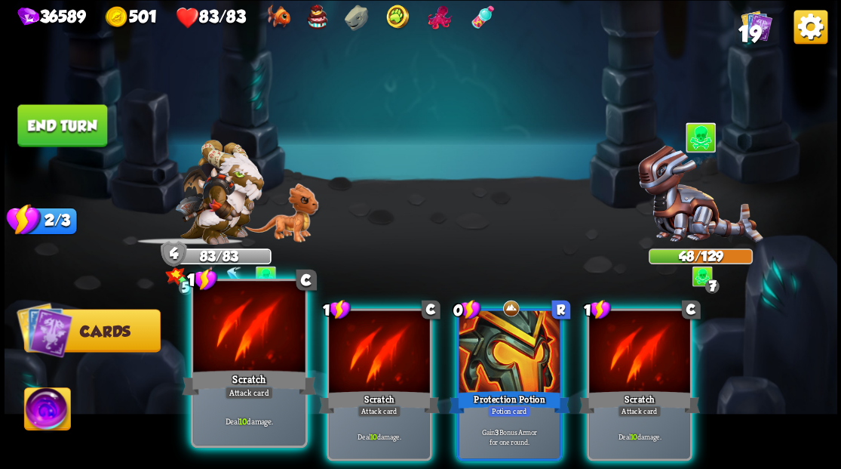
click at [278, 335] on div at bounding box center [249, 328] width 112 height 94
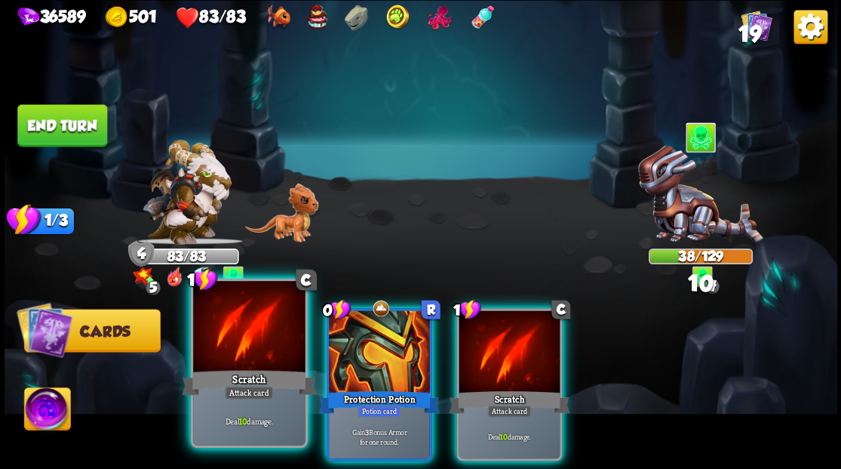
click at [272, 334] on div at bounding box center [249, 328] width 112 height 94
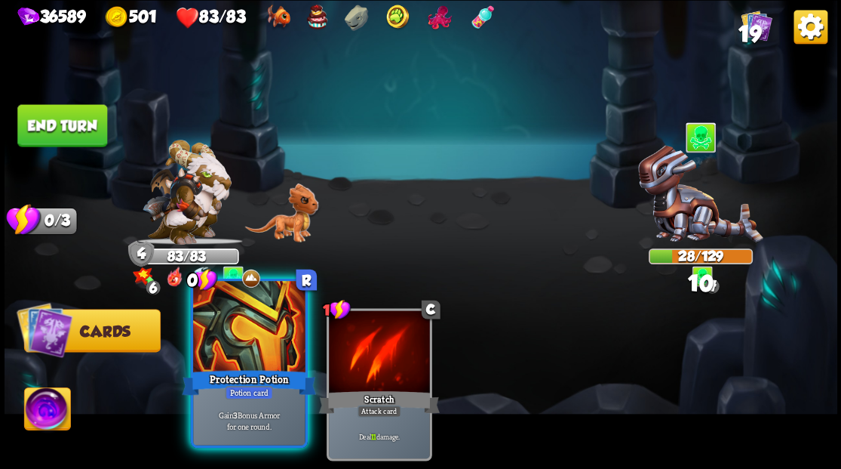
click at [223, 347] on div at bounding box center [249, 328] width 112 height 94
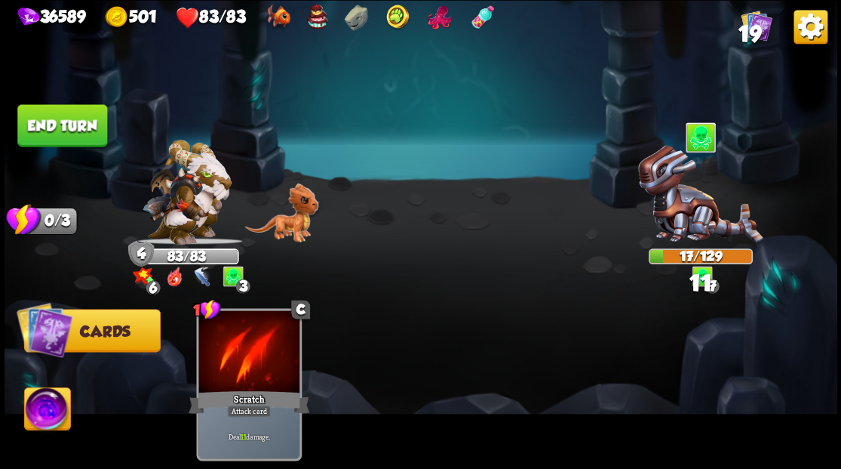
click at [41, 113] on button "End turn" at bounding box center [62, 125] width 90 height 42
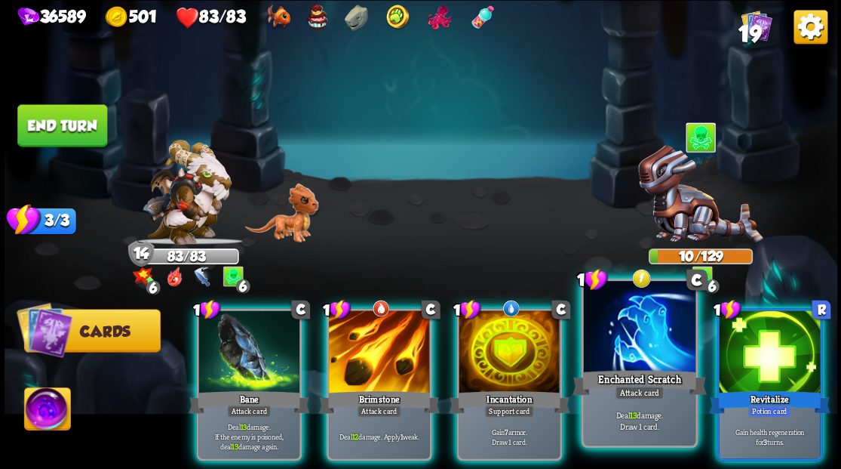
click at [628, 364] on div at bounding box center [639, 328] width 112 height 94
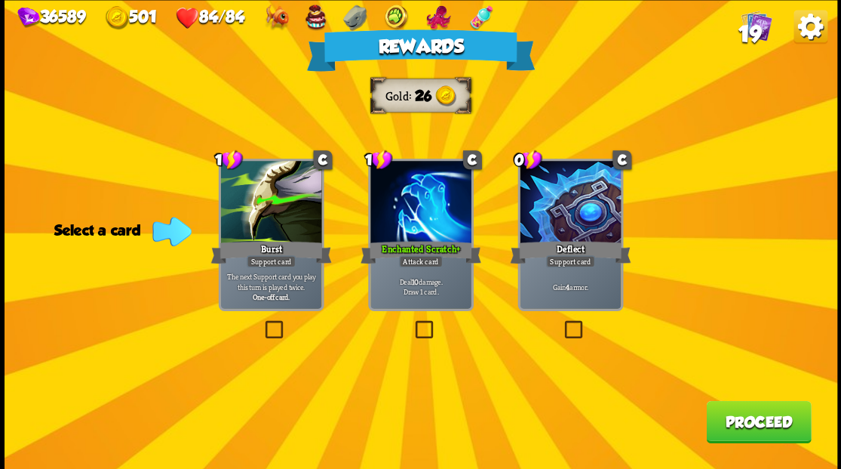
drag, startPoint x: 758, startPoint y: 426, endPoint x: 755, endPoint y: 412, distance: 13.9
click at [755, 412] on button "Proceed" at bounding box center [758, 421] width 105 height 42
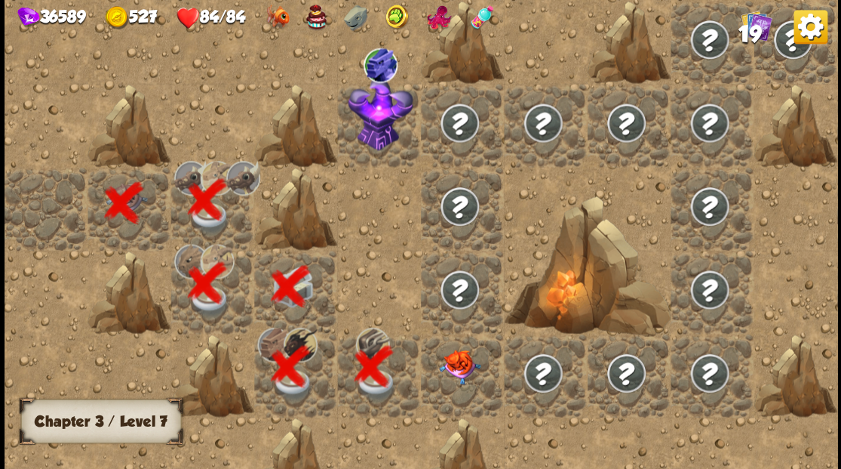
click at [467, 369] on img at bounding box center [459, 366] width 41 height 35
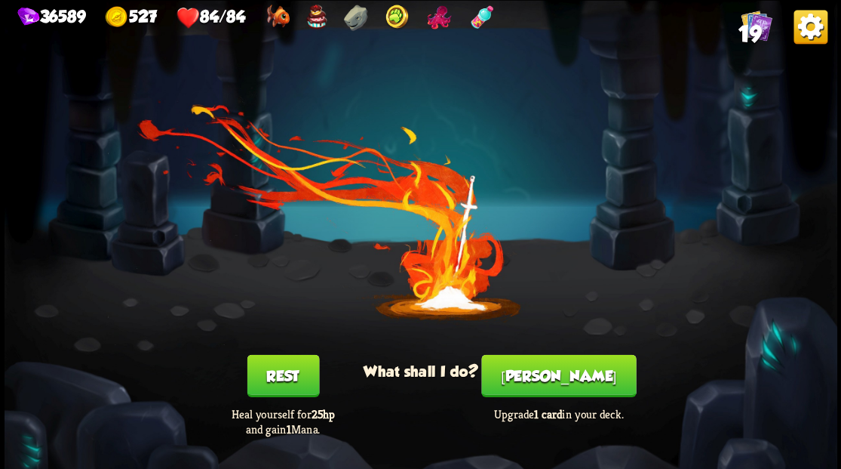
click at [550, 373] on button "[PERSON_NAME]" at bounding box center [558, 375] width 155 height 42
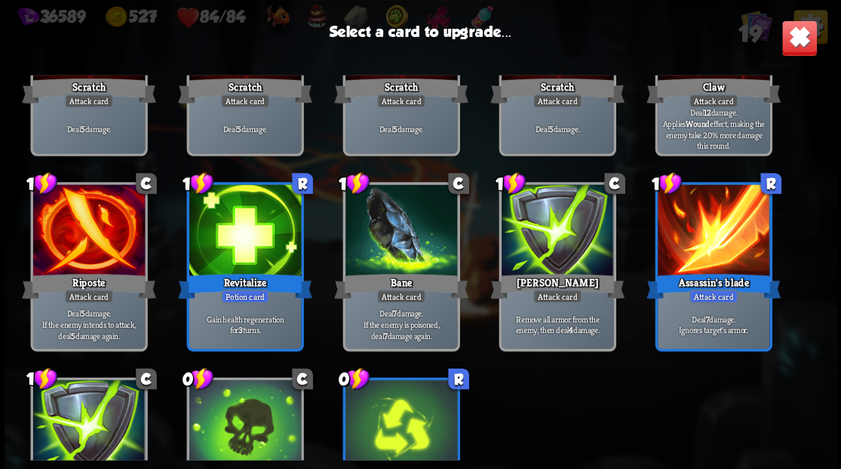
scroll to position [151, 0]
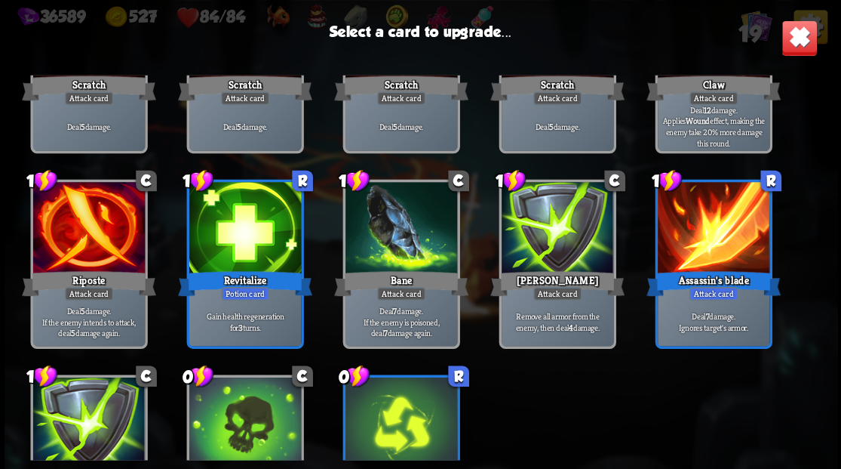
click at [243, 249] on div at bounding box center [245, 229] width 112 height 94
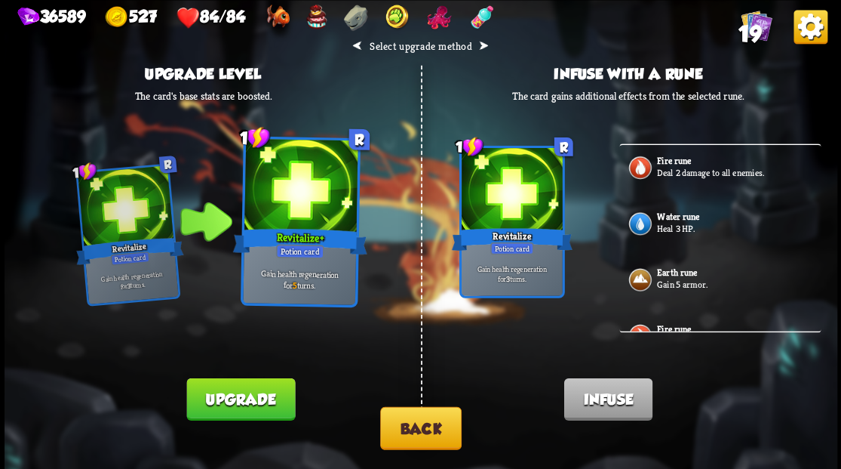
drag, startPoint x: 438, startPoint y: 441, endPoint x: 437, endPoint y: 433, distance: 7.6
click at [437, 433] on button "Back" at bounding box center [420, 427] width 81 height 43
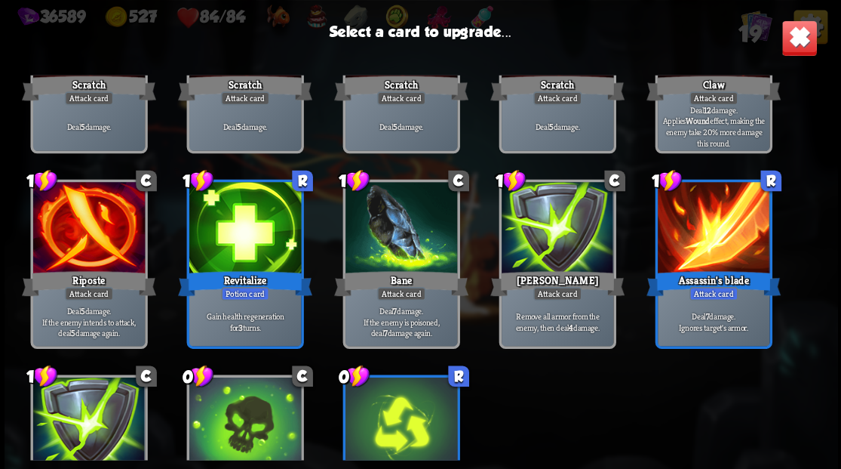
click at [94, 226] on div at bounding box center [88, 229] width 112 height 94
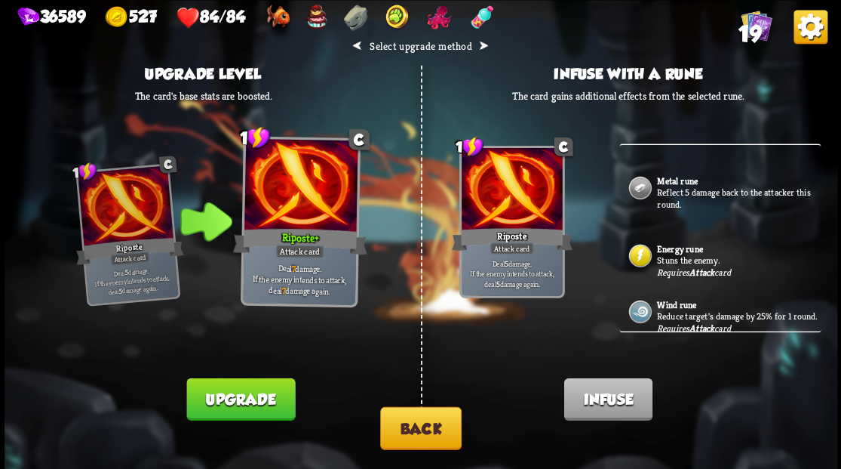
scroll to position [302, 0]
click at [678, 180] on b "Metal rune" at bounding box center [677, 180] width 40 height 12
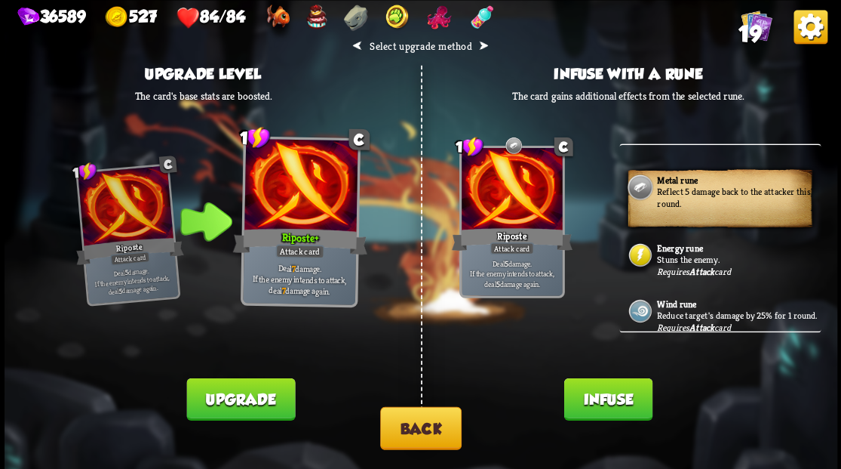
drag, startPoint x: 615, startPoint y: 395, endPoint x: 566, endPoint y: 344, distance: 71.0
click at [614, 395] on button "Infuse" at bounding box center [608, 398] width 88 height 42
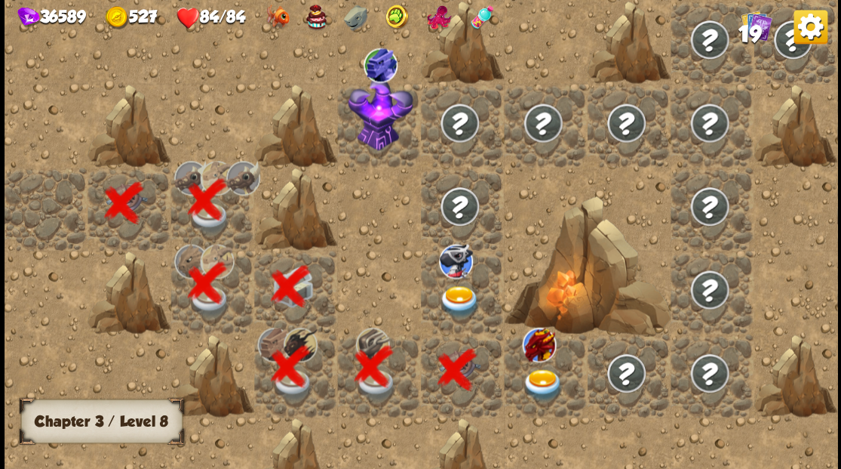
click at [456, 285] on img at bounding box center [459, 301] width 41 height 32
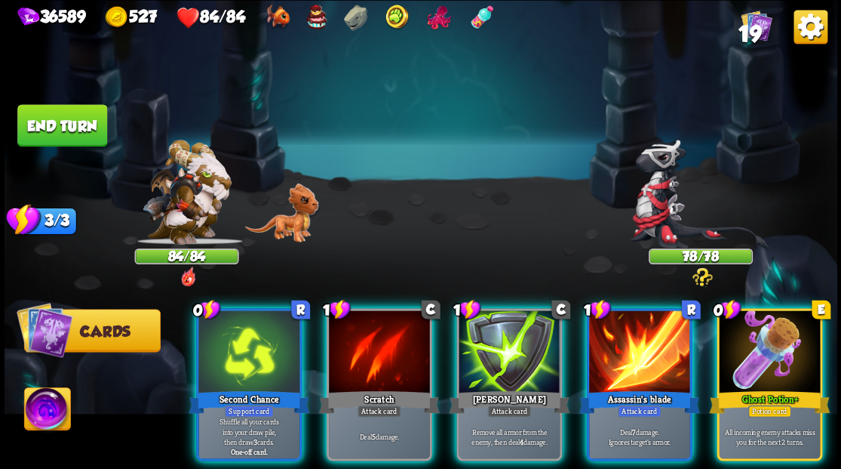
click at [694, 158] on div at bounding box center [700, 198] width 104 height 91
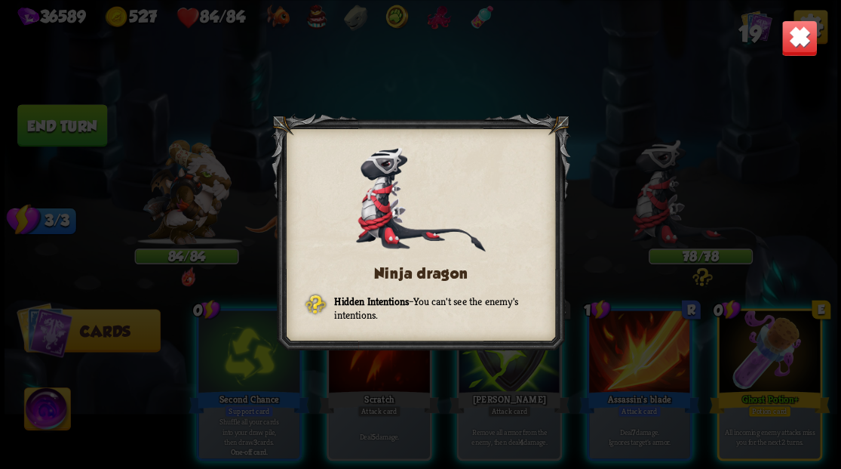
drag, startPoint x: 801, startPoint y: 53, endPoint x: 721, endPoint y: 131, distance: 112.6
click at [801, 53] on img at bounding box center [799, 38] width 36 height 36
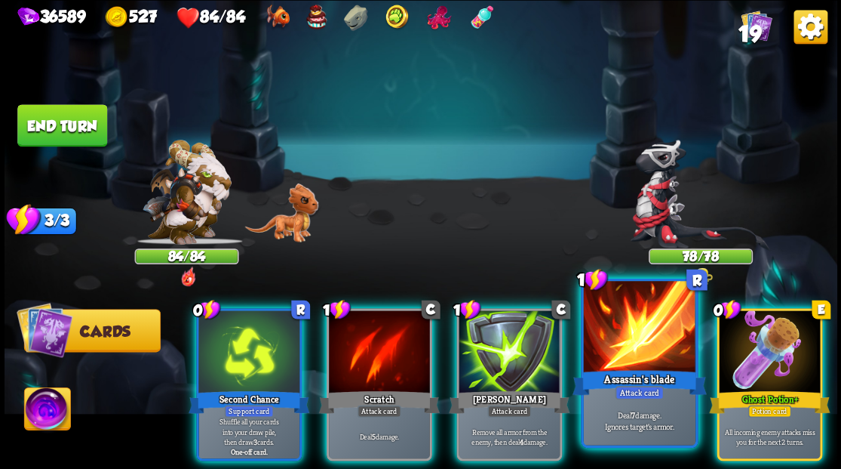
click at [621, 323] on div at bounding box center [639, 328] width 112 height 94
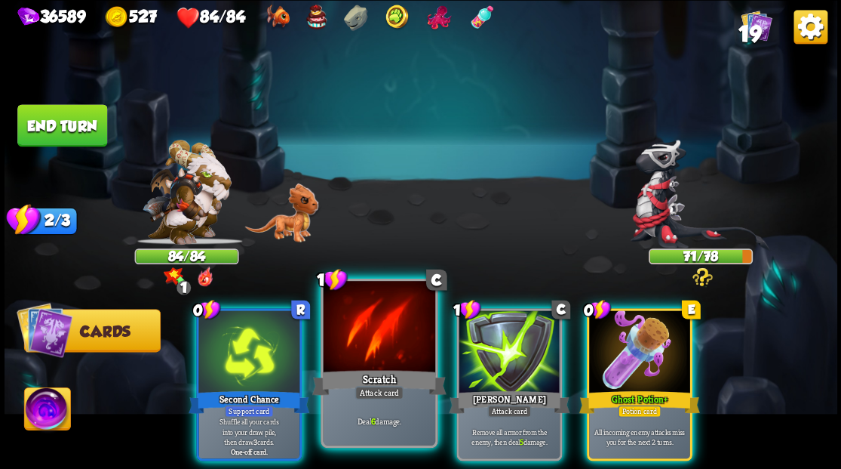
click at [372, 362] on div at bounding box center [379, 328] width 112 height 94
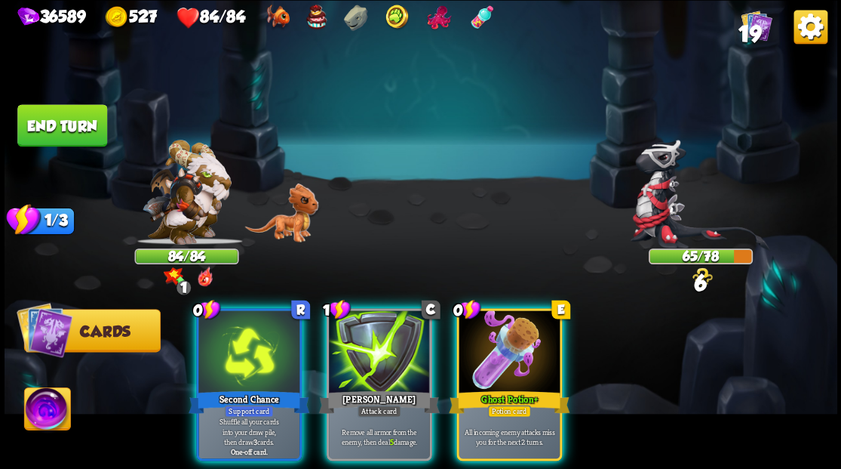
click at [372, 362] on div at bounding box center [379, 352] width 101 height 85
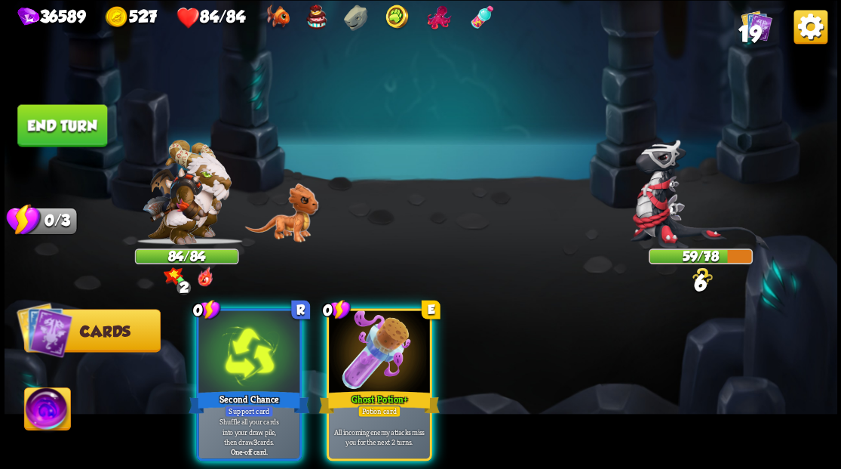
click at [383, 350] on div at bounding box center [379, 352] width 101 height 85
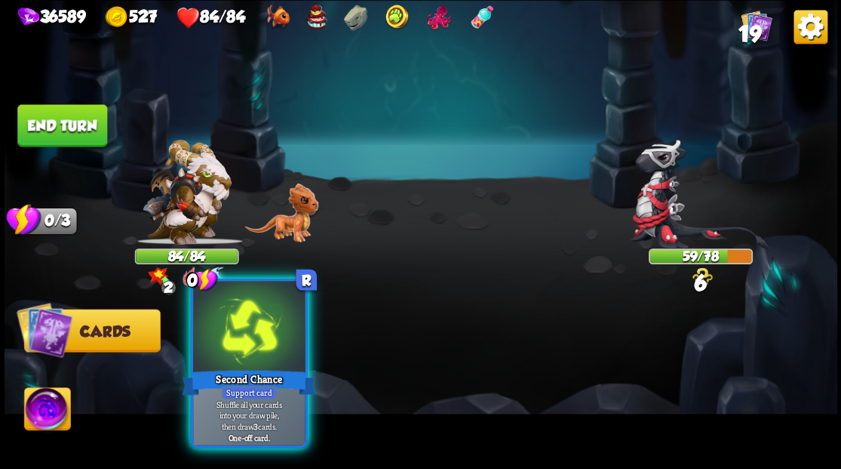
click at [214, 337] on div at bounding box center [249, 328] width 112 height 94
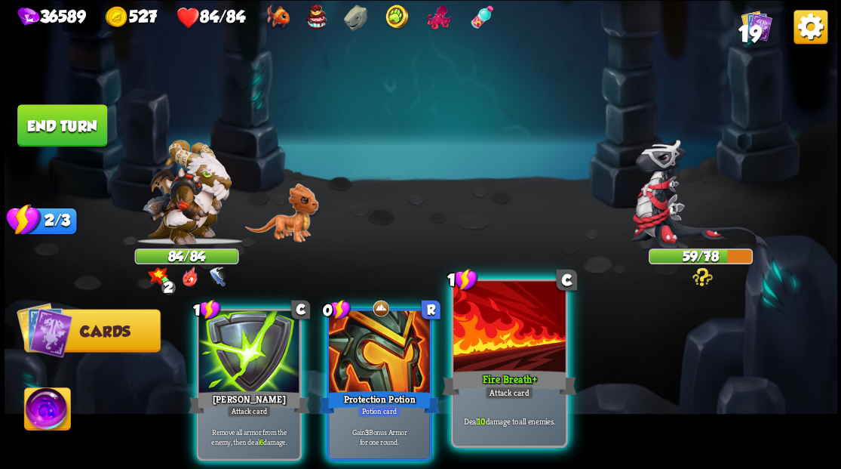
click at [467, 321] on div at bounding box center [509, 328] width 112 height 94
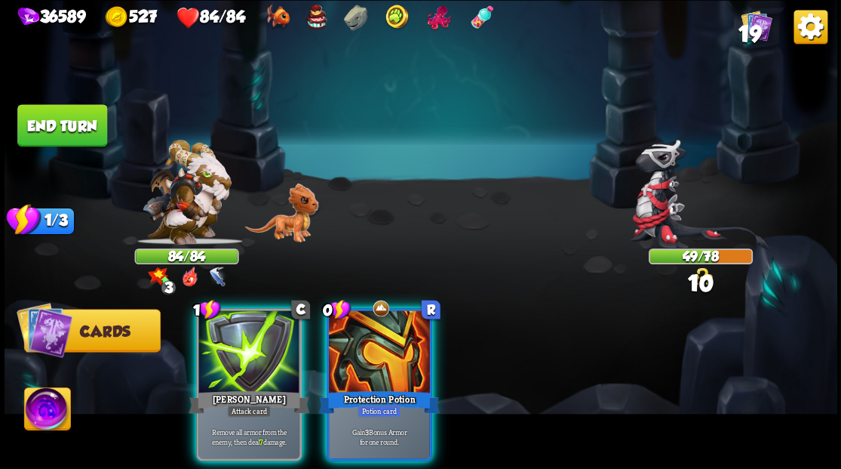
drag, startPoint x: 349, startPoint y: 335, endPoint x: 264, endPoint y: 228, distance: 136.5
click at [340, 310] on div at bounding box center [379, 352] width 101 height 85
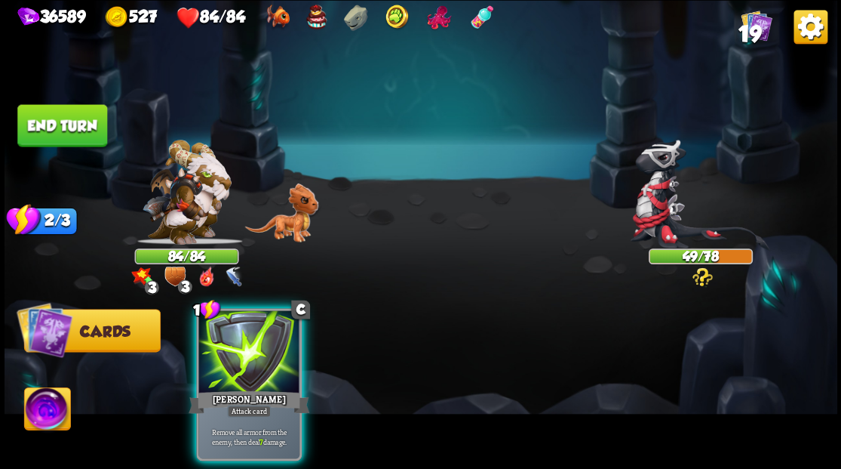
click at [43, 128] on button "End turn" at bounding box center [62, 125] width 90 height 42
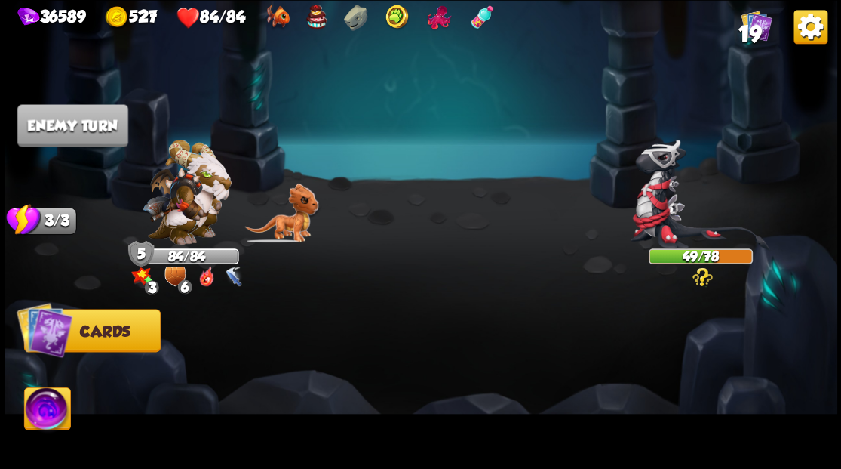
drag, startPoint x: 208, startPoint y: 321, endPoint x: 234, endPoint y: 325, distance: 25.9
click at [230, 324] on div at bounding box center [504, 364] width 666 height 208
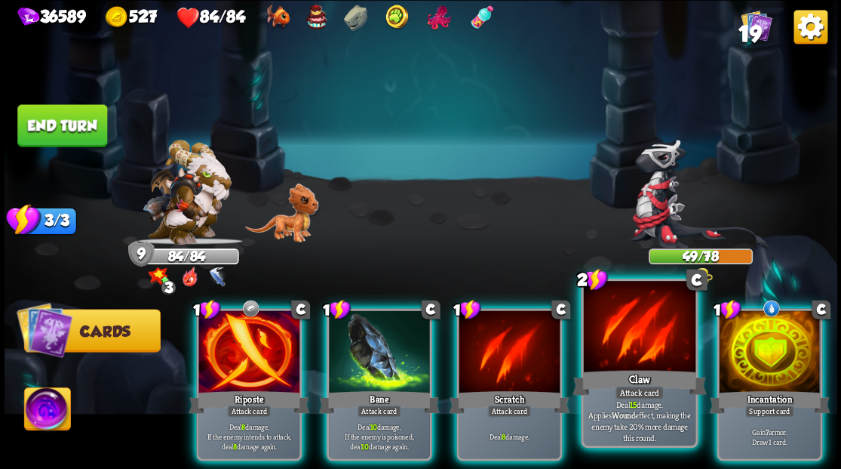
click at [634, 346] on div at bounding box center [639, 328] width 112 height 94
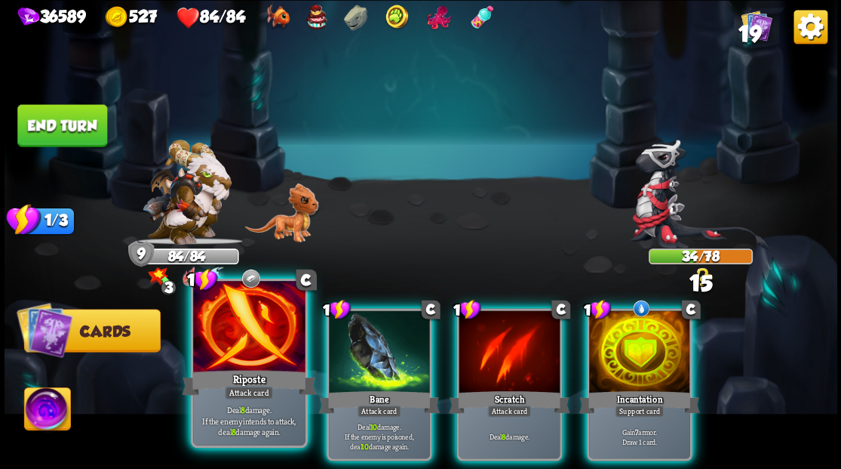
click at [232, 349] on div at bounding box center [249, 328] width 112 height 94
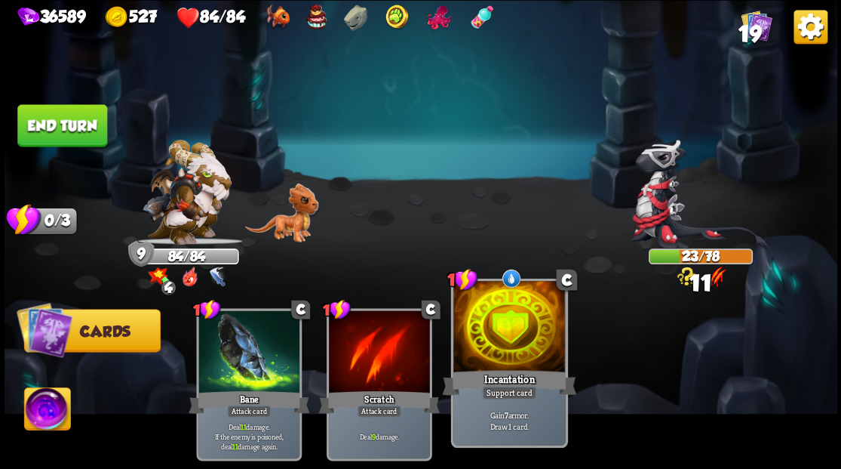
click at [69, 119] on button "End turn" at bounding box center [62, 125] width 90 height 42
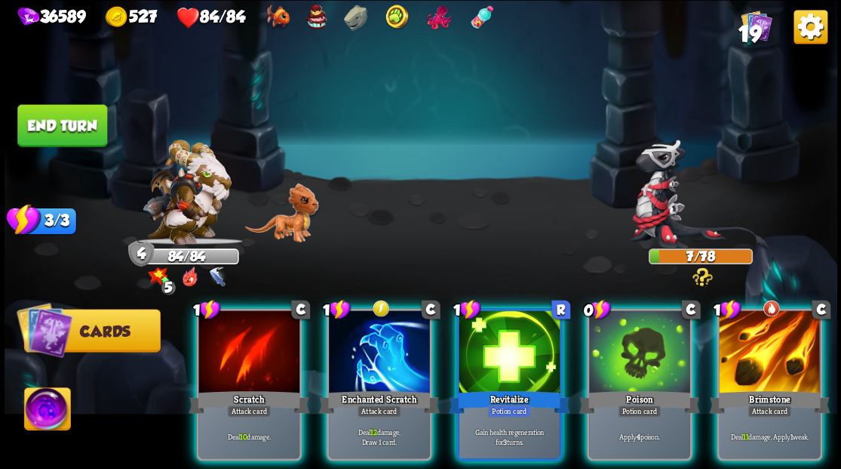
click at [752, 346] on div at bounding box center [769, 352] width 101 height 85
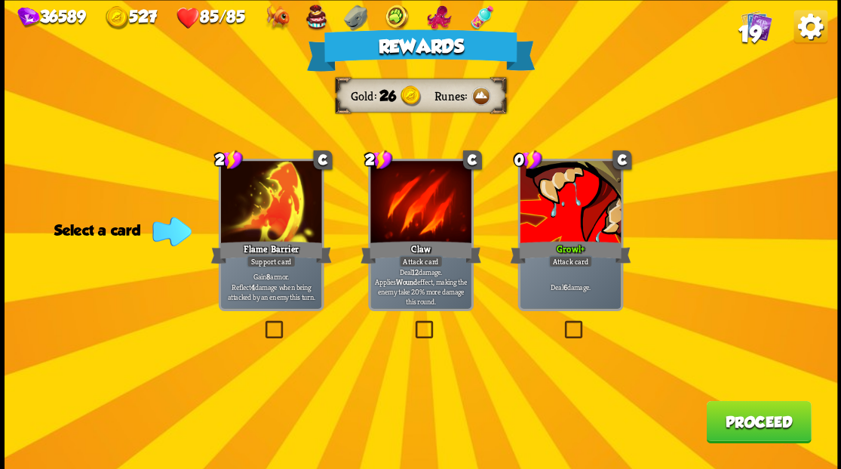
click at [767, 417] on button "Proceed" at bounding box center [758, 421] width 105 height 42
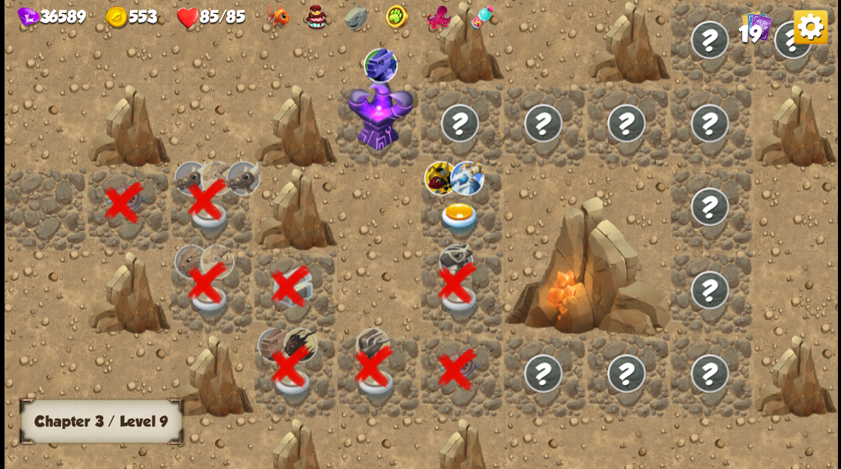
click at [461, 215] on img at bounding box center [459, 217] width 41 height 32
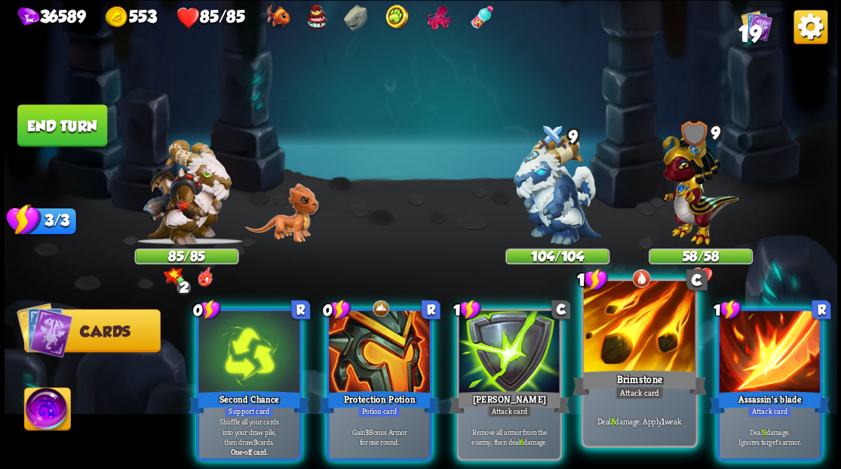
click at [637, 334] on div at bounding box center [639, 328] width 112 height 94
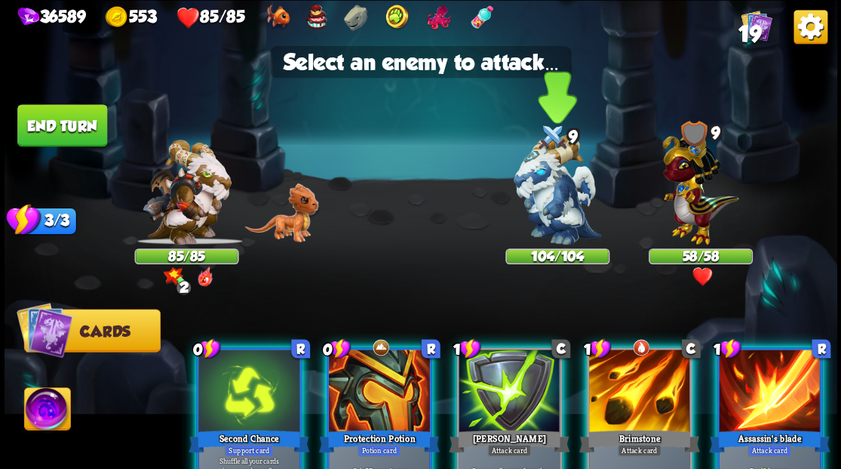
click at [558, 226] on img at bounding box center [558, 189] width 88 height 109
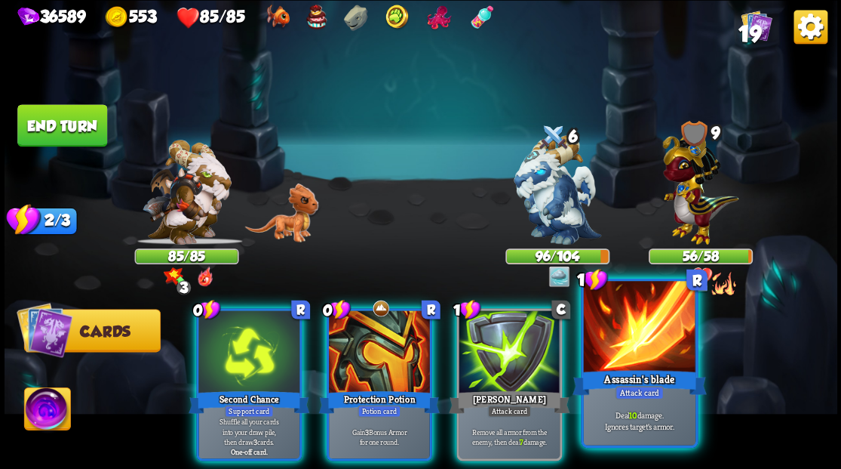
click at [657, 373] on div "Assassin's blade" at bounding box center [639, 382] width 134 height 30
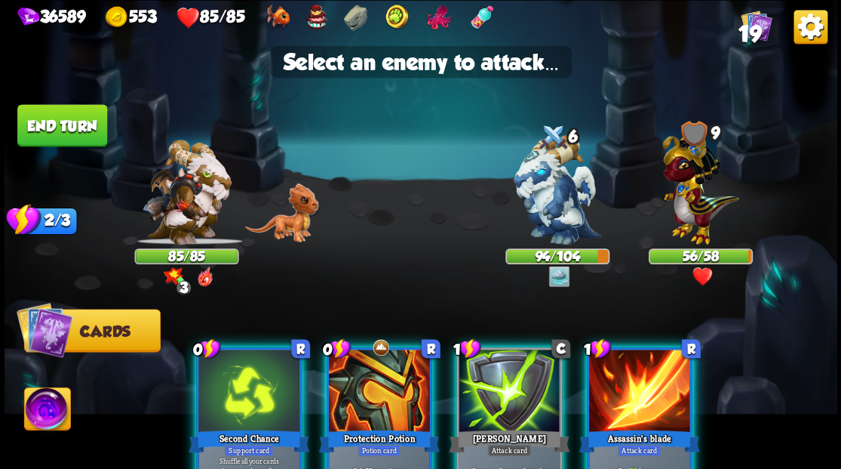
click at [619, 397] on div at bounding box center [639, 391] width 101 height 85
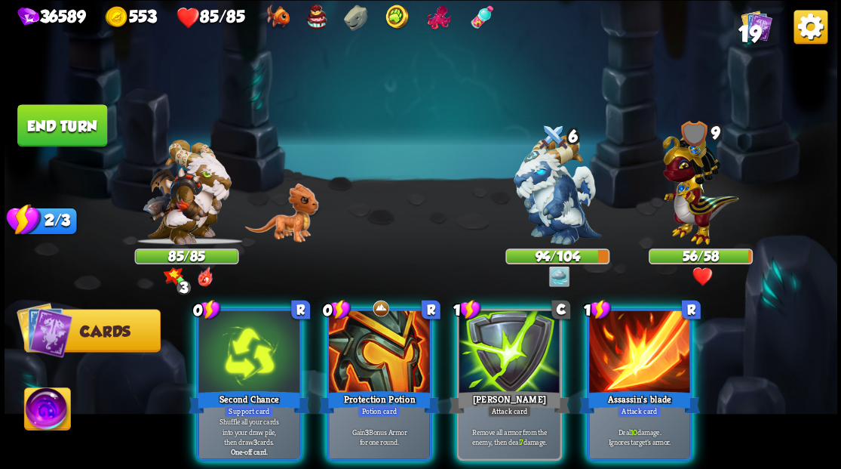
click at [552, 187] on img at bounding box center [558, 189] width 88 height 109
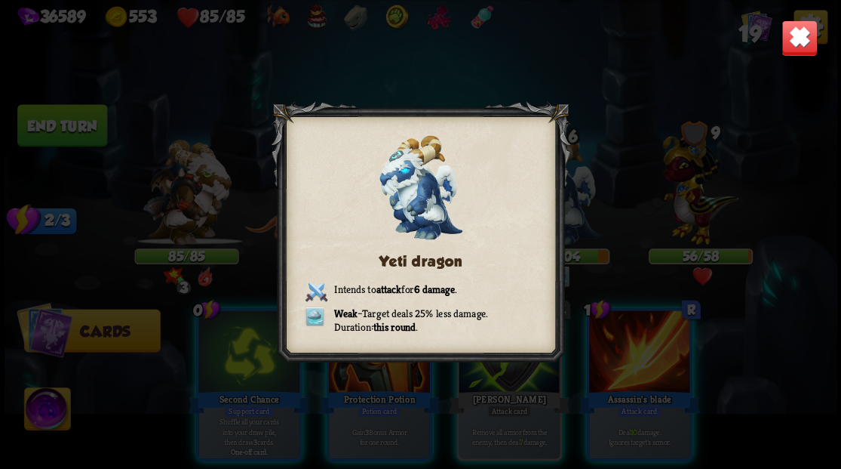
click at [795, 50] on img at bounding box center [799, 38] width 36 height 36
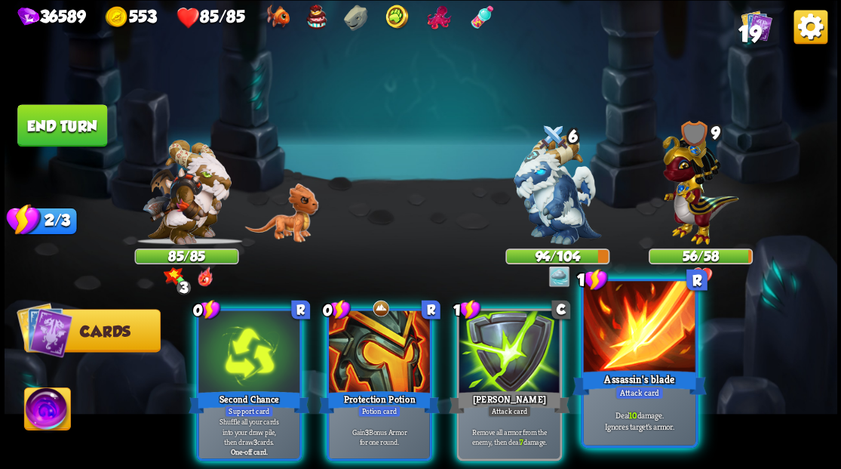
click at [641, 363] on div at bounding box center [639, 328] width 112 height 94
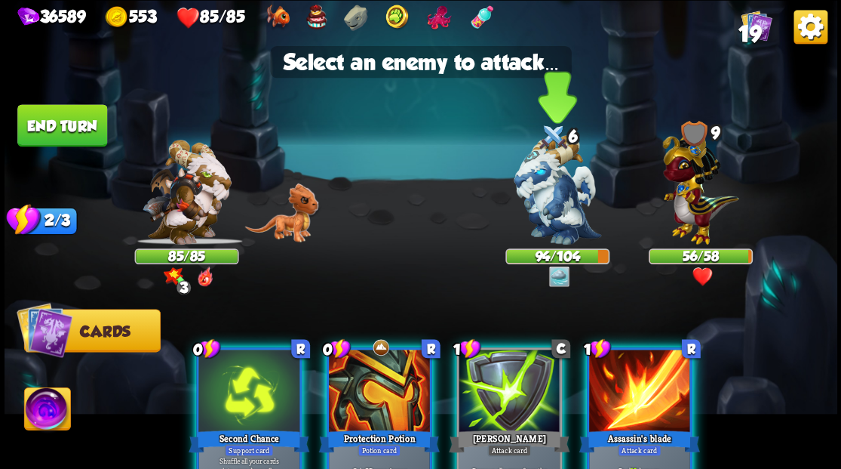
click at [546, 201] on img at bounding box center [558, 189] width 88 height 109
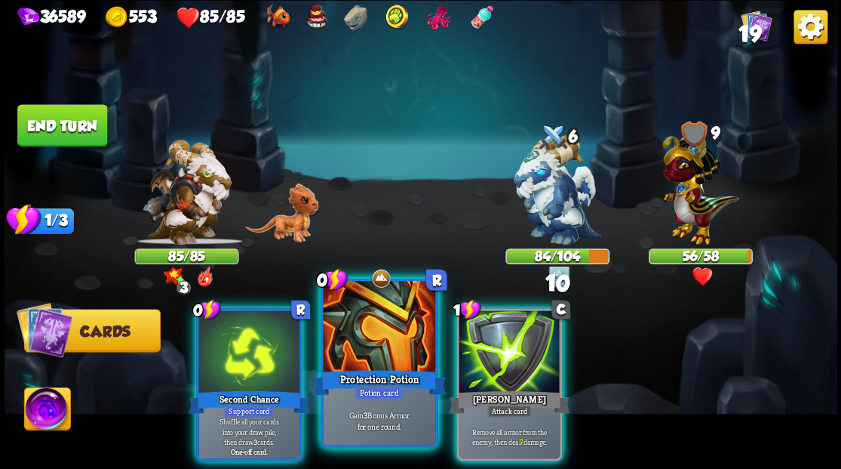
click at [383, 329] on div at bounding box center [379, 328] width 112 height 94
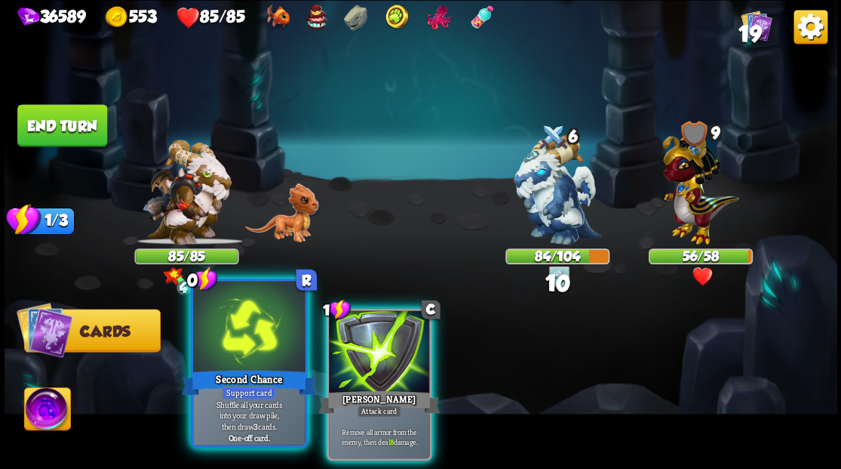
click at [267, 330] on div at bounding box center [249, 328] width 112 height 94
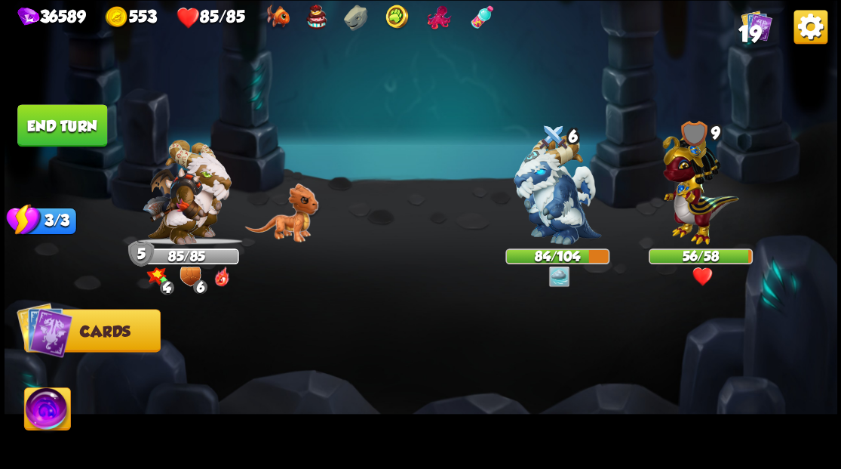
click at [244, 346] on div at bounding box center [504, 364] width 666 height 208
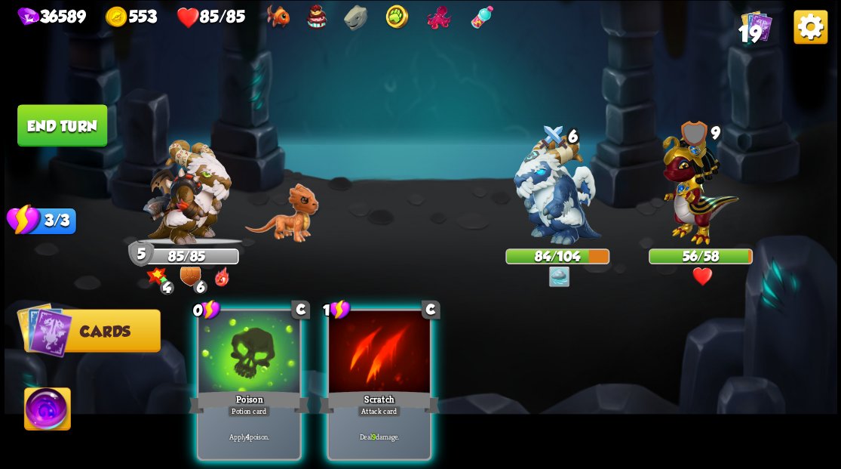
click at [244, 346] on div at bounding box center [248, 352] width 101 height 85
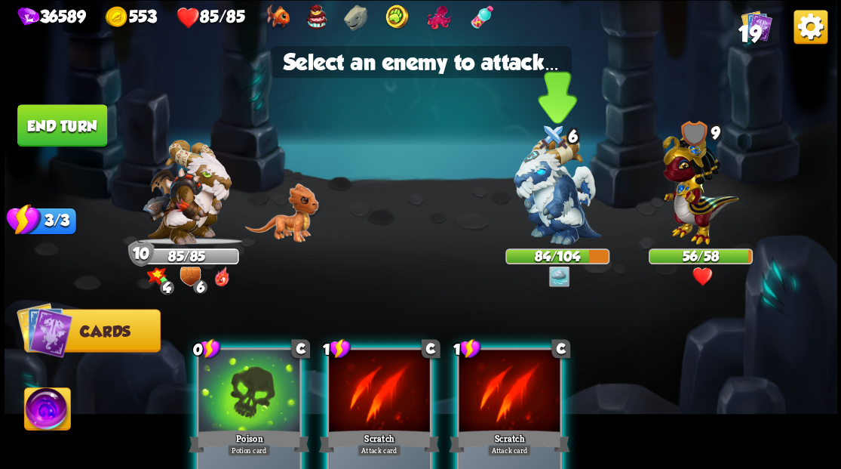
click at [567, 219] on img at bounding box center [558, 189] width 88 height 109
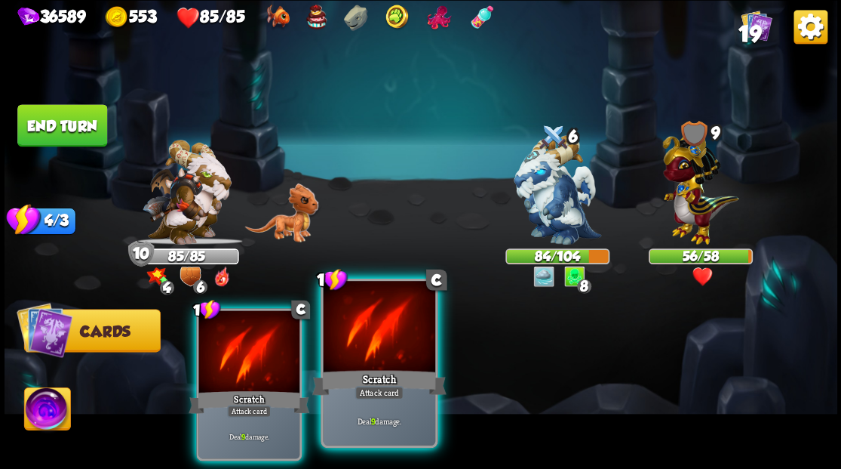
click at [391, 340] on div at bounding box center [379, 328] width 112 height 94
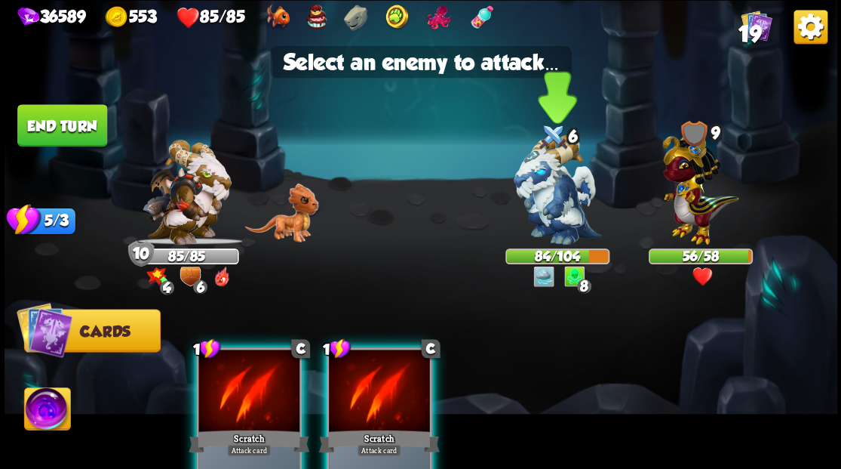
click at [541, 214] on img at bounding box center [558, 189] width 88 height 109
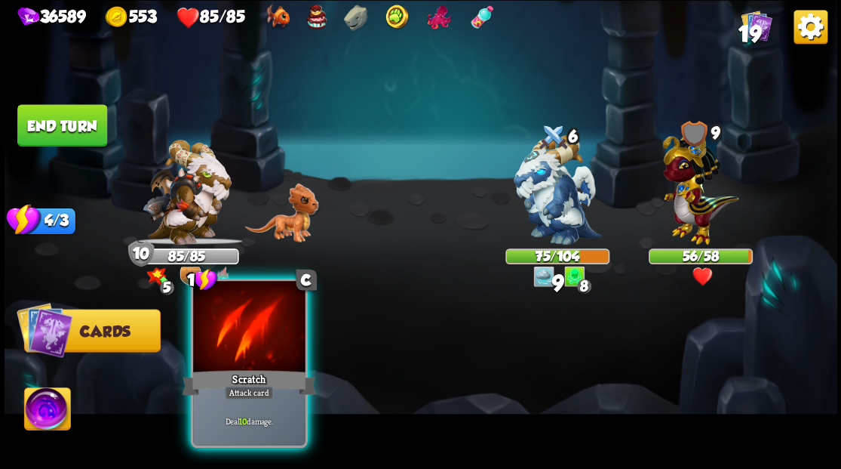
click at [245, 367] on div "Scratch" at bounding box center [249, 382] width 134 height 30
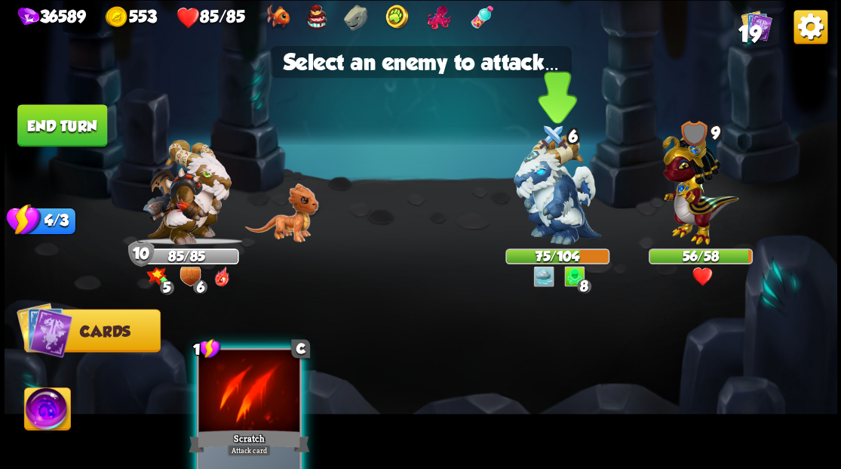
click at [560, 194] on img at bounding box center [558, 189] width 88 height 109
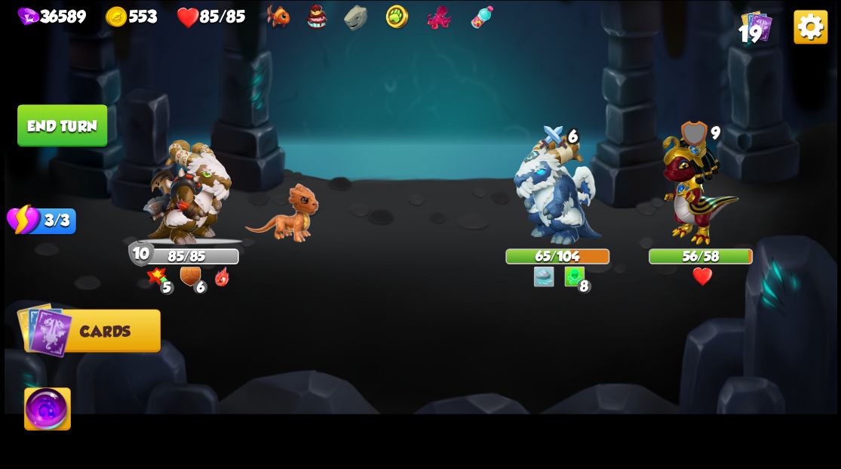
click at [95, 124] on button "End turn" at bounding box center [62, 125] width 90 height 42
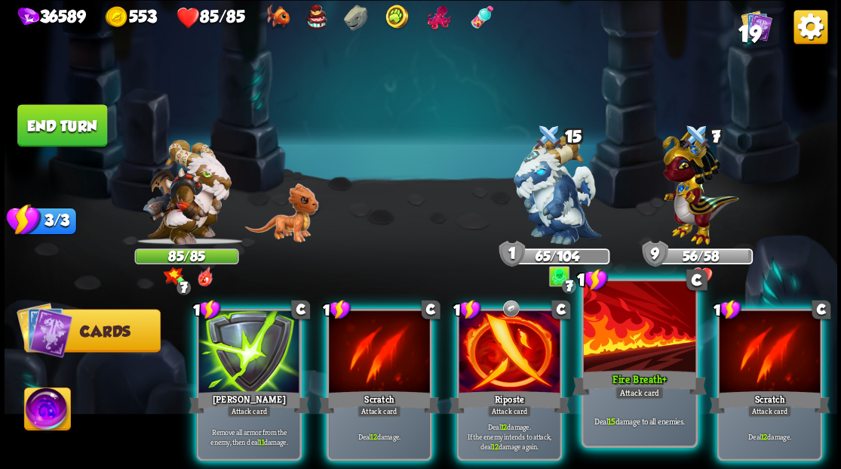
click at [618, 343] on div at bounding box center [639, 328] width 112 height 94
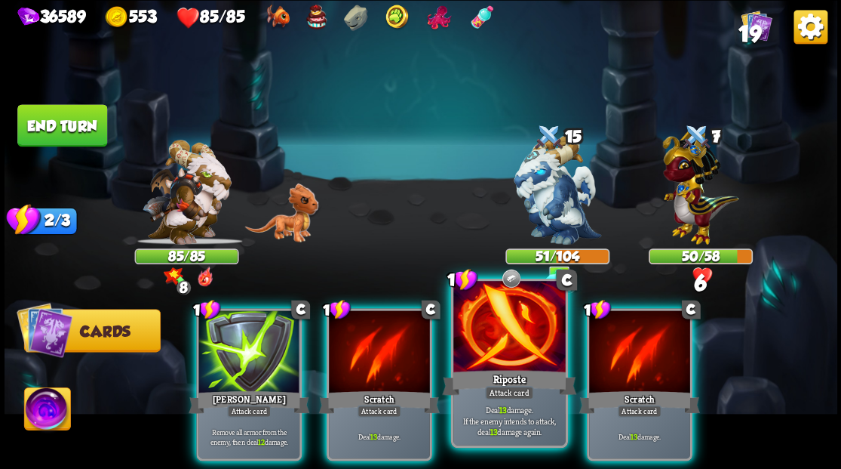
click at [507, 340] on div at bounding box center [509, 328] width 112 height 94
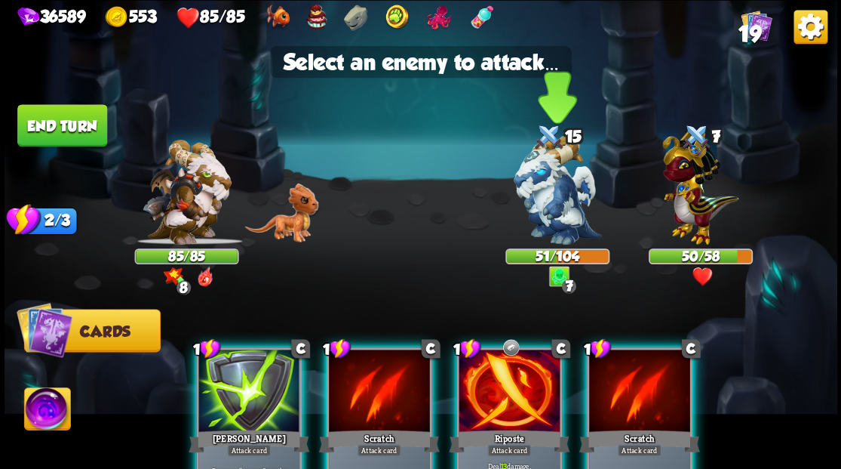
click at [540, 202] on img at bounding box center [558, 189] width 88 height 109
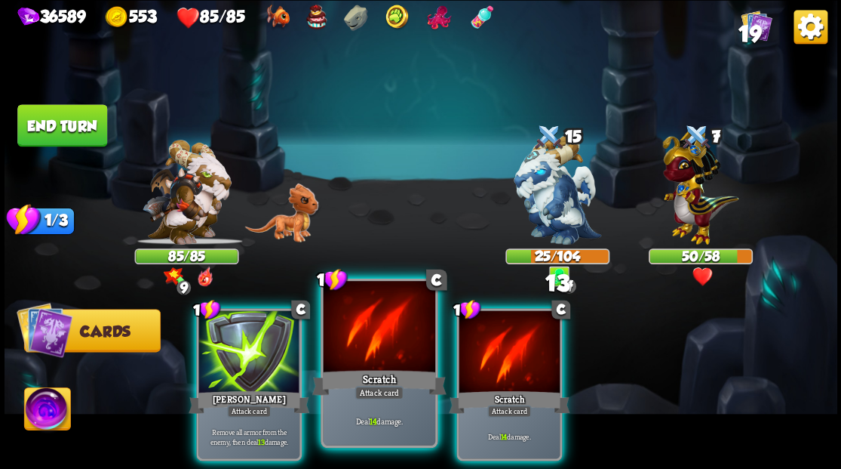
drag, startPoint x: 374, startPoint y: 395, endPoint x: 386, endPoint y: 394, distance: 11.4
click at [379, 397] on div "Attack card" at bounding box center [379, 393] width 49 height 14
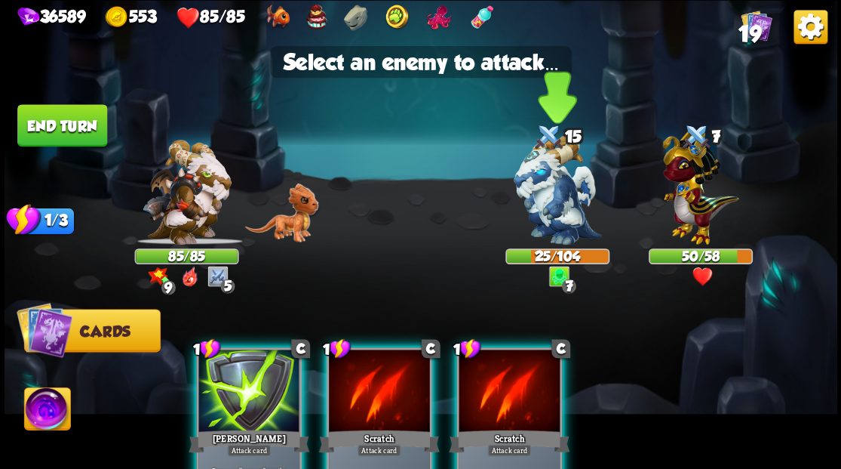
click at [547, 183] on img at bounding box center [558, 189] width 88 height 109
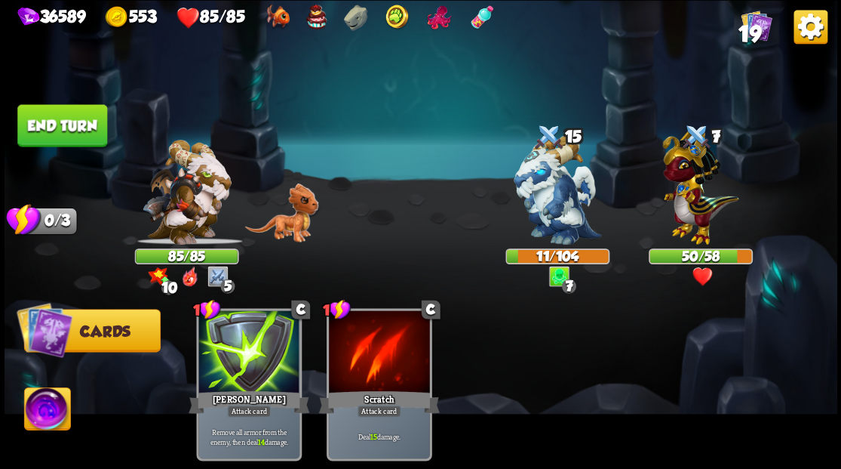
click at [66, 124] on button "End turn" at bounding box center [62, 125] width 90 height 42
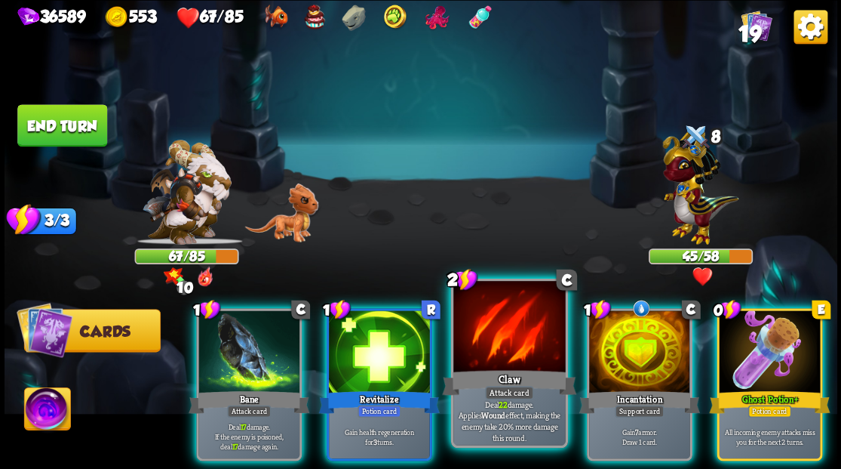
click at [500, 337] on div at bounding box center [509, 328] width 112 height 94
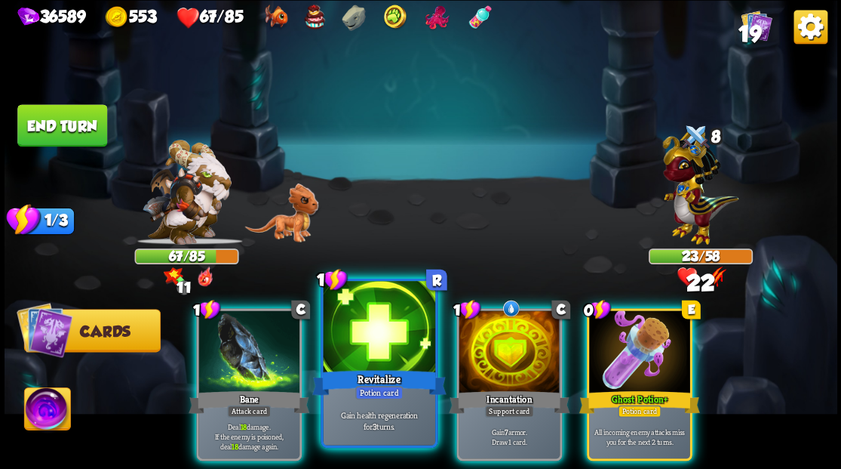
click at [371, 351] on div at bounding box center [379, 328] width 112 height 94
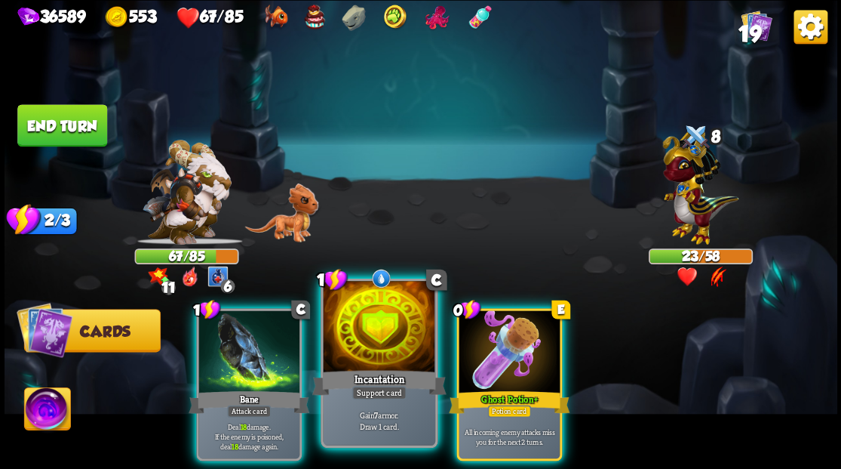
click at [365, 322] on div at bounding box center [379, 328] width 112 height 94
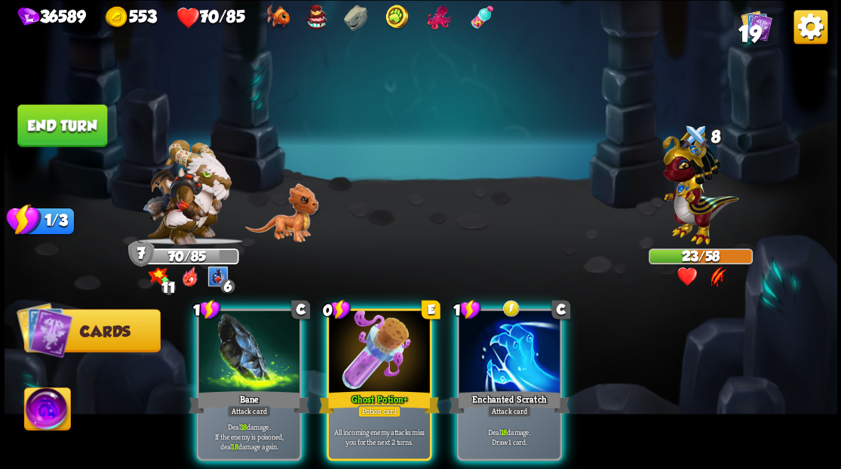
click at [41, 122] on button "End turn" at bounding box center [62, 125] width 90 height 42
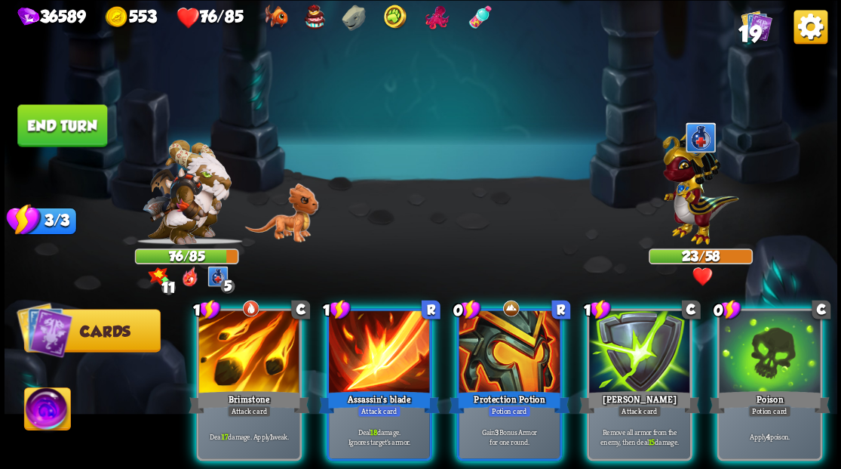
drag, startPoint x: 768, startPoint y: 320, endPoint x: 715, endPoint y: 321, distance: 52.8
click at [770, 321] on div at bounding box center [769, 352] width 101 height 85
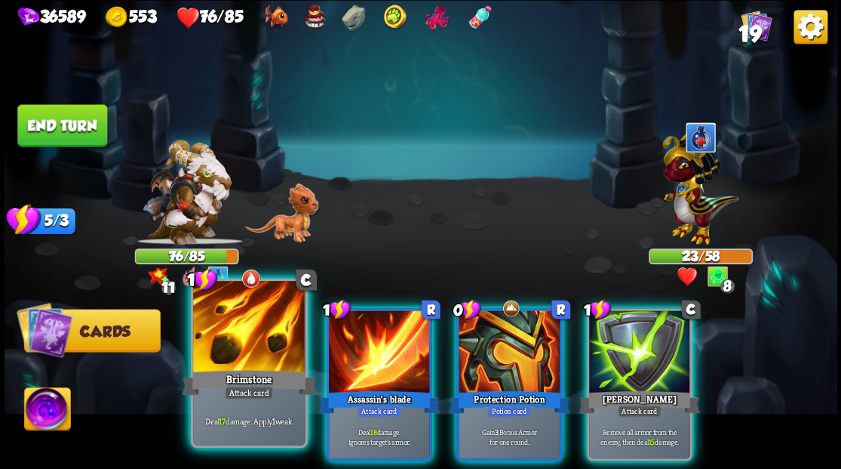
click at [219, 329] on div at bounding box center [249, 328] width 112 height 94
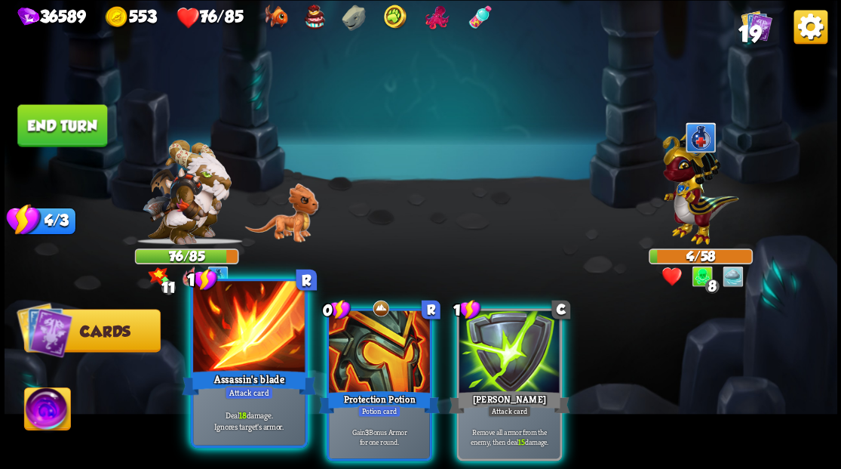
click at [220, 340] on div at bounding box center [249, 328] width 112 height 94
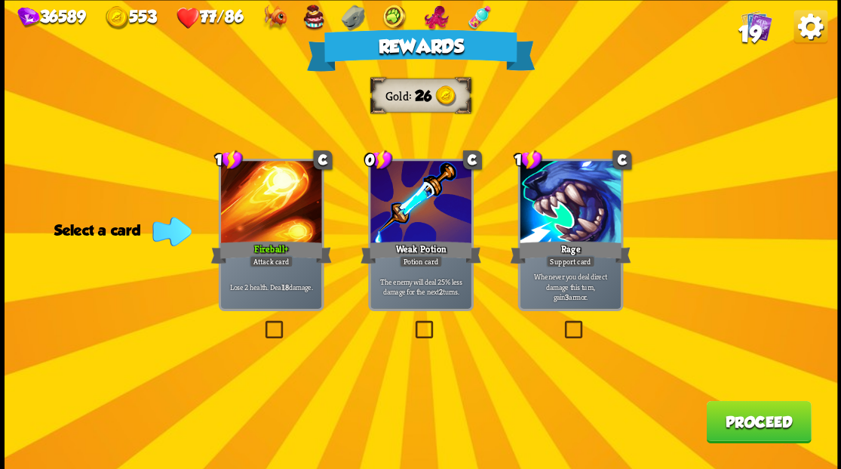
drag, startPoint x: 423, startPoint y: 324, endPoint x: 693, endPoint y: 389, distance: 276.9
click at [412, 322] on label at bounding box center [412, 322] width 0 height 0
click at [0, 0] on input "checkbox" at bounding box center [0, 0] width 0 height 0
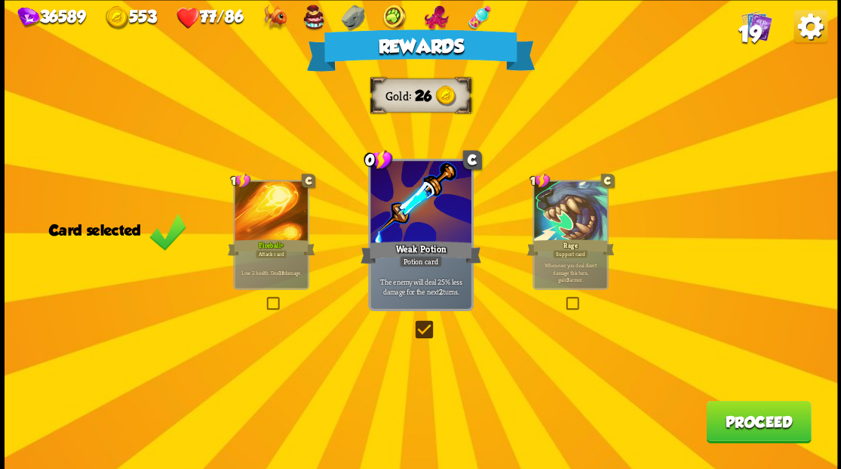
click at [768, 424] on button "Proceed" at bounding box center [758, 421] width 105 height 42
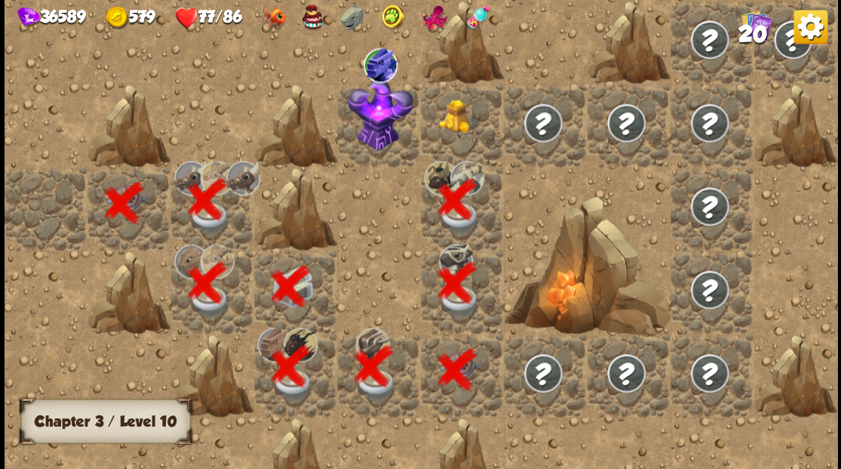
click at [456, 130] on img at bounding box center [459, 116] width 41 height 34
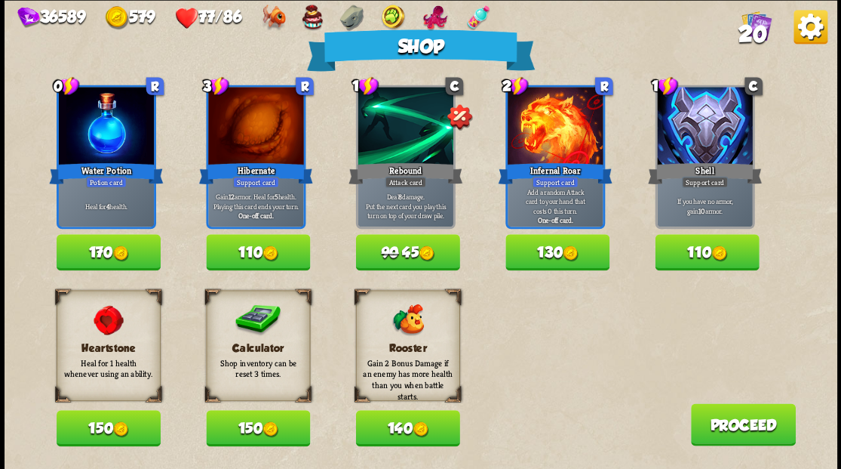
click at [237, 433] on button "150" at bounding box center [258, 428] width 104 height 36
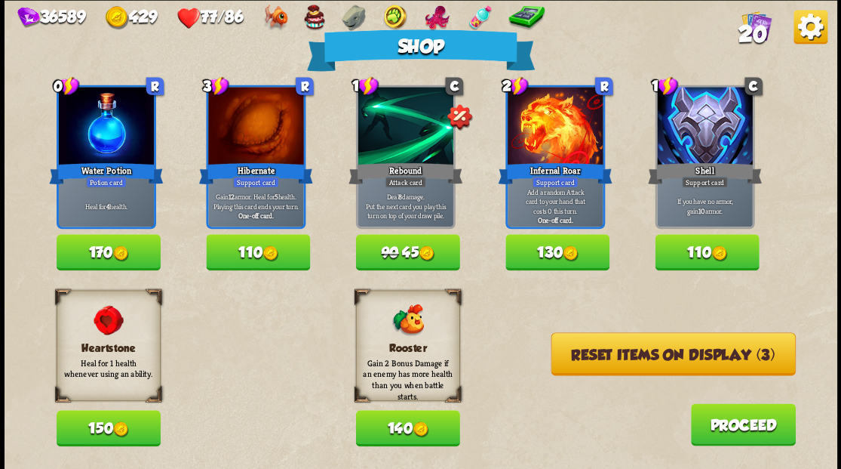
click at [97, 255] on button "170" at bounding box center [109, 252] width 104 height 36
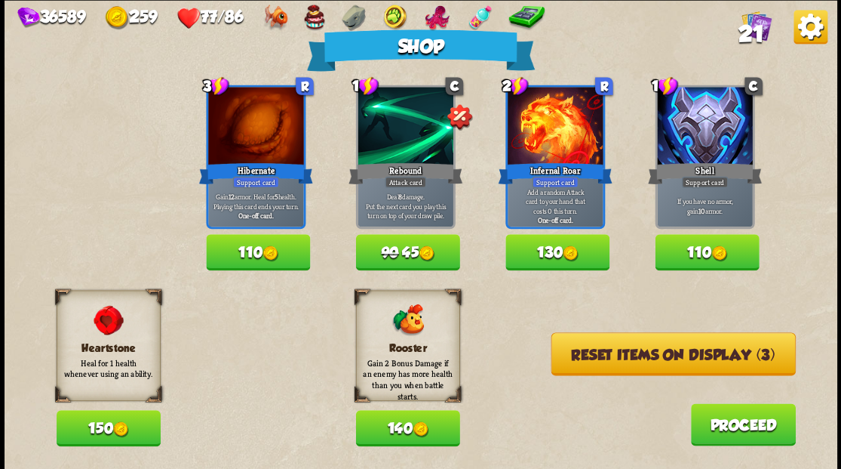
click at [632, 359] on button "Reset items on display (3)" at bounding box center [673, 353] width 244 height 43
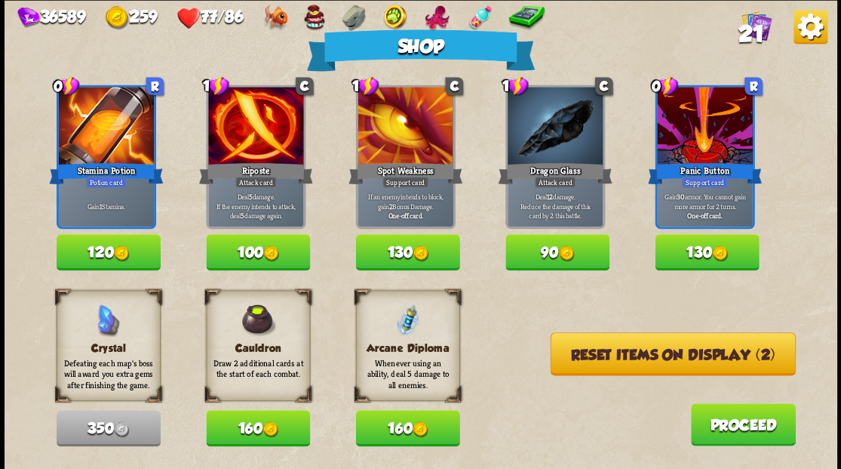
click at [624, 364] on button "Reset items on display (2)" at bounding box center [672, 353] width 245 height 43
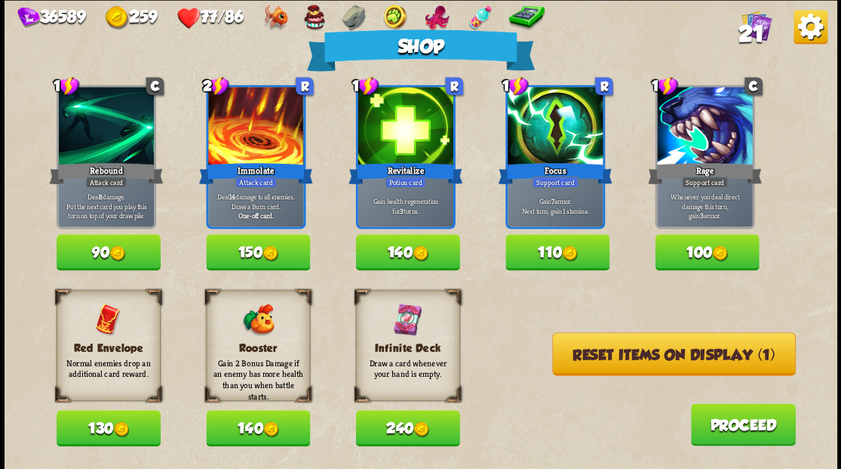
click at [616, 364] on button "Reset items on display (1)" at bounding box center [674, 353] width 244 height 43
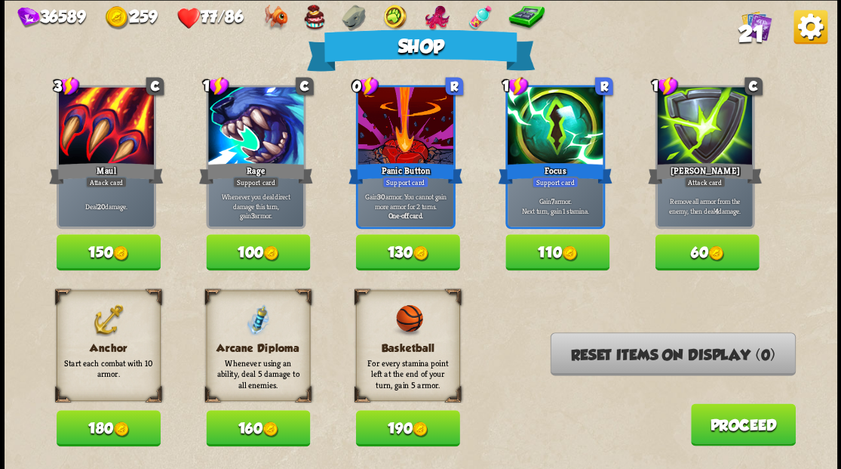
click at [80, 435] on button "180" at bounding box center [109, 428] width 104 height 36
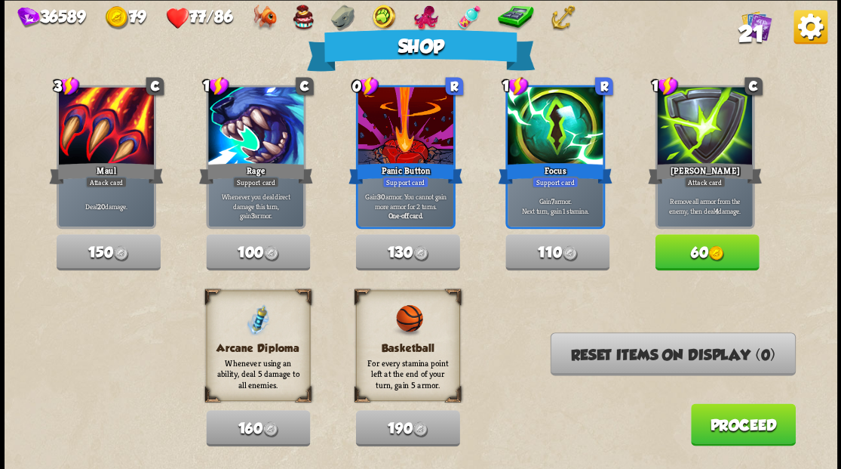
click at [744, 429] on button "Proceed" at bounding box center [742, 424] width 105 height 42
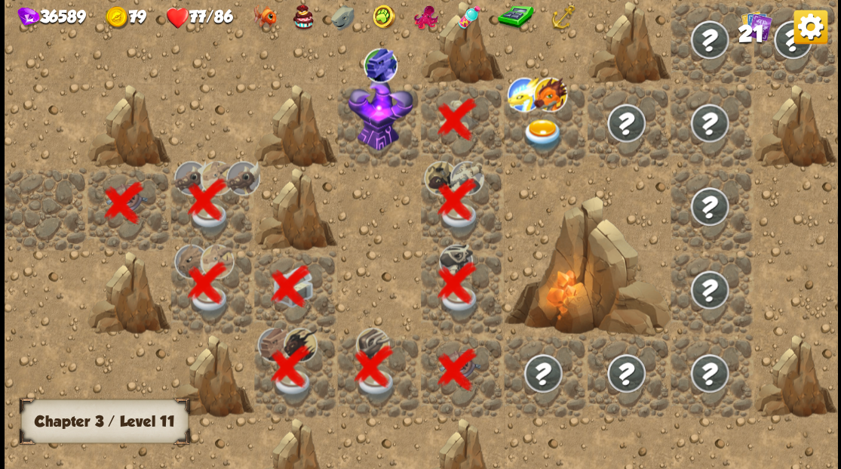
scroll to position [0, 290]
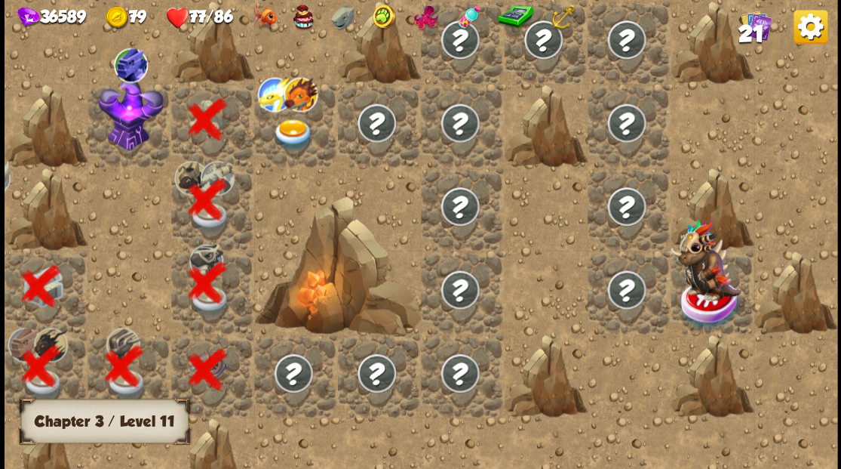
click at [120, 125] on img at bounding box center [130, 113] width 65 height 73
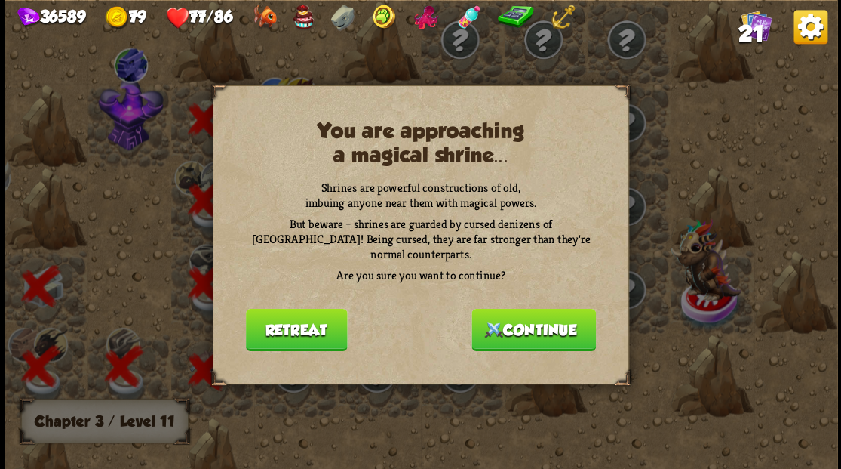
click at [513, 325] on button "Continue" at bounding box center [534, 329] width 124 height 42
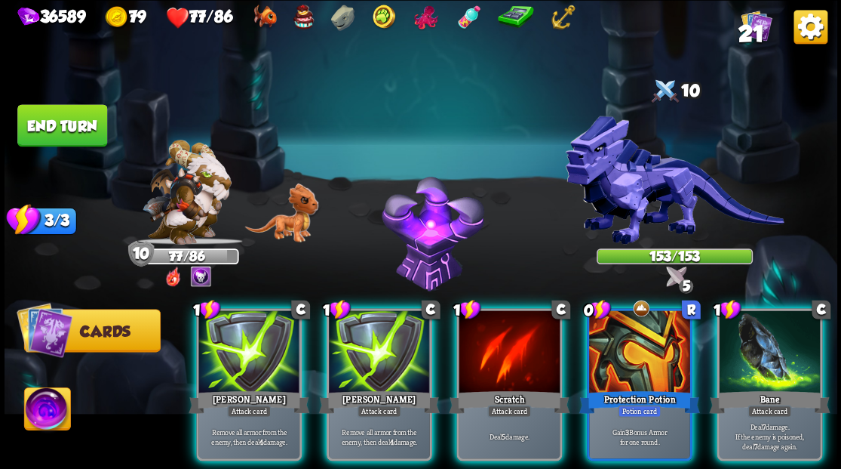
drag, startPoint x: 771, startPoint y: 353, endPoint x: 765, endPoint y: 346, distance: 9.7
click at [772, 352] on div at bounding box center [769, 352] width 101 height 85
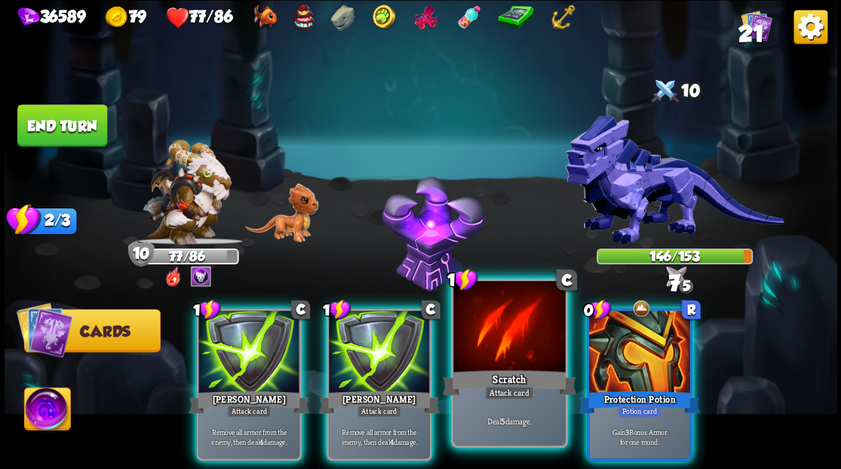
drag, startPoint x: 518, startPoint y: 338, endPoint x: 502, endPoint y: 338, distance: 16.6
click at [502, 338] on div at bounding box center [509, 328] width 112 height 94
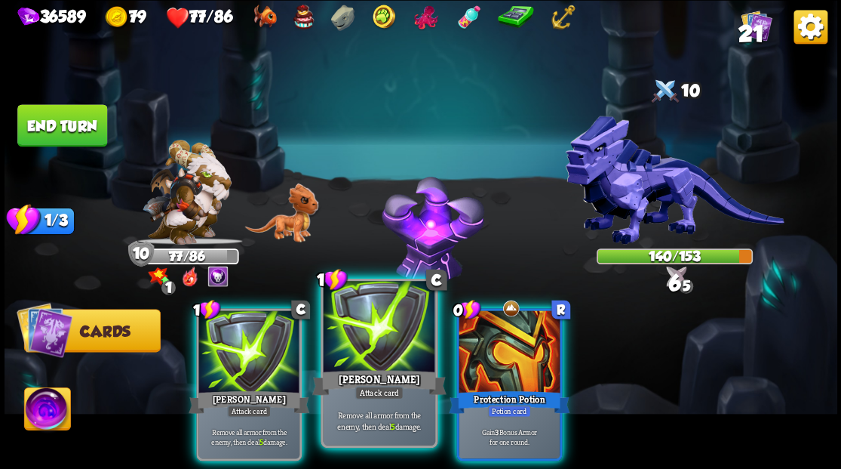
click at [342, 330] on div at bounding box center [379, 328] width 112 height 94
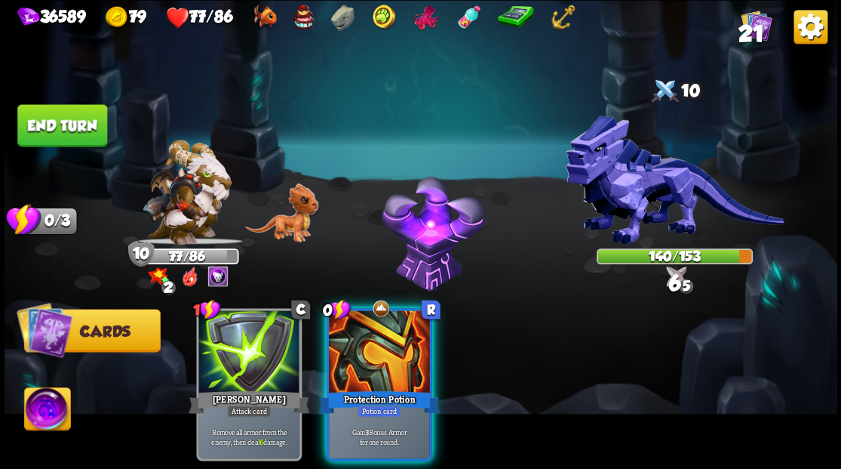
click at [369, 353] on div at bounding box center [379, 352] width 101 height 85
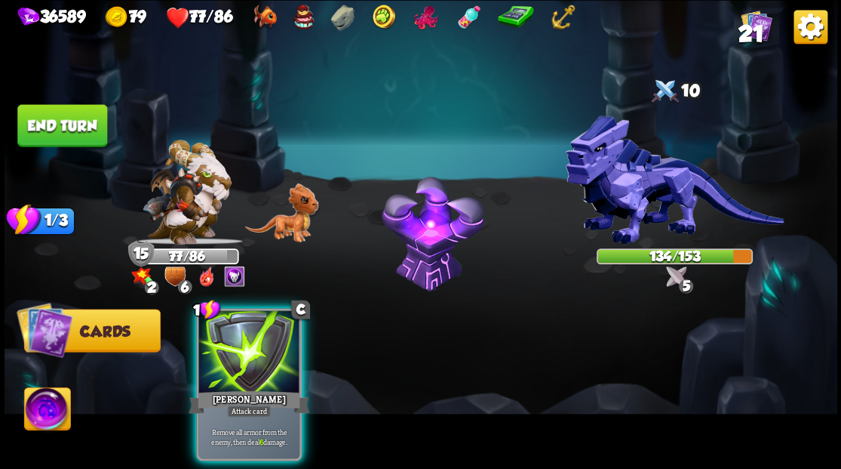
click at [71, 120] on button "End turn" at bounding box center [62, 125] width 90 height 42
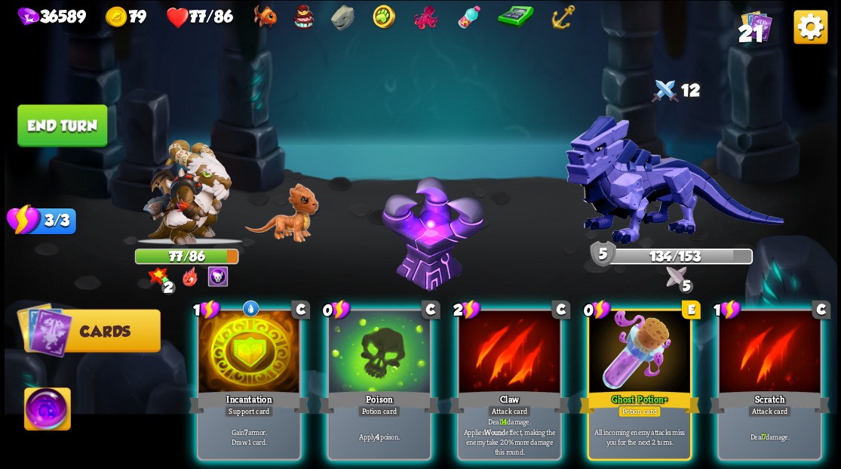
drag, startPoint x: 791, startPoint y: 341, endPoint x: 795, endPoint y: 314, distance: 27.5
click at [791, 337] on div at bounding box center [769, 352] width 101 height 85
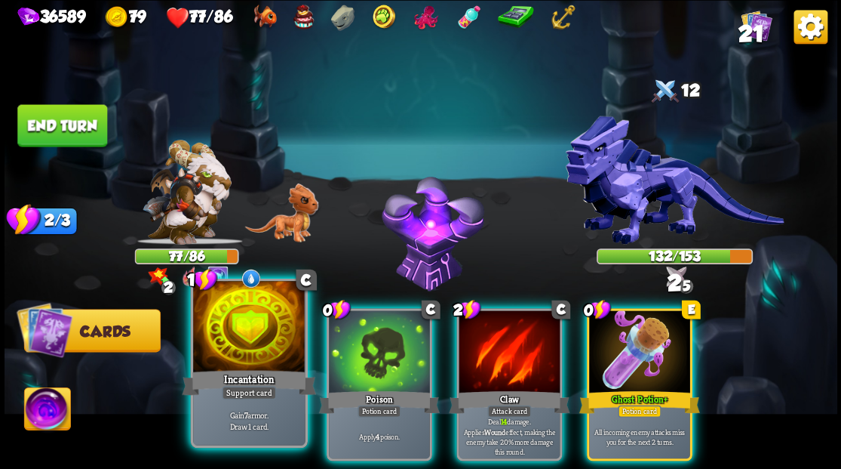
click at [234, 361] on div at bounding box center [249, 328] width 112 height 94
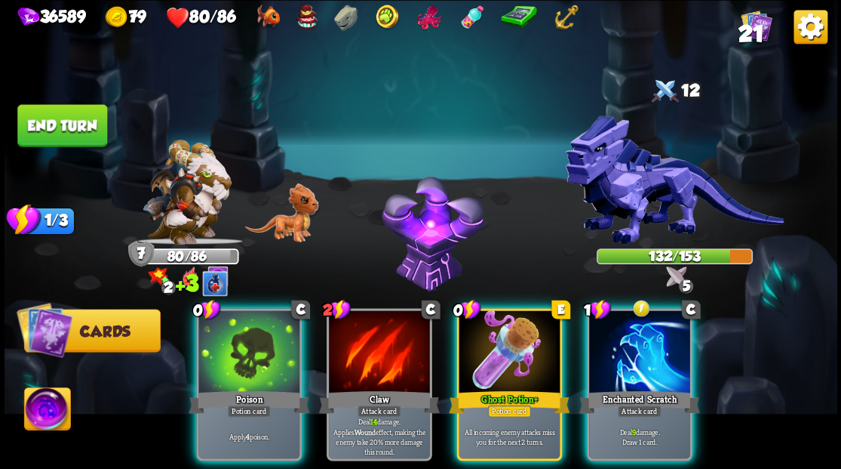
click at [234, 361] on div at bounding box center [248, 352] width 101 height 85
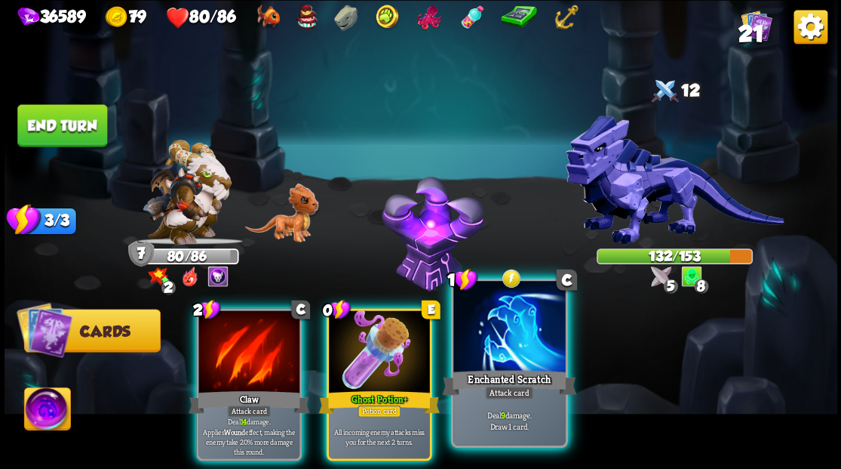
click at [508, 337] on div at bounding box center [509, 328] width 112 height 94
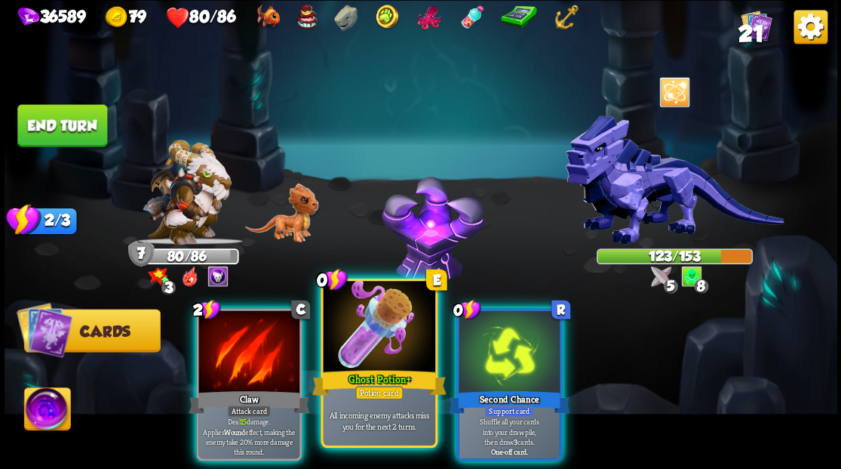
click at [385, 349] on div at bounding box center [379, 328] width 112 height 94
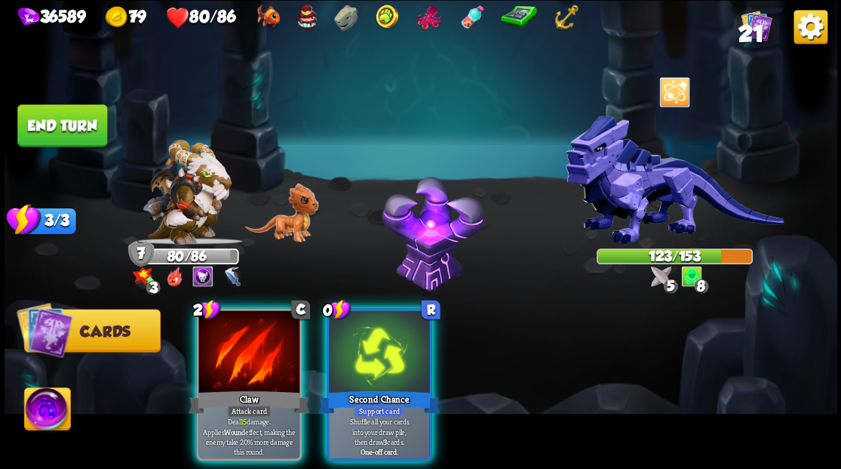
click at [385, 349] on div at bounding box center [379, 352] width 101 height 85
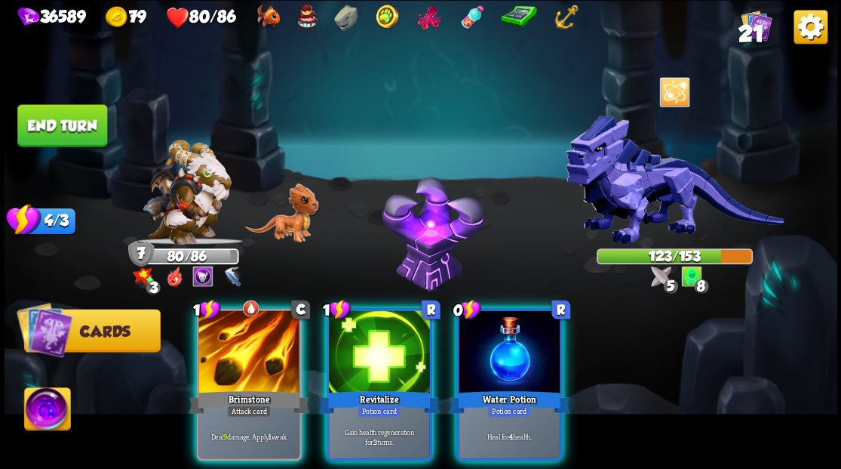
click at [496, 329] on div at bounding box center [509, 352] width 101 height 85
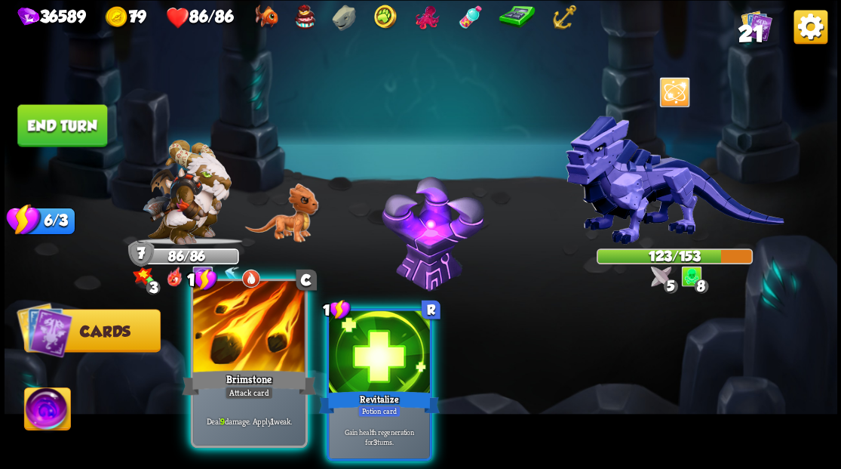
click at [265, 314] on div at bounding box center [249, 328] width 112 height 94
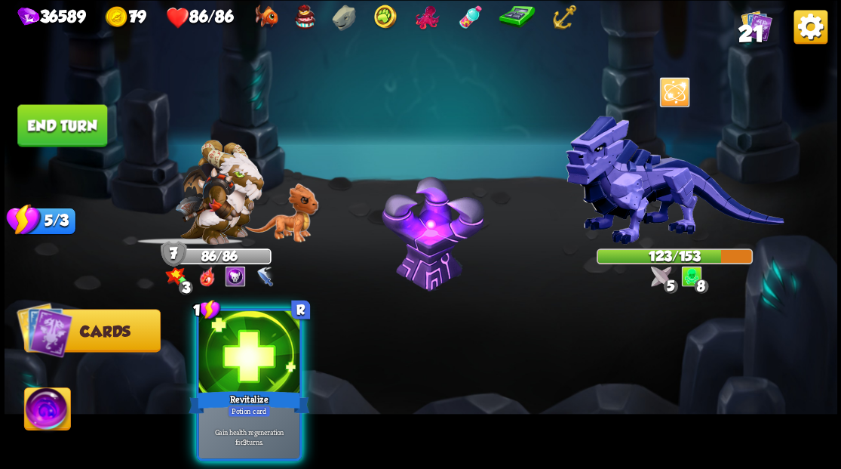
click at [265, 314] on div at bounding box center [248, 352] width 101 height 85
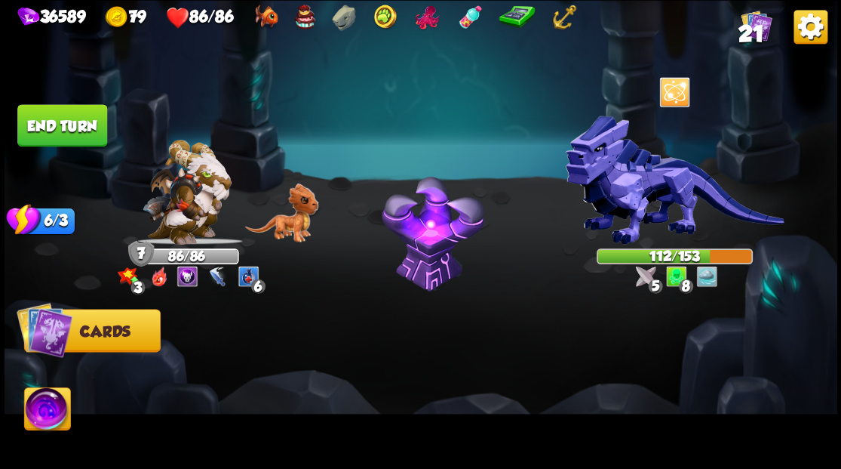
click at [65, 126] on button "End turn" at bounding box center [62, 125] width 90 height 42
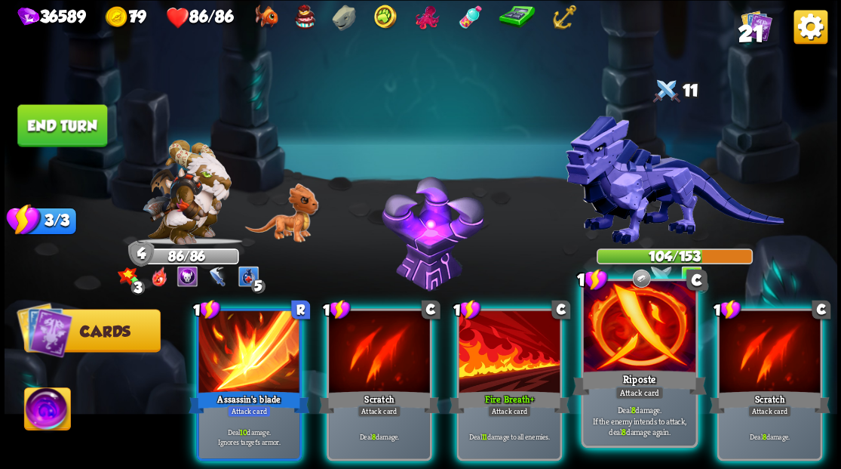
click at [642, 337] on div at bounding box center [639, 328] width 112 height 94
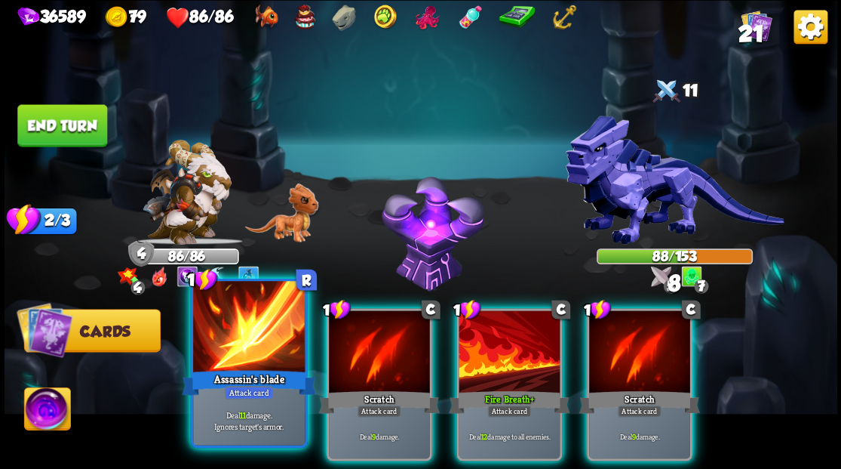
click at [237, 340] on div at bounding box center [249, 328] width 112 height 94
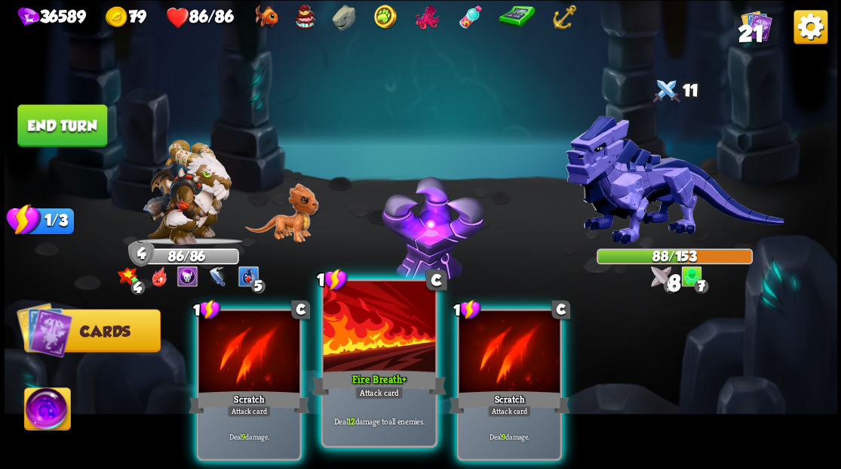
click at [382, 365] on div at bounding box center [379, 328] width 112 height 94
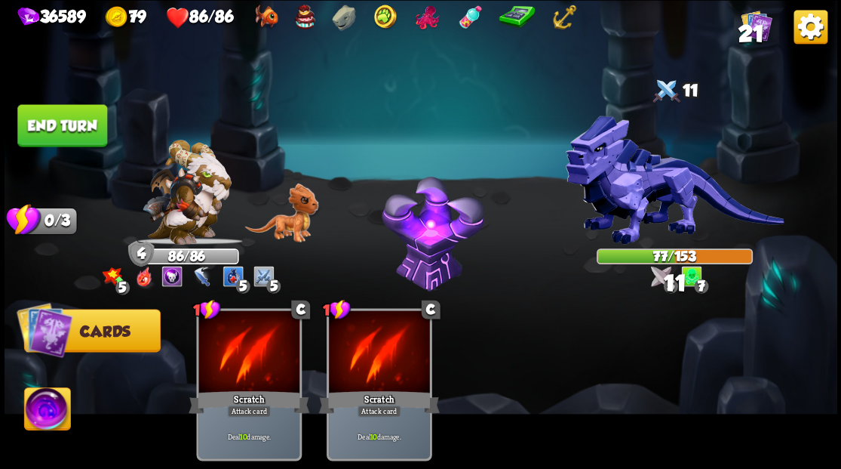
drag, startPoint x: 50, startPoint y: 128, endPoint x: 276, endPoint y: 100, distance: 228.2
click at [51, 128] on button "End turn" at bounding box center [62, 125] width 90 height 42
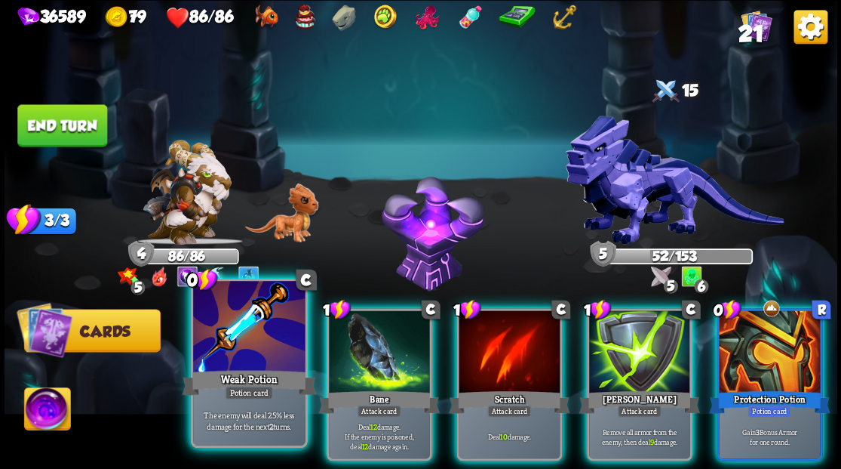
click at [234, 332] on div at bounding box center [249, 328] width 112 height 94
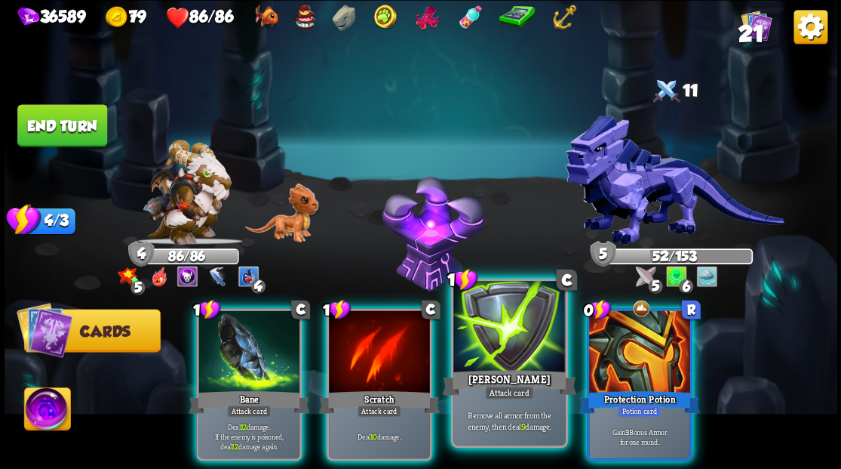
click at [505, 368] on div "[PERSON_NAME]" at bounding box center [509, 382] width 134 height 30
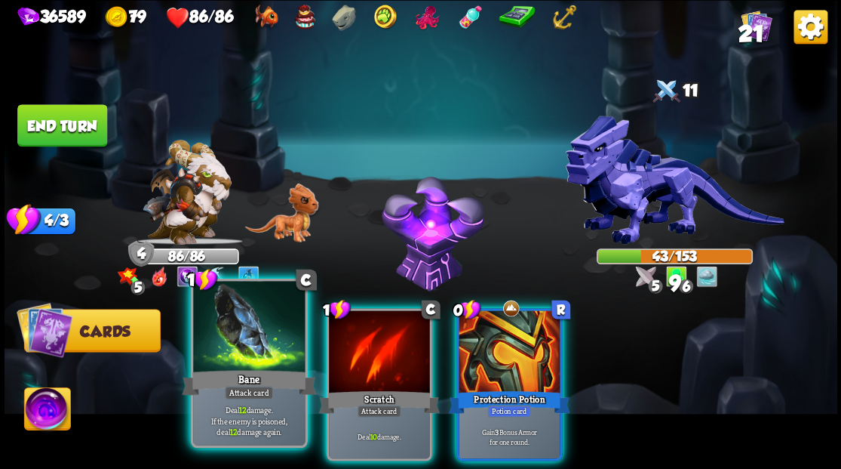
click at [228, 352] on div at bounding box center [249, 328] width 112 height 94
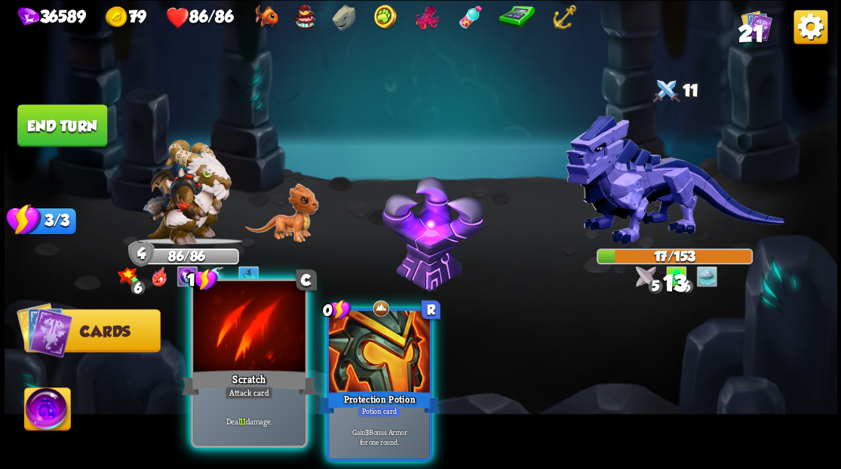
click at [229, 359] on div at bounding box center [249, 328] width 112 height 94
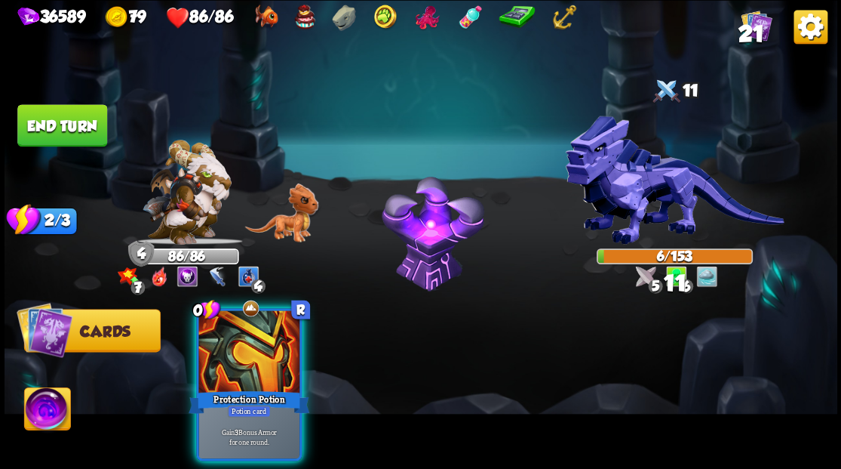
click at [229, 359] on div at bounding box center [248, 352] width 101 height 85
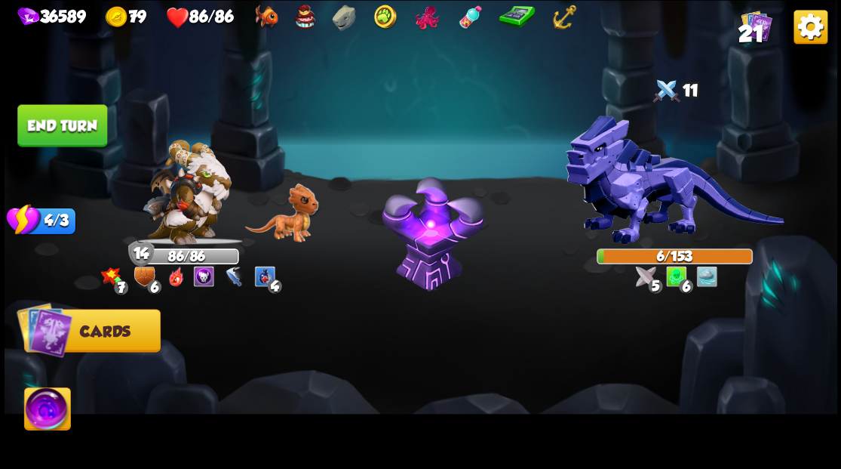
drag, startPoint x: 73, startPoint y: 107, endPoint x: 324, endPoint y: 180, distance: 260.8
click at [74, 107] on button "End turn" at bounding box center [62, 125] width 90 height 42
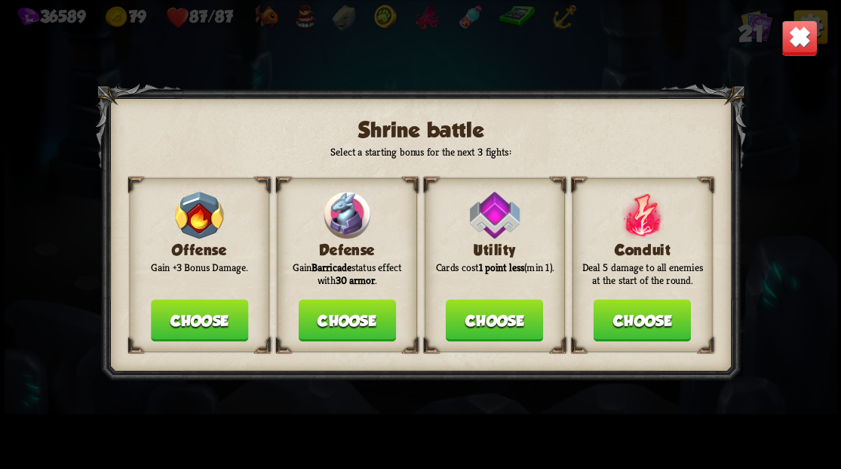
click at [338, 320] on button "Choose" at bounding box center [346, 320] width 97 height 42
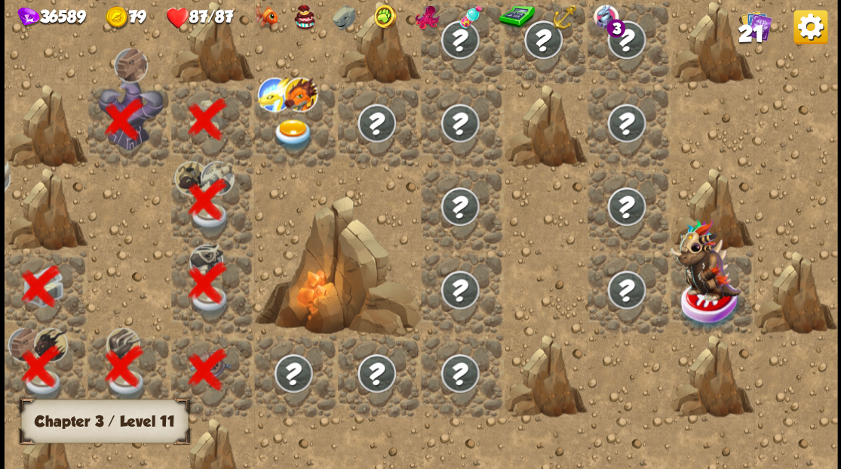
click at [286, 133] on img at bounding box center [292, 134] width 41 height 32
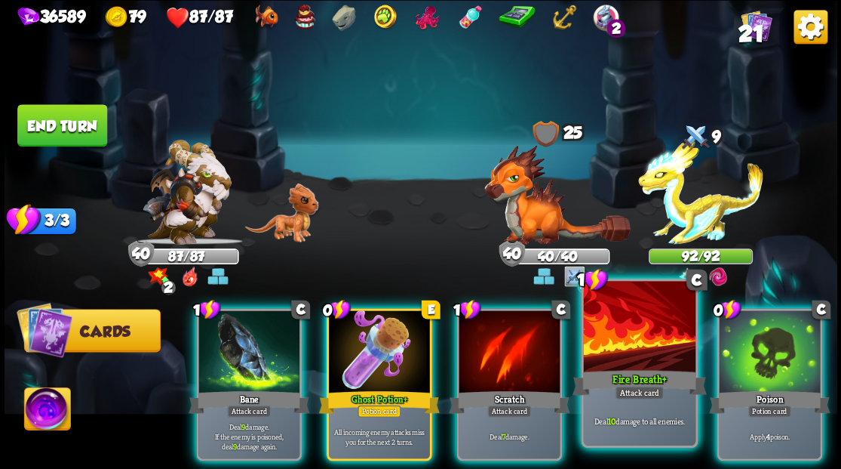
click at [672, 383] on div "Fire Breath +" at bounding box center [639, 382] width 134 height 30
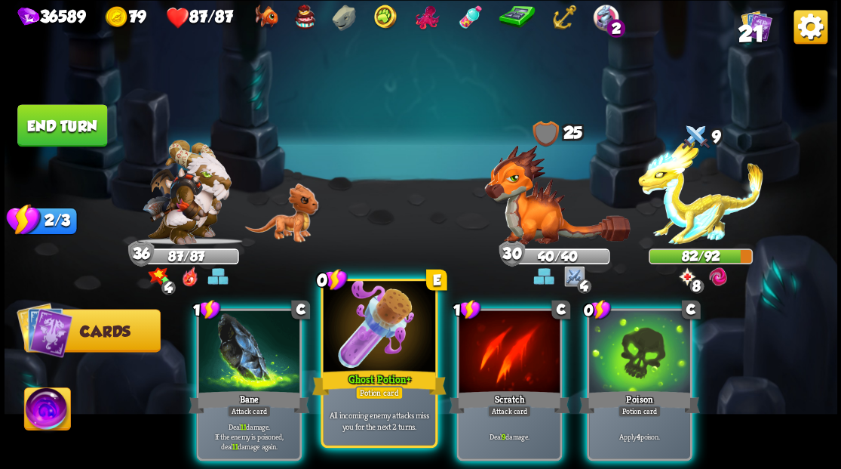
click at [376, 306] on div at bounding box center [379, 328] width 112 height 94
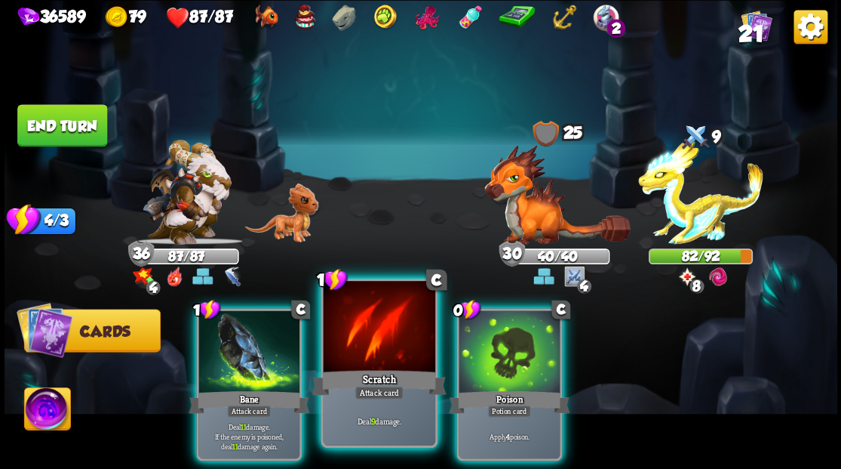
click at [373, 329] on div at bounding box center [379, 328] width 112 height 94
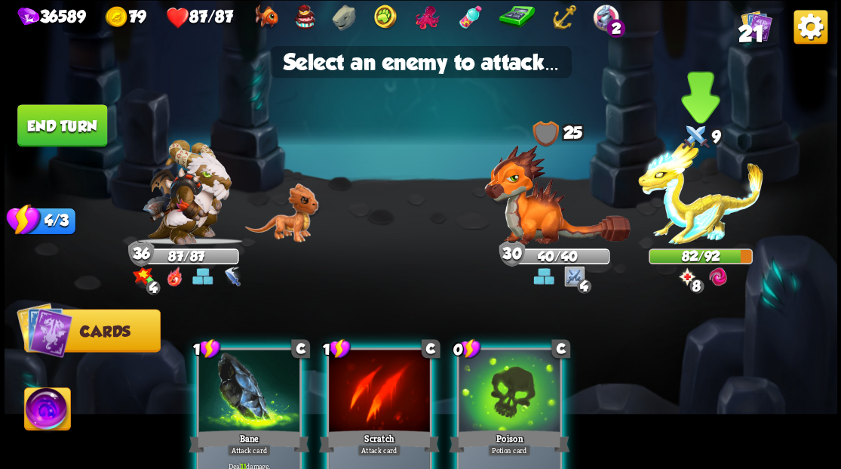
click at [685, 204] on img at bounding box center [700, 192] width 125 height 105
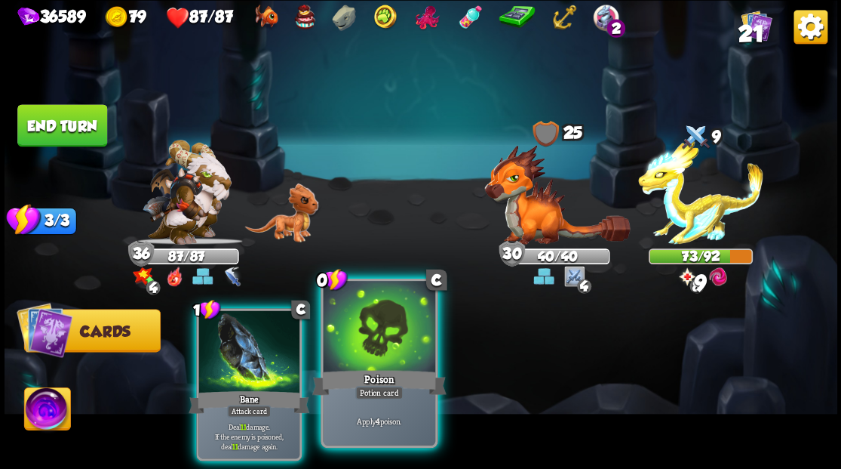
click at [376, 326] on div at bounding box center [379, 328] width 112 height 94
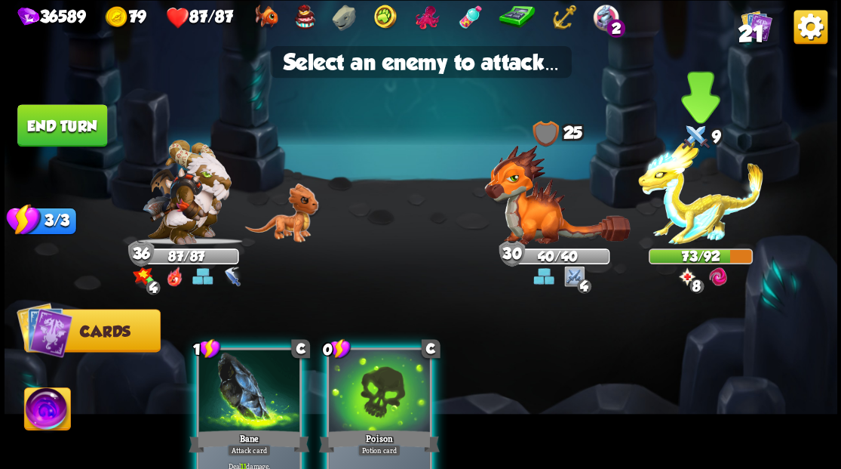
drag, startPoint x: 667, startPoint y: 210, endPoint x: 566, endPoint y: 241, distance: 106.0
click at [666, 210] on img at bounding box center [700, 192] width 125 height 105
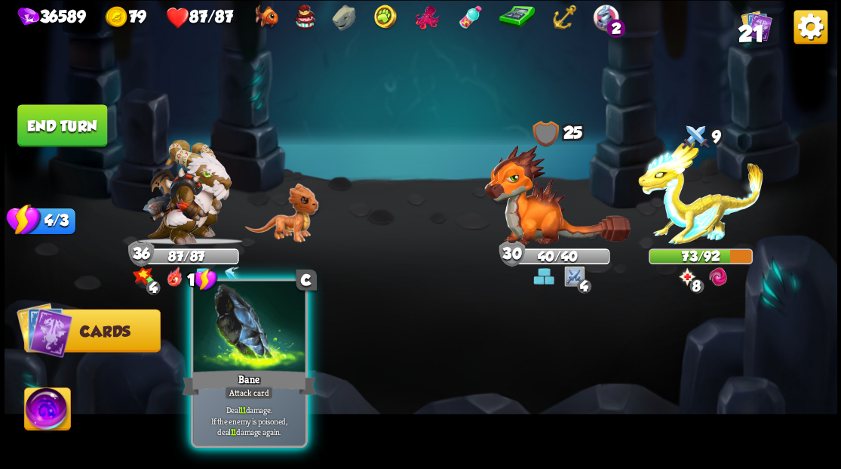
click at [247, 330] on div at bounding box center [249, 328] width 112 height 94
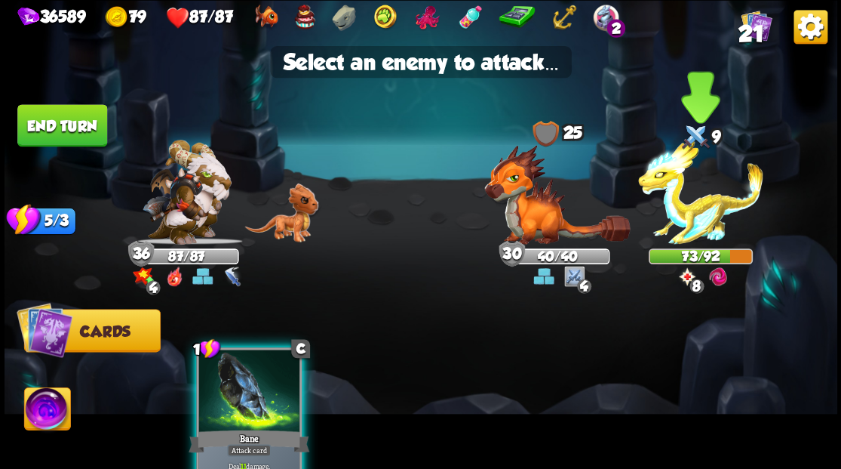
click at [693, 217] on img at bounding box center [700, 192] width 125 height 105
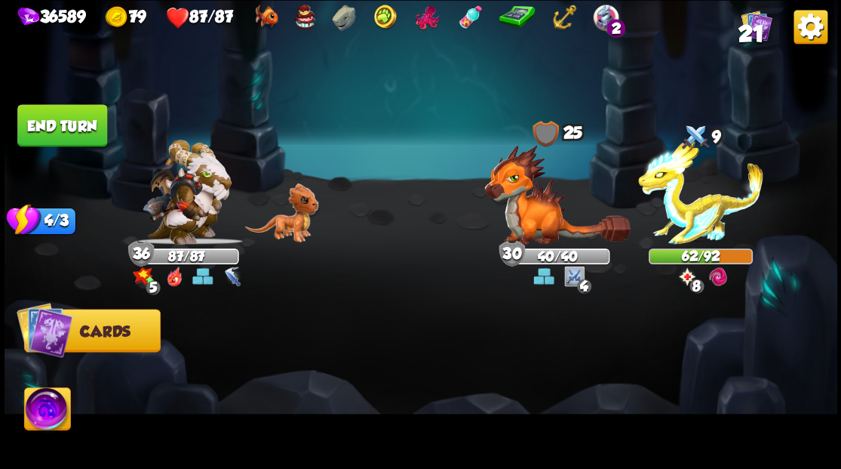
click at [59, 107] on button "End turn" at bounding box center [62, 125] width 90 height 42
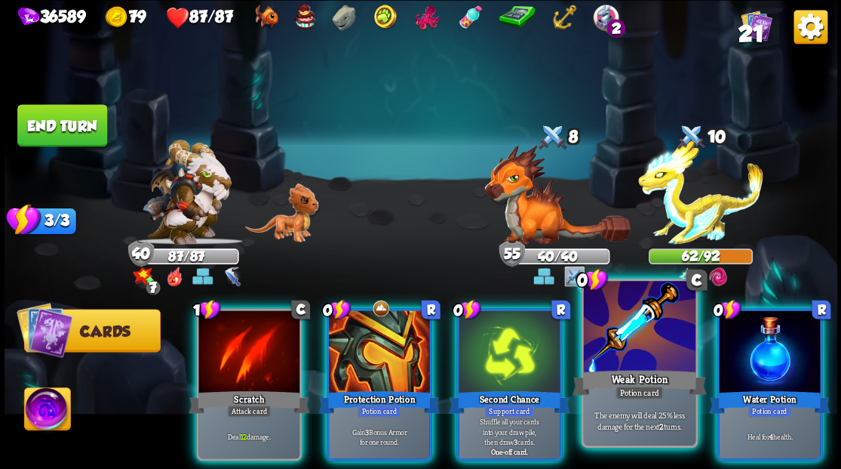
click at [646, 343] on div at bounding box center [639, 328] width 112 height 94
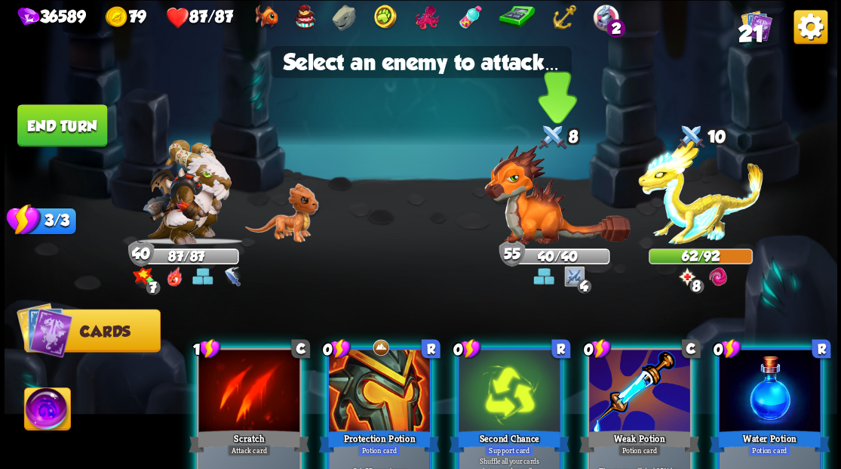
click at [522, 183] on img at bounding box center [557, 194] width 146 height 100
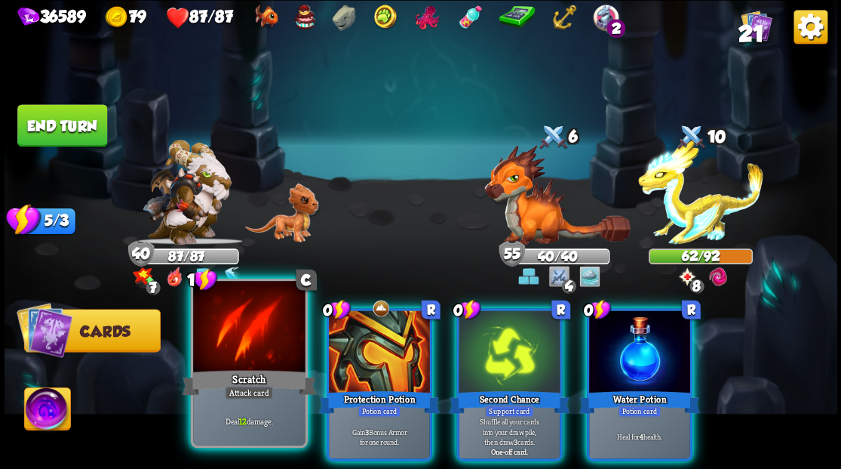
click at [255, 348] on div at bounding box center [249, 328] width 112 height 94
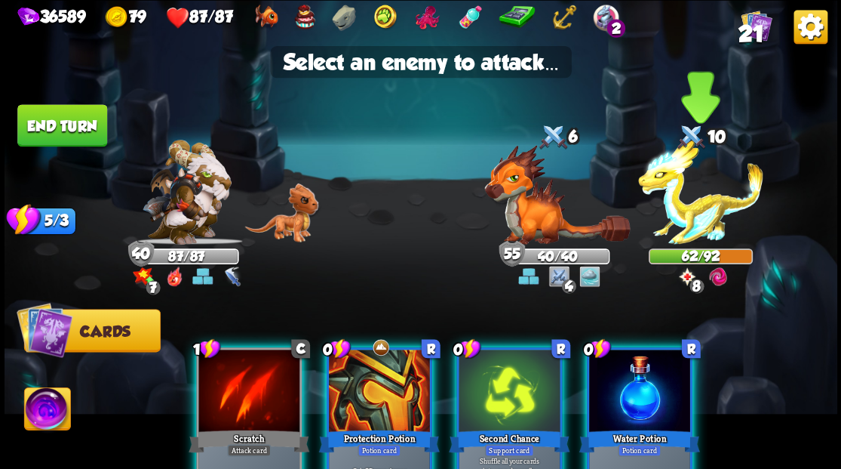
click at [699, 208] on img at bounding box center [700, 192] width 125 height 105
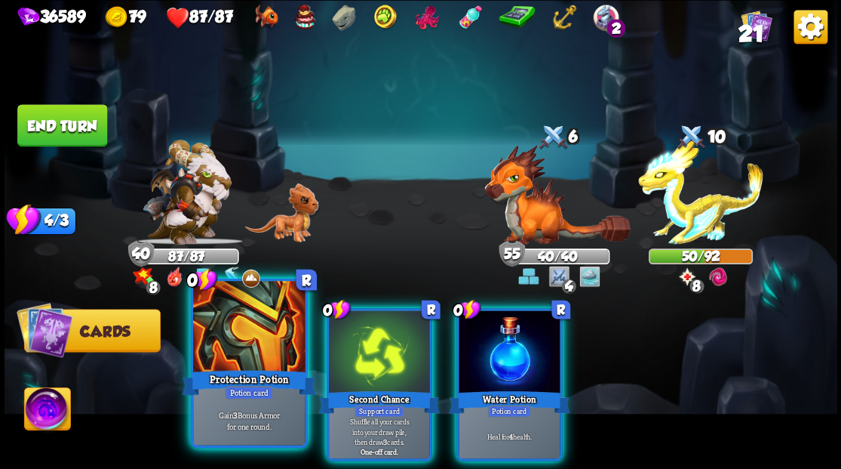
click at [247, 338] on div at bounding box center [249, 328] width 112 height 94
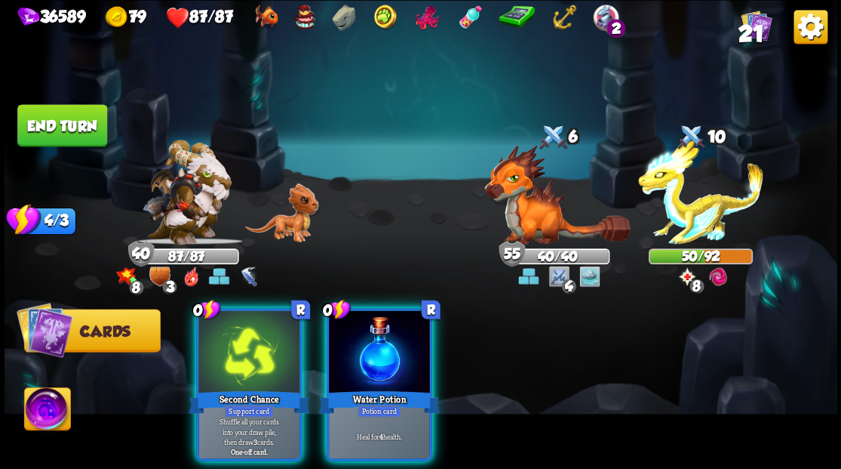
drag, startPoint x: 383, startPoint y: 340, endPoint x: 343, endPoint y: 343, distance: 40.9
click at [383, 340] on div at bounding box center [379, 352] width 101 height 85
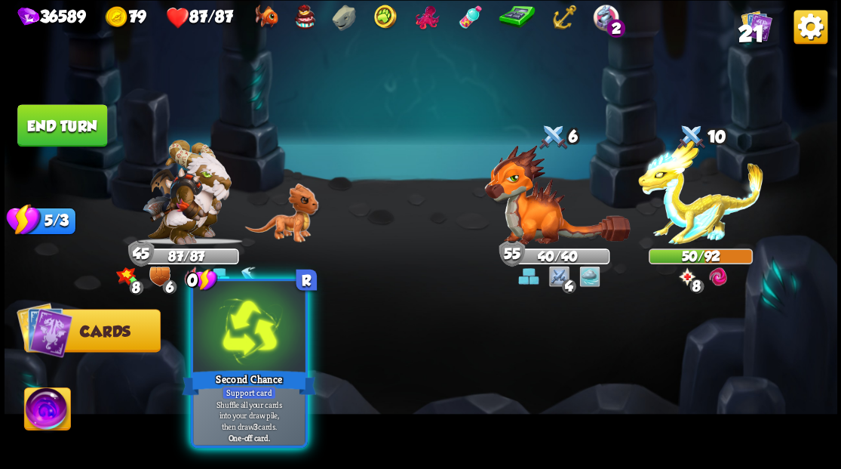
click at [241, 333] on div at bounding box center [249, 328] width 112 height 94
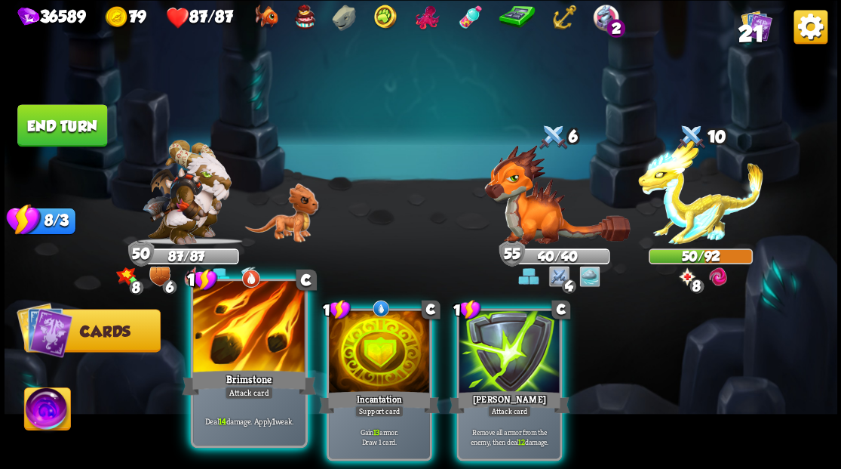
click at [226, 340] on div at bounding box center [249, 328] width 112 height 94
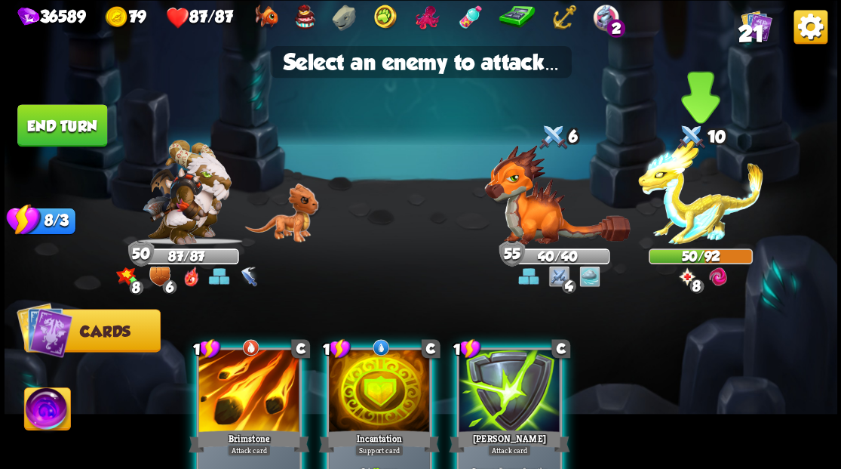
click at [677, 192] on img at bounding box center [700, 192] width 125 height 105
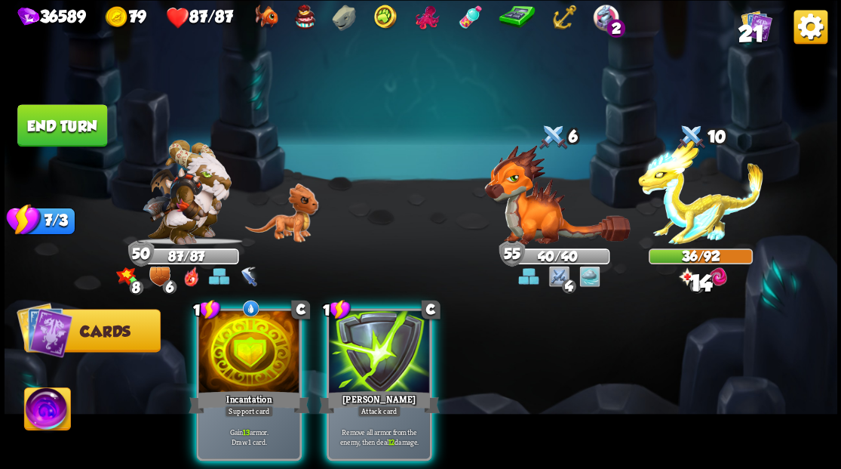
drag, startPoint x: 386, startPoint y: 334, endPoint x: 461, endPoint y: 270, distance: 98.5
click at [408, 313] on div at bounding box center [379, 352] width 101 height 85
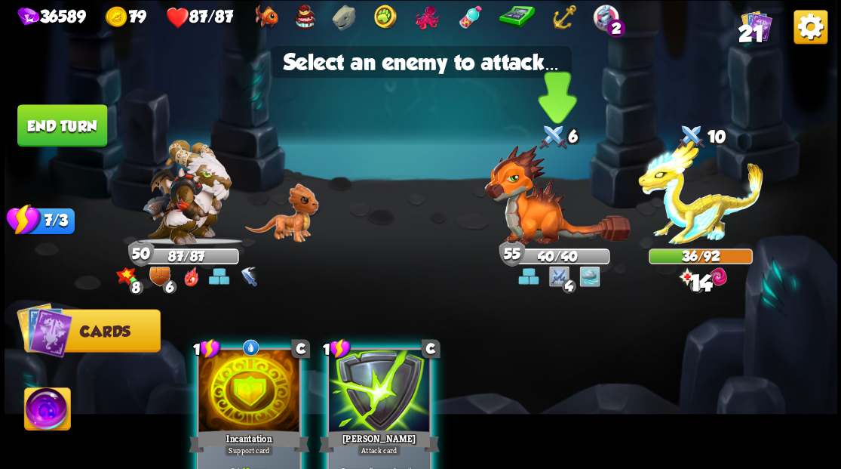
click at [533, 223] on img at bounding box center [557, 194] width 146 height 100
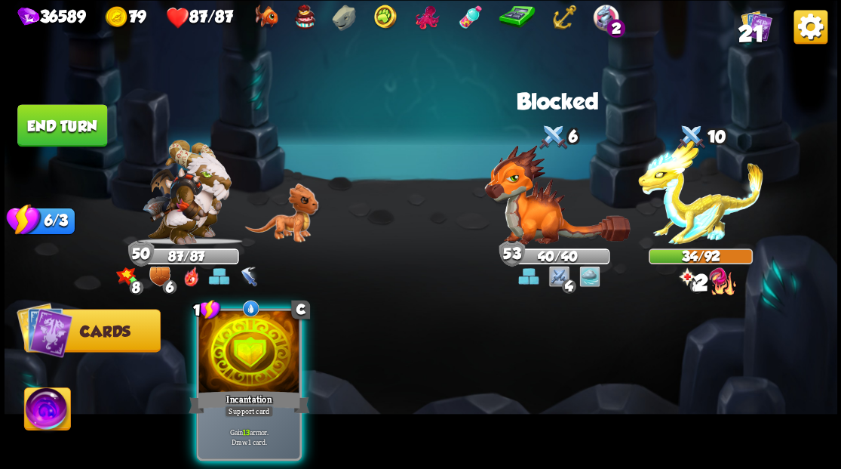
click at [257, 329] on div at bounding box center [248, 352] width 101 height 85
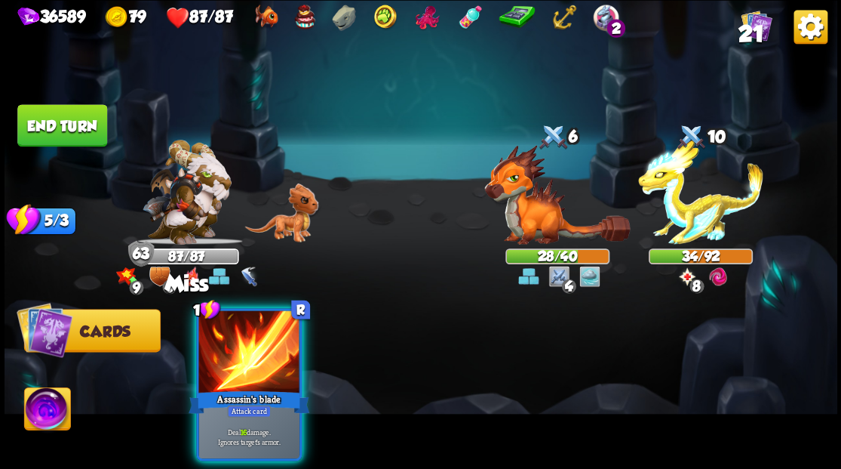
drag, startPoint x: 78, startPoint y: 128, endPoint x: 404, endPoint y: 275, distance: 357.6
click at [93, 137] on button "End turn" at bounding box center [62, 125] width 90 height 42
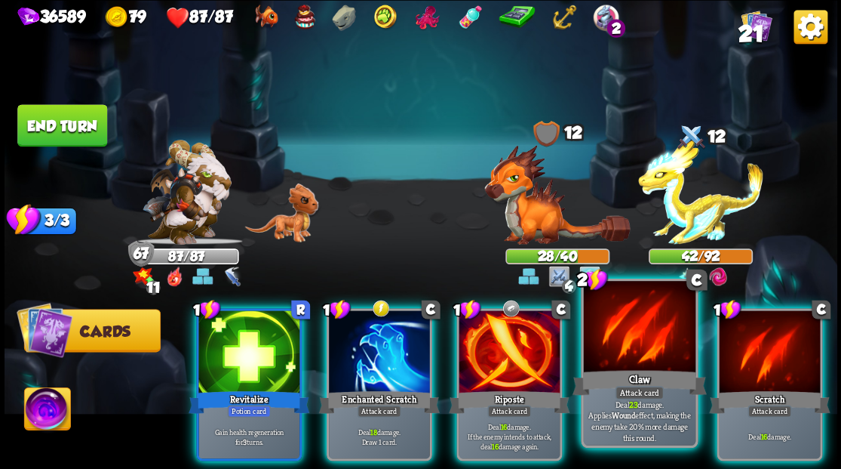
click at [653, 357] on div at bounding box center [639, 328] width 112 height 94
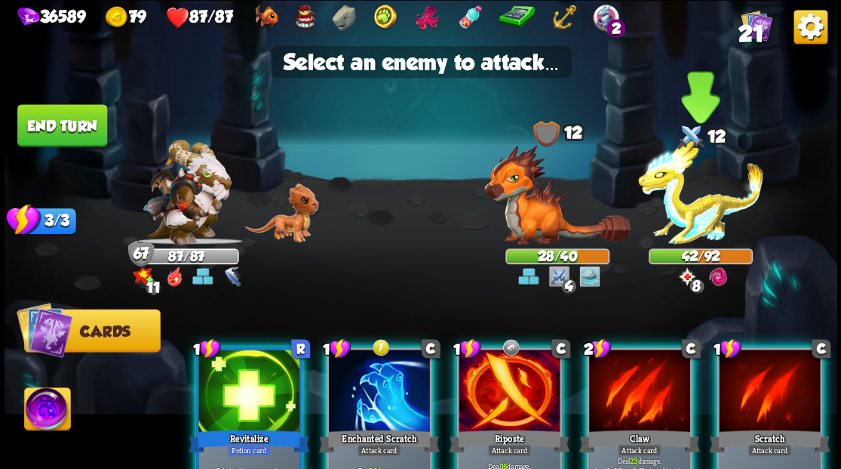
click at [693, 220] on img at bounding box center [700, 192] width 125 height 105
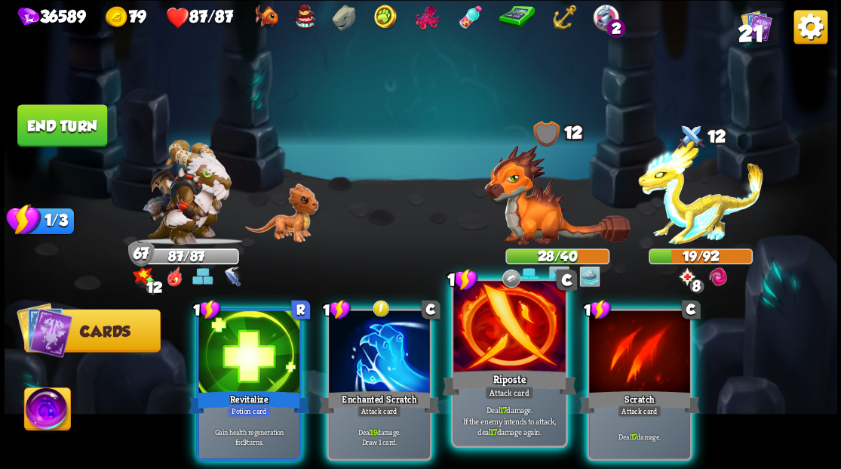
click at [495, 357] on div at bounding box center [509, 328] width 112 height 94
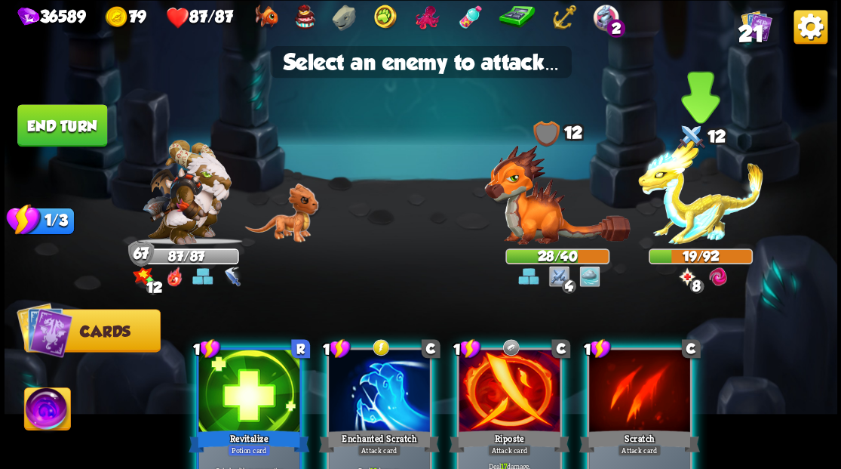
click at [698, 210] on img at bounding box center [700, 192] width 125 height 105
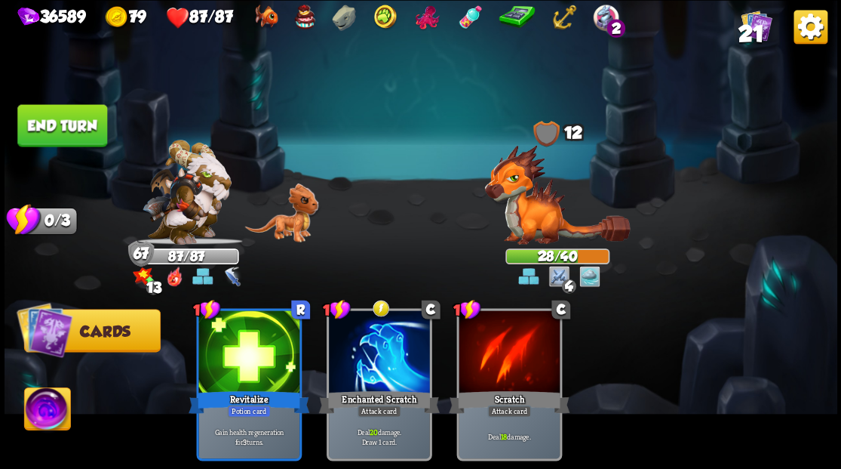
click at [68, 118] on button "End turn" at bounding box center [62, 125] width 90 height 42
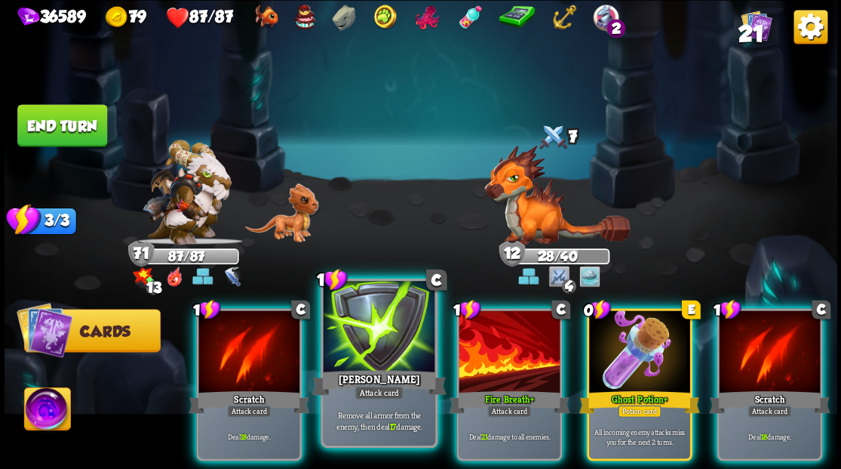
click at [388, 317] on div at bounding box center [379, 328] width 112 height 94
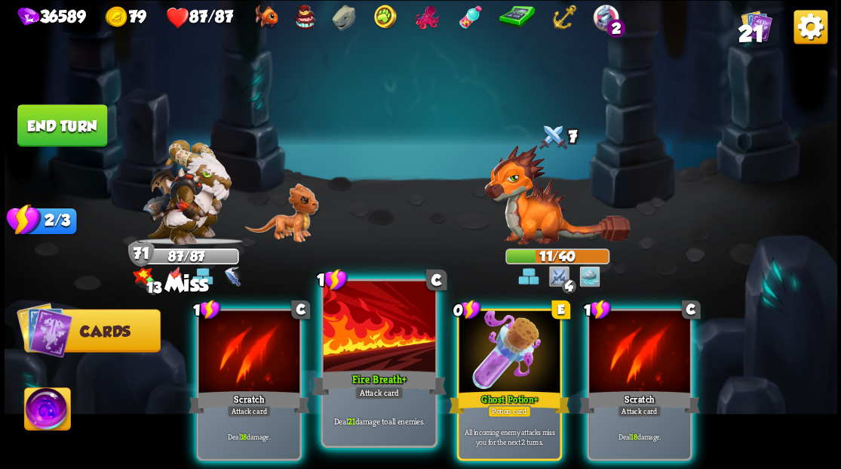
click at [401, 317] on div at bounding box center [379, 328] width 112 height 94
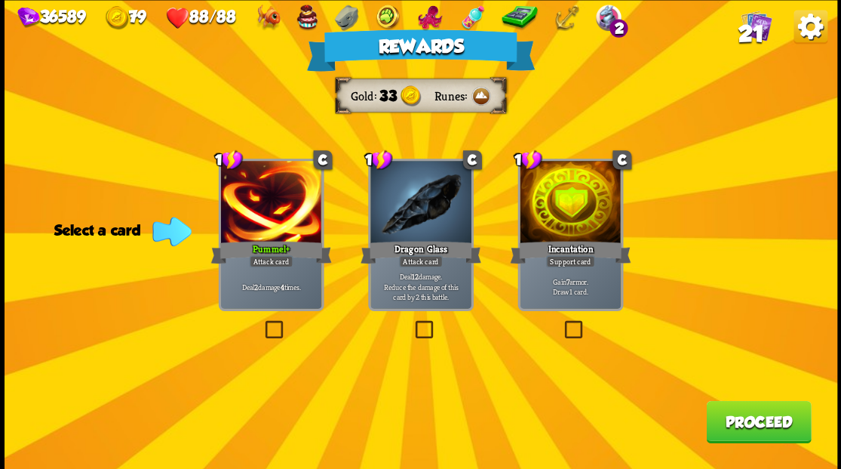
click at [768, 428] on button "Proceed" at bounding box center [758, 421] width 105 height 42
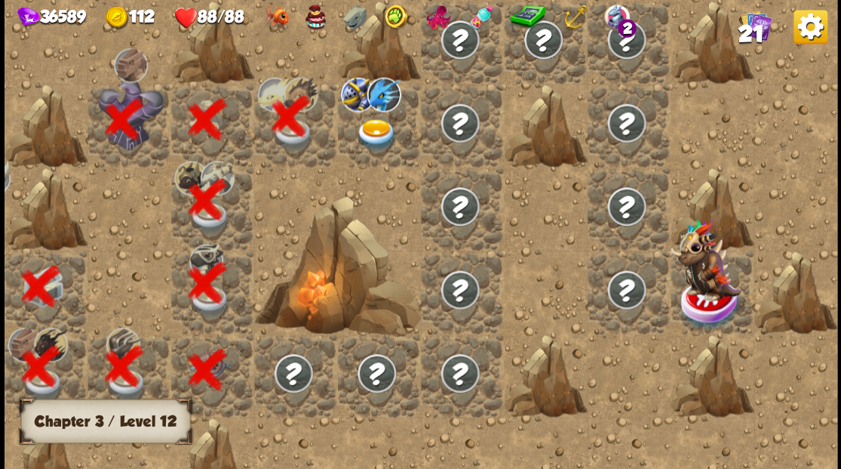
click at [371, 131] on img at bounding box center [375, 134] width 41 height 32
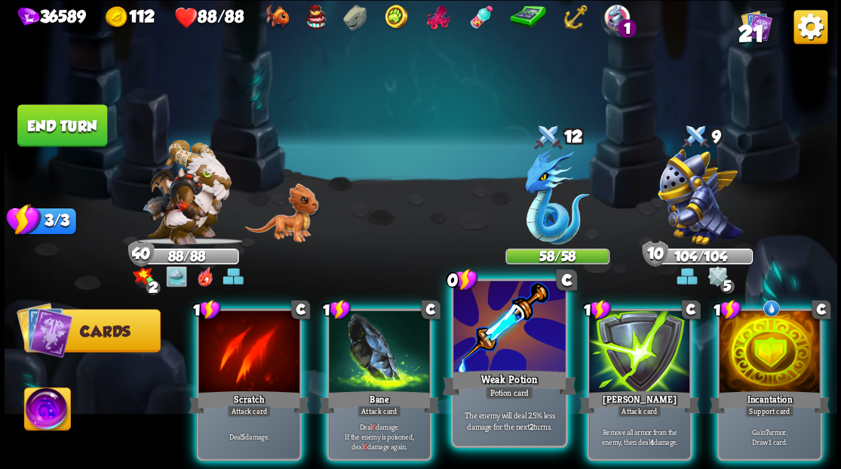
click at [517, 337] on div at bounding box center [509, 328] width 112 height 94
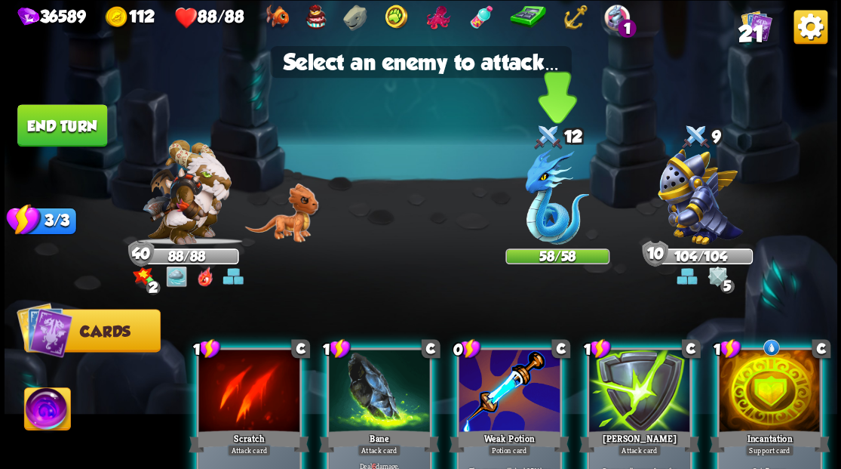
click at [554, 199] on img at bounding box center [557, 197] width 64 height 96
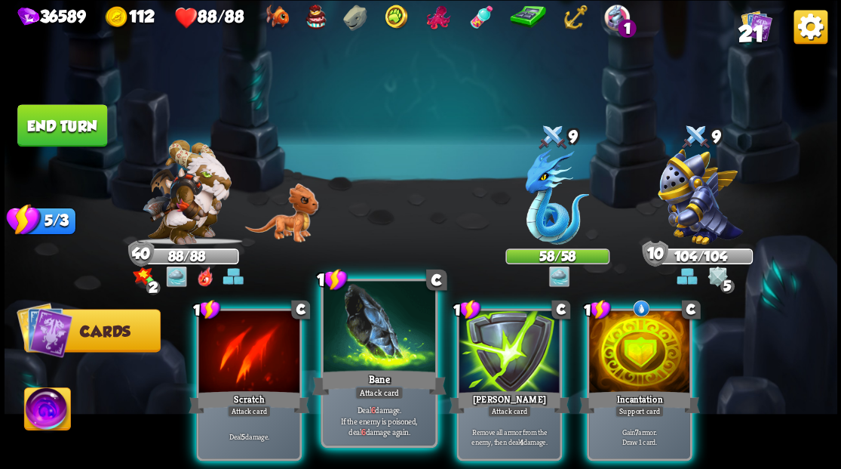
click at [376, 355] on div at bounding box center [379, 328] width 112 height 94
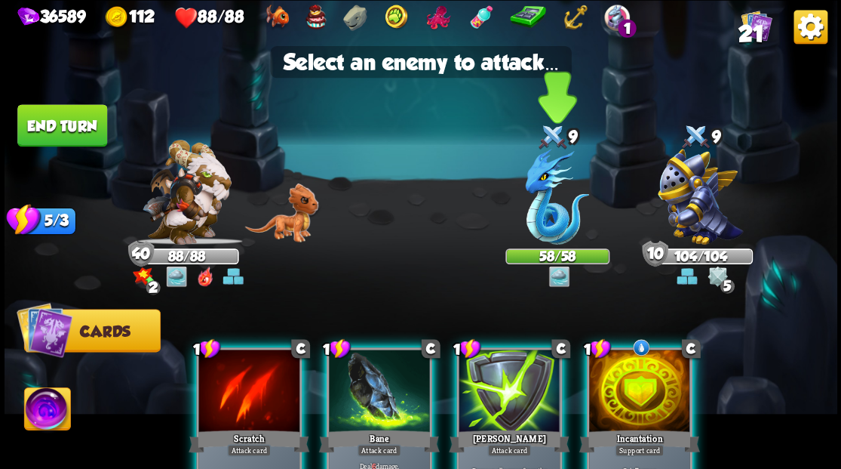
click at [545, 228] on img at bounding box center [557, 197] width 64 height 96
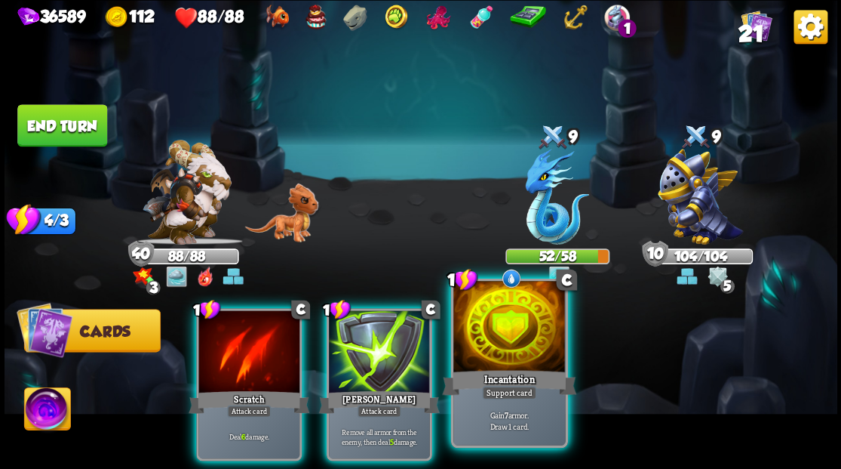
drag, startPoint x: 230, startPoint y: 364, endPoint x: 509, endPoint y: 302, distance: 285.2
click at [241, 365] on div at bounding box center [248, 352] width 101 height 85
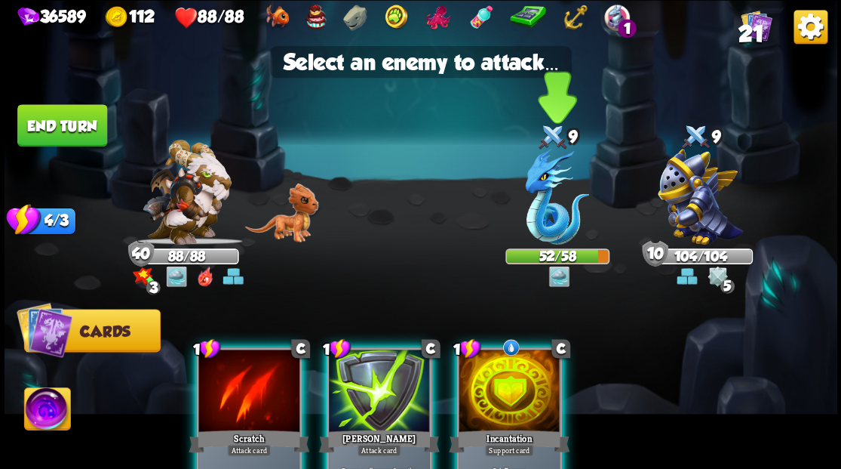
click at [546, 218] on img at bounding box center [557, 197] width 64 height 96
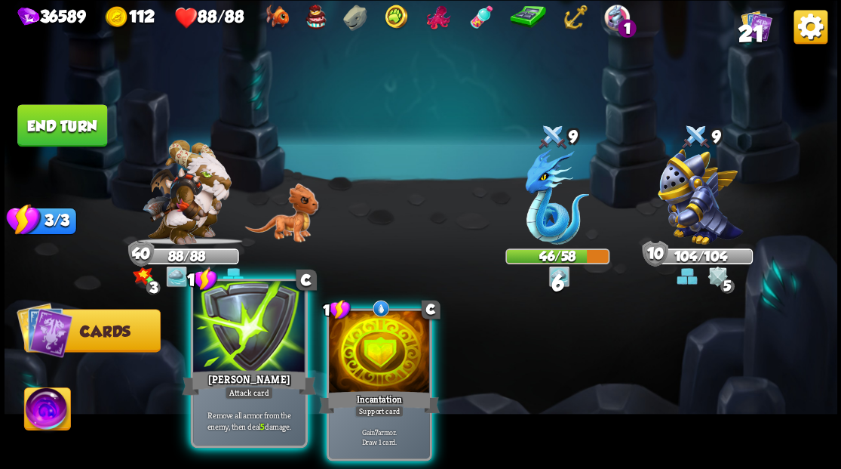
click at [232, 343] on div at bounding box center [249, 328] width 112 height 94
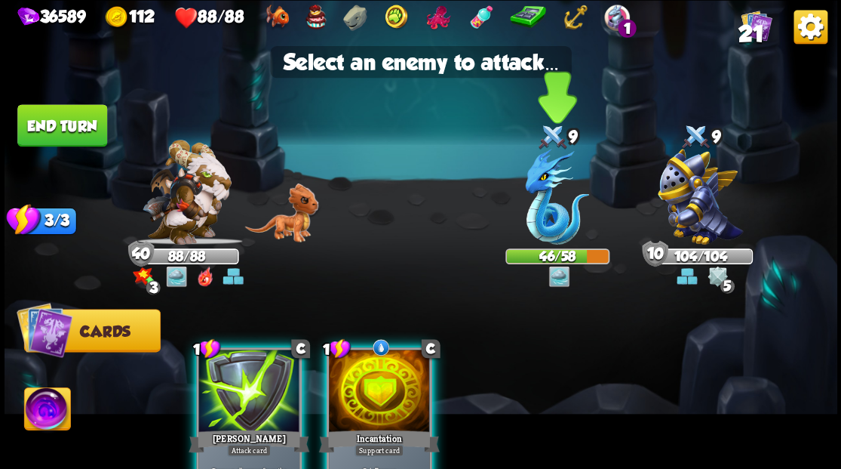
click at [538, 232] on img at bounding box center [557, 197] width 64 height 96
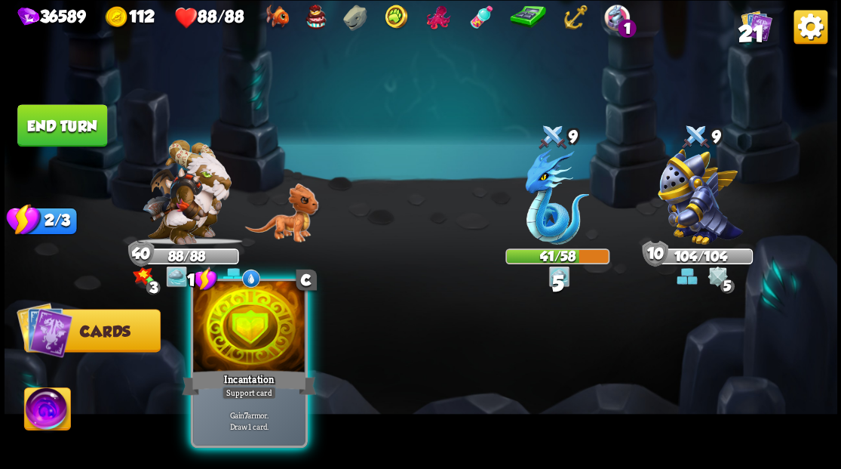
click at [246, 349] on div at bounding box center [249, 328] width 112 height 94
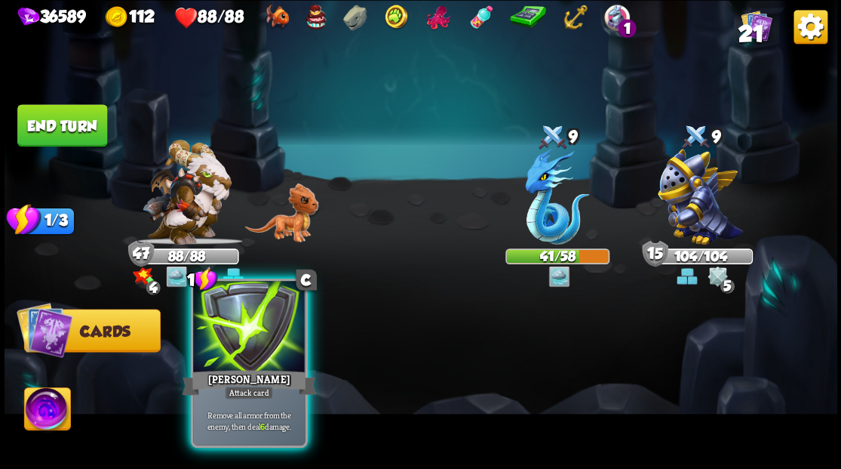
click at [233, 354] on div at bounding box center [249, 328] width 112 height 94
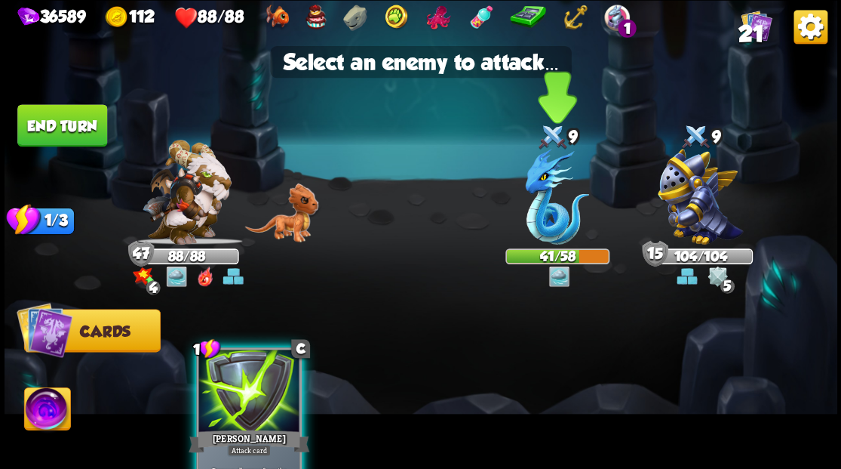
click at [550, 179] on img at bounding box center [557, 197] width 64 height 96
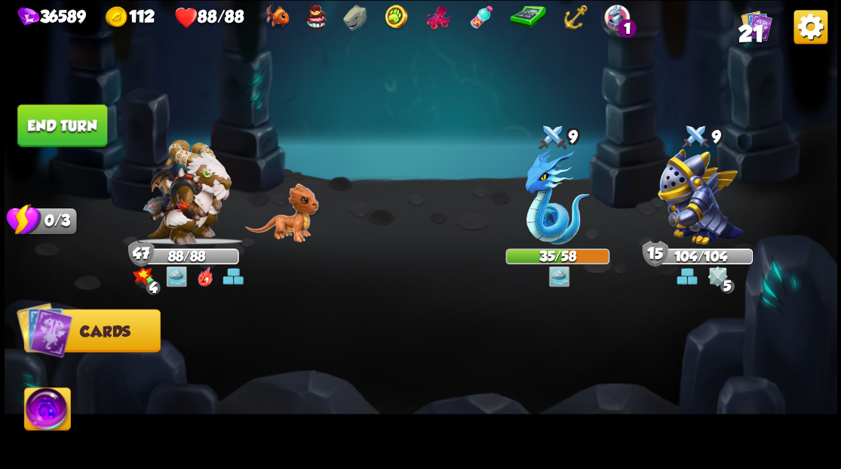
click at [38, 122] on button "End turn" at bounding box center [62, 125] width 90 height 42
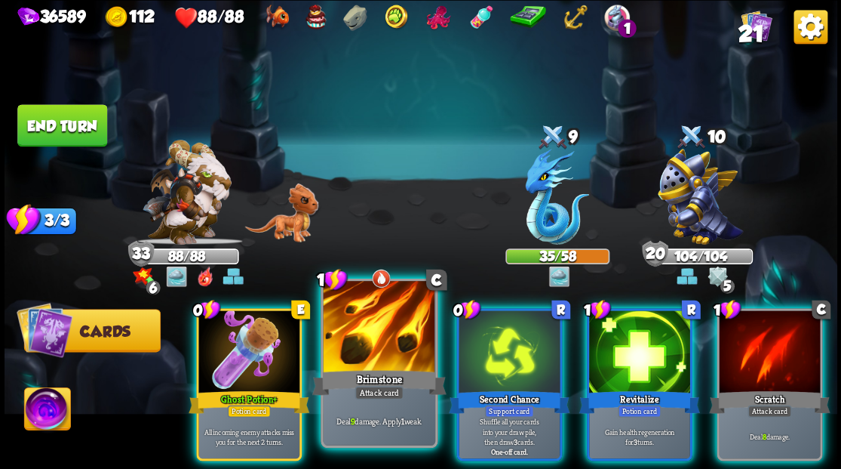
click at [400, 340] on div at bounding box center [379, 328] width 112 height 94
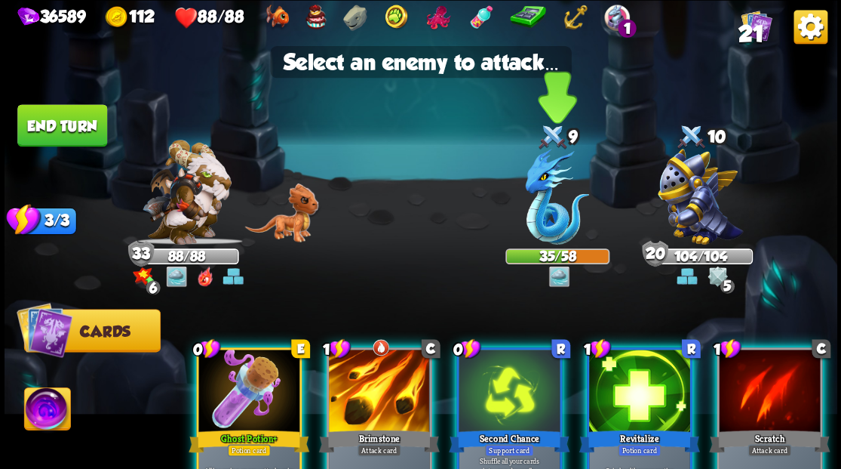
click at [549, 213] on img at bounding box center [557, 197] width 64 height 96
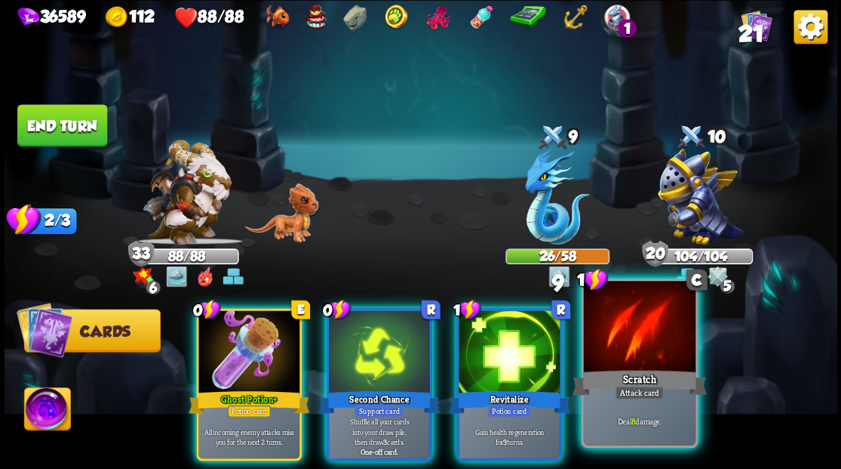
drag, startPoint x: 652, startPoint y: 376, endPoint x: 641, endPoint y: 361, distance: 18.3
click at [650, 373] on div "Scratch" at bounding box center [639, 382] width 134 height 30
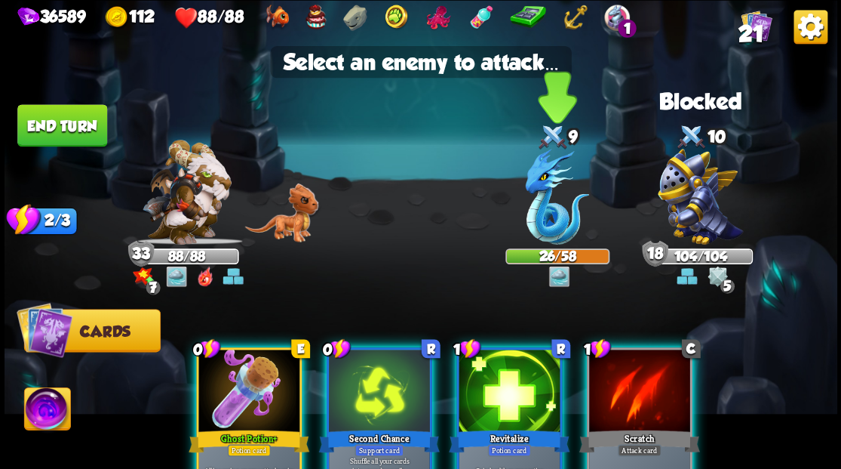
click at [545, 198] on img at bounding box center [557, 197] width 64 height 96
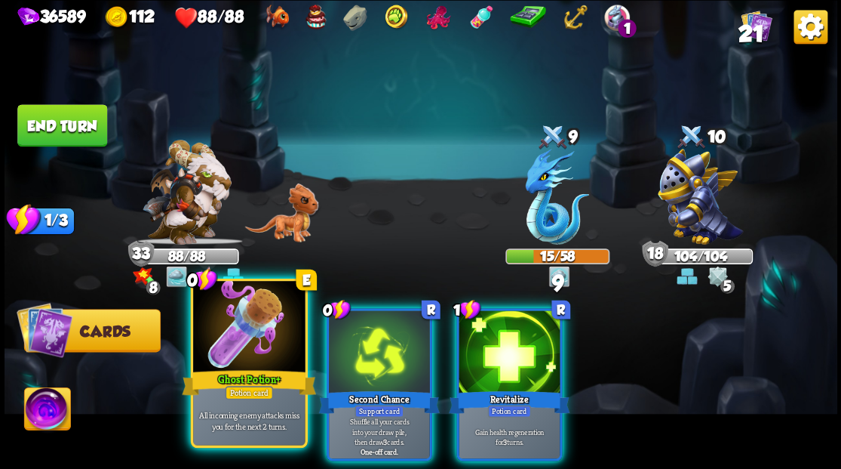
click at [220, 349] on div at bounding box center [249, 328] width 112 height 94
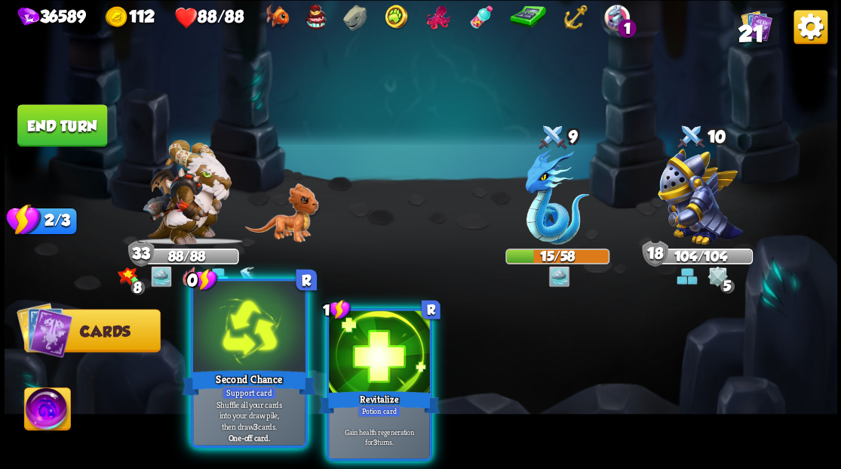
drag, startPoint x: 333, startPoint y: 340, endPoint x: 214, endPoint y: 364, distance: 121.8
click at [267, 355] on div "0 R Second Chance Support card Shuffle all your cards into your draw pile, then…" at bounding box center [504, 364] width 666 height 208
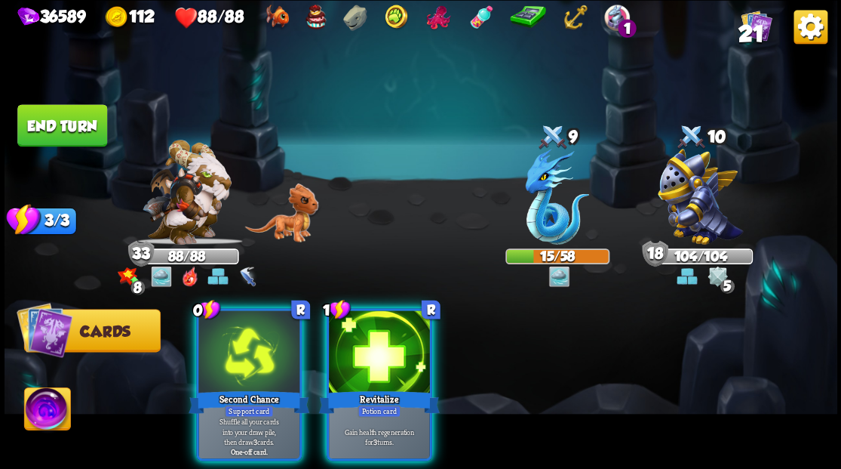
click at [415, 356] on div at bounding box center [379, 352] width 101 height 85
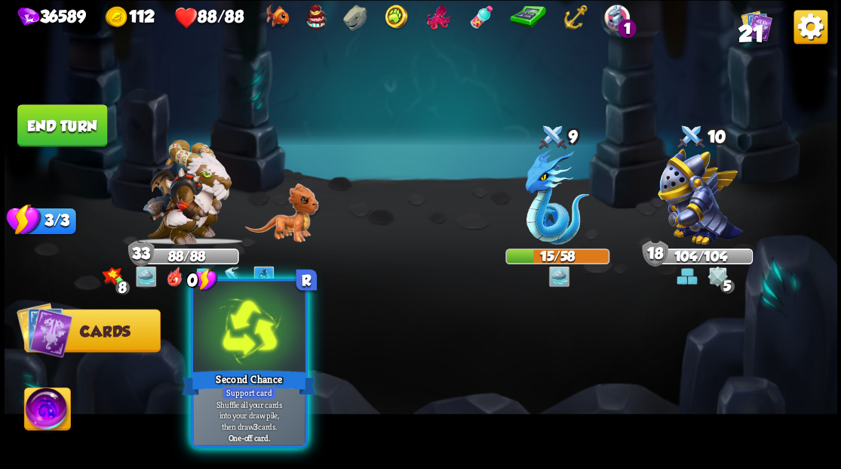
click at [244, 347] on div at bounding box center [249, 328] width 112 height 94
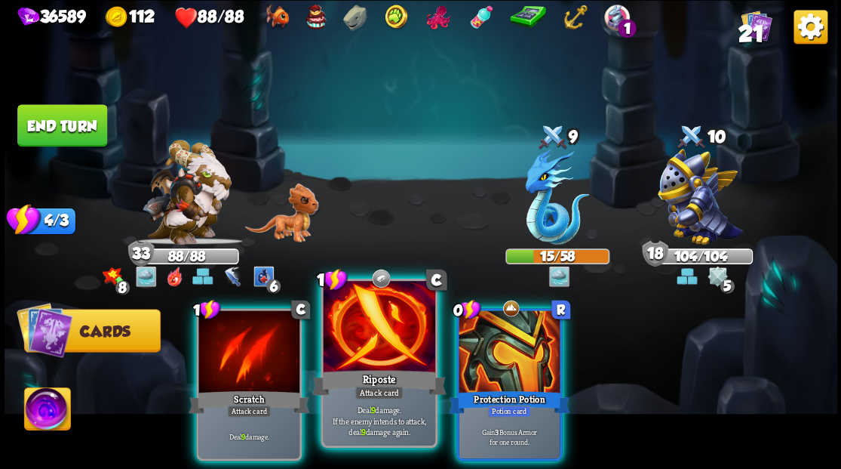
click at [360, 324] on div at bounding box center [379, 328] width 112 height 94
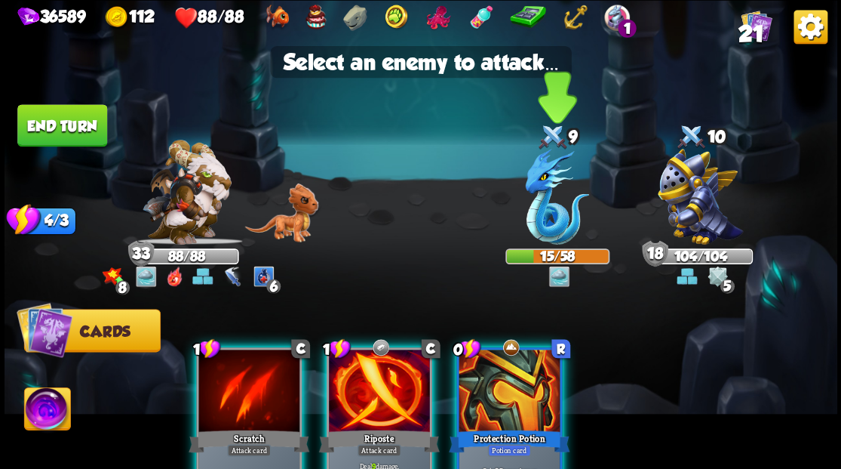
click at [548, 199] on img at bounding box center [557, 197] width 64 height 96
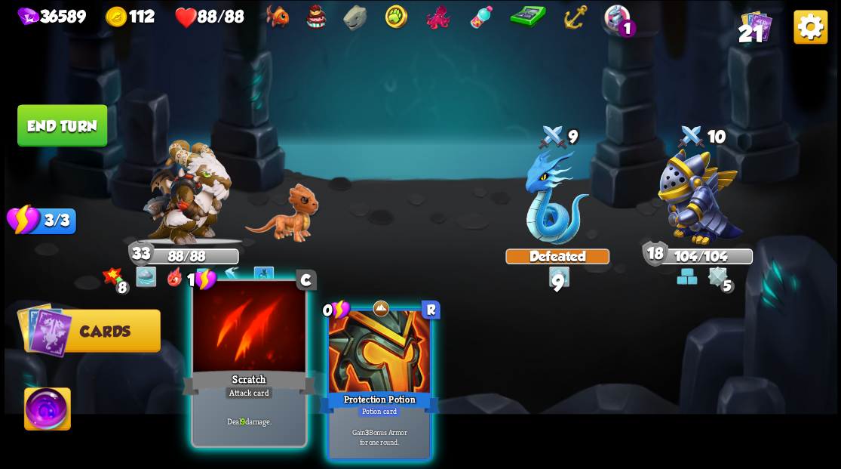
click at [242, 350] on div at bounding box center [249, 328] width 112 height 94
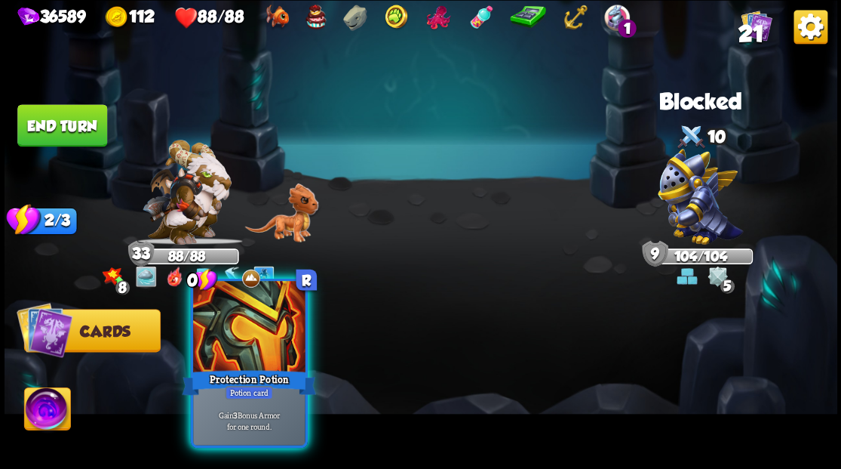
click at [244, 352] on div at bounding box center [249, 328] width 112 height 94
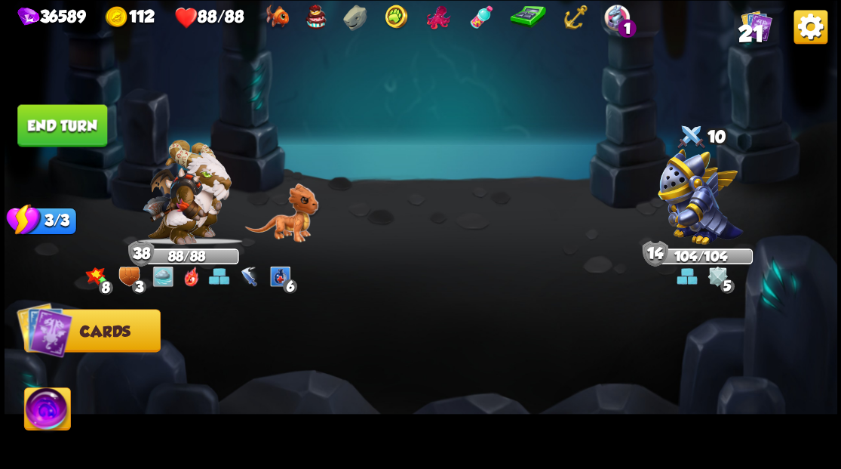
click at [100, 134] on button "End turn" at bounding box center [62, 125] width 90 height 42
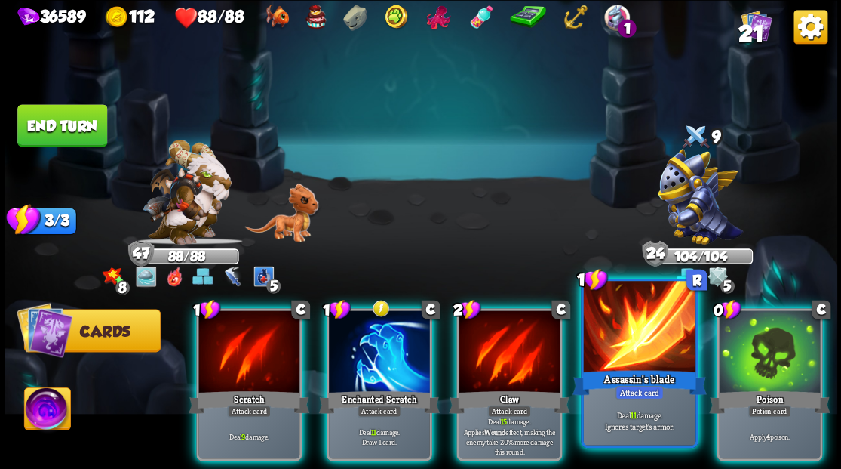
click at [646, 352] on div at bounding box center [639, 328] width 112 height 94
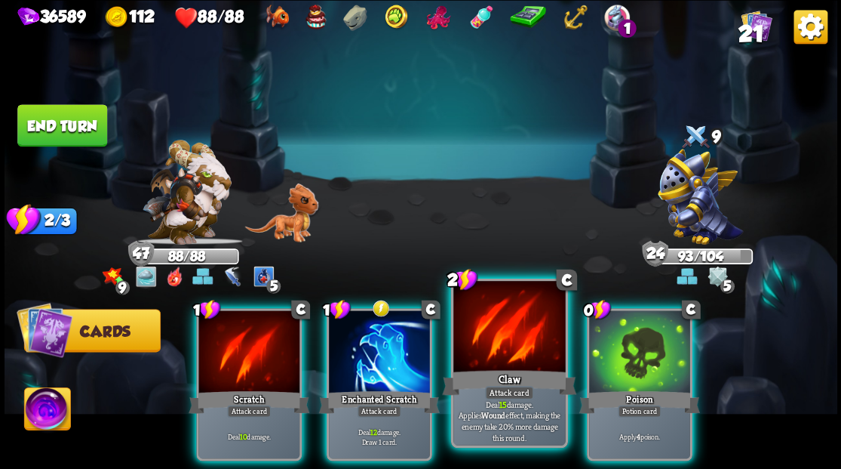
click at [508, 340] on div at bounding box center [509, 328] width 112 height 94
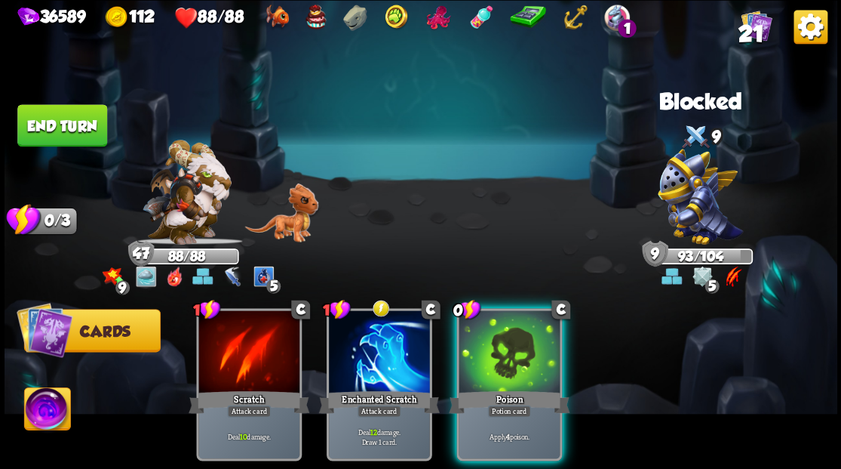
drag, startPoint x: 535, startPoint y: 354, endPoint x: 481, endPoint y: 346, distance: 54.2
click at [513, 349] on div at bounding box center [509, 352] width 101 height 85
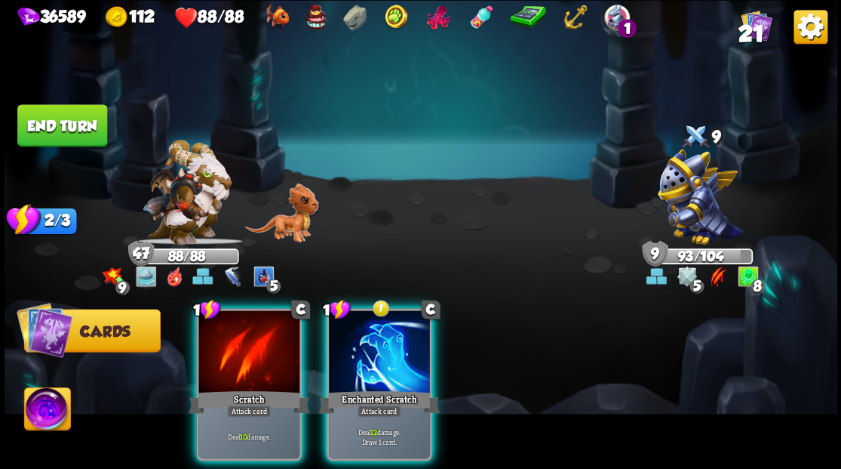
click at [383, 349] on div at bounding box center [379, 352] width 101 height 85
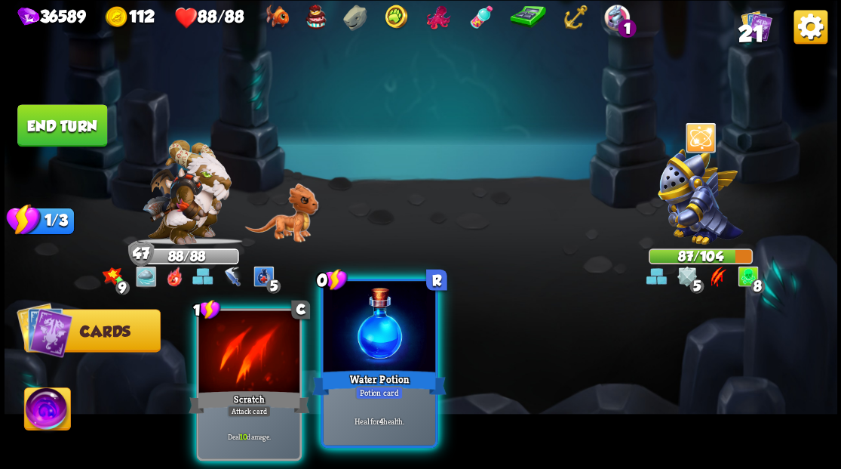
click at [401, 330] on div at bounding box center [379, 328] width 112 height 94
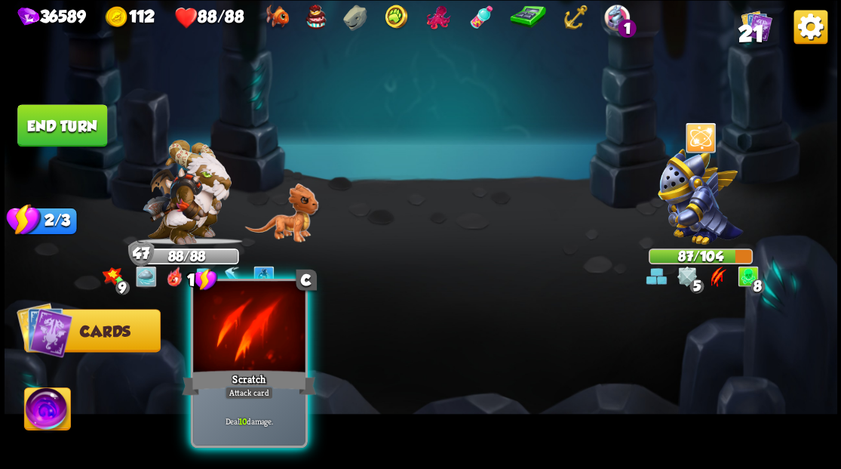
click at [257, 344] on div at bounding box center [249, 328] width 112 height 94
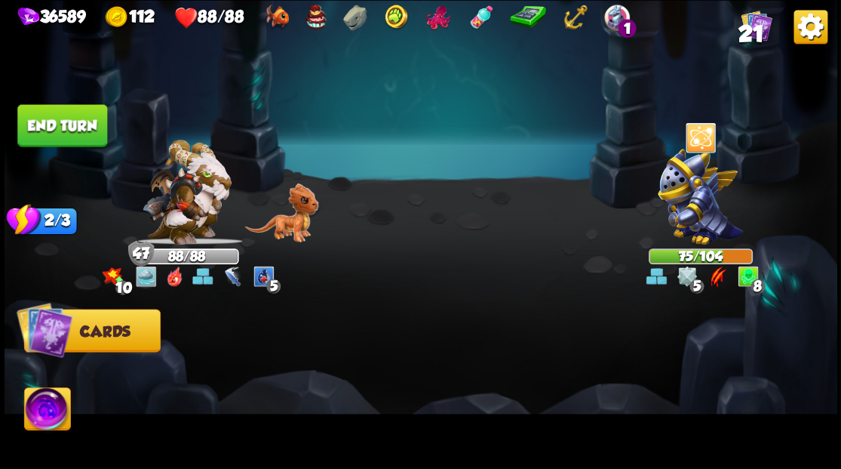
click at [58, 130] on button "End turn" at bounding box center [62, 125] width 90 height 42
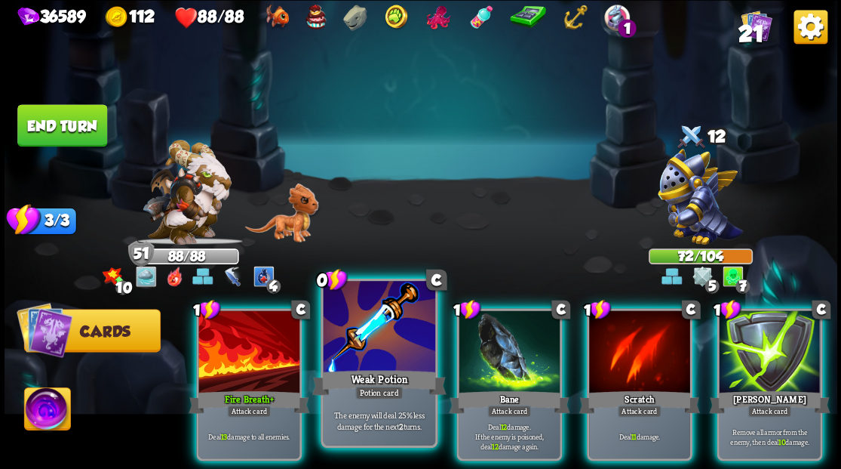
click at [361, 350] on div at bounding box center [379, 328] width 112 height 94
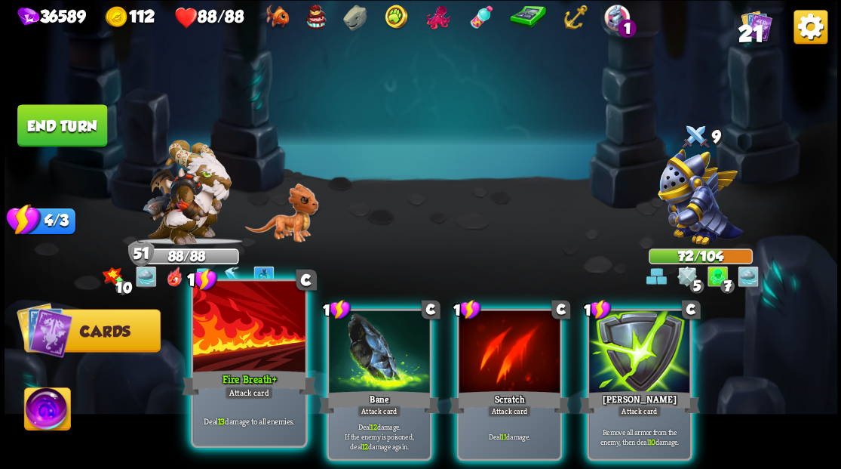
click at [275, 361] on div at bounding box center [249, 328] width 112 height 94
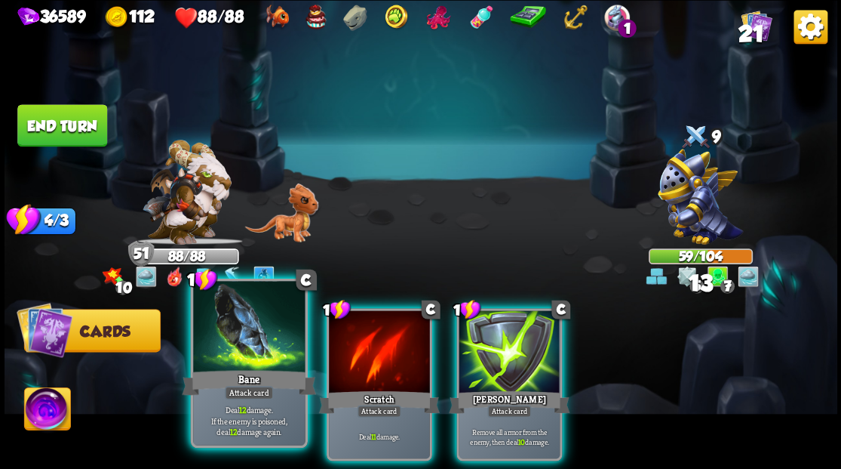
click at [255, 355] on div at bounding box center [249, 328] width 112 height 94
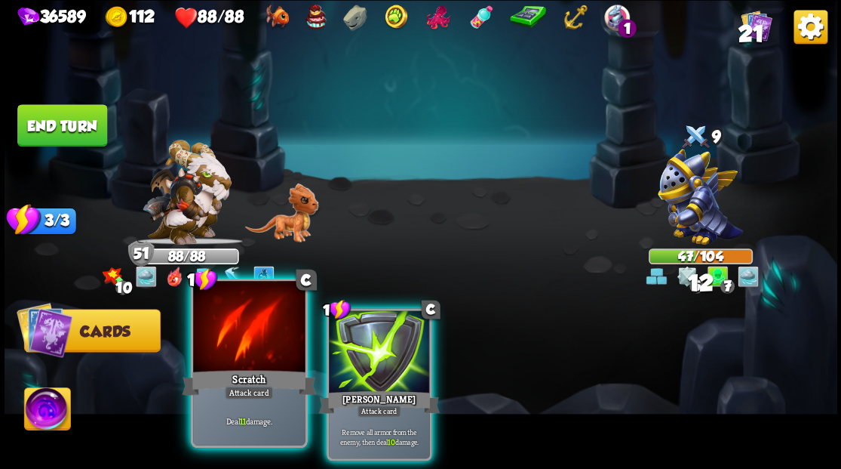
click at [260, 349] on div at bounding box center [249, 328] width 112 height 94
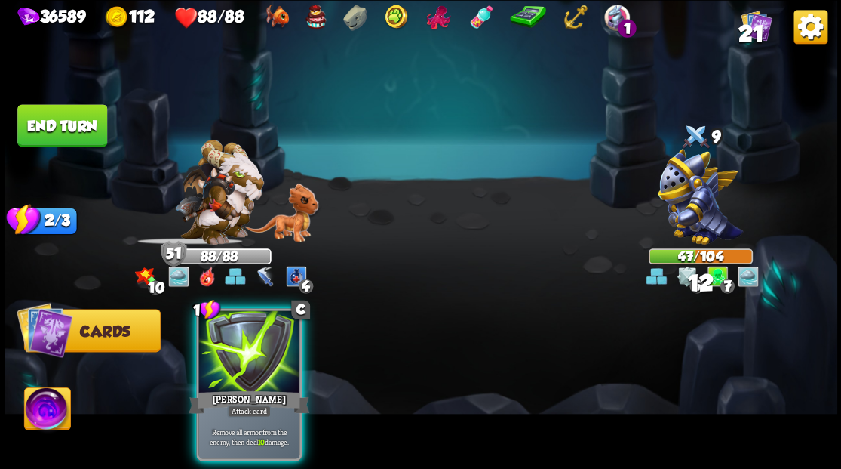
drag, startPoint x: 260, startPoint y: 349, endPoint x: 294, endPoint y: 344, distance: 35.1
click at [294, 344] on div at bounding box center [248, 352] width 101 height 85
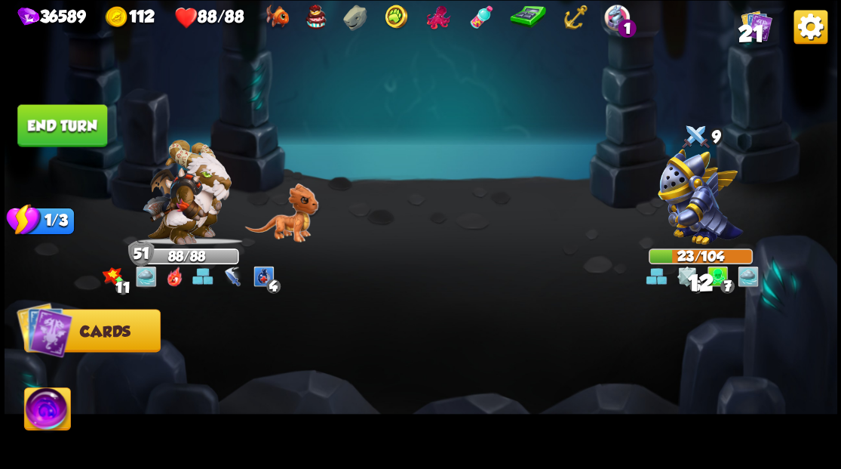
click at [89, 138] on button "End turn" at bounding box center [62, 125] width 90 height 42
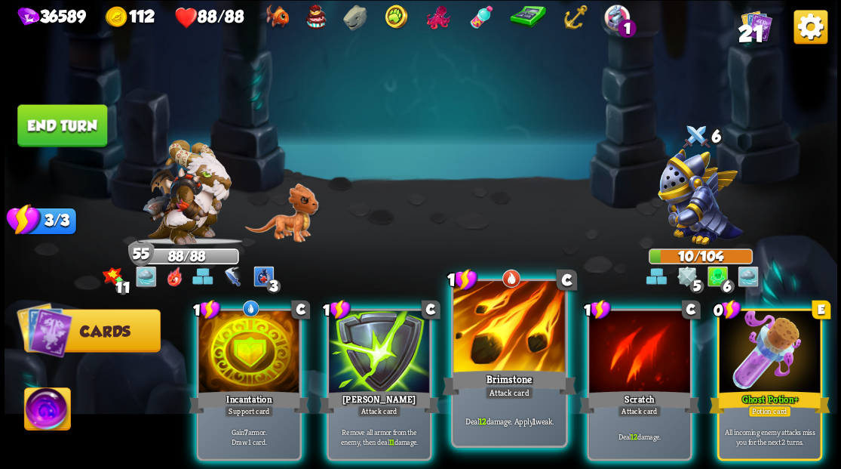
click at [493, 356] on div at bounding box center [509, 328] width 112 height 94
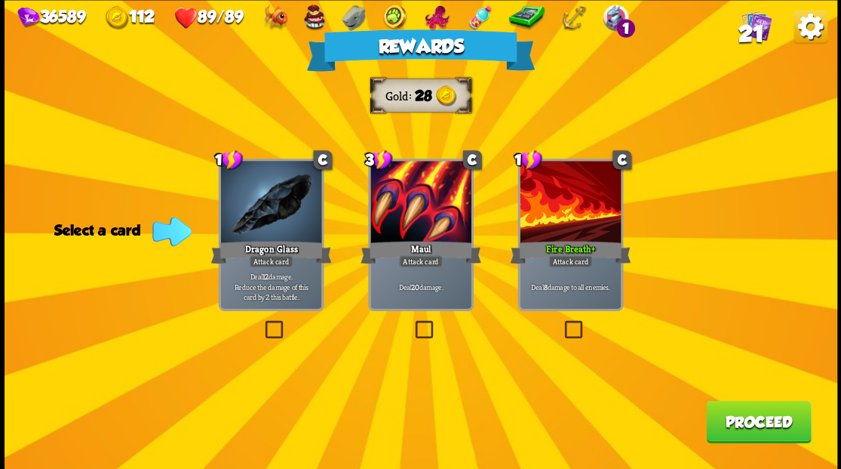
click at [752, 422] on button "Proceed" at bounding box center [758, 421] width 105 height 42
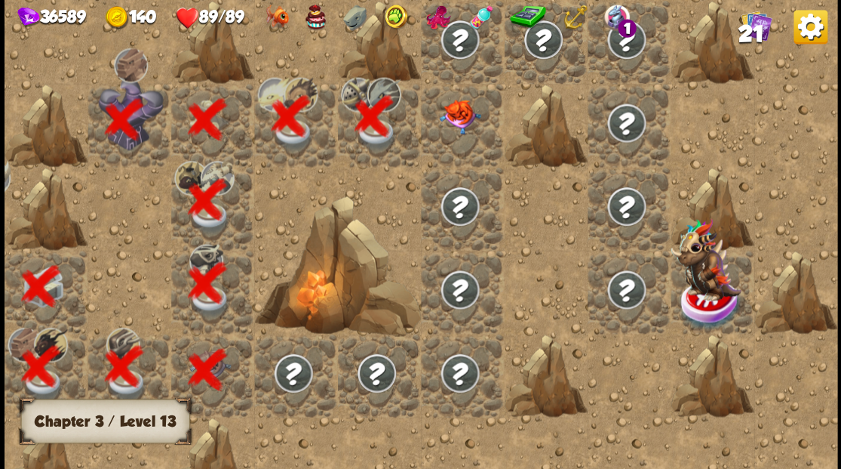
click at [465, 138] on div at bounding box center [462, 124] width 83 height 83
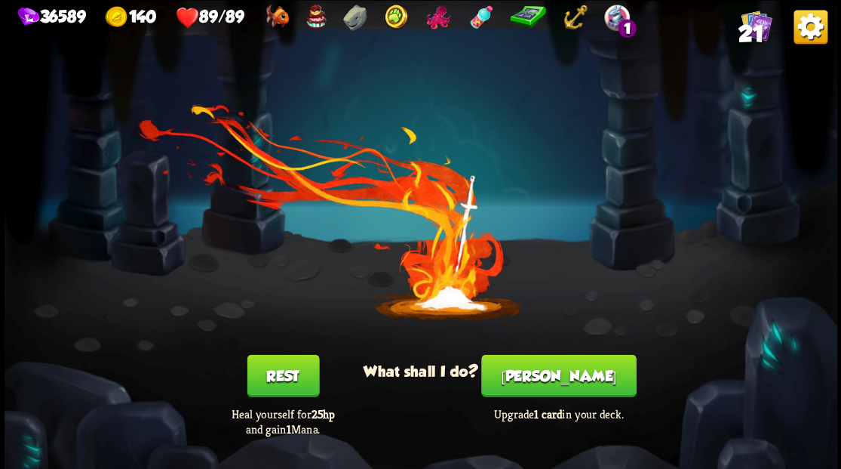
click at [555, 376] on button "[PERSON_NAME]" at bounding box center [558, 375] width 155 height 42
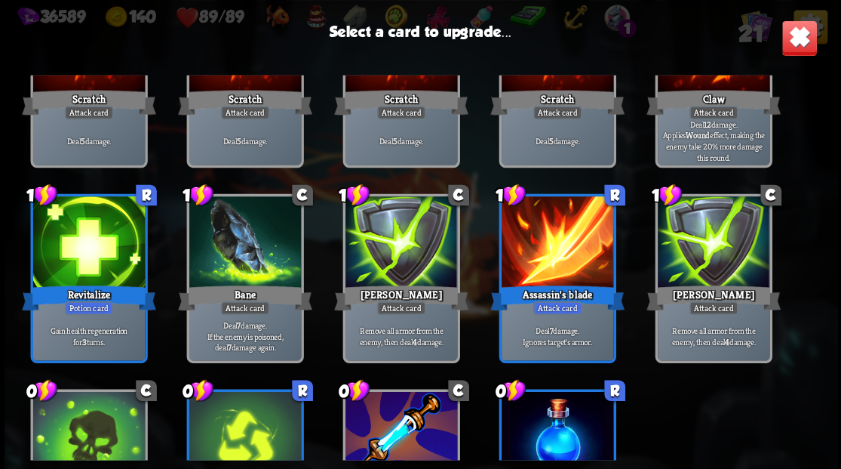
scroll to position [151, 0]
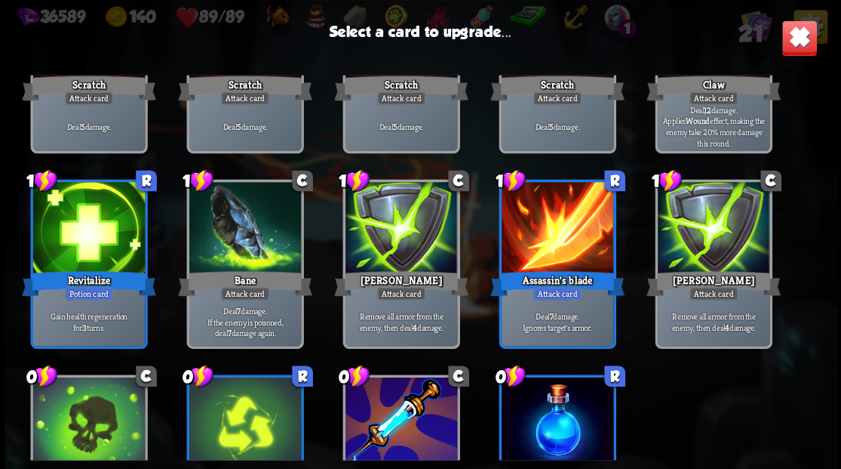
click at [82, 240] on div at bounding box center [88, 229] width 112 height 94
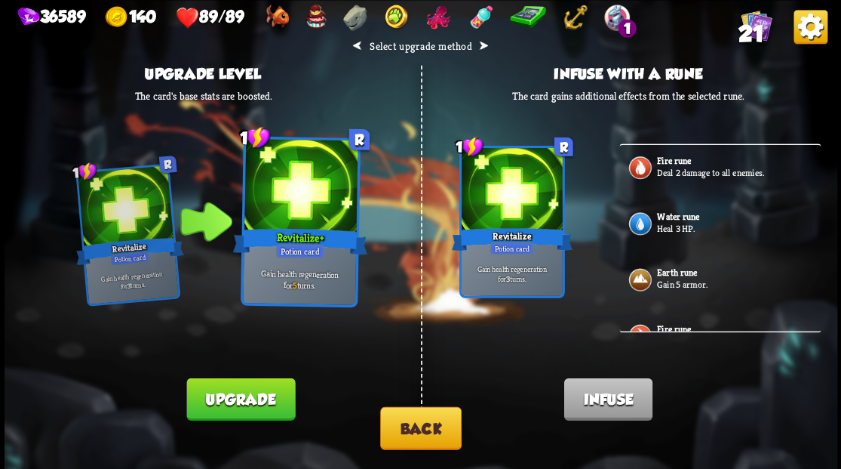
click at [423, 430] on button "Back" at bounding box center [420, 427] width 81 height 43
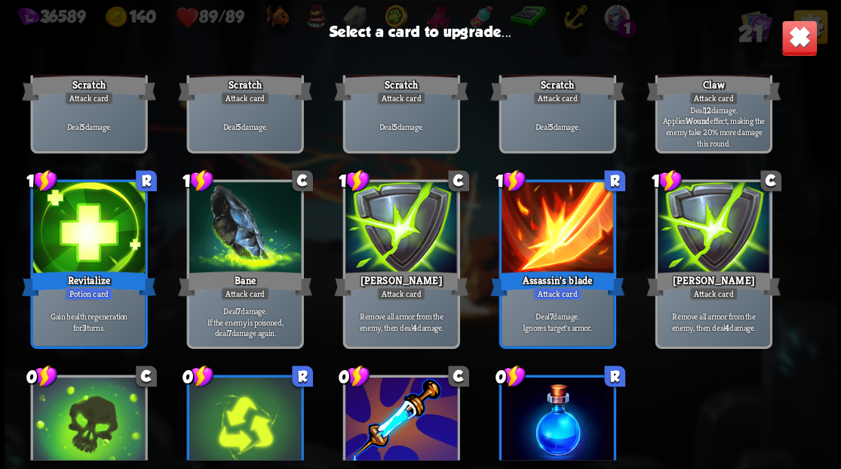
click at [546, 227] on div at bounding box center [557, 229] width 112 height 94
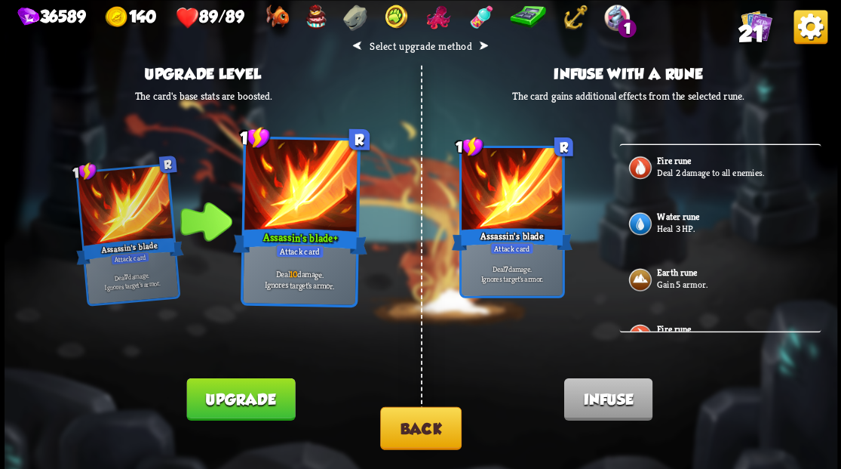
click at [672, 168] on p "Deal 2 damage to all enemies." at bounding box center [737, 172] width 161 height 12
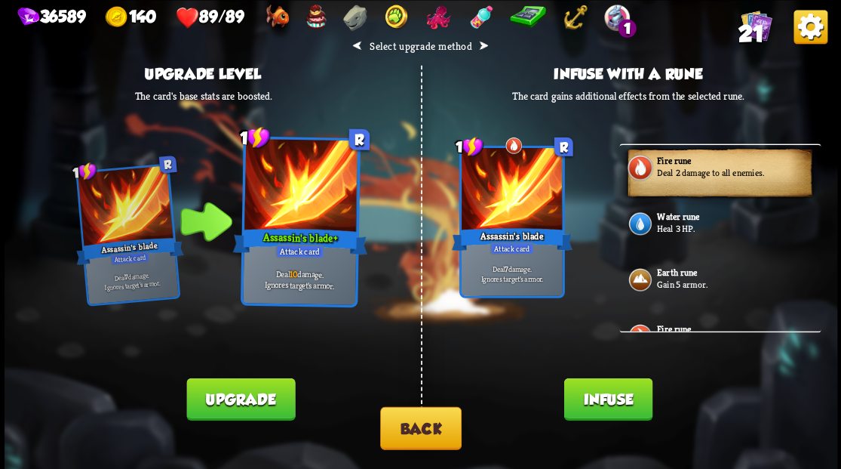
click at [599, 401] on button "Infuse" at bounding box center [608, 398] width 88 height 42
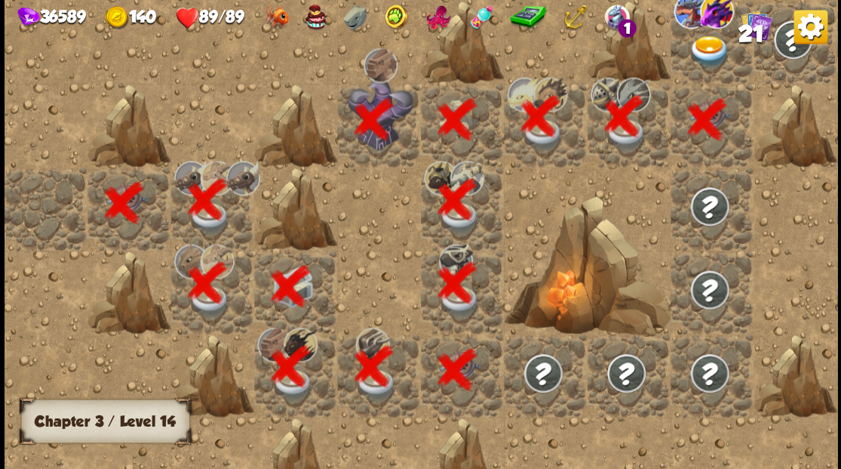
scroll to position [0, 290]
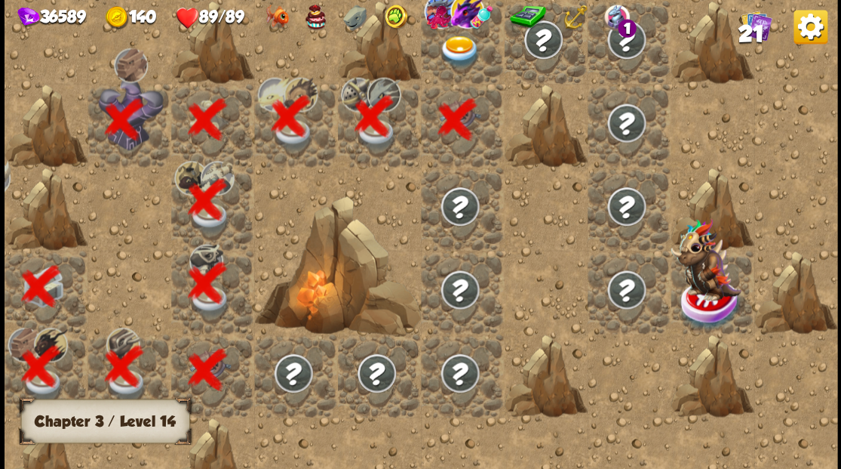
click at [469, 71] on div at bounding box center [462, 41] width 83 height 83
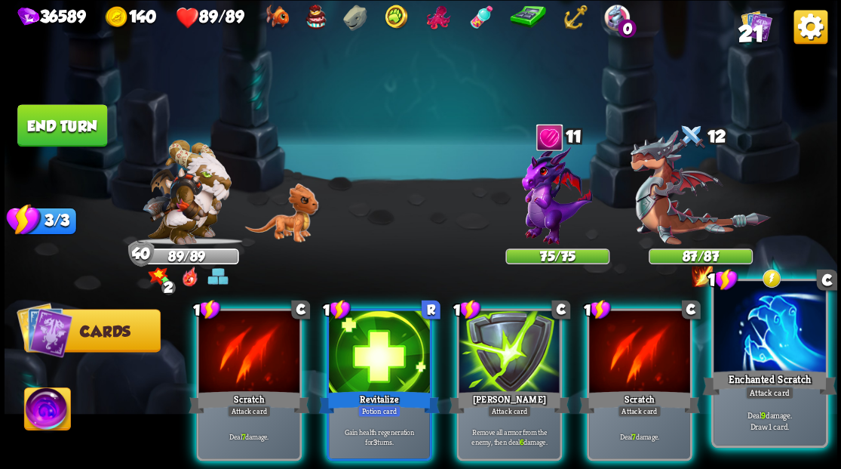
click at [786, 337] on div at bounding box center [770, 328] width 112 height 94
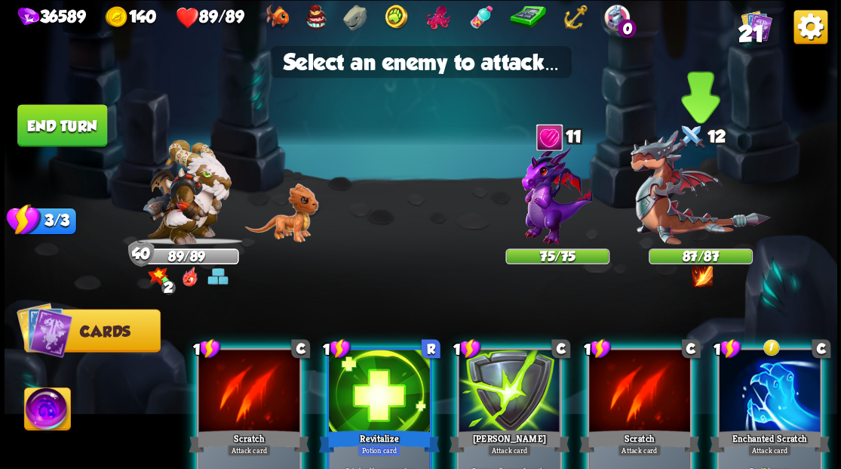
drag, startPoint x: 685, startPoint y: 202, endPoint x: 682, endPoint y: 211, distance: 9.5
click at [685, 204] on img at bounding box center [700, 187] width 140 height 115
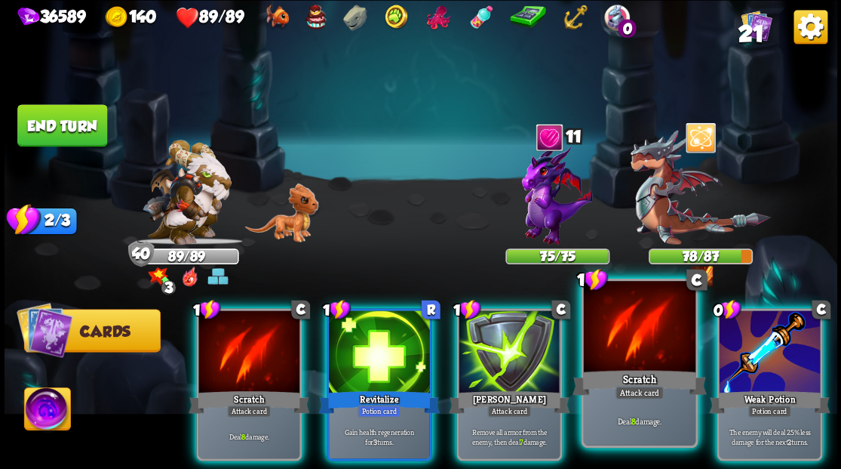
drag, startPoint x: 618, startPoint y: 346, endPoint x: 619, endPoint y: 318, distance: 27.9
click at [617, 346] on div at bounding box center [639, 328] width 112 height 94
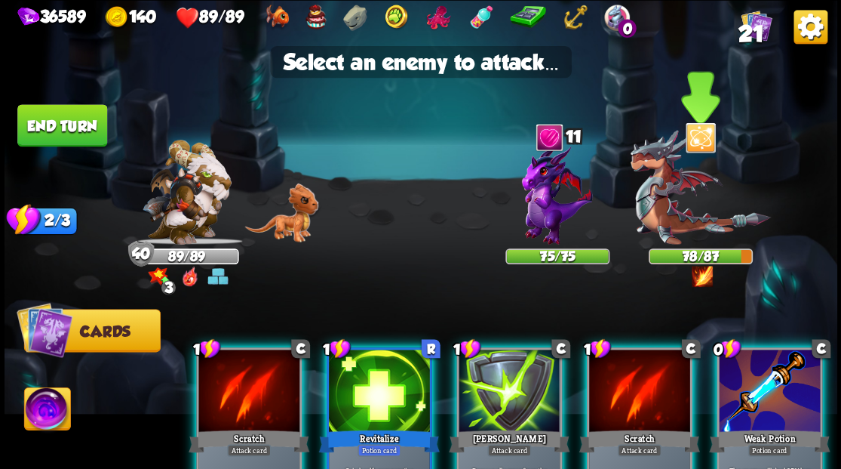
drag, startPoint x: 659, startPoint y: 190, endPoint x: 673, endPoint y: 213, distance: 26.4
click at [660, 190] on img at bounding box center [700, 187] width 140 height 115
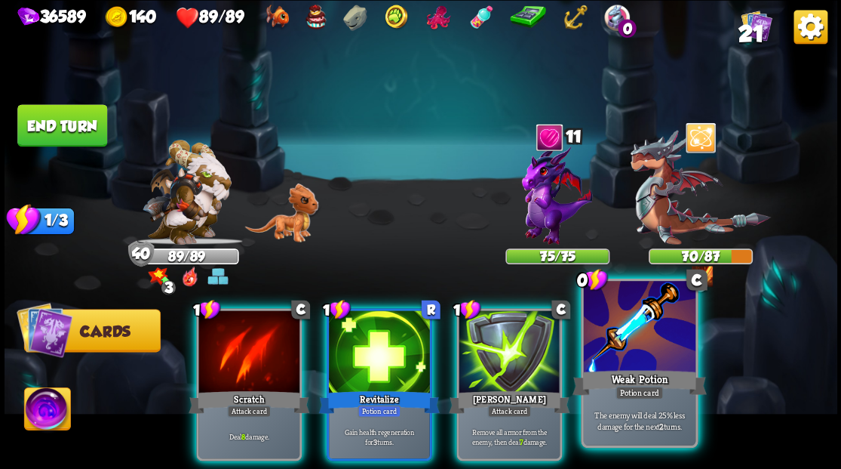
drag, startPoint x: 647, startPoint y: 338, endPoint x: 622, endPoint y: 303, distance: 43.8
click at [640, 334] on div at bounding box center [639, 328] width 112 height 94
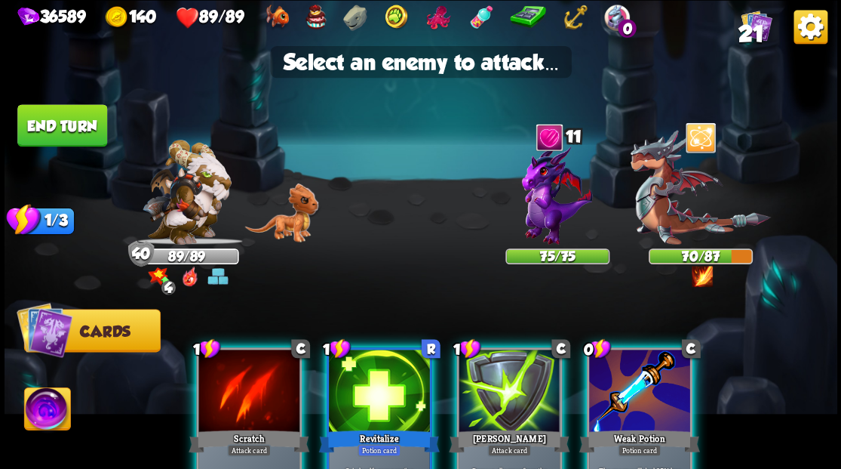
click at [614, 396] on div at bounding box center [639, 391] width 101 height 85
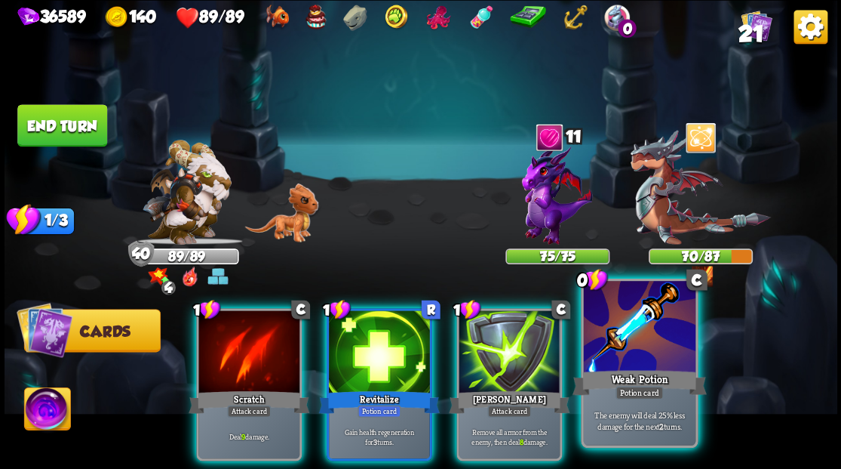
click at [637, 365] on div at bounding box center [639, 328] width 112 height 94
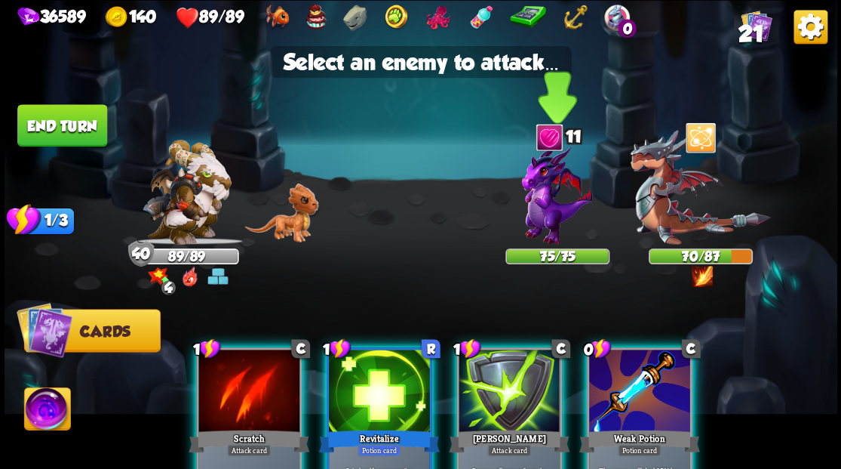
click at [522, 218] on img at bounding box center [557, 194] width 71 height 100
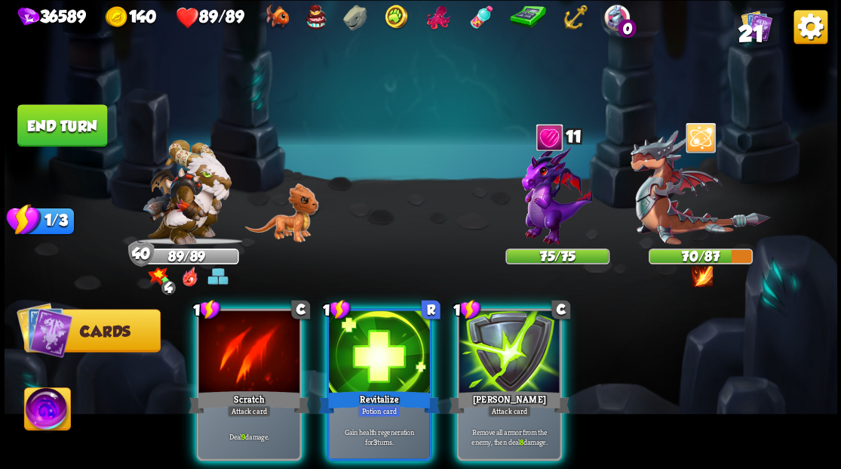
click at [529, 214] on img at bounding box center [557, 194] width 71 height 100
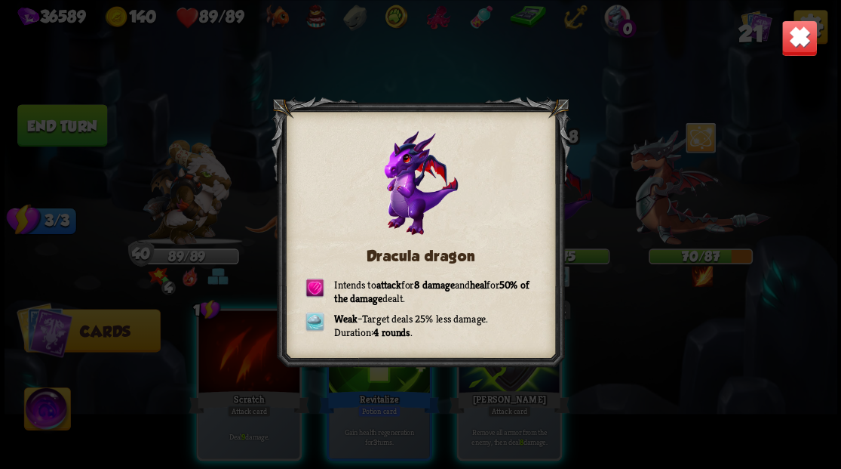
click at [789, 45] on img at bounding box center [799, 38] width 36 height 36
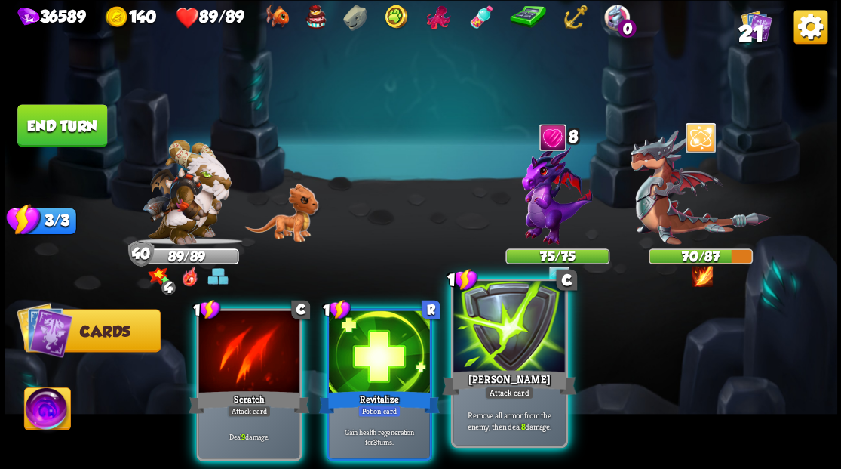
click at [521, 347] on div at bounding box center [509, 328] width 112 height 94
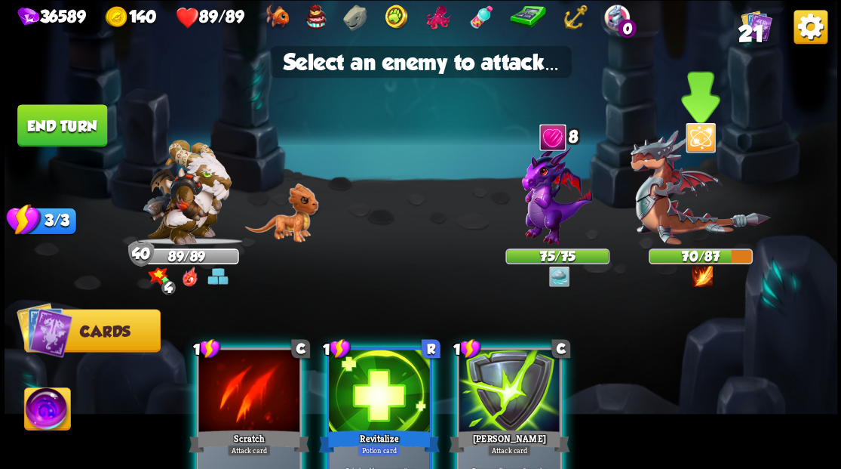
click at [671, 223] on img at bounding box center [700, 187] width 140 height 115
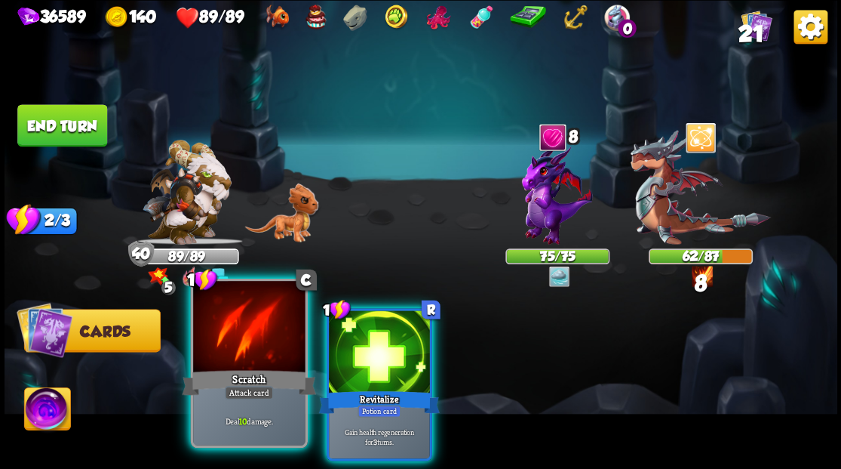
click at [247, 334] on div at bounding box center [249, 328] width 112 height 94
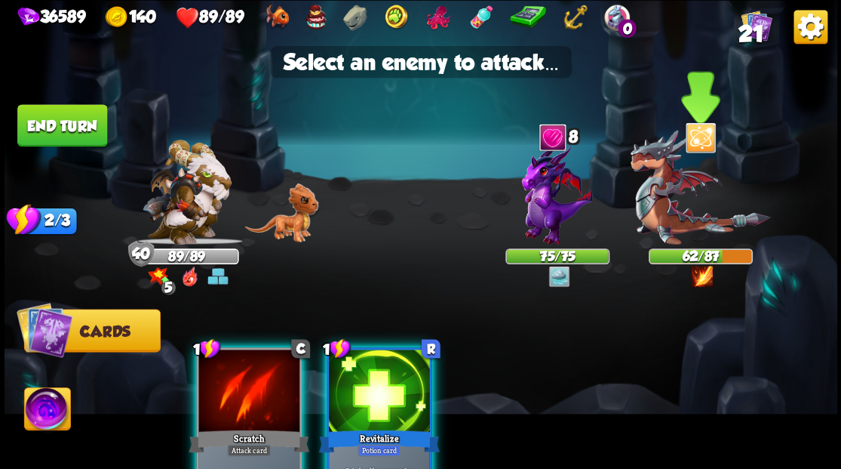
click at [664, 210] on img at bounding box center [700, 187] width 140 height 115
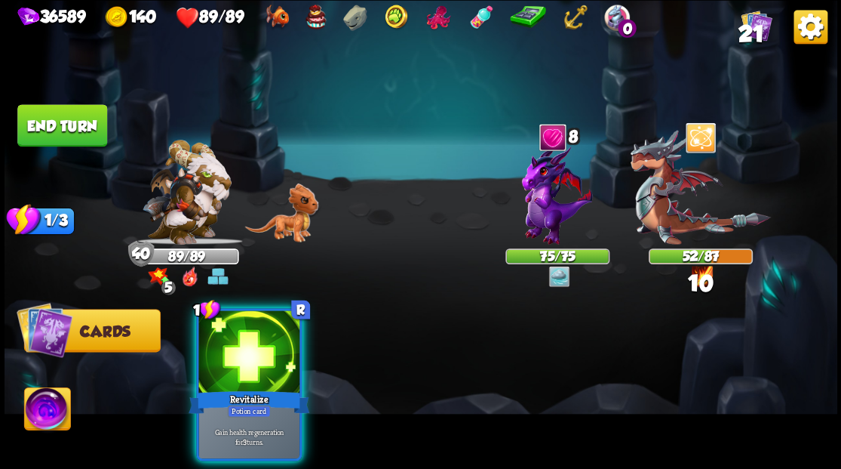
drag, startPoint x: 243, startPoint y: 343, endPoint x: 241, endPoint y: 330, distance: 12.9
click at [241, 336] on div at bounding box center [248, 352] width 101 height 85
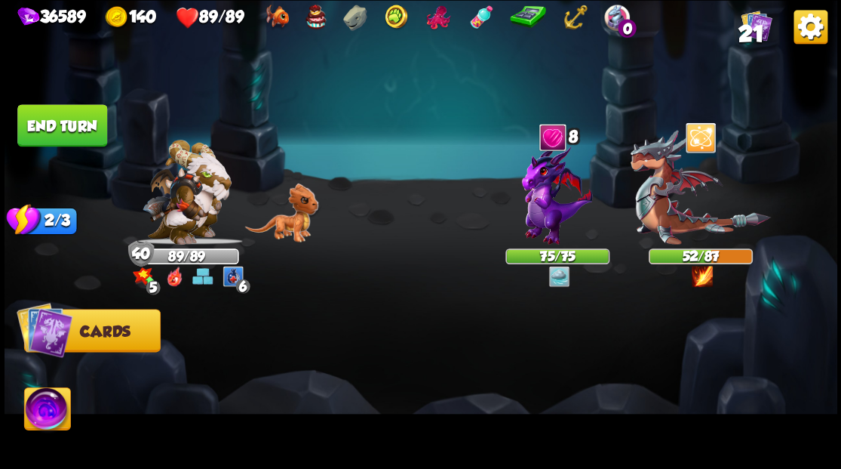
drag, startPoint x: 54, startPoint y: 128, endPoint x: 270, endPoint y: 8, distance: 246.5
click at [54, 128] on button "End turn" at bounding box center [62, 125] width 90 height 42
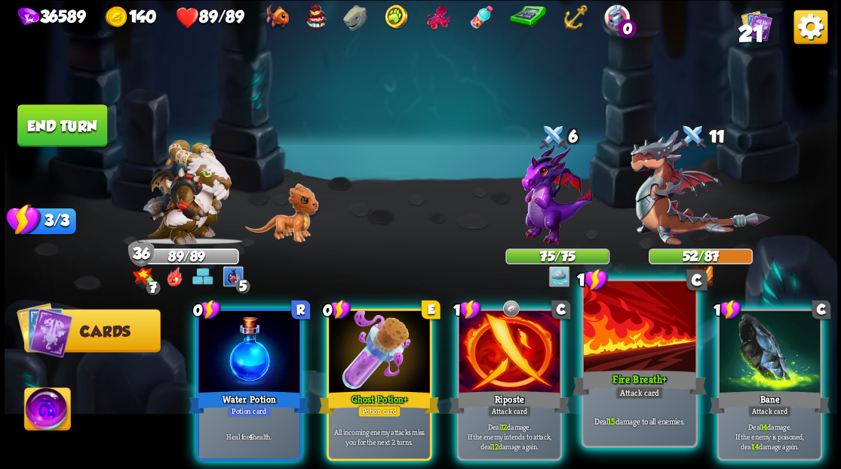
click at [626, 347] on div at bounding box center [639, 328] width 112 height 94
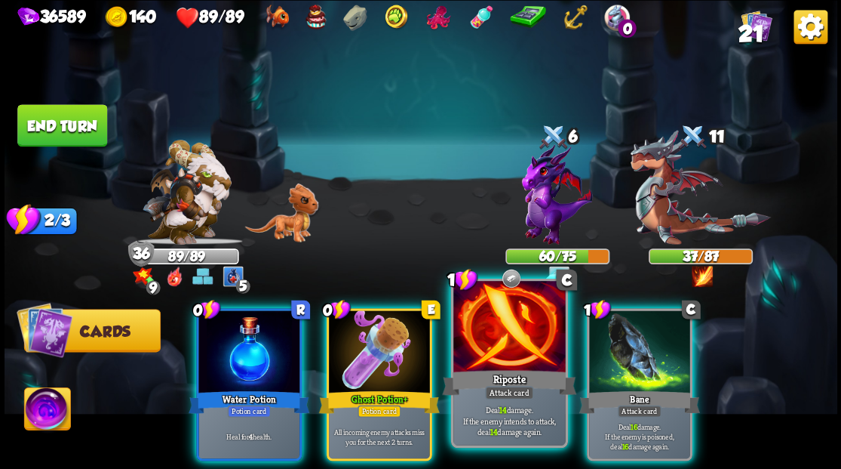
drag, startPoint x: 518, startPoint y: 351, endPoint x: 644, endPoint y: 252, distance: 160.2
click at [519, 350] on div at bounding box center [509, 328] width 112 height 94
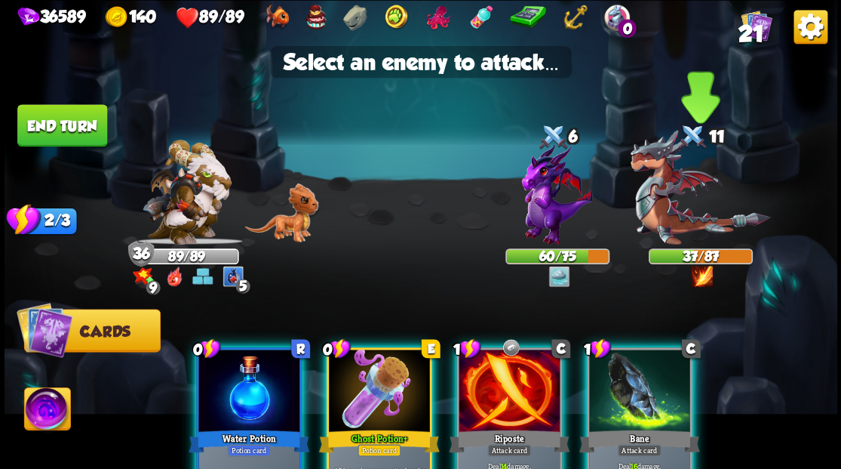
click at [678, 193] on img at bounding box center [700, 187] width 140 height 115
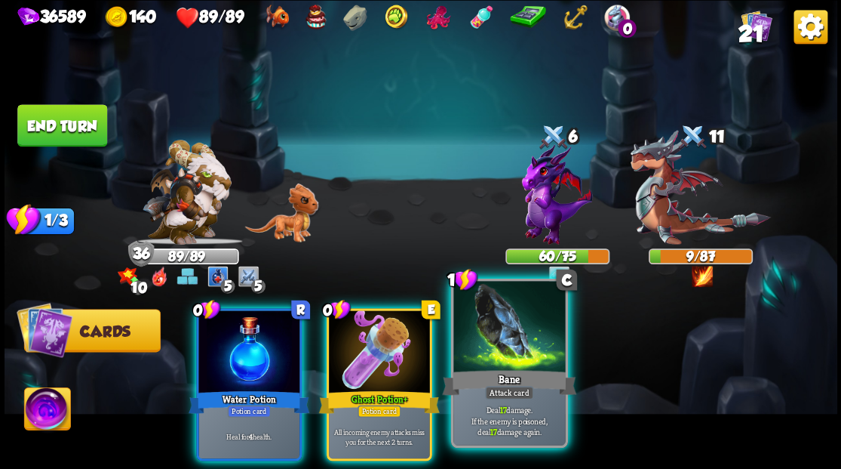
click at [513, 333] on div at bounding box center [509, 328] width 112 height 94
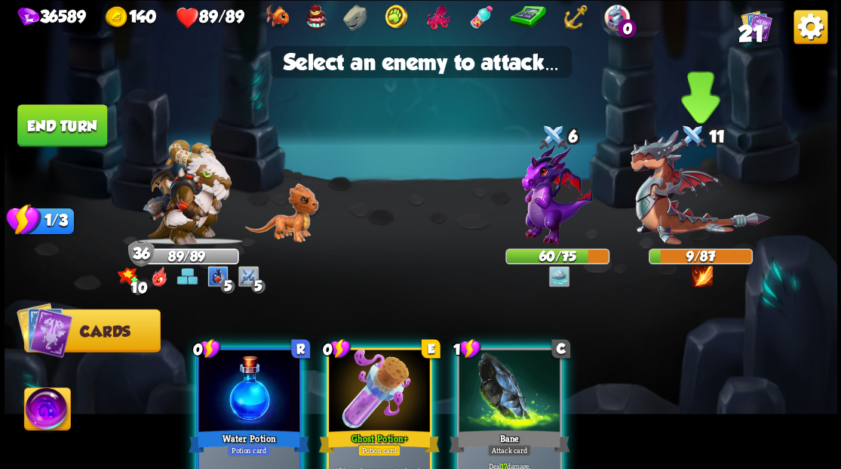
click at [655, 213] on img at bounding box center [700, 187] width 140 height 115
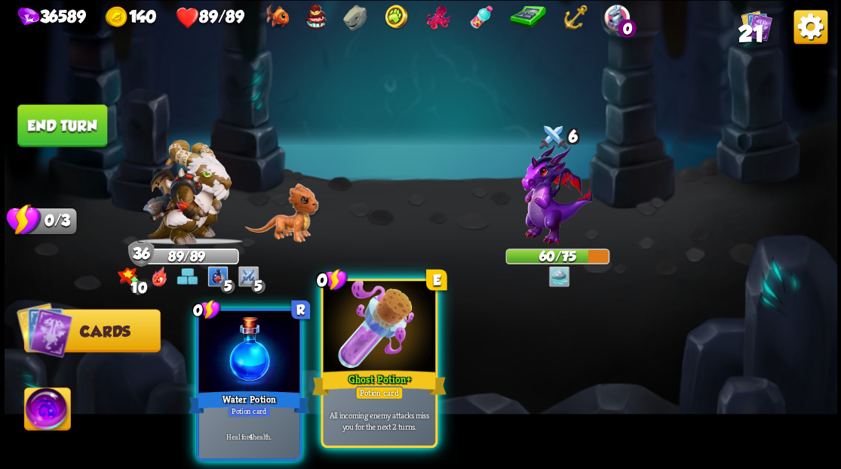
click at [400, 321] on div at bounding box center [379, 328] width 112 height 94
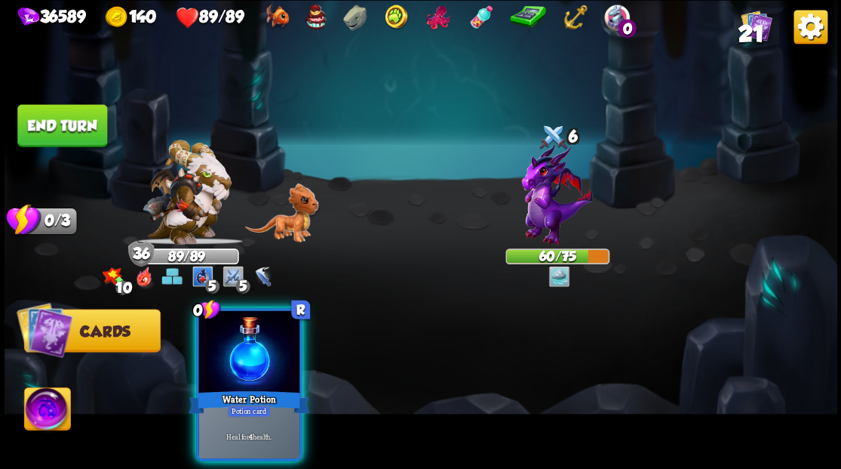
drag, startPoint x: 228, startPoint y: 340, endPoint x: 223, endPoint y: 334, distance: 8.2
click at [227, 340] on div at bounding box center [248, 352] width 101 height 85
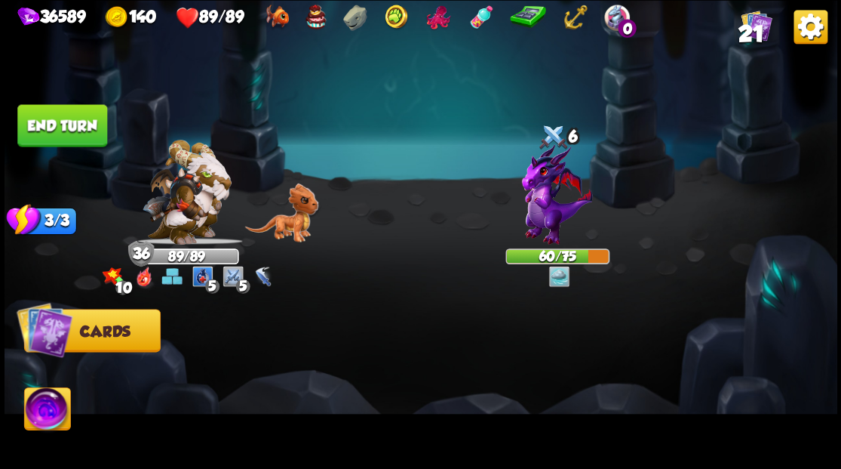
click at [44, 112] on button "End turn" at bounding box center [62, 125] width 90 height 42
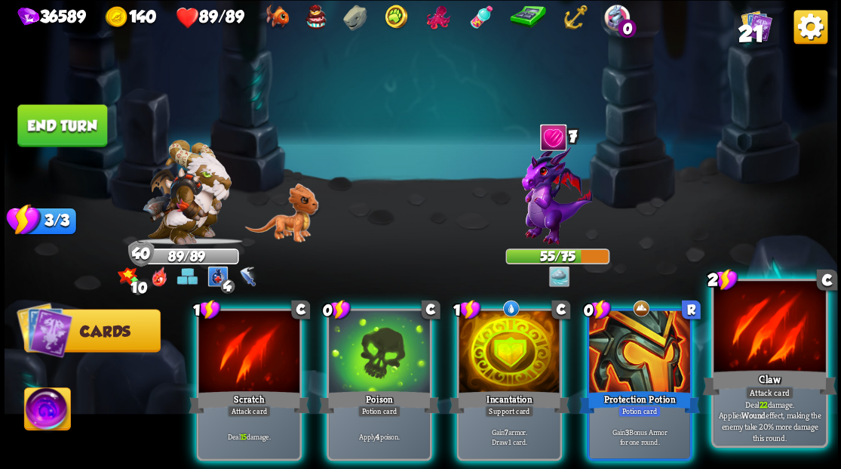
click at [792, 363] on div at bounding box center [770, 328] width 112 height 94
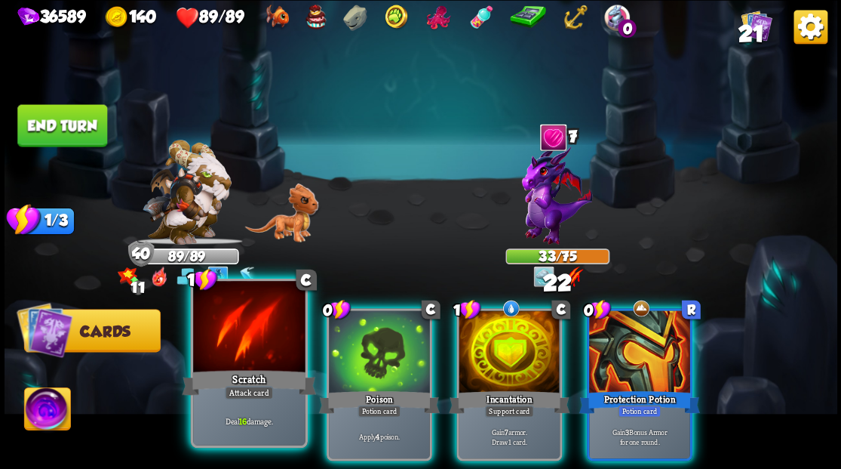
click at [250, 338] on div at bounding box center [249, 328] width 112 height 94
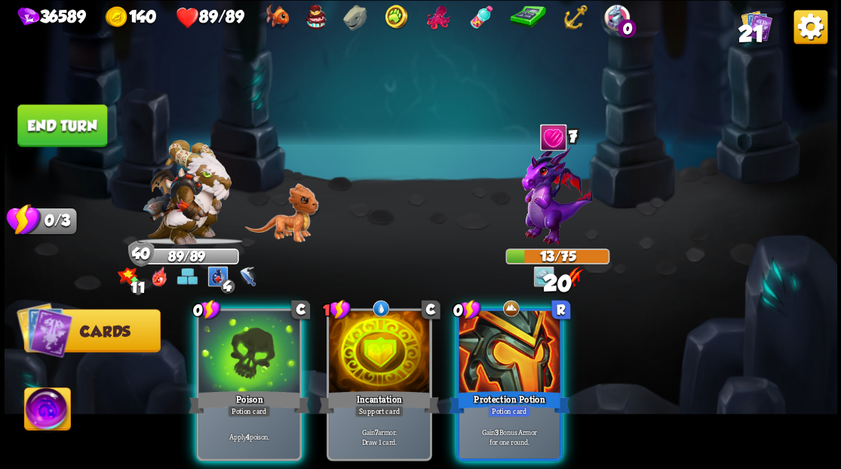
click at [250, 338] on div at bounding box center [248, 352] width 101 height 85
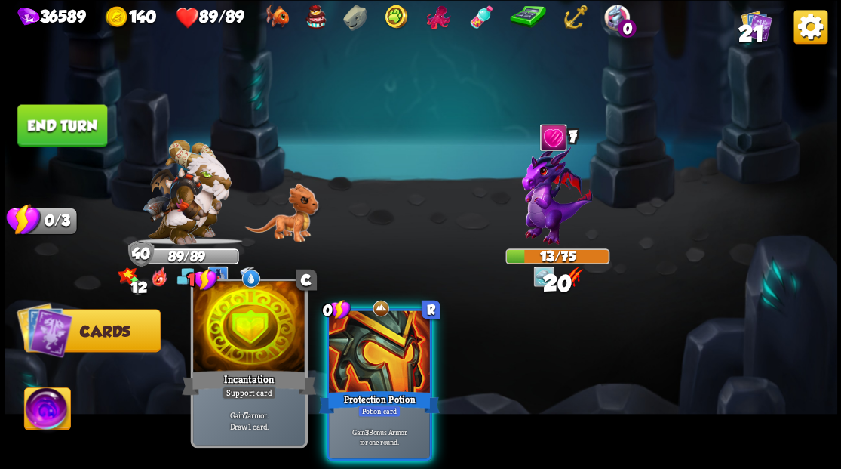
click at [266, 338] on div at bounding box center [249, 328] width 112 height 94
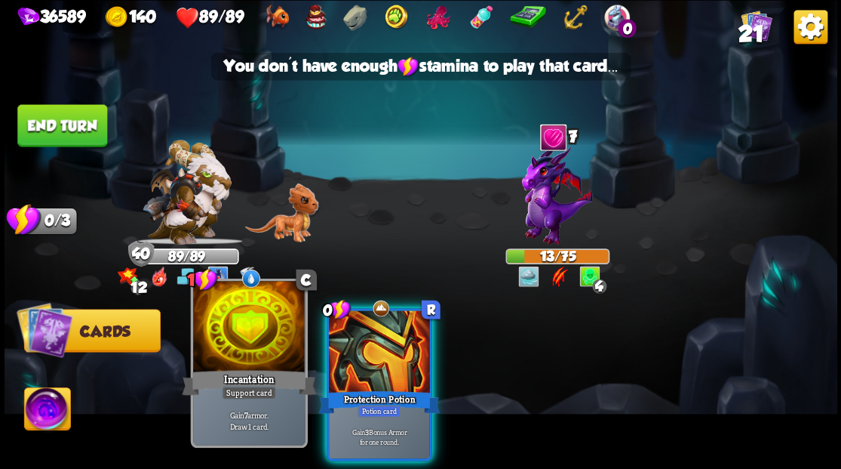
click at [296, 344] on div at bounding box center [249, 328] width 112 height 94
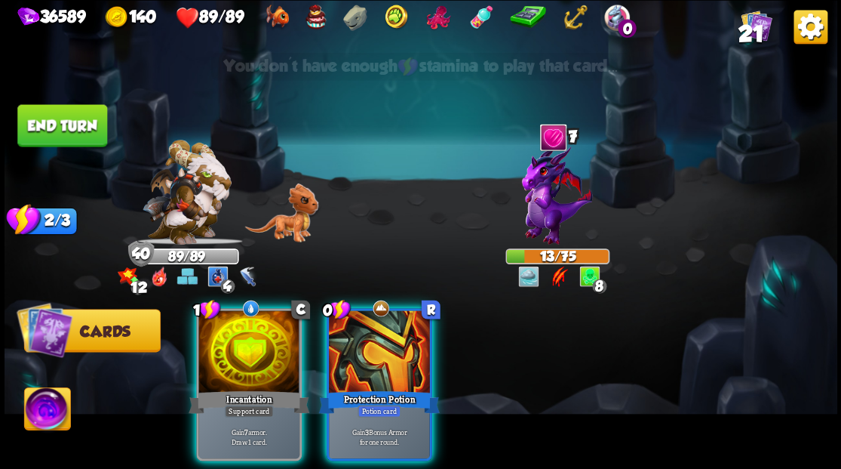
drag, startPoint x: 371, startPoint y: 352, endPoint x: 303, endPoint y: 352, distance: 67.9
click at [365, 351] on div at bounding box center [379, 352] width 101 height 85
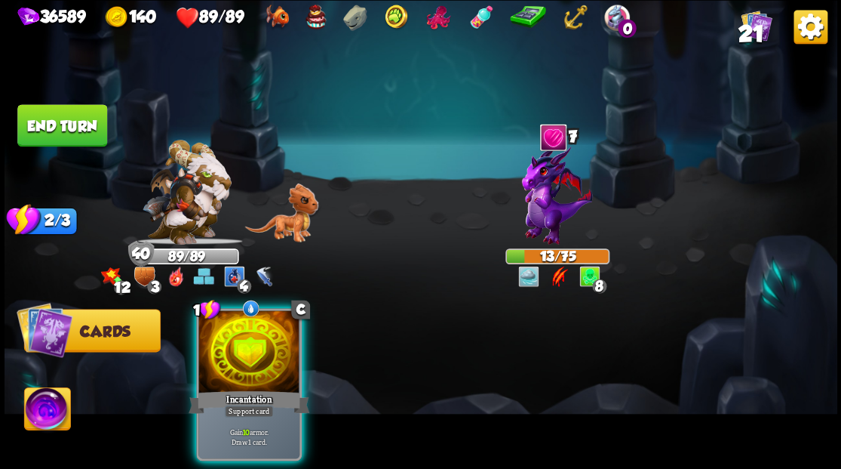
drag, startPoint x: 258, startPoint y: 349, endPoint x: 232, endPoint y: 276, distance: 77.6
click at [246, 324] on div at bounding box center [248, 352] width 101 height 85
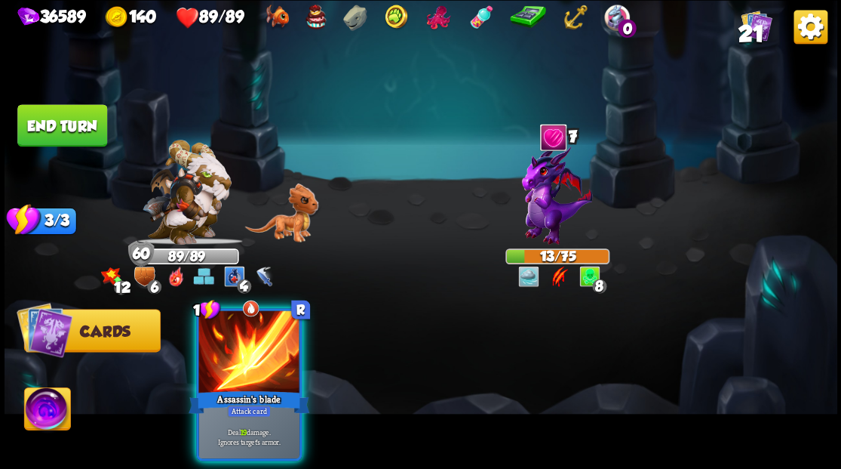
click at [254, 325] on div at bounding box center [248, 352] width 101 height 85
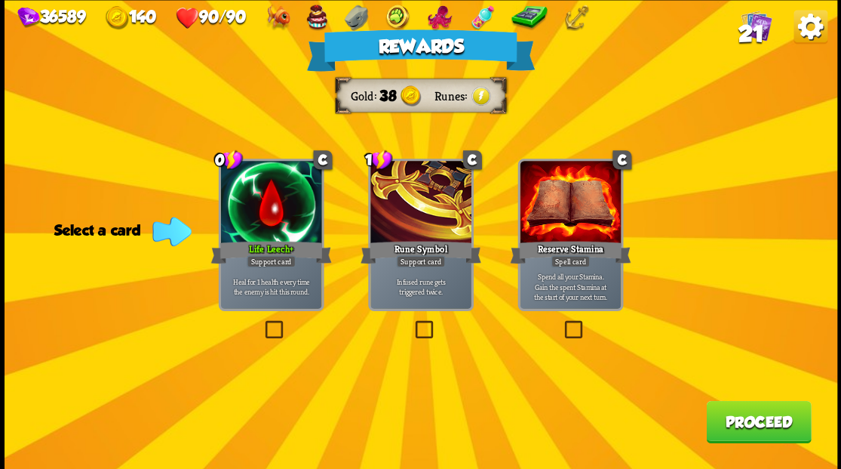
click at [771, 436] on button "Proceed" at bounding box center [758, 421] width 105 height 42
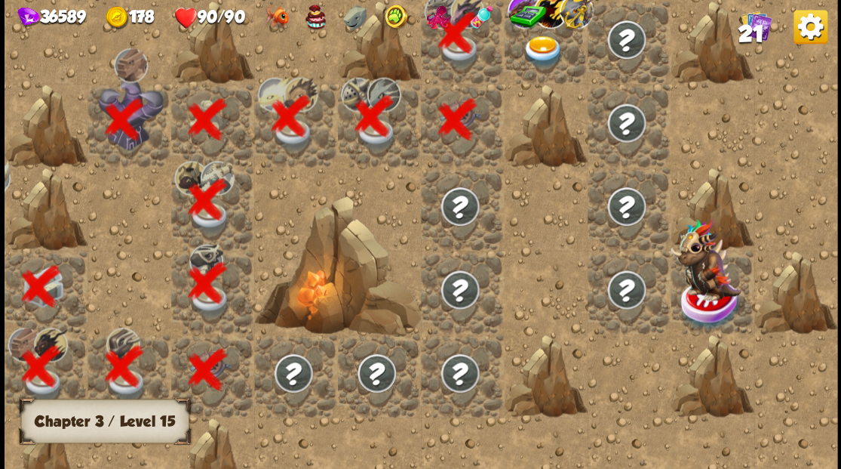
click at [536, 48] on div at bounding box center [545, 41] width 83 height 83
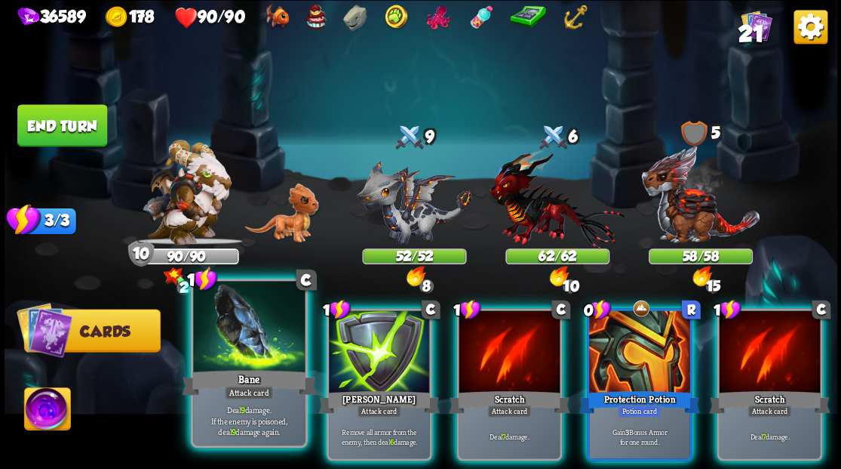
click at [222, 346] on div at bounding box center [249, 328] width 112 height 94
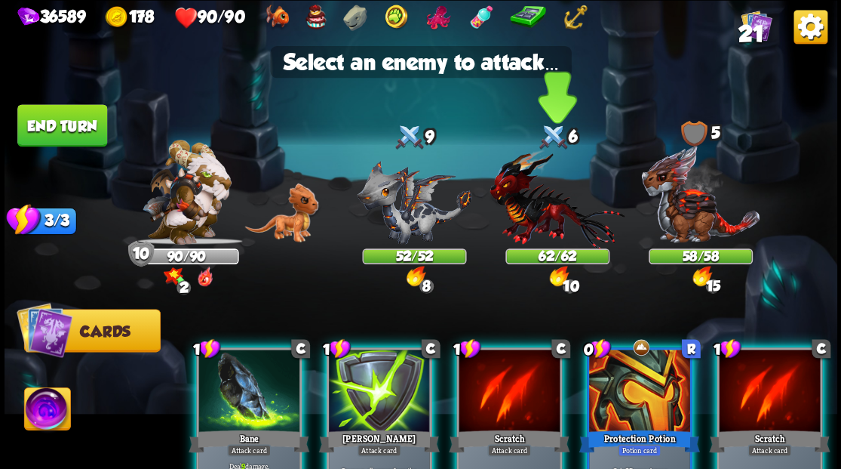
click at [529, 213] on img at bounding box center [557, 199] width 135 height 100
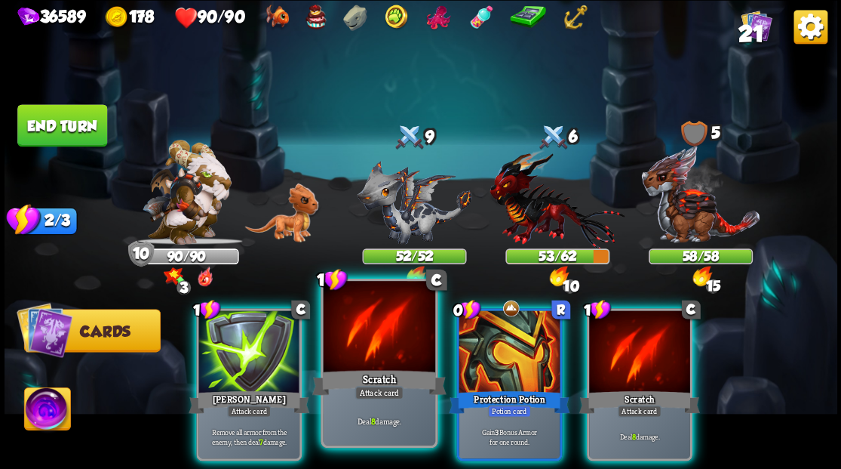
drag, startPoint x: 365, startPoint y: 337, endPoint x: 478, endPoint y: 281, distance: 126.5
click at [365, 337] on div at bounding box center [379, 328] width 112 height 94
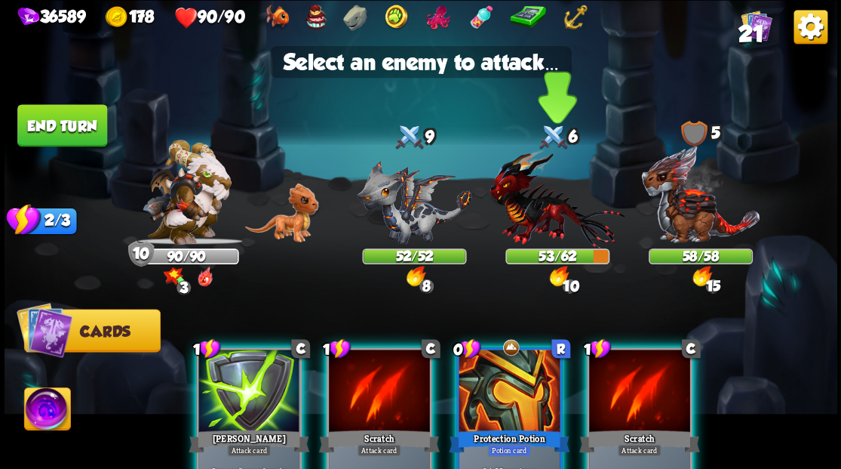
click at [543, 214] on img at bounding box center [557, 199] width 135 height 100
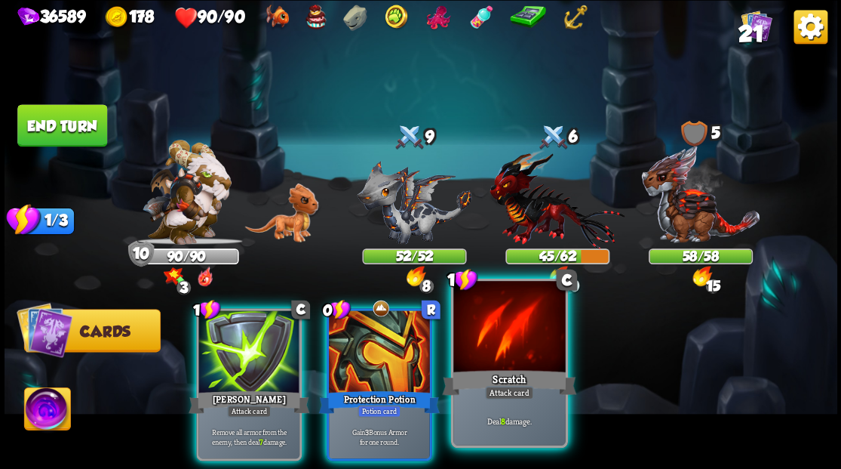
drag, startPoint x: 503, startPoint y: 351, endPoint x: 507, endPoint y: 340, distance: 11.2
click at [504, 349] on div at bounding box center [509, 328] width 112 height 94
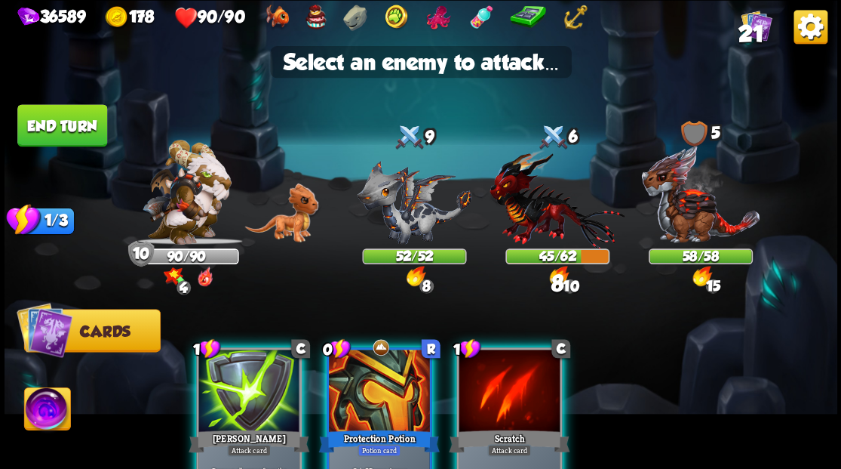
drag, startPoint x: 522, startPoint y: 213, endPoint x: 334, endPoint y: 303, distance: 208.9
click at [523, 213] on img at bounding box center [557, 199] width 135 height 100
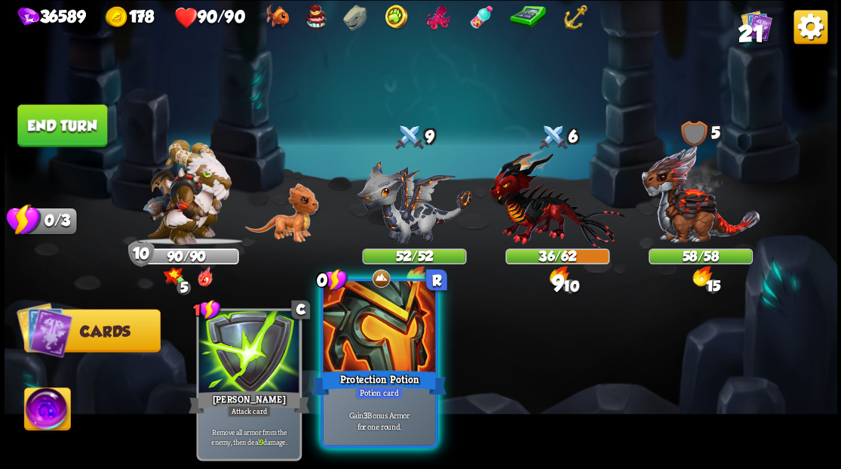
click at [358, 351] on div at bounding box center [379, 328] width 112 height 94
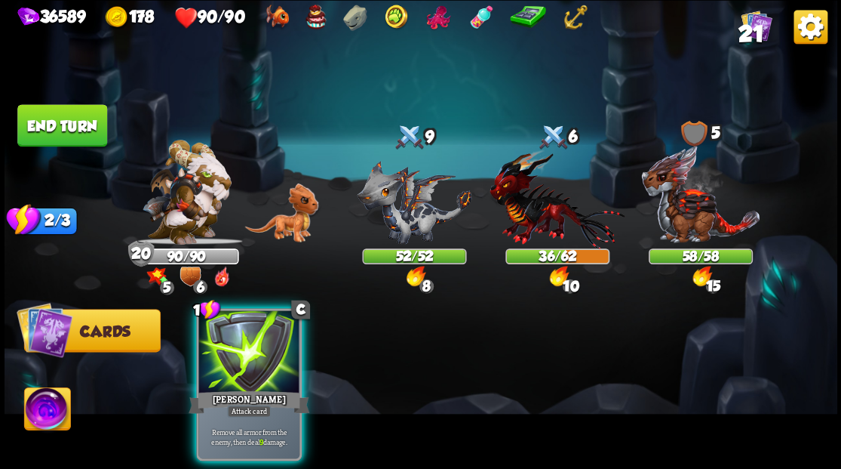
drag, startPoint x: 248, startPoint y: 378, endPoint x: 435, endPoint y: 325, distance: 194.4
click at [251, 388] on div "[PERSON_NAME]" at bounding box center [249, 401] width 121 height 27
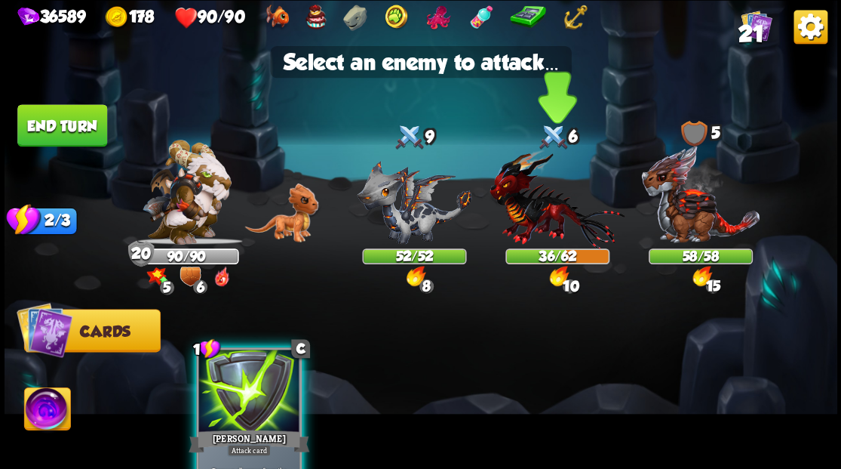
click at [524, 220] on img at bounding box center [557, 199] width 135 height 100
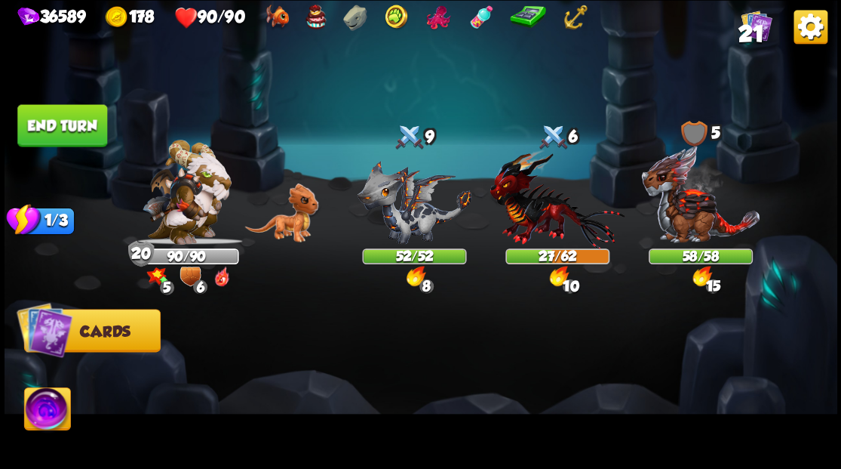
click at [63, 124] on button "End turn" at bounding box center [62, 125] width 90 height 42
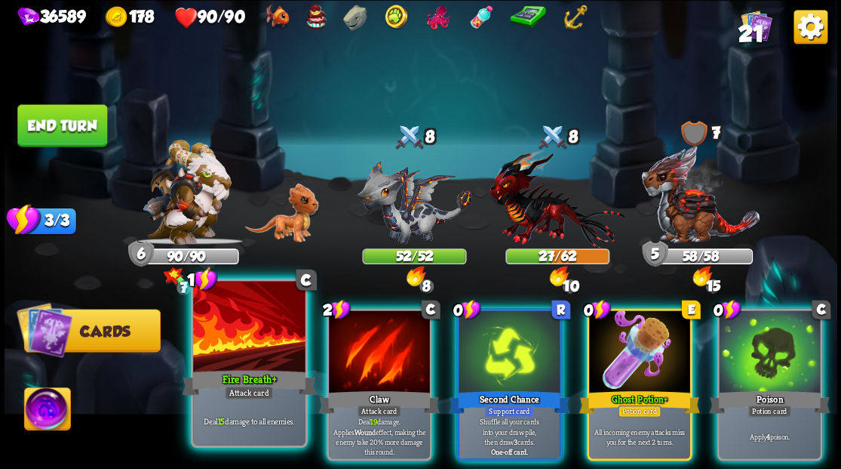
click at [211, 340] on div at bounding box center [249, 328] width 112 height 94
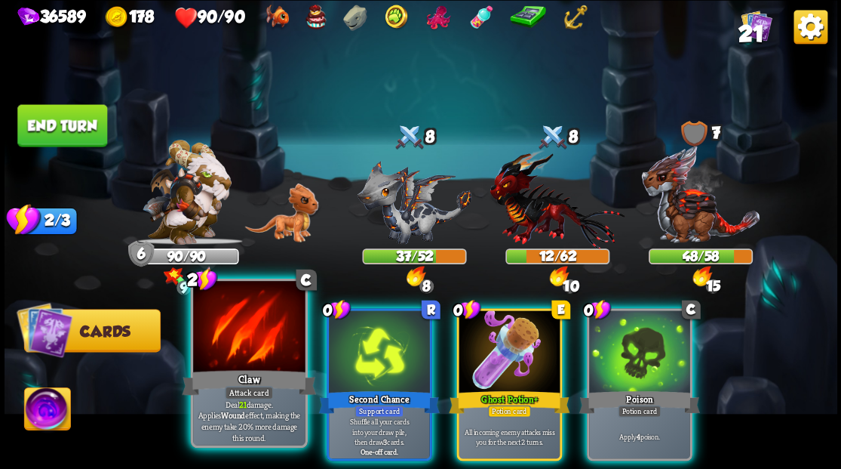
click at [232, 346] on div at bounding box center [249, 328] width 112 height 94
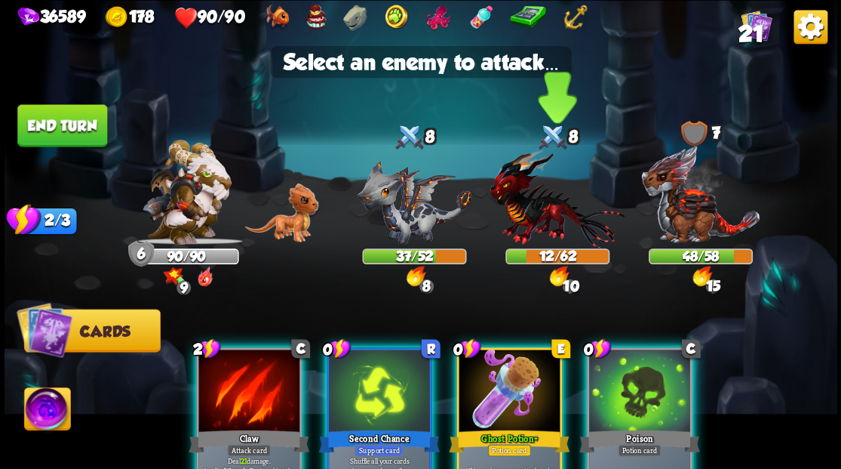
click at [526, 208] on img at bounding box center [557, 199] width 135 height 100
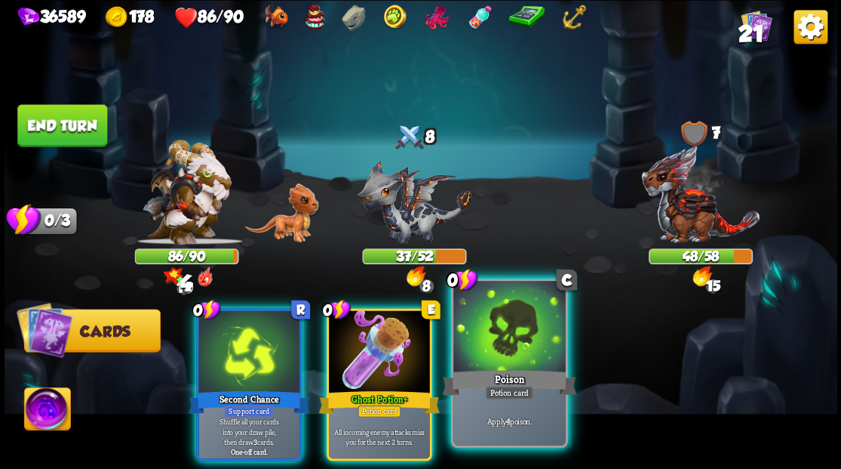
click at [493, 343] on div at bounding box center [509, 328] width 112 height 94
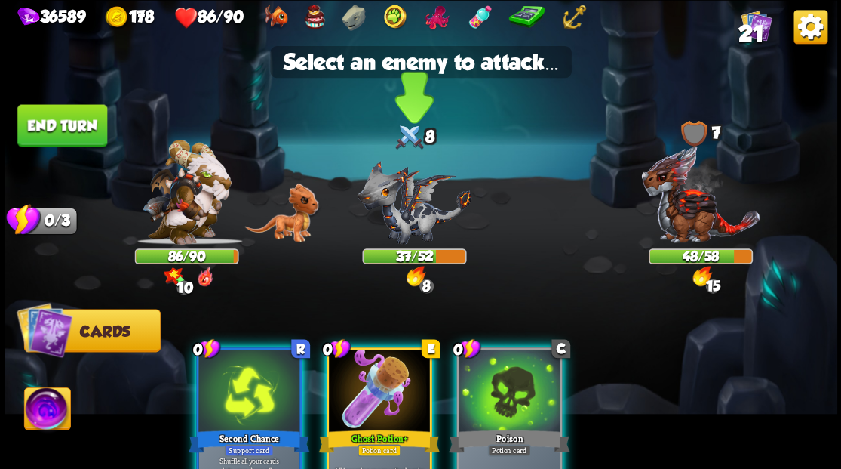
drag, startPoint x: 409, startPoint y: 209, endPoint x: 404, endPoint y: 229, distance: 20.9
click at [409, 208] on img at bounding box center [414, 202] width 115 height 84
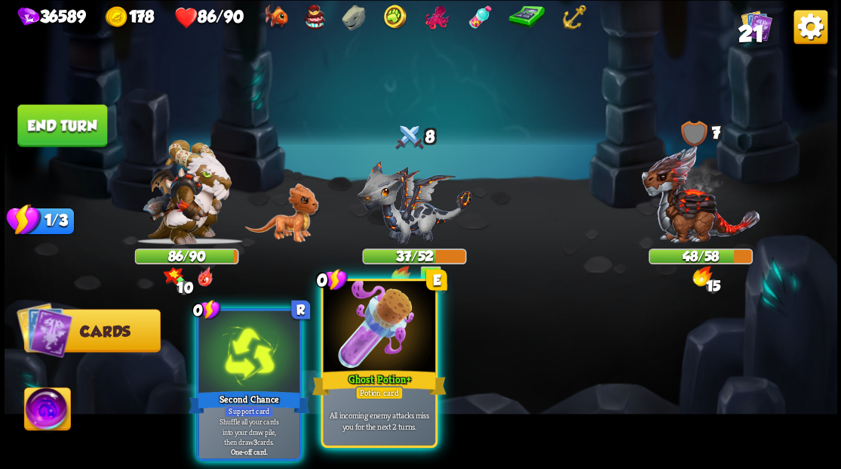
click at [405, 343] on div at bounding box center [379, 328] width 112 height 94
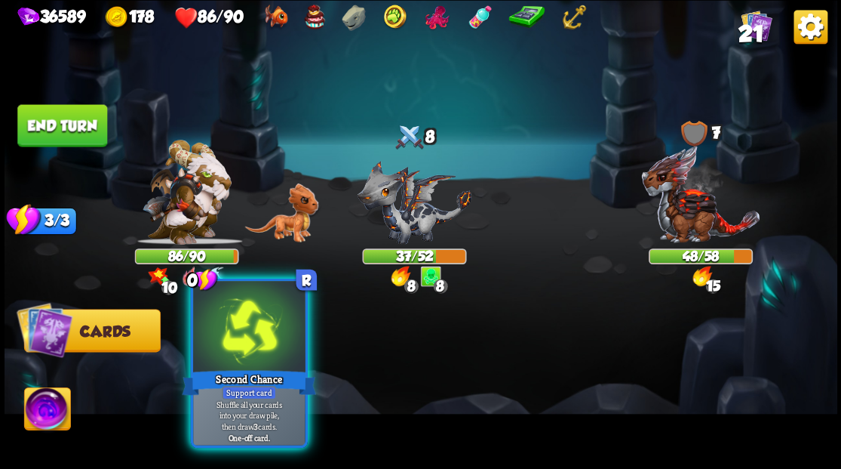
drag, startPoint x: 251, startPoint y: 338, endPoint x: 385, endPoint y: 371, distance: 138.4
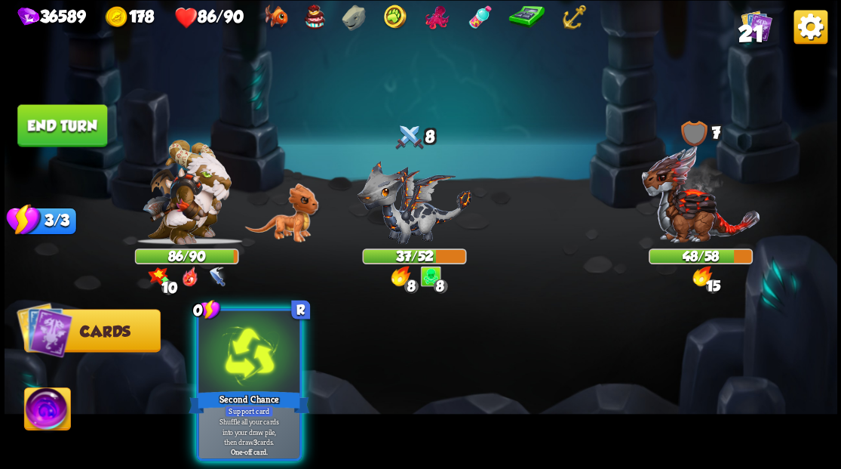
click at [251, 338] on div at bounding box center [248, 352] width 101 height 85
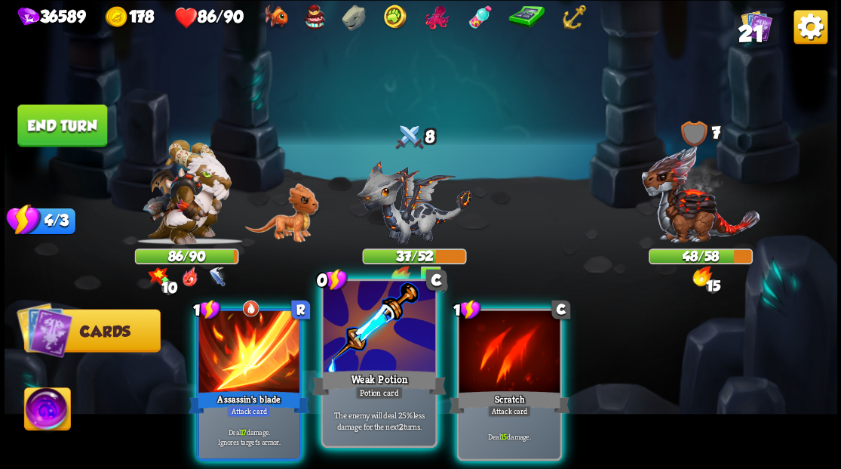
drag, startPoint x: 367, startPoint y: 334, endPoint x: 367, endPoint y: 324, distance: 9.8
click at [367, 333] on div at bounding box center [379, 328] width 112 height 94
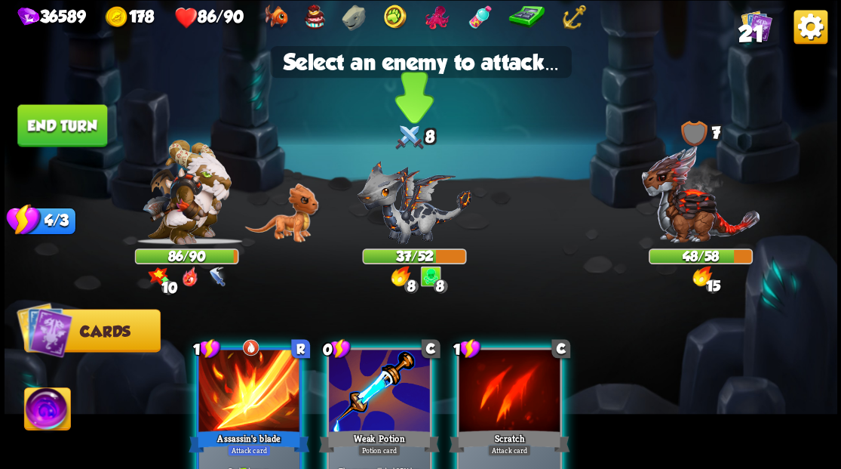
click at [398, 210] on img at bounding box center [414, 202] width 115 height 84
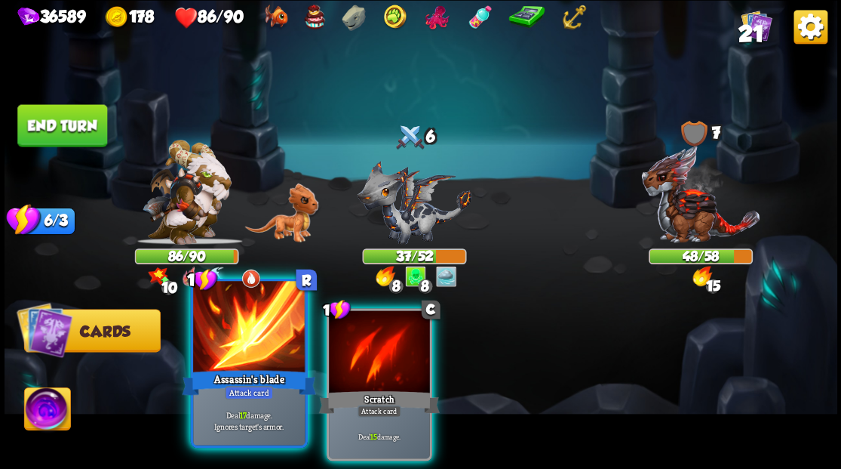
click at [242, 334] on div at bounding box center [249, 328] width 112 height 94
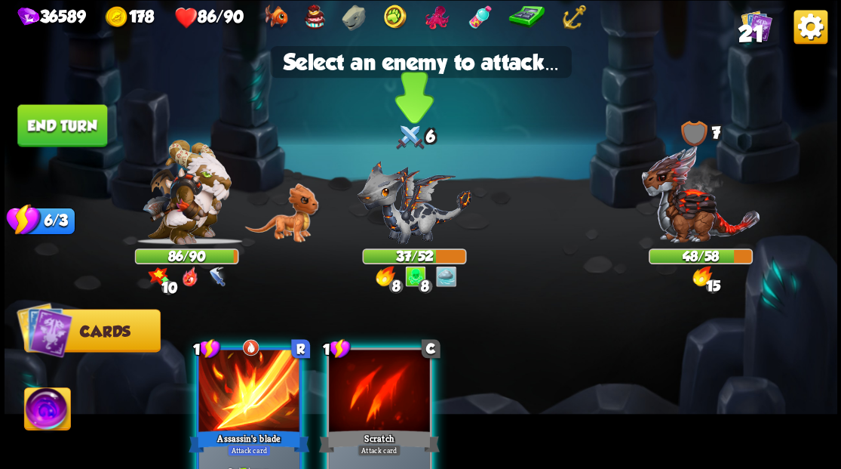
click at [413, 232] on img at bounding box center [414, 202] width 115 height 84
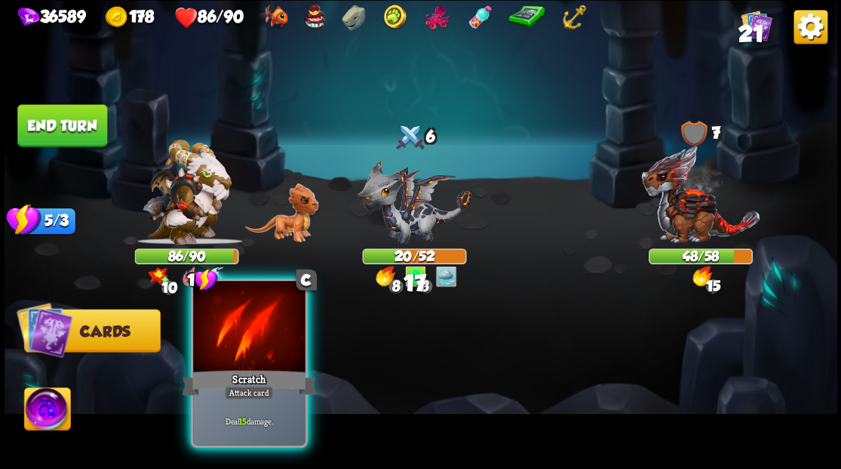
click at [272, 346] on div at bounding box center [249, 328] width 112 height 94
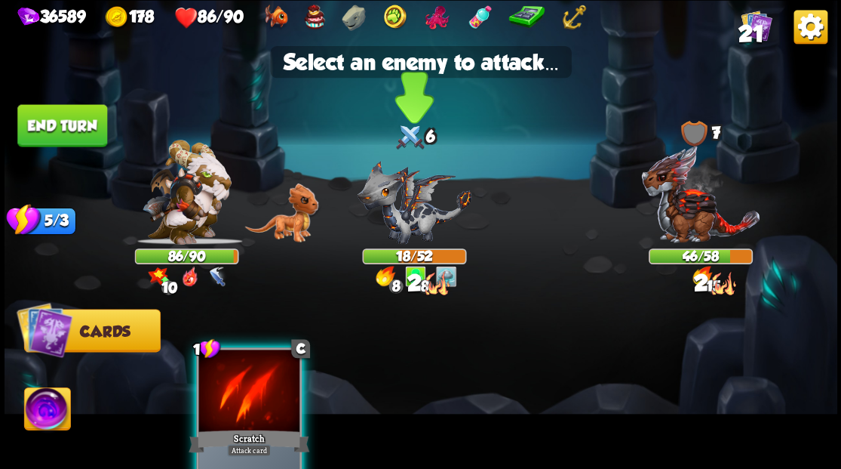
click at [419, 248] on div "18/52" at bounding box center [414, 256] width 104 height 16
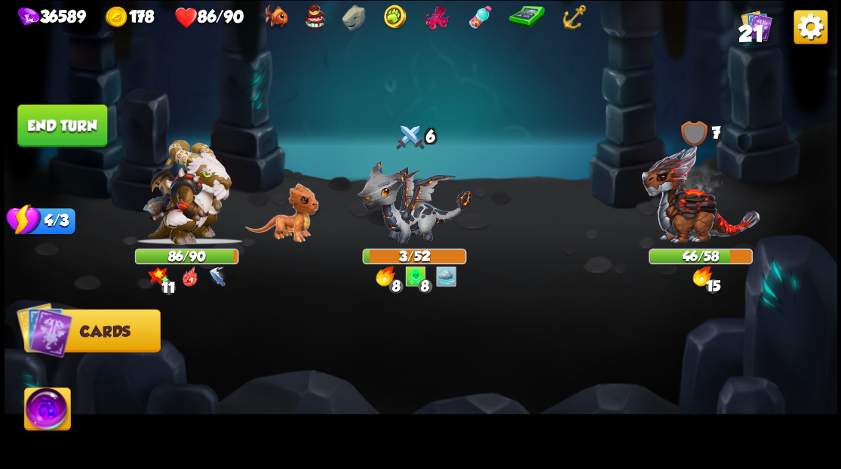
click at [76, 124] on button "End turn" at bounding box center [62, 125] width 90 height 42
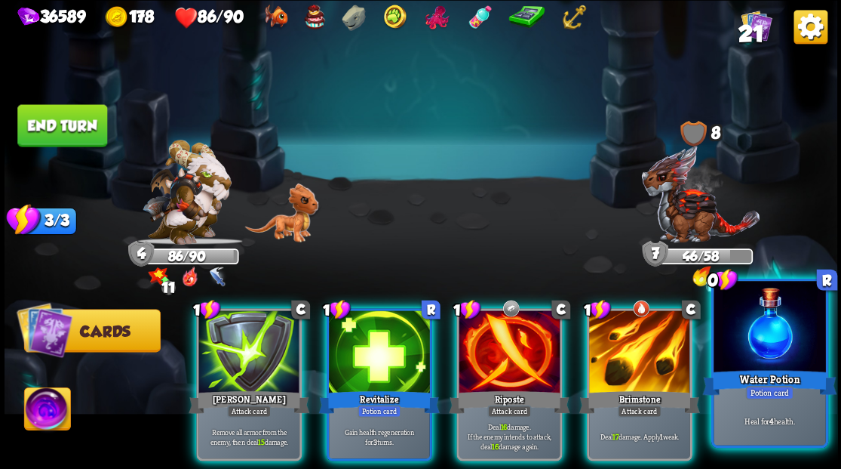
click at [779, 364] on div at bounding box center [770, 328] width 112 height 94
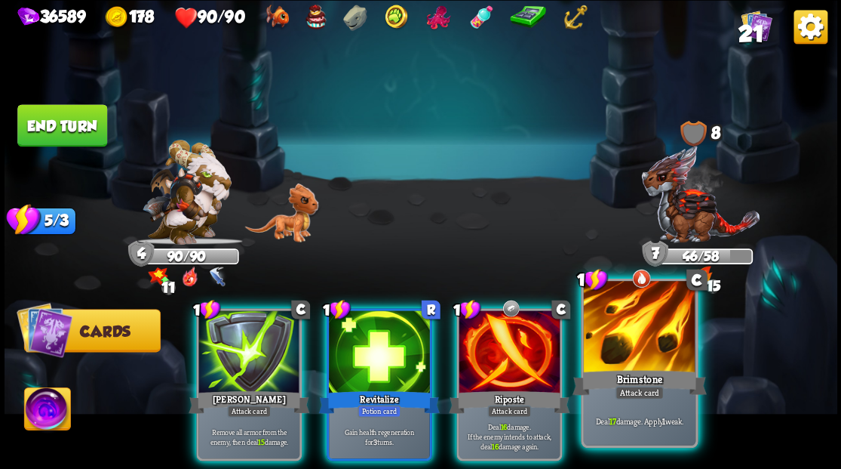
click at [634, 344] on div at bounding box center [639, 328] width 112 height 94
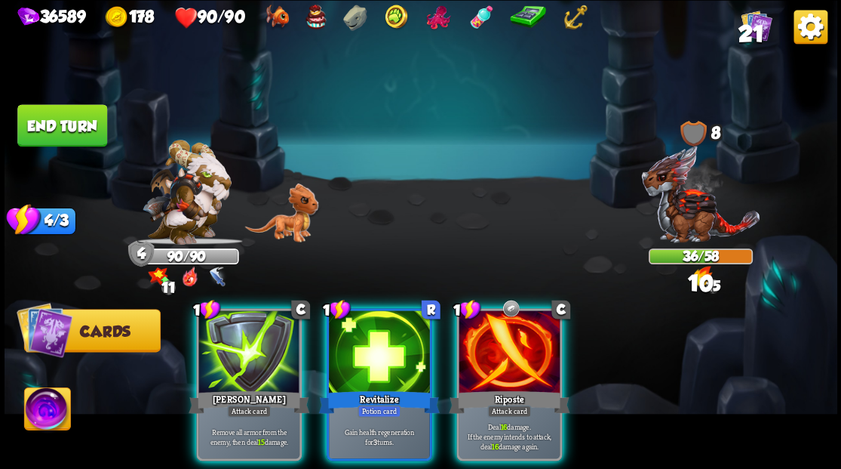
drag, startPoint x: 500, startPoint y: 343, endPoint x: 457, endPoint y: 341, distance: 42.3
click at [498, 343] on div at bounding box center [509, 352] width 101 height 85
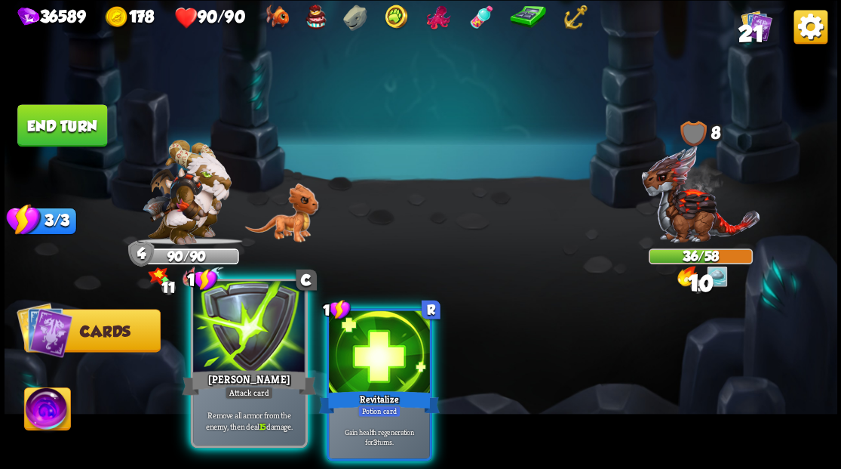
click at [231, 332] on div at bounding box center [249, 328] width 112 height 94
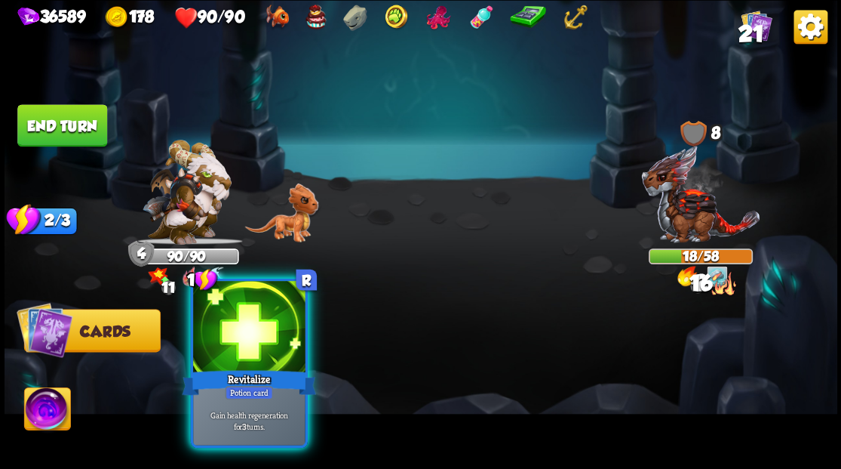
click at [254, 318] on div at bounding box center [249, 328] width 112 height 94
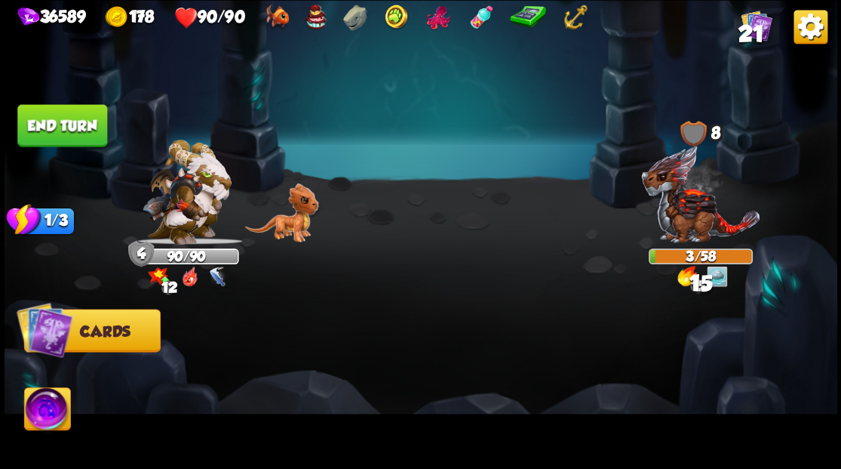
click at [45, 113] on button "End turn" at bounding box center [62, 125] width 90 height 42
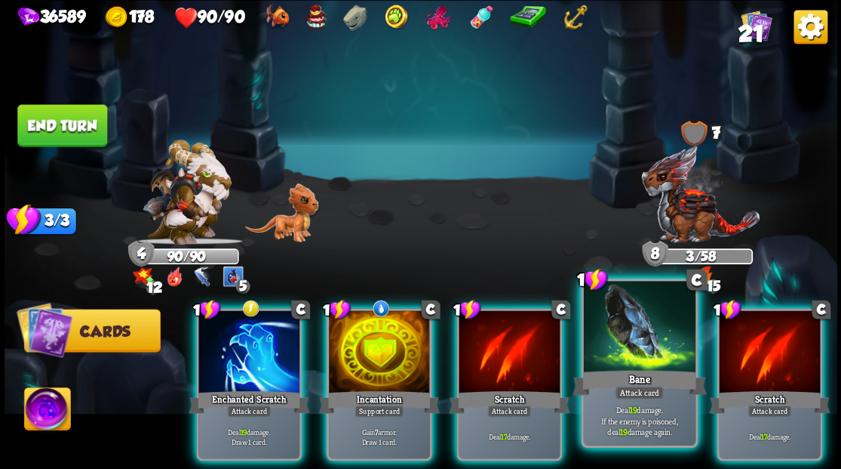
click at [654, 347] on div at bounding box center [639, 328] width 112 height 94
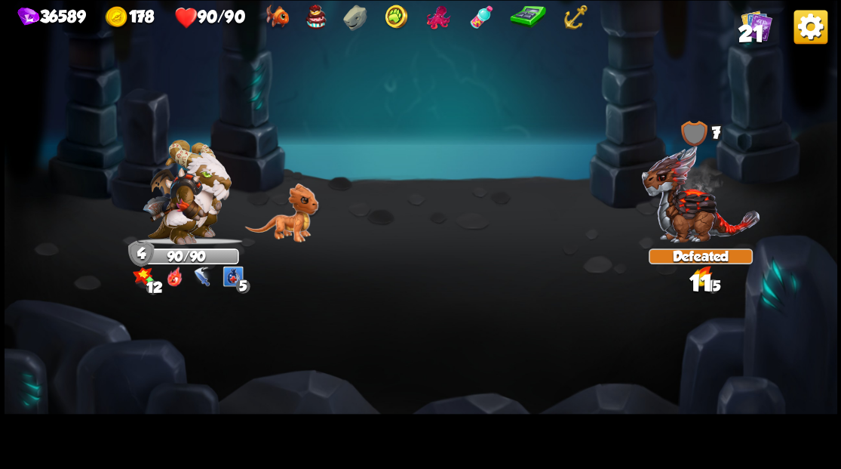
click at [650, 340] on img at bounding box center [421, 234] width 833 height 469
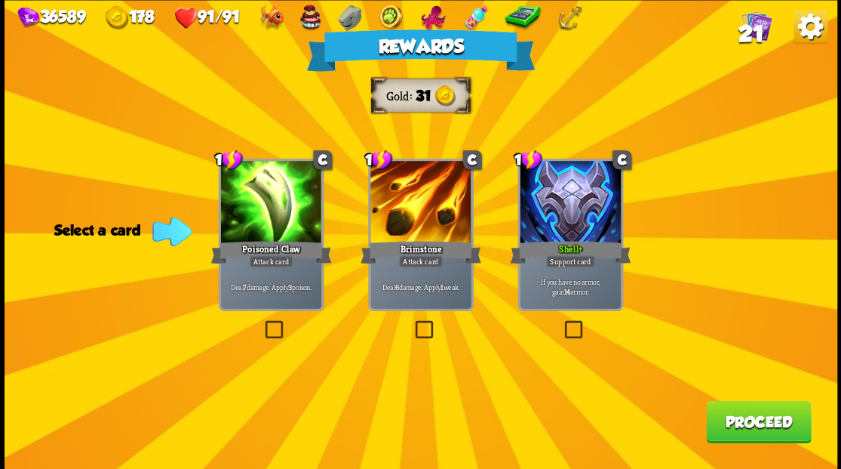
click at [738, 421] on button "Proceed" at bounding box center [758, 421] width 105 height 42
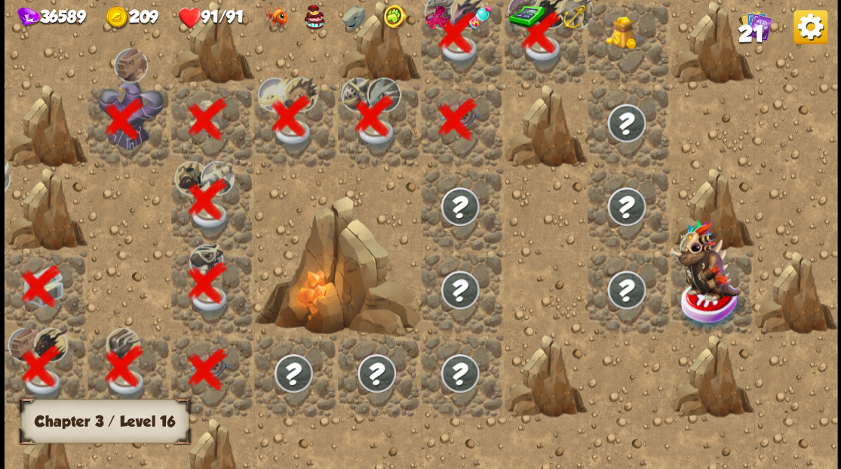
click at [635, 66] on div at bounding box center [628, 41] width 83 height 83
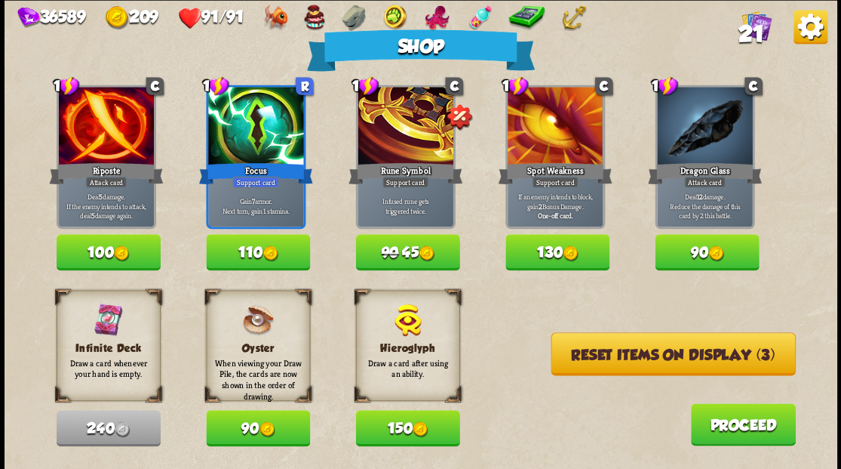
click at [664, 358] on button "Reset items on display (3)" at bounding box center [673, 353] width 244 height 43
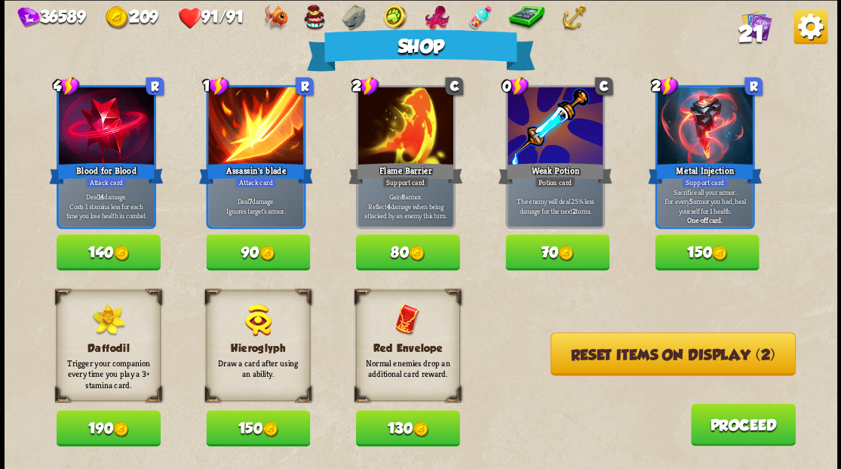
click at [675, 373] on button "Reset items on display (2)" at bounding box center [672, 353] width 245 height 43
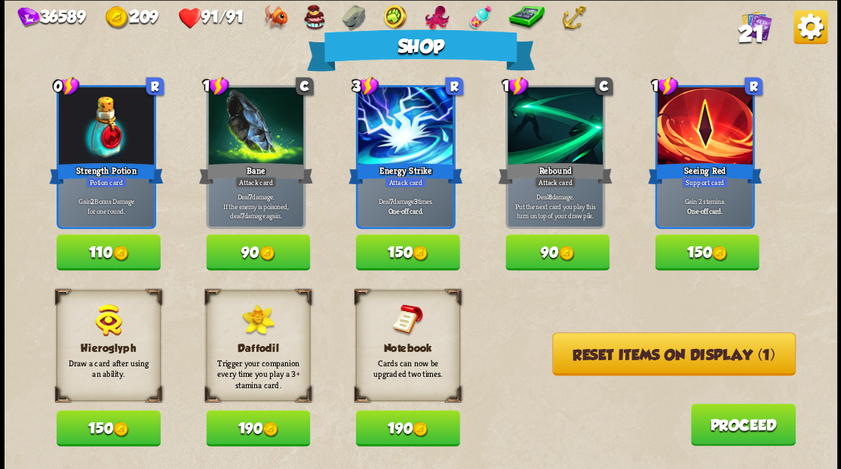
click at [611, 355] on button "Reset items on display (1)" at bounding box center [674, 353] width 244 height 43
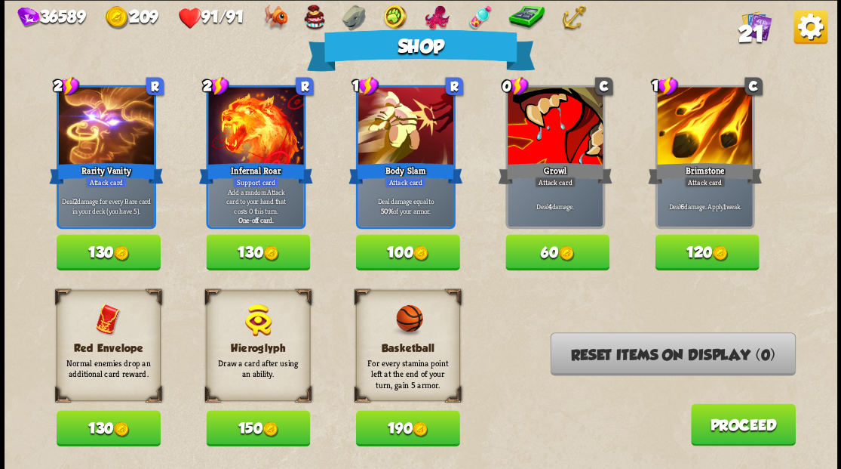
click at [744, 422] on button "Proceed" at bounding box center [742, 424] width 105 height 42
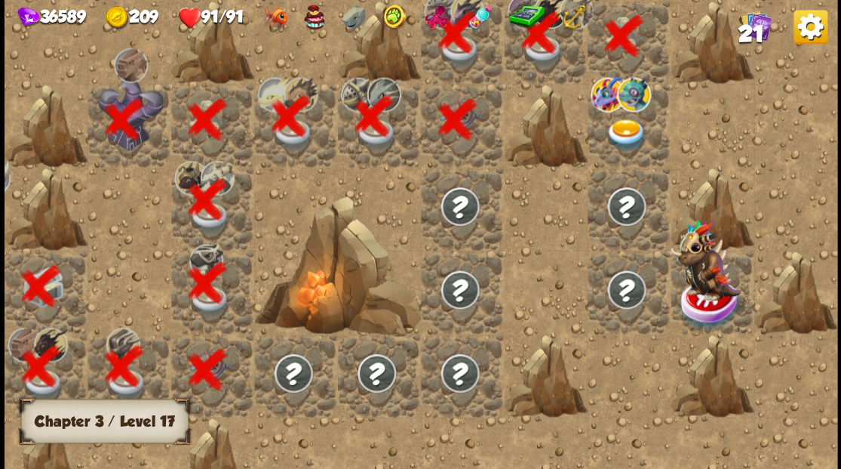
click at [626, 131] on img at bounding box center [625, 134] width 41 height 32
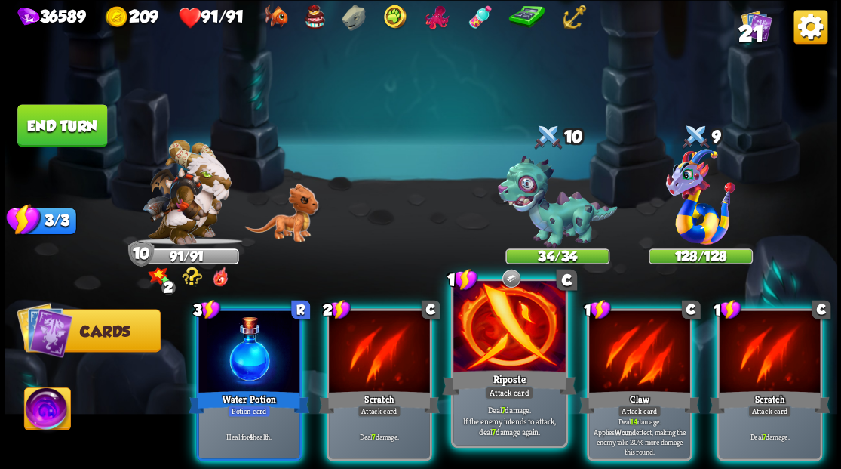
drag, startPoint x: 527, startPoint y: 329, endPoint x: 522, endPoint y: 315, distance: 15.0
click at [524, 325] on div at bounding box center [509, 328] width 112 height 94
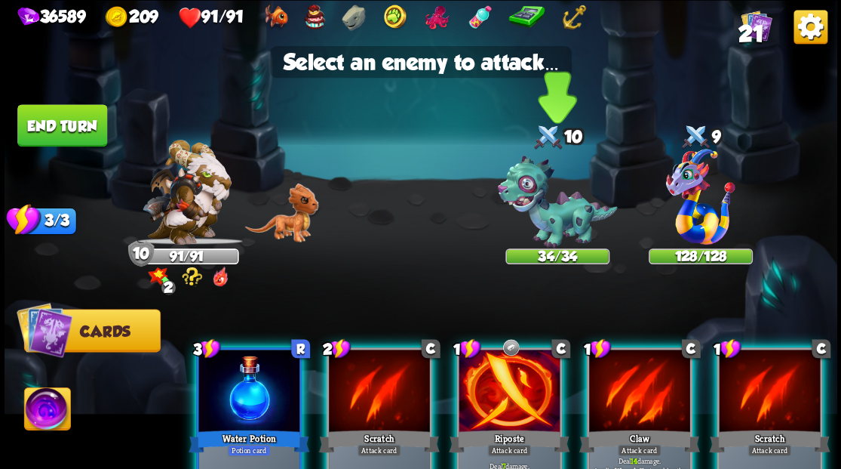
click at [538, 201] on img at bounding box center [557, 201] width 120 height 93
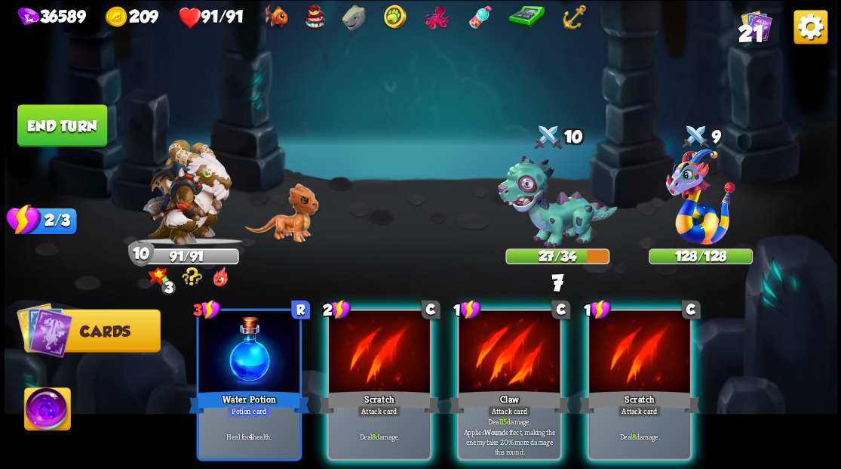
drag, startPoint x: 518, startPoint y: 330, endPoint x: 536, endPoint y: 260, distance: 72.5
click at [518, 320] on div at bounding box center [509, 352] width 101 height 85
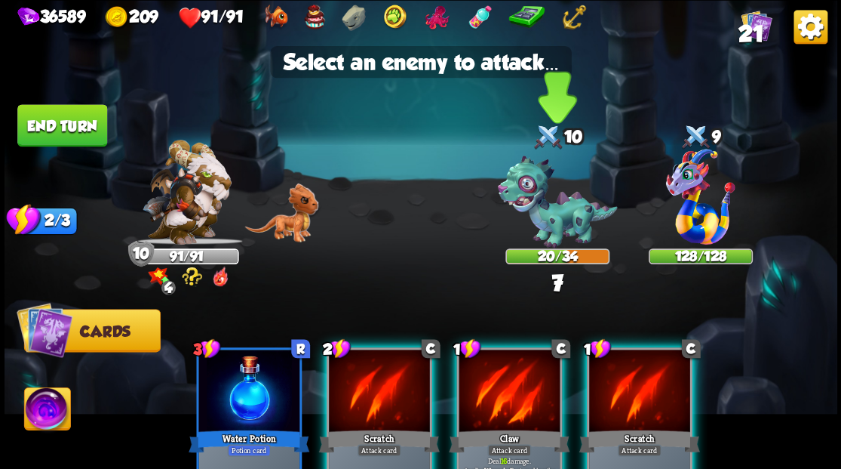
click at [549, 217] on img at bounding box center [557, 201] width 120 height 93
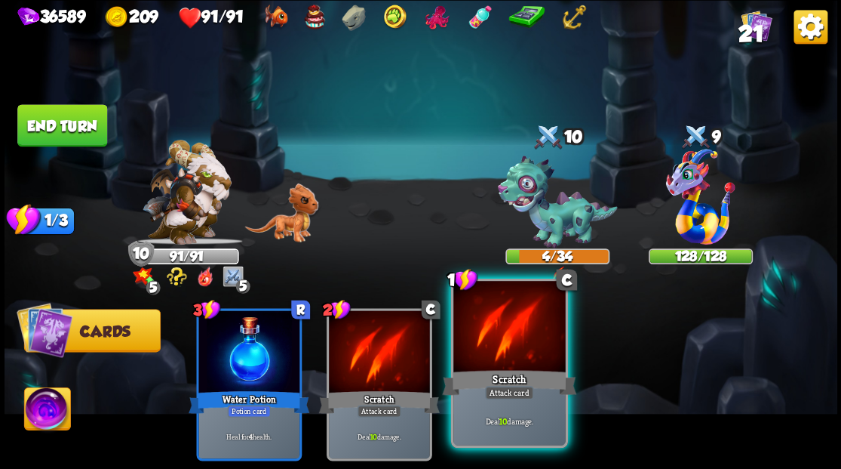
drag, startPoint x: 501, startPoint y: 355, endPoint x: 501, endPoint y: 341, distance: 13.6
click at [501, 352] on div at bounding box center [509, 328] width 112 height 94
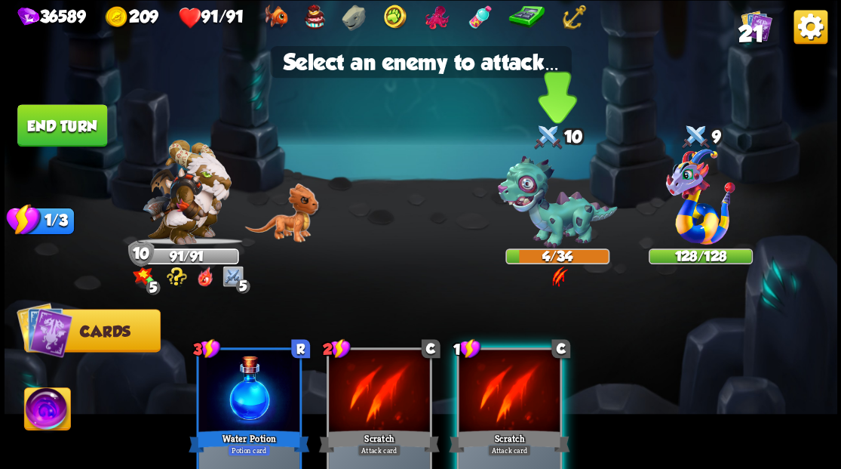
click at [555, 207] on img at bounding box center [557, 201] width 120 height 93
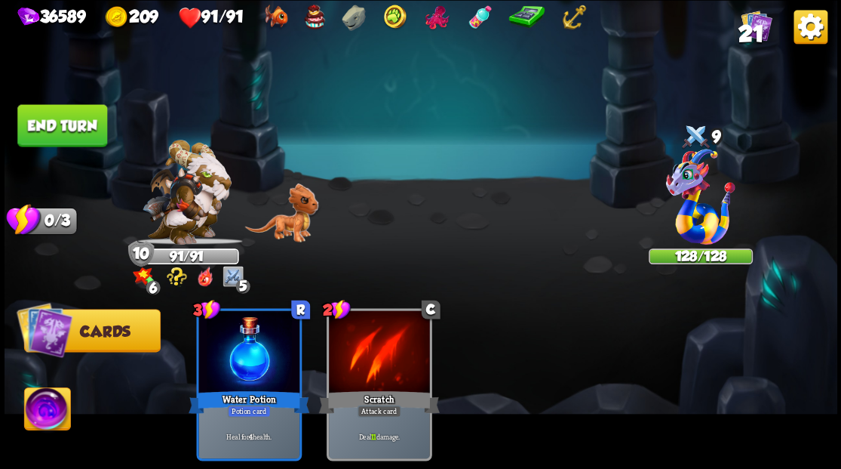
drag, startPoint x: 49, startPoint y: 132, endPoint x: 65, endPoint y: 140, distance: 17.9
click at [50, 132] on button "End turn" at bounding box center [62, 125] width 90 height 42
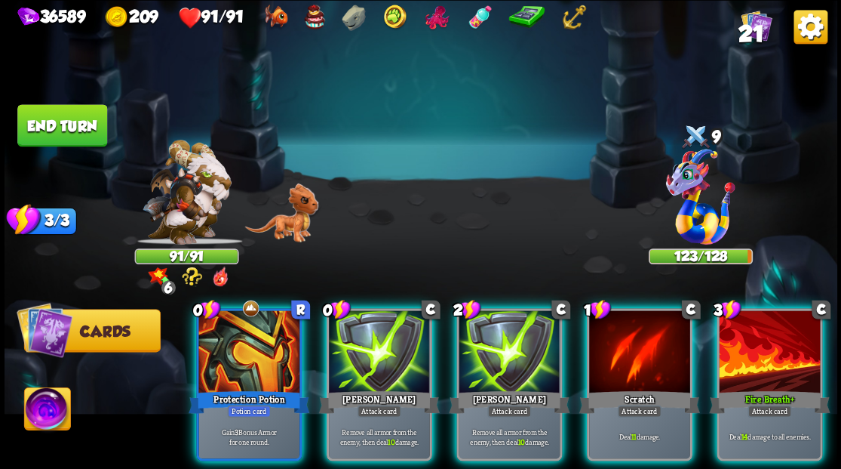
click at [779, 361] on div at bounding box center [769, 352] width 101 height 85
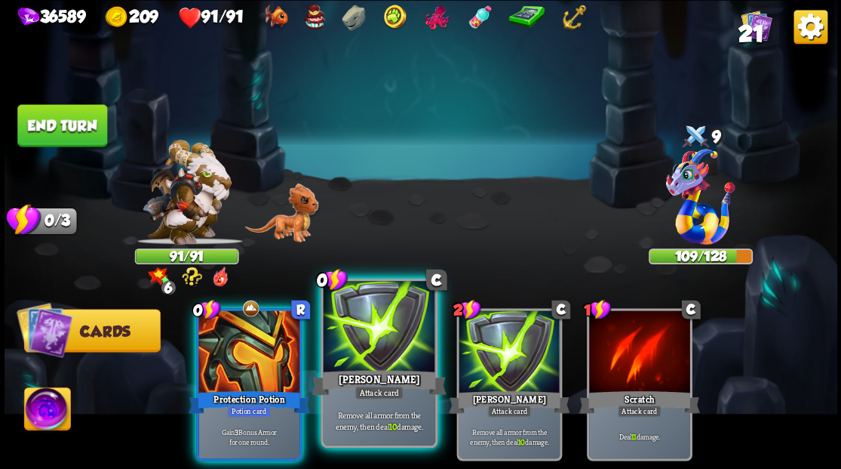
click at [358, 334] on div at bounding box center [379, 328] width 112 height 94
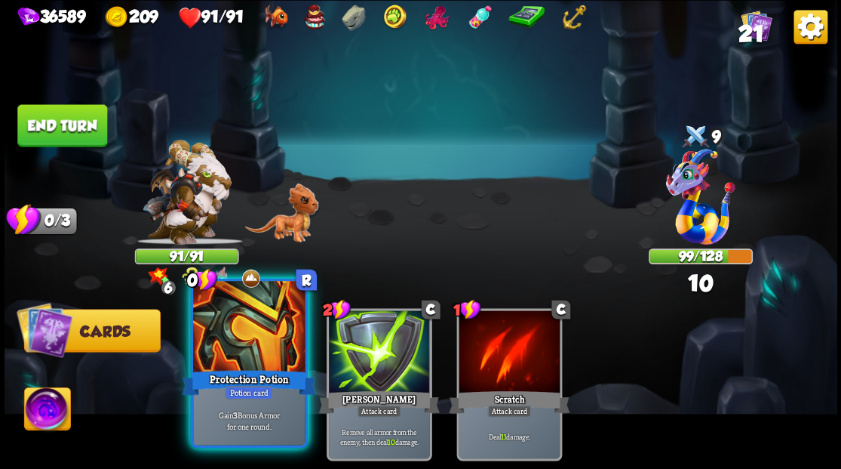
drag, startPoint x: 263, startPoint y: 349, endPoint x: 261, endPoint y: 337, distance: 12.2
click at [261, 337] on div at bounding box center [249, 328] width 112 height 94
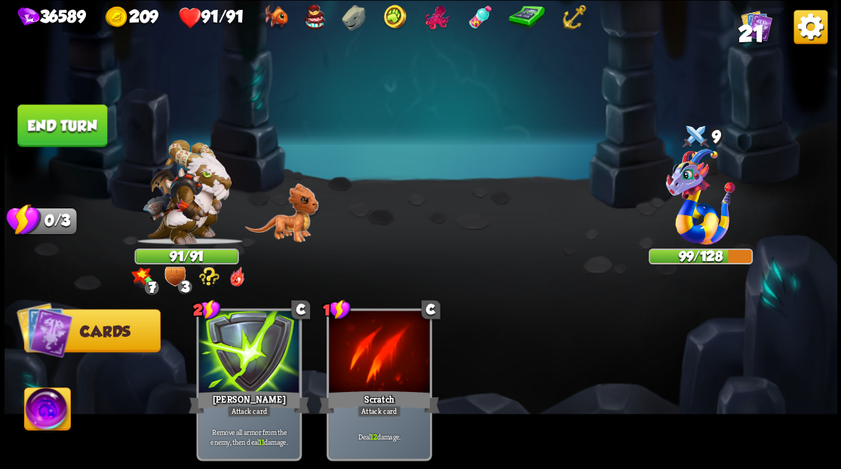
click at [44, 135] on button "End turn" at bounding box center [62, 125] width 90 height 42
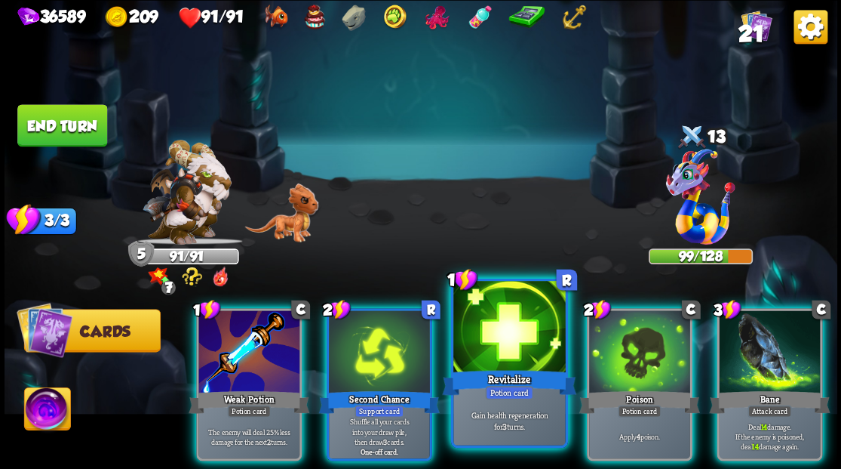
click at [503, 330] on div at bounding box center [509, 328] width 112 height 94
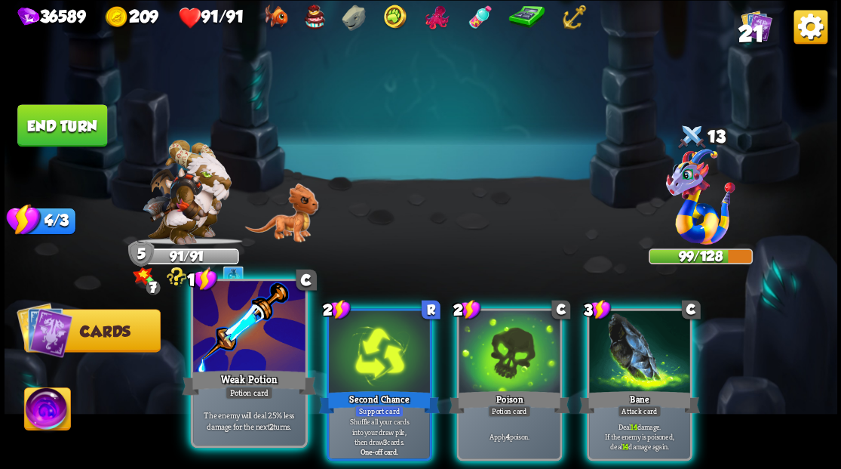
click at [251, 341] on div at bounding box center [249, 328] width 112 height 94
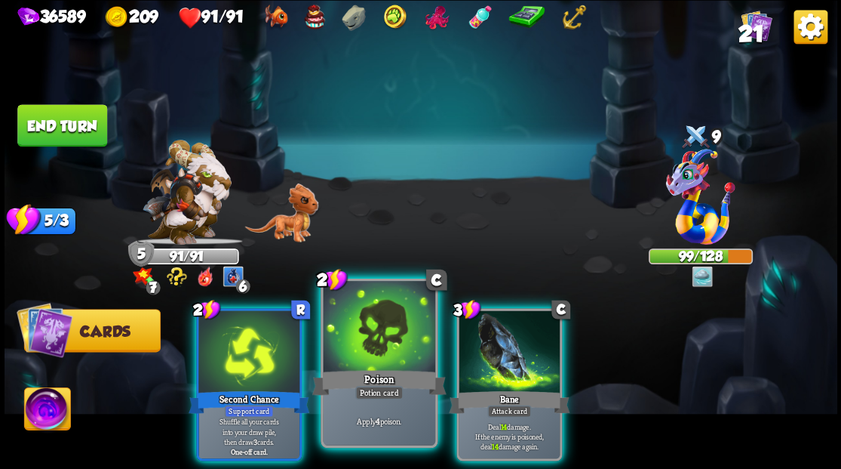
click at [368, 339] on div at bounding box center [379, 328] width 112 height 94
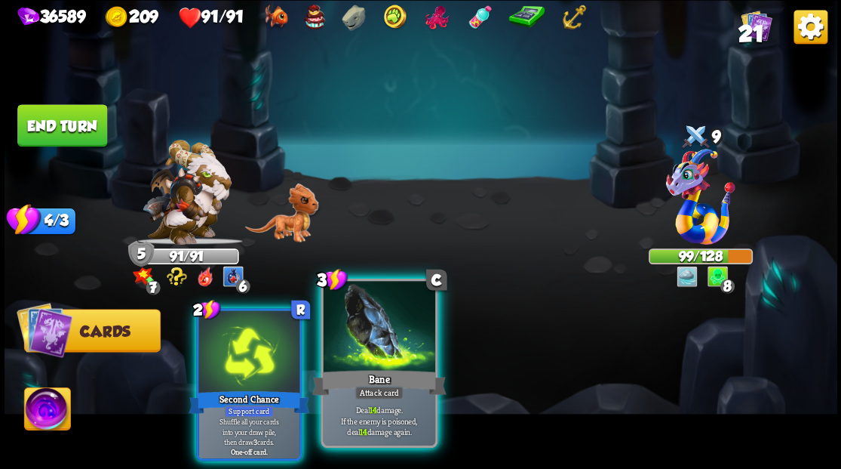
click at [371, 337] on div at bounding box center [379, 328] width 112 height 94
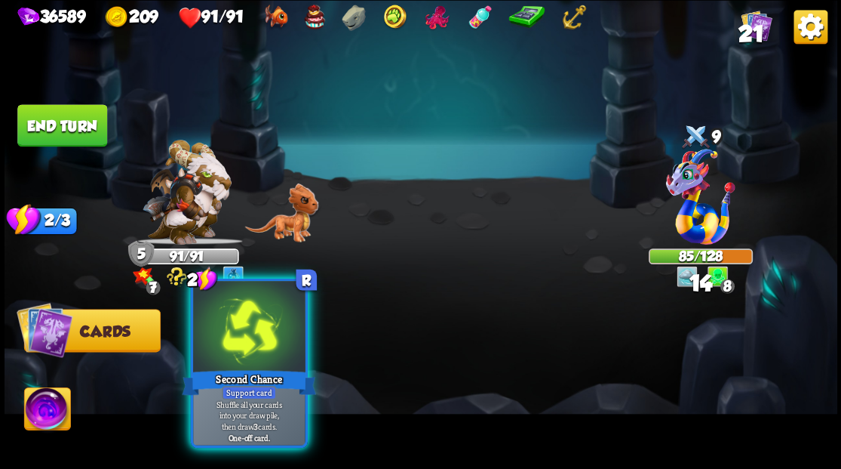
click at [238, 326] on div at bounding box center [249, 328] width 112 height 94
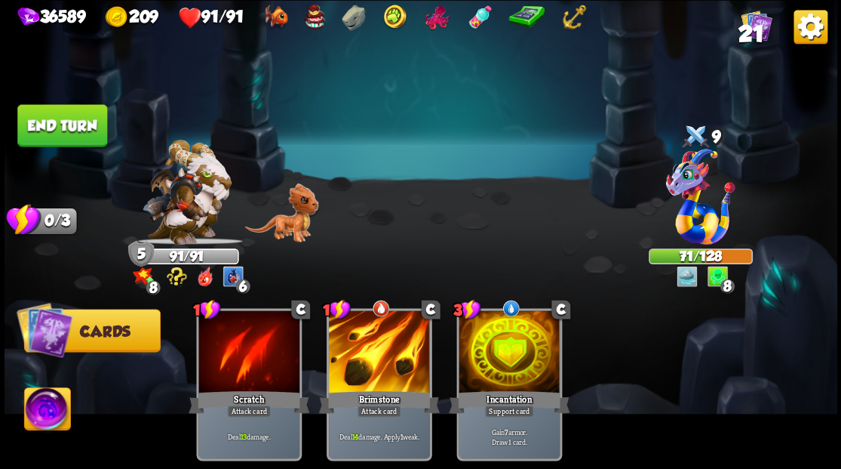
drag, startPoint x: 91, startPoint y: 134, endPoint x: 281, endPoint y: 150, distance: 191.6
click at [94, 134] on button "End turn" at bounding box center [62, 125] width 90 height 42
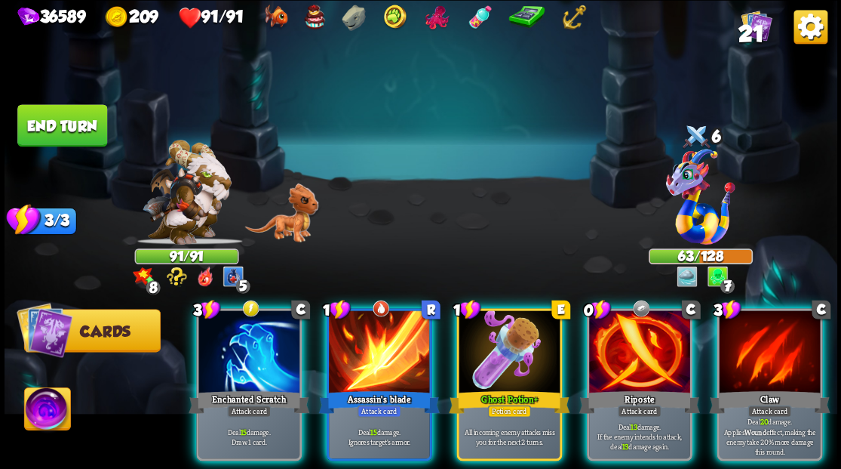
click at [764, 337] on div at bounding box center [769, 352] width 101 height 85
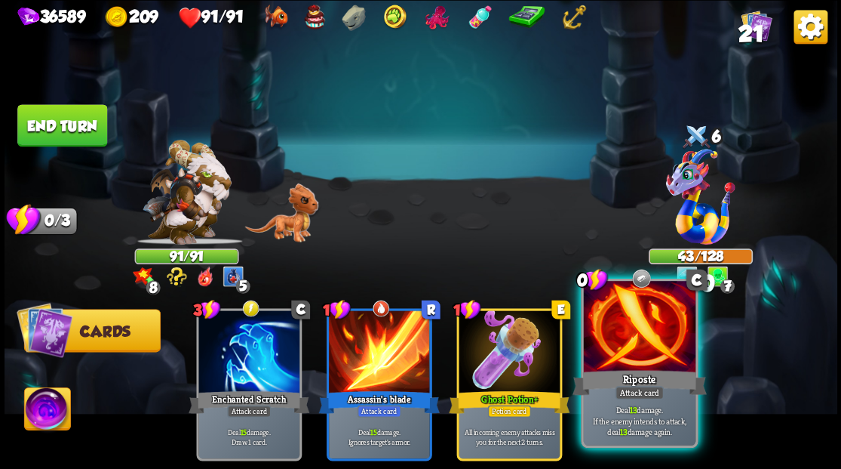
click at [625, 343] on div at bounding box center [639, 328] width 112 height 94
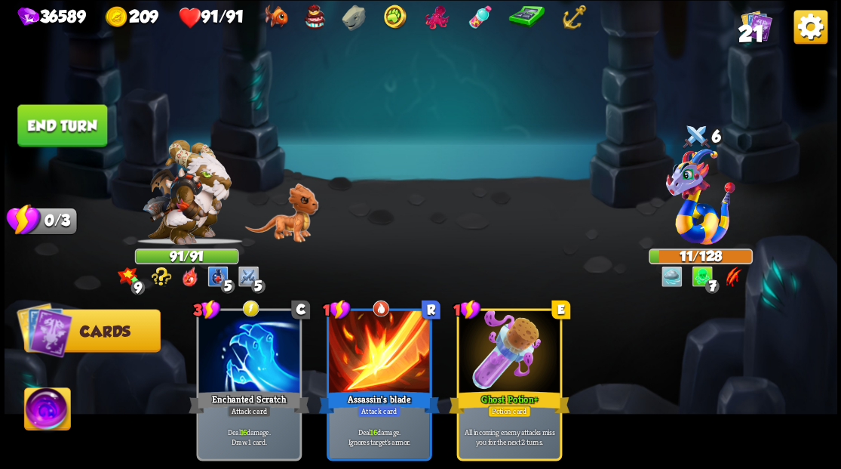
drag, startPoint x: 67, startPoint y: 124, endPoint x: 334, endPoint y: 120, distance: 266.4
click at [110, 118] on div "Select an enemy to attack... You don't have enough stamina to play that card...…" at bounding box center [421, 234] width 833 height 469
drag, startPoint x: 87, startPoint y: 118, endPoint x: 335, endPoint y: 157, distance: 251.2
click at [88, 118] on button "End turn" at bounding box center [62, 125] width 90 height 42
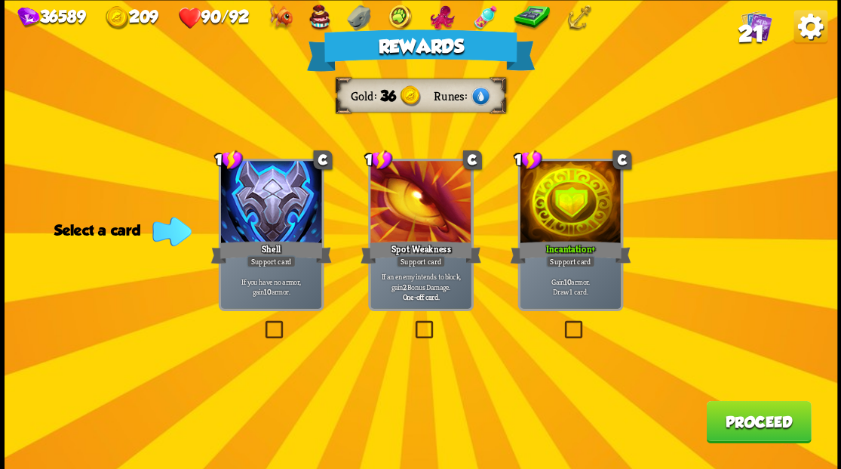
drag, startPoint x: 749, startPoint y: 420, endPoint x: 750, endPoint y: 405, distance: 15.1
click at [750, 405] on button "Proceed" at bounding box center [758, 421] width 105 height 42
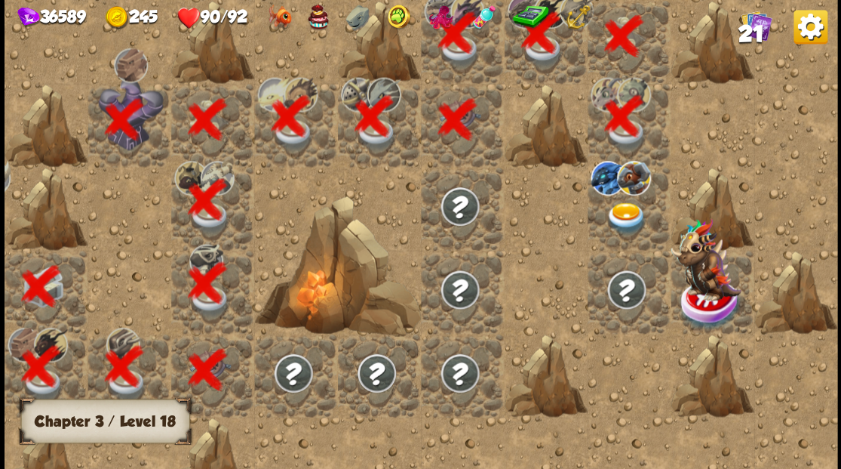
click at [617, 208] on img at bounding box center [625, 217] width 41 height 32
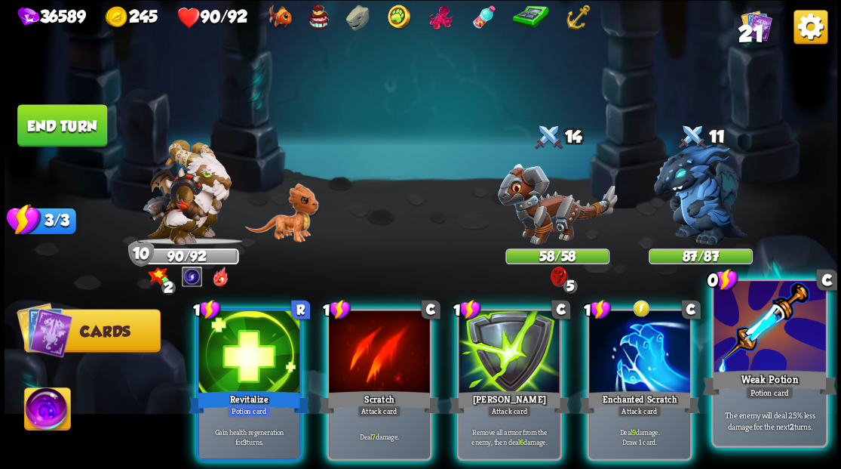
click at [776, 343] on div at bounding box center [770, 328] width 112 height 94
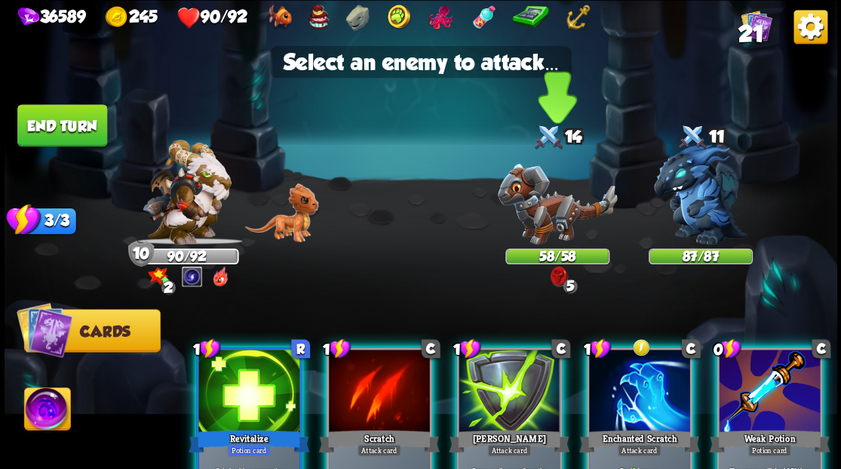
click at [557, 201] on img at bounding box center [557, 203] width 120 height 81
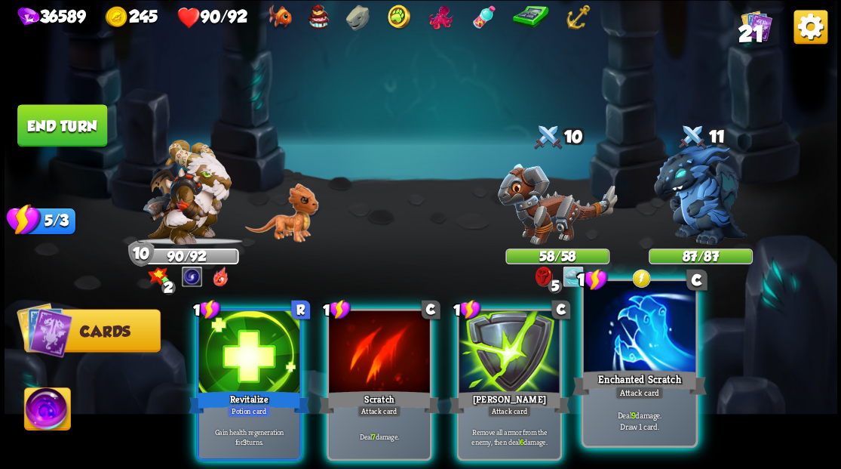
click at [647, 334] on div at bounding box center [639, 328] width 112 height 94
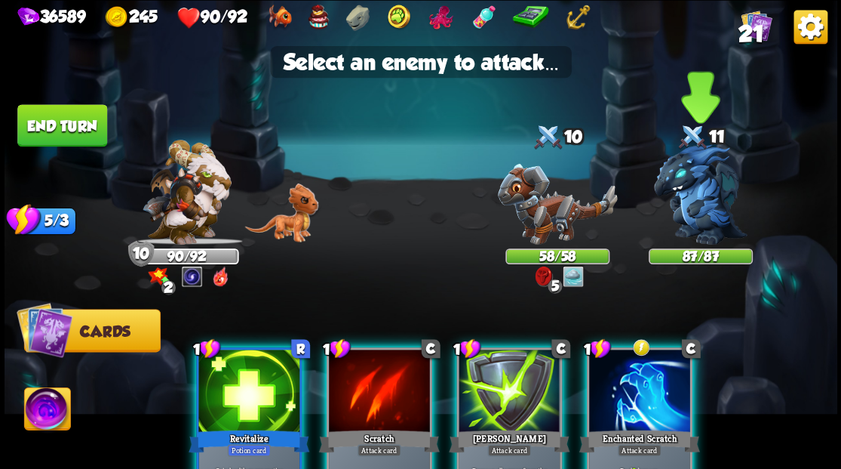
click at [698, 178] on img at bounding box center [701, 194] width 94 height 100
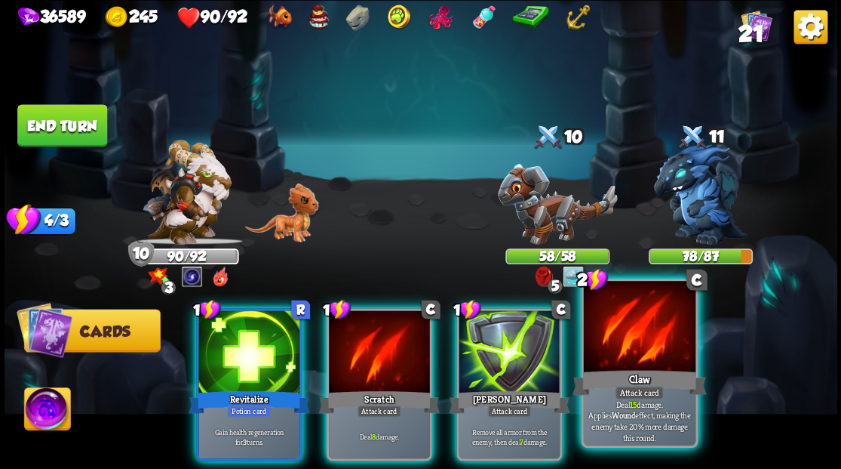
drag, startPoint x: 601, startPoint y: 359, endPoint x: 601, endPoint y: 352, distance: 7.6
click at [601, 357] on div at bounding box center [639, 328] width 112 height 94
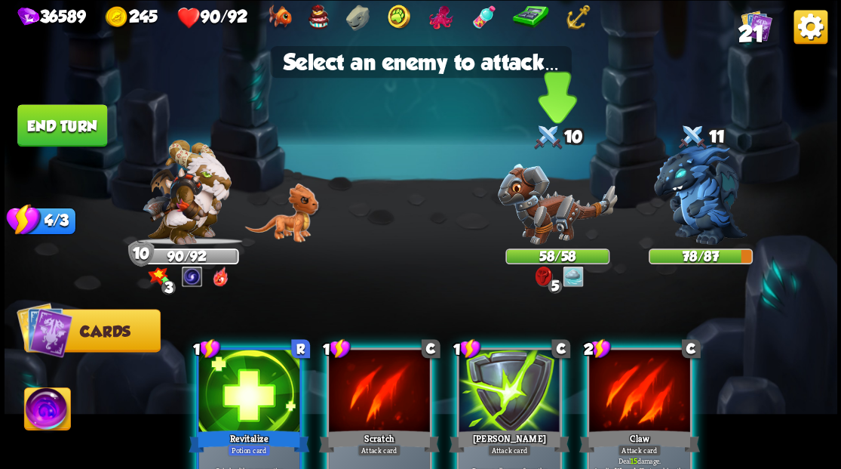
click at [524, 207] on img at bounding box center [557, 203] width 120 height 81
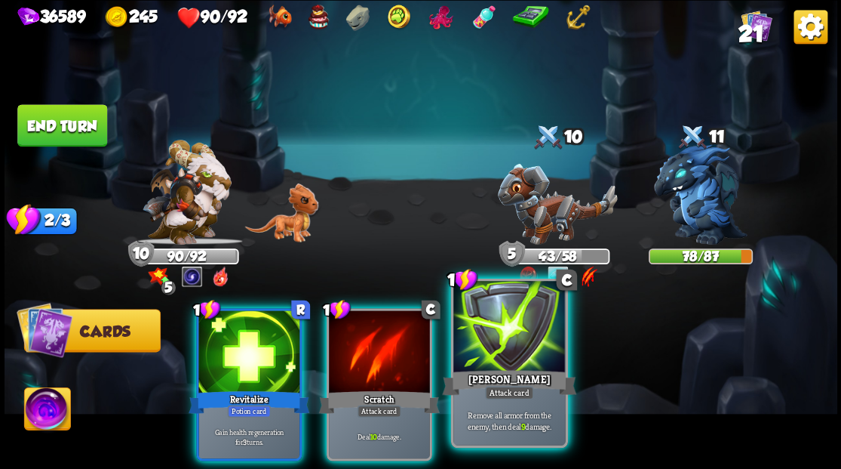
click at [503, 341] on div at bounding box center [509, 328] width 112 height 94
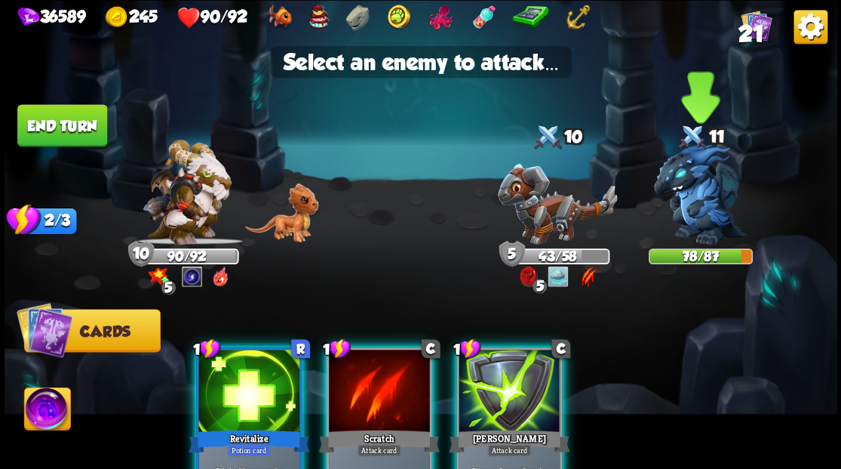
click at [685, 207] on img at bounding box center [701, 194] width 94 height 100
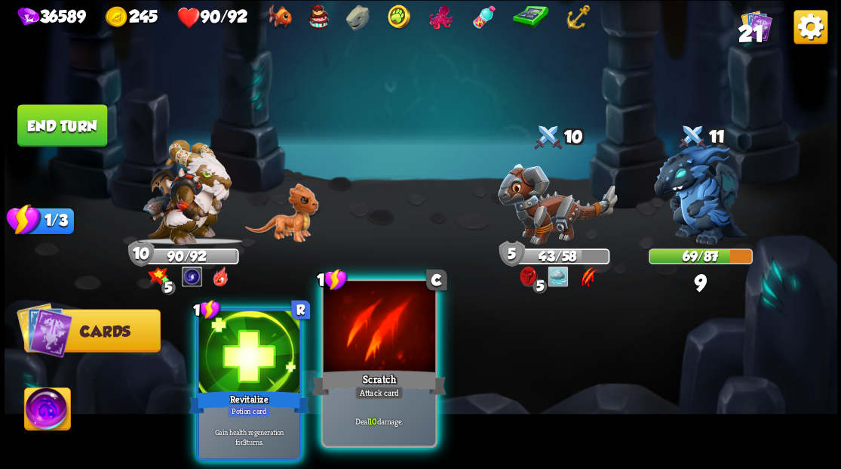
click at [378, 358] on div at bounding box center [379, 328] width 112 height 94
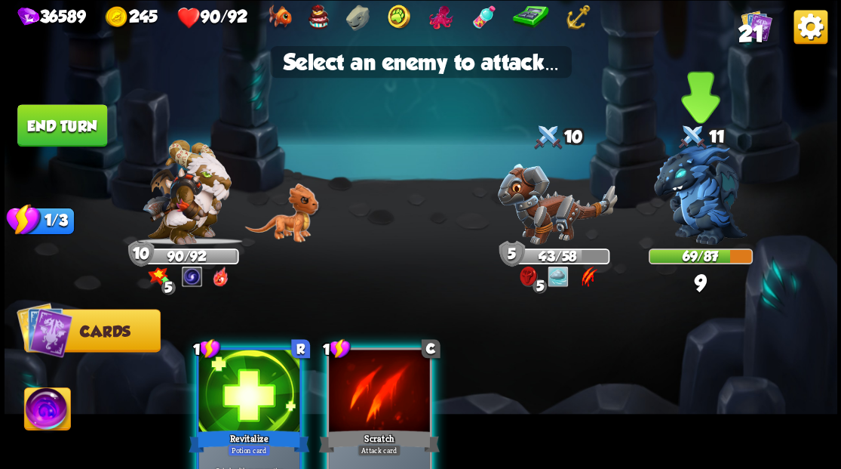
click at [709, 207] on img at bounding box center [701, 194] width 94 height 100
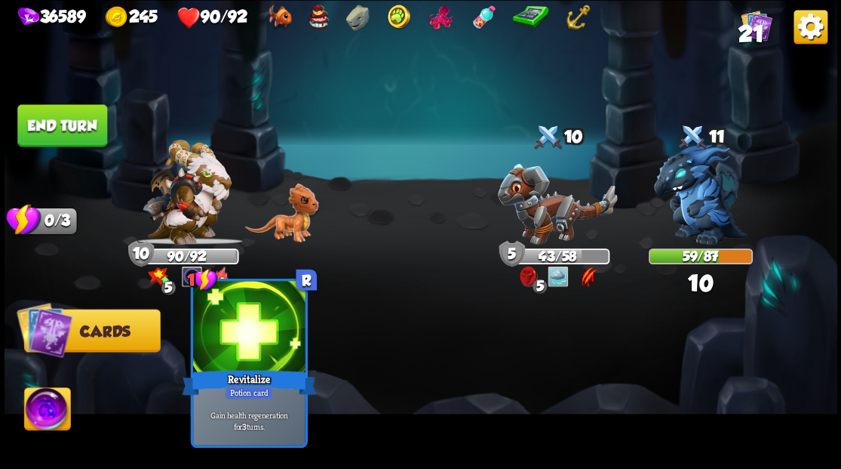
click at [241, 343] on div at bounding box center [249, 328] width 112 height 94
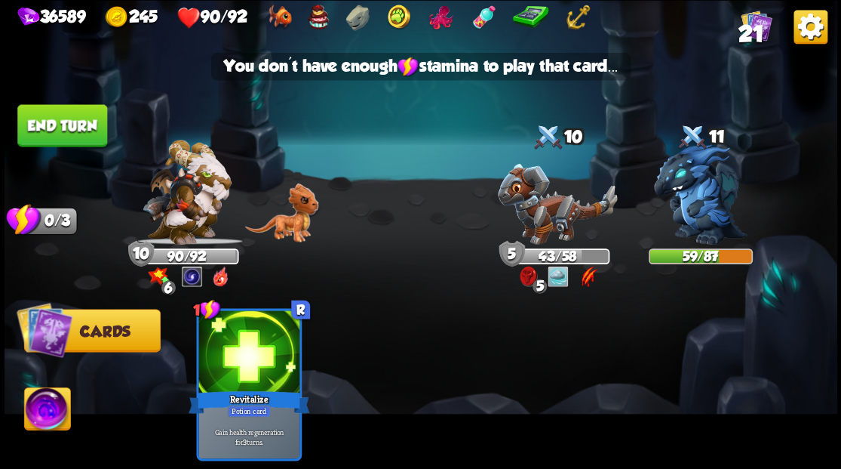
drag, startPoint x: 41, startPoint y: 139, endPoint x: 258, endPoint y: 220, distance: 232.1
click at [42, 139] on button "End turn" at bounding box center [62, 125] width 90 height 42
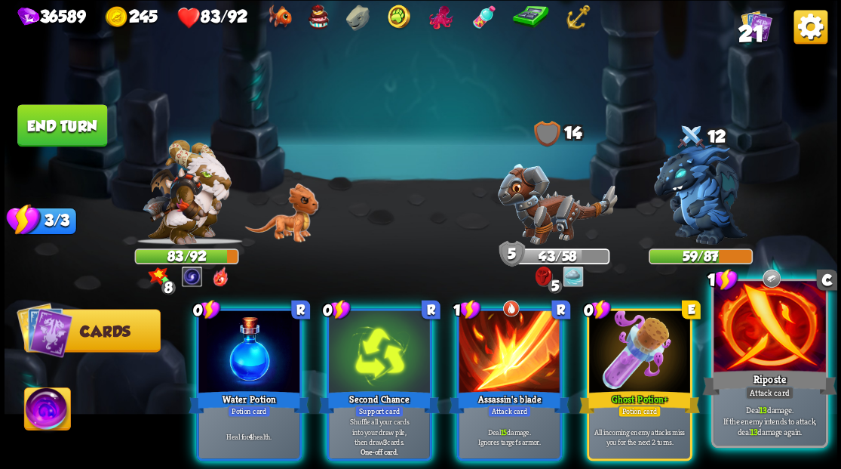
click at [784, 317] on div at bounding box center [770, 328] width 112 height 94
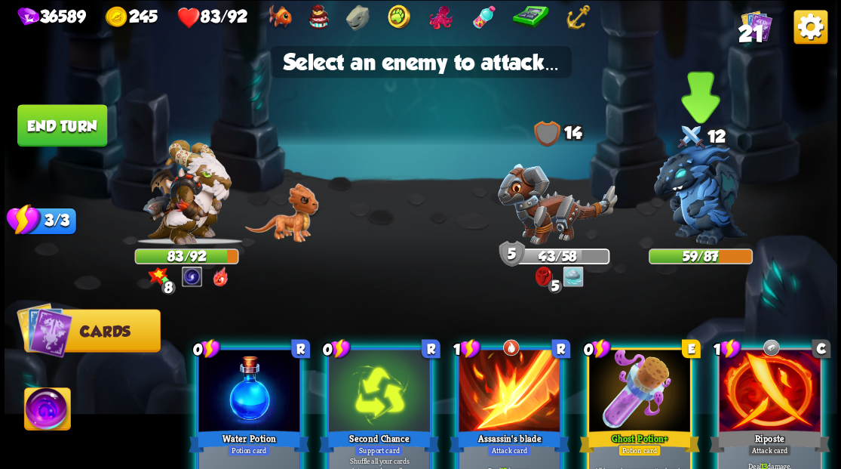
click at [687, 176] on img at bounding box center [701, 194] width 94 height 100
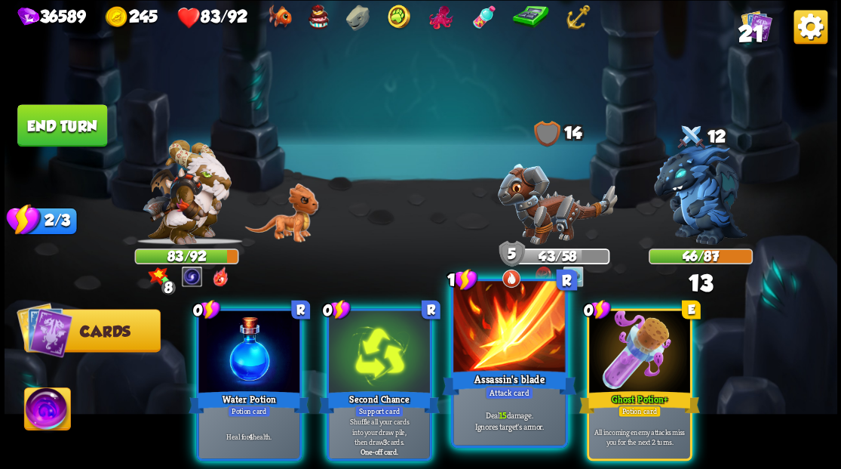
click at [509, 337] on div at bounding box center [509, 328] width 112 height 94
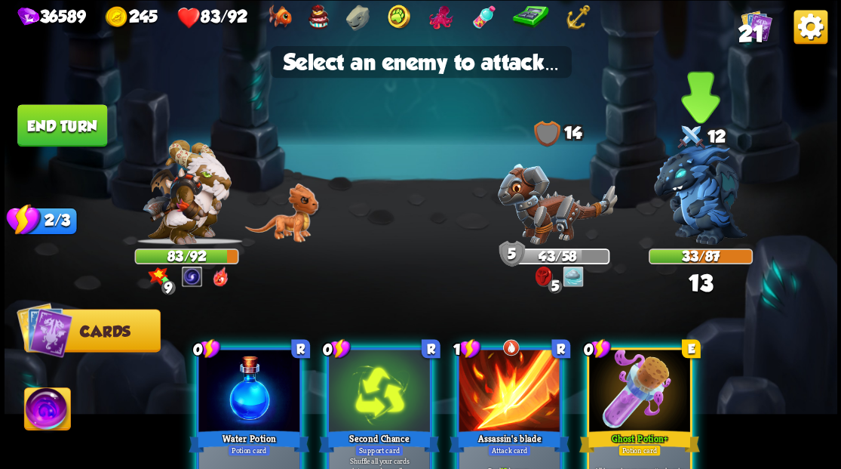
click at [696, 199] on img at bounding box center [701, 194] width 94 height 100
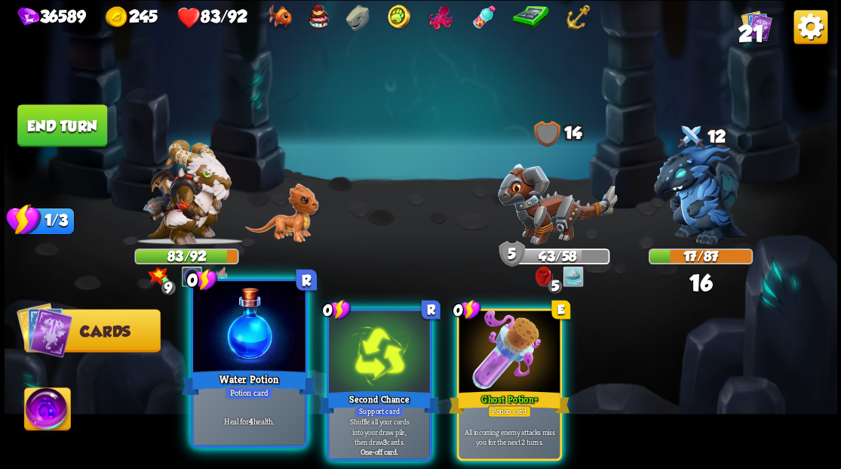
click at [241, 327] on div at bounding box center [249, 328] width 112 height 94
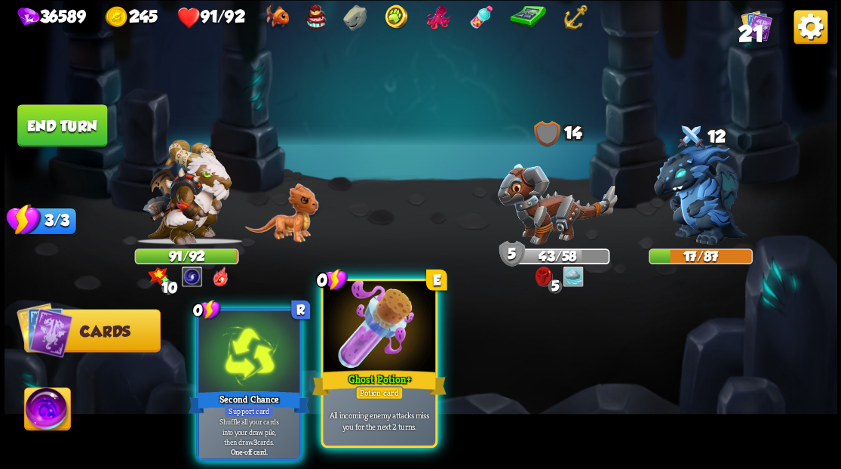
click at [373, 335] on div at bounding box center [379, 328] width 112 height 94
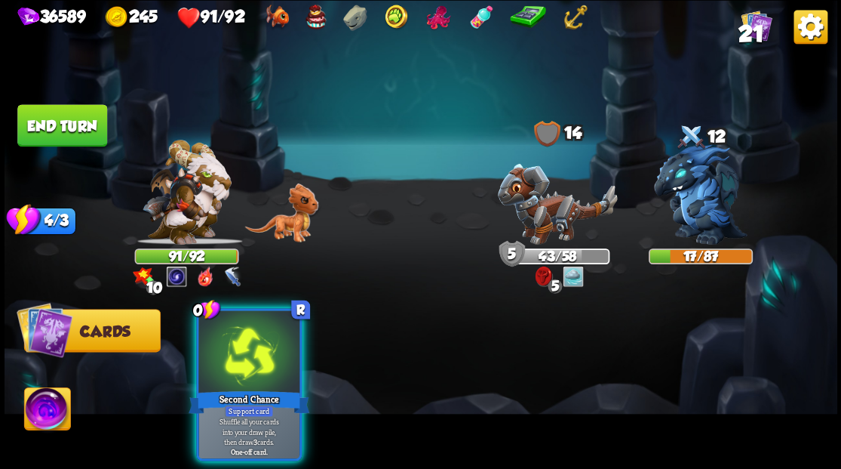
click at [699, 202] on img at bounding box center [701, 194] width 94 height 100
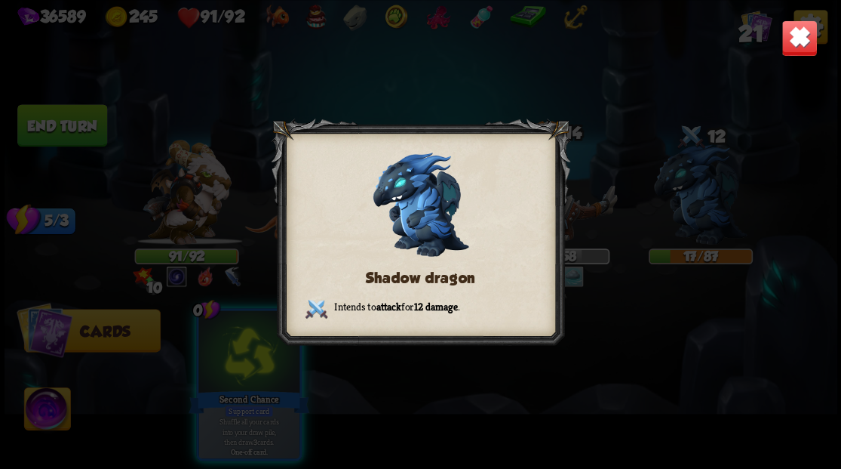
click at [790, 41] on img at bounding box center [799, 38] width 36 height 36
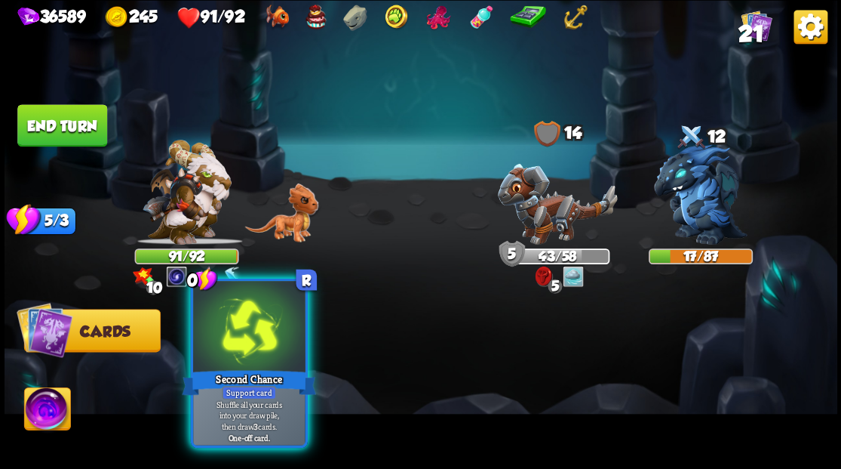
click at [235, 340] on div at bounding box center [249, 328] width 112 height 94
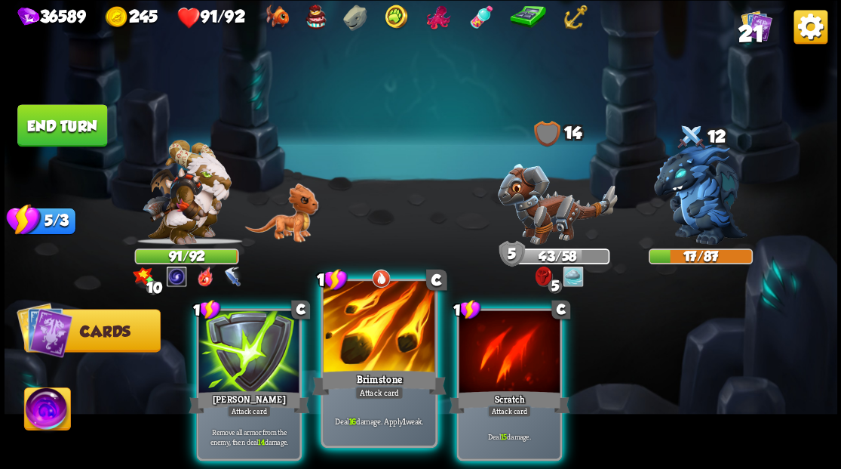
click at [368, 308] on div at bounding box center [379, 328] width 112 height 94
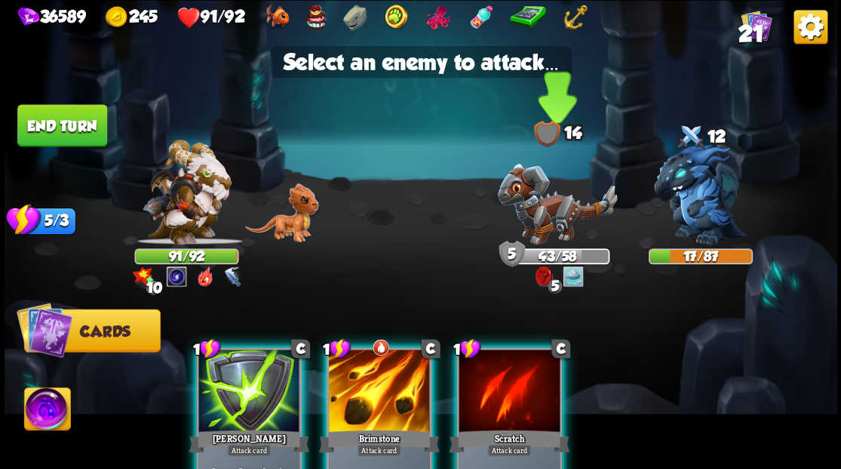
click at [545, 202] on img at bounding box center [557, 203] width 120 height 81
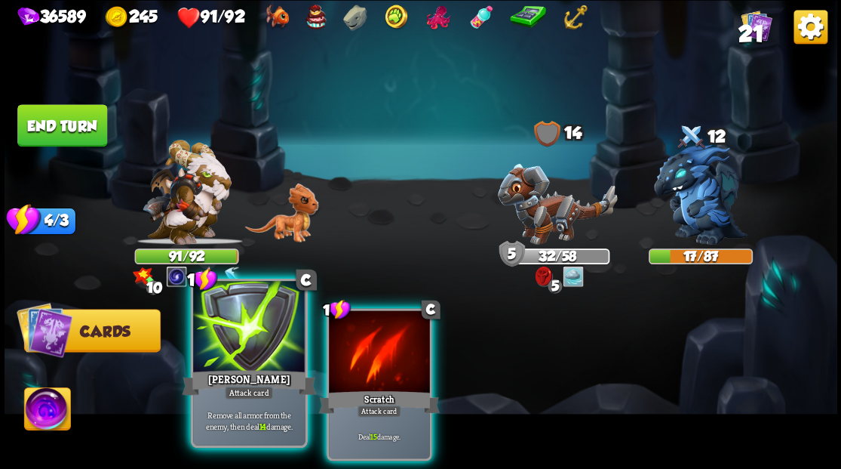
click at [260, 334] on div at bounding box center [249, 328] width 112 height 94
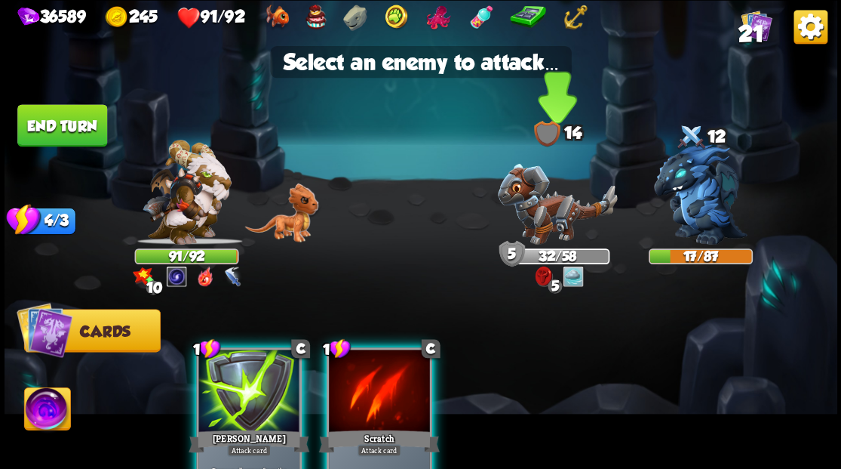
click at [549, 207] on img at bounding box center [557, 203] width 120 height 81
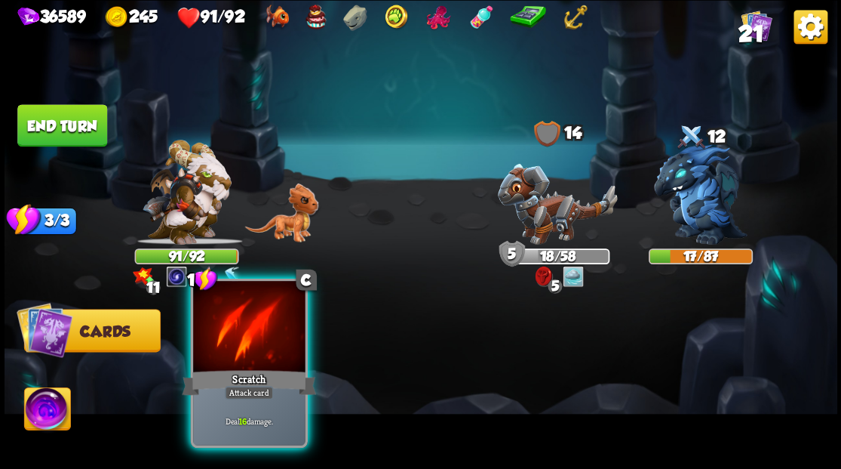
click at [246, 343] on div at bounding box center [249, 328] width 112 height 94
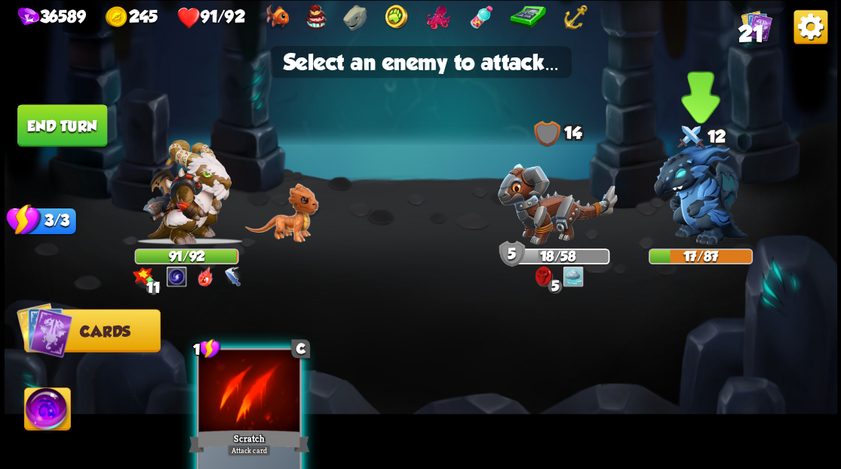
click at [696, 198] on img at bounding box center [701, 194] width 94 height 100
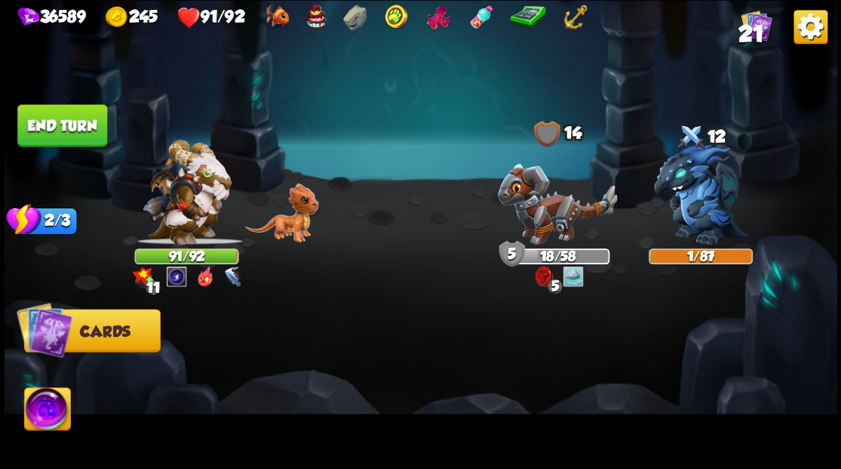
drag, startPoint x: 62, startPoint y: 128, endPoint x: 149, endPoint y: 133, distance: 87.6
click at [64, 130] on button "End turn" at bounding box center [62, 125] width 90 height 42
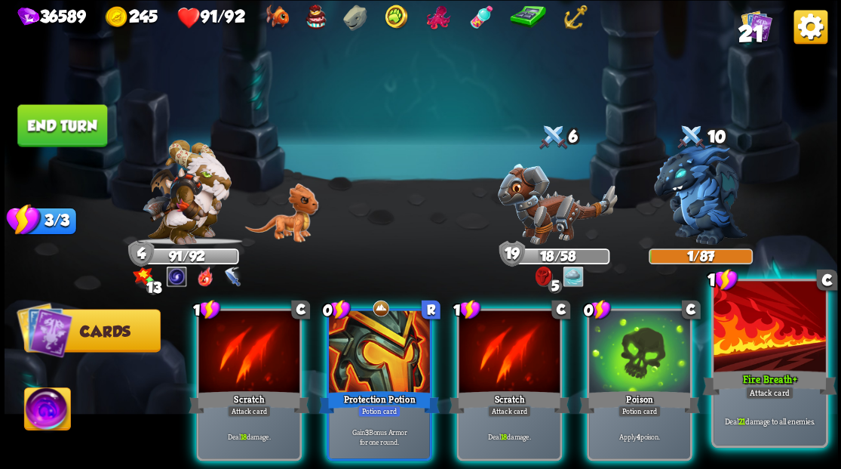
click at [783, 327] on div at bounding box center [770, 328] width 112 height 94
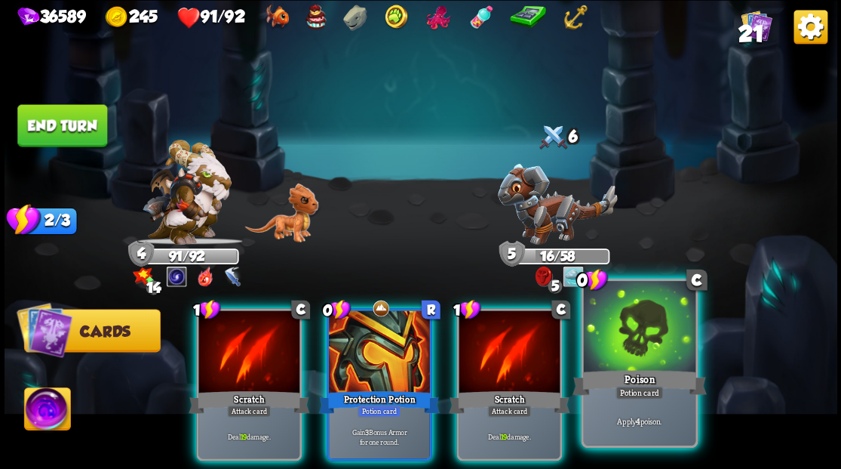
click at [690, 334] on div at bounding box center [639, 328] width 112 height 94
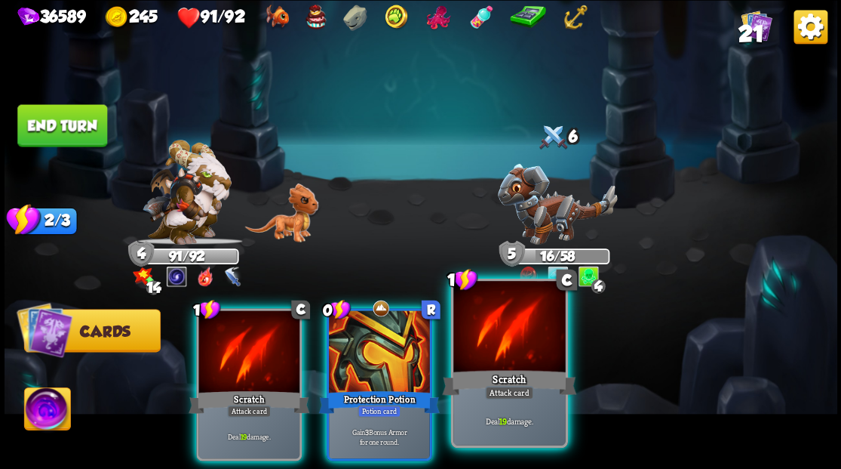
click at [506, 320] on div at bounding box center [509, 328] width 112 height 94
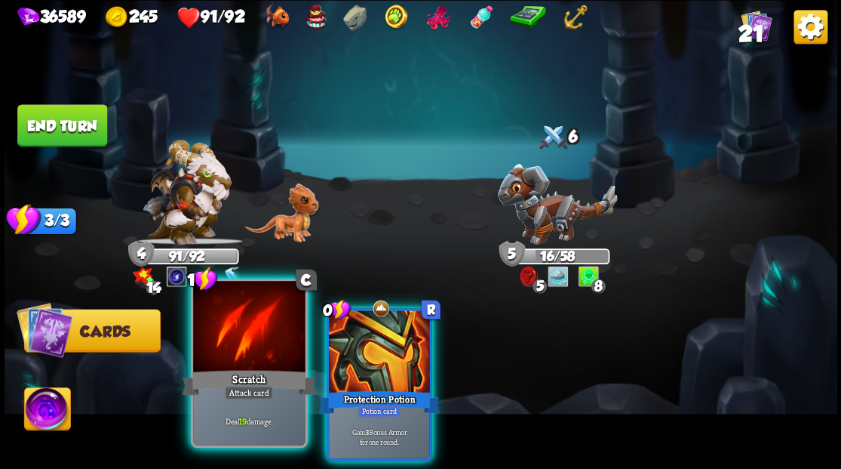
click at [250, 326] on div at bounding box center [249, 328] width 112 height 94
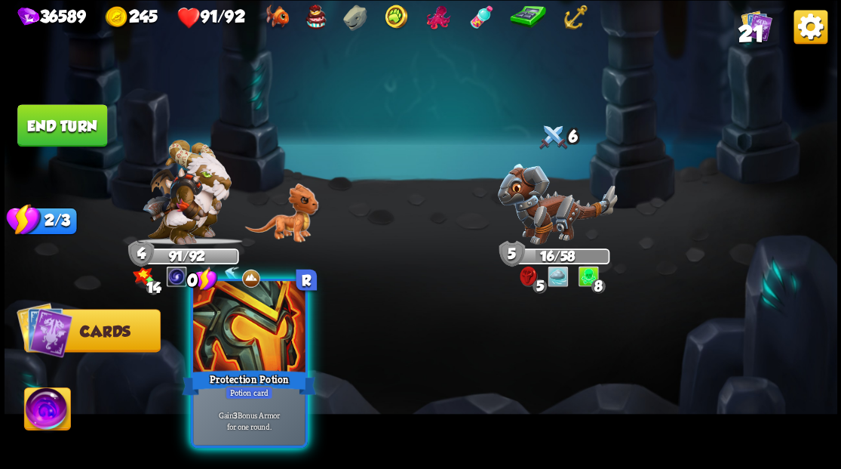
click at [261, 327] on div at bounding box center [249, 328] width 112 height 94
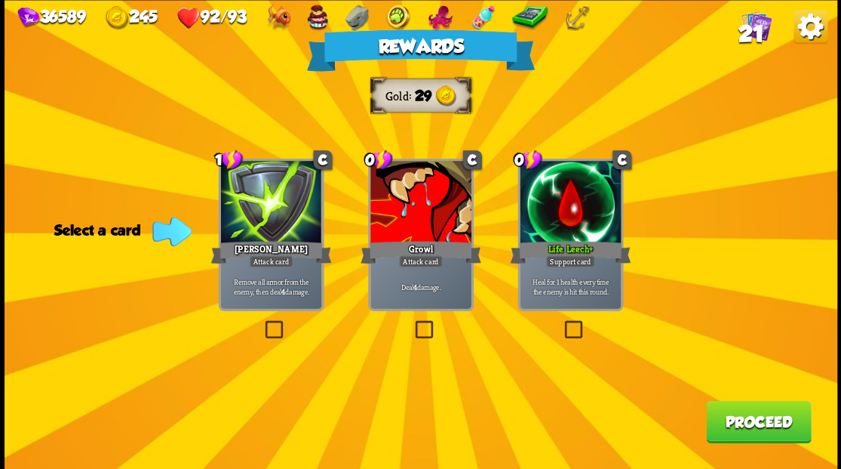
drag, startPoint x: 742, startPoint y: 420, endPoint x: 711, endPoint y: 403, distance: 35.8
click at [711, 403] on button "Proceed" at bounding box center [758, 421] width 105 height 42
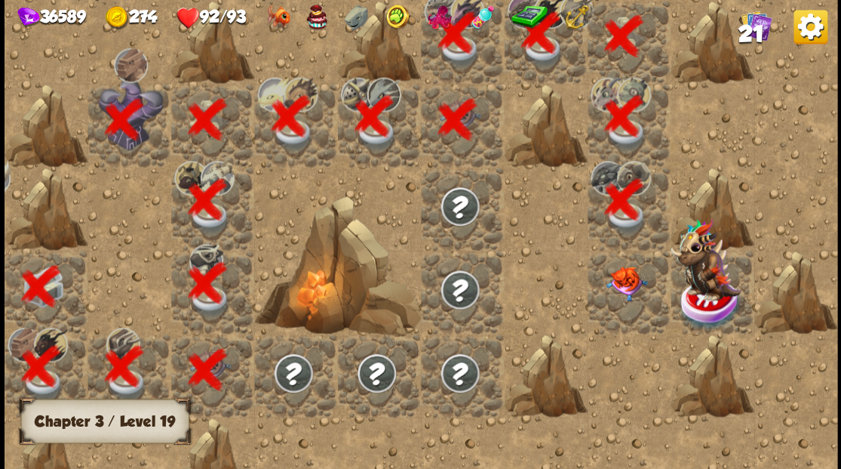
click at [622, 299] on img at bounding box center [625, 283] width 41 height 35
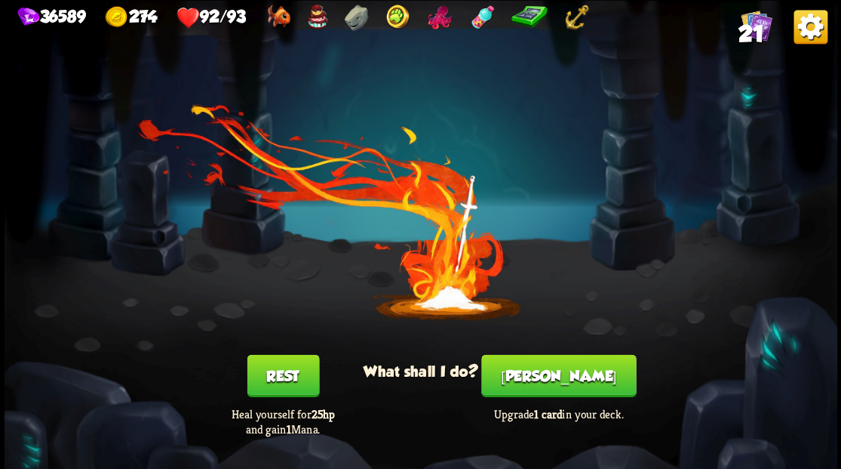
click at [560, 391] on button "[PERSON_NAME]" at bounding box center [558, 375] width 155 height 42
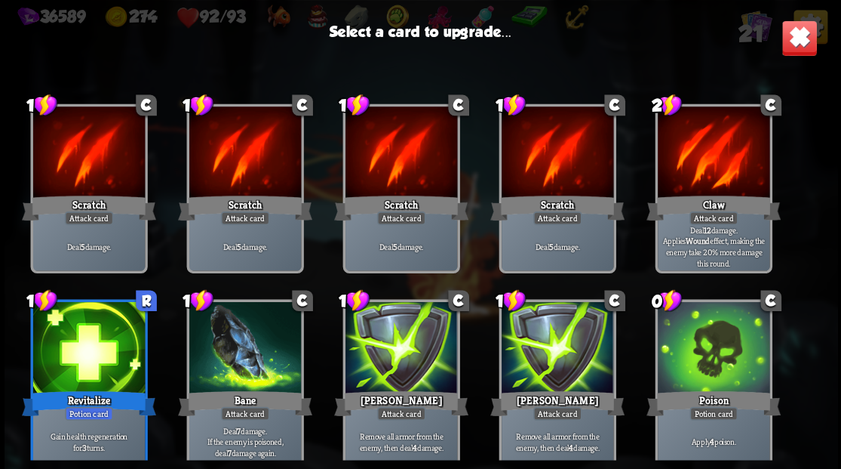
scroll to position [100, 0]
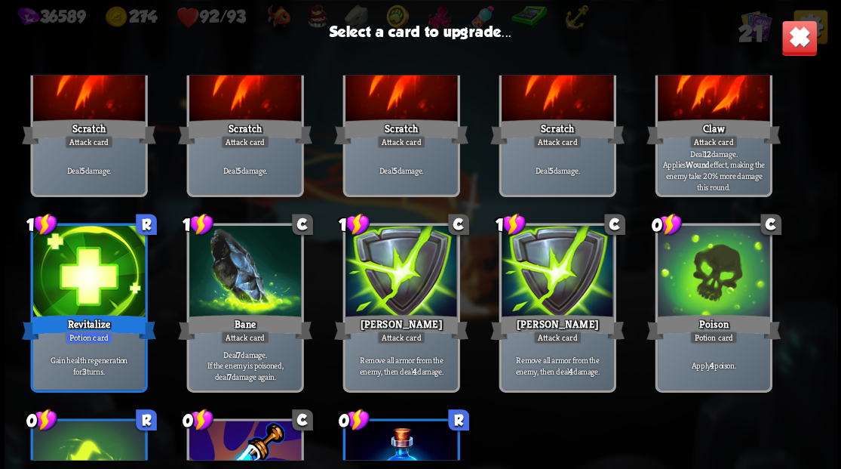
click at [83, 284] on div at bounding box center [88, 273] width 112 height 94
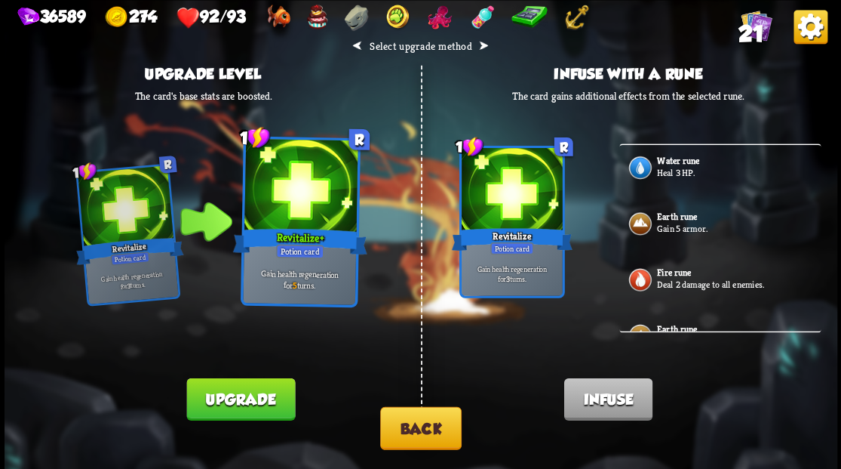
click at [240, 412] on button "Upgrade" at bounding box center [240, 398] width 109 height 42
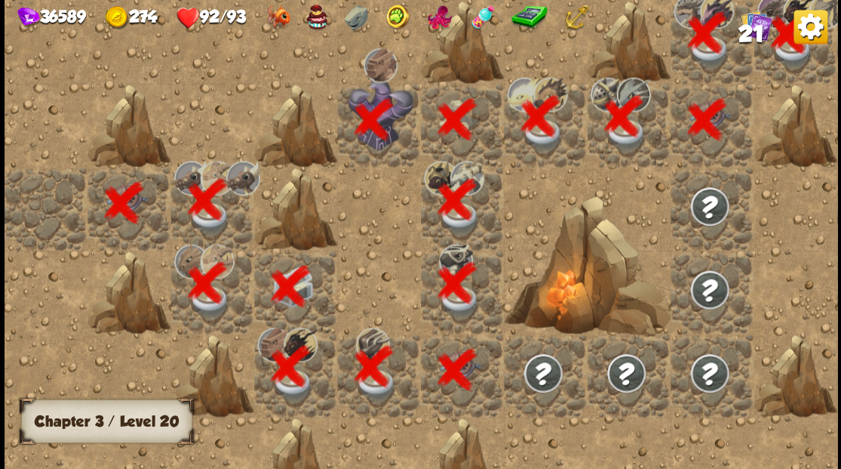
scroll to position [0, 290]
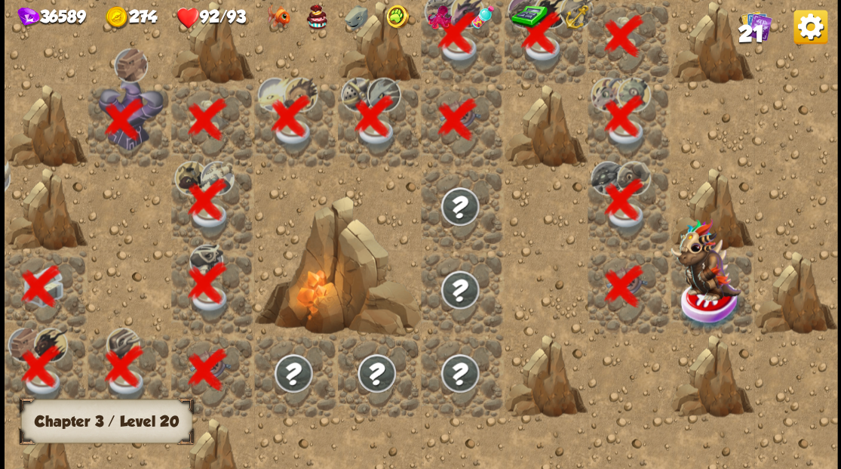
click at [706, 288] on img at bounding box center [706, 258] width 70 height 83
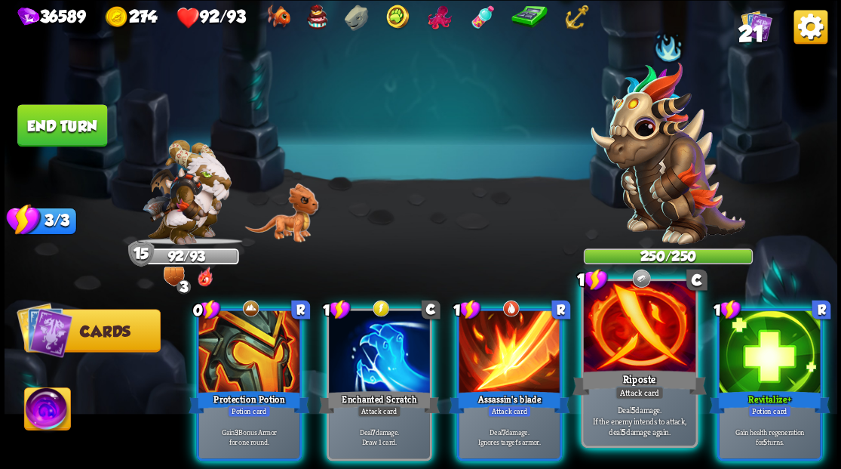
click at [621, 327] on div at bounding box center [639, 328] width 112 height 94
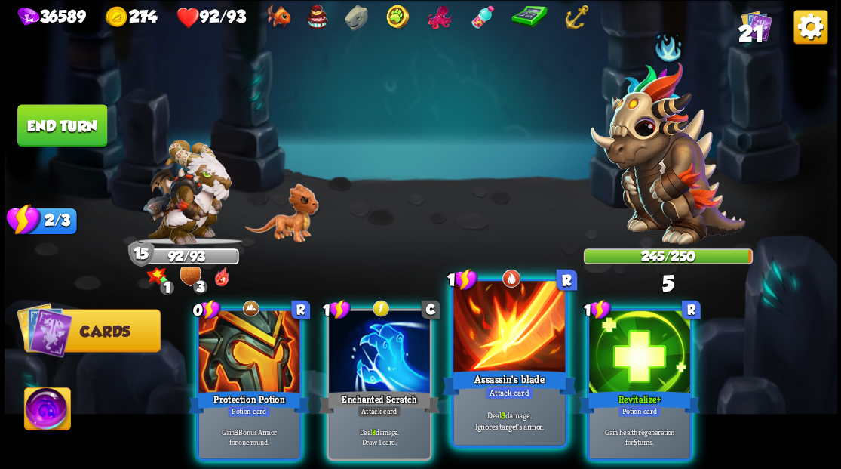
click at [486, 346] on div at bounding box center [509, 328] width 112 height 94
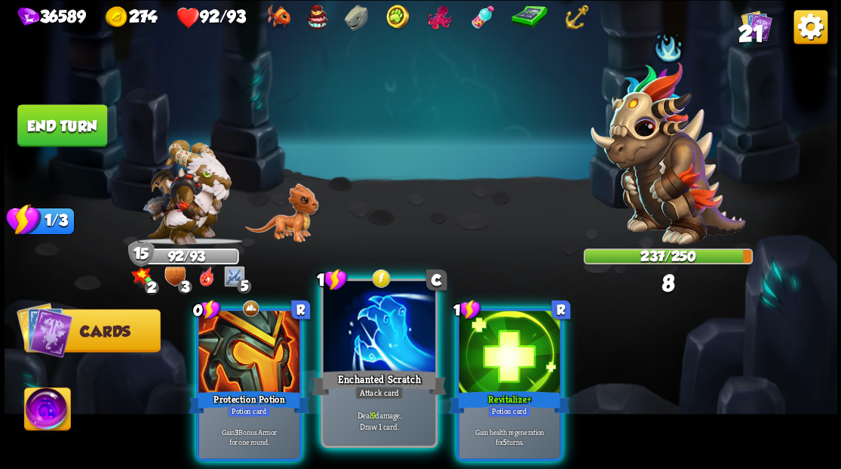
click at [377, 355] on div at bounding box center [379, 328] width 112 height 94
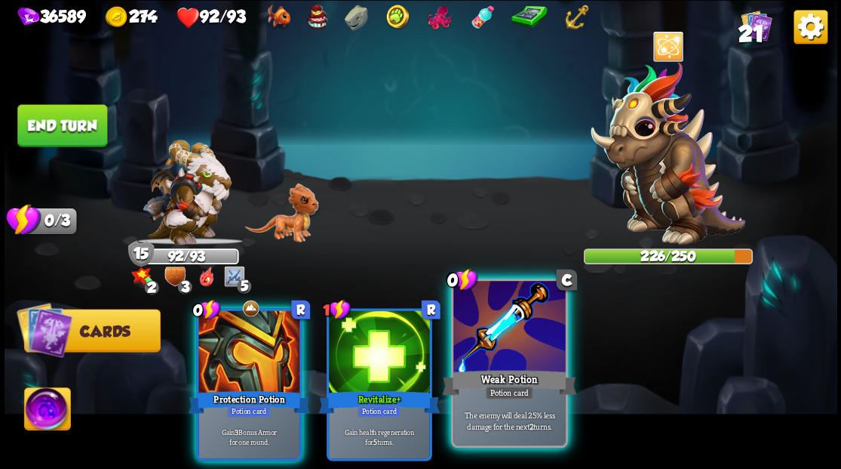
click at [513, 345] on div at bounding box center [509, 328] width 112 height 94
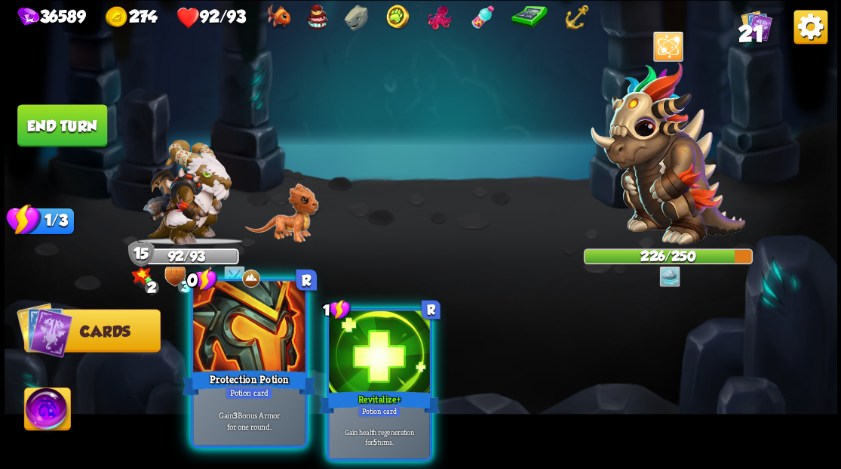
drag, startPoint x: 238, startPoint y: 346, endPoint x: 215, endPoint y: 327, distance: 30.0
click at [215, 327] on div at bounding box center [249, 328] width 112 height 94
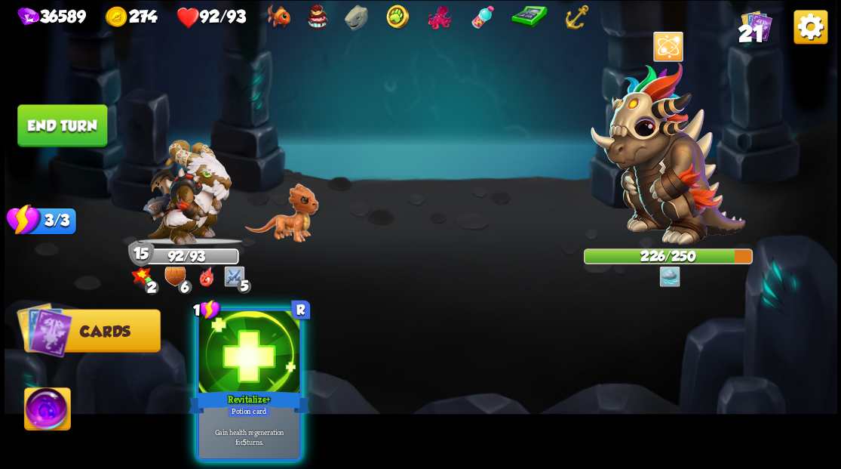
click at [66, 119] on button "End turn" at bounding box center [62, 125] width 90 height 42
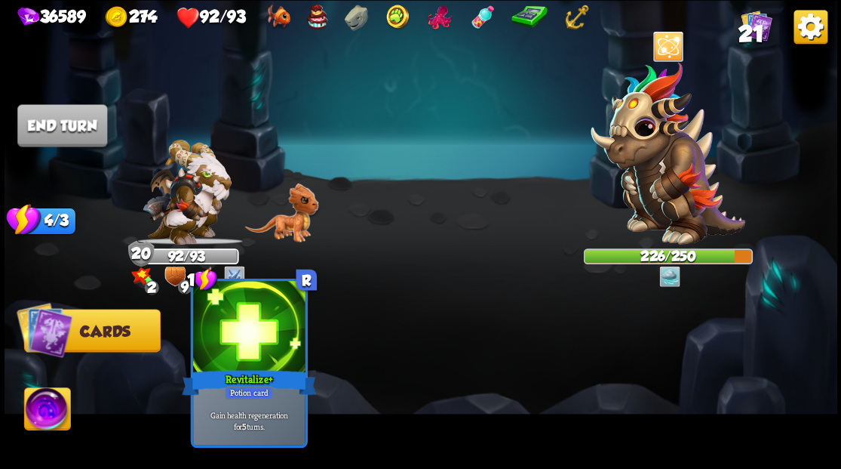
click at [251, 350] on div at bounding box center [249, 328] width 112 height 94
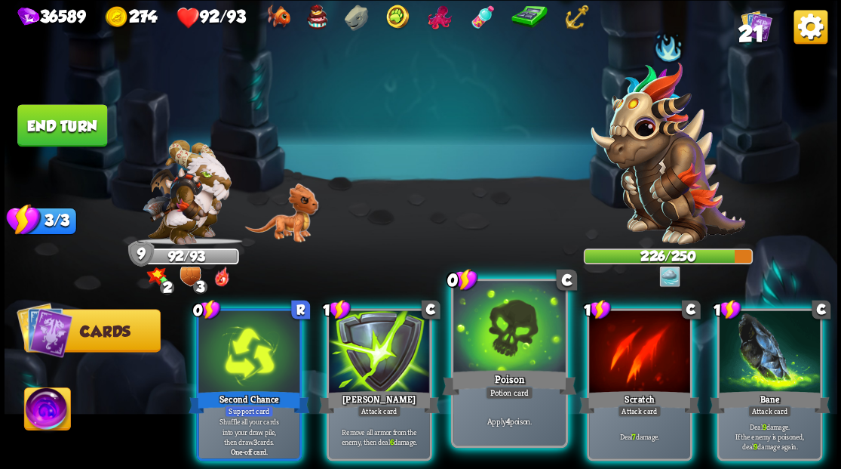
click at [515, 343] on div at bounding box center [509, 328] width 112 height 94
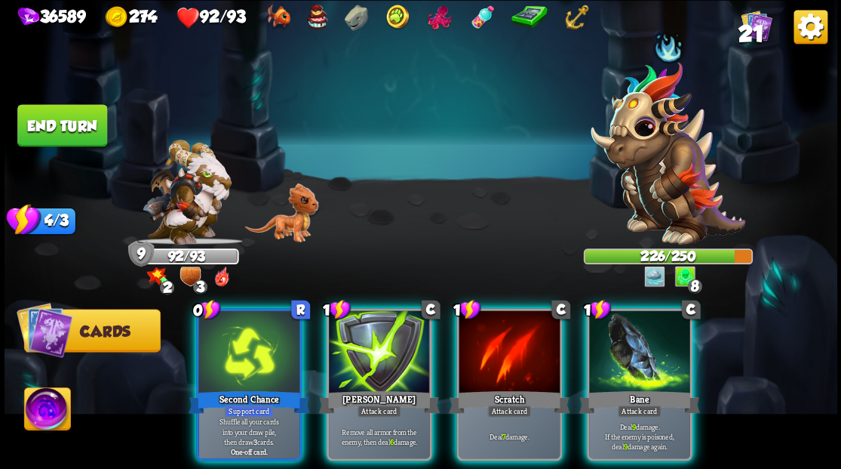
drag, startPoint x: 621, startPoint y: 358, endPoint x: 604, endPoint y: 354, distance: 17.9
click at [617, 358] on div at bounding box center [639, 352] width 101 height 85
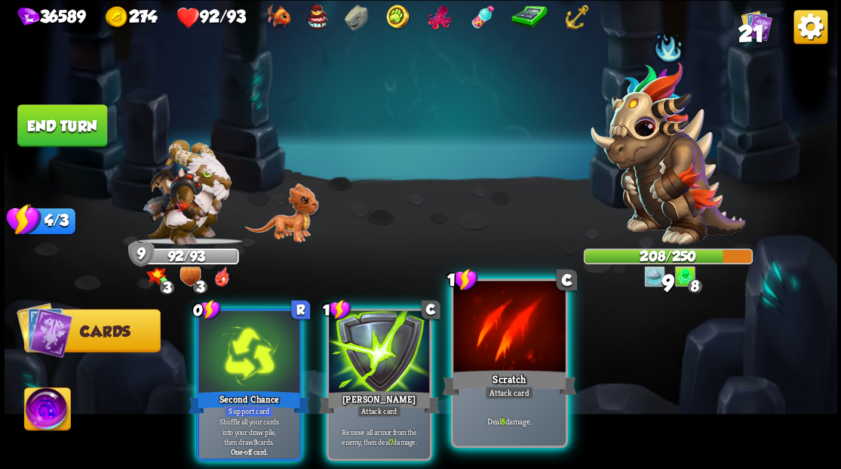
click at [484, 355] on div at bounding box center [509, 328] width 112 height 94
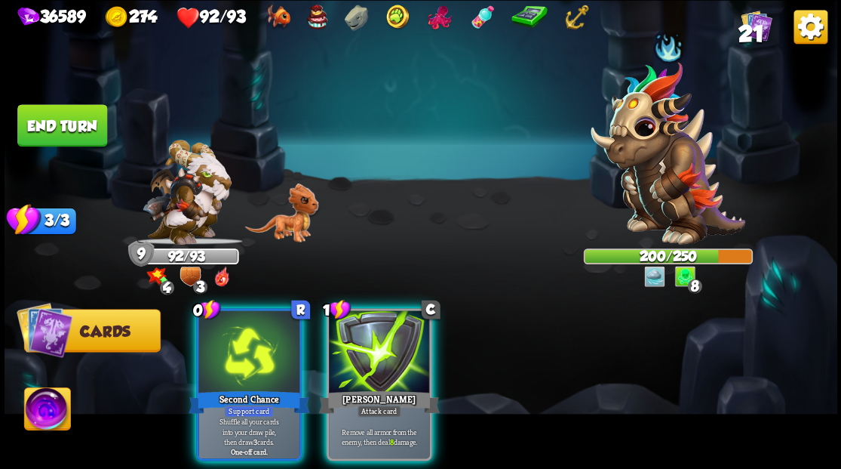
drag, startPoint x: 361, startPoint y: 325, endPoint x: 317, endPoint y: 340, distance: 46.8
click at [361, 333] on div at bounding box center [379, 352] width 101 height 85
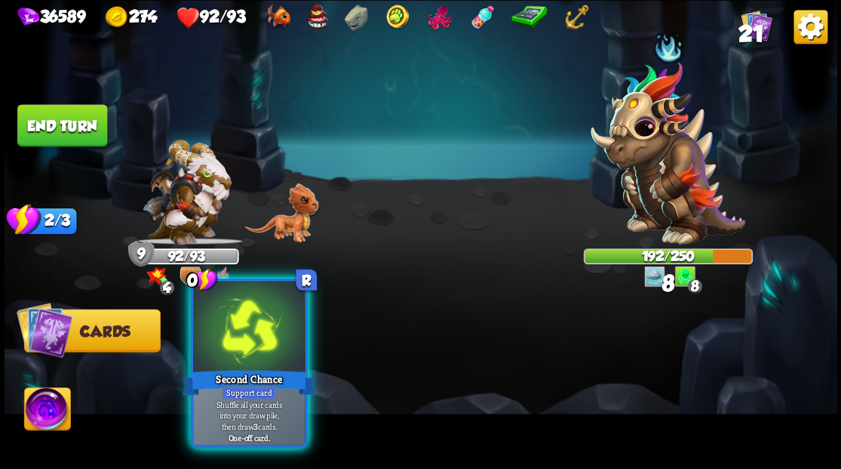
click at [258, 330] on div at bounding box center [249, 328] width 112 height 94
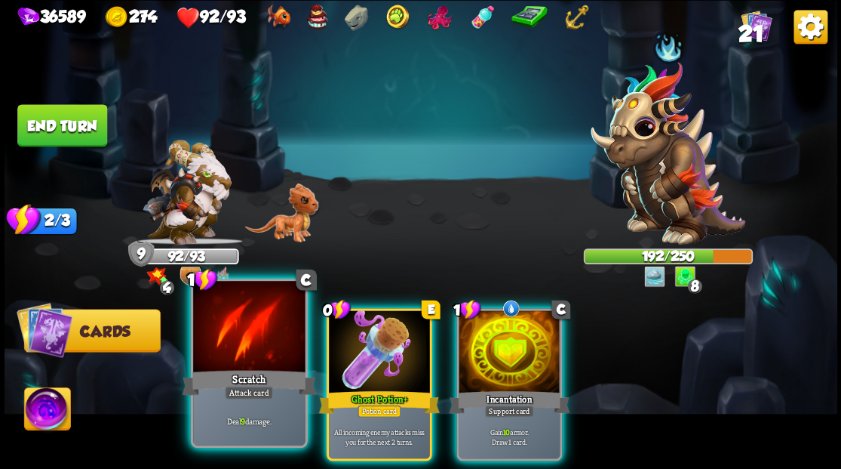
click at [270, 338] on div at bounding box center [249, 328] width 112 height 94
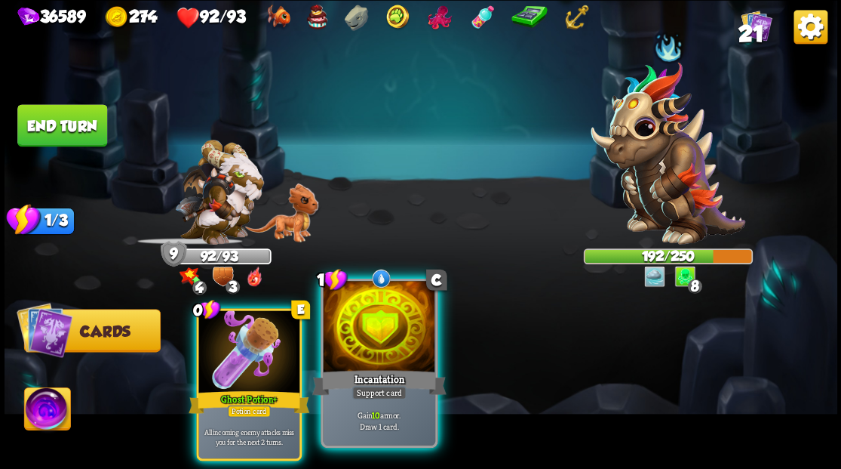
click at [388, 309] on div at bounding box center [379, 328] width 112 height 94
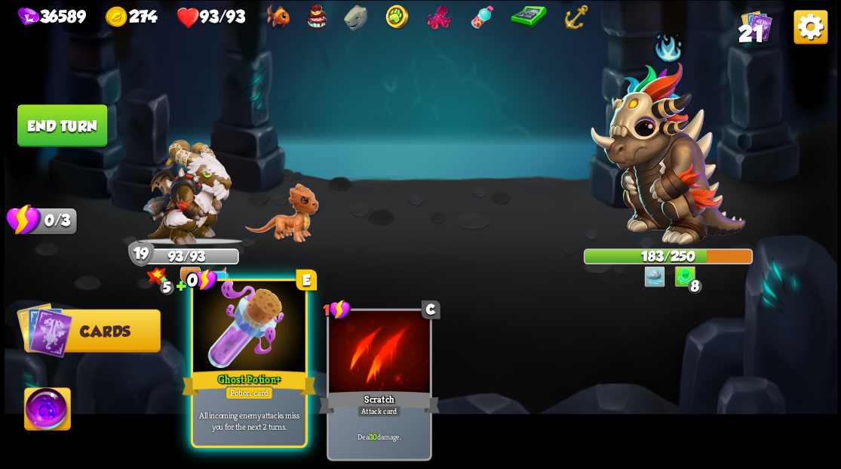
click at [267, 332] on div at bounding box center [249, 328] width 112 height 94
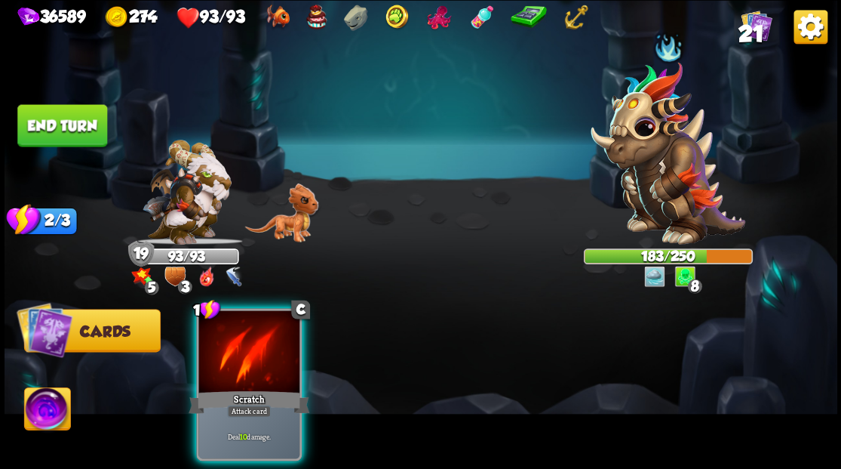
click at [254, 331] on div at bounding box center [248, 352] width 101 height 85
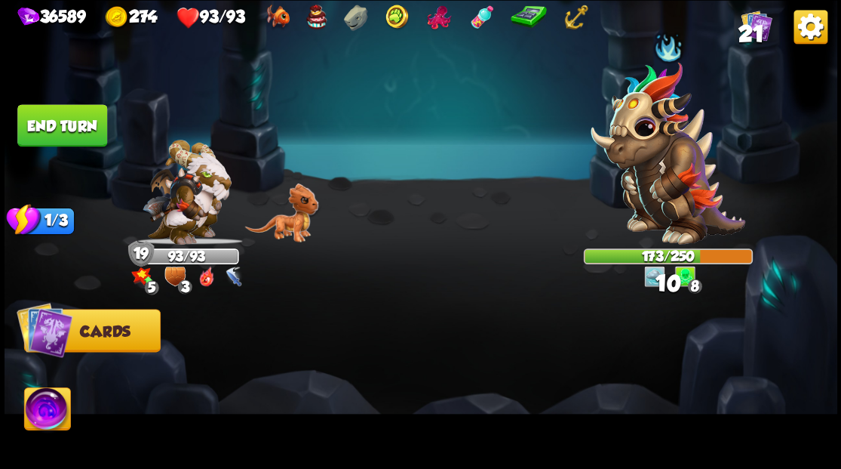
click at [78, 136] on button "End turn" at bounding box center [62, 125] width 90 height 42
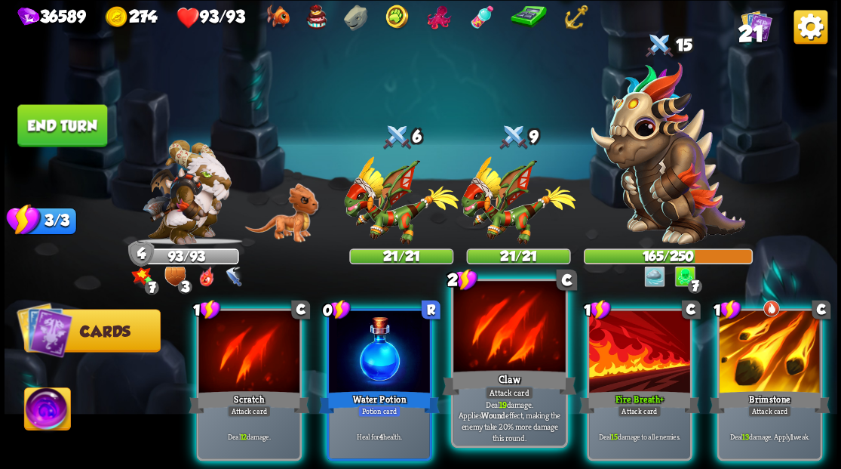
click at [505, 334] on div at bounding box center [509, 328] width 112 height 94
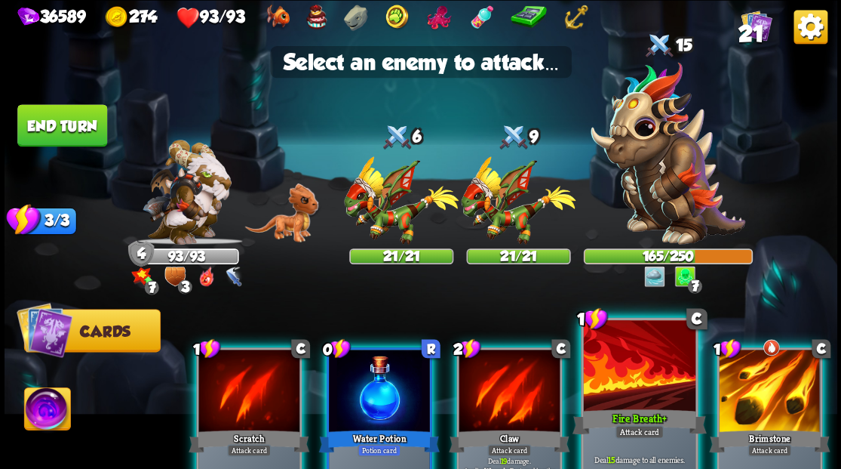
click at [635, 367] on div at bounding box center [639, 366] width 112 height 94
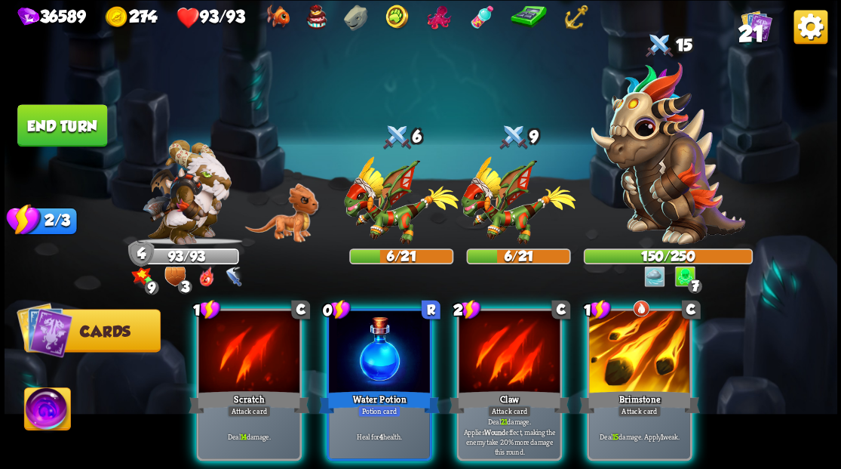
drag, startPoint x: 235, startPoint y: 368, endPoint x: 387, endPoint y: 305, distance: 165.1
click at [235, 388] on div "Scratch" at bounding box center [249, 401] width 121 height 27
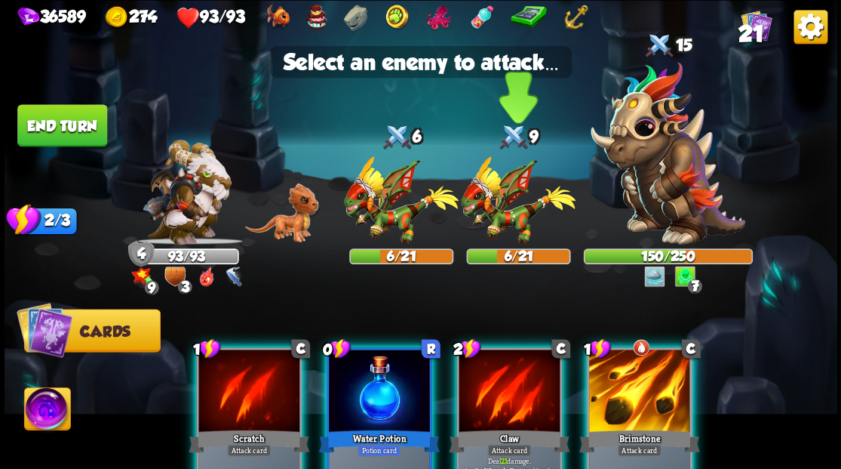
click at [518, 224] on img at bounding box center [518, 200] width 115 height 88
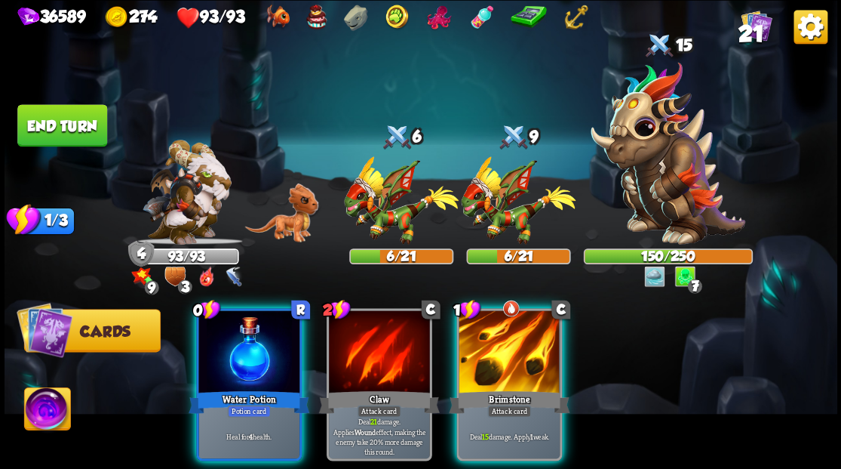
click at [518, 222] on img at bounding box center [518, 200] width 115 height 88
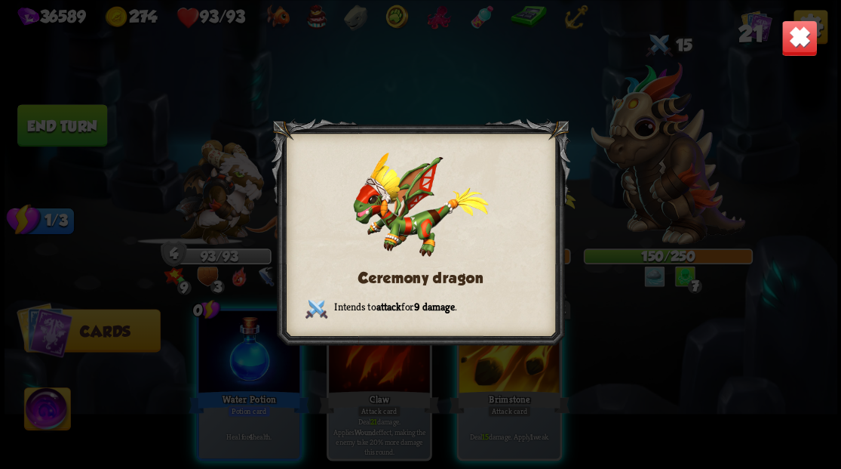
click at [518, 222] on div at bounding box center [421, 234] width 300 height 232
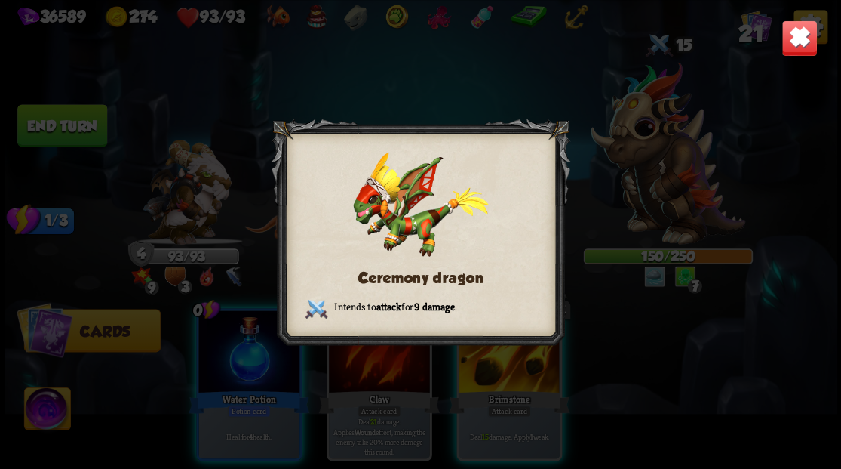
click at [790, 48] on img at bounding box center [799, 38] width 36 height 36
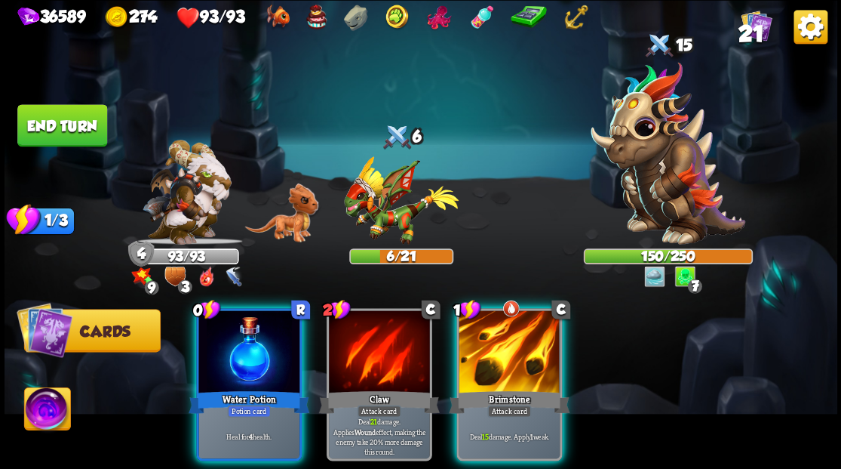
click at [247, 310] on div at bounding box center [248, 352] width 101 height 85
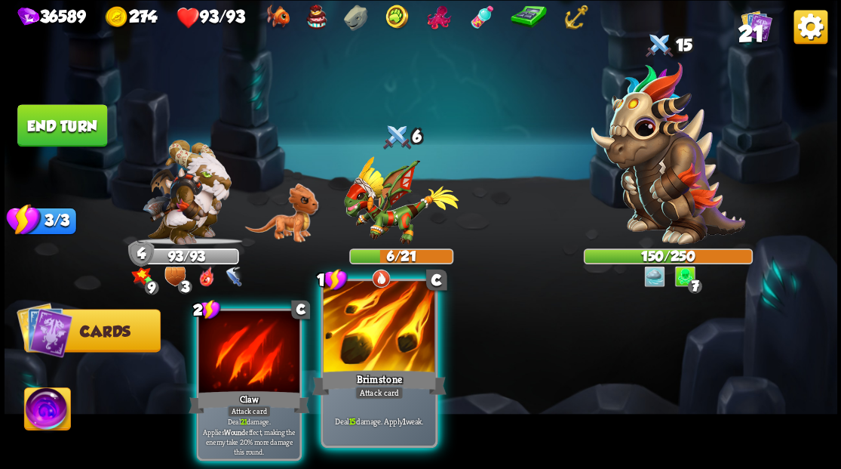
click at [388, 349] on div at bounding box center [379, 328] width 112 height 94
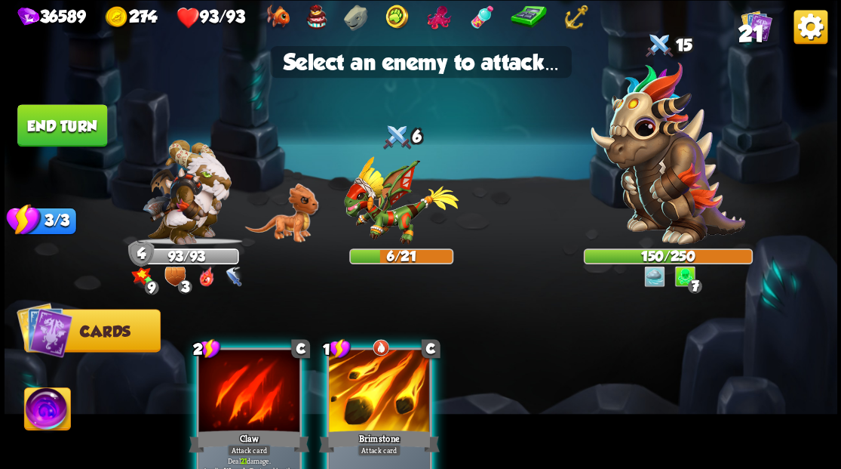
click at [387, 364] on div at bounding box center [379, 391] width 101 height 85
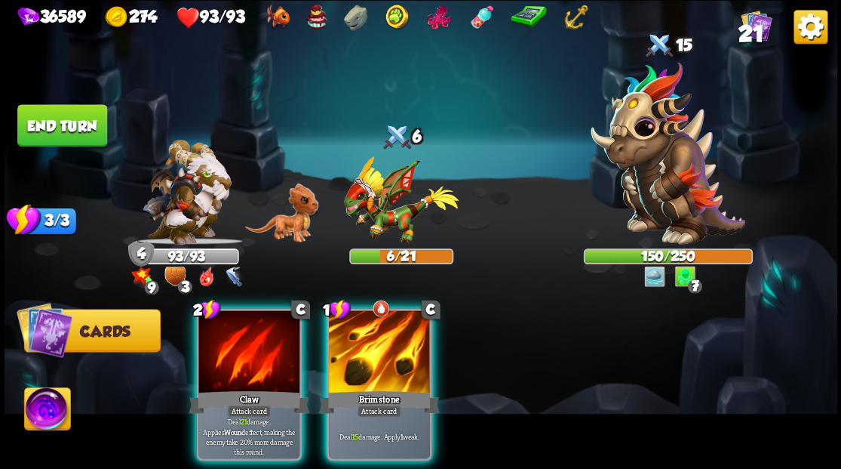
click at [392, 215] on img at bounding box center [401, 200] width 115 height 88
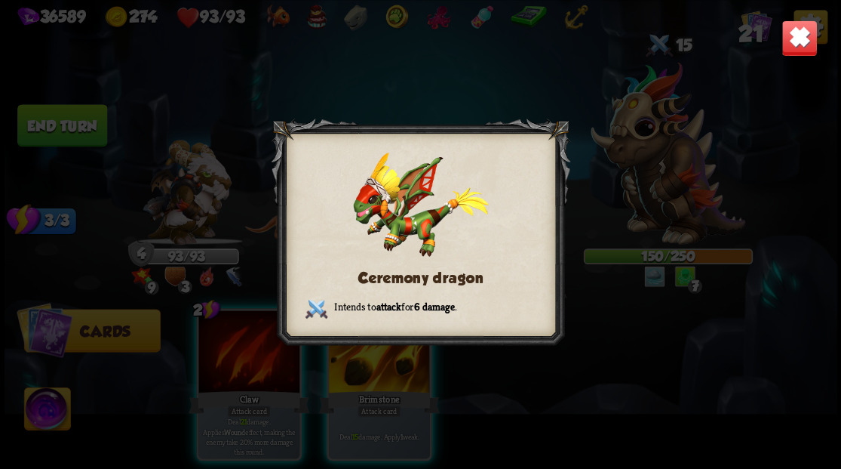
click at [813, 36] on div "Ceremony dragon Intends to attack for 6 damage ." at bounding box center [421, 234] width 833 height 469
click at [803, 45] on img at bounding box center [799, 38] width 36 height 36
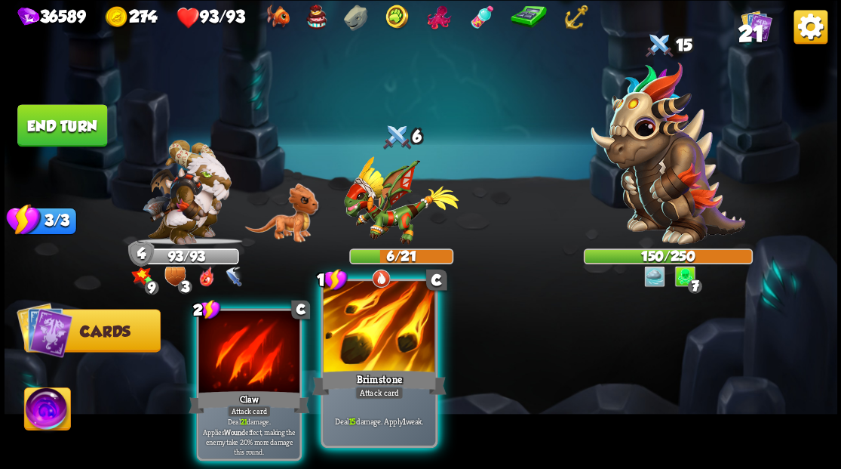
click at [380, 343] on div at bounding box center [379, 328] width 112 height 94
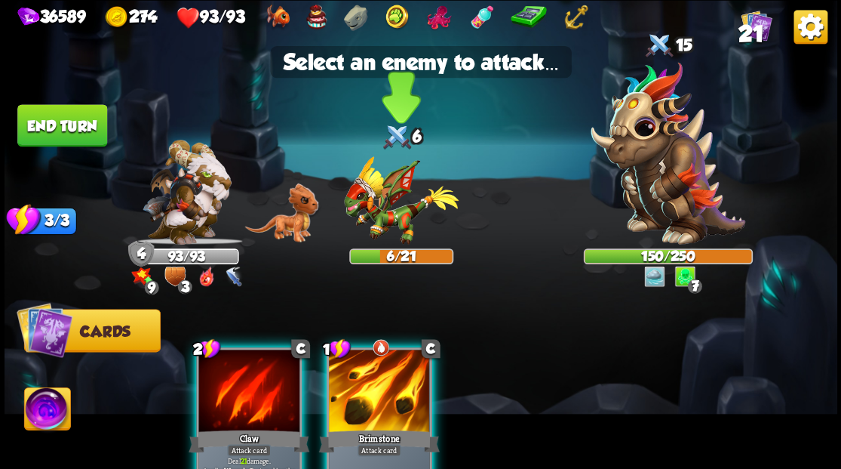
click at [389, 205] on img at bounding box center [401, 200] width 115 height 88
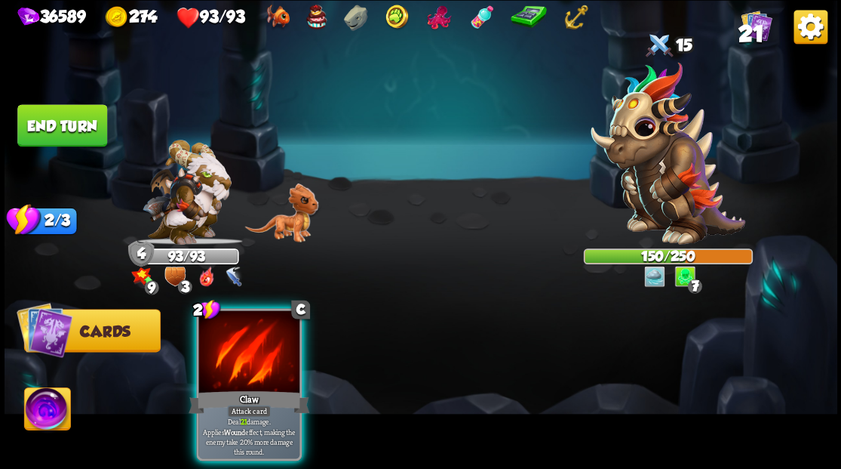
click at [259, 341] on div at bounding box center [248, 352] width 101 height 85
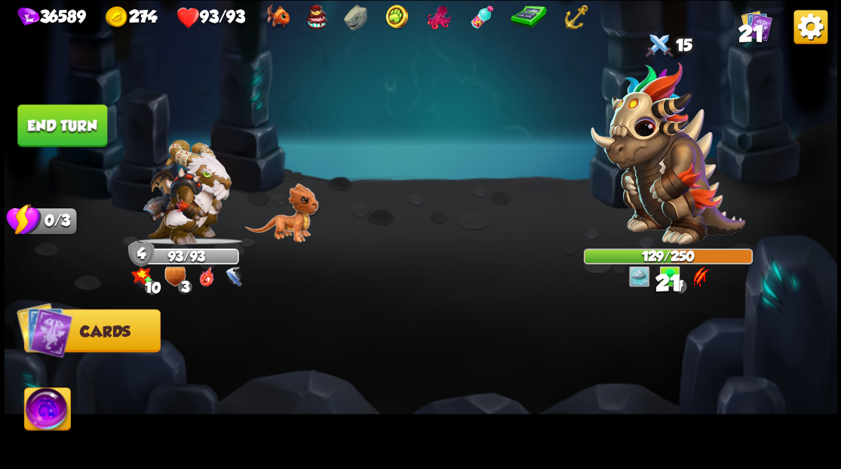
drag, startPoint x: 80, startPoint y: 127, endPoint x: 362, endPoint y: 160, distance: 284.1
click at [80, 128] on button "End turn" at bounding box center [62, 125] width 90 height 42
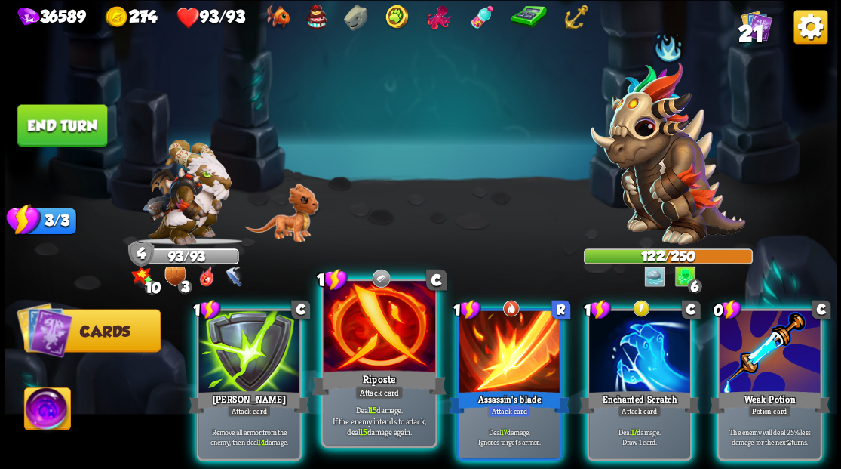
click at [356, 358] on div at bounding box center [379, 328] width 112 height 94
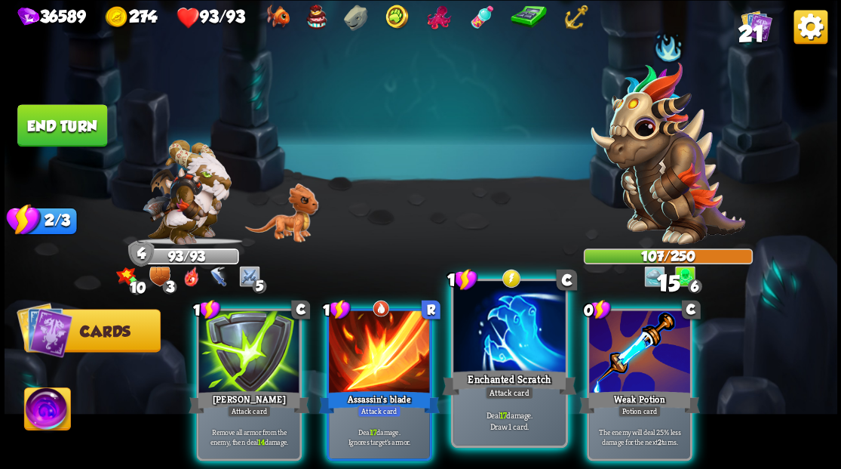
click at [500, 341] on div at bounding box center [509, 328] width 112 height 94
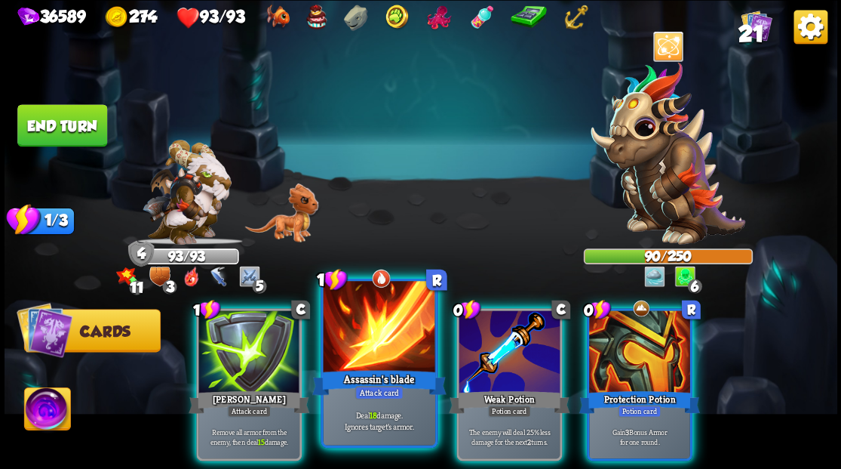
click at [357, 349] on div at bounding box center [379, 328] width 112 height 94
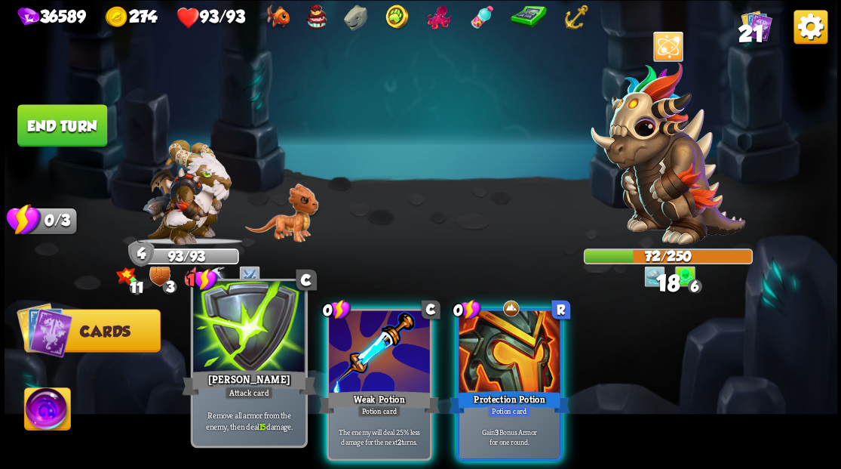
click at [245, 343] on div at bounding box center [249, 328] width 112 height 94
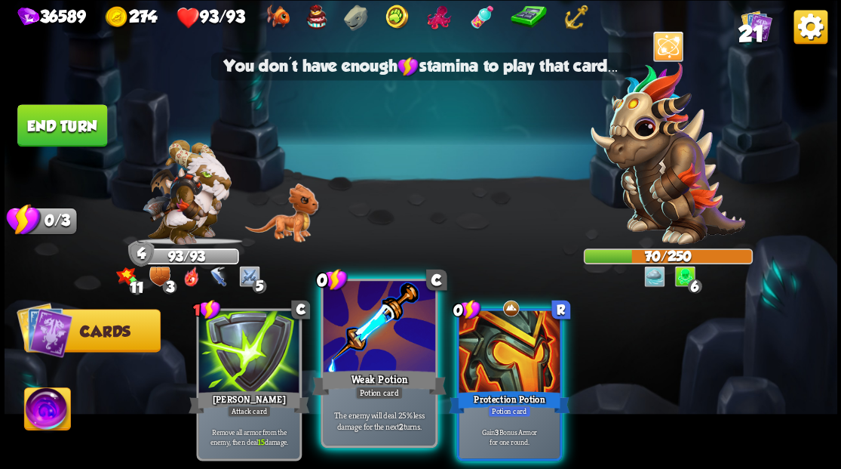
click at [377, 340] on div at bounding box center [379, 328] width 112 height 94
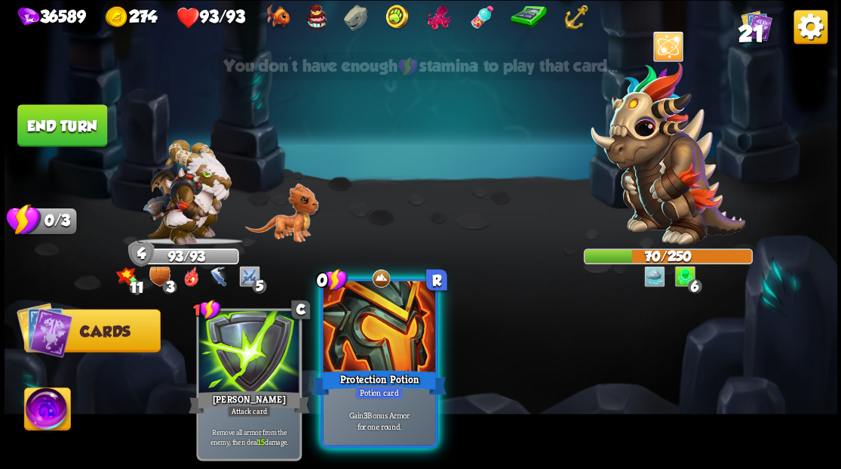
click at [378, 341] on div at bounding box center [379, 328] width 112 height 94
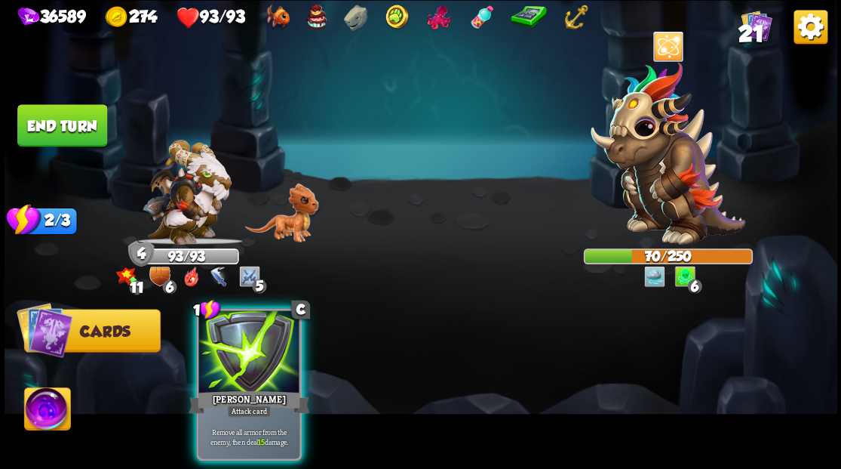
click at [25, 143] on button "End turn" at bounding box center [62, 125] width 90 height 42
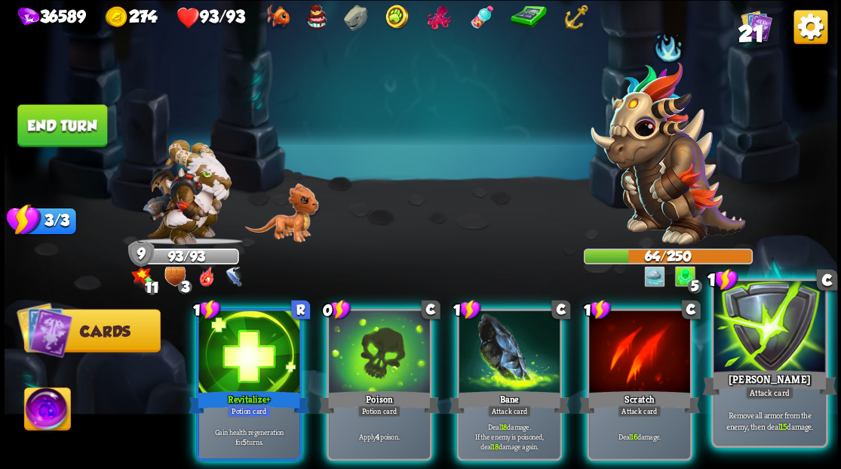
click at [782, 365] on div at bounding box center [770, 328] width 112 height 94
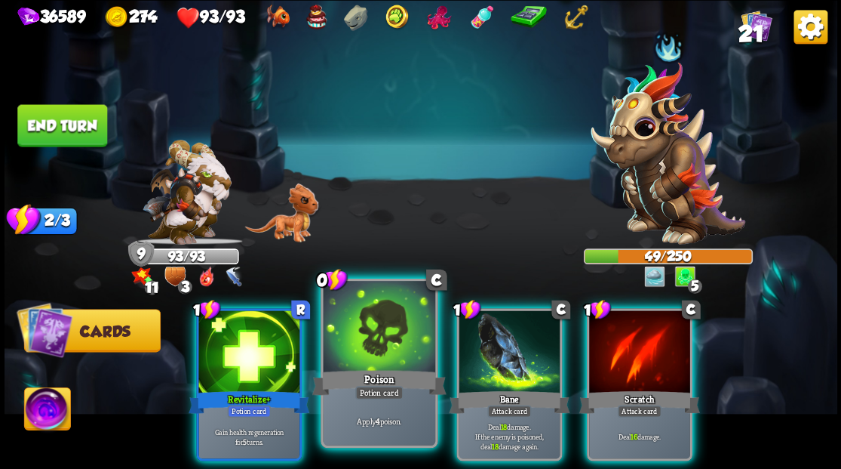
click at [368, 337] on div at bounding box center [379, 328] width 112 height 94
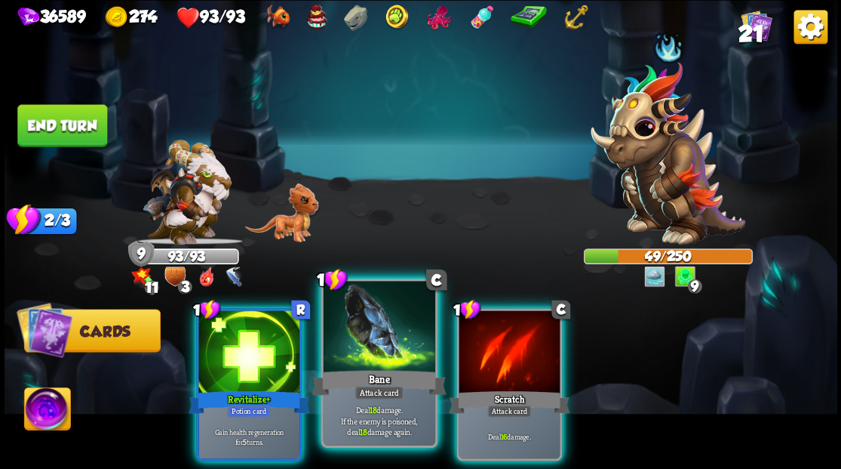
click at [378, 344] on div at bounding box center [379, 328] width 112 height 94
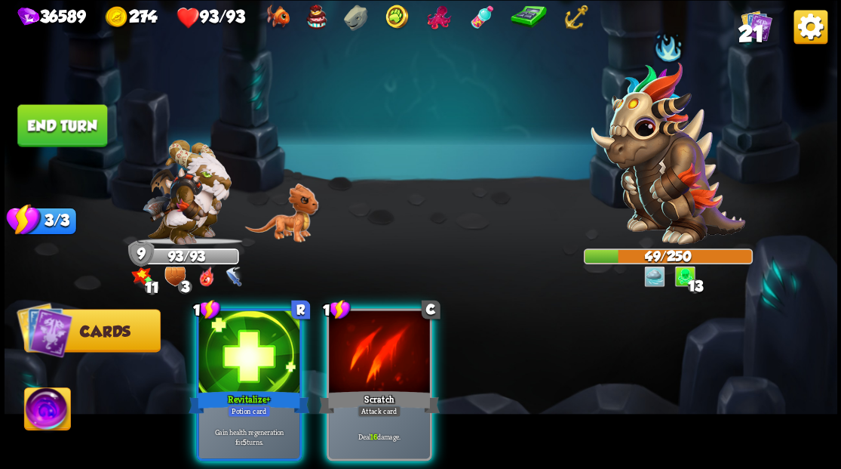
drag, startPoint x: 379, startPoint y: 345, endPoint x: 356, endPoint y: 344, distance: 22.6
click at [376, 346] on div at bounding box center [379, 352] width 101 height 85
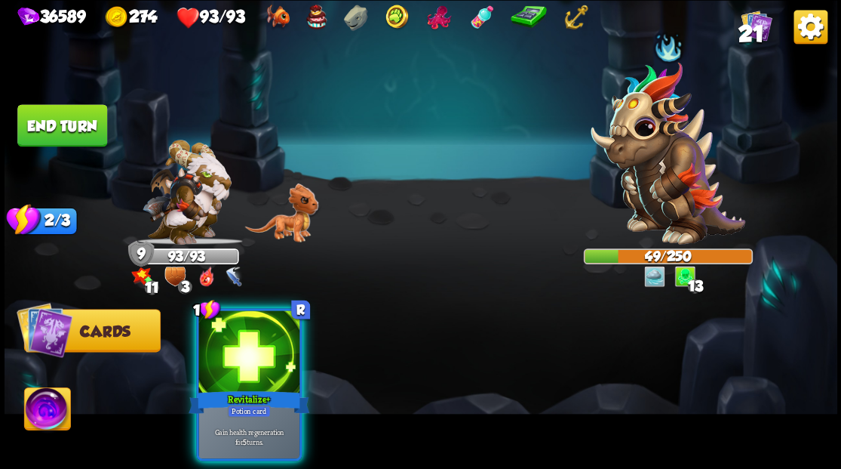
drag, startPoint x: 257, startPoint y: 337, endPoint x: 254, endPoint y: 304, distance: 32.5
click at [257, 337] on div at bounding box center [248, 352] width 101 height 85
